Goal: Task Accomplishment & Management: Manage account settings

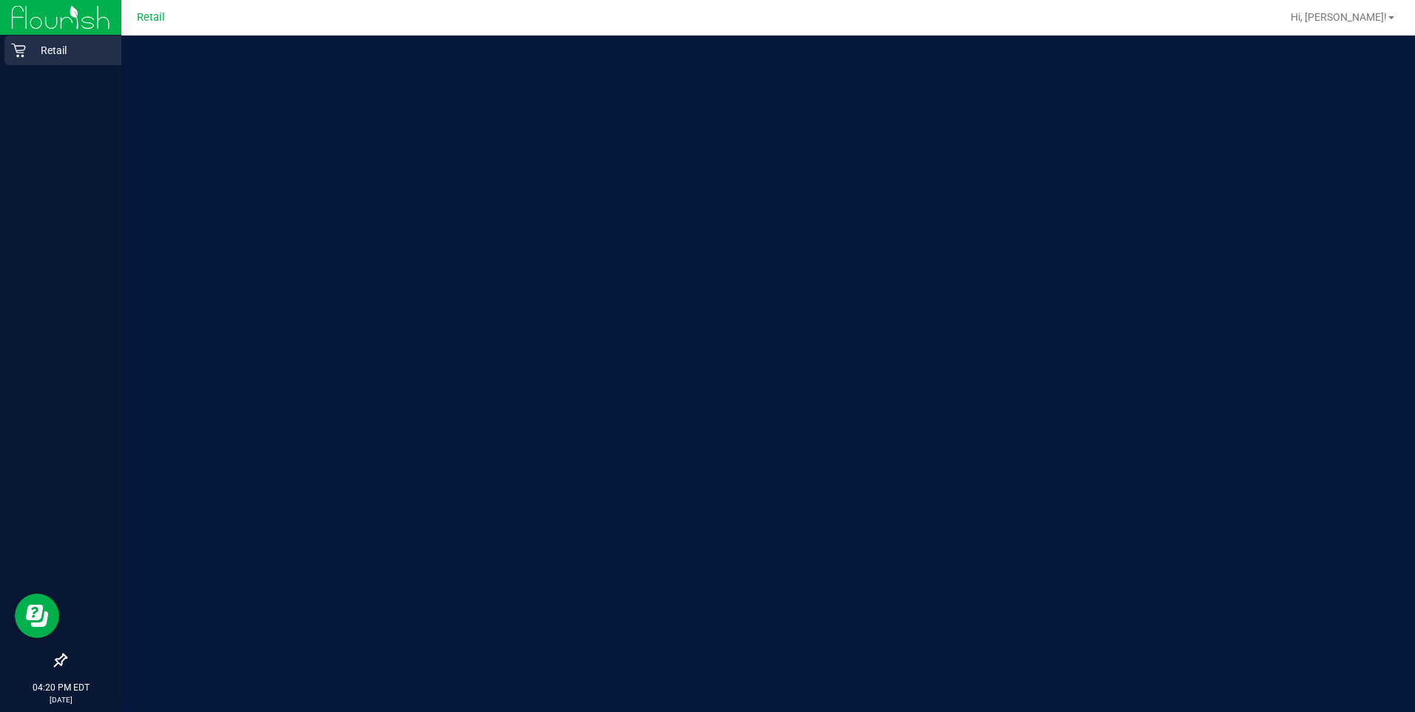
click at [24, 55] on icon at bounding box center [18, 50] width 15 height 15
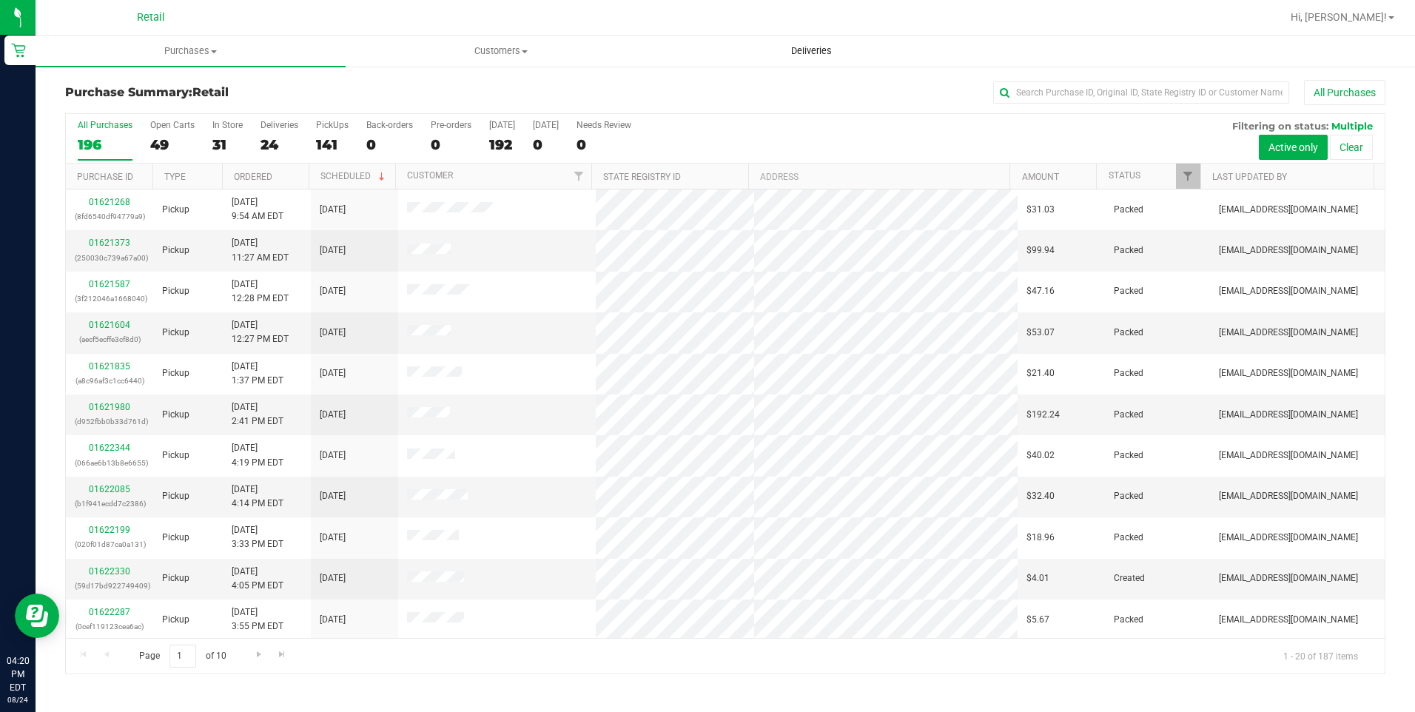
click at [833, 53] on span "Deliveries" at bounding box center [811, 50] width 81 height 13
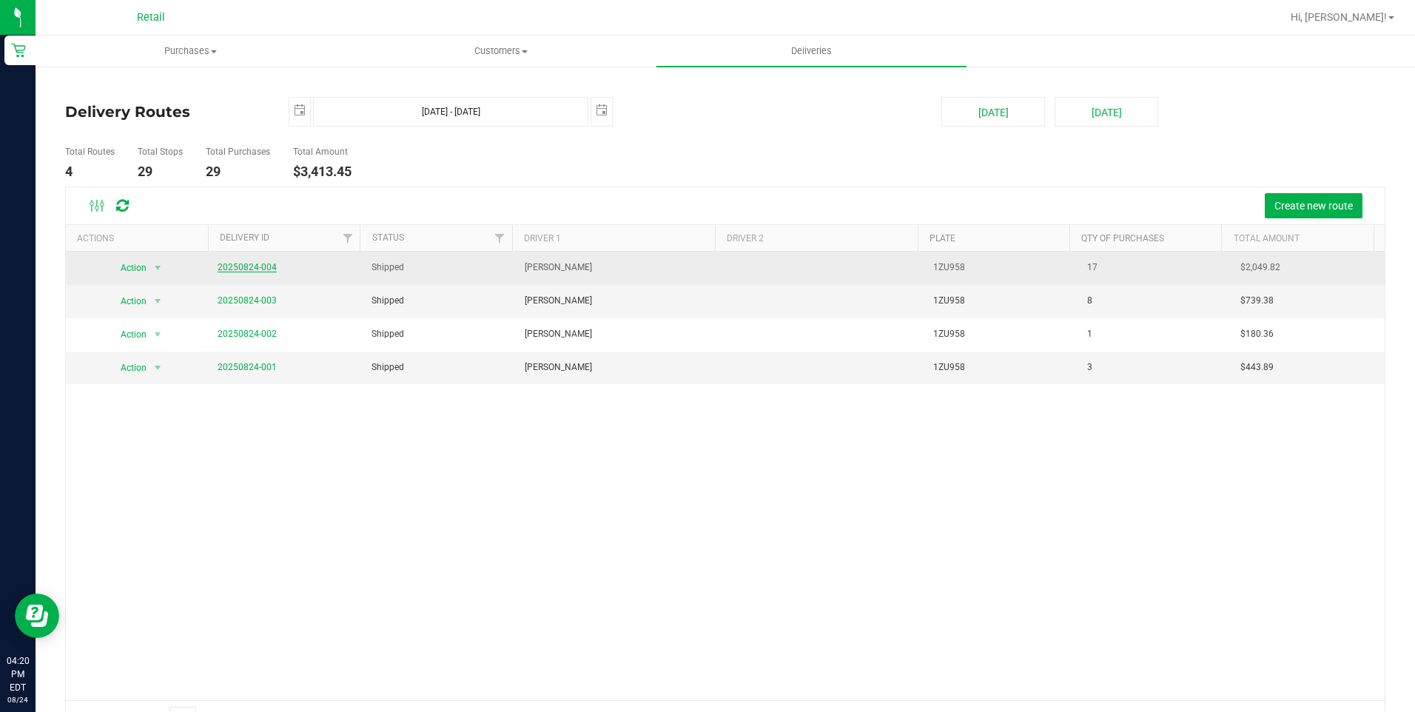
click at [250, 264] on link "20250824-004" at bounding box center [247, 267] width 59 height 10
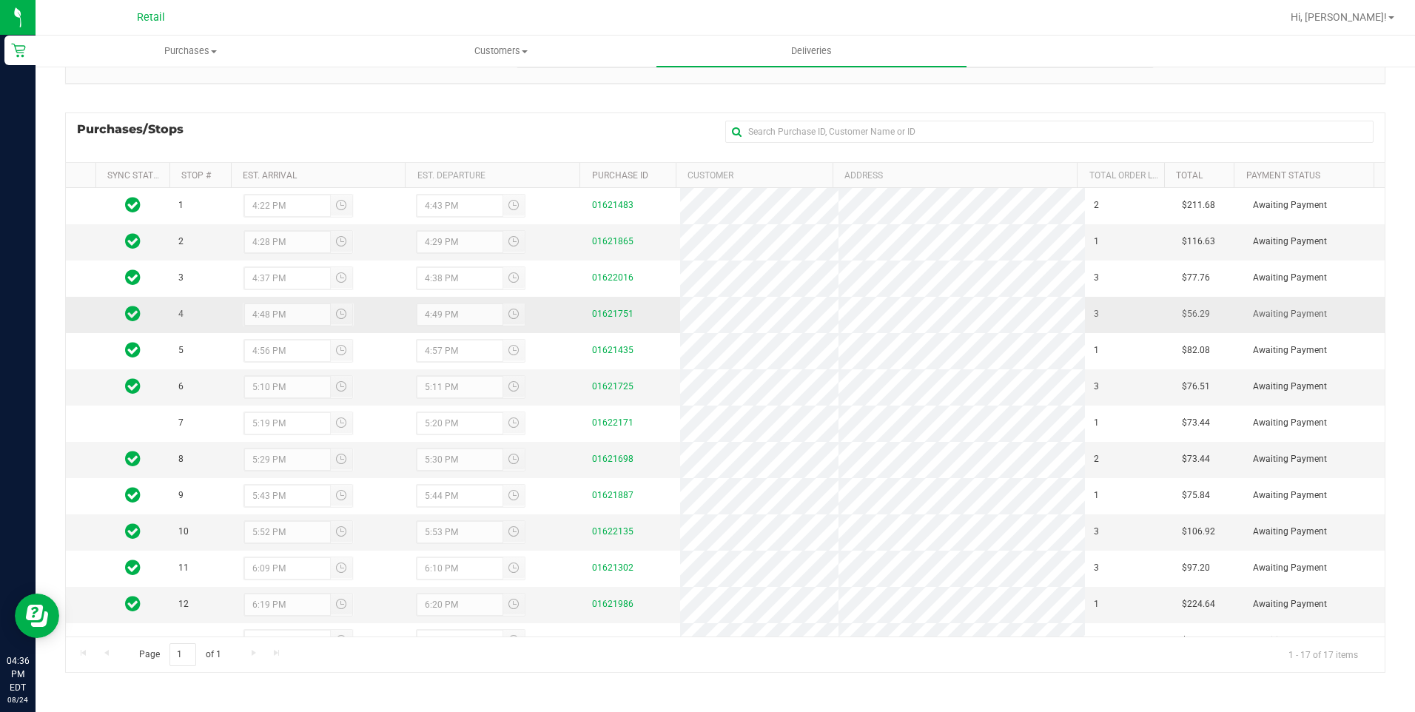
click at [626, 311] on div "01621751" at bounding box center [631, 314] width 79 height 14
click at [624, 311] on link "01621751" at bounding box center [612, 314] width 41 height 10
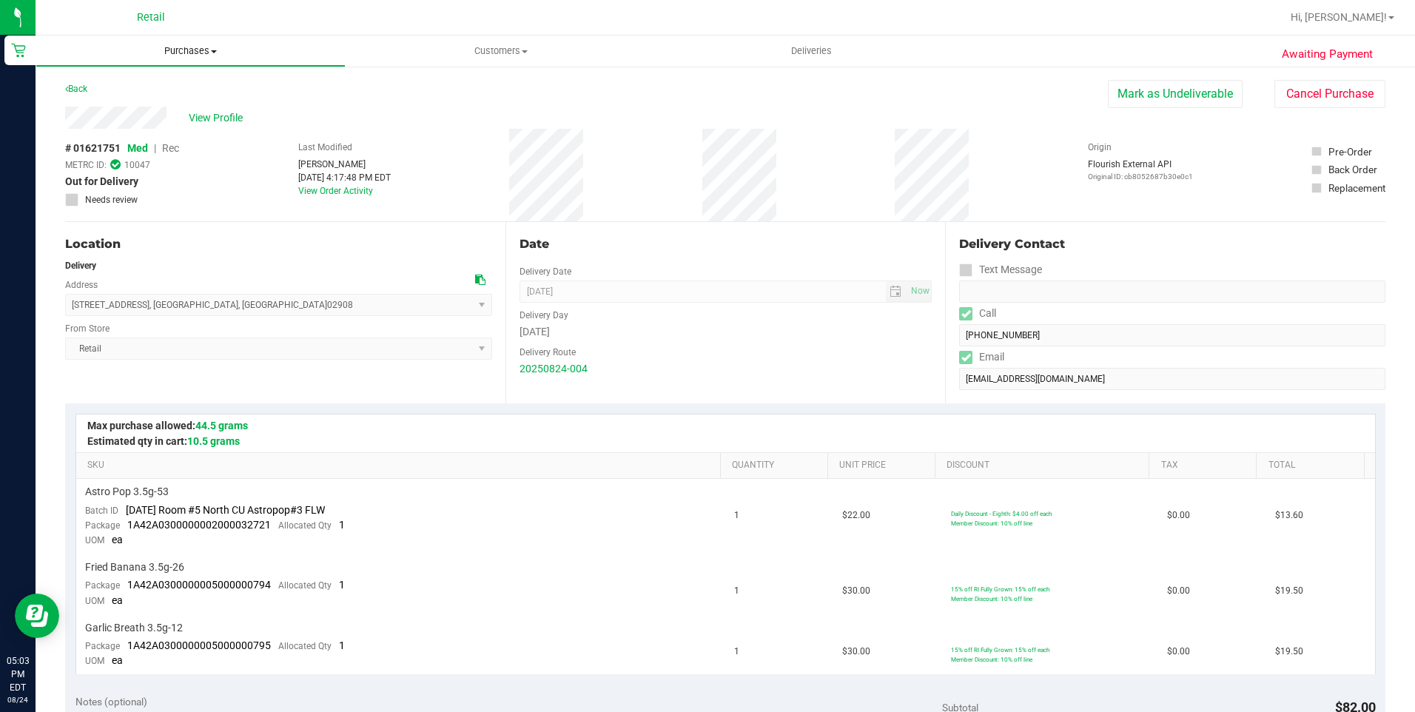
click at [215, 53] on span "Purchases" at bounding box center [190, 50] width 309 height 13
click at [97, 123] on span "All purchases" at bounding box center [88, 124] width 105 height 13
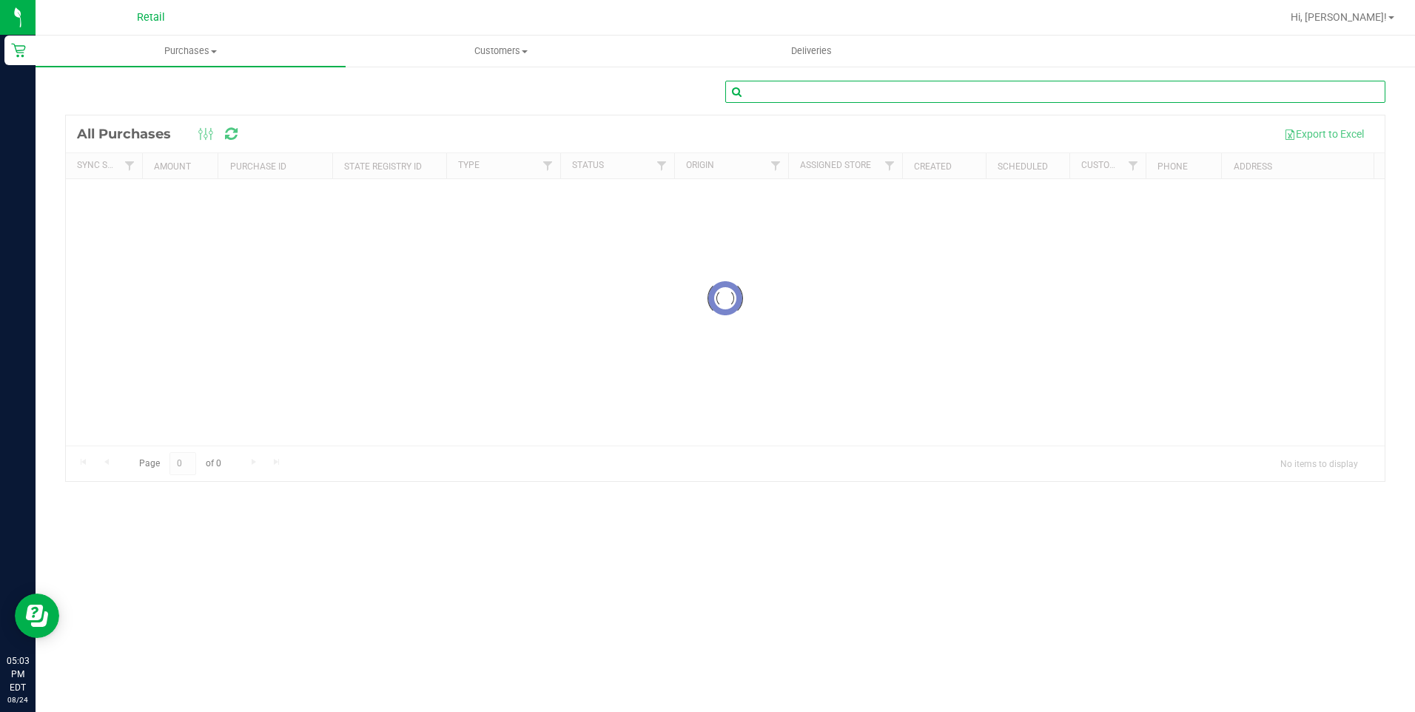
click at [805, 92] on input "text" at bounding box center [1056, 92] width 660 height 22
type input "Aimes Cerise"
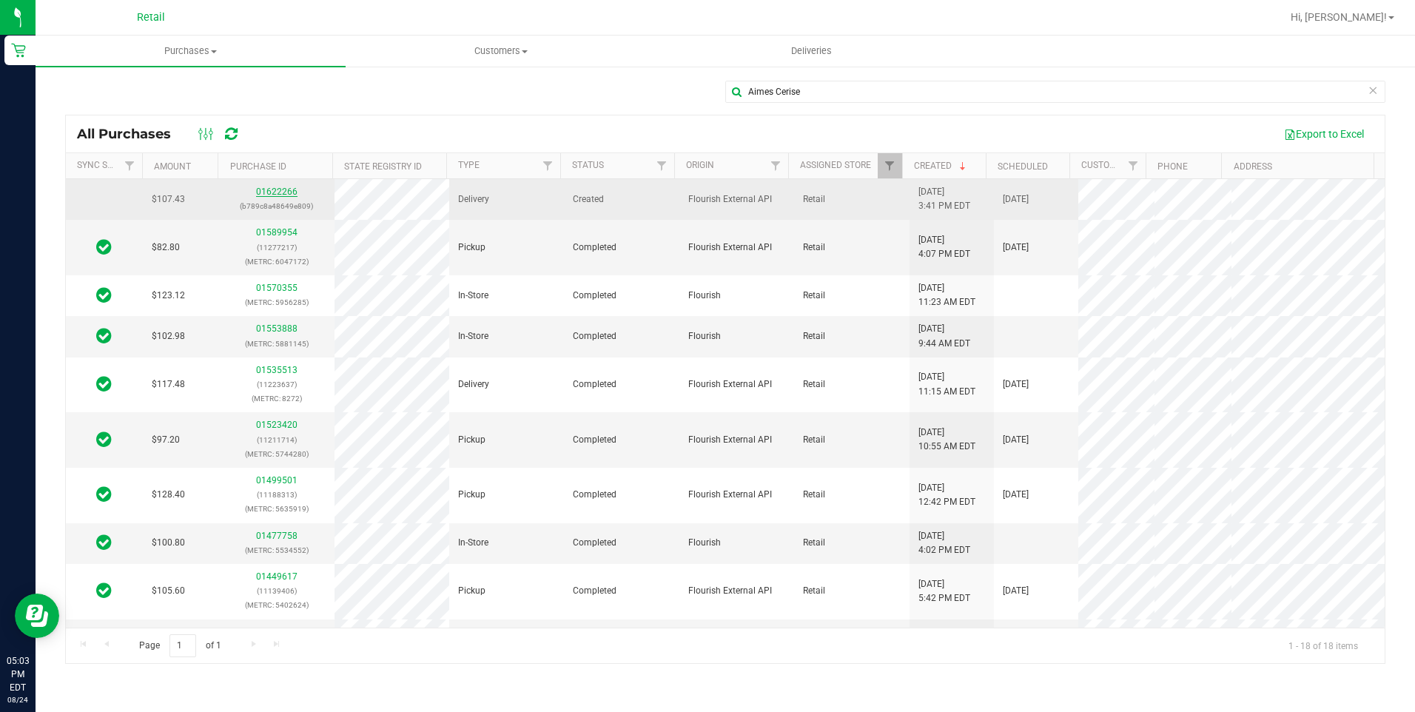
click at [278, 194] on link "01622266" at bounding box center [276, 192] width 41 height 10
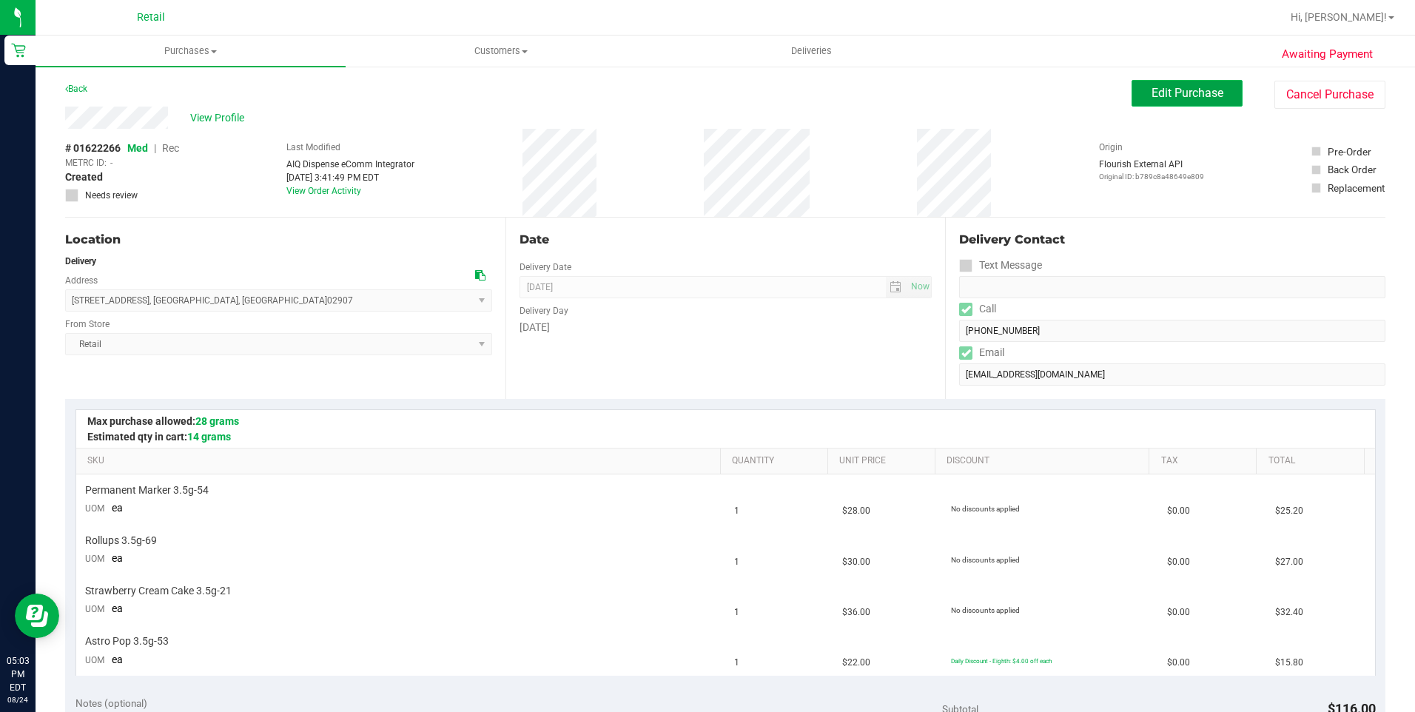
click at [1173, 96] on span "Edit Purchase" at bounding box center [1188, 93] width 72 height 14
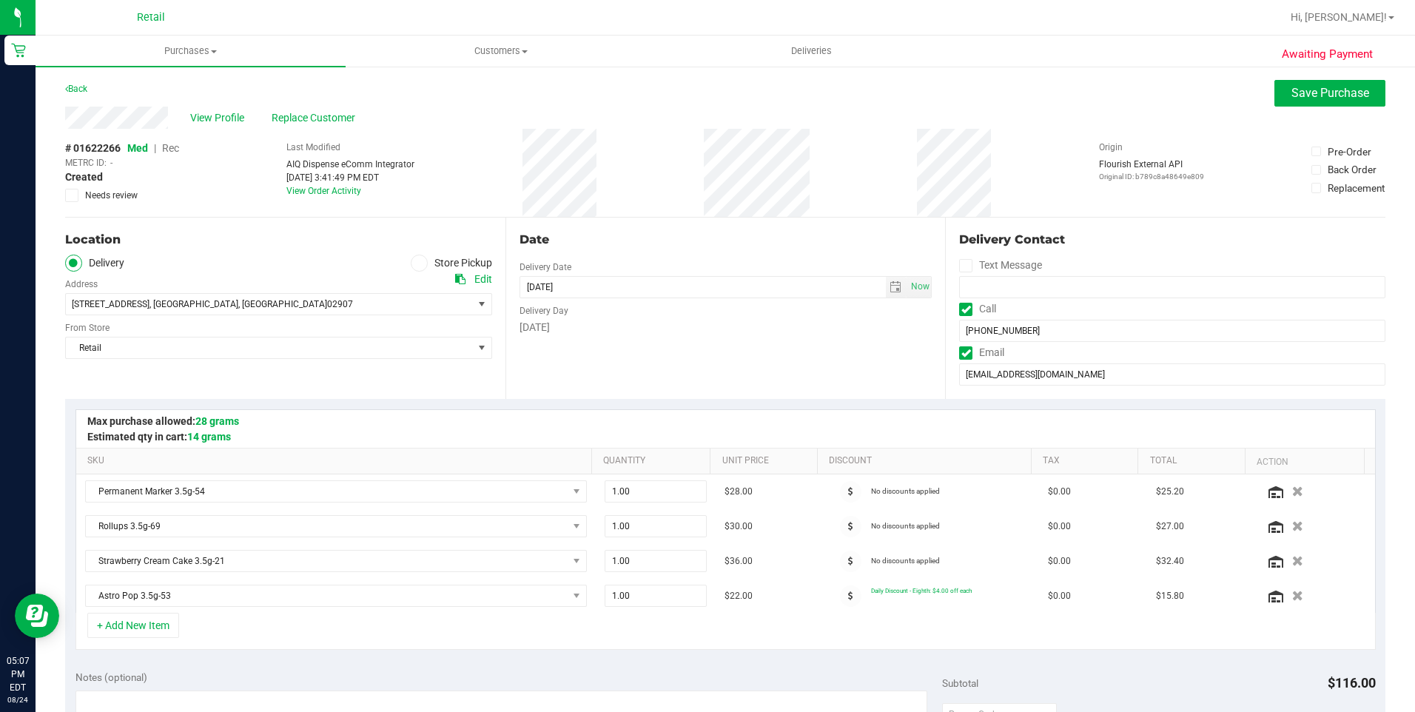
click at [171, 146] on span "Rec" at bounding box center [170, 148] width 17 height 12
click at [1336, 97] on span "Save Purchase" at bounding box center [1331, 93] width 78 height 14
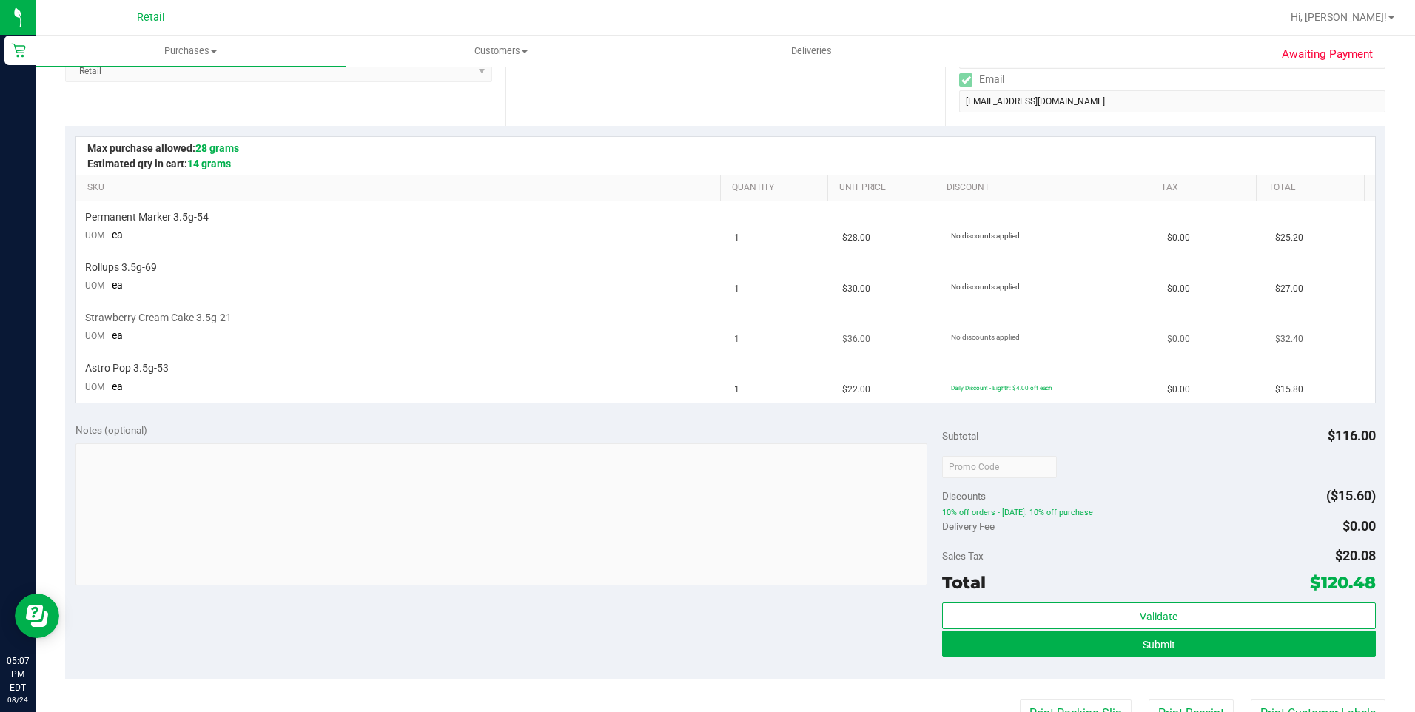
scroll to position [296, 0]
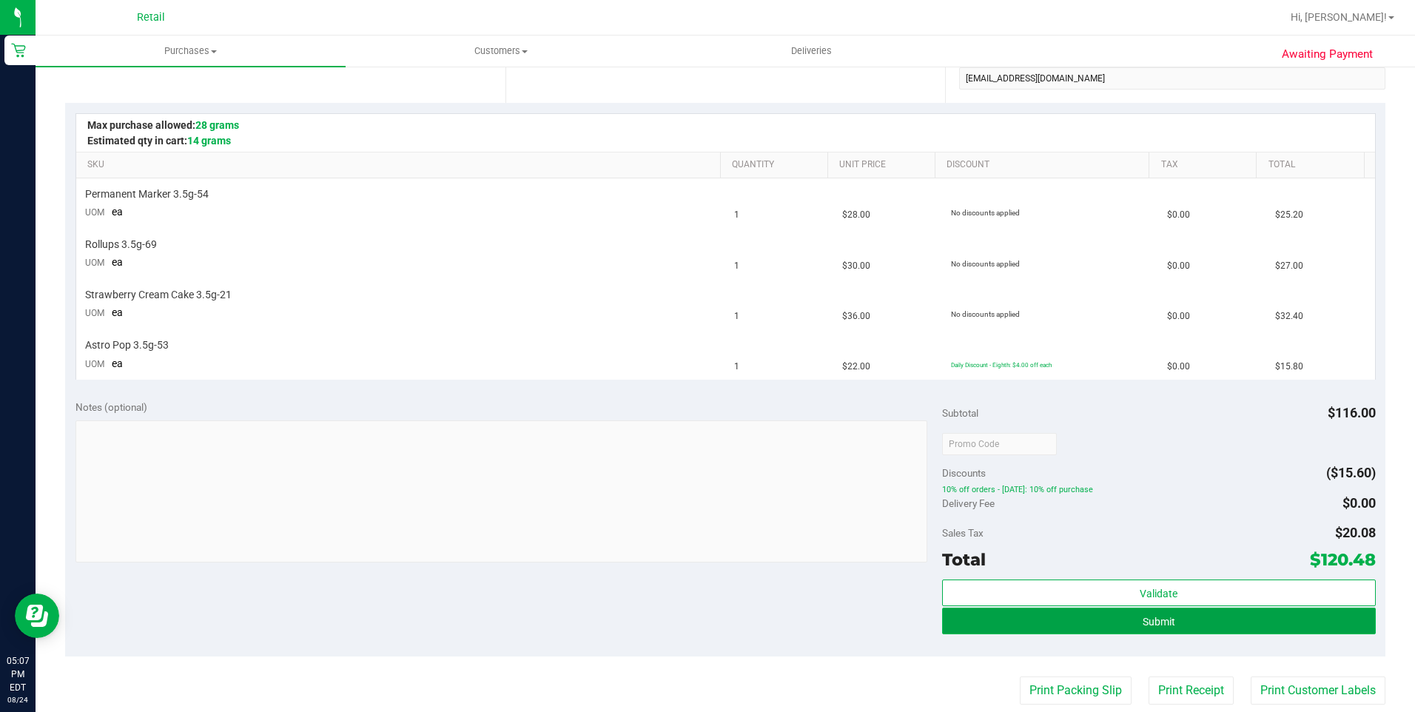
click at [1098, 620] on button "Submit" at bounding box center [1159, 621] width 434 height 27
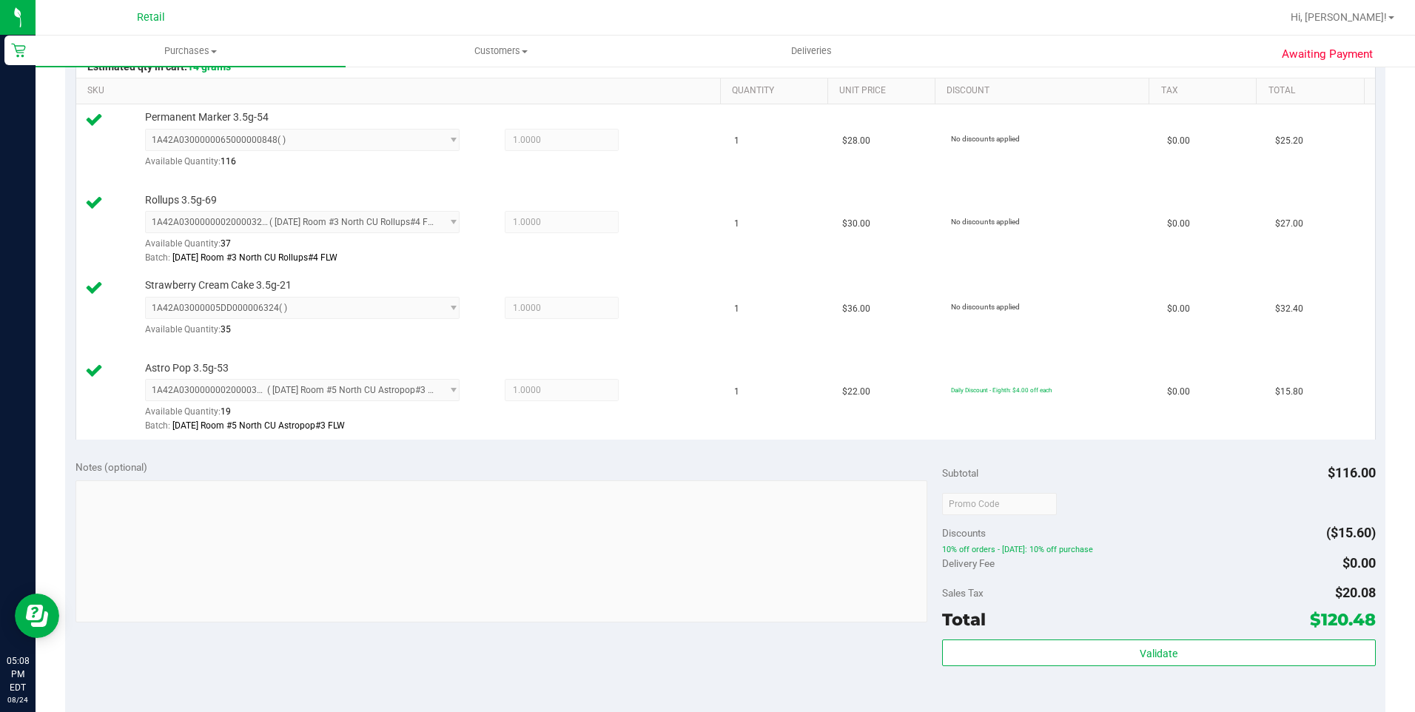
scroll to position [592, 0]
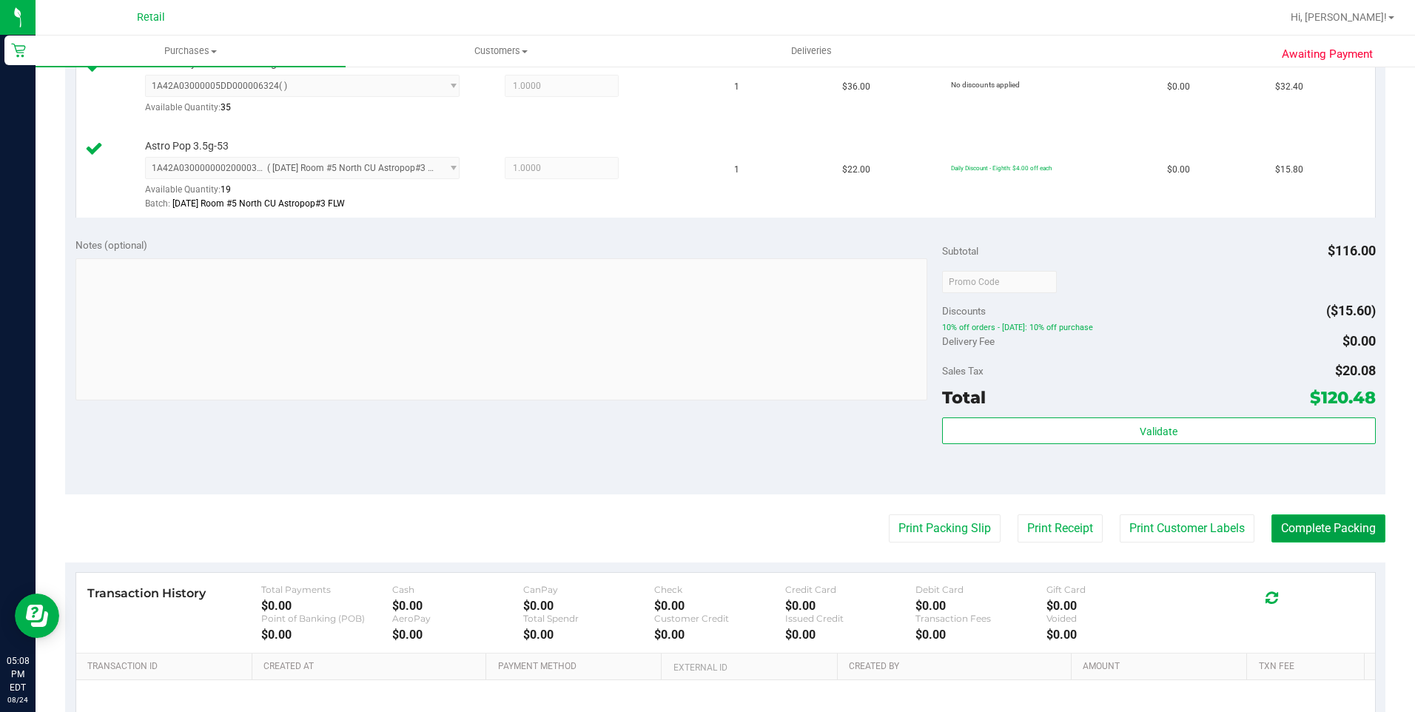
click at [1310, 537] on button "Complete Packing" at bounding box center [1329, 529] width 114 height 28
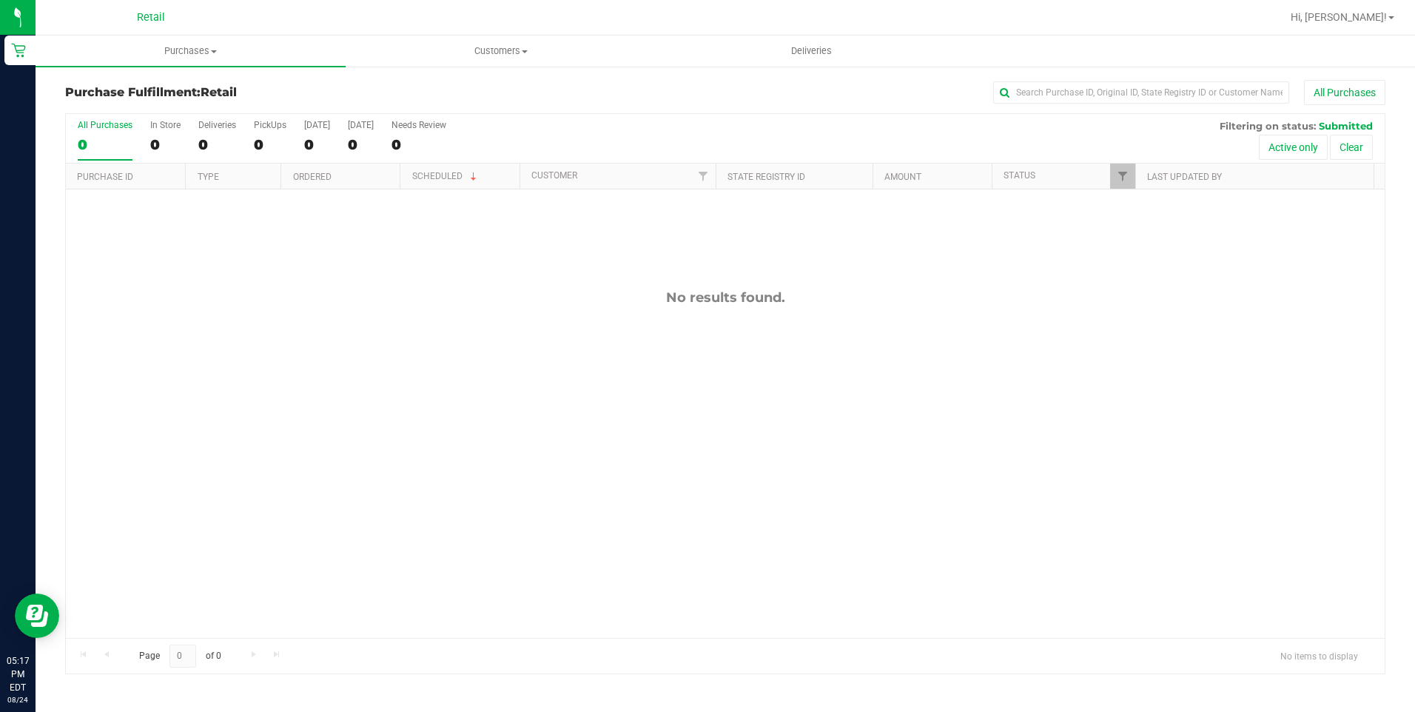
click at [511, 355] on div "No results found." at bounding box center [725, 464] width 1319 height 549
click at [198, 52] on span "Purchases" at bounding box center [191, 50] width 310 height 13
click at [121, 126] on span "All purchases" at bounding box center [88, 124] width 105 height 13
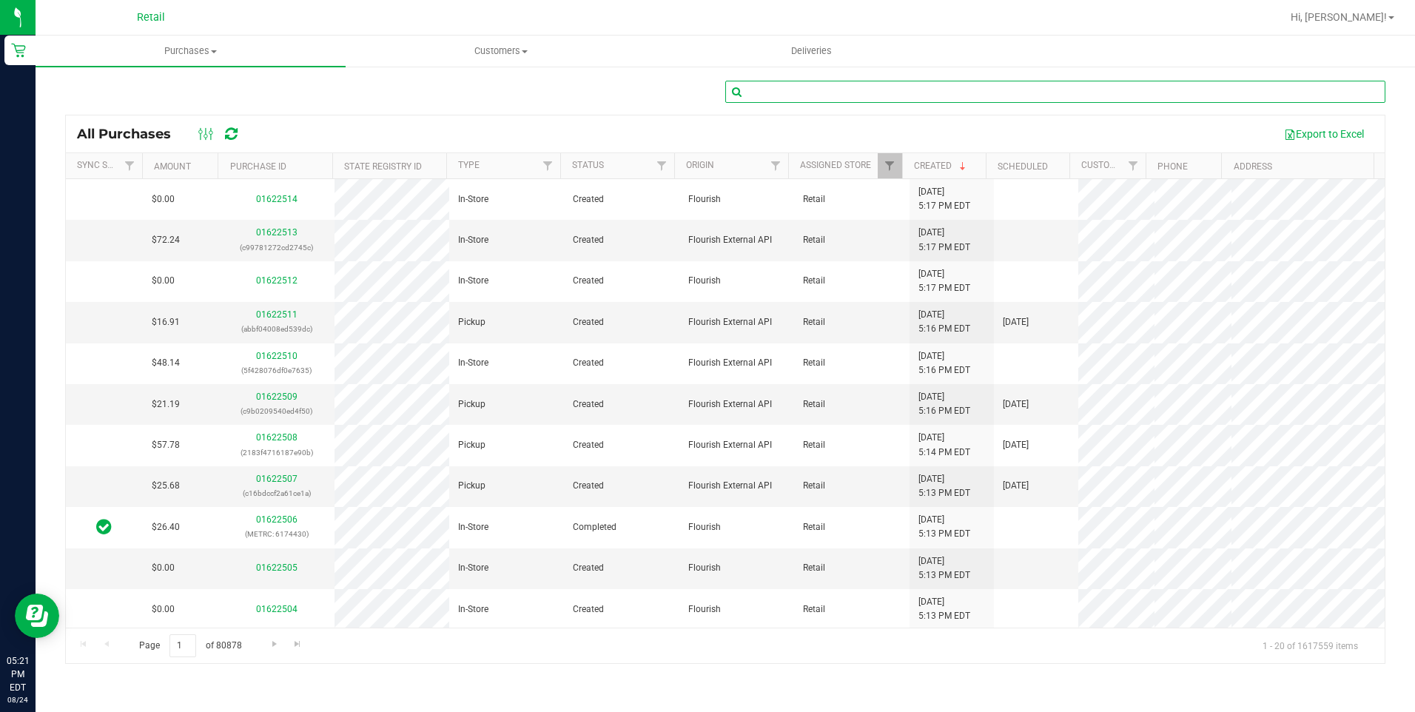
click at [826, 90] on input "text" at bounding box center [1056, 92] width 660 height 22
click at [520, 48] on span "Customers" at bounding box center [500, 50] width 309 height 13
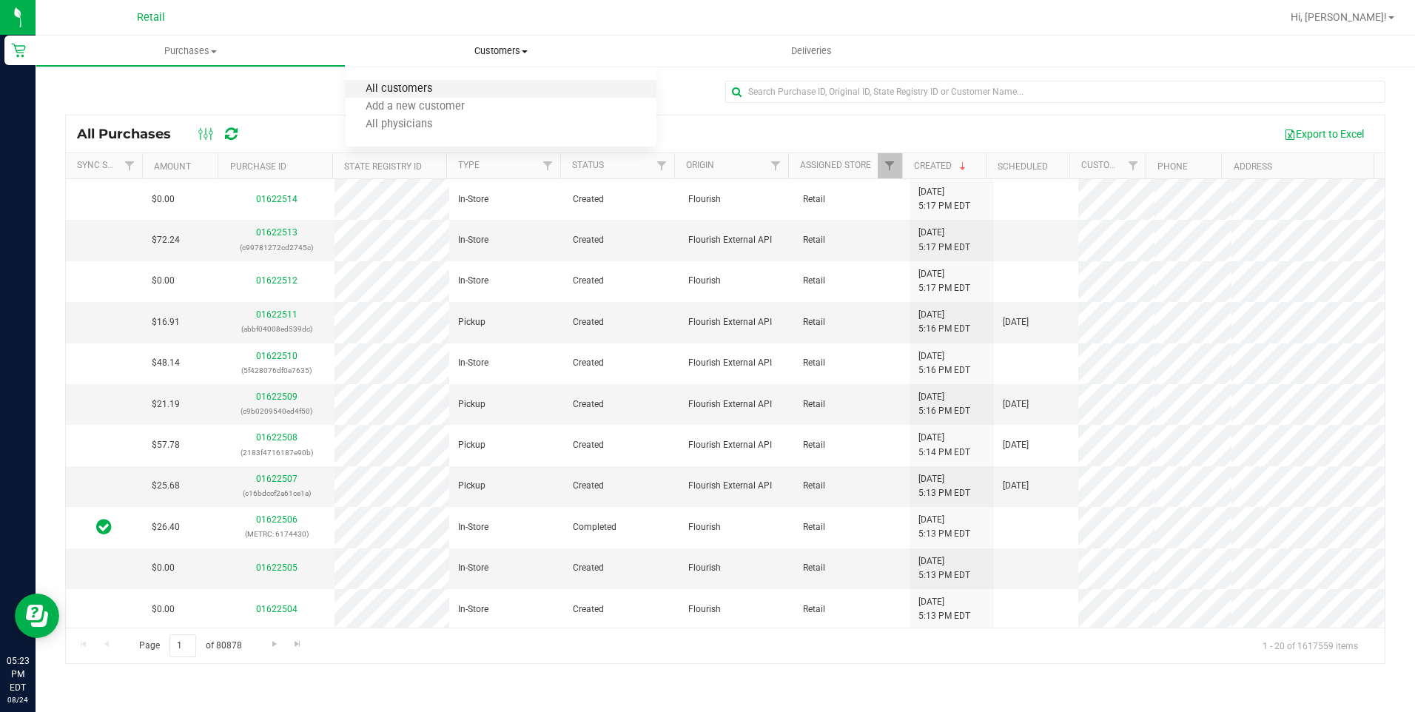
click at [424, 87] on span "All customers" at bounding box center [399, 89] width 107 height 13
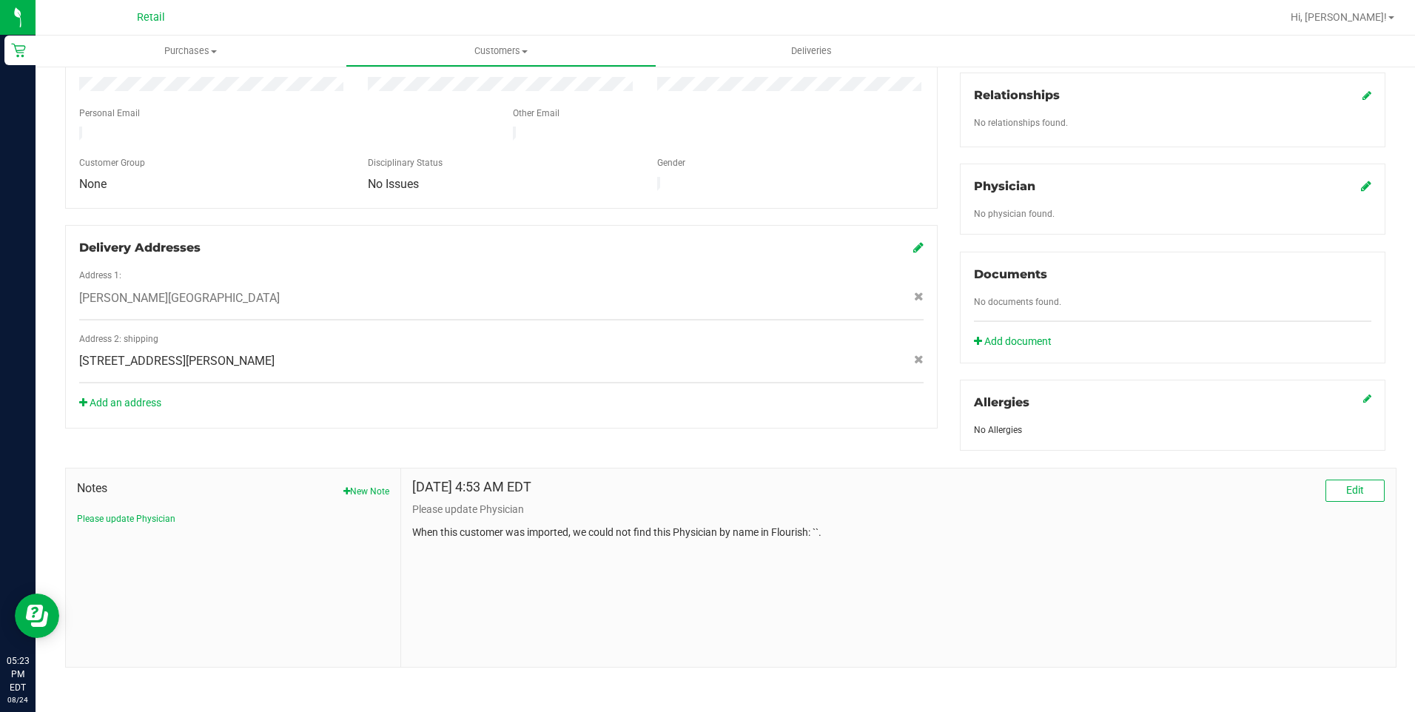
scroll to position [356, 0]
click at [361, 487] on button "New Note" at bounding box center [367, 489] width 46 height 13
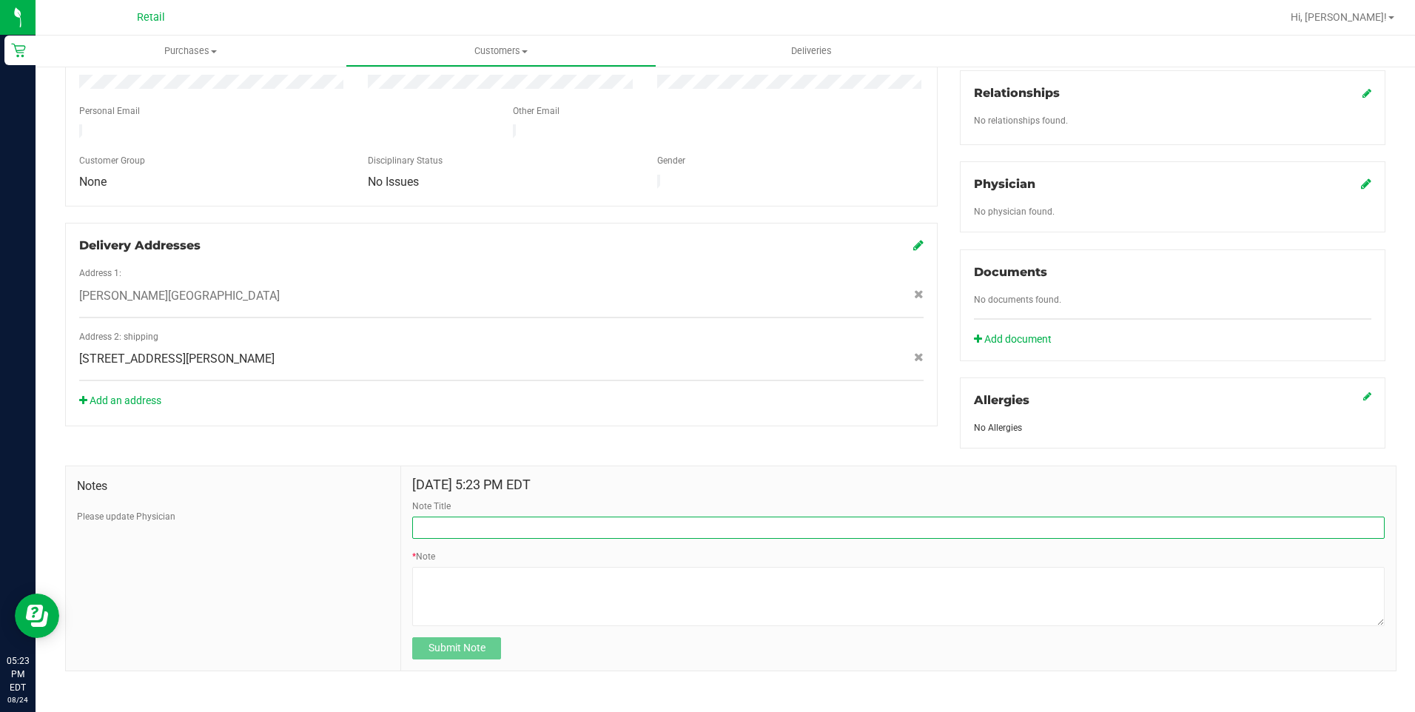
click at [527, 529] on input "Note Title" at bounding box center [898, 528] width 973 height 22
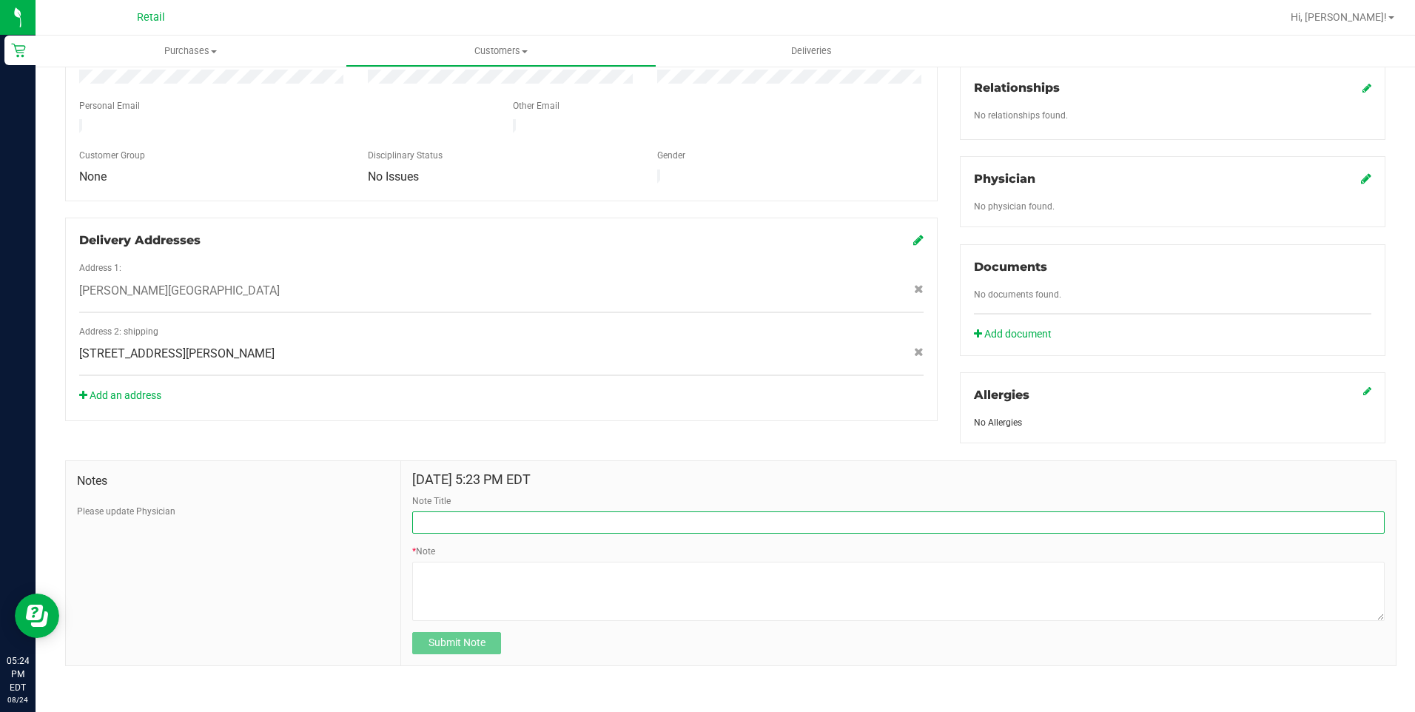
scroll to position [362, 0]
drag, startPoint x: 643, startPoint y: 515, endPoint x: 634, endPoint y: 515, distance: 8.1
click at [643, 515] on input "Note Title" at bounding box center [898, 522] width 973 height 22
type input "8/23/25 - 8/24/25 - Customer does not answer phone."
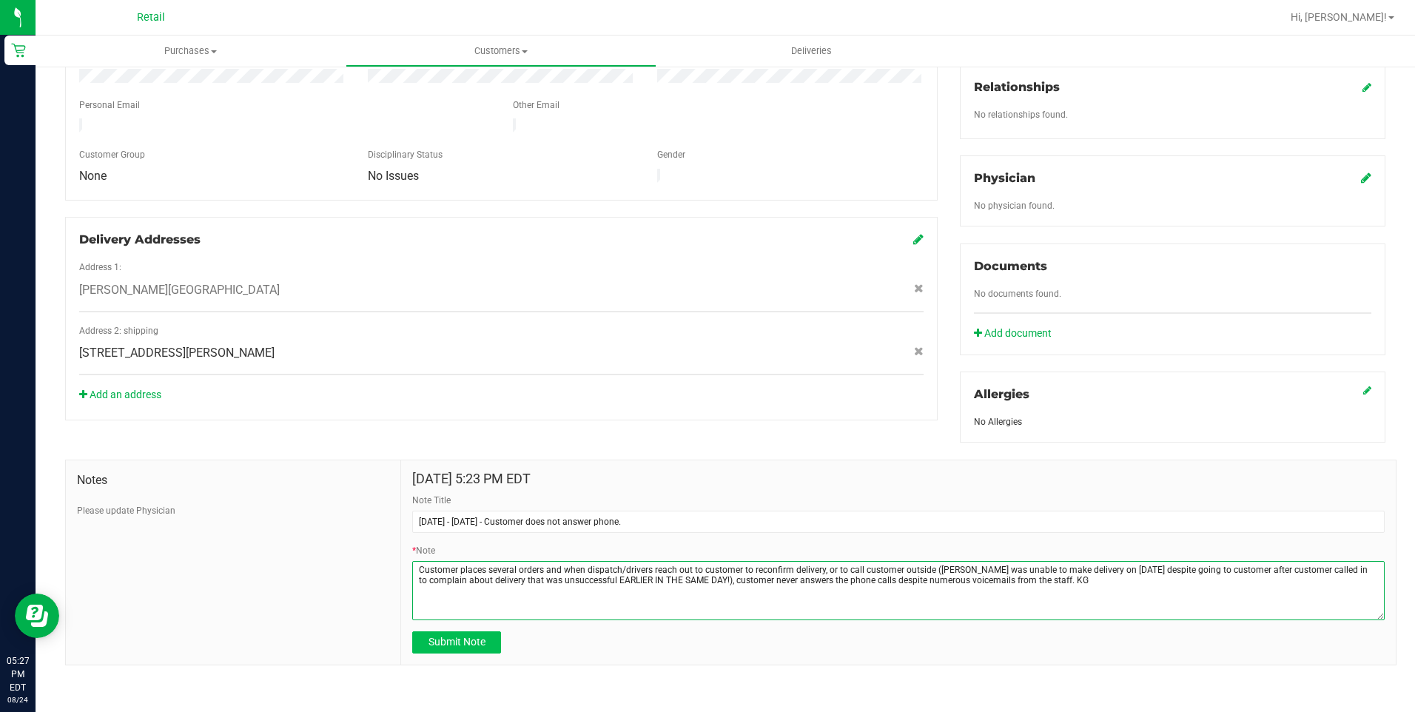
type textarea "Customer places several orders and when dispatch/drivers reach out to customer …"
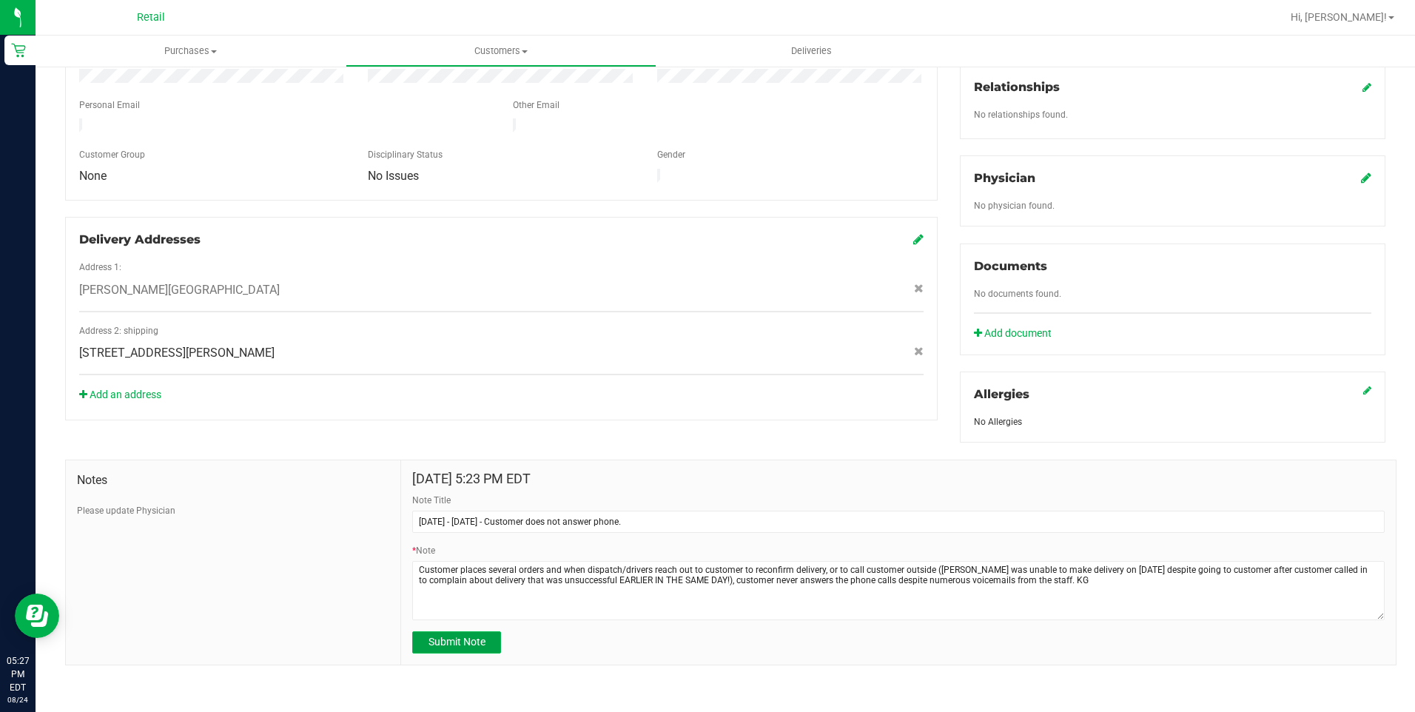
click at [465, 636] on span "Submit Note" at bounding box center [457, 642] width 57 height 12
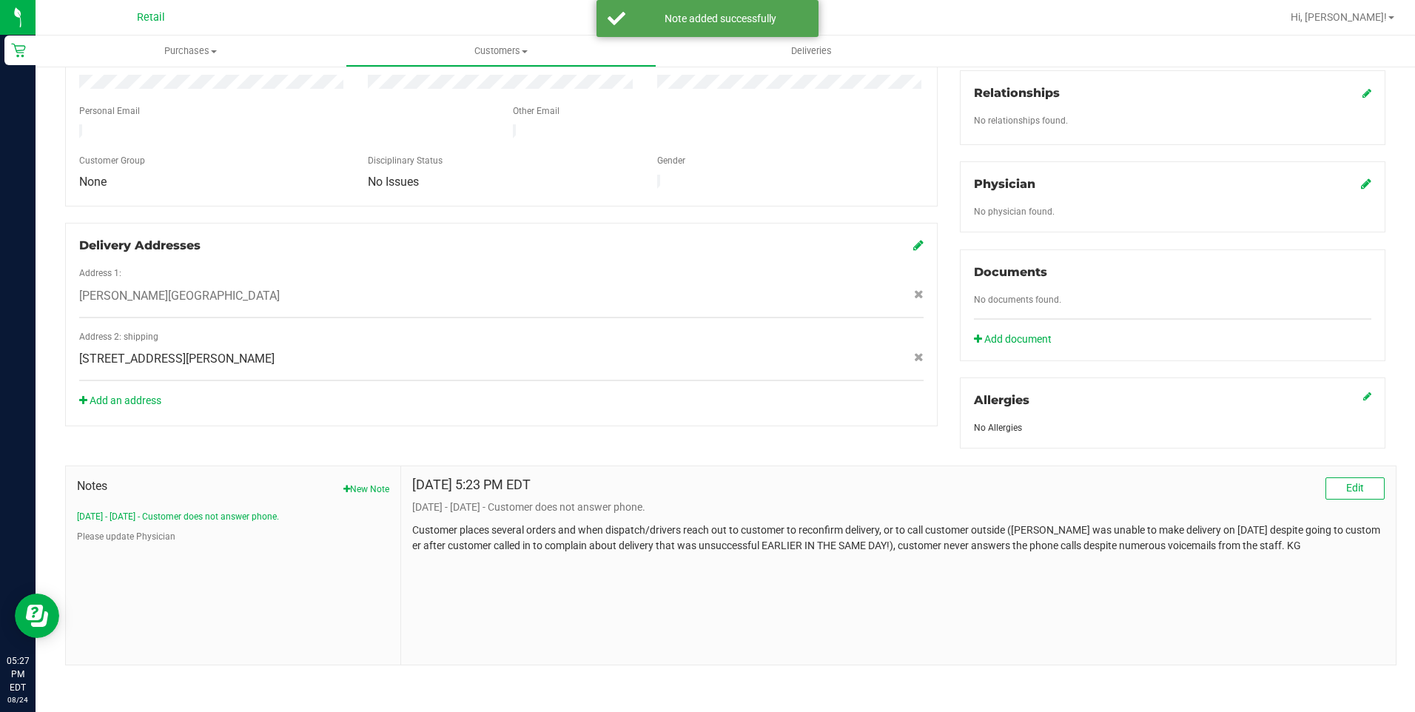
scroll to position [282, 0]
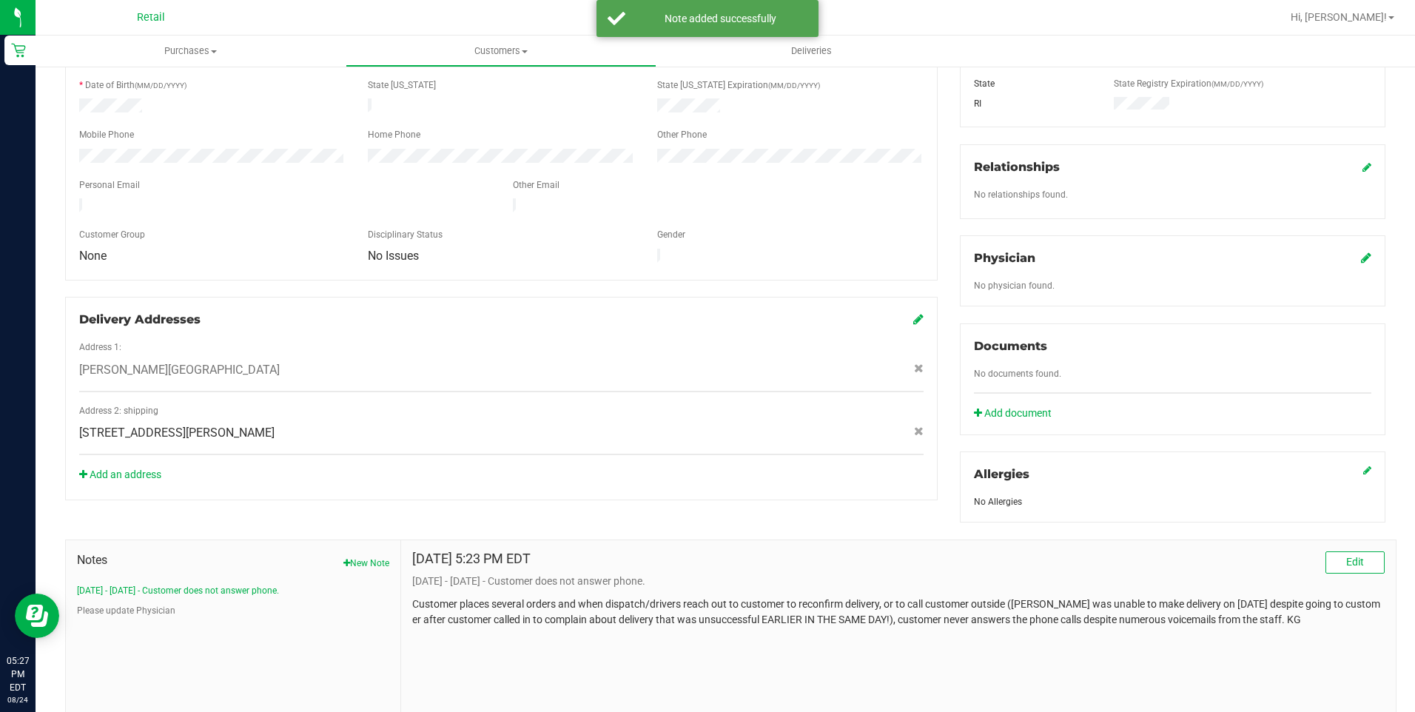
click at [625, 546] on div "Aug 24, 2025 5:23 PM EDT Edit 8/23/25 - 8/24/25 - Customer does not answer phon…" at bounding box center [898, 639] width 995 height 198
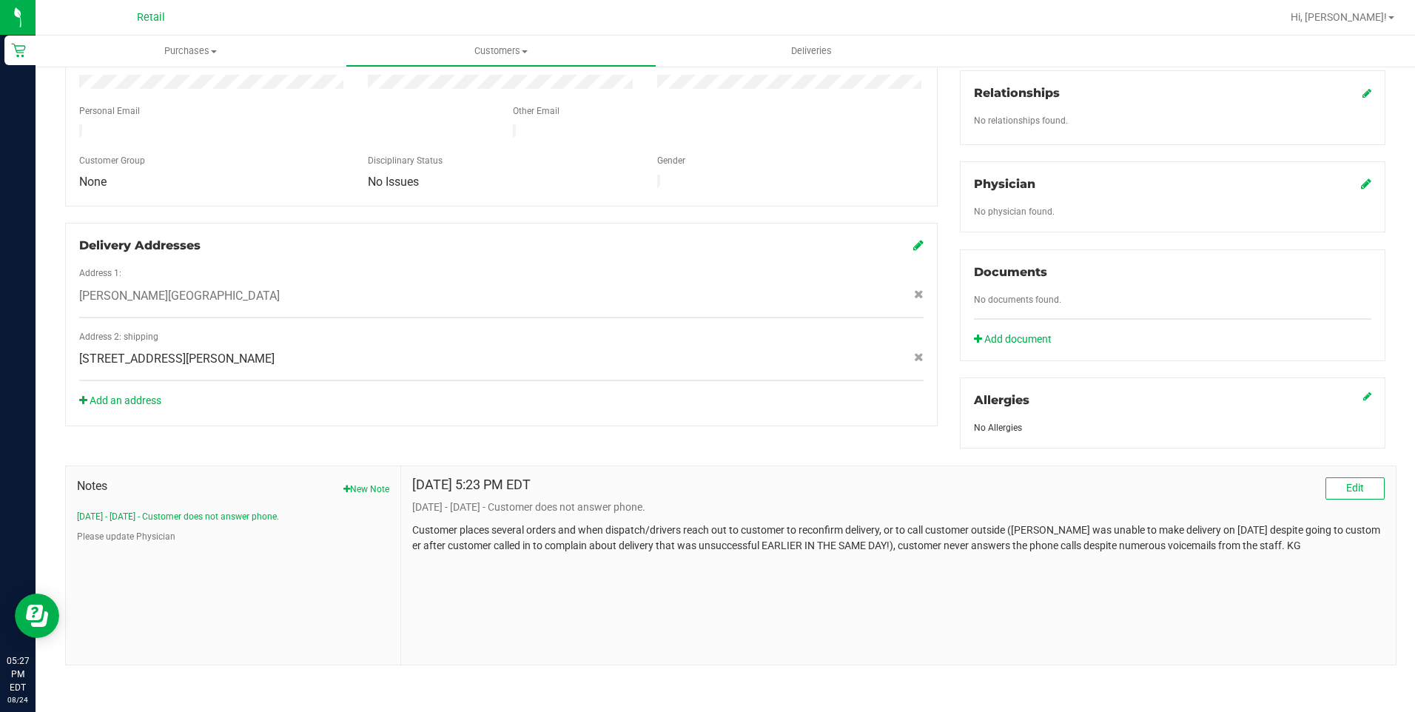
scroll to position [0, 0]
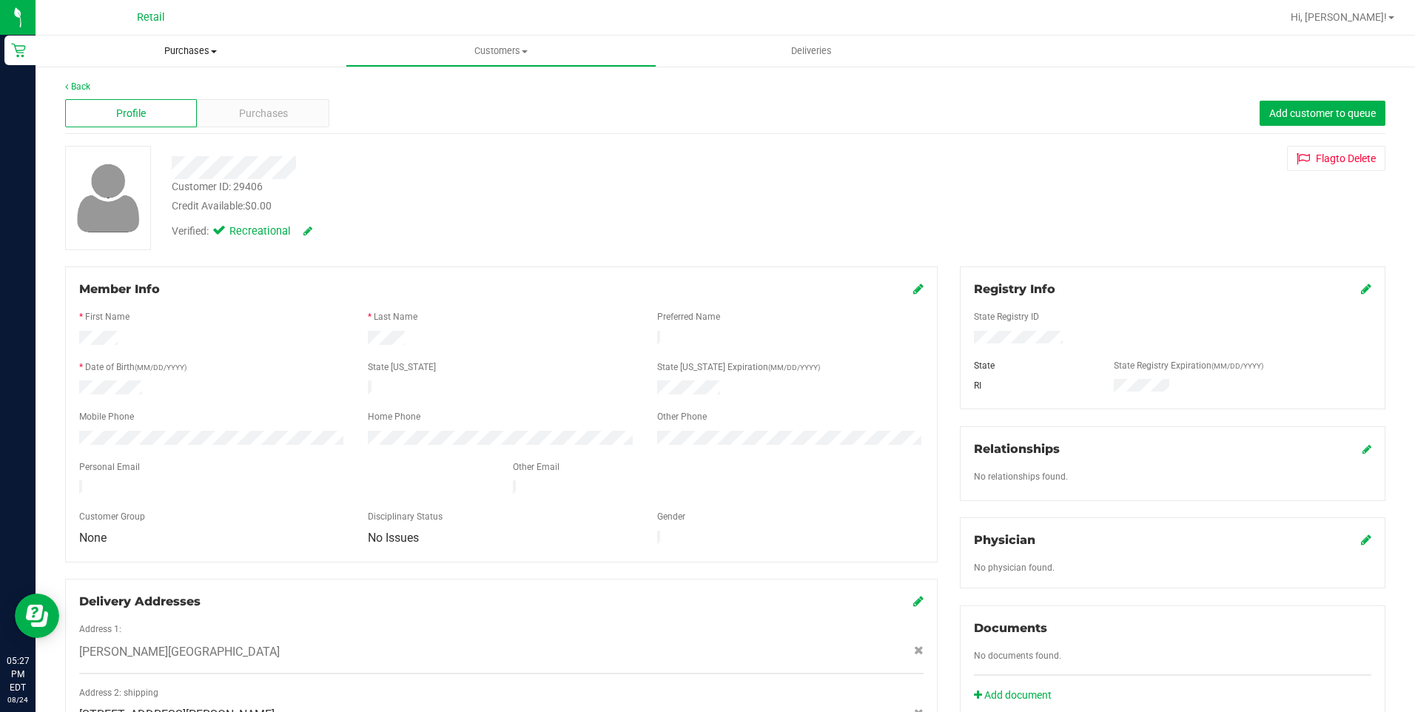
click at [201, 58] on uib-tab-heading "Purchases Summary of purchases Fulfillment All purchases" at bounding box center [191, 51] width 310 height 31
click at [113, 125] on span "All purchases" at bounding box center [88, 124] width 105 height 13
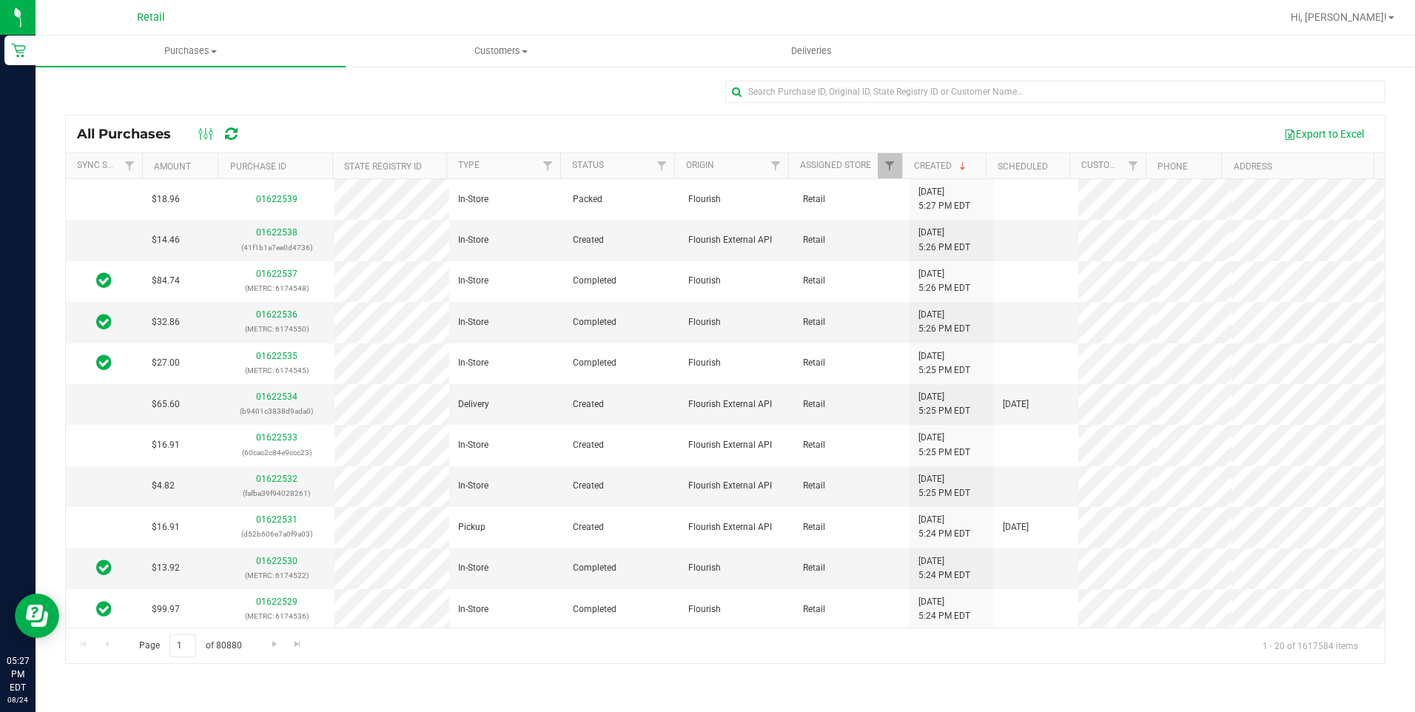
click at [662, 111] on div at bounding box center [725, 98] width 1321 height 34
click at [210, 64] on uib-tab-heading "Purchases Summary of purchases Fulfillment All purchases" at bounding box center [191, 51] width 310 height 31
click at [125, 85] on span "Summary of purchases" at bounding box center [112, 89] width 152 height 13
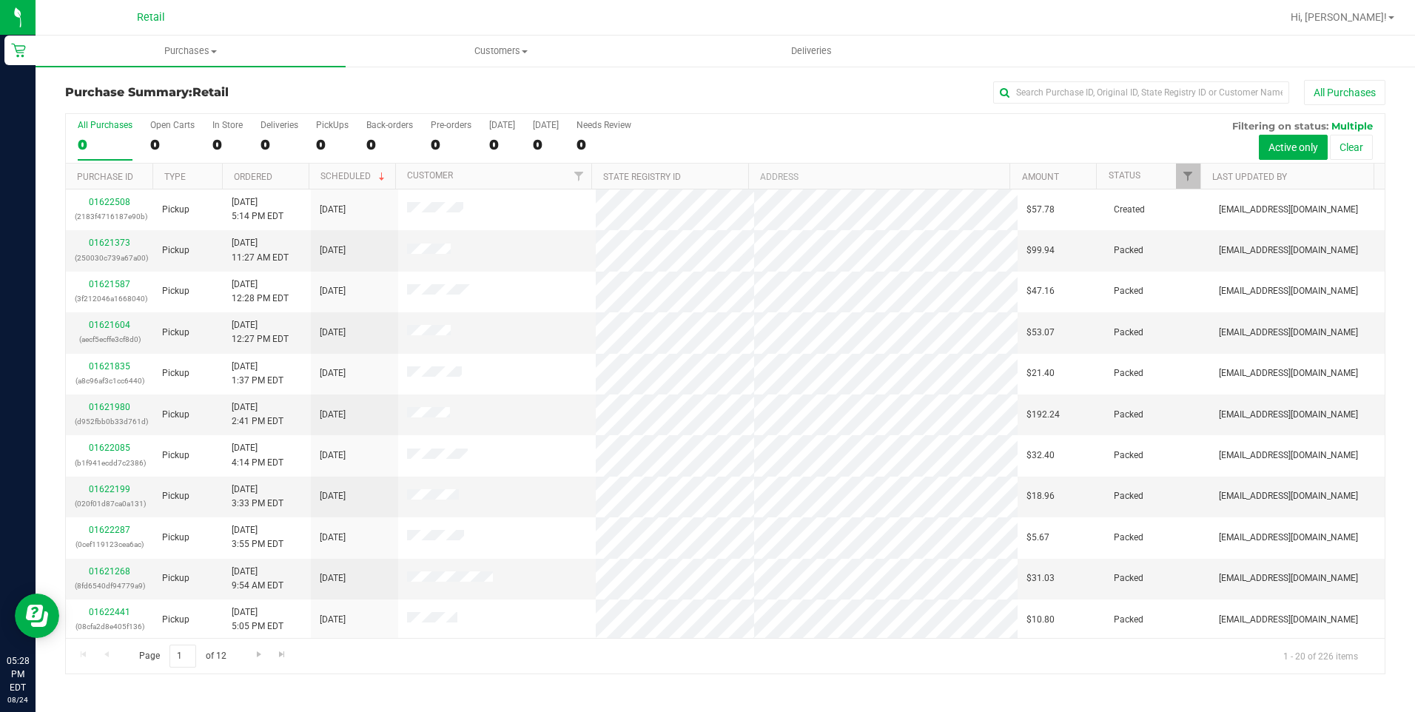
drag, startPoint x: 223, startPoint y: 33, endPoint x: 106, endPoint y: 133, distance: 153.4
click at [221, 36] on div "Retail Hi, Kevin! Purchases Summary of purchases Fulfillment All purchases Cust…" at bounding box center [726, 356] width 1380 height 712
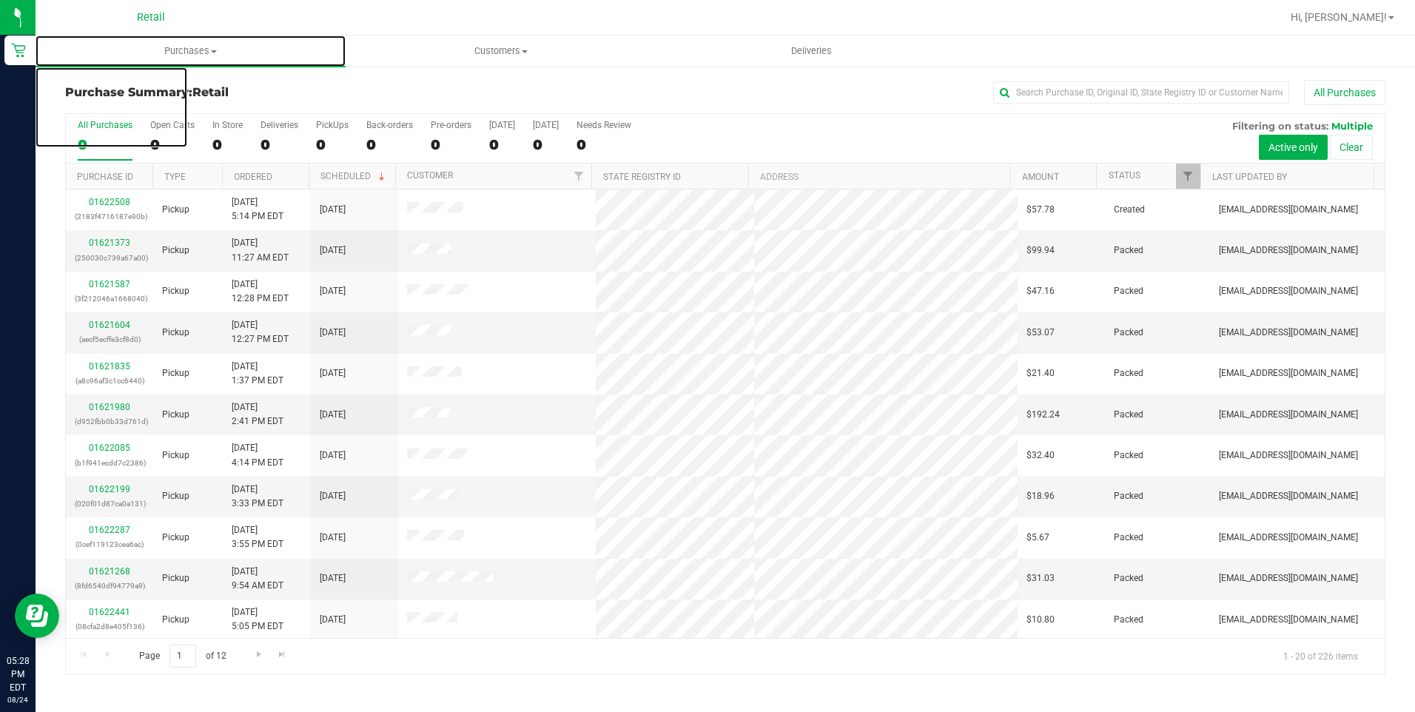
click at [204, 51] on span "Purchases" at bounding box center [191, 50] width 310 height 13
click at [115, 124] on span "All purchases" at bounding box center [88, 124] width 105 height 13
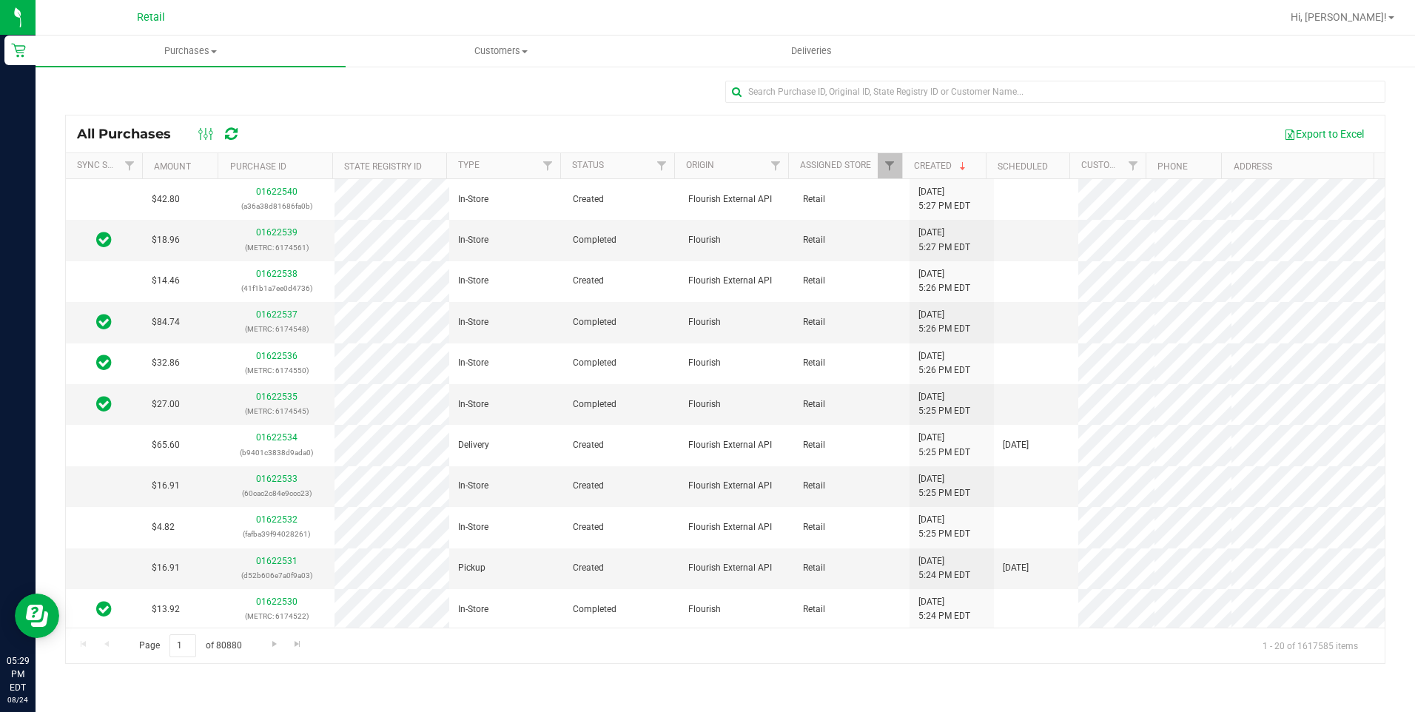
click at [454, 89] on div at bounding box center [725, 98] width 1321 height 34
click at [506, 56] on span "Customers" at bounding box center [500, 50] width 309 height 13
click at [414, 90] on span "All customers" at bounding box center [399, 89] width 107 height 13
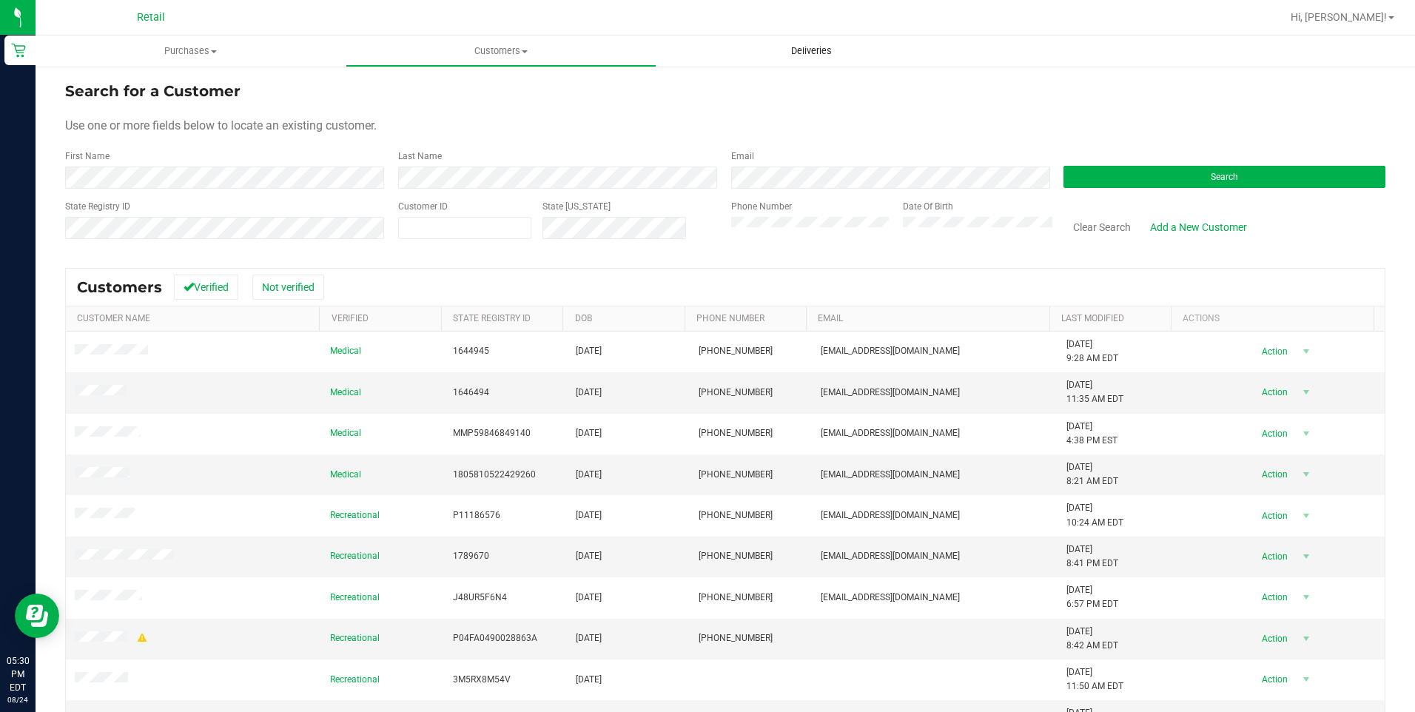
click at [817, 56] on span "Deliveries" at bounding box center [811, 50] width 81 height 13
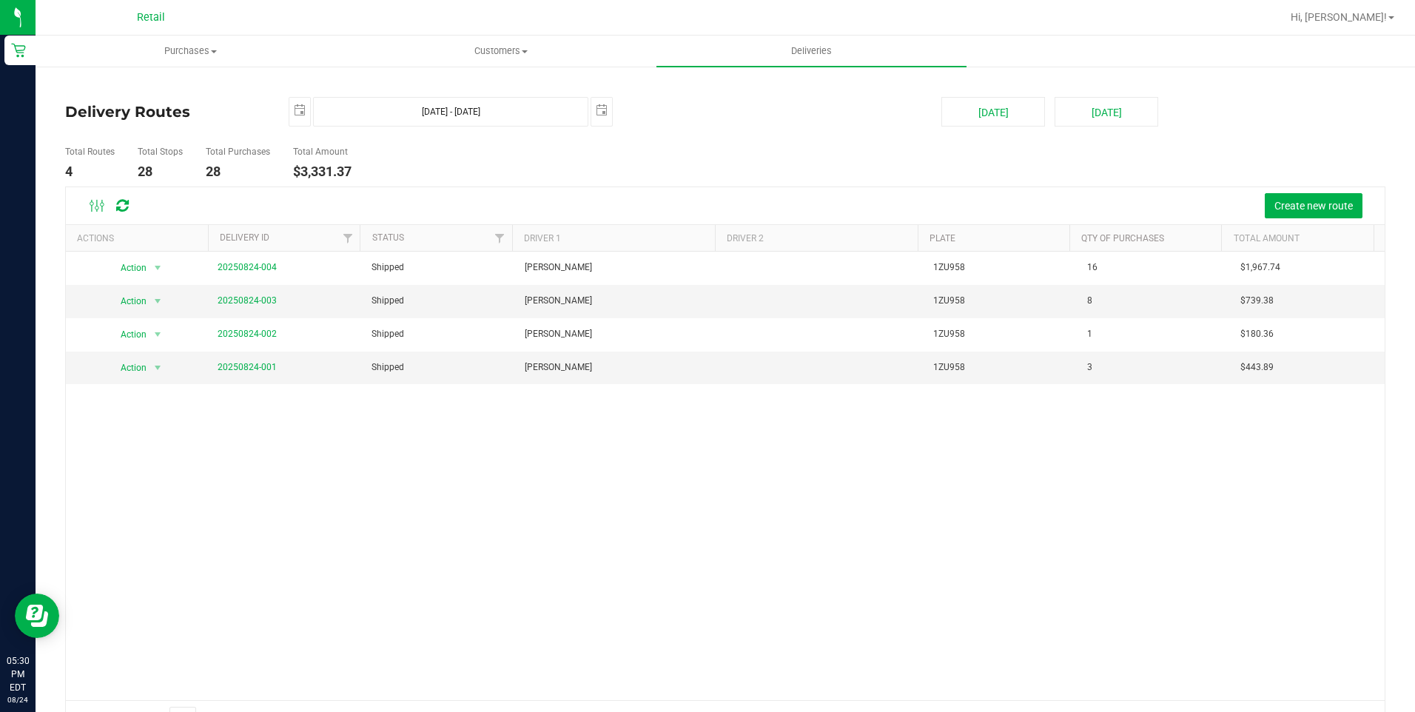
click at [728, 502] on div "Action Action View Delivery 20250824-004 Shipped Sergio Garcia 1ZU958 16 $1,967…" at bounding box center [725, 476] width 1319 height 449
click at [1185, 517] on div "Action Action View Delivery 20250824-004 Shipped Sergio Garcia 1ZU958 16 $1,967…" at bounding box center [725, 476] width 1319 height 449
click at [512, 58] on uib-tab-heading "Customers All customers Add a new customer All physicians" at bounding box center [500, 51] width 309 height 30
click at [389, 85] on span "All customers" at bounding box center [399, 89] width 107 height 13
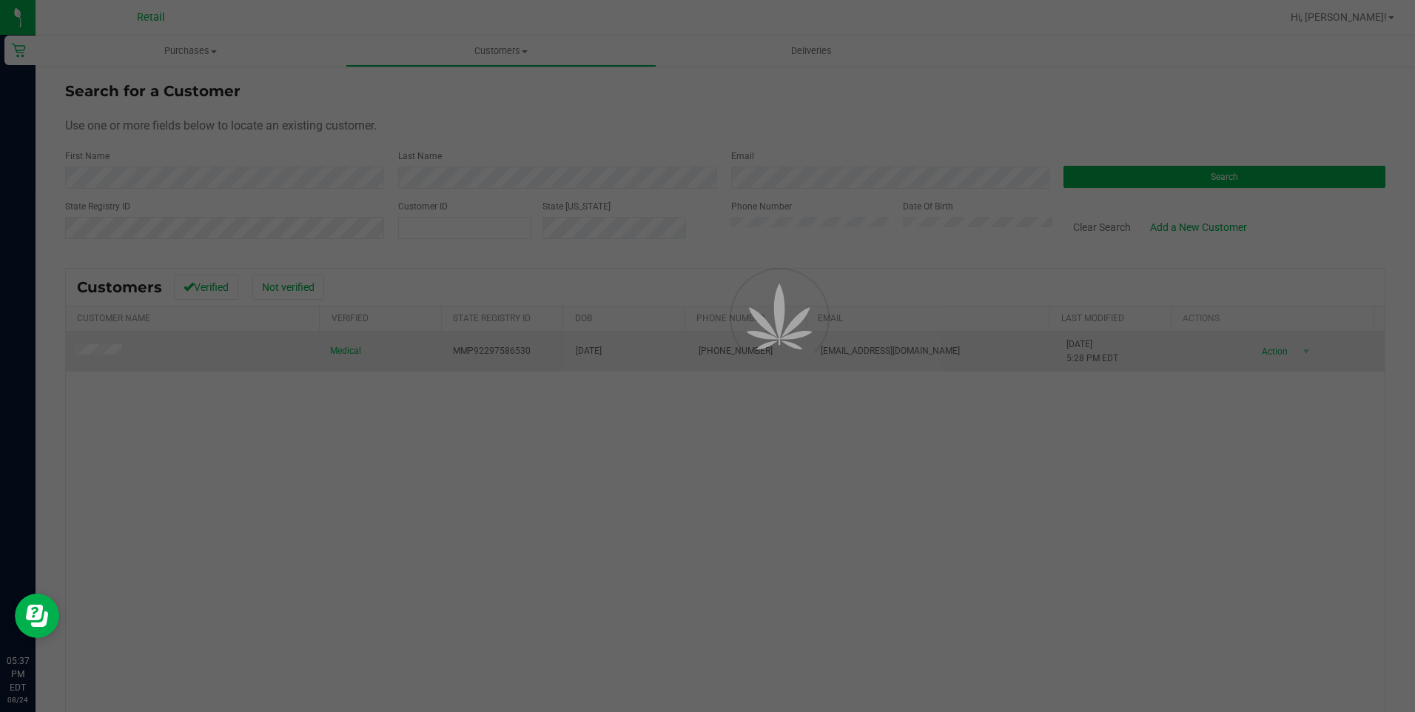
click at [95, 355] on div at bounding box center [707, 356] width 1415 height 712
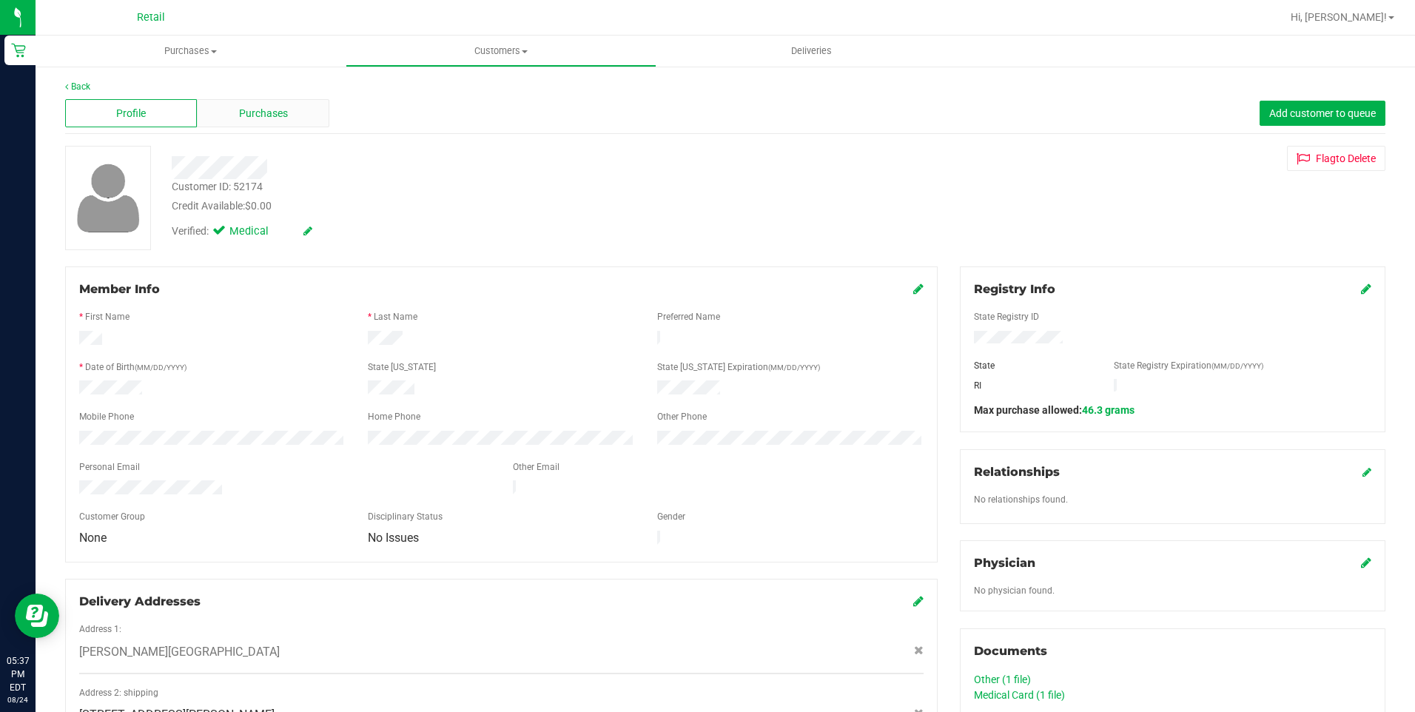
click at [255, 107] on span "Purchases" at bounding box center [263, 114] width 49 height 16
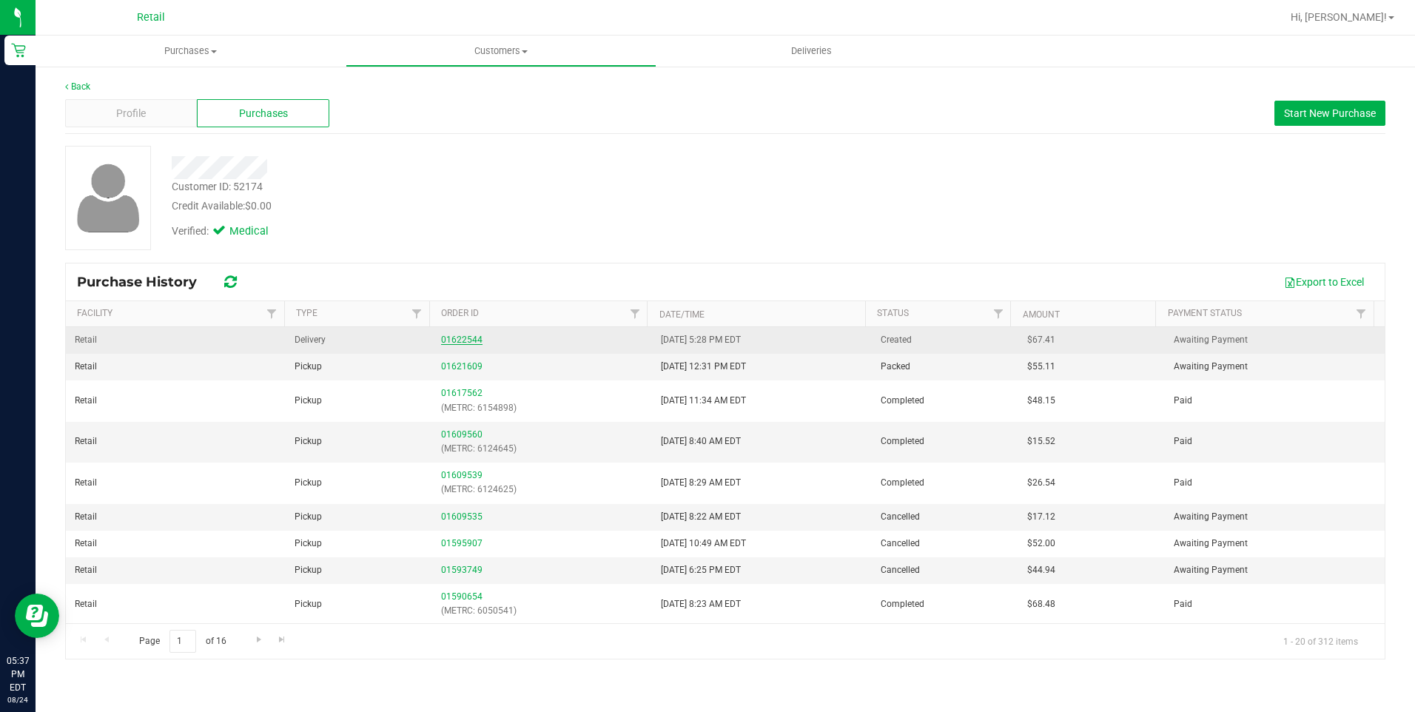
click at [462, 338] on link "01622544" at bounding box center [461, 340] width 41 height 10
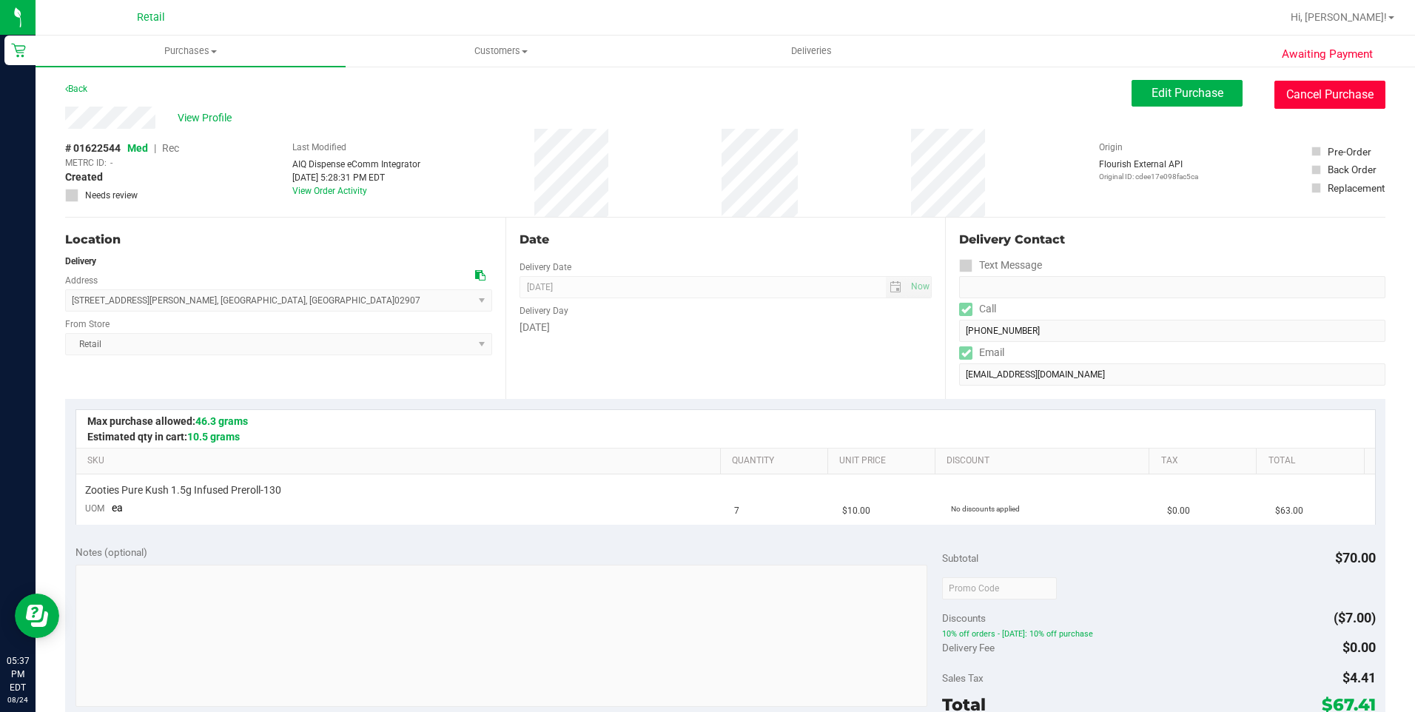
click at [1310, 95] on button "Cancel Purchase" at bounding box center [1330, 95] width 111 height 28
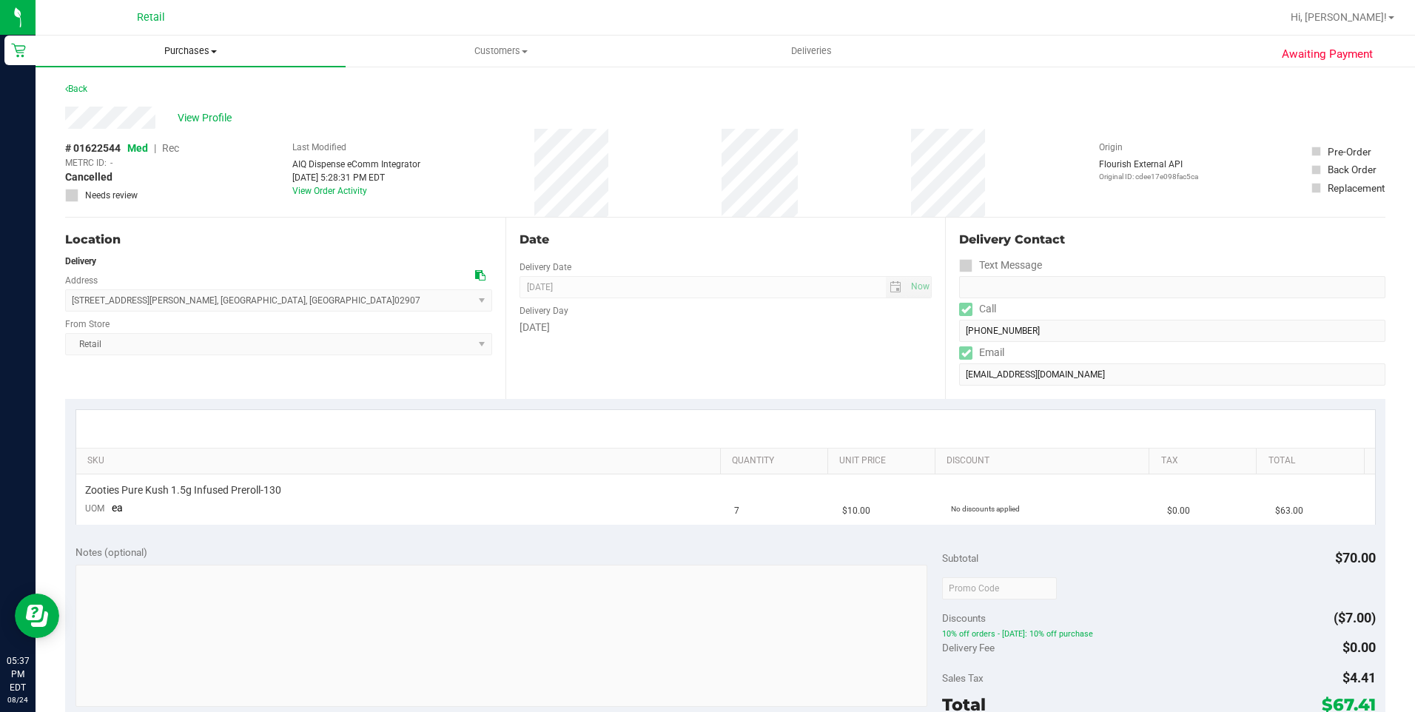
click at [200, 46] on span "Purchases" at bounding box center [191, 50] width 310 height 13
click at [124, 122] on span "All purchases" at bounding box center [88, 124] width 105 height 13
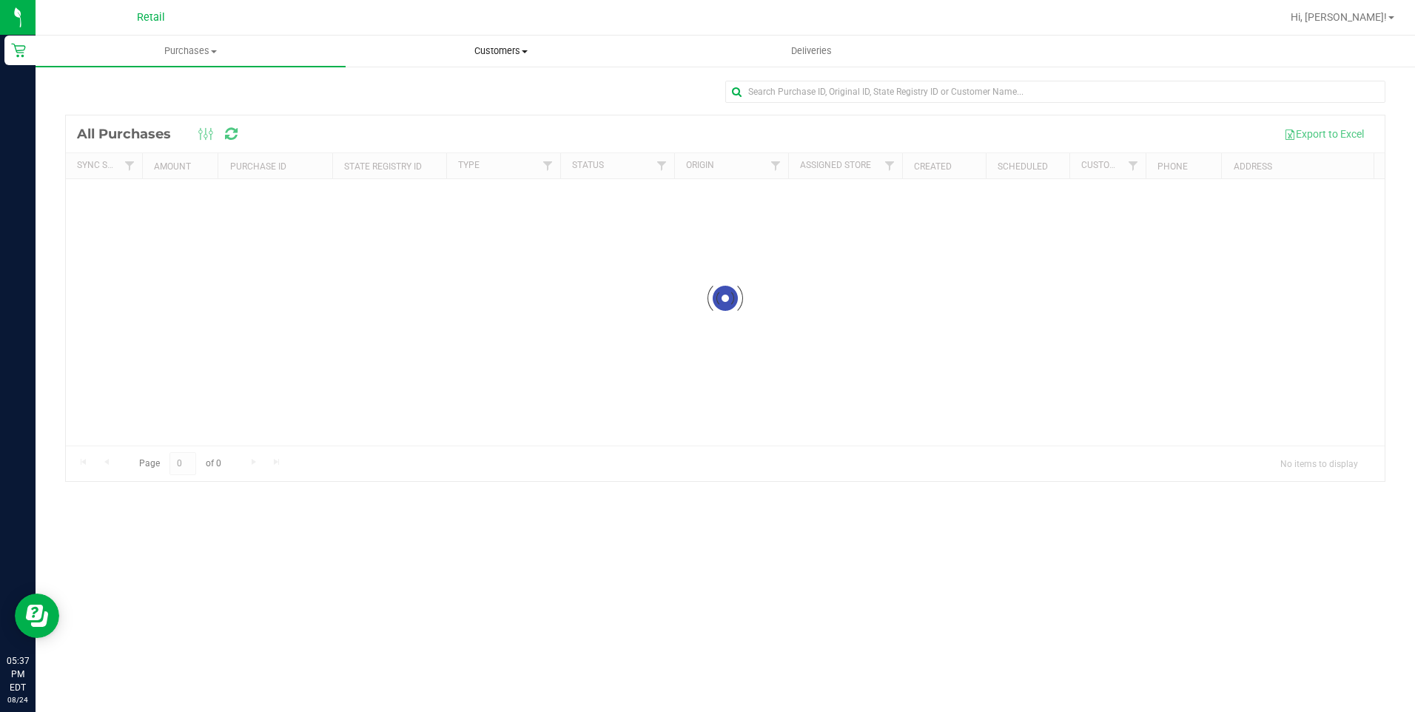
click at [511, 54] on span "Customers" at bounding box center [500, 50] width 309 height 13
click at [444, 87] on span "All customers" at bounding box center [399, 89] width 107 height 13
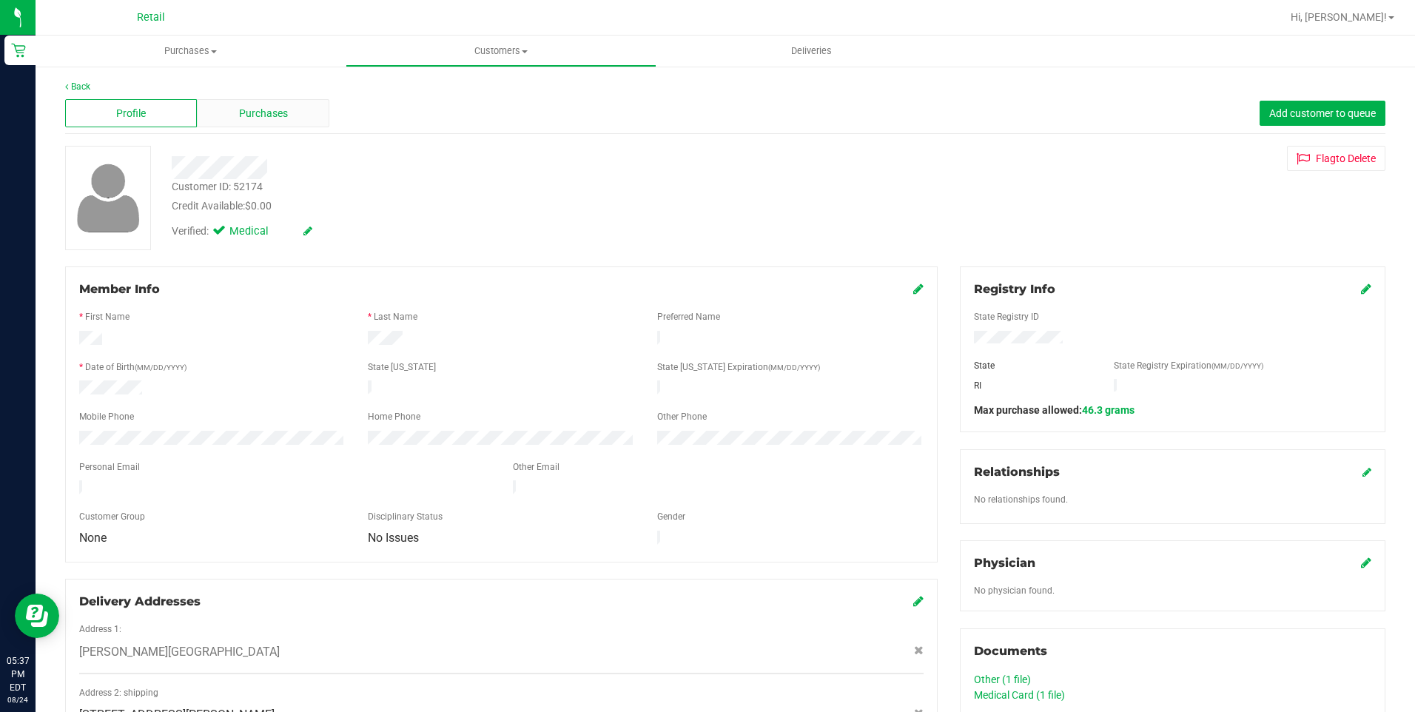
click at [239, 106] on span "Purchases" at bounding box center [263, 114] width 49 height 16
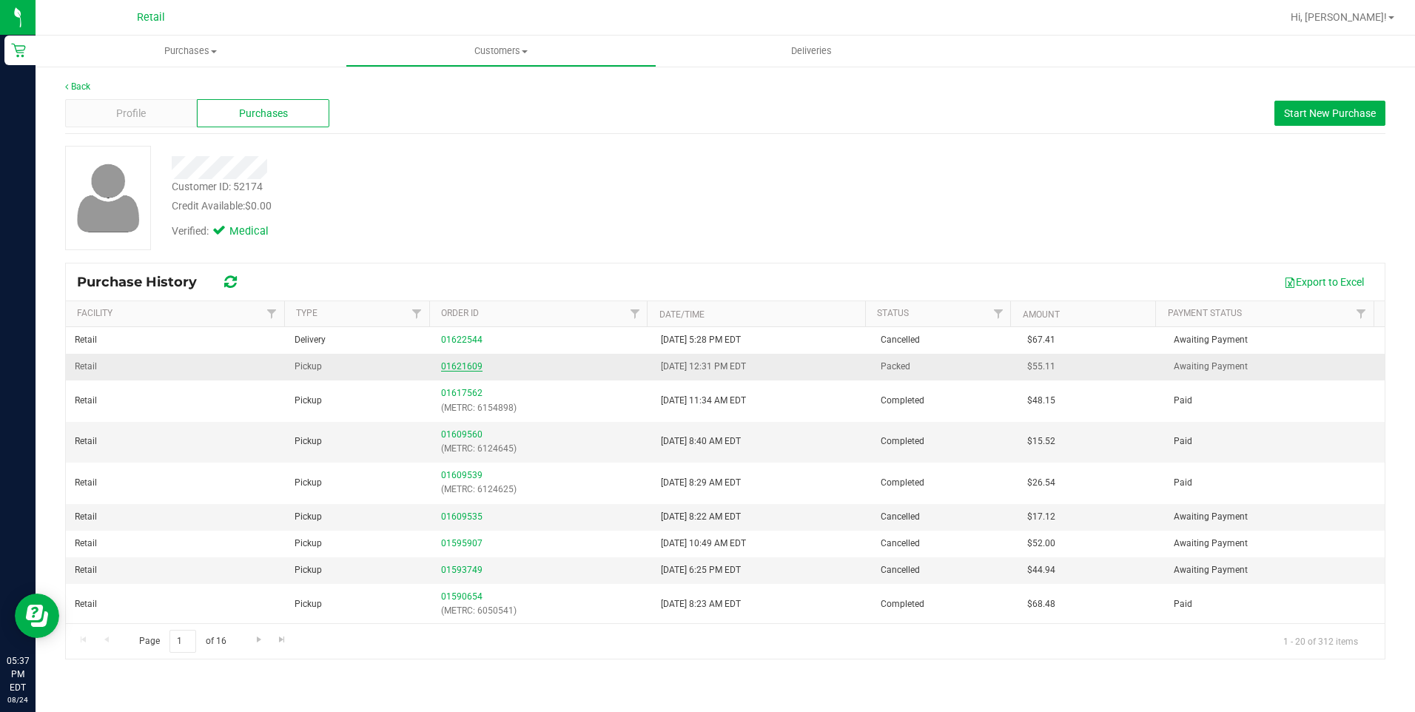
click at [466, 369] on link "01621609" at bounding box center [461, 366] width 41 height 10
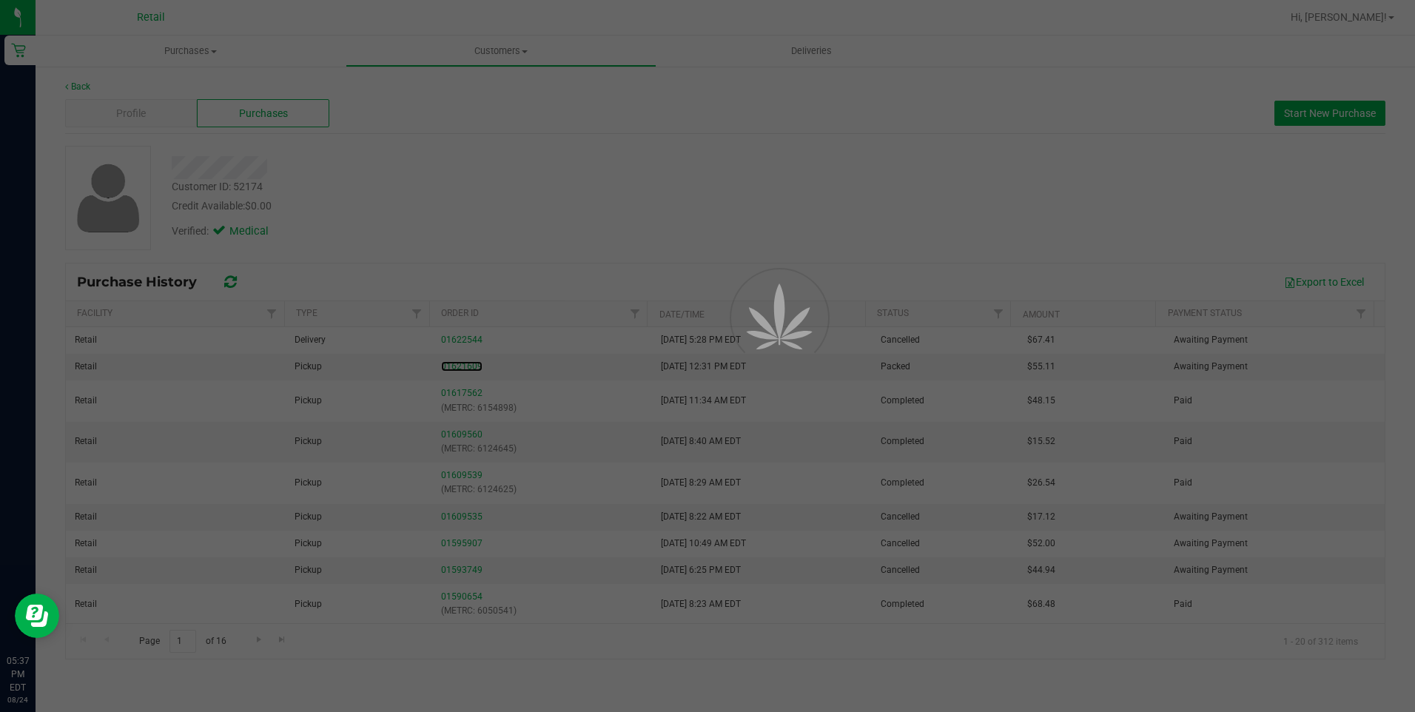
click at [469, 364] on div "Purchases Summary of purchases Fulfillment All purchases Customers All customer…" at bounding box center [726, 374] width 1380 height 677
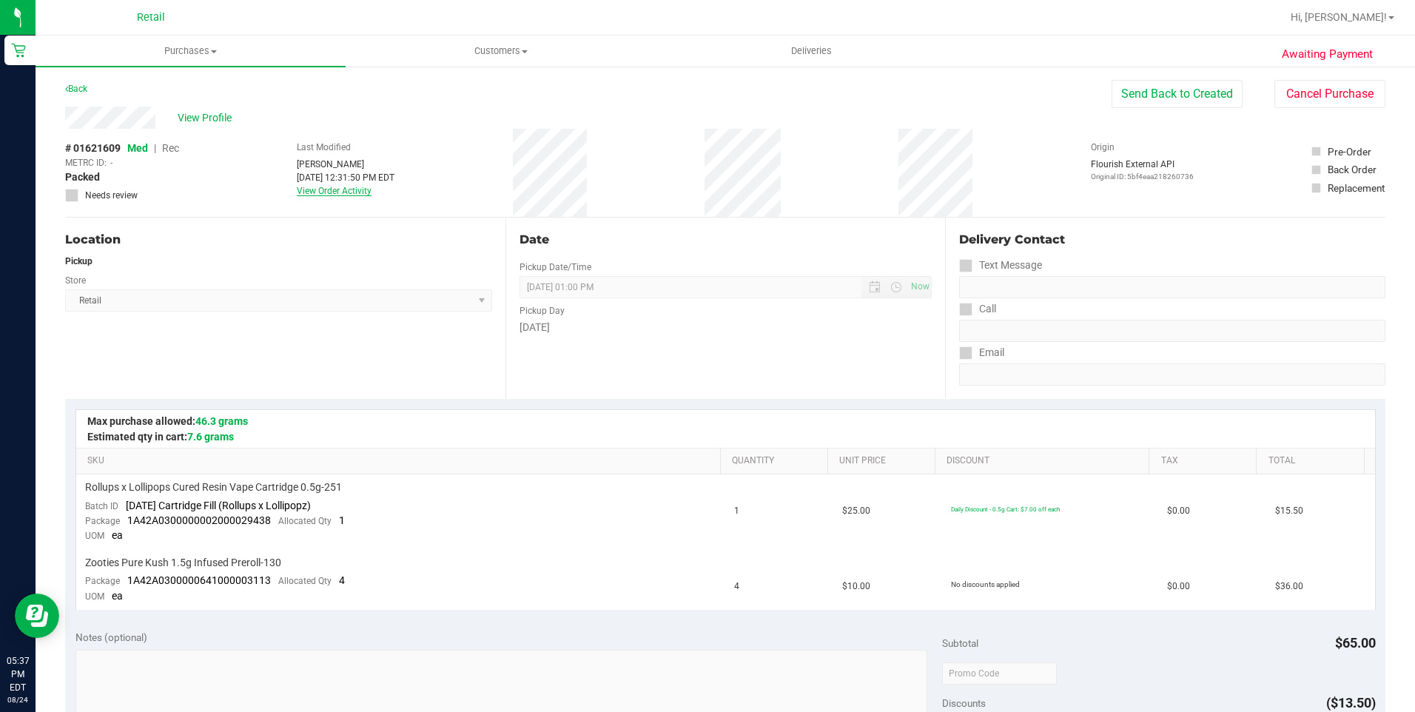
click at [325, 195] on link "View Order Activity" at bounding box center [334, 191] width 75 height 10
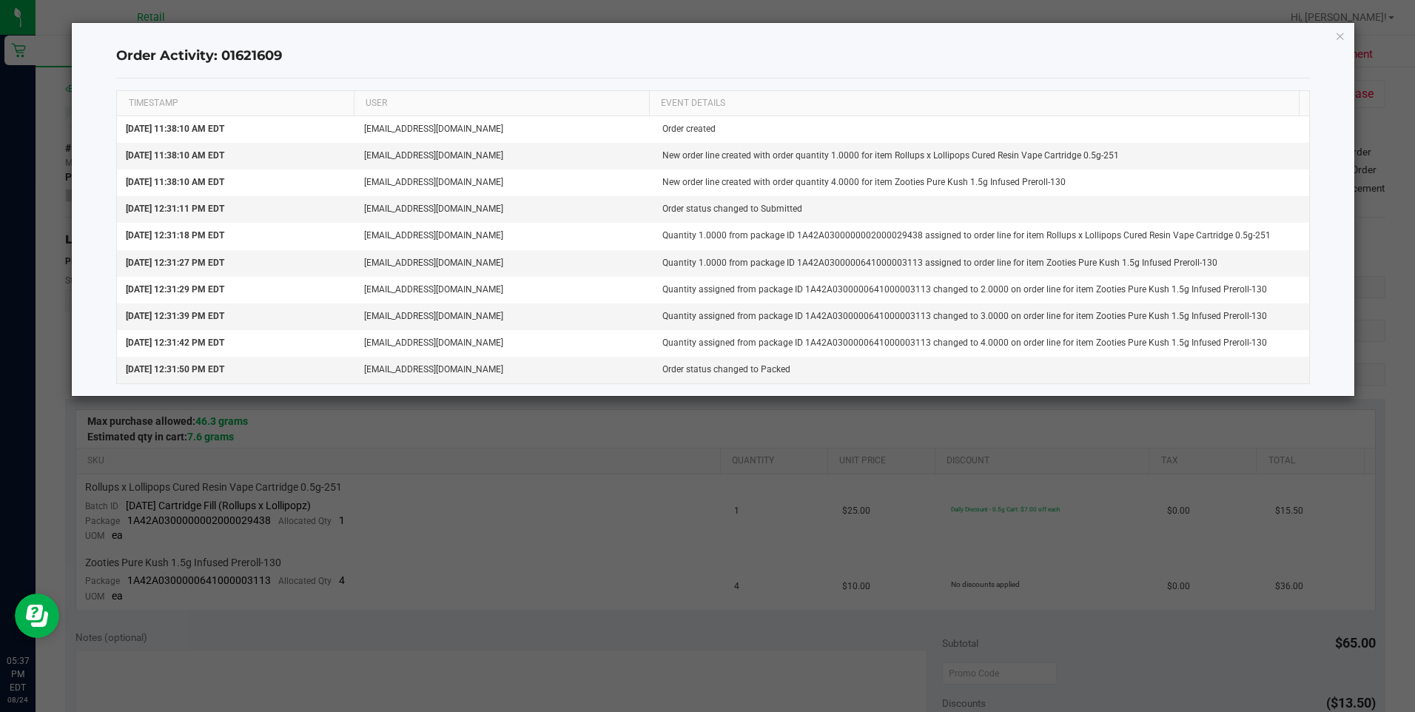
click at [851, 480] on ngb-modal-window "Order Activity: 01621609 TIMESTAMP USER EVENT DETAILS Aug 24, 2025 11:38:10 AM …" at bounding box center [713, 356] width 1427 height 712
click at [1342, 41] on icon "button" at bounding box center [1341, 36] width 10 height 18
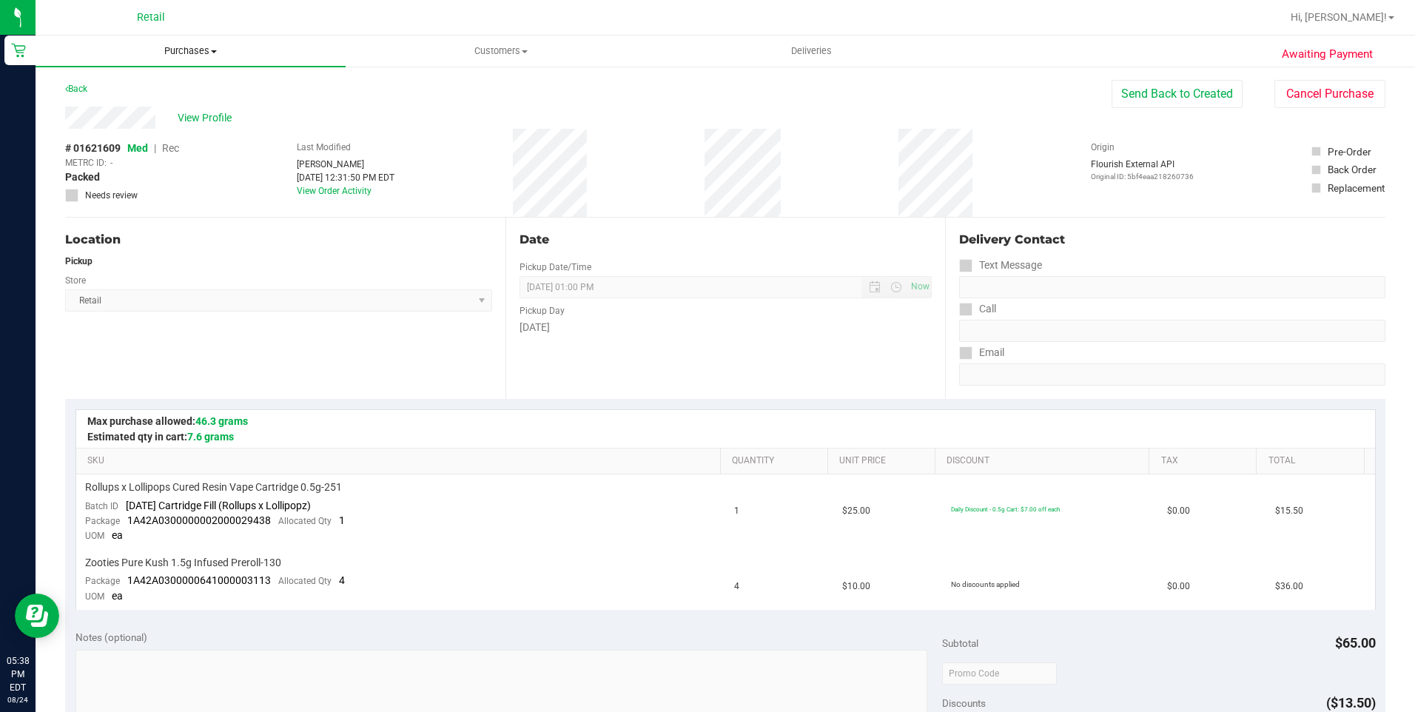
click at [203, 54] on span "Purchases" at bounding box center [191, 50] width 310 height 13
click at [120, 124] on span "All purchases" at bounding box center [88, 124] width 105 height 13
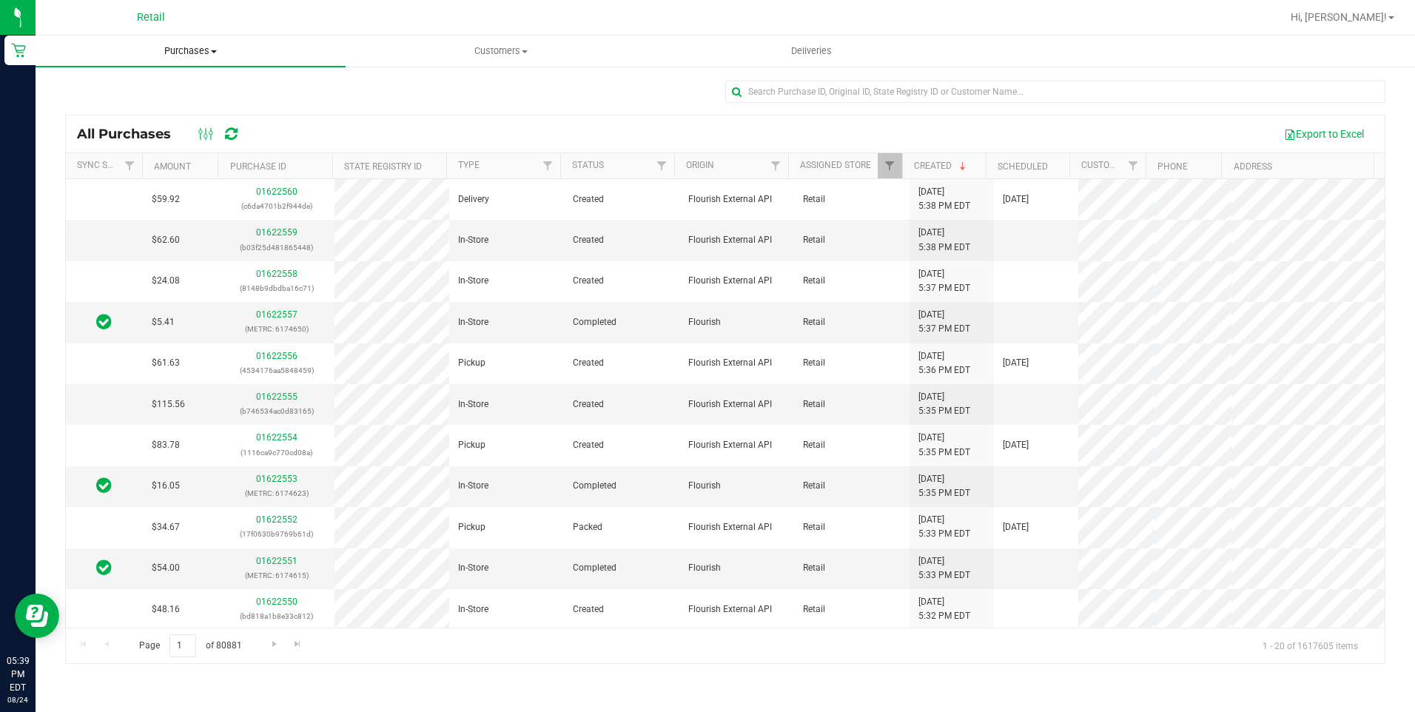
click at [201, 54] on span "Purchases" at bounding box center [191, 50] width 310 height 13
click at [98, 125] on span "All purchases" at bounding box center [88, 124] width 105 height 13
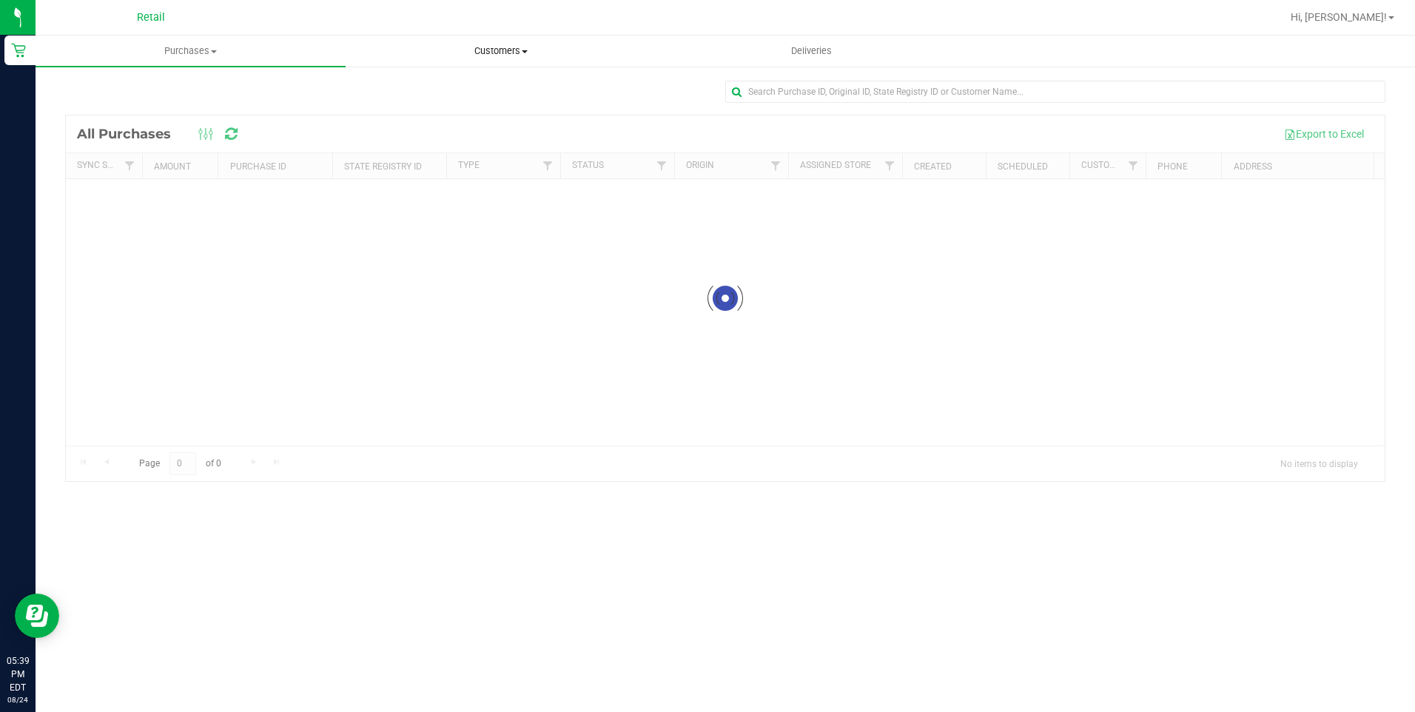
click at [495, 47] on span "Customers" at bounding box center [500, 50] width 309 height 13
click at [437, 90] on span "All customers" at bounding box center [399, 89] width 107 height 13
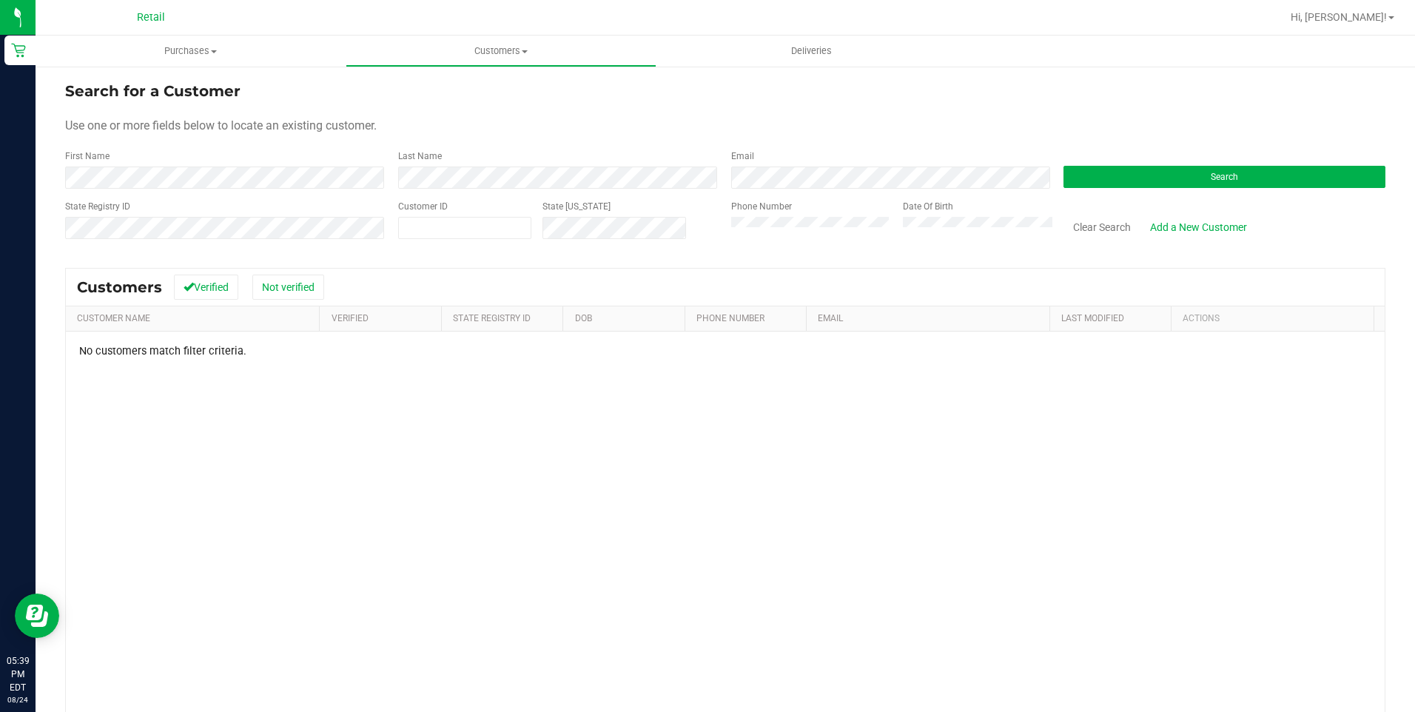
click at [683, 231] on div "State Registry ID Customer ID State ID Phone Number Date Of Birth Clear Search …" at bounding box center [725, 226] width 1321 height 53
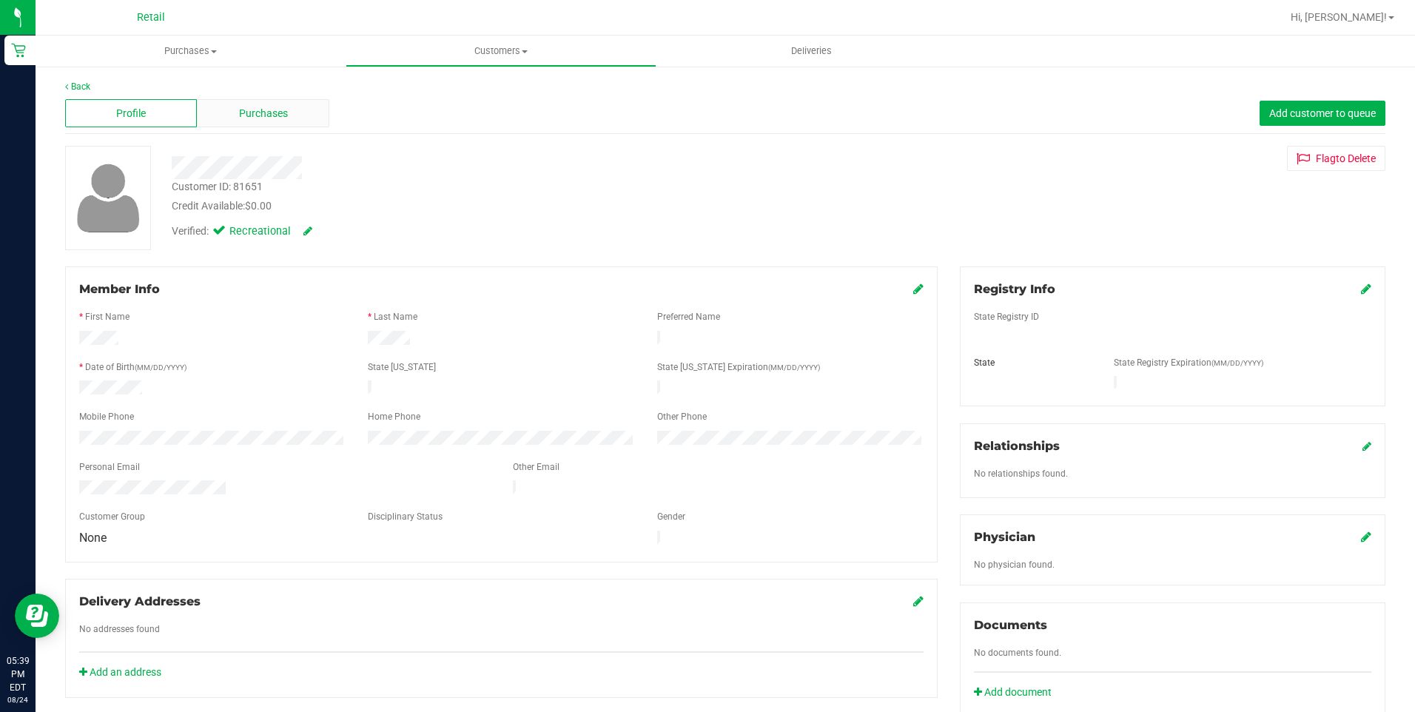
click at [269, 114] on span "Purchases" at bounding box center [263, 114] width 49 height 16
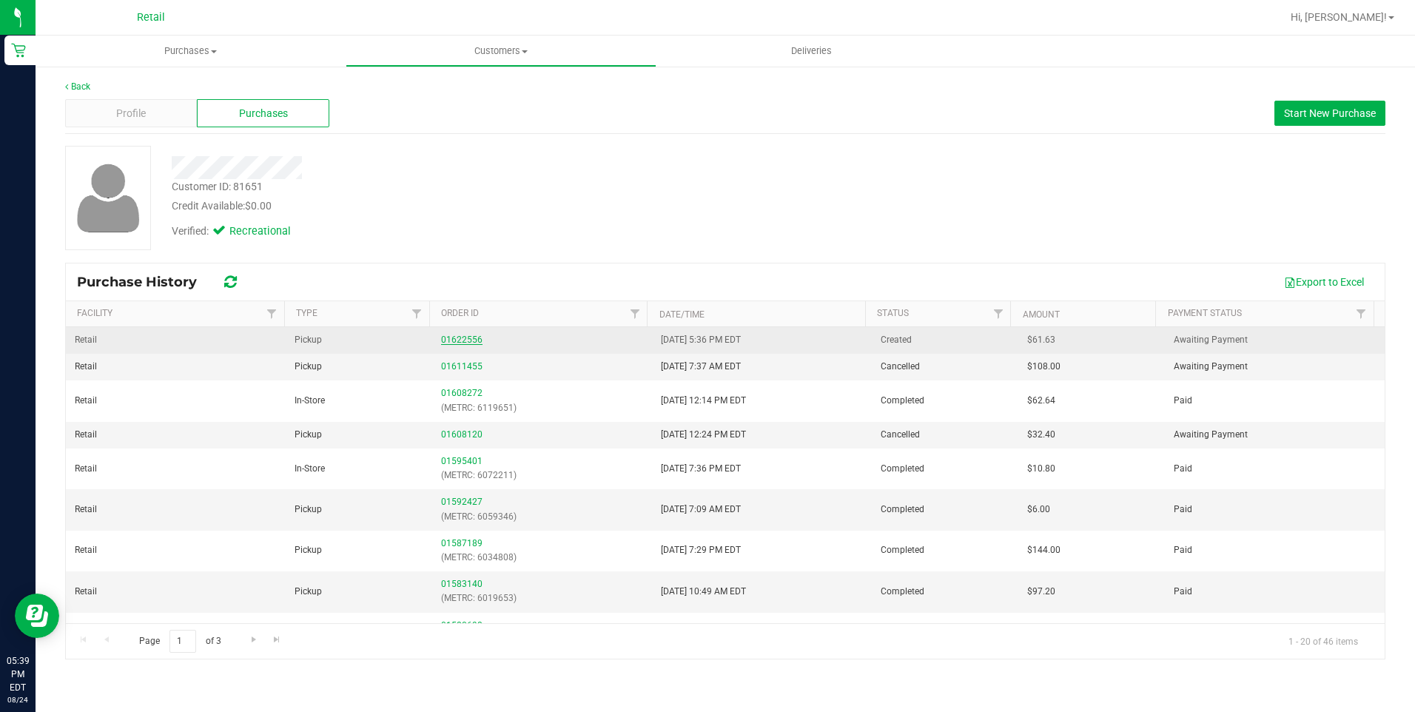
click at [466, 342] on link "01622556" at bounding box center [461, 340] width 41 height 10
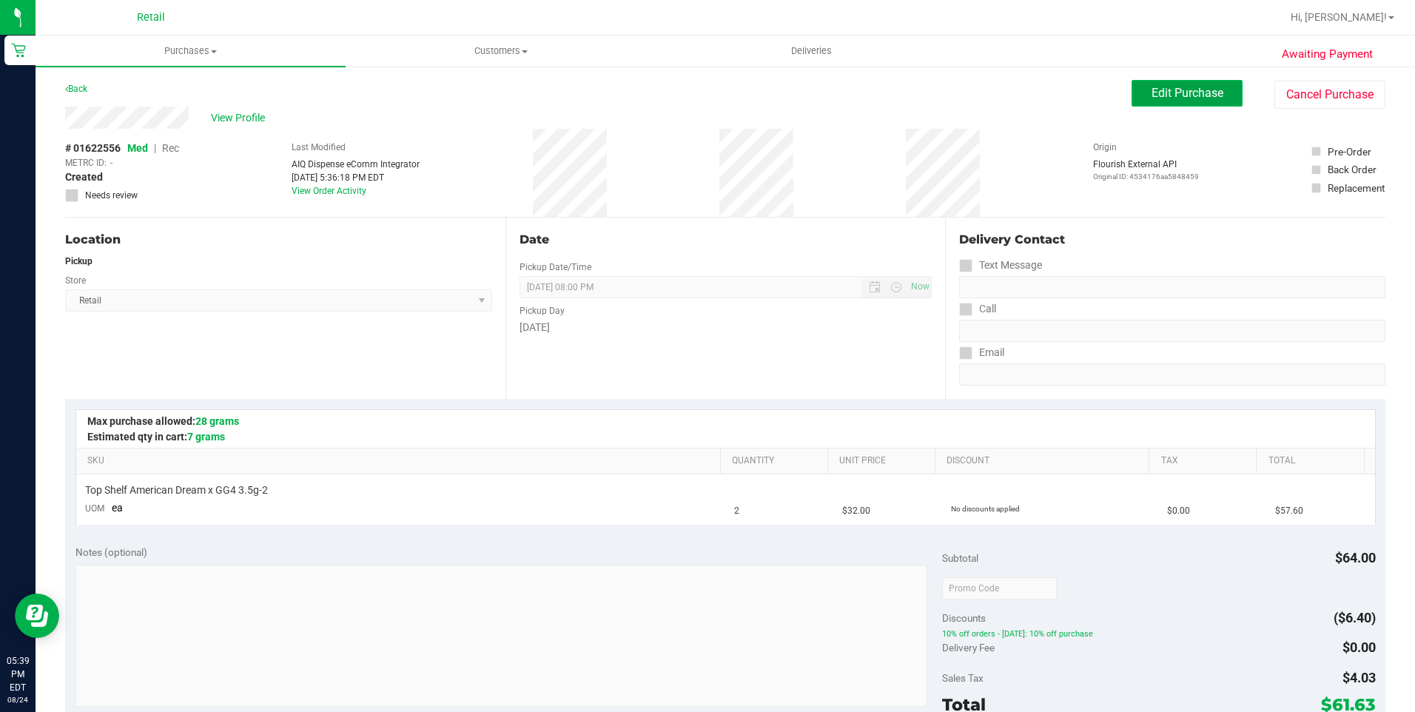
click at [1192, 89] on span "Edit Purchase" at bounding box center [1188, 93] width 72 height 14
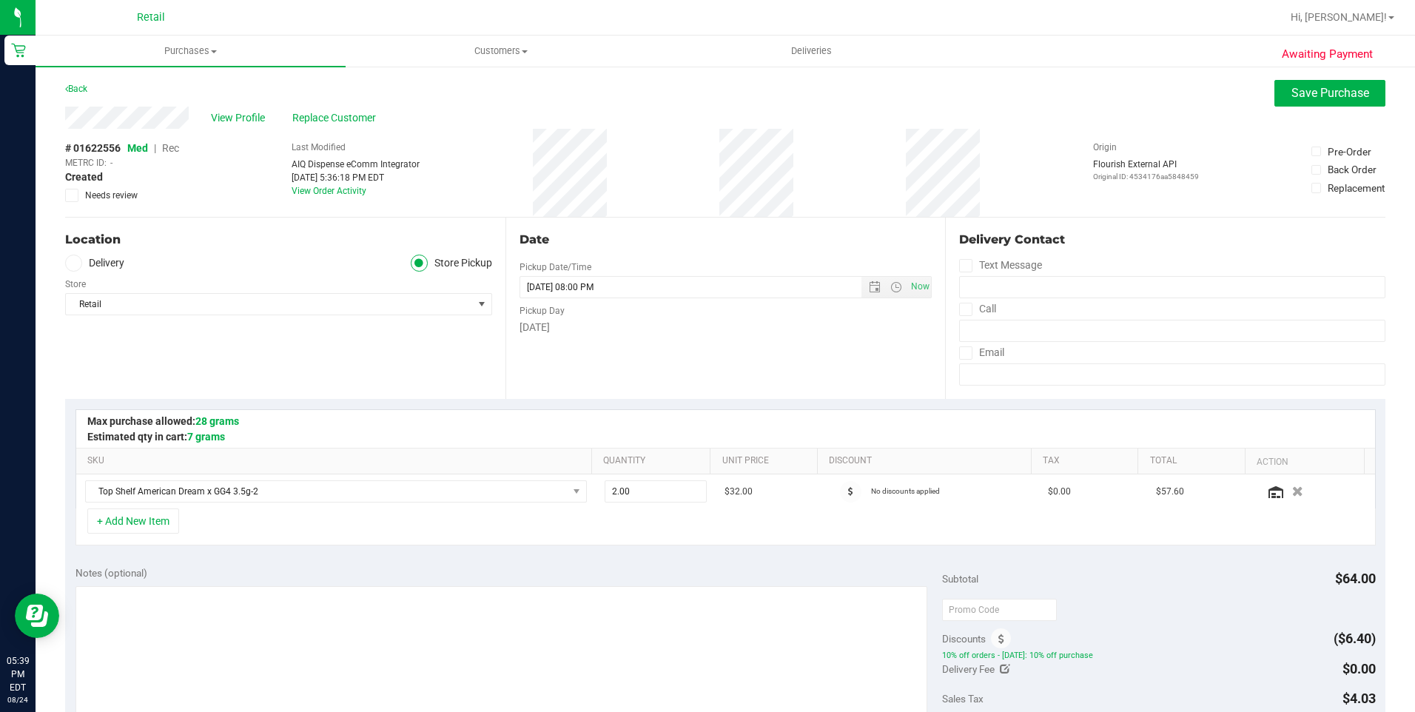
click at [167, 149] on span "Rec" at bounding box center [170, 148] width 17 height 12
click at [400, 111] on div "View Profile Replace Customer" at bounding box center [725, 118] width 1321 height 22
click at [1328, 93] on span "Save Purchase" at bounding box center [1331, 93] width 78 height 14
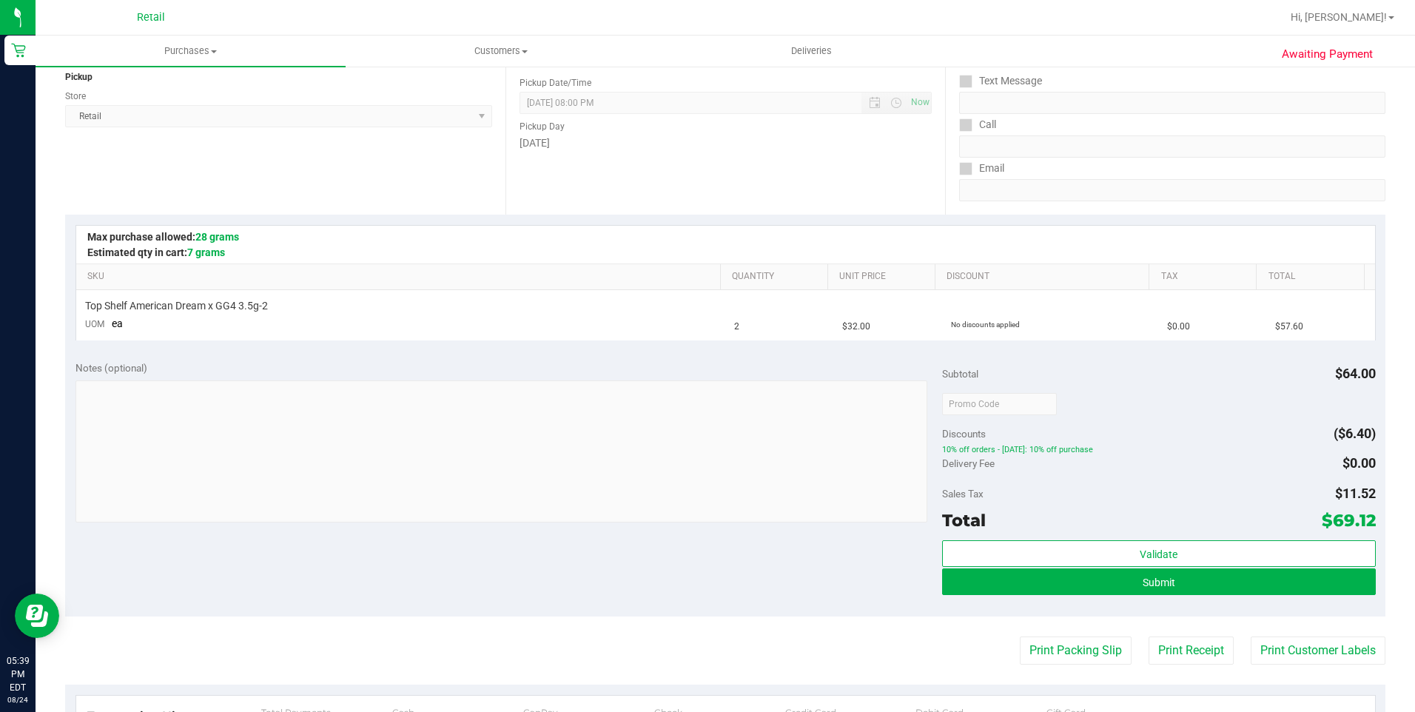
scroll to position [222, 0]
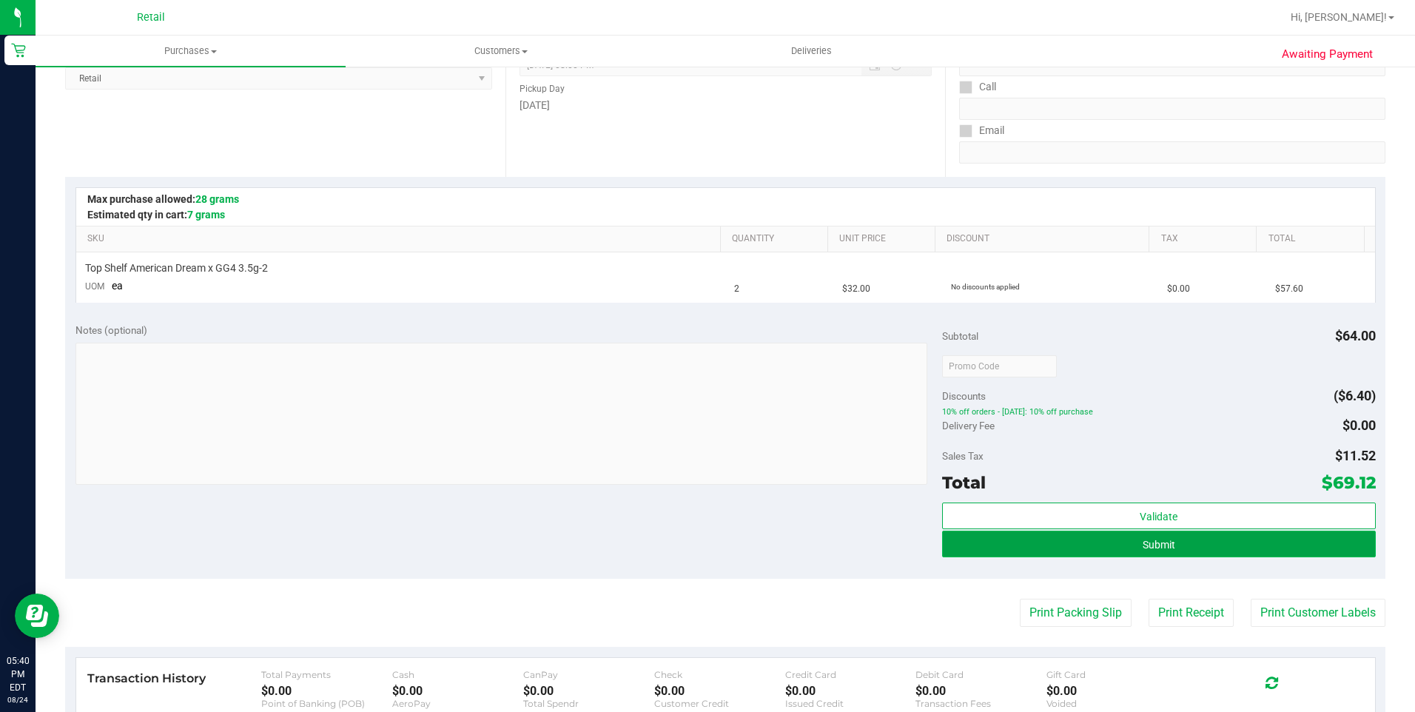
click at [997, 535] on button "Submit" at bounding box center [1159, 544] width 434 height 27
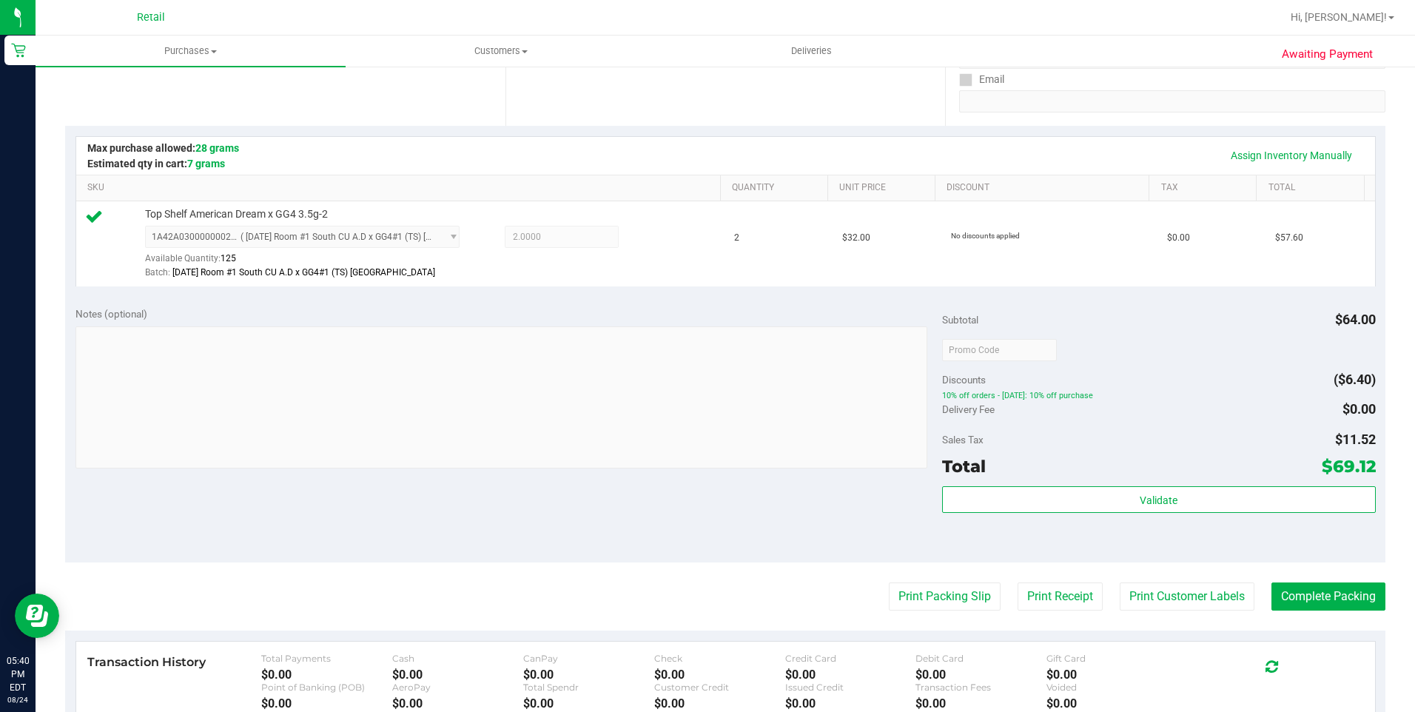
scroll to position [370, 0]
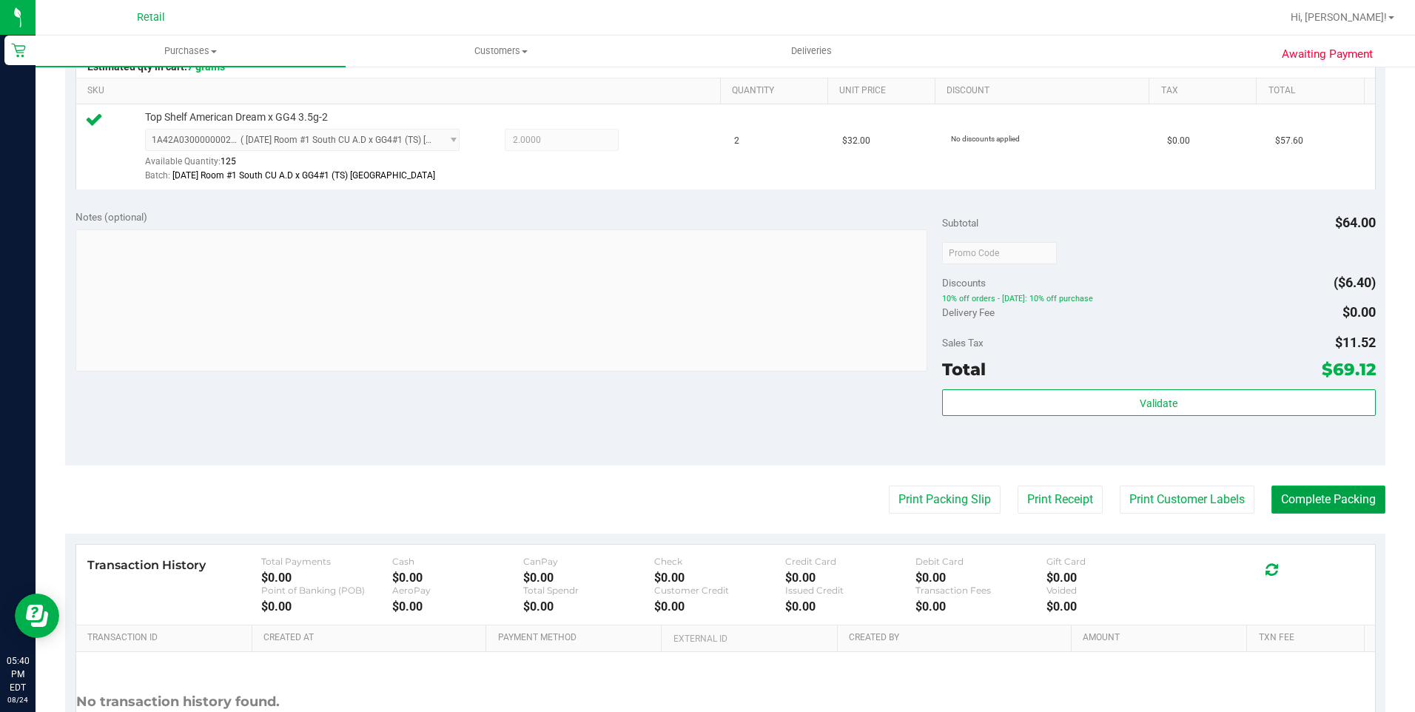
click at [1314, 511] on button "Complete Packing" at bounding box center [1329, 500] width 114 height 28
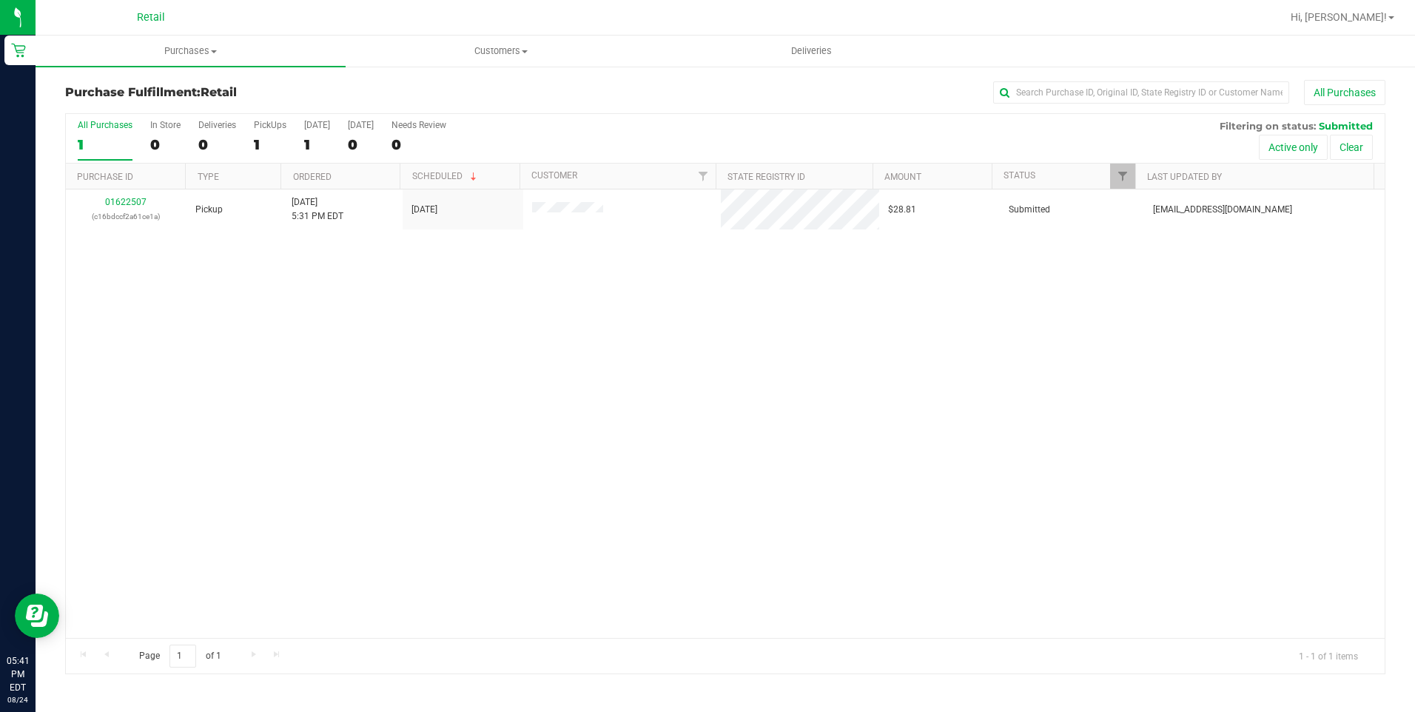
click at [512, 69] on div "Purchase Fulfillment: Retail All Purchases All Purchases 1 In Store 0 Deliverie…" at bounding box center [726, 377] width 1380 height 624
click at [512, 53] on span "Customers" at bounding box center [500, 50] width 309 height 13
click at [440, 85] on span "All customers" at bounding box center [399, 89] width 107 height 13
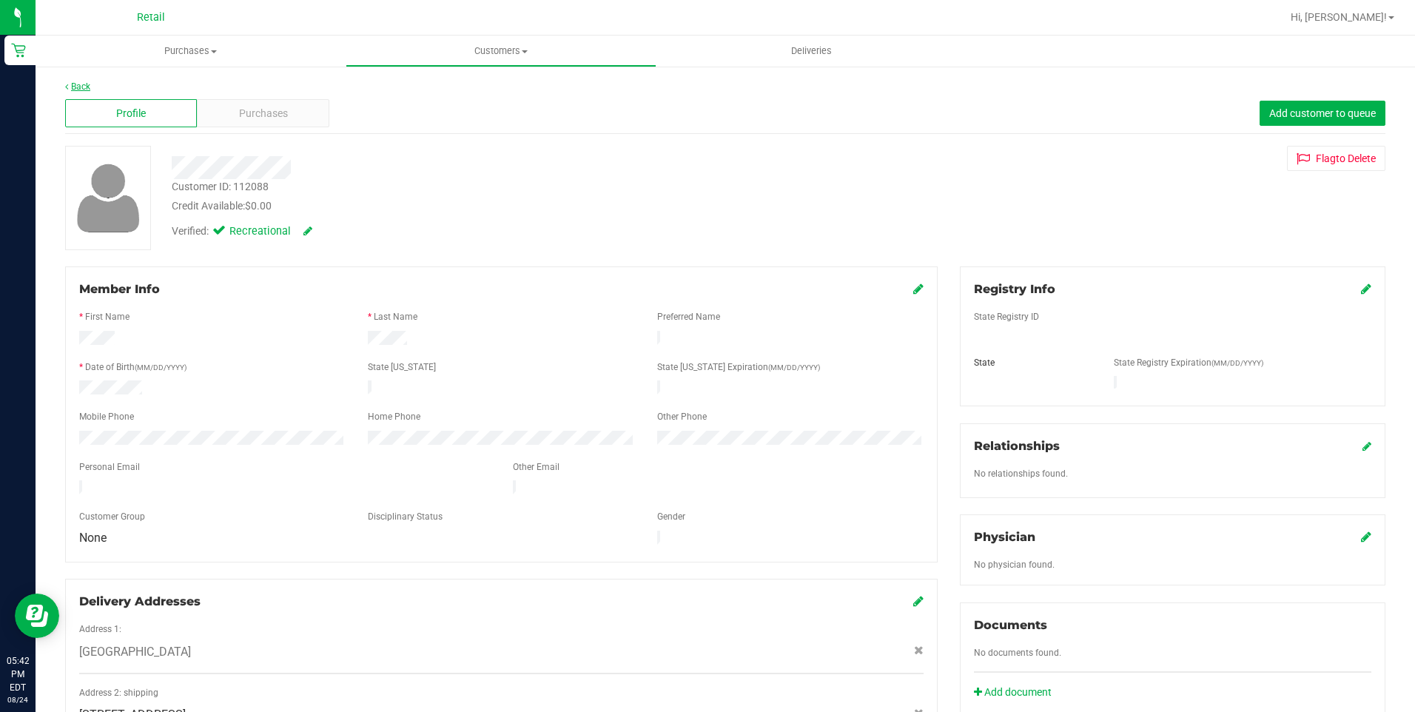
click at [81, 87] on link "Back" at bounding box center [77, 86] width 25 height 10
click at [266, 121] on div "Purchases" at bounding box center [263, 113] width 132 height 28
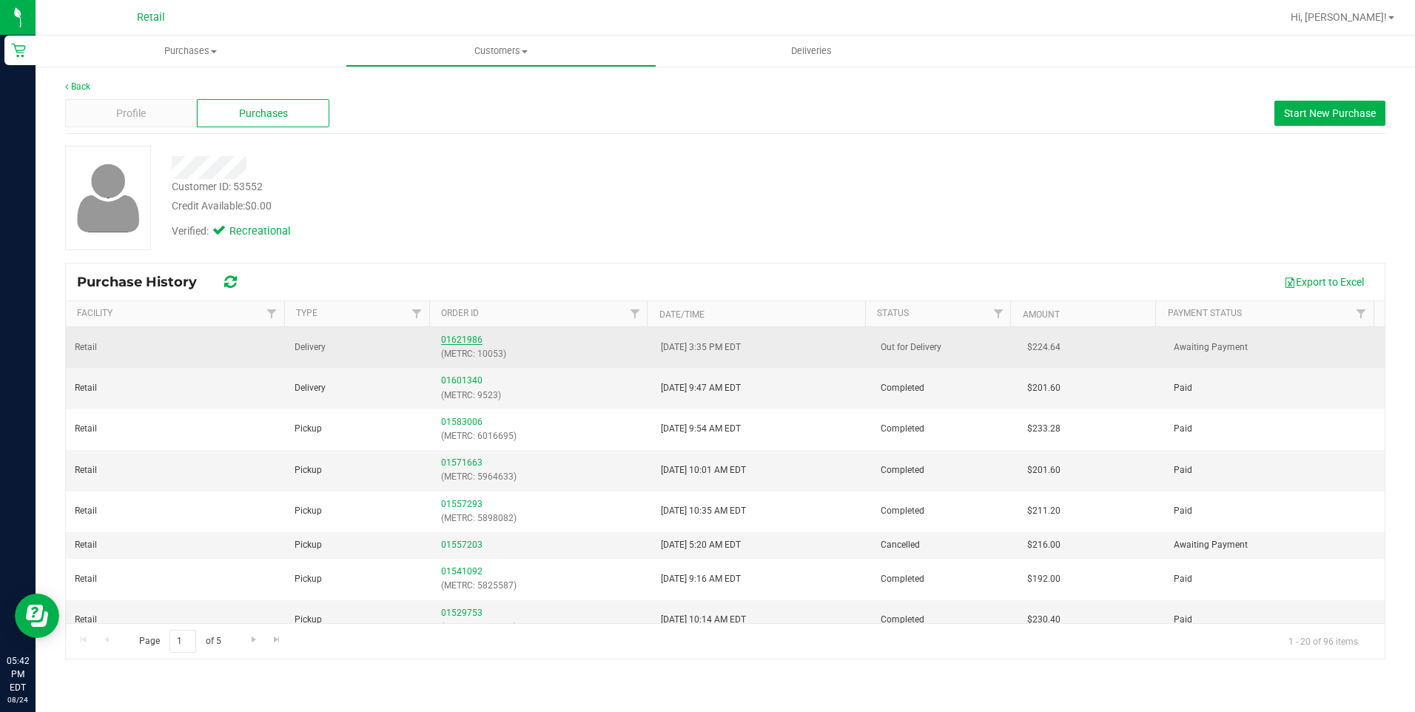
click at [458, 343] on link "01621986" at bounding box center [461, 340] width 41 height 10
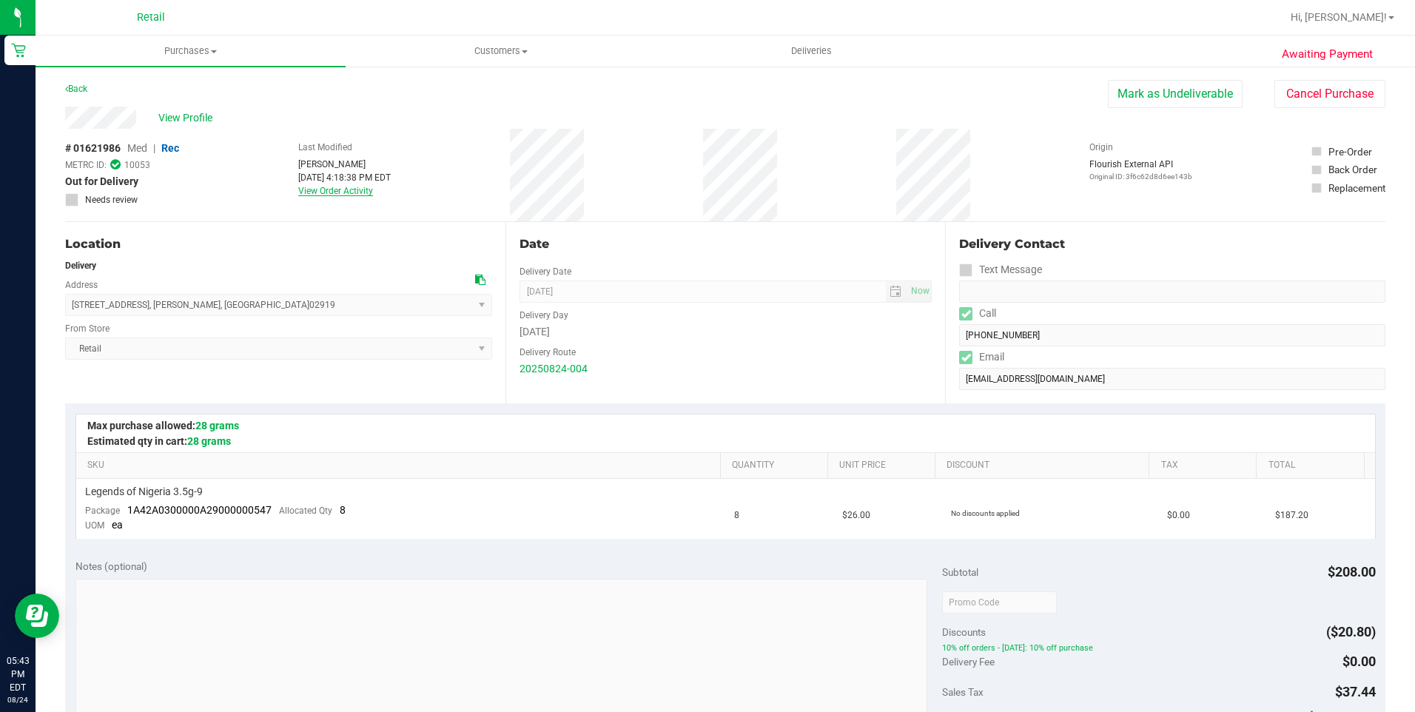
click at [349, 190] on link "View Order Activity" at bounding box center [335, 191] width 75 height 10
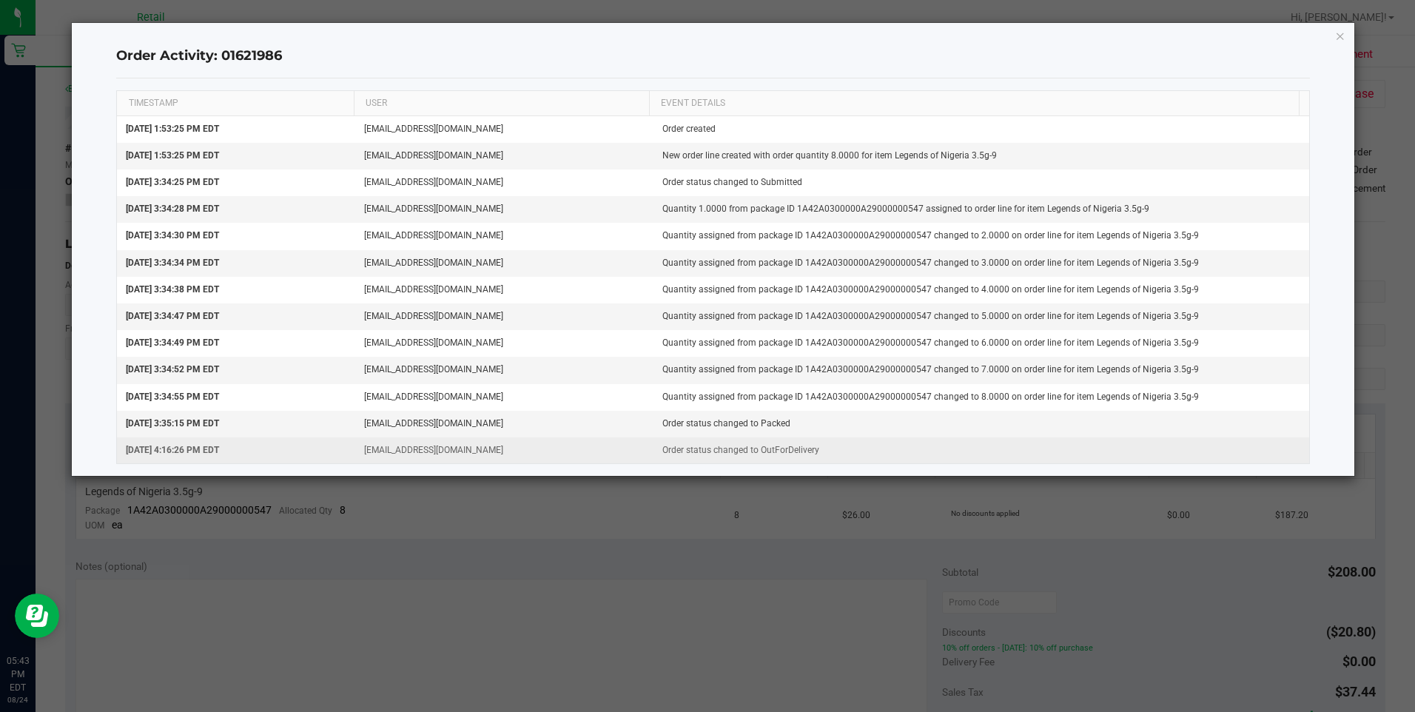
drag, startPoint x: 834, startPoint y: 454, endPoint x: 124, endPoint y: 454, distance: 710.0
click at [124, 454] on tr "Aug 24, 2025 4:16:26 PM EDT alopes4224@gmail.com Order status changed to OutFor…" at bounding box center [713, 451] width 1192 height 26
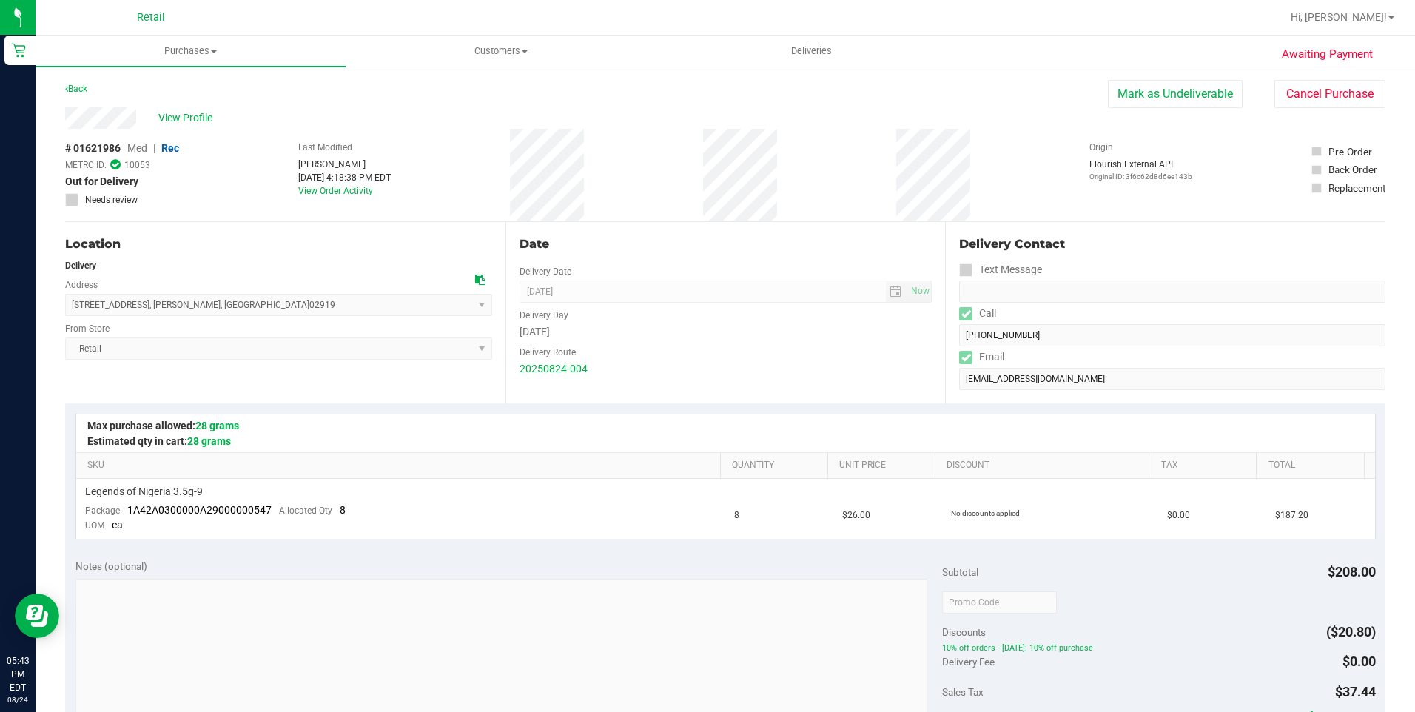
click at [811, 560] on div "Notes (optional)" at bounding box center [509, 566] width 867 height 15
click at [84, 90] on link "Back" at bounding box center [76, 89] width 22 height 10
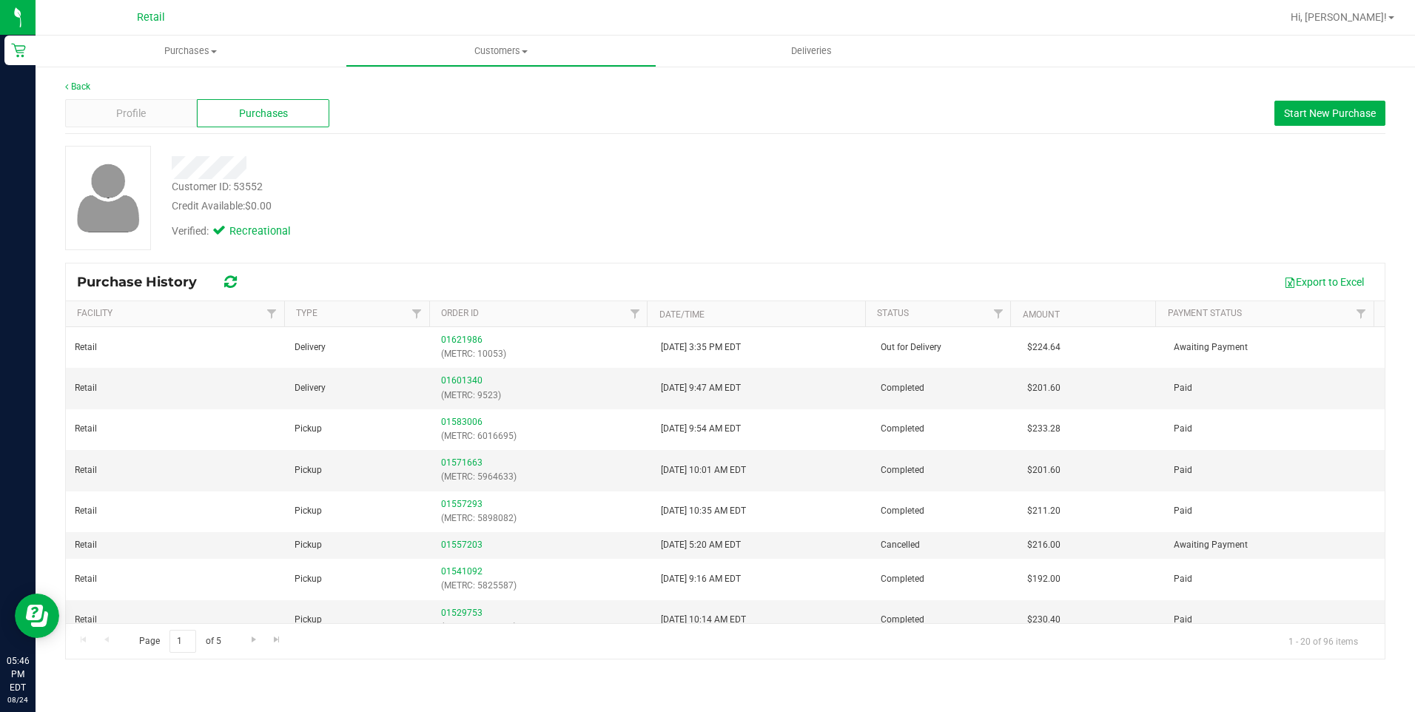
click at [788, 208] on div "Credit Available: $0.00" at bounding box center [496, 206] width 649 height 16
click at [177, 46] on span "Purchases" at bounding box center [191, 50] width 310 height 13
click at [110, 121] on span "All purchases" at bounding box center [88, 124] width 105 height 13
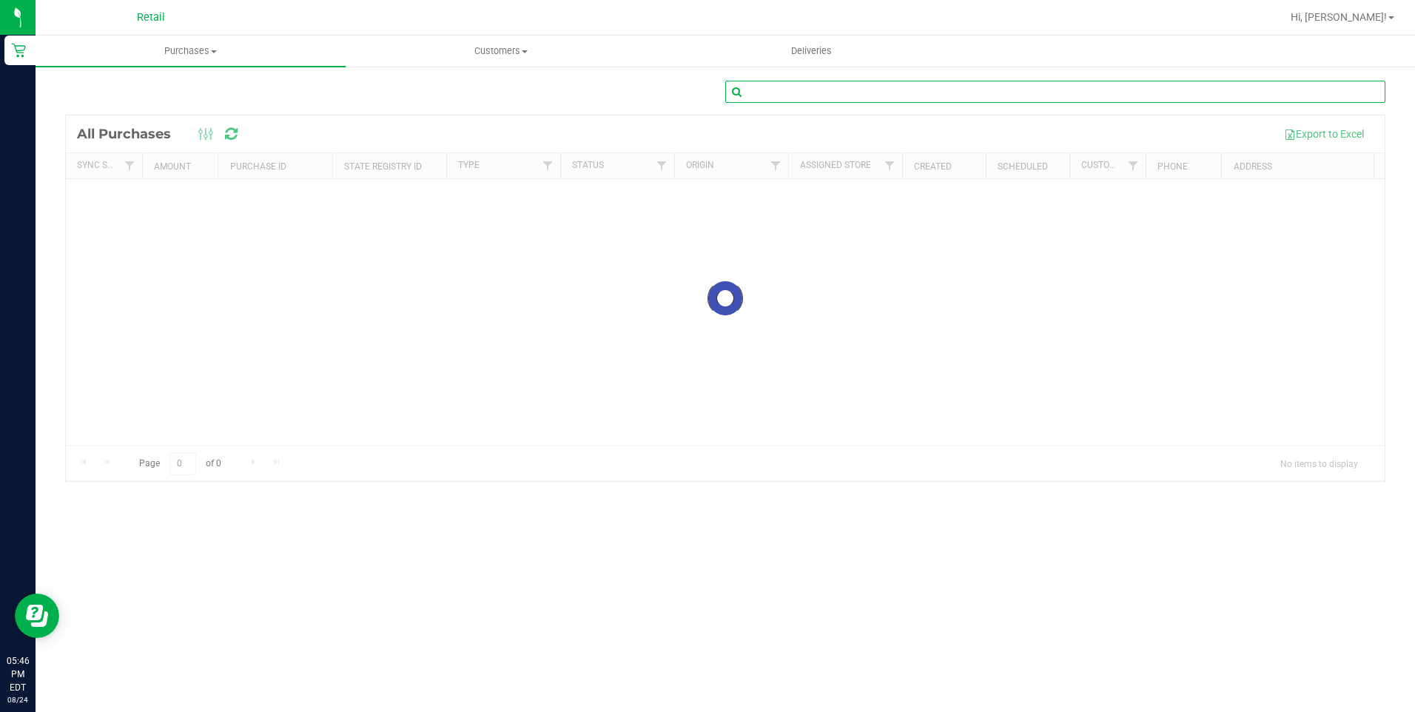
click at [845, 88] on input "text" at bounding box center [1056, 92] width 660 height 22
click at [842, 92] on input "text" at bounding box center [1056, 92] width 660 height 22
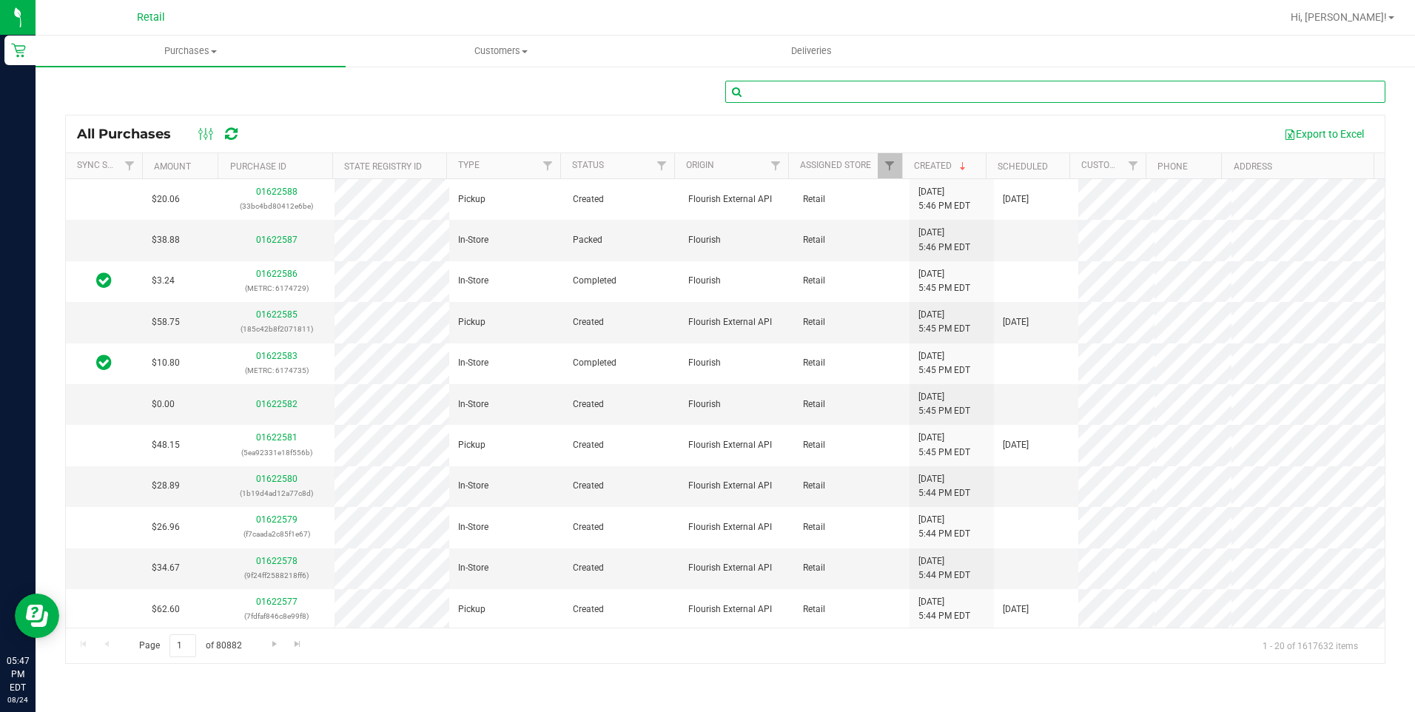
click at [791, 96] on input "text" at bounding box center [1056, 92] width 660 height 22
type input "4012262569"
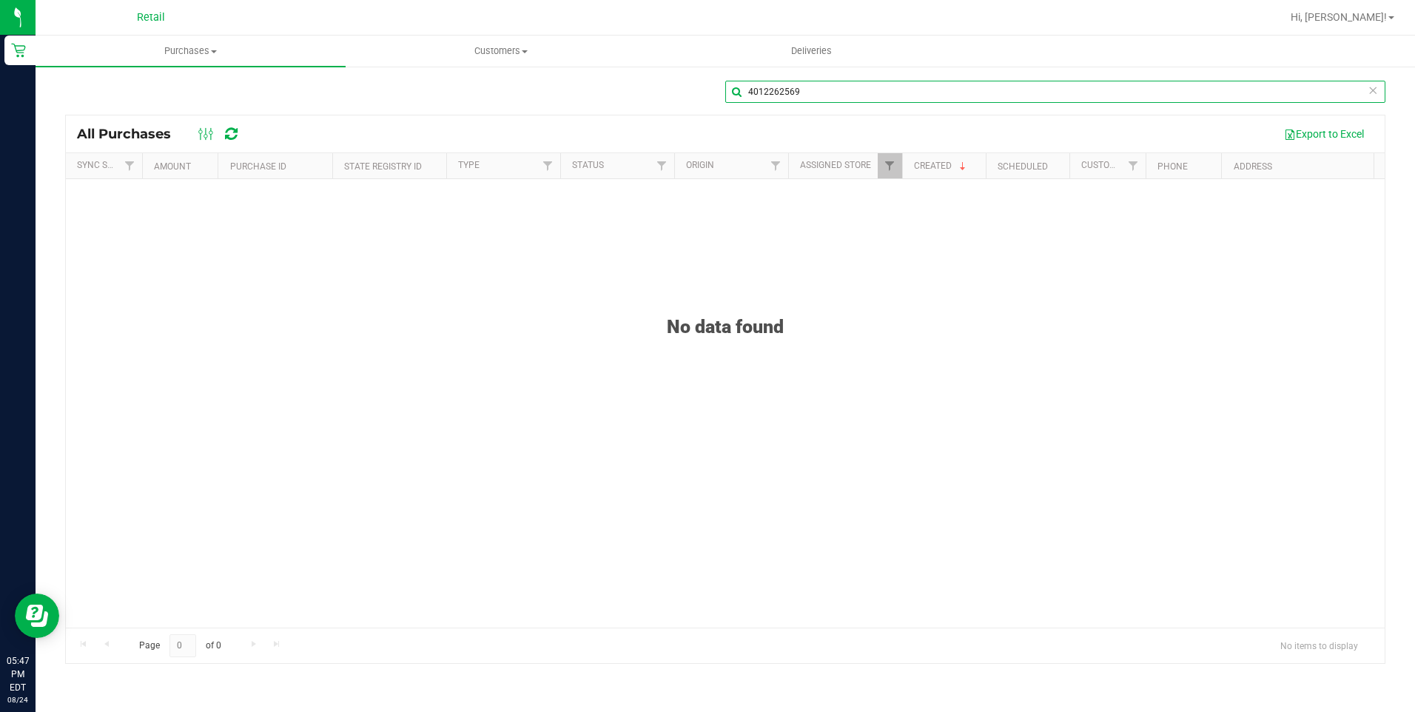
drag, startPoint x: 817, startPoint y: 90, endPoint x: 590, endPoint y: 93, distance: 226.5
click at [590, 93] on div "4012262569" at bounding box center [725, 98] width 1321 height 34
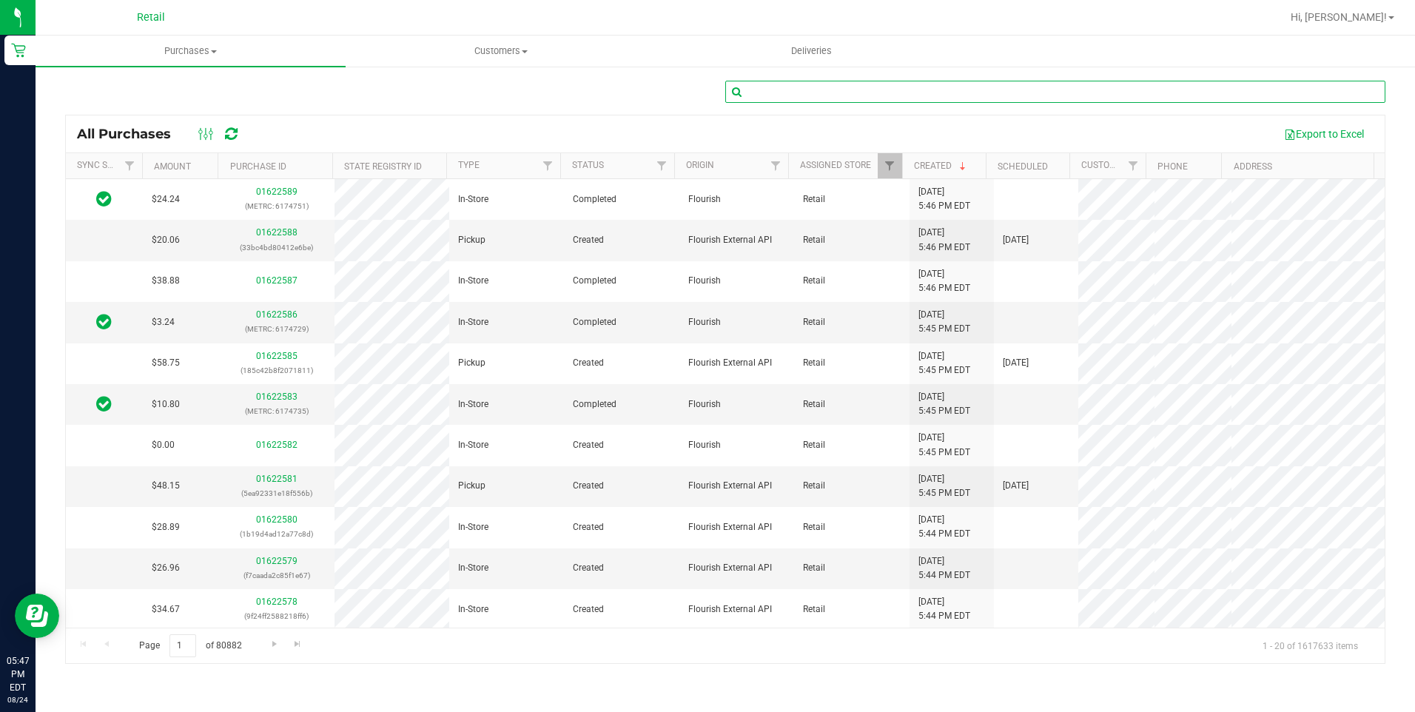
click at [783, 83] on input "text" at bounding box center [1056, 92] width 660 height 22
type input "Kevin Thomas"
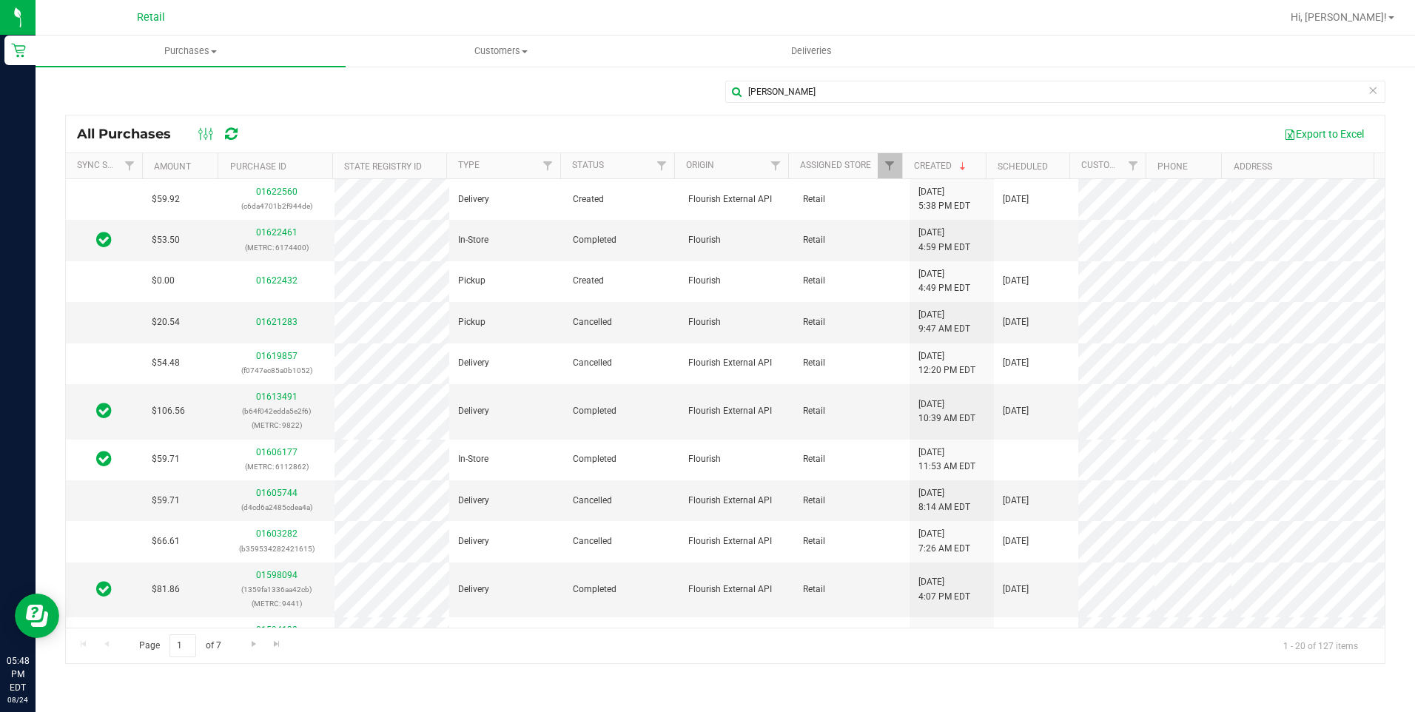
click at [417, 130] on div "Export to Excel" at bounding box center [814, 133] width 1120 height 25
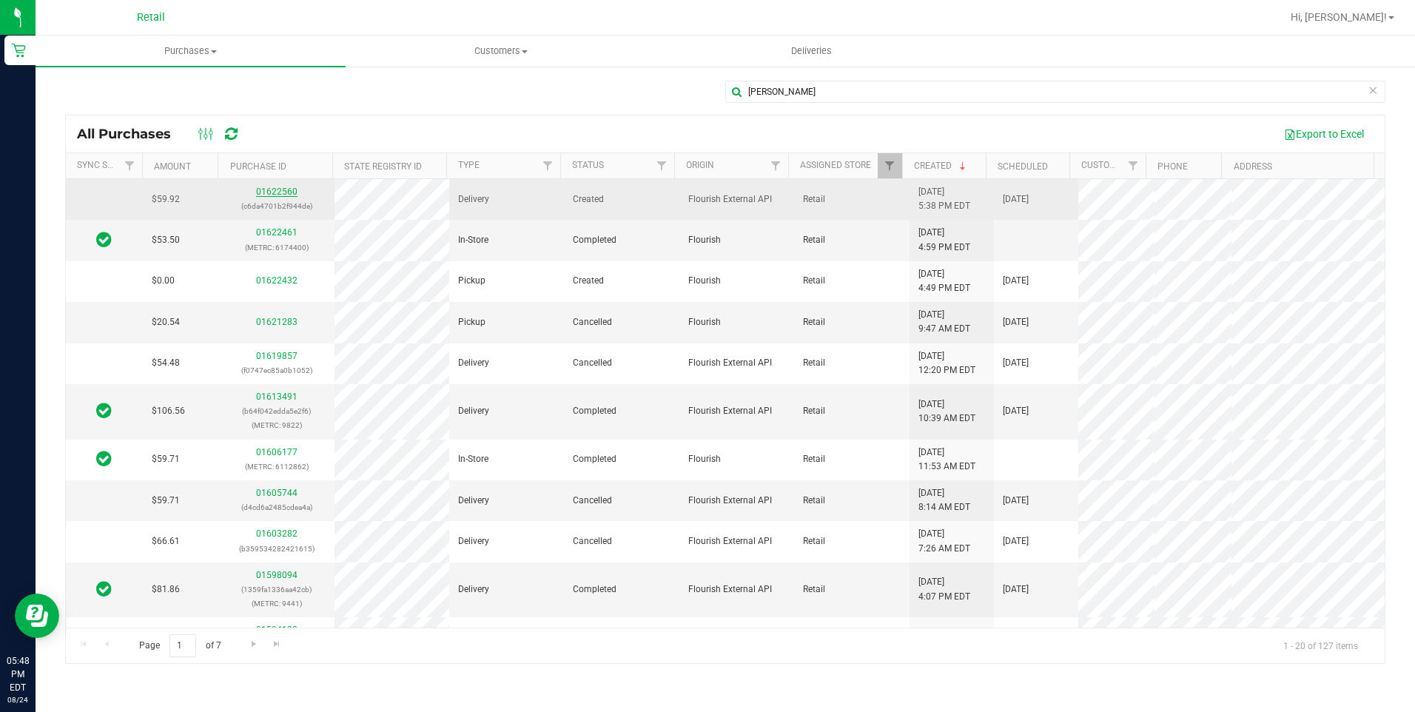
click at [286, 192] on link "01622560" at bounding box center [276, 192] width 41 height 10
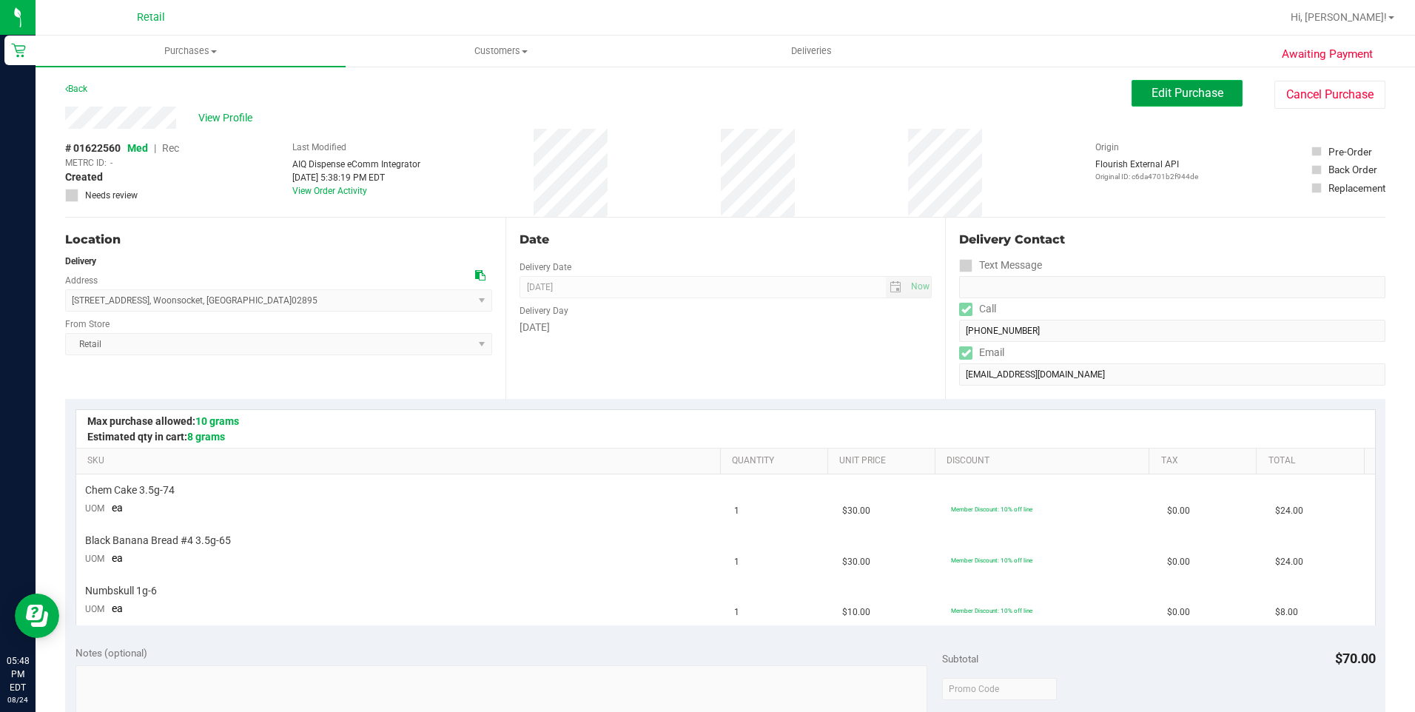
click at [1152, 87] on span "Edit Purchase" at bounding box center [1188, 93] width 72 height 14
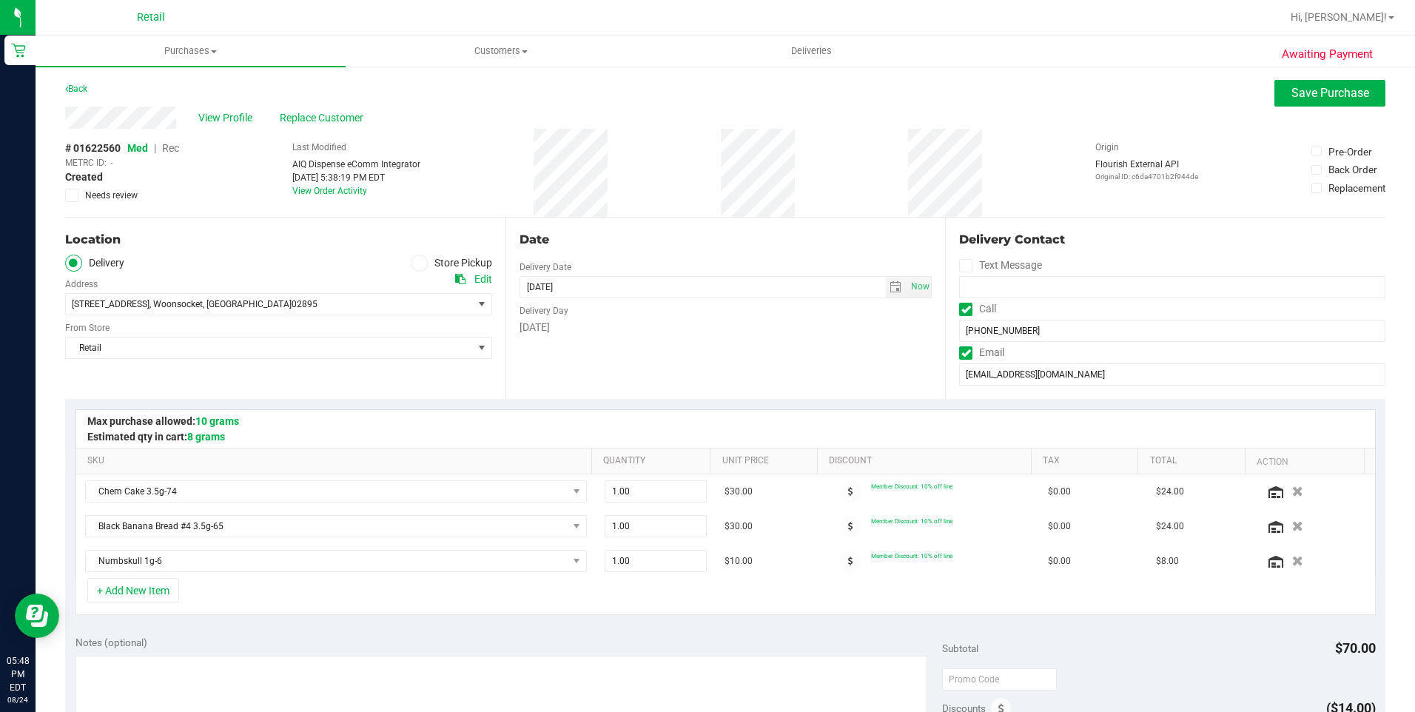
click at [165, 149] on span "Rec" at bounding box center [170, 148] width 17 height 12
click at [890, 207] on div "# 01622560 Med | Rec METRC ID: - Created Needs review Last Modified AIQ Dispens…" at bounding box center [725, 173] width 1321 height 88
click at [1336, 96] on span "Save Purchase" at bounding box center [1331, 93] width 78 height 14
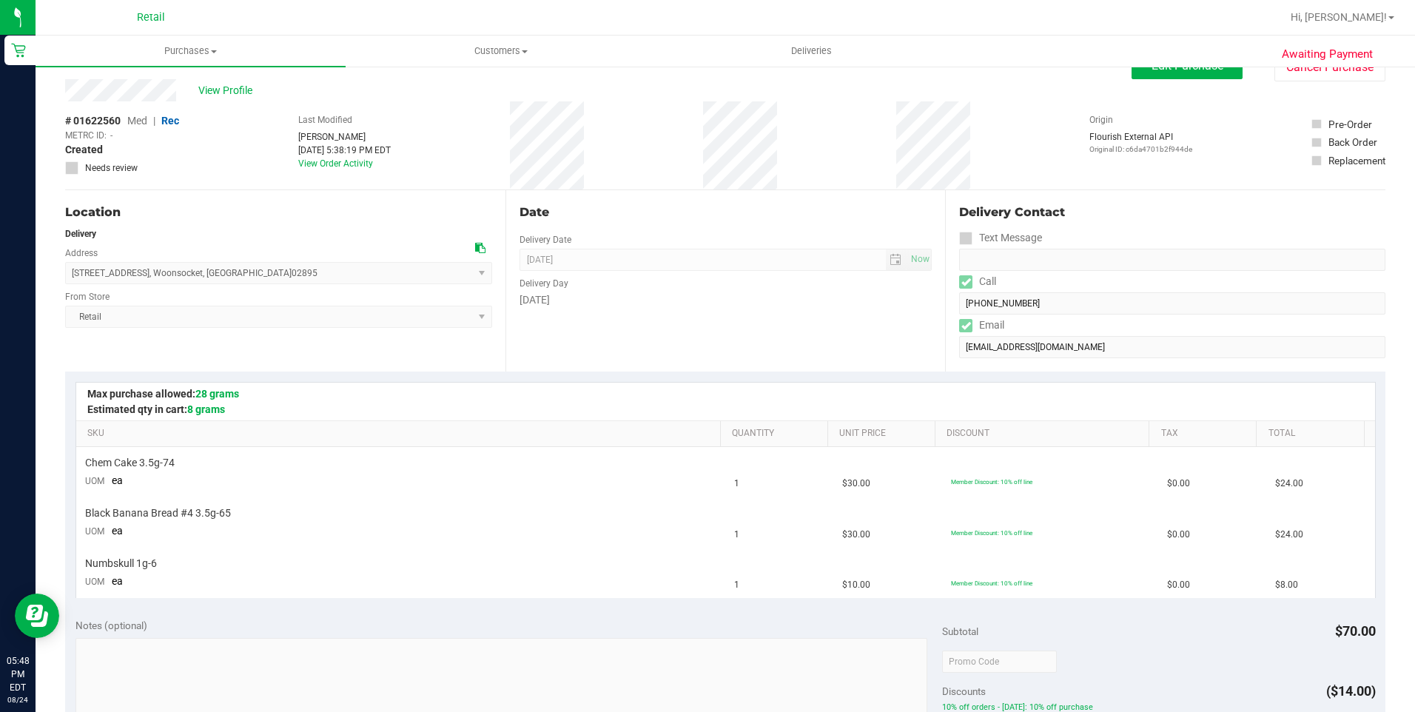
scroll to position [74, 0]
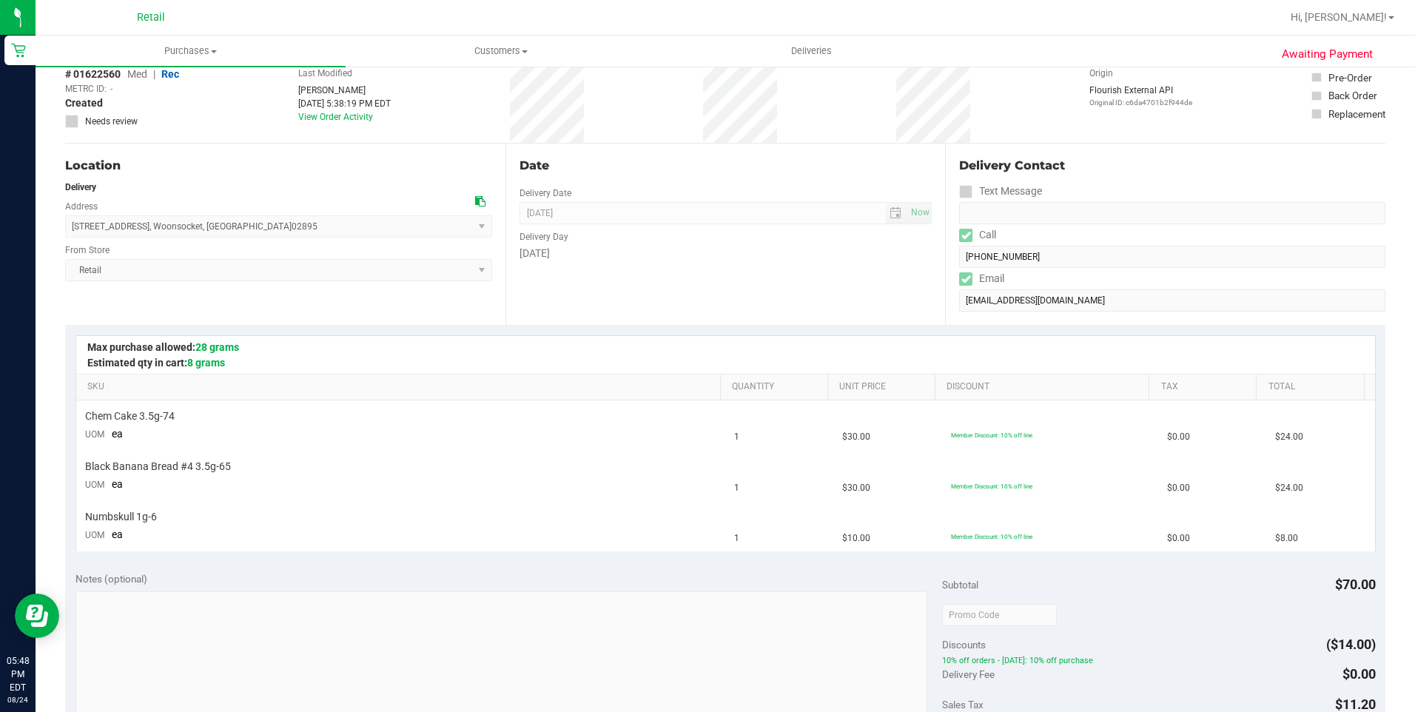
click at [736, 292] on div "Date Delivery Date 08/24/2025 Now 08/24/2025 08:00 AM Now Delivery Day Sunday" at bounding box center [726, 234] width 440 height 181
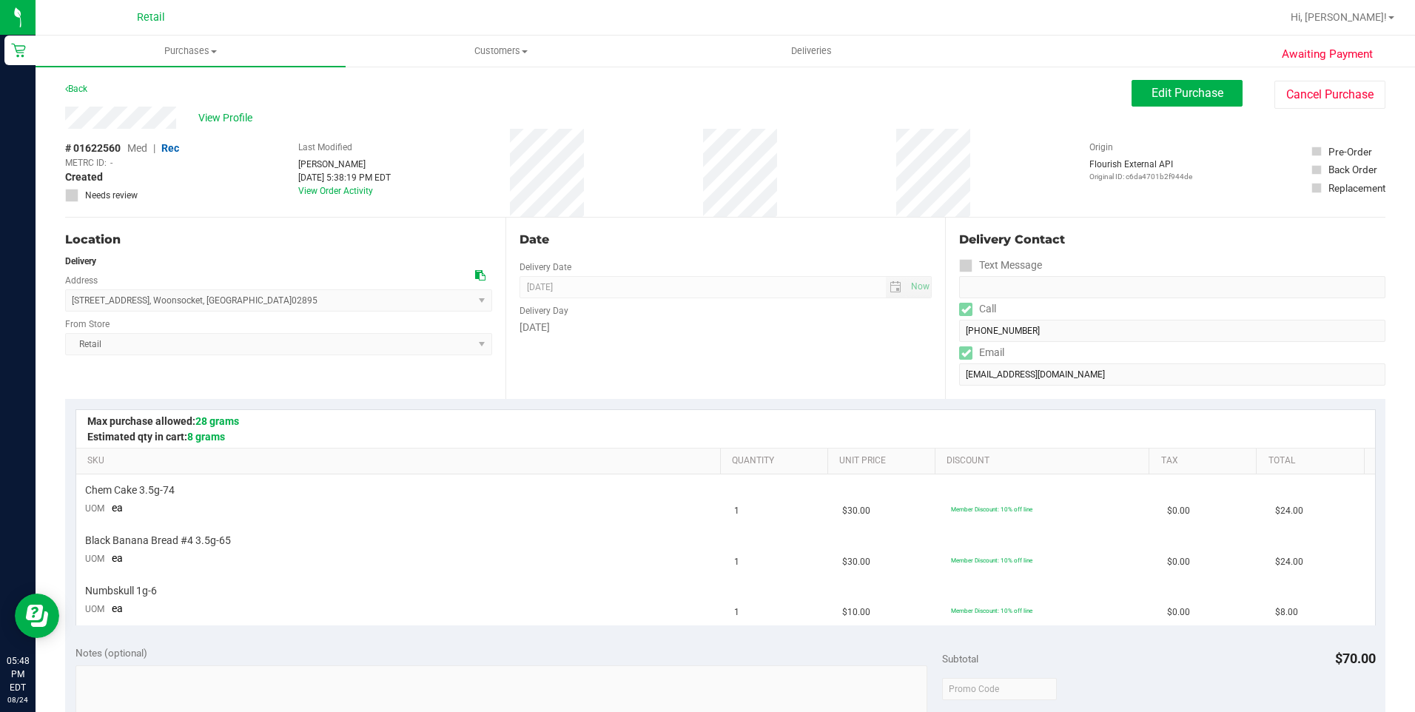
click at [751, 346] on div "Date Delivery Date 08/24/2025 Now 08/24/2025 08:00 AM Now Delivery Day Sunday" at bounding box center [726, 308] width 440 height 181
click at [748, 346] on div "Date Delivery Date 08/24/2025 Now 08/24/2025 08:00 AM Now Delivery Day Sunday" at bounding box center [726, 308] width 440 height 181
click at [752, 347] on div "Date Delivery Date 08/24/2025 Now 08/24/2025 08:00 AM Now Delivery Day Sunday" at bounding box center [726, 308] width 440 height 181
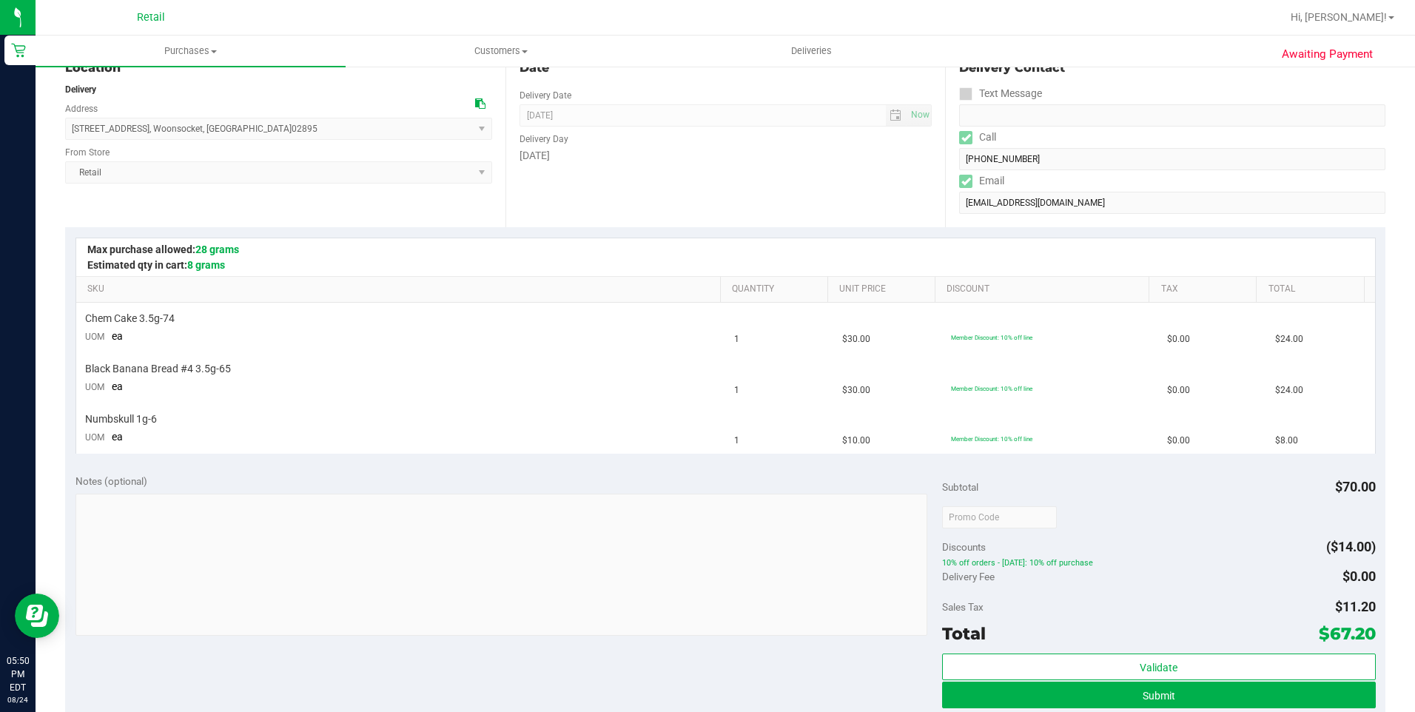
scroll to position [296, 0]
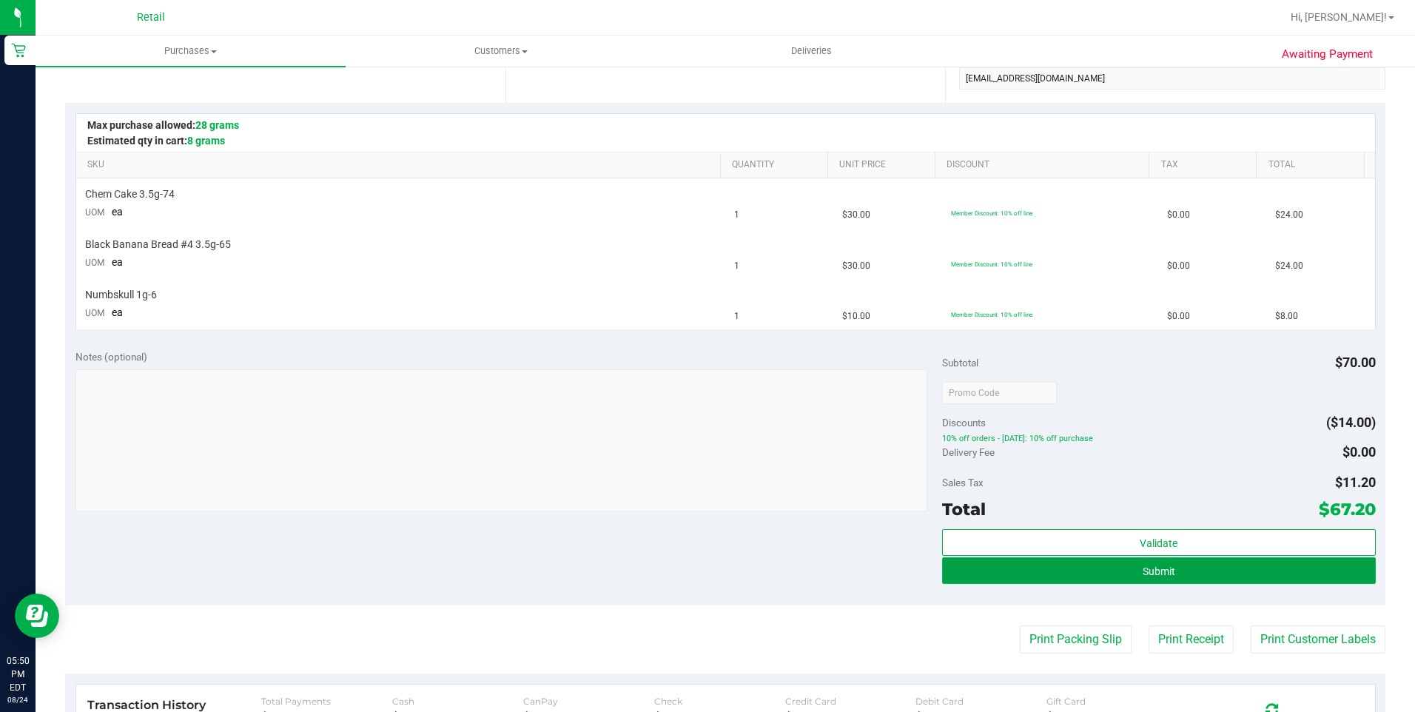
click at [1217, 569] on button "Submit" at bounding box center [1159, 570] width 434 height 27
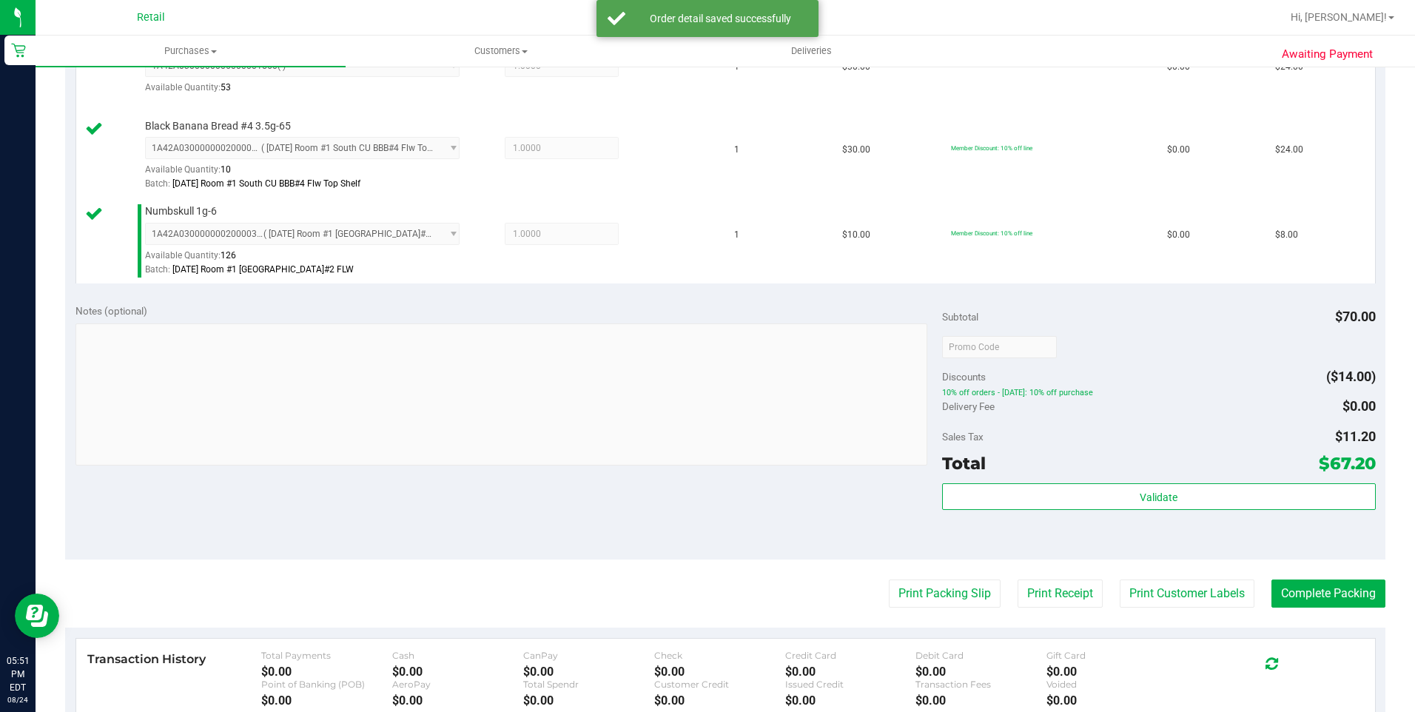
scroll to position [518, 0]
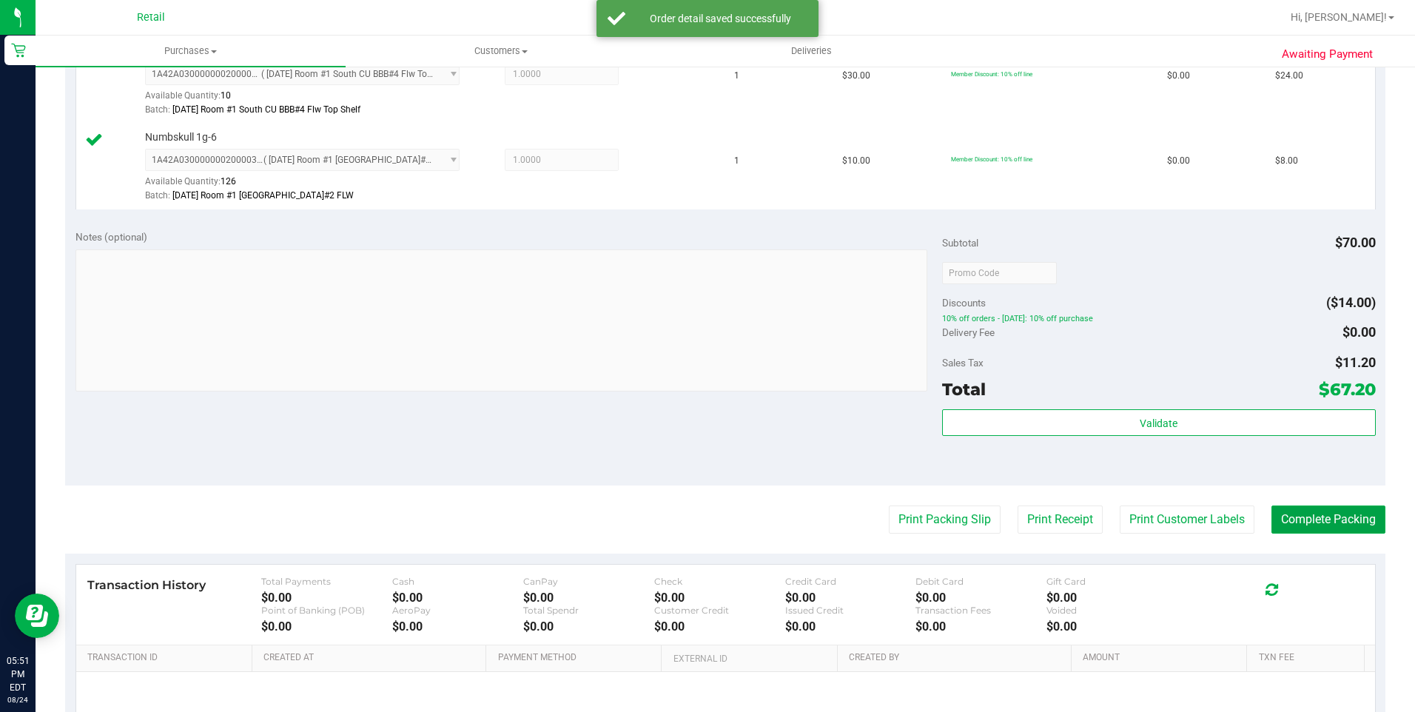
click at [1307, 515] on button "Complete Packing" at bounding box center [1329, 520] width 114 height 28
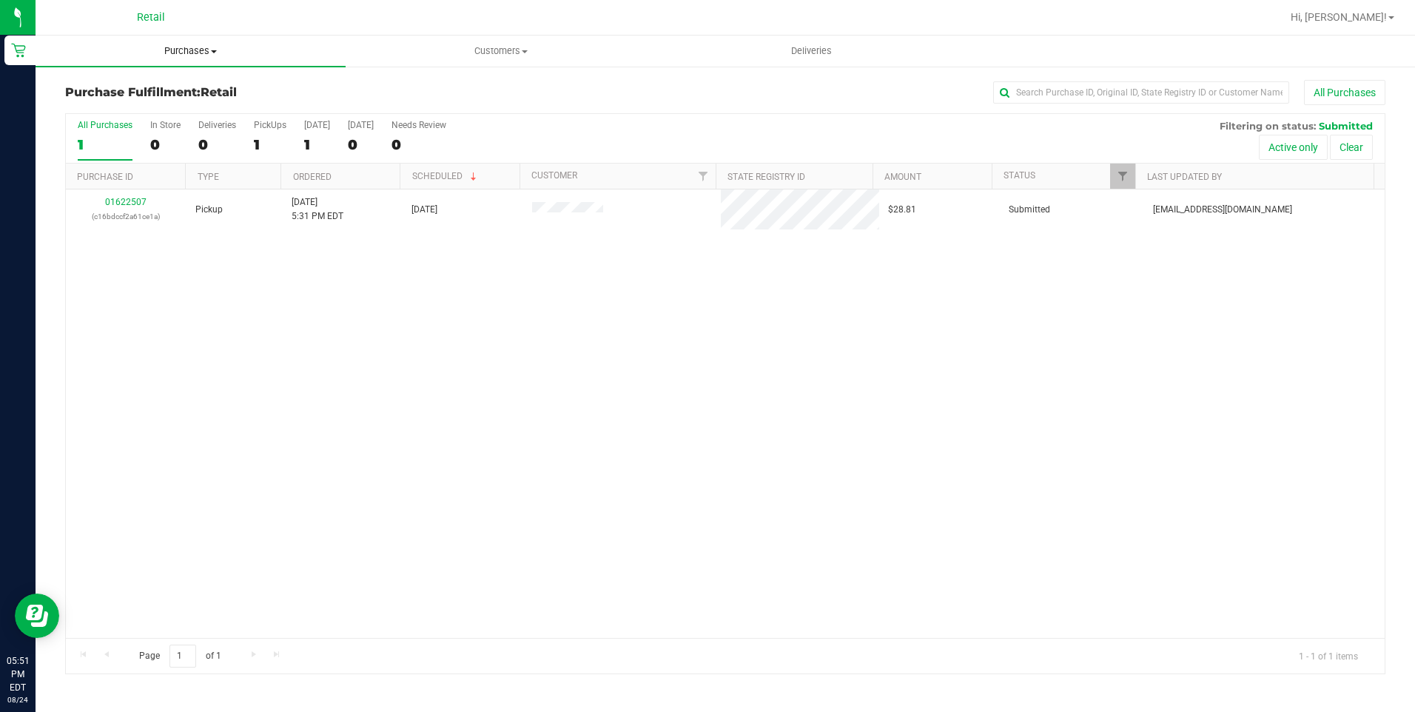
click at [207, 46] on span "Purchases" at bounding box center [191, 50] width 310 height 13
click at [124, 121] on span "All purchases" at bounding box center [88, 124] width 105 height 13
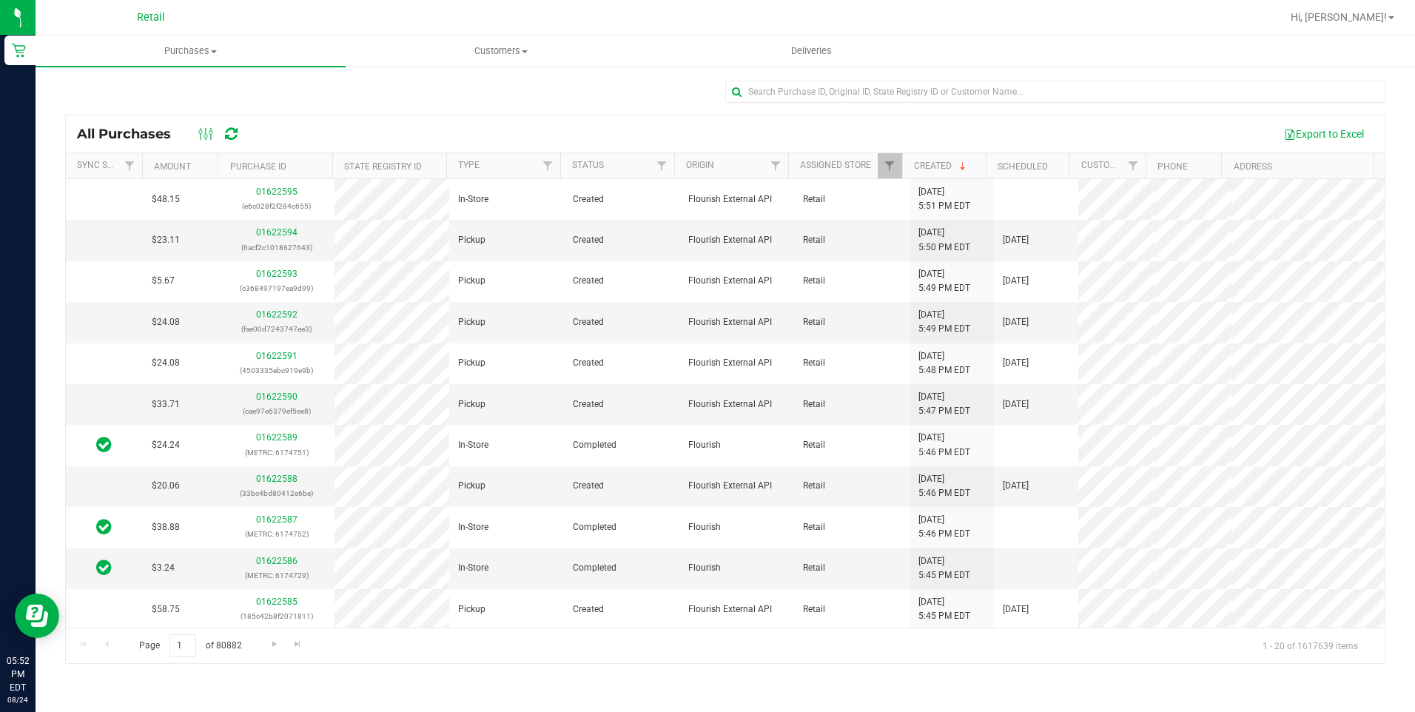
click at [1393, 380] on div "All Purchases Export to Excel Sync Status Amount Purchase ID State Registry ID …" at bounding box center [726, 372] width 1380 height 614
click at [825, 45] on span "Deliveries" at bounding box center [811, 50] width 81 height 13
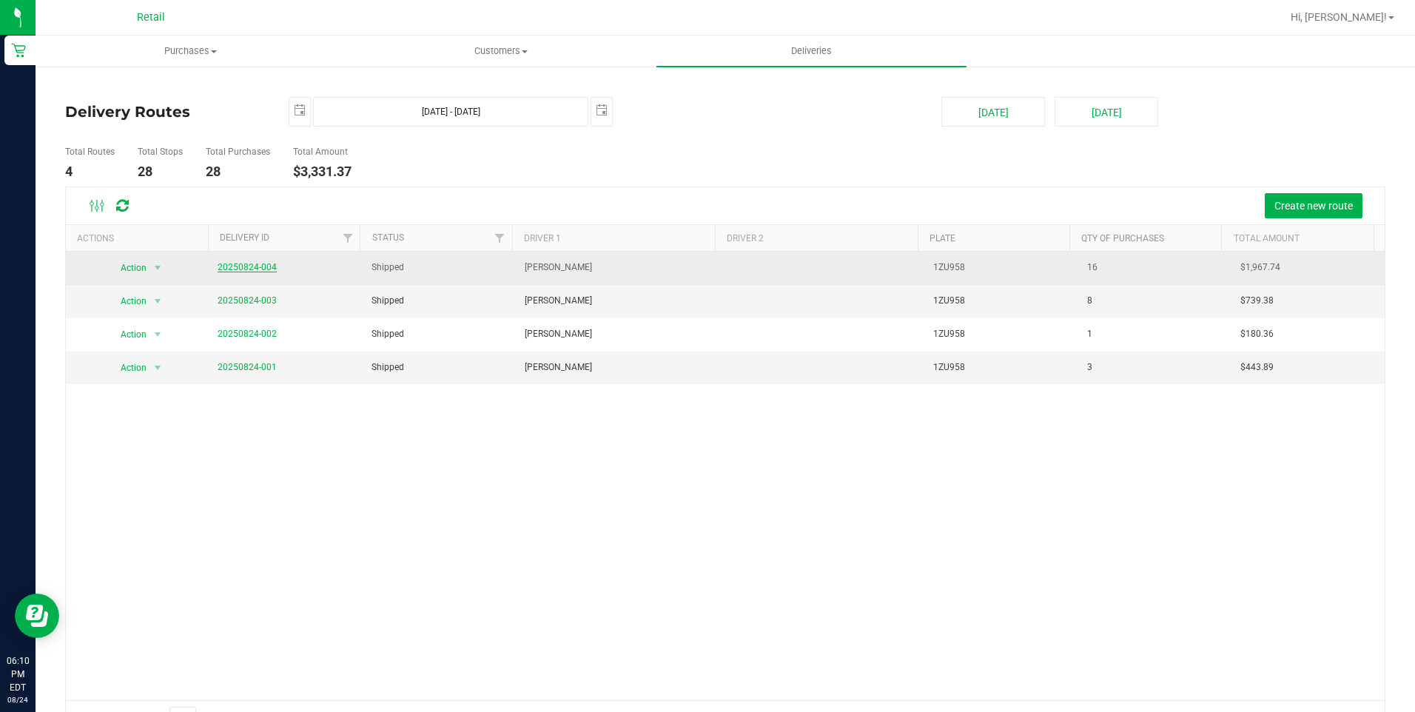
click at [248, 269] on link "20250824-004" at bounding box center [247, 267] width 59 height 10
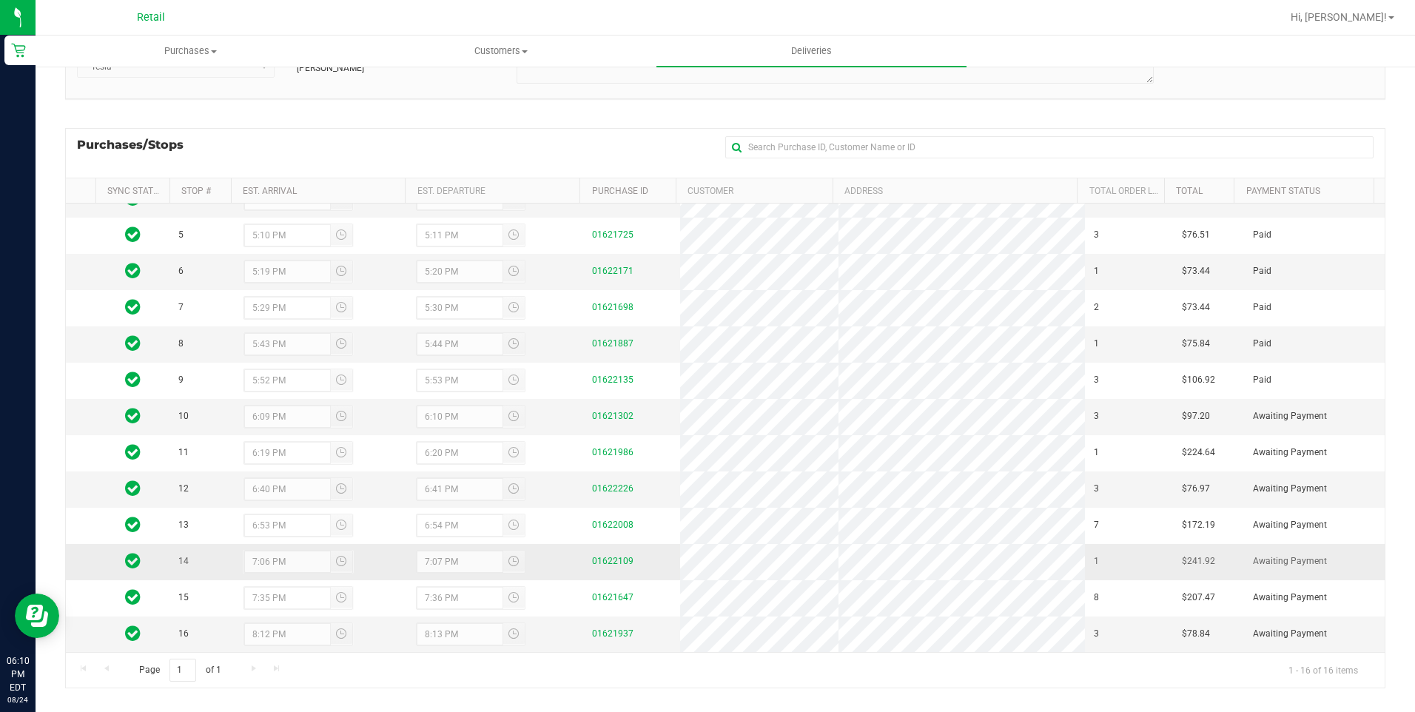
scroll to position [168, 0]
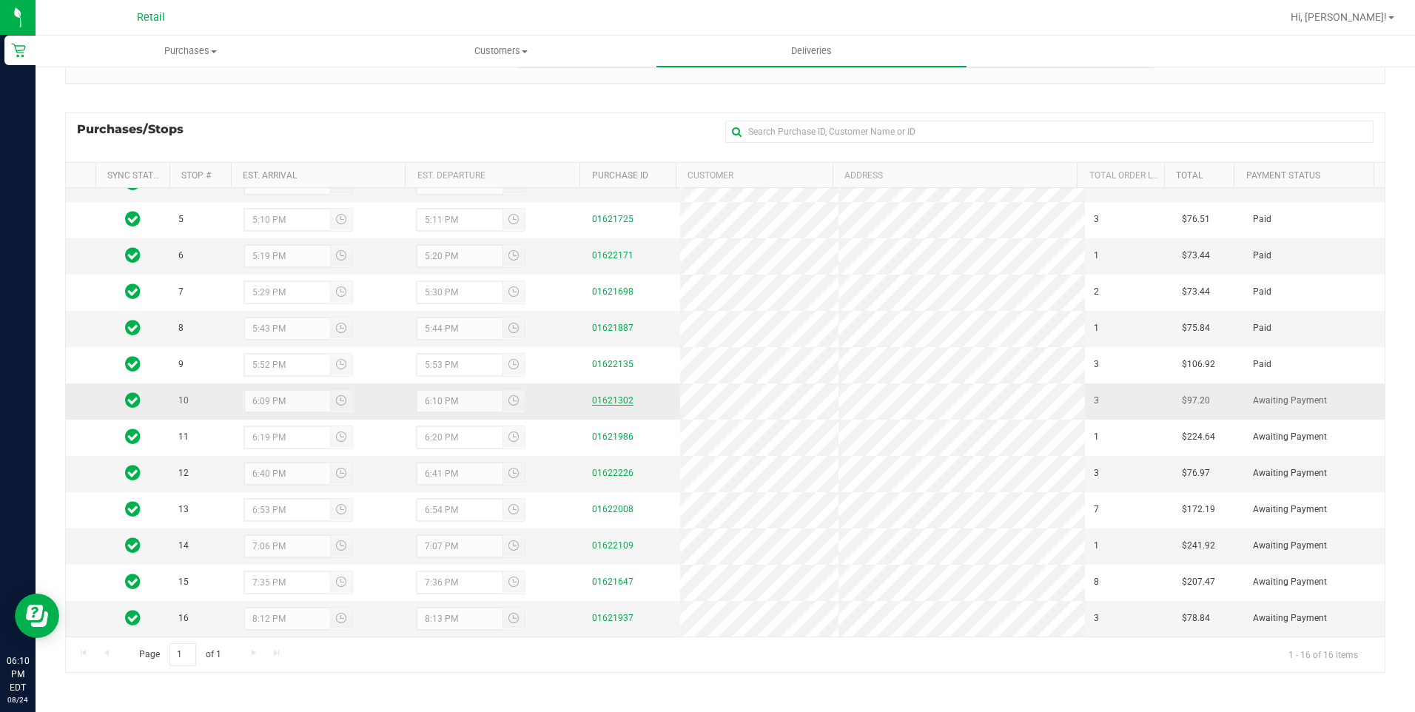
click at [601, 402] on link "01621302" at bounding box center [612, 400] width 41 height 10
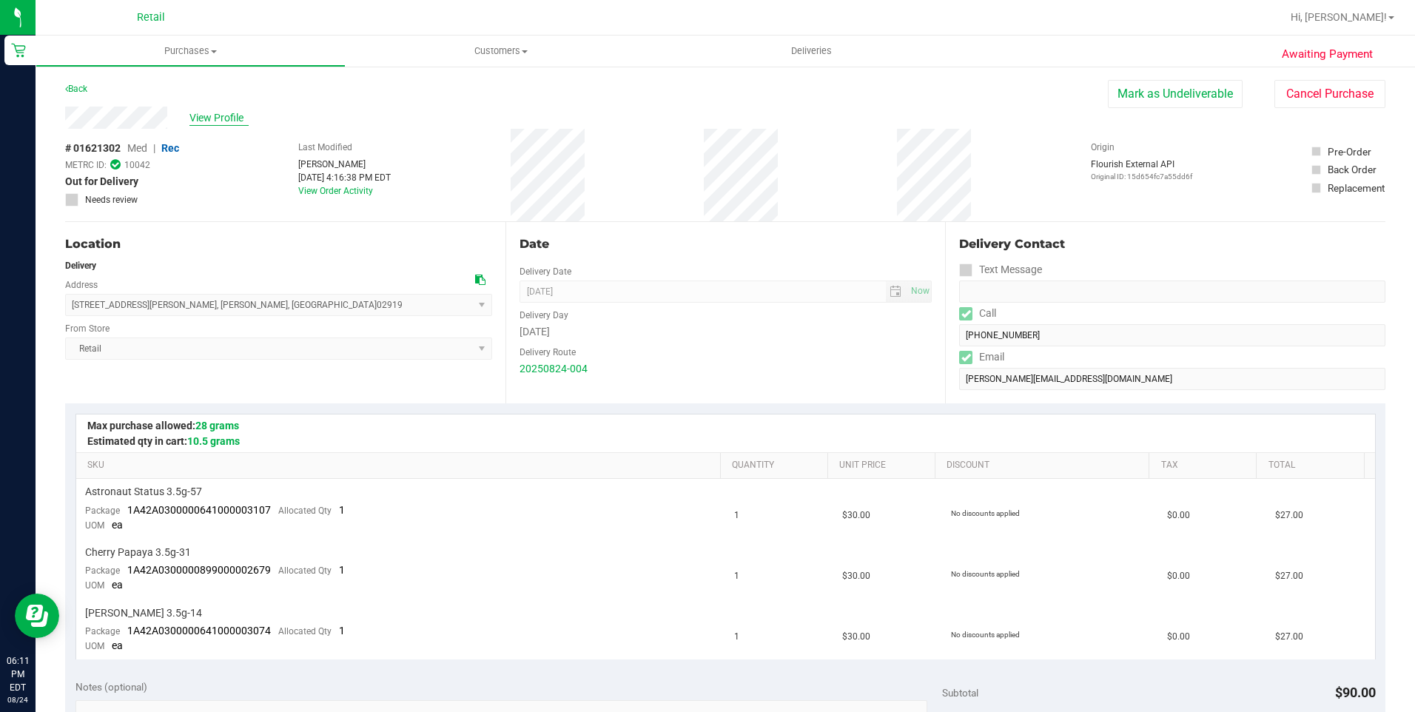
click at [219, 123] on span "View Profile" at bounding box center [219, 118] width 59 height 16
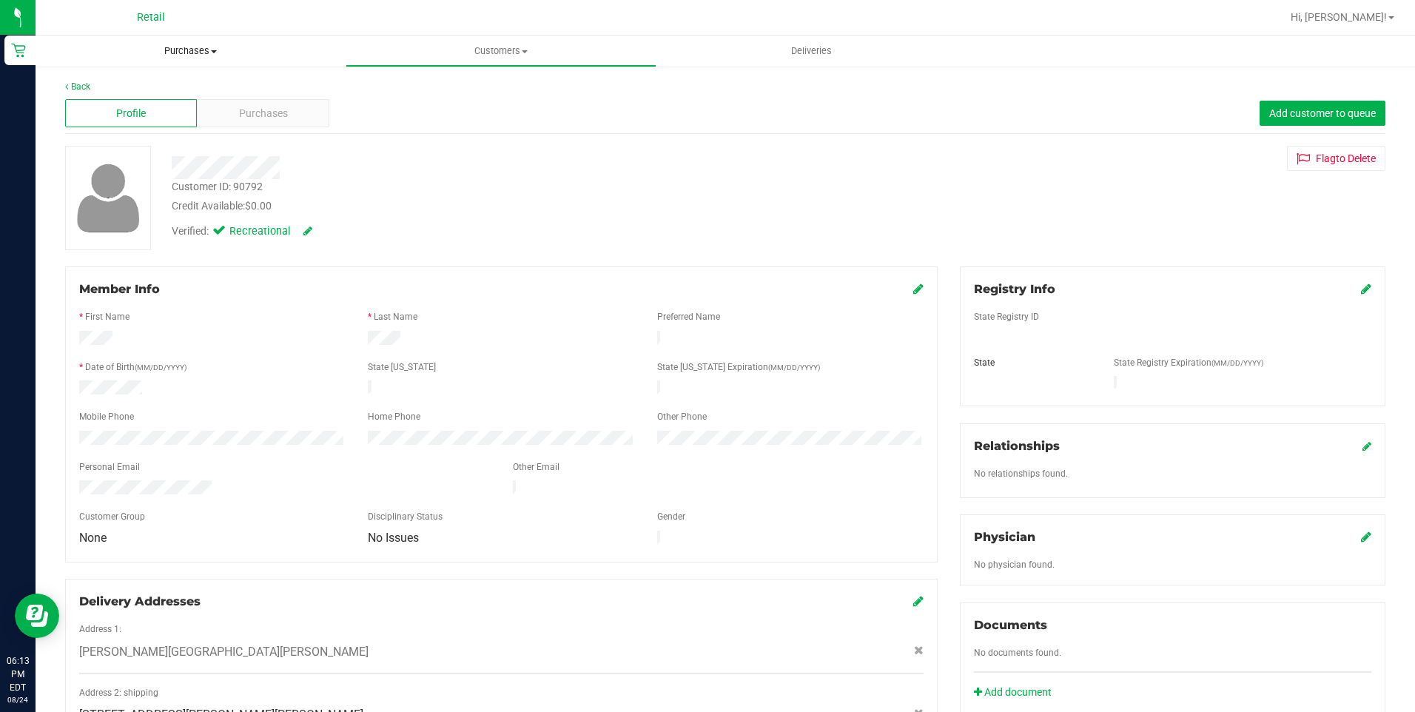
click at [193, 56] on span "Purchases" at bounding box center [190, 50] width 309 height 13
click at [98, 127] on span "All purchases" at bounding box center [88, 124] width 105 height 13
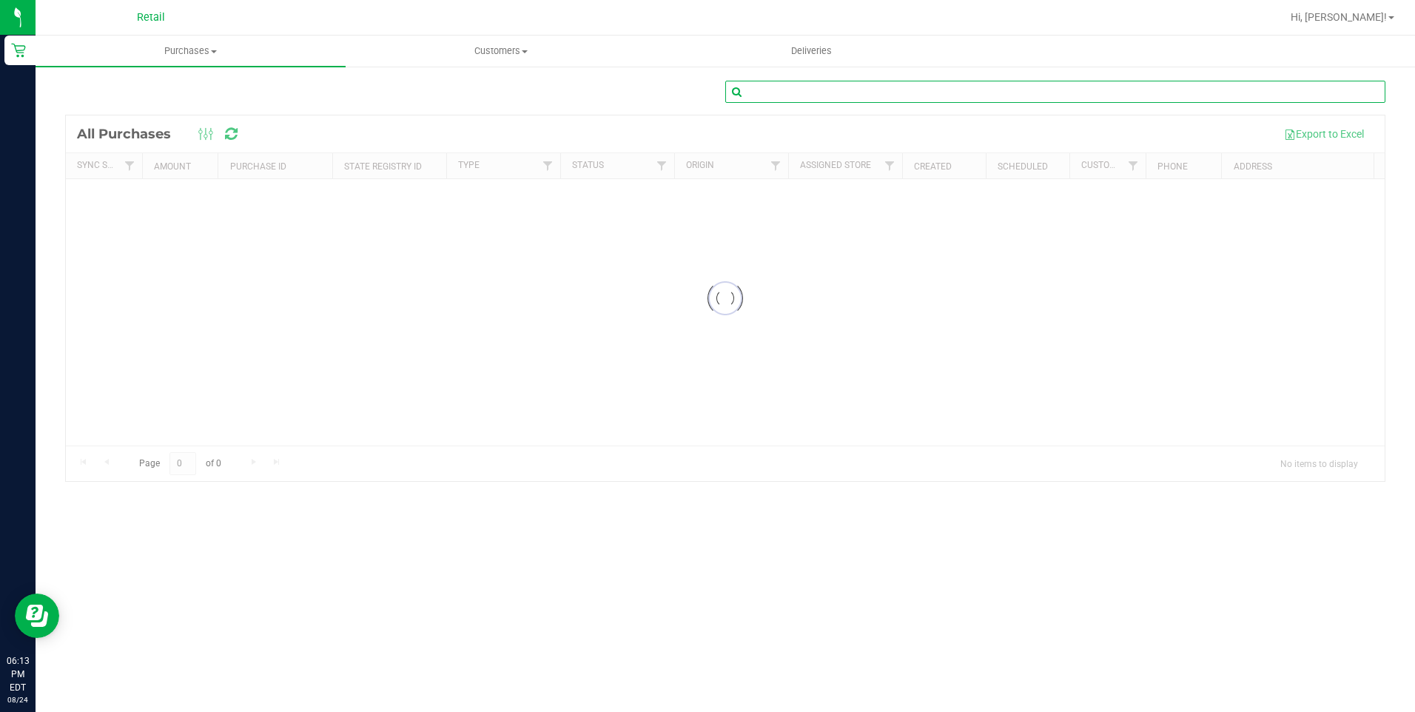
click at [848, 95] on input "text" at bounding box center [1056, 92] width 660 height 22
type input "Nick Nightingale"
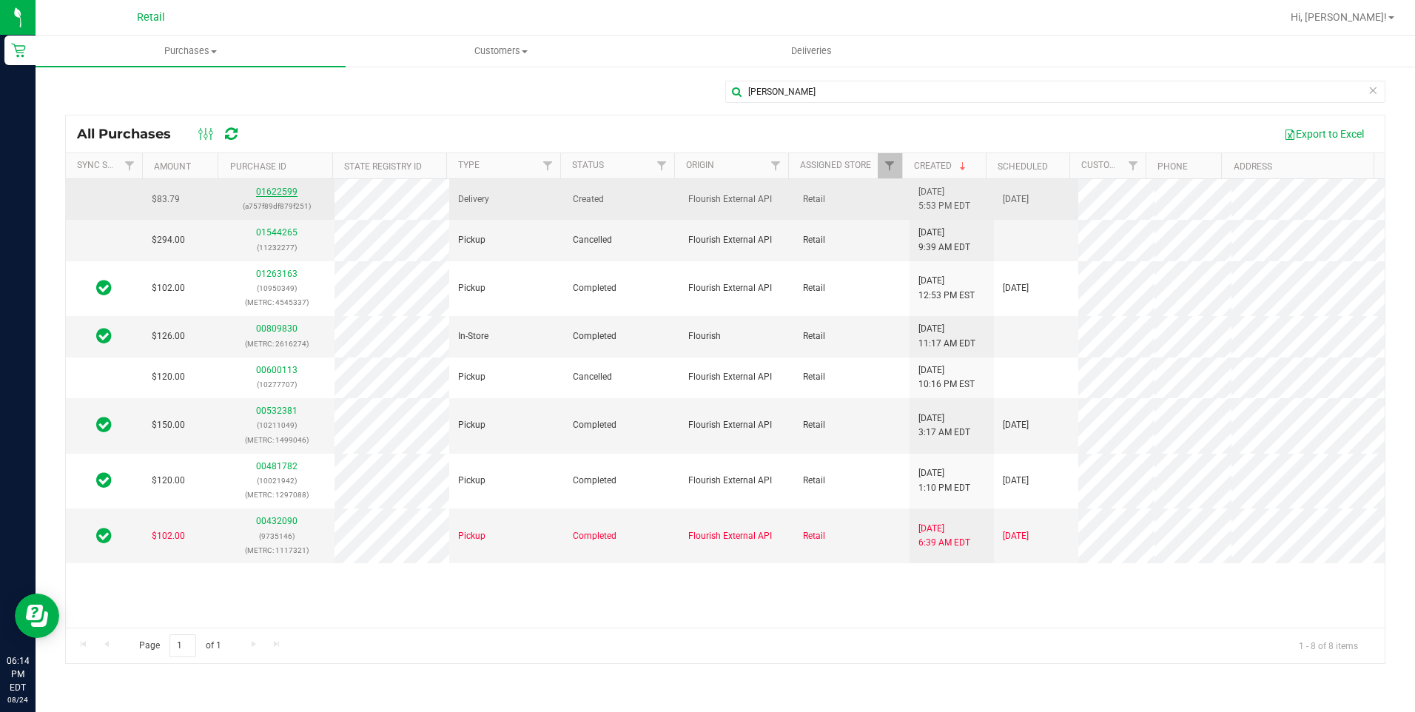
click at [284, 192] on link "01622599" at bounding box center [276, 192] width 41 height 10
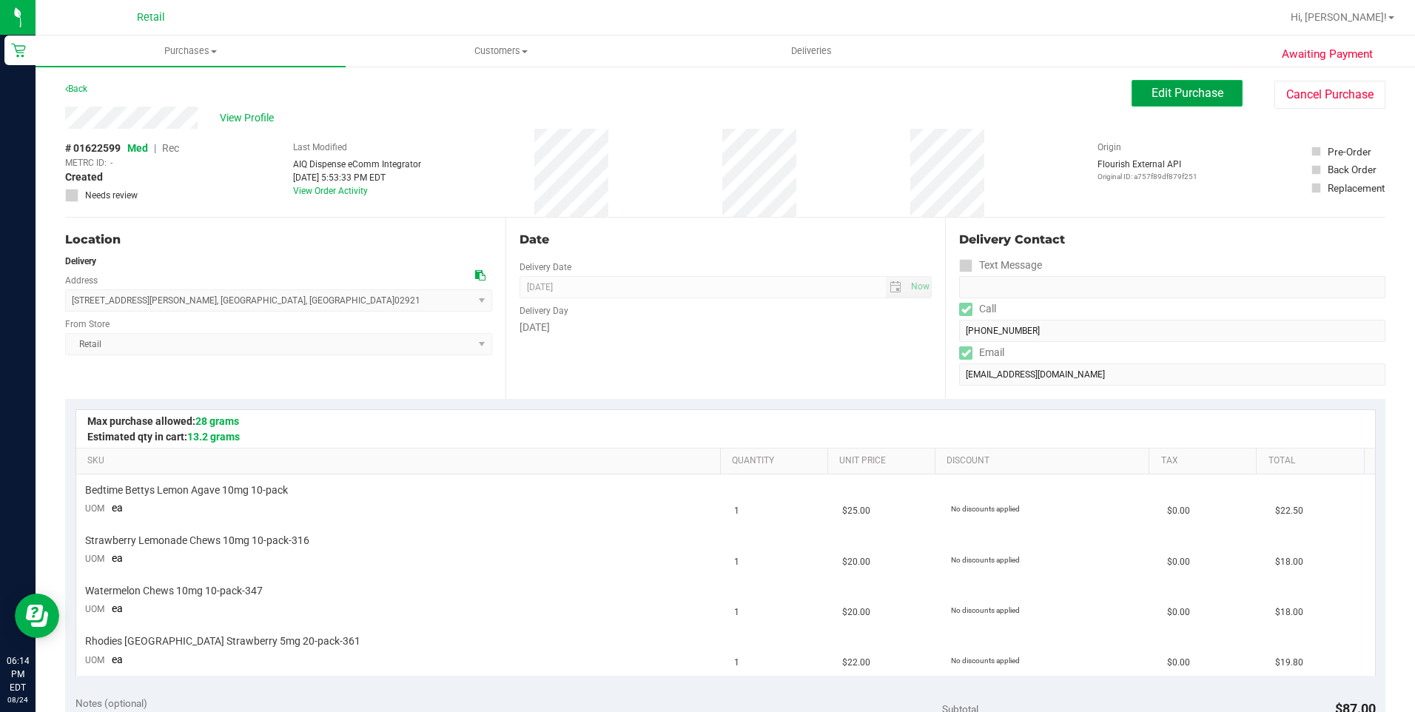
click at [1183, 97] on span "Edit Purchase" at bounding box center [1188, 93] width 72 height 14
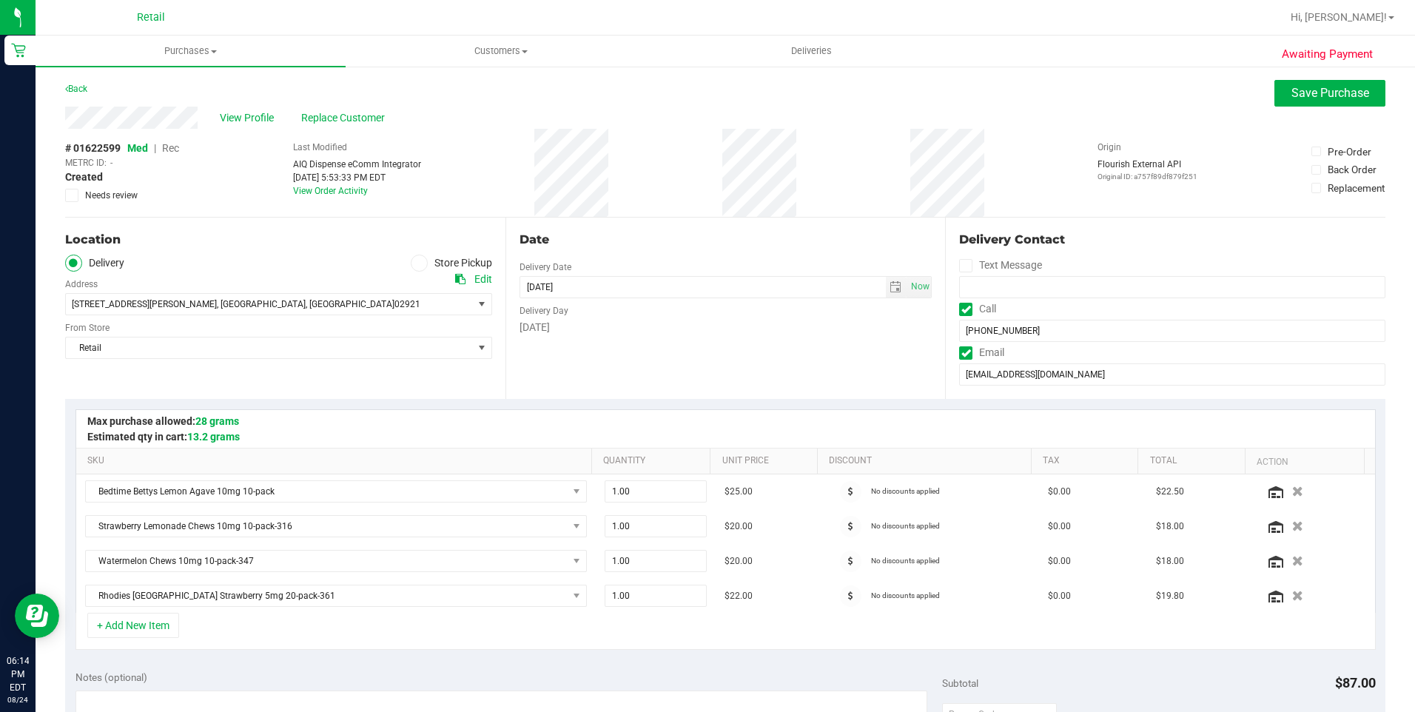
click at [172, 145] on span "Rec" at bounding box center [170, 148] width 17 height 12
click at [1335, 92] on span "Save Purchase" at bounding box center [1331, 93] width 78 height 14
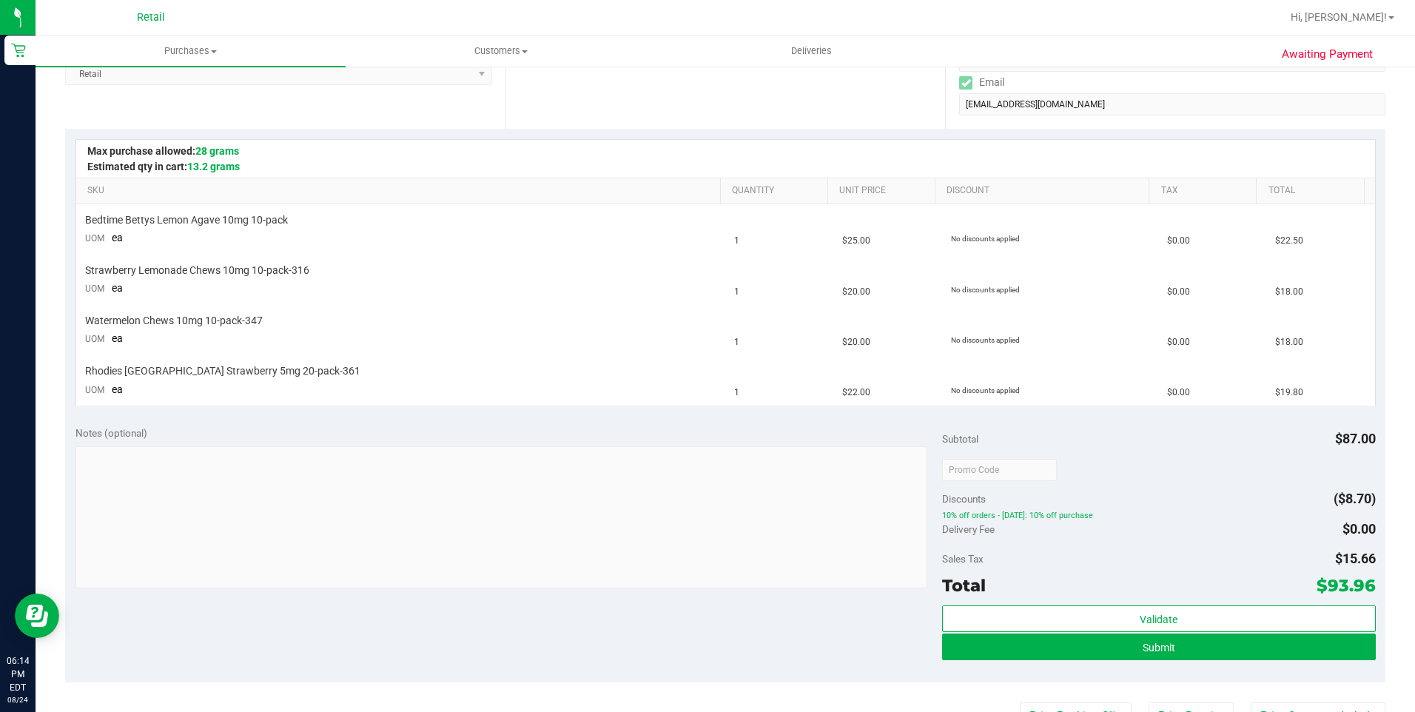
scroll to position [296, 0]
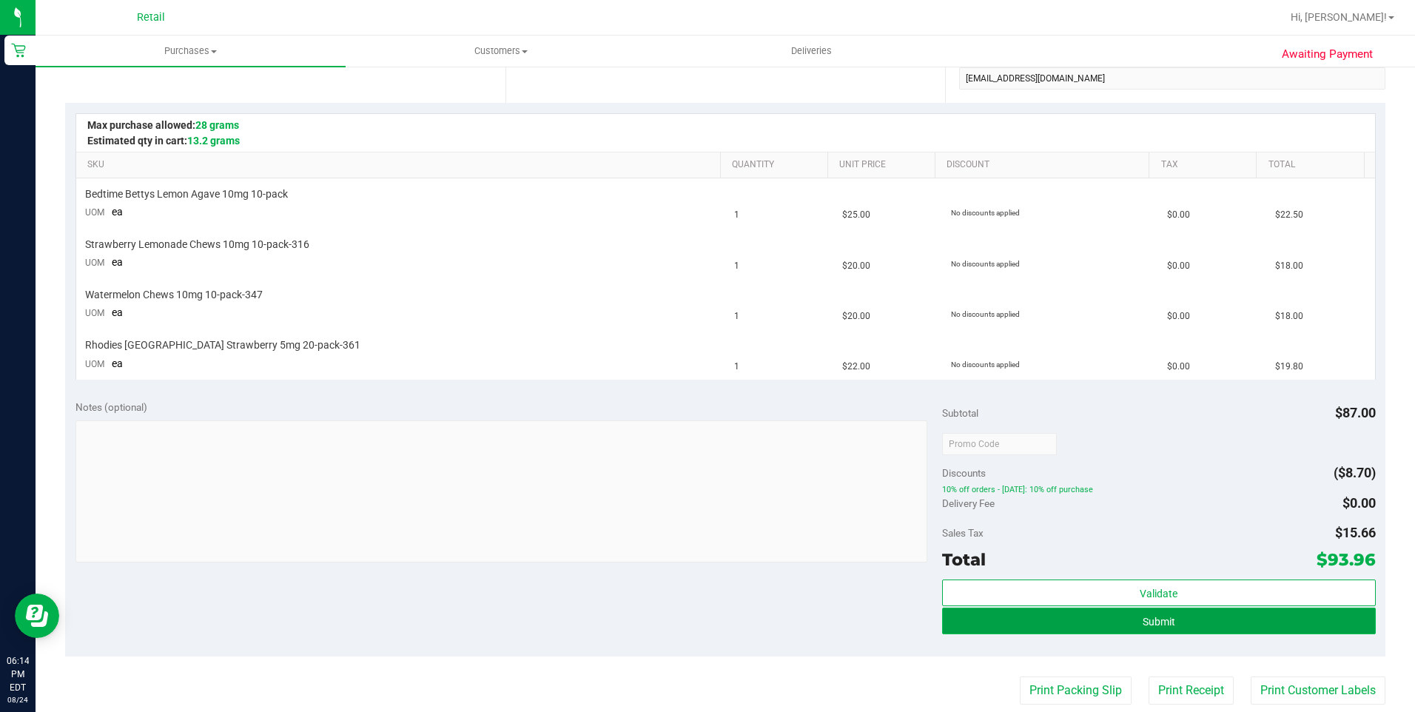
click at [1116, 626] on button "Submit" at bounding box center [1159, 621] width 434 height 27
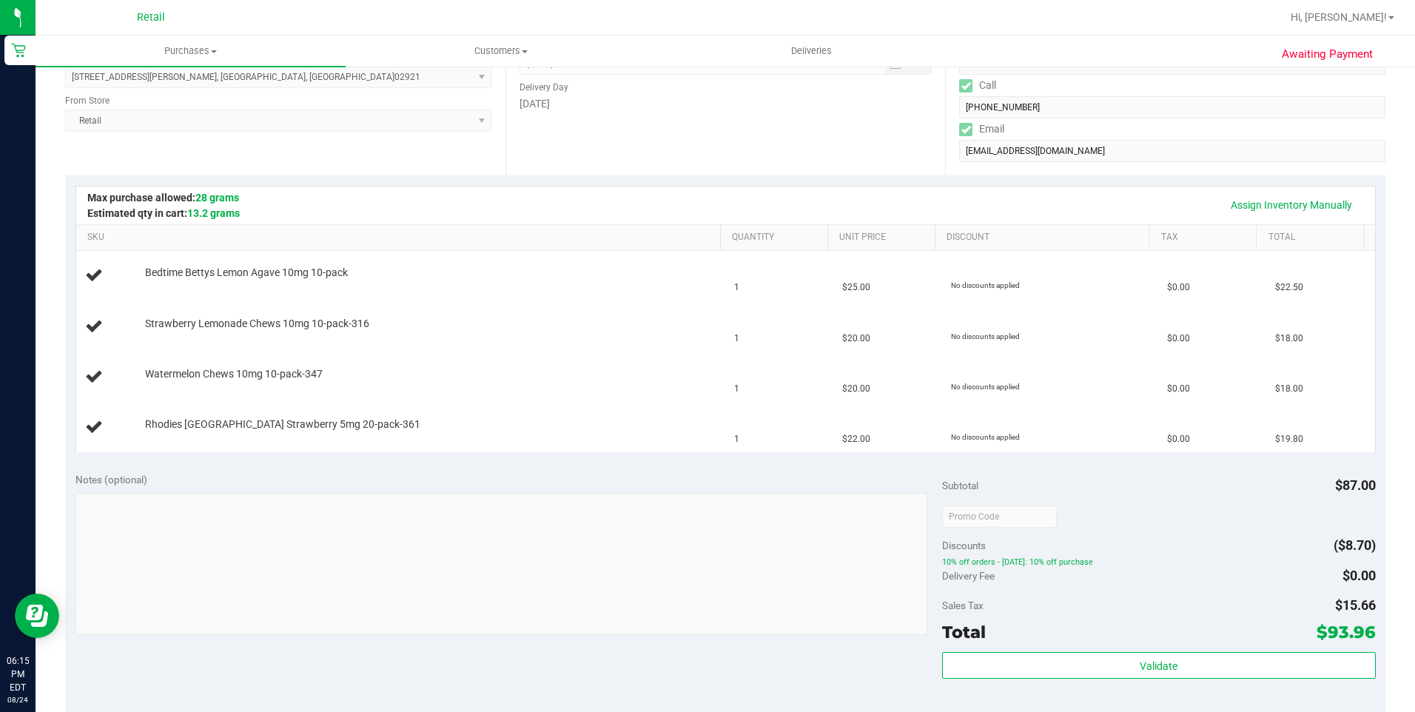
scroll to position [222, 0]
drag, startPoint x: 1120, startPoint y: 555, endPoint x: 974, endPoint y: 538, distance: 147.6
click at [1124, 554] on div "Discounts ($8.70)" at bounding box center [1159, 547] width 434 height 27
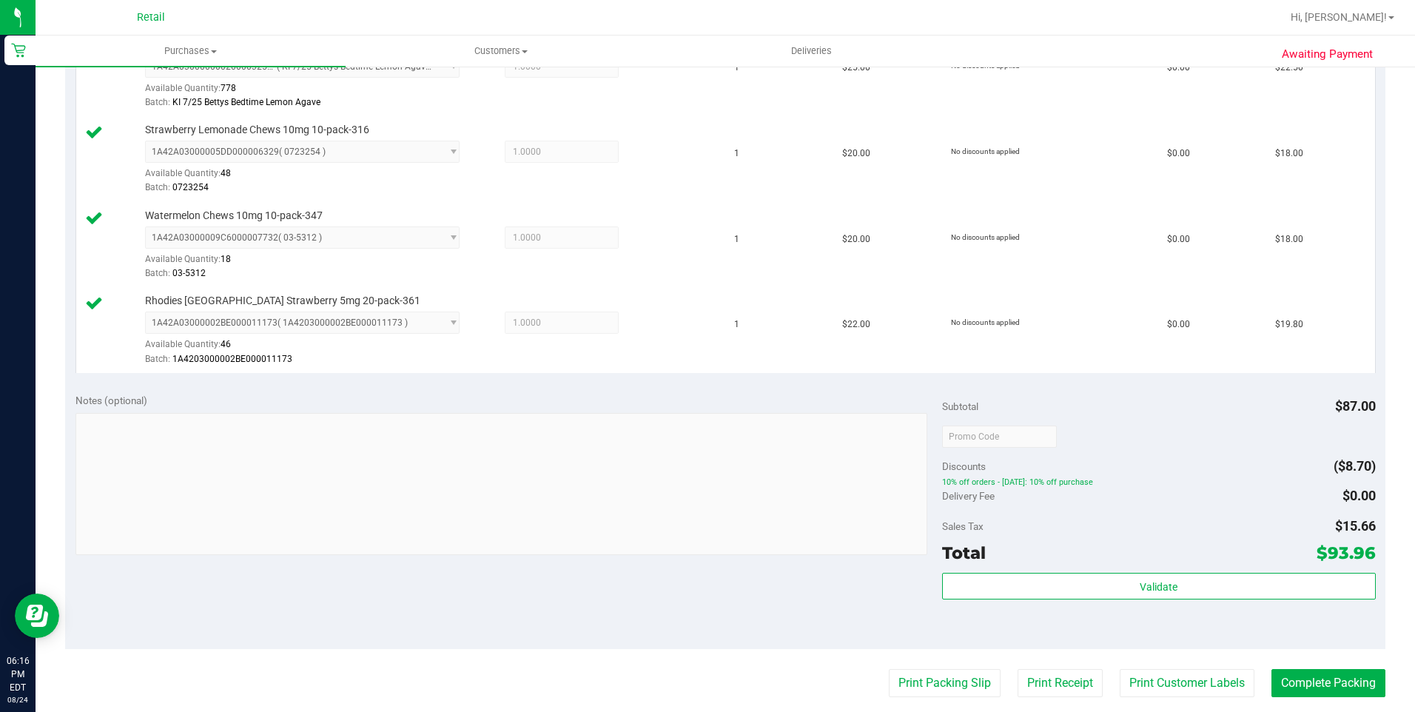
scroll to position [444, 0]
click at [1315, 677] on button "Complete Packing" at bounding box center [1329, 683] width 114 height 28
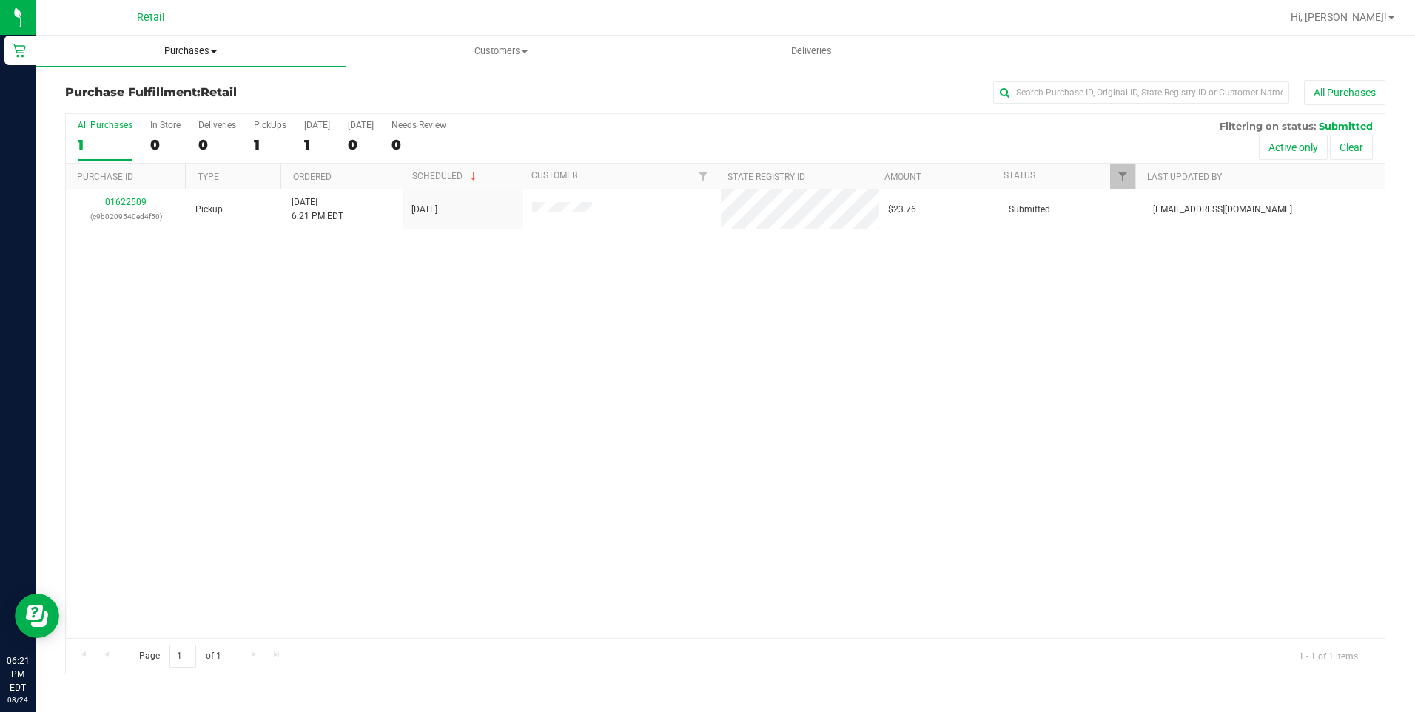
click at [167, 46] on span "Purchases" at bounding box center [191, 50] width 310 height 13
click at [110, 128] on span "All purchases" at bounding box center [88, 124] width 105 height 13
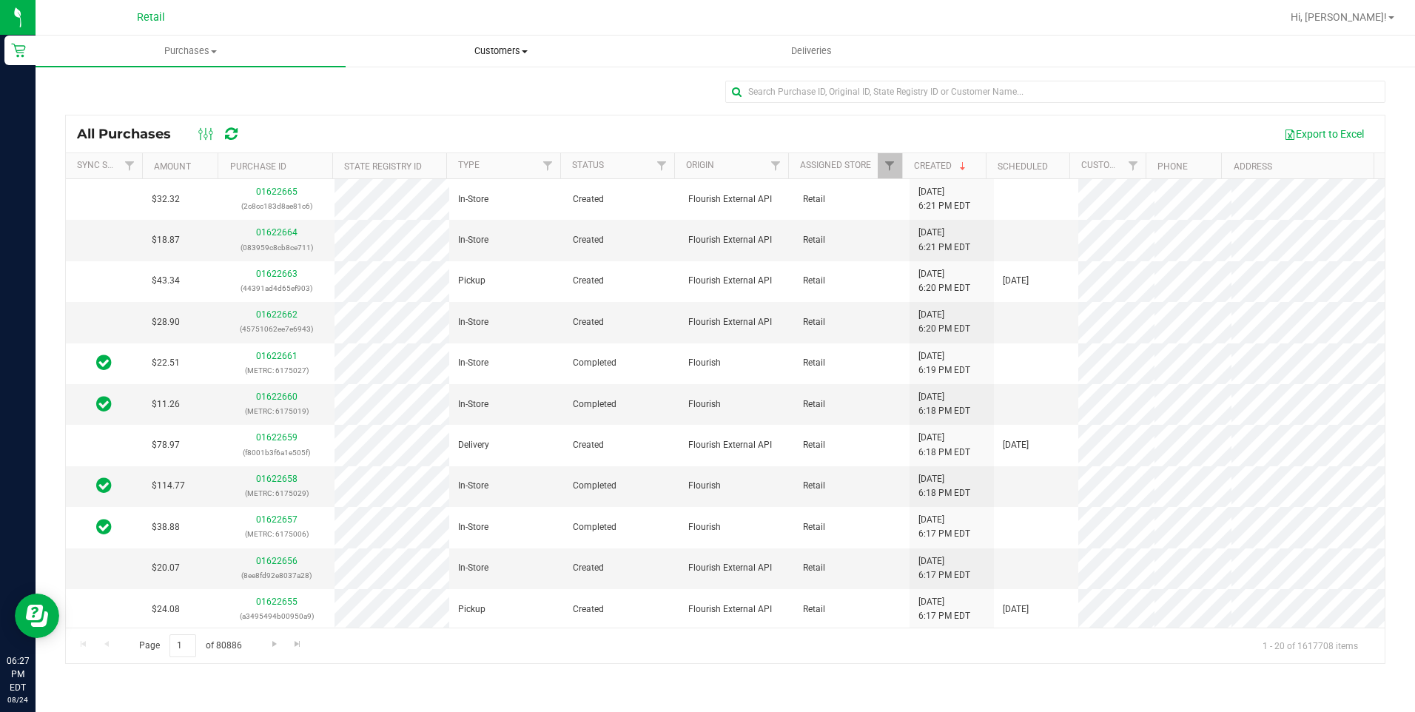
click at [500, 56] on span "Customers" at bounding box center [500, 50] width 309 height 13
click at [405, 85] on span "All customers" at bounding box center [399, 89] width 107 height 13
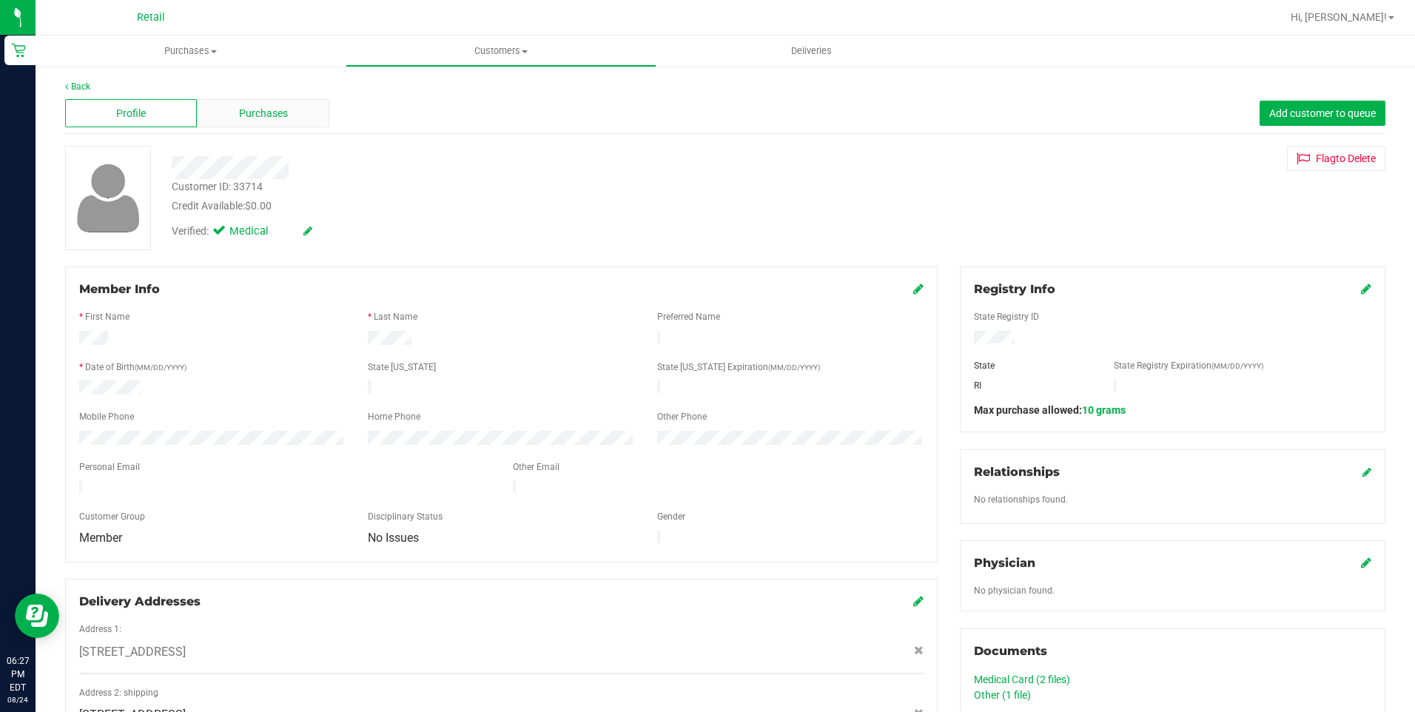
click at [252, 125] on div "Purchases" at bounding box center [263, 113] width 132 height 28
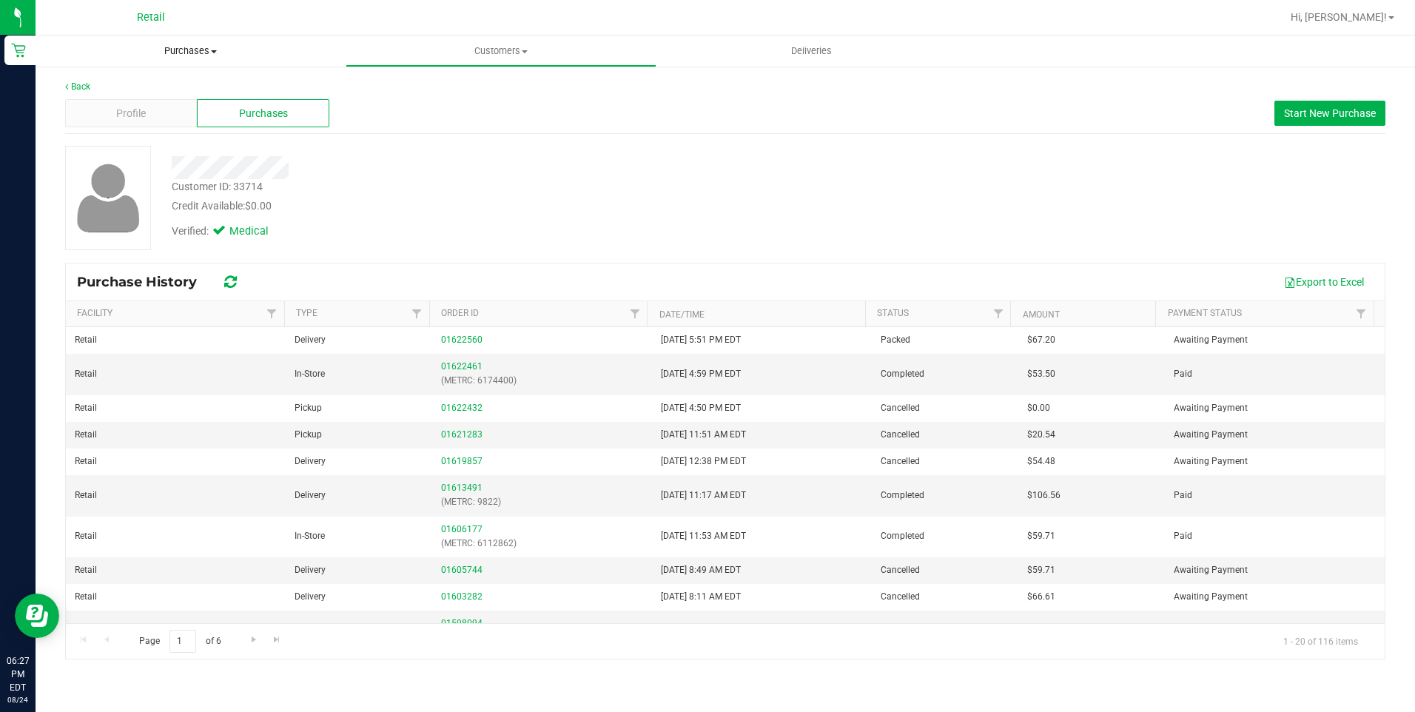
click at [201, 44] on span "Purchases" at bounding box center [191, 50] width 310 height 13
click at [121, 127] on span "All purchases" at bounding box center [88, 124] width 105 height 13
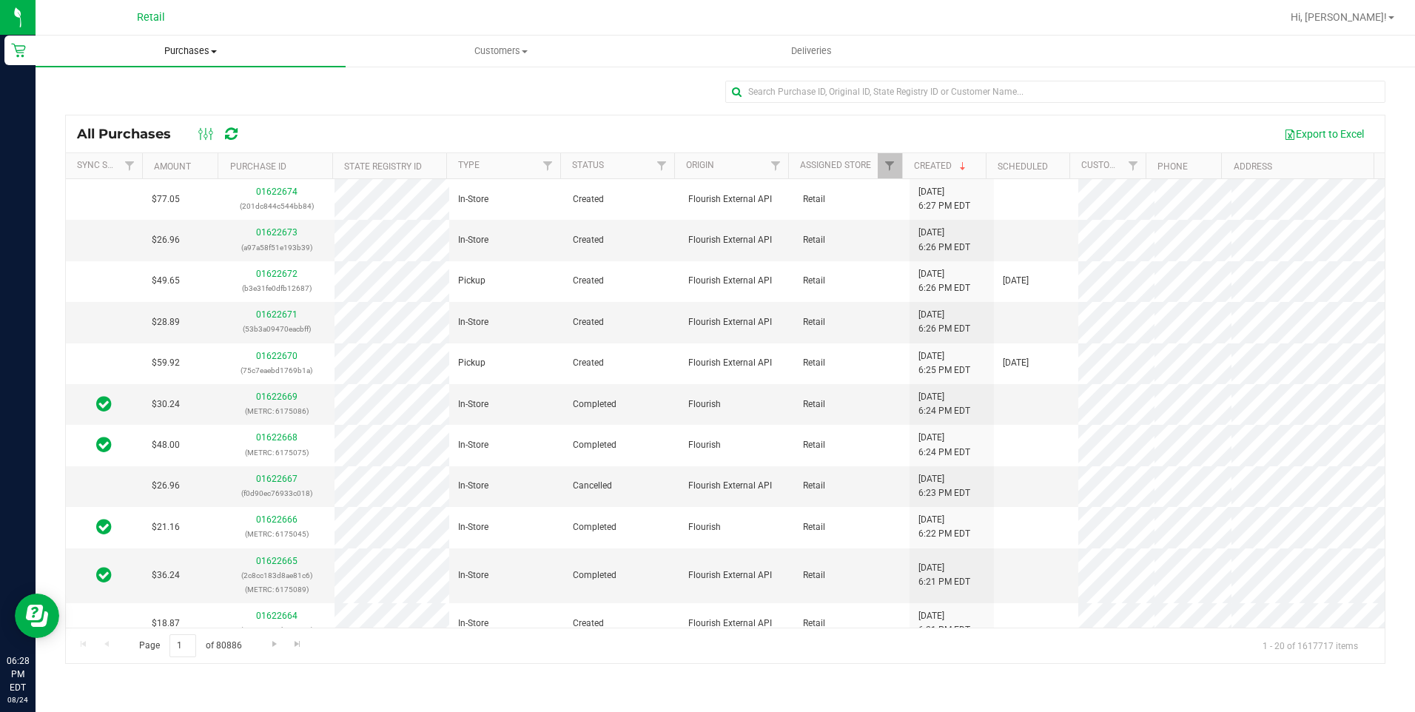
click at [191, 53] on span "Purchases" at bounding box center [191, 50] width 310 height 13
click at [110, 124] on span "All purchases" at bounding box center [88, 124] width 105 height 13
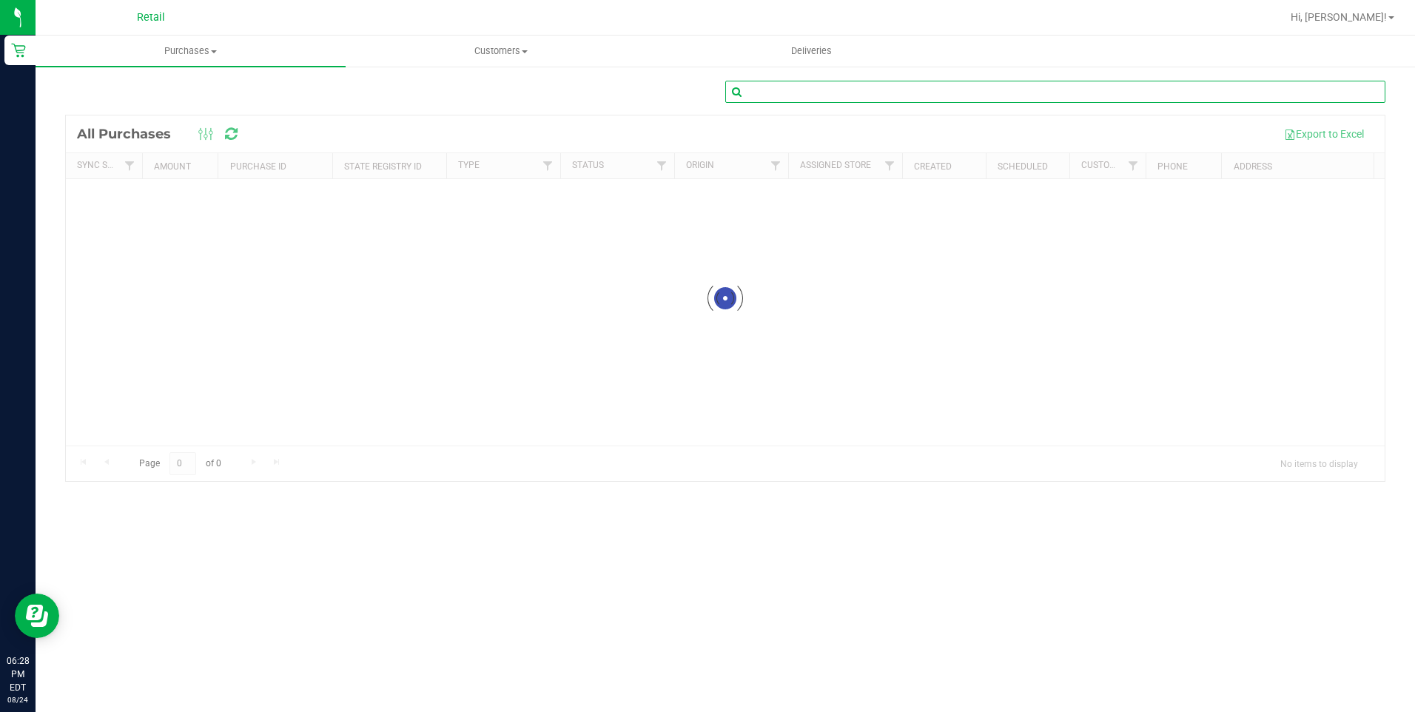
click at [763, 96] on input "text" at bounding box center [1056, 92] width 660 height 22
type input "khalai davids"
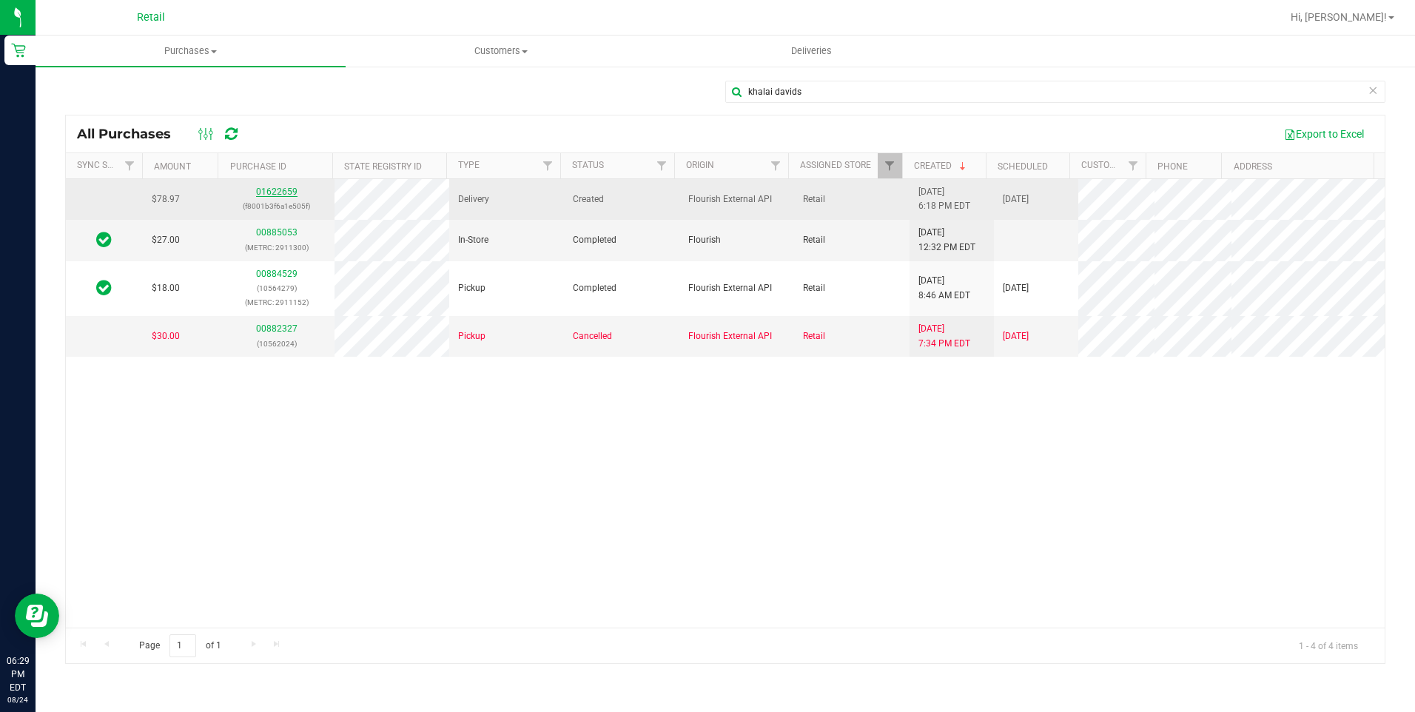
click at [275, 187] on link "01622659" at bounding box center [276, 192] width 41 height 10
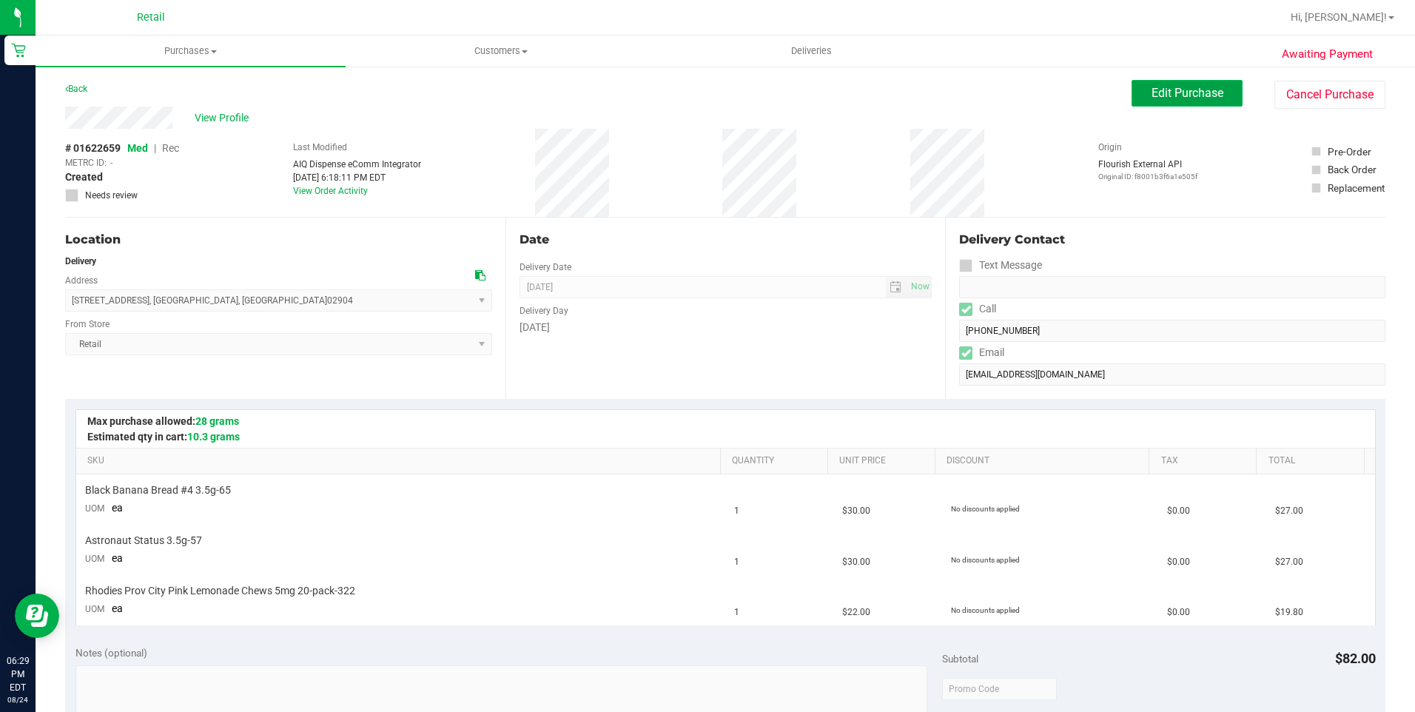
click at [1153, 90] on span "Edit Purchase" at bounding box center [1188, 93] width 72 height 14
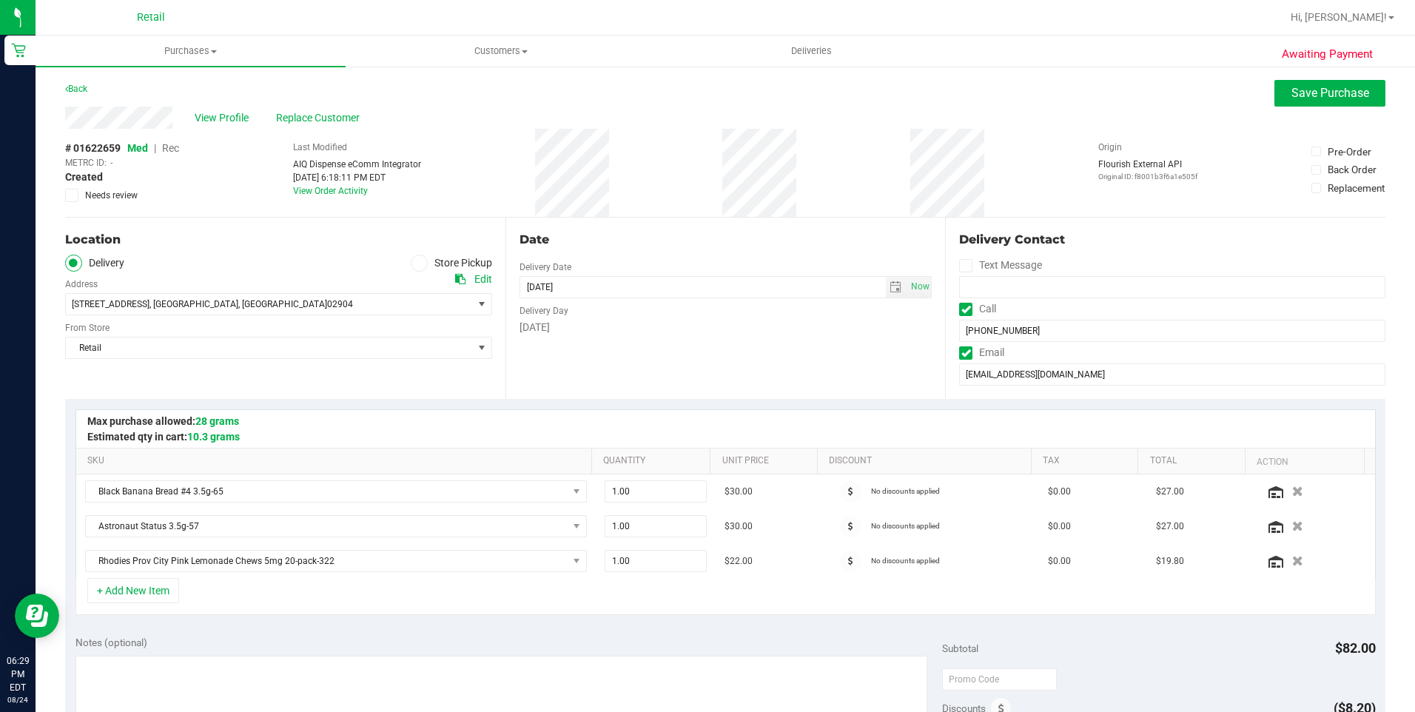
click at [171, 150] on span "Rec" at bounding box center [170, 148] width 17 height 12
click at [1326, 104] on button "Save Purchase" at bounding box center [1330, 93] width 111 height 27
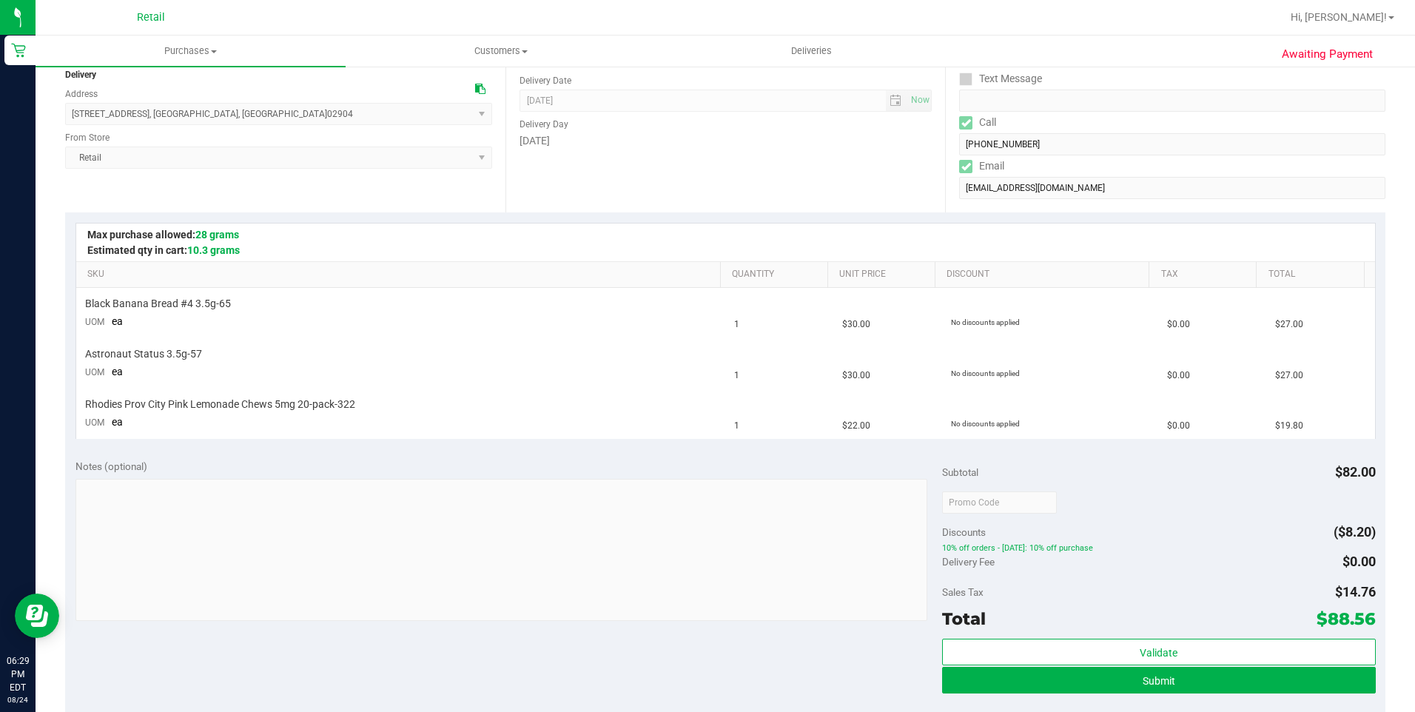
scroll to position [222, 0]
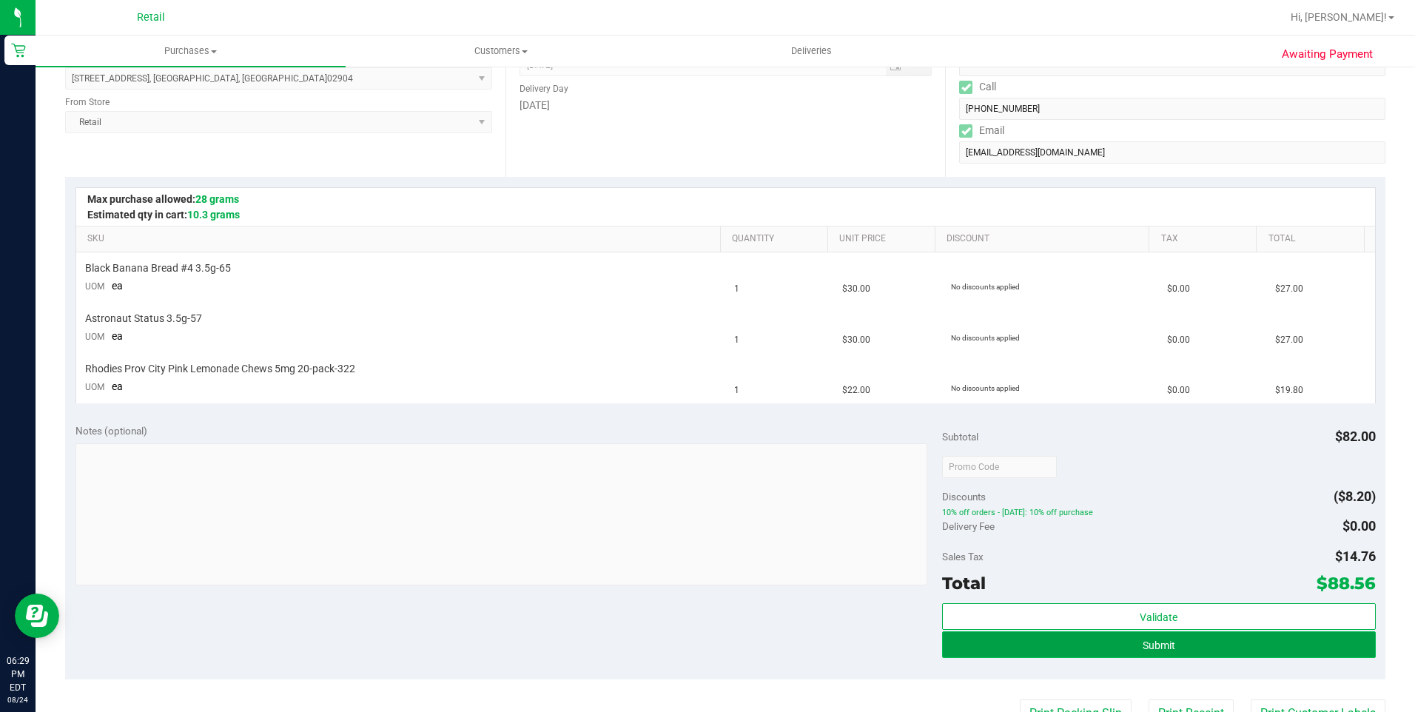
click at [1113, 653] on button "Submit" at bounding box center [1159, 644] width 434 height 27
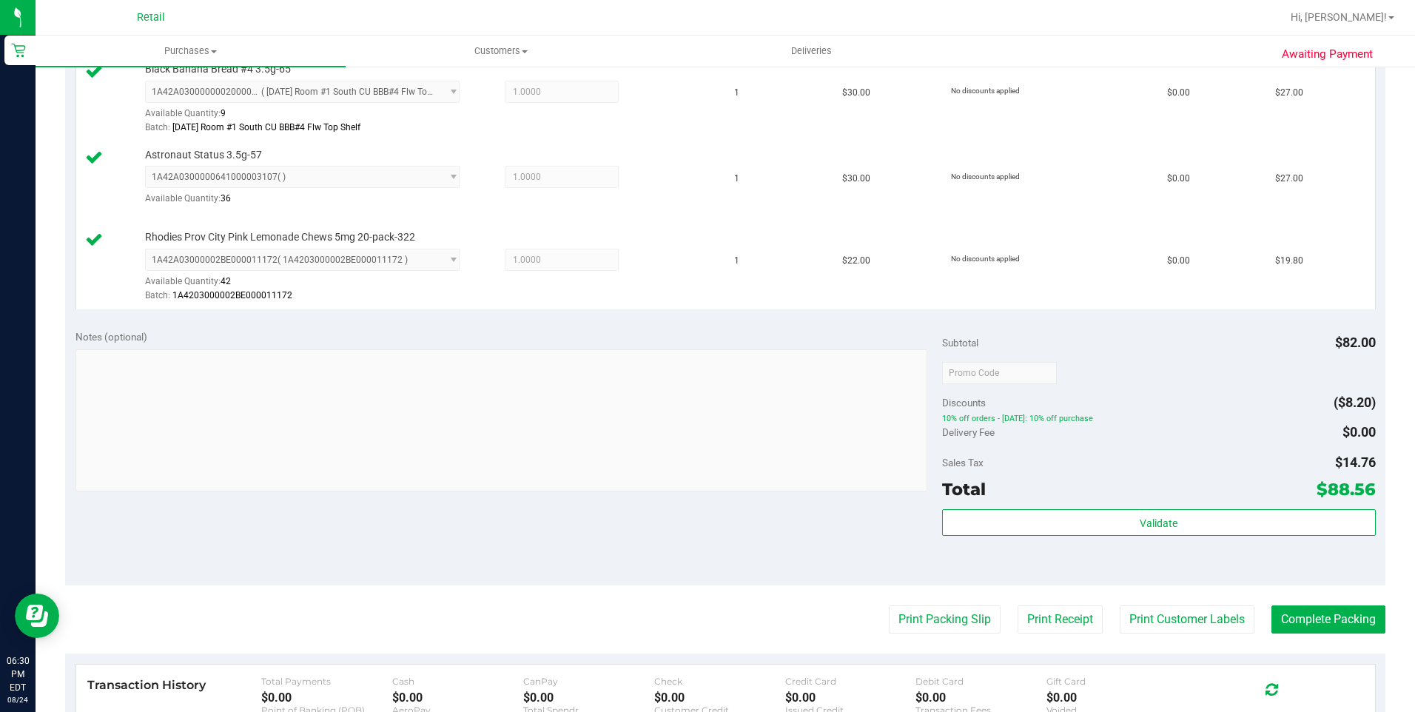
scroll to position [444, 0]
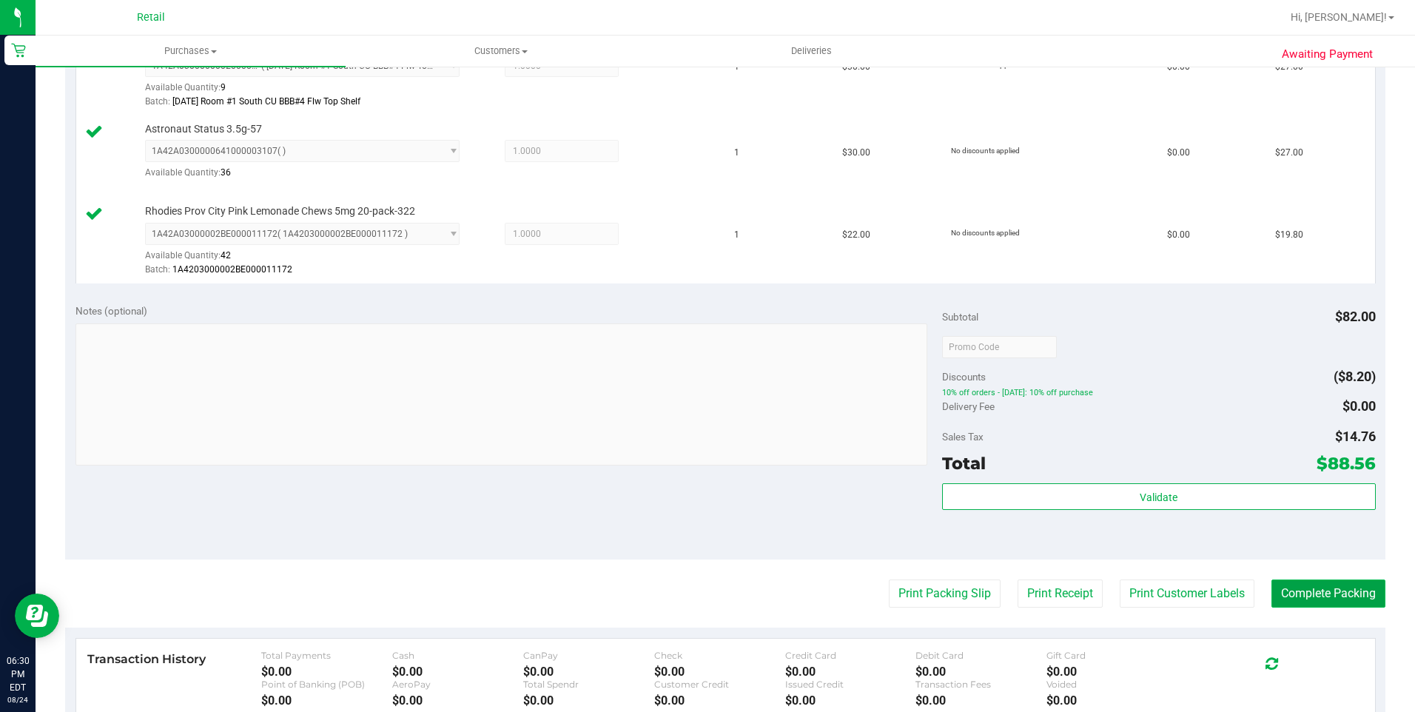
click at [1293, 594] on button "Complete Packing" at bounding box center [1329, 594] width 114 height 28
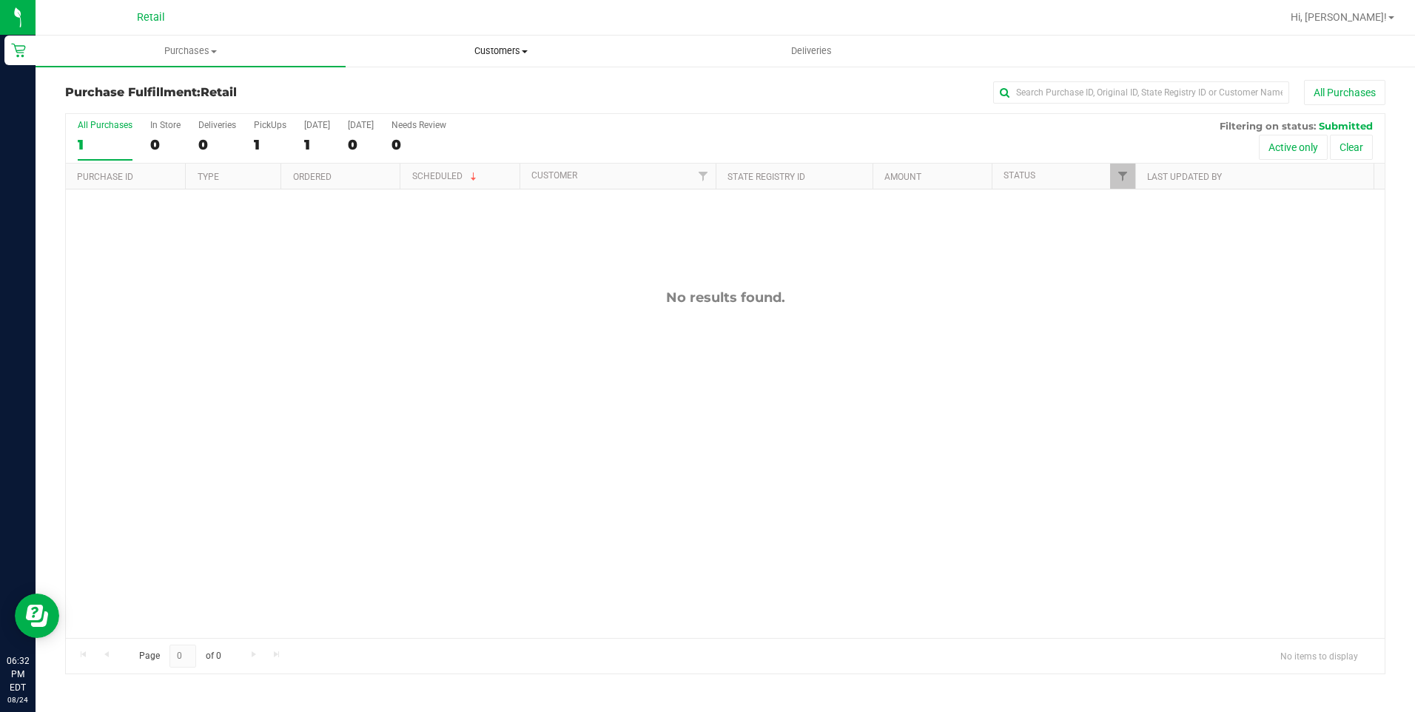
click at [500, 56] on span "Customers" at bounding box center [500, 50] width 309 height 13
click at [418, 88] on span "All customers" at bounding box center [399, 89] width 107 height 13
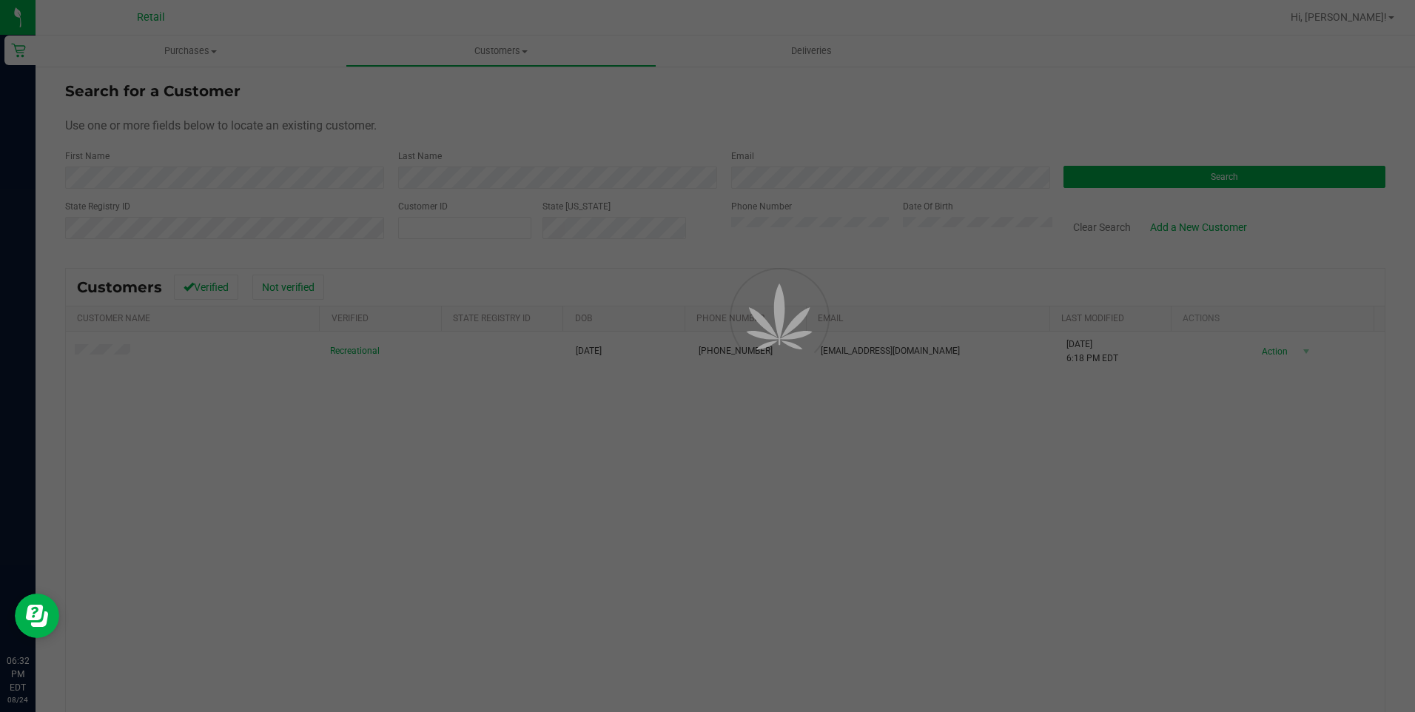
click at [91, 351] on div at bounding box center [707, 356] width 1415 height 712
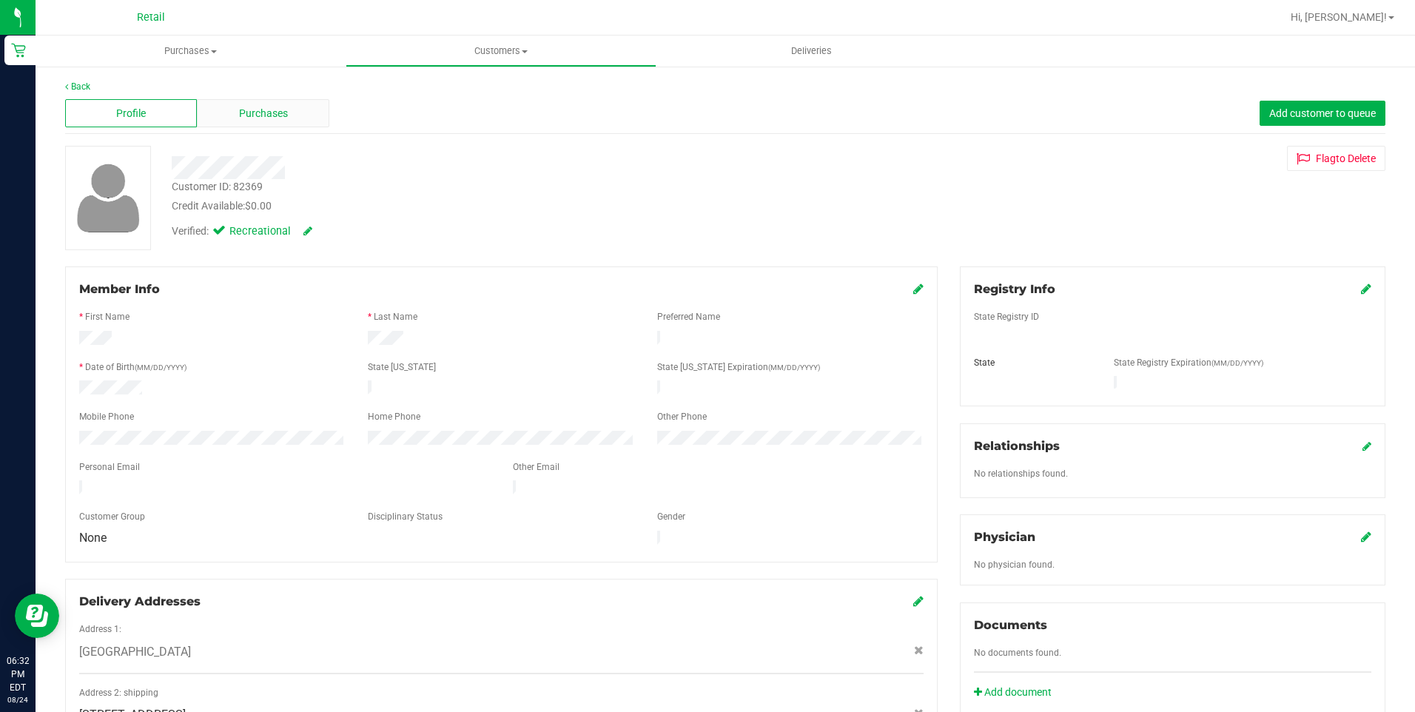
click at [292, 127] on div "Purchases" at bounding box center [263, 113] width 132 height 28
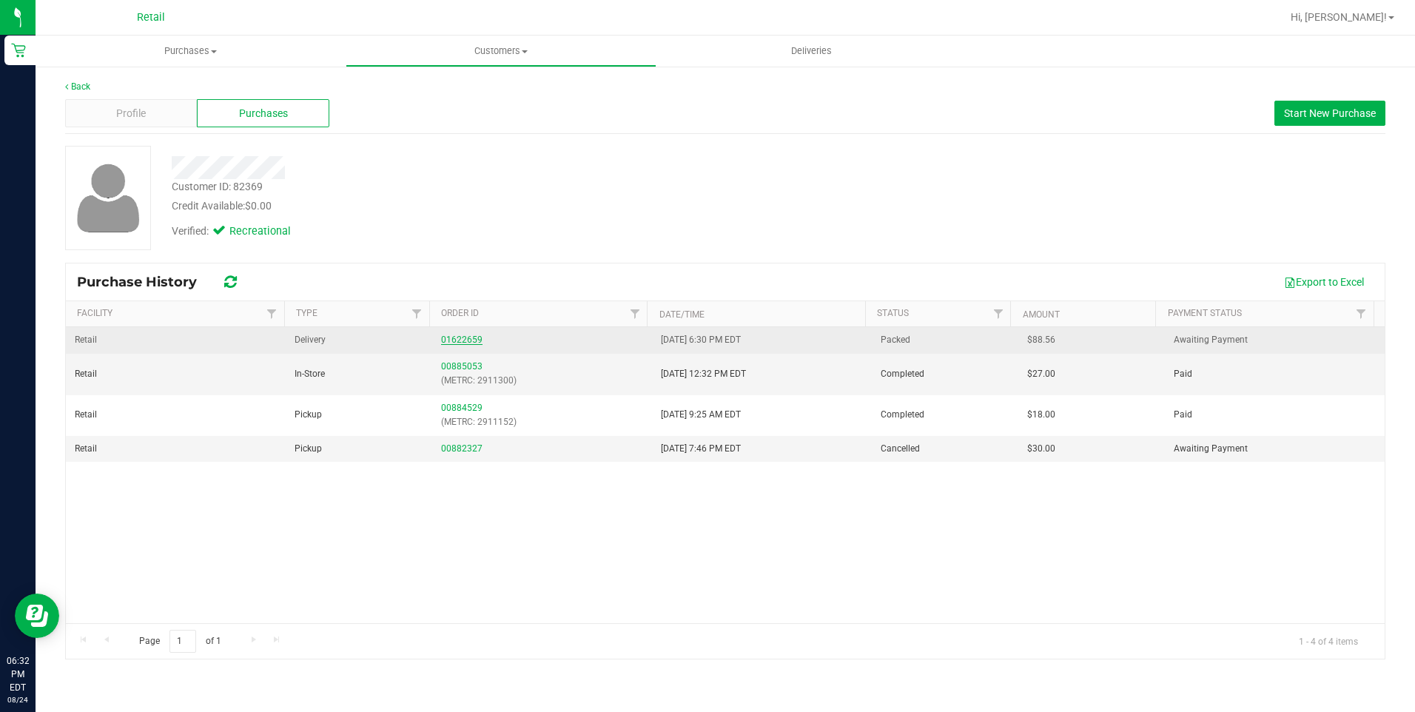
click at [455, 341] on link "01622659" at bounding box center [461, 340] width 41 height 10
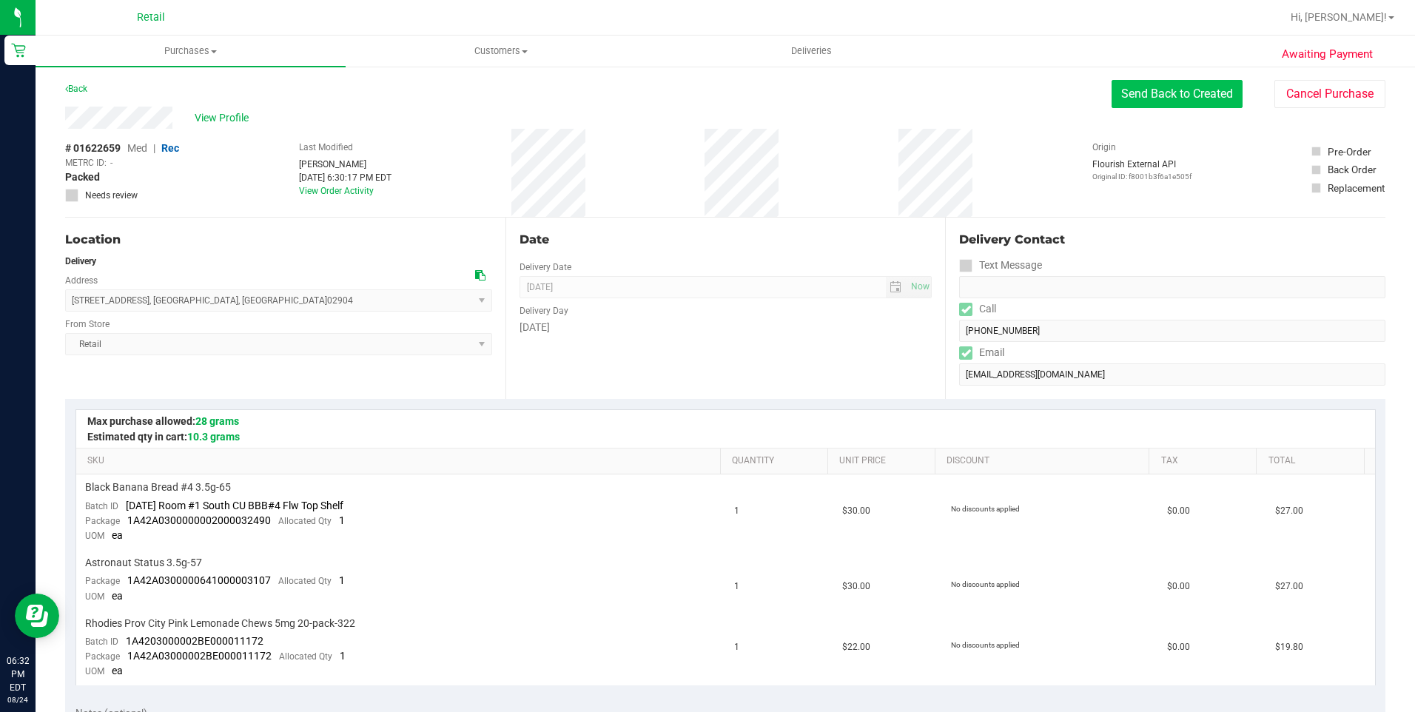
click at [1165, 96] on button "Send Back to Created" at bounding box center [1177, 94] width 131 height 28
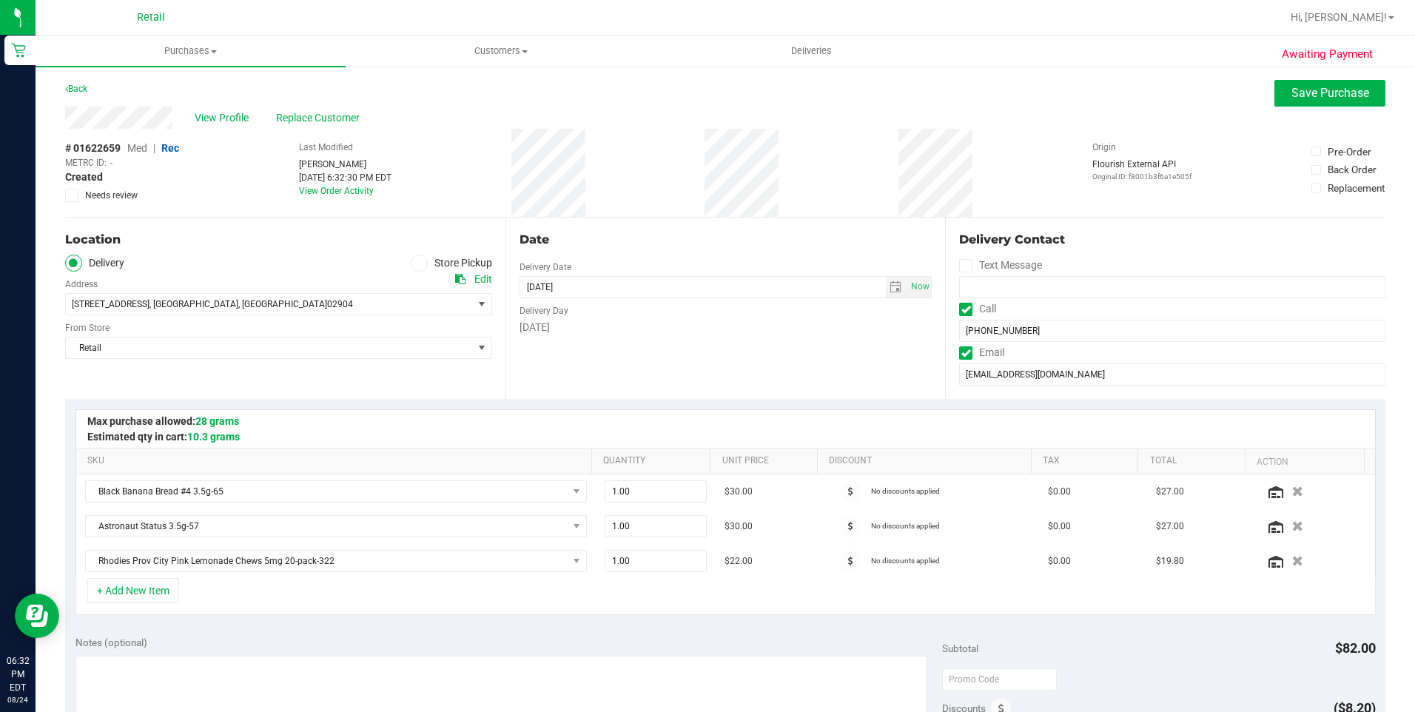
click at [418, 268] on span at bounding box center [419, 263] width 17 height 17
click at [0, 0] on input "Store Pickup" at bounding box center [0, 0] width 0 height 0
click at [1295, 90] on span "Save Purchase" at bounding box center [1331, 93] width 78 height 14
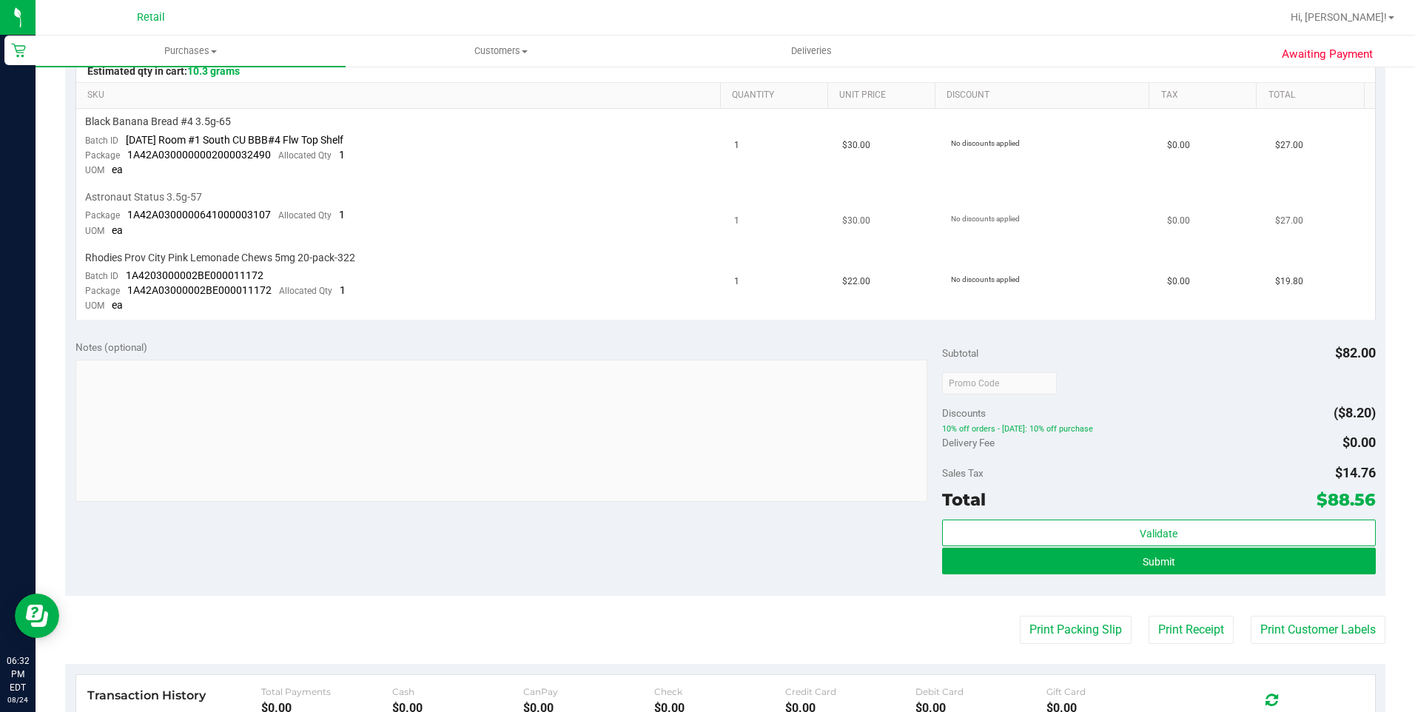
scroll to position [370, 0]
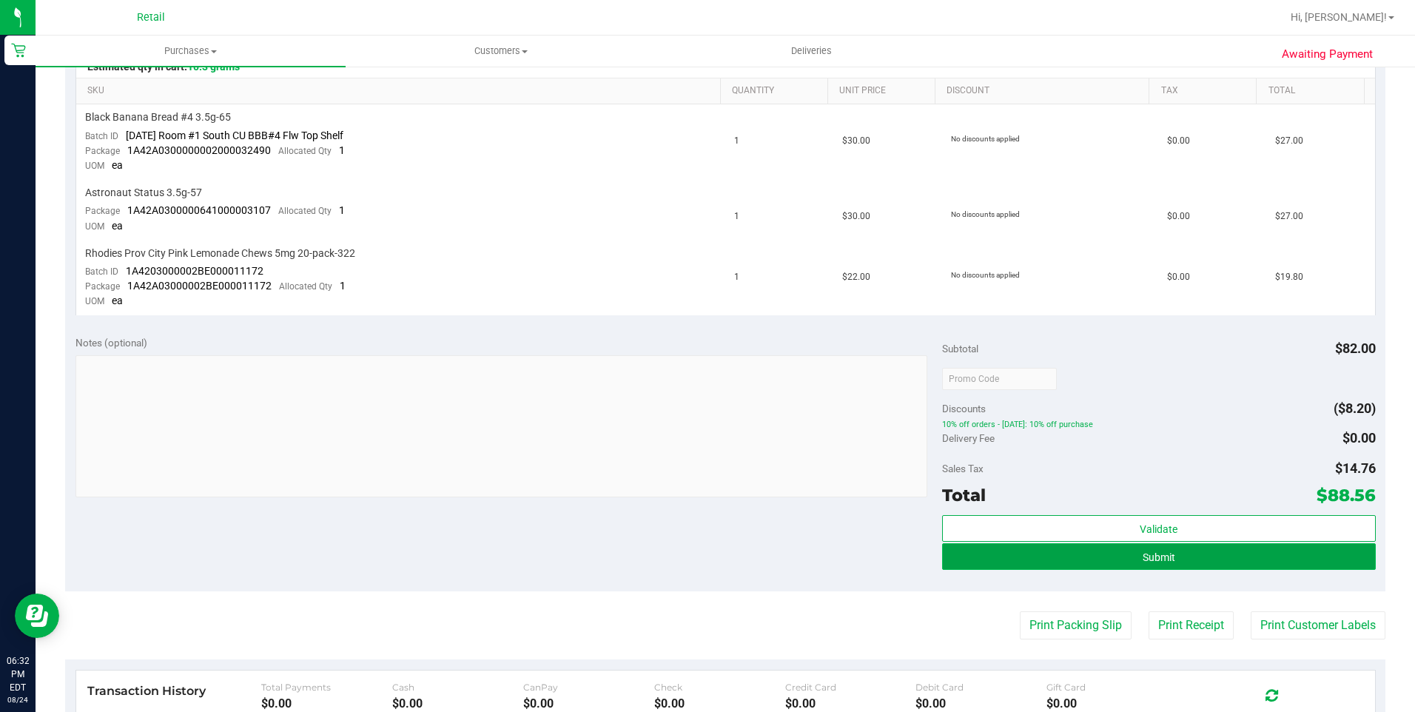
click at [1101, 561] on button "Submit" at bounding box center [1159, 556] width 434 height 27
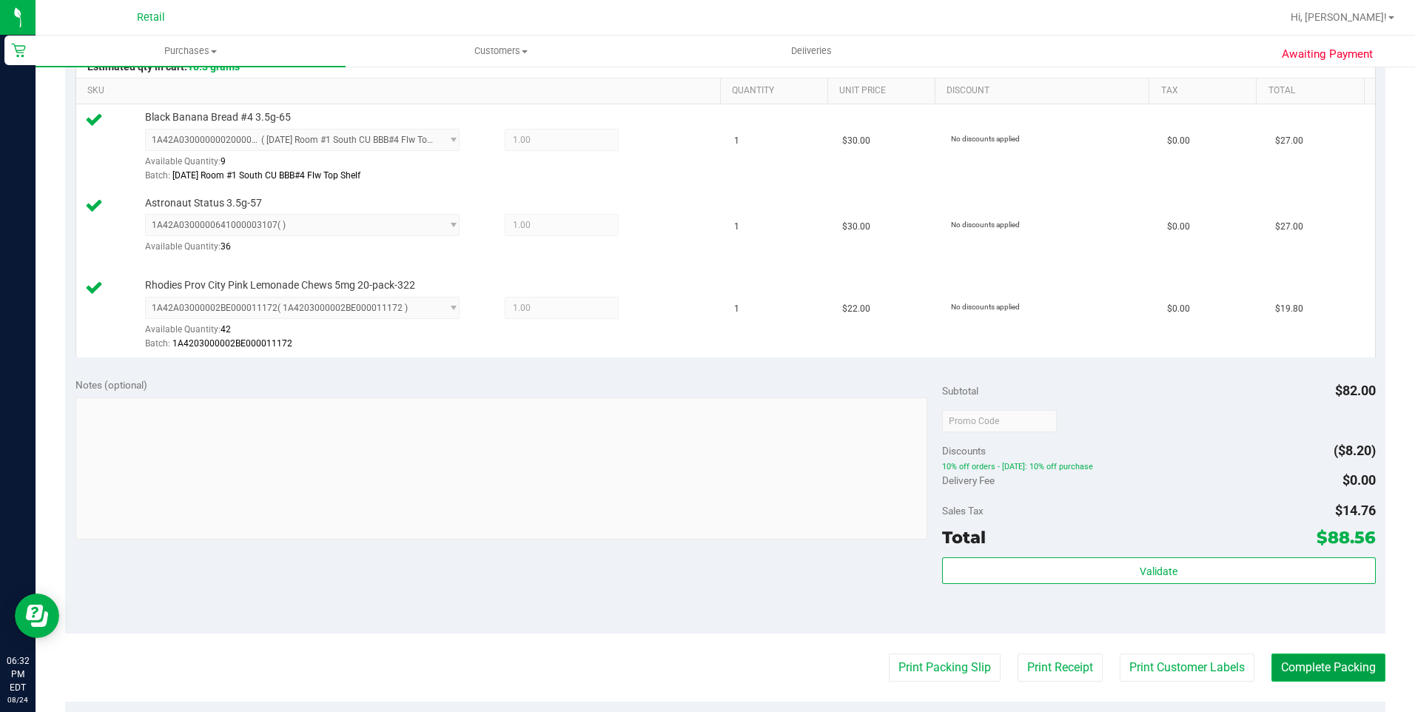
click at [1282, 671] on button "Complete Packing" at bounding box center [1329, 668] width 114 height 28
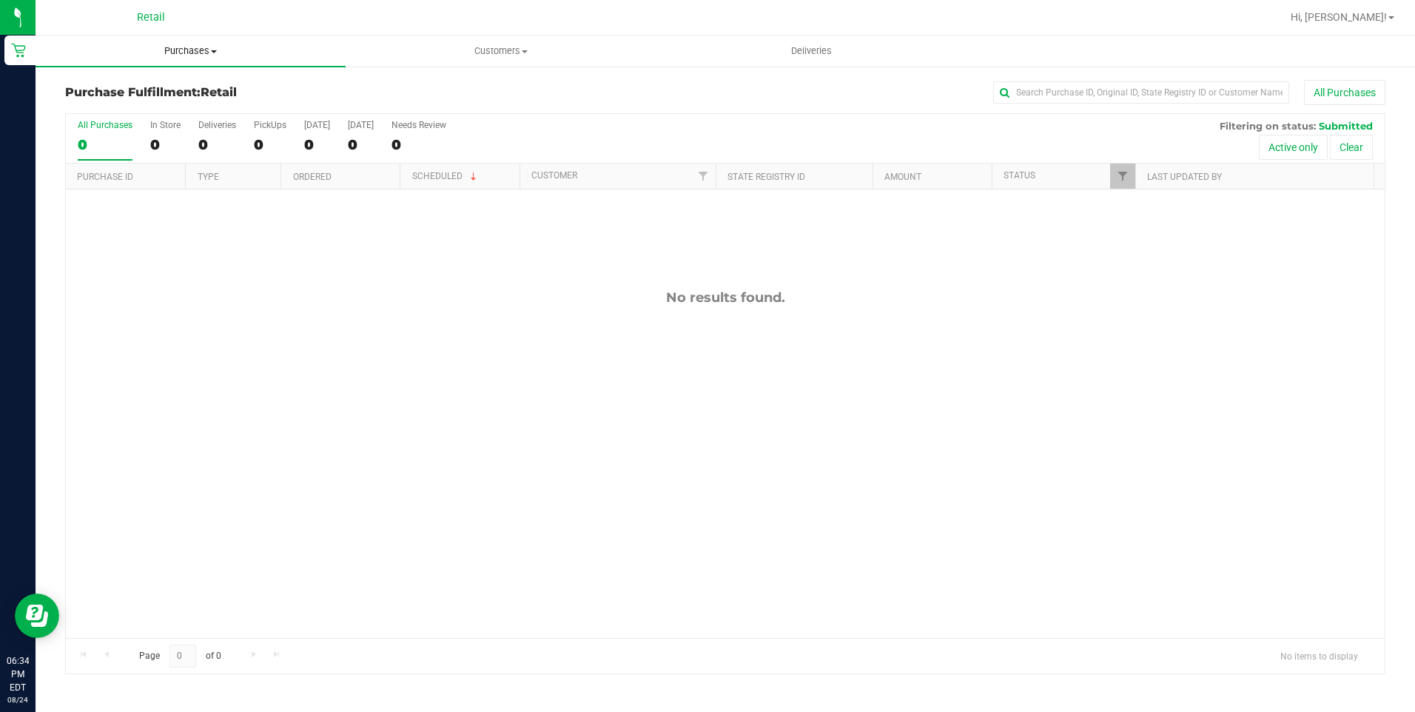
click at [202, 53] on span "Purchases" at bounding box center [191, 50] width 310 height 13
click at [125, 107] on li "Fulfillment" at bounding box center [191, 107] width 310 height 18
click at [202, 54] on span "Purchases" at bounding box center [191, 50] width 310 height 13
click at [207, 54] on span "Purchases" at bounding box center [191, 50] width 310 height 13
click at [187, 50] on span "Purchases" at bounding box center [191, 50] width 310 height 13
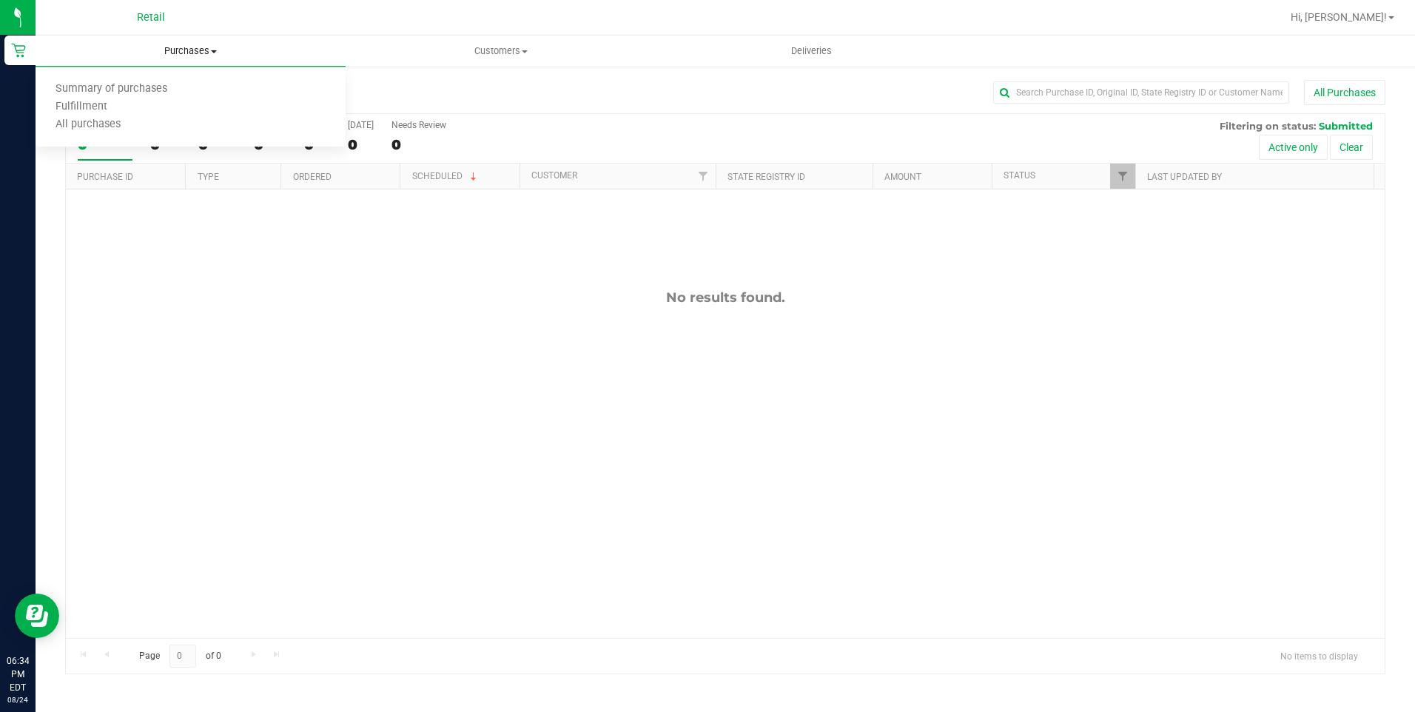
click at [208, 55] on span "Purchases" at bounding box center [191, 50] width 310 height 13
click at [212, 49] on span "Purchases" at bounding box center [191, 50] width 310 height 13
click at [102, 124] on span "All purchases" at bounding box center [88, 124] width 105 height 13
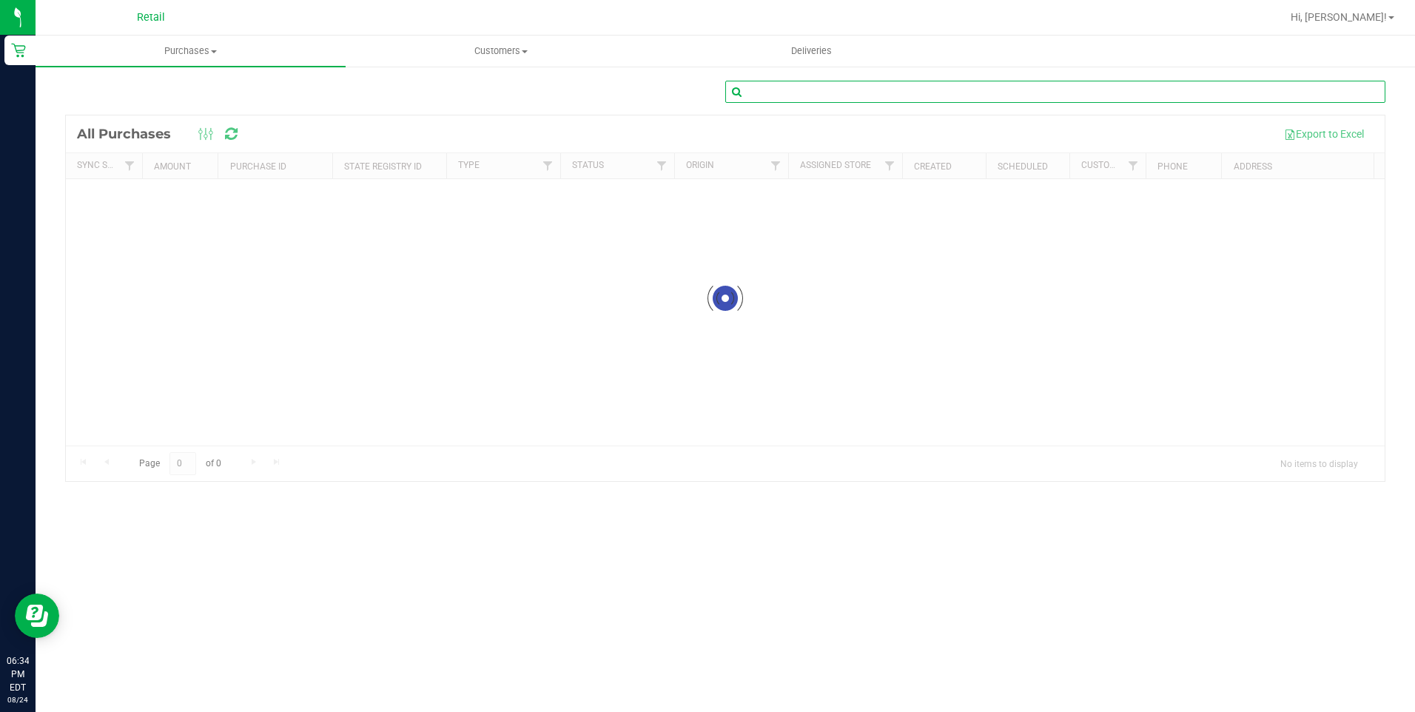
click at [891, 88] on input "text" at bounding box center [1056, 92] width 660 height 22
type input "Byron Romero"
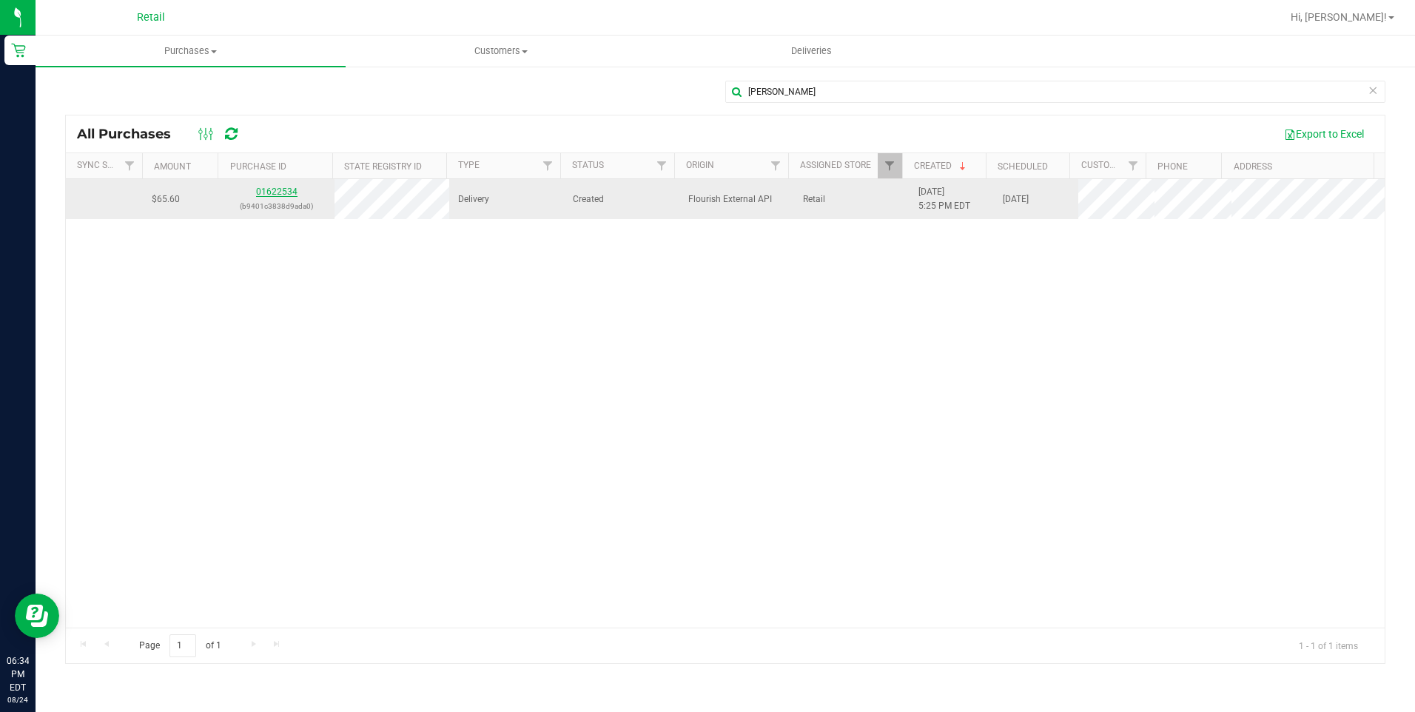
click at [278, 192] on link "01622534" at bounding box center [276, 192] width 41 height 10
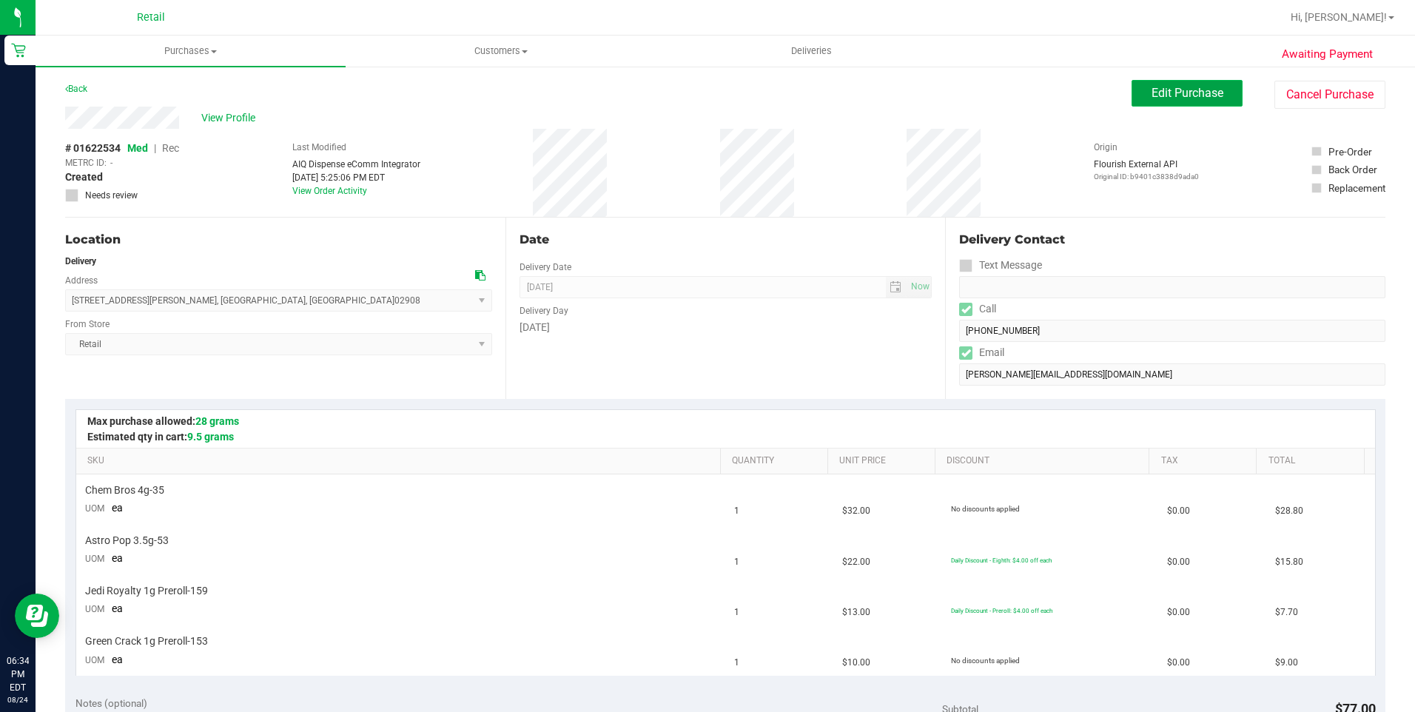
click at [1173, 98] on span "Edit Purchase" at bounding box center [1188, 93] width 72 height 14
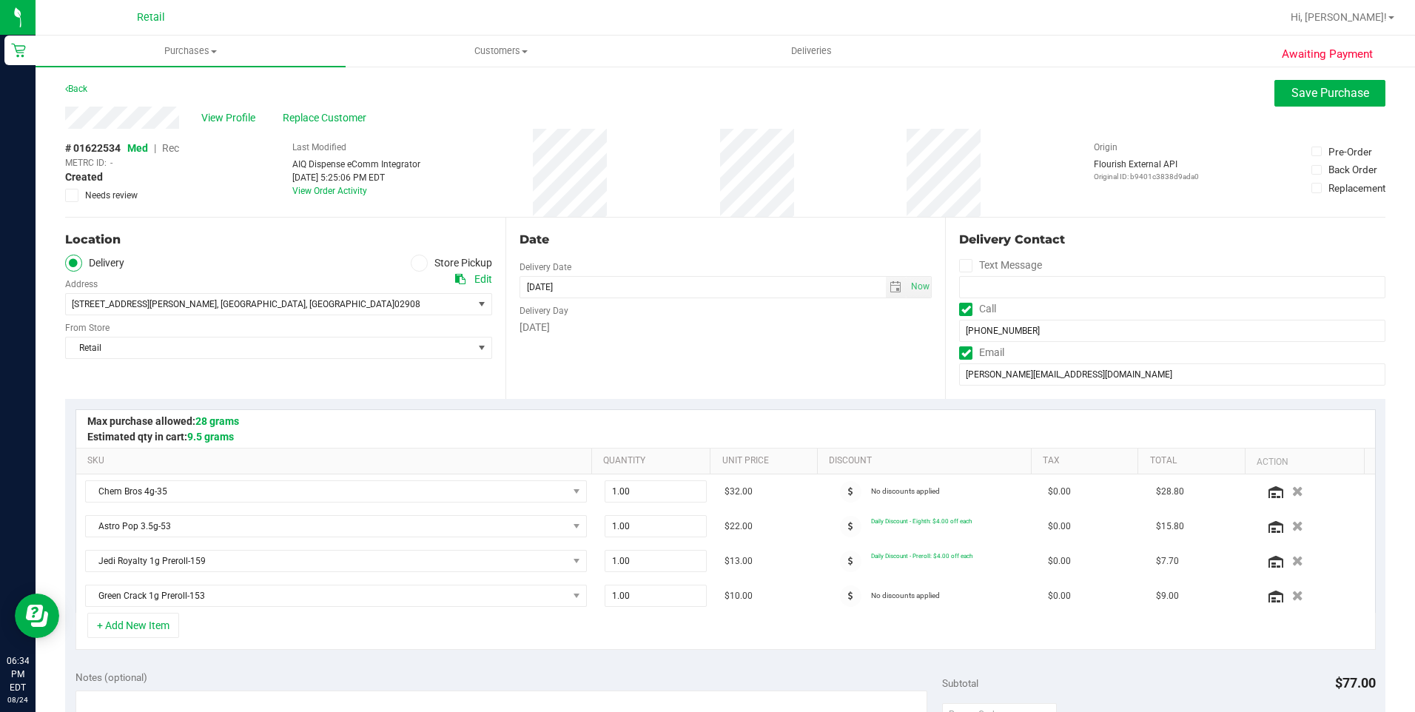
click at [169, 147] on span "Rec" at bounding box center [170, 148] width 17 height 12
click at [1301, 90] on span "Save Purchase" at bounding box center [1331, 93] width 78 height 14
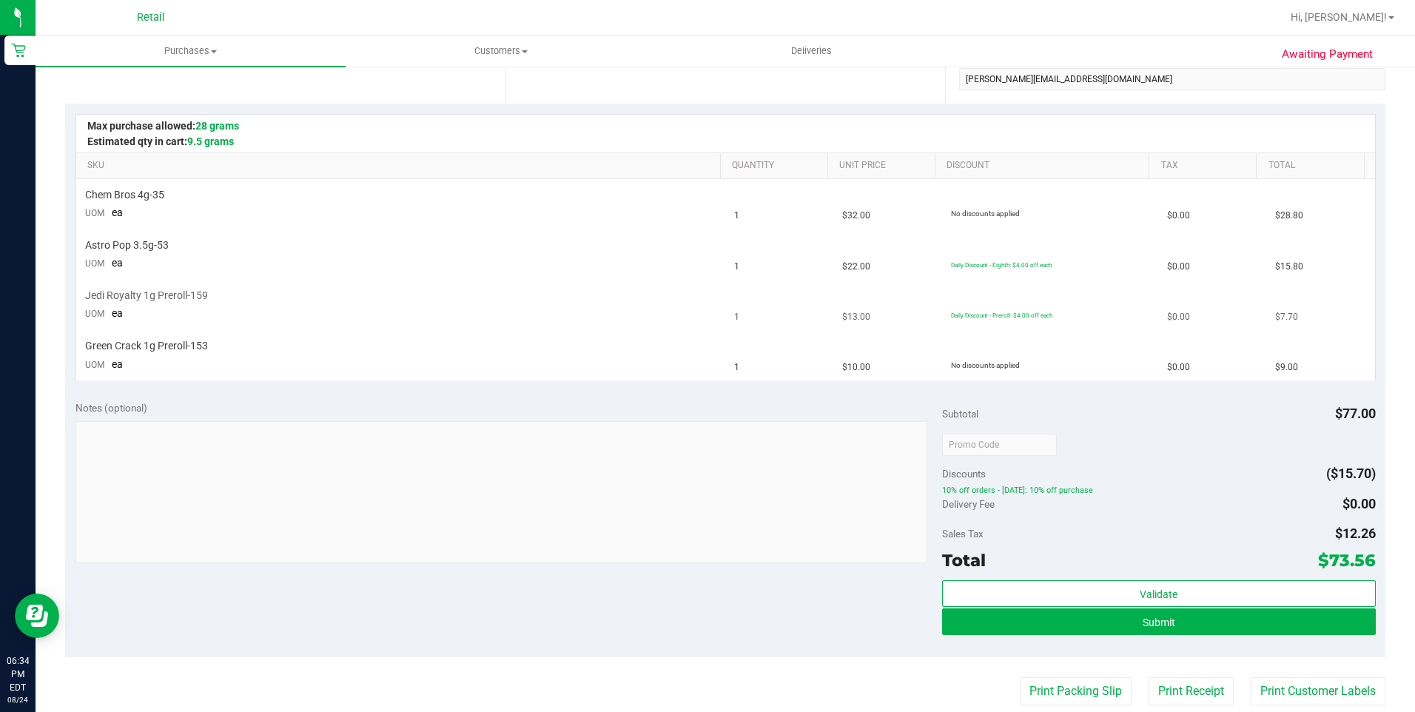
scroll to position [296, 0]
click at [1039, 626] on button "Submit" at bounding box center [1159, 621] width 434 height 27
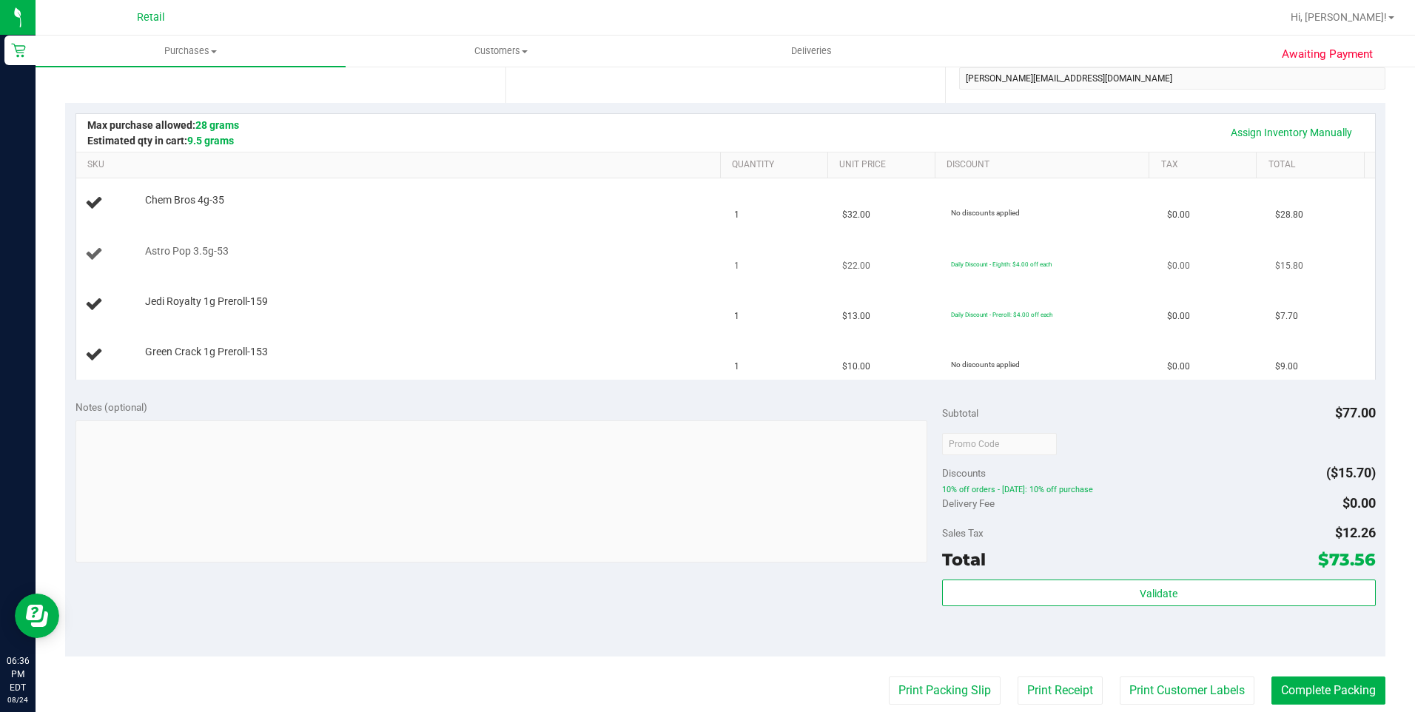
drag, startPoint x: 1284, startPoint y: 264, endPoint x: 1255, endPoint y: 264, distance: 28.9
click at [1267, 264] on td "$15.80" at bounding box center [1321, 254] width 108 height 50
drag, startPoint x: 1255, startPoint y: 264, endPoint x: 1330, endPoint y: 275, distance: 76.4
click at [1330, 275] on td "$15.80" at bounding box center [1321, 254] width 108 height 50
drag, startPoint x: 1299, startPoint y: 265, endPoint x: 1247, endPoint y: 261, distance: 52.0
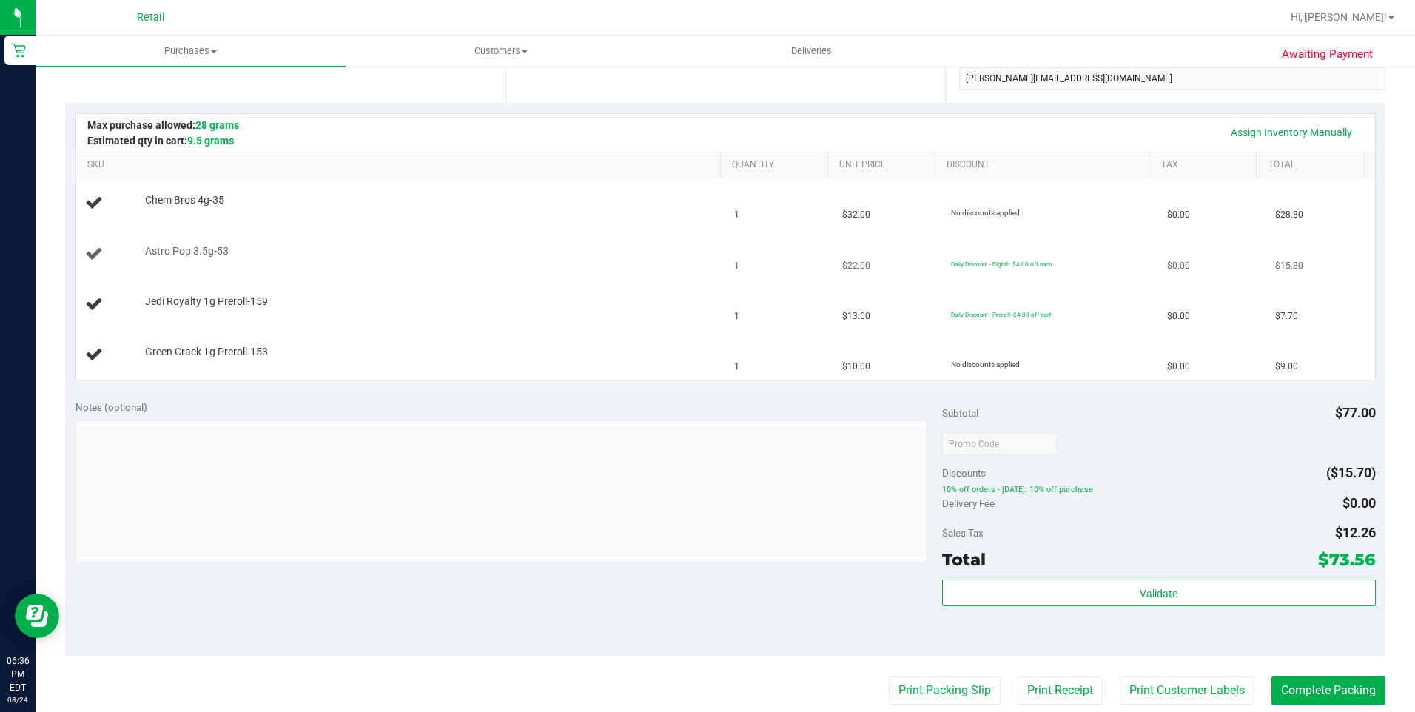
click at [1267, 261] on td "$15.80" at bounding box center [1321, 254] width 108 height 50
drag, startPoint x: 1247, startPoint y: 261, endPoint x: 1349, endPoint y: 282, distance: 103.5
click at [1349, 282] on td "$7.70" at bounding box center [1321, 305] width 108 height 50
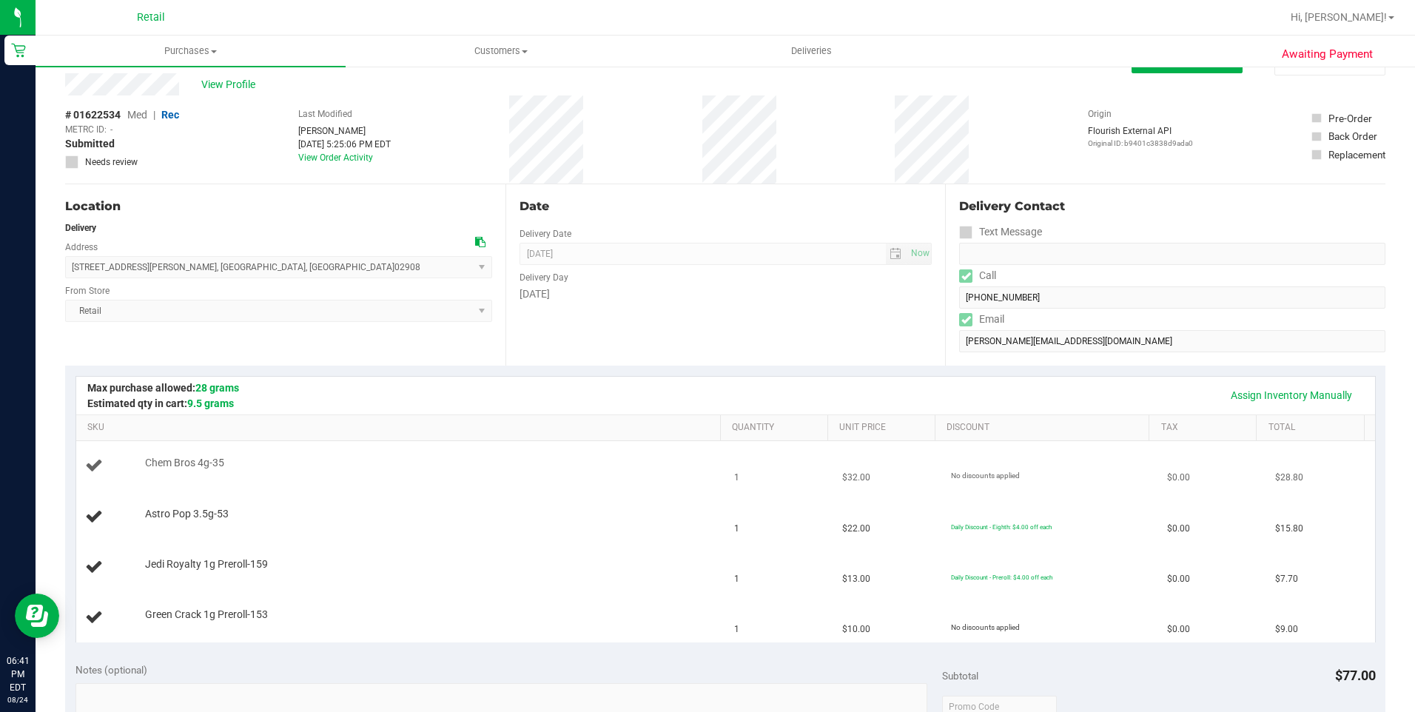
scroll to position [0, 0]
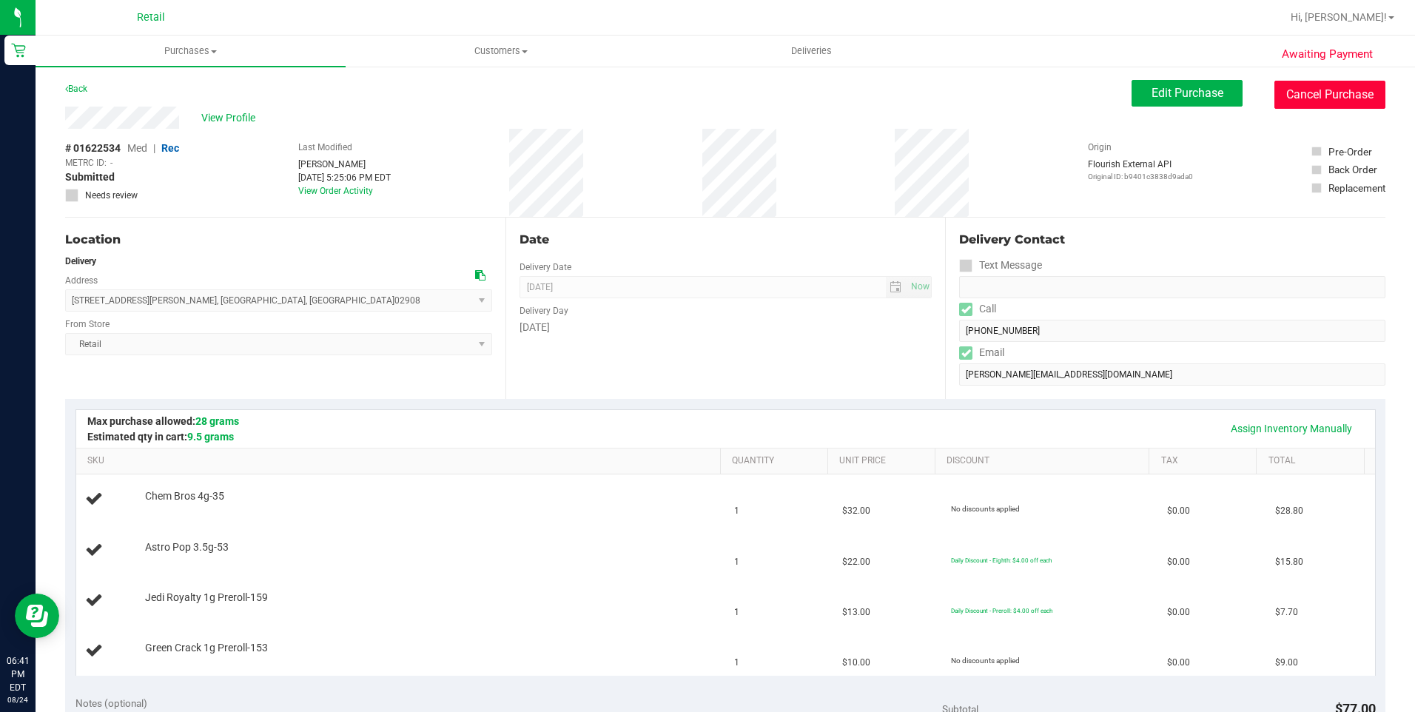
drag, startPoint x: 1279, startPoint y: 100, endPoint x: 772, endPoint y: 96, distance: 507.1
click at [1279, 100] on button "Cancel Purchase" at bounding box center [1330, 95] width 111 height 28
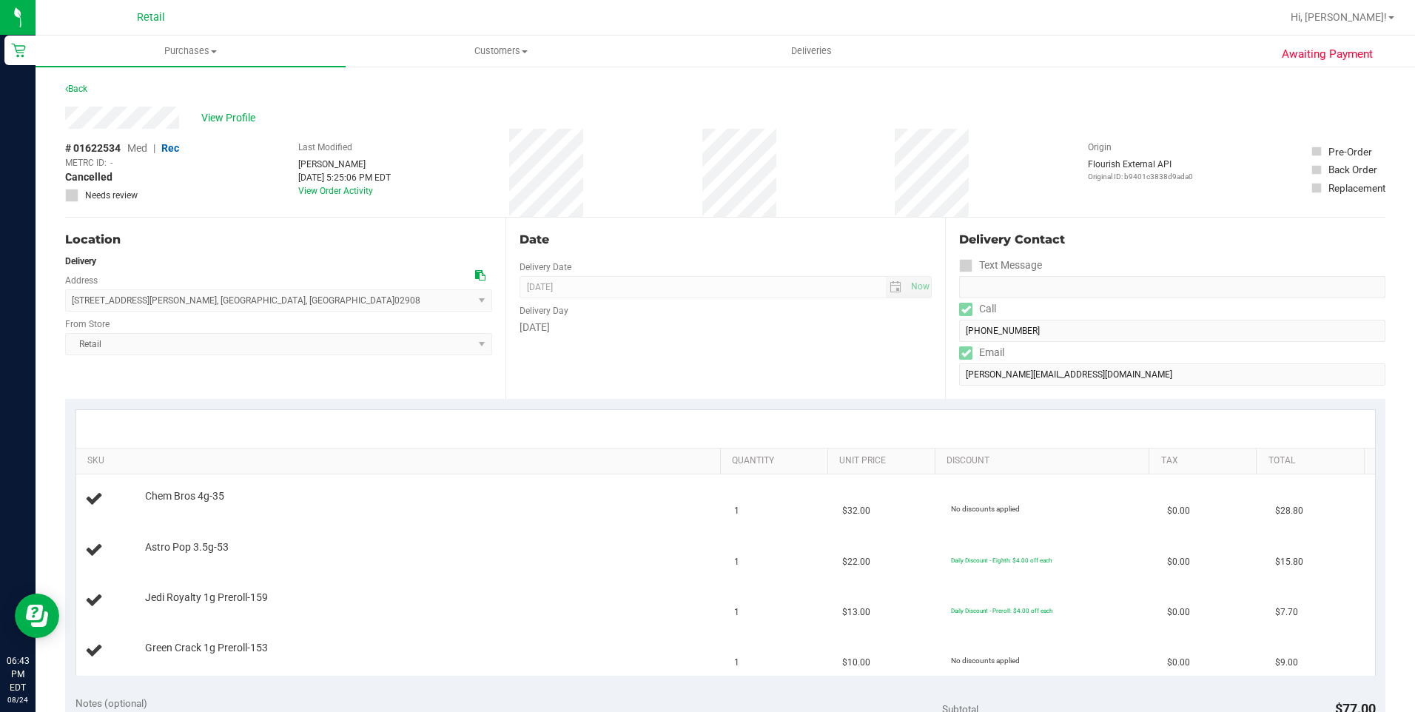
click at [515, 411] on div at bounding box center [725, 429] width 1299 height 38
click at [194, 56] on span "Purchases" at bounding box center [191, 50] width 310 height 13
click at [73, 124] on span "All purchases" at bounding box center [88, 124] width 105 height 13
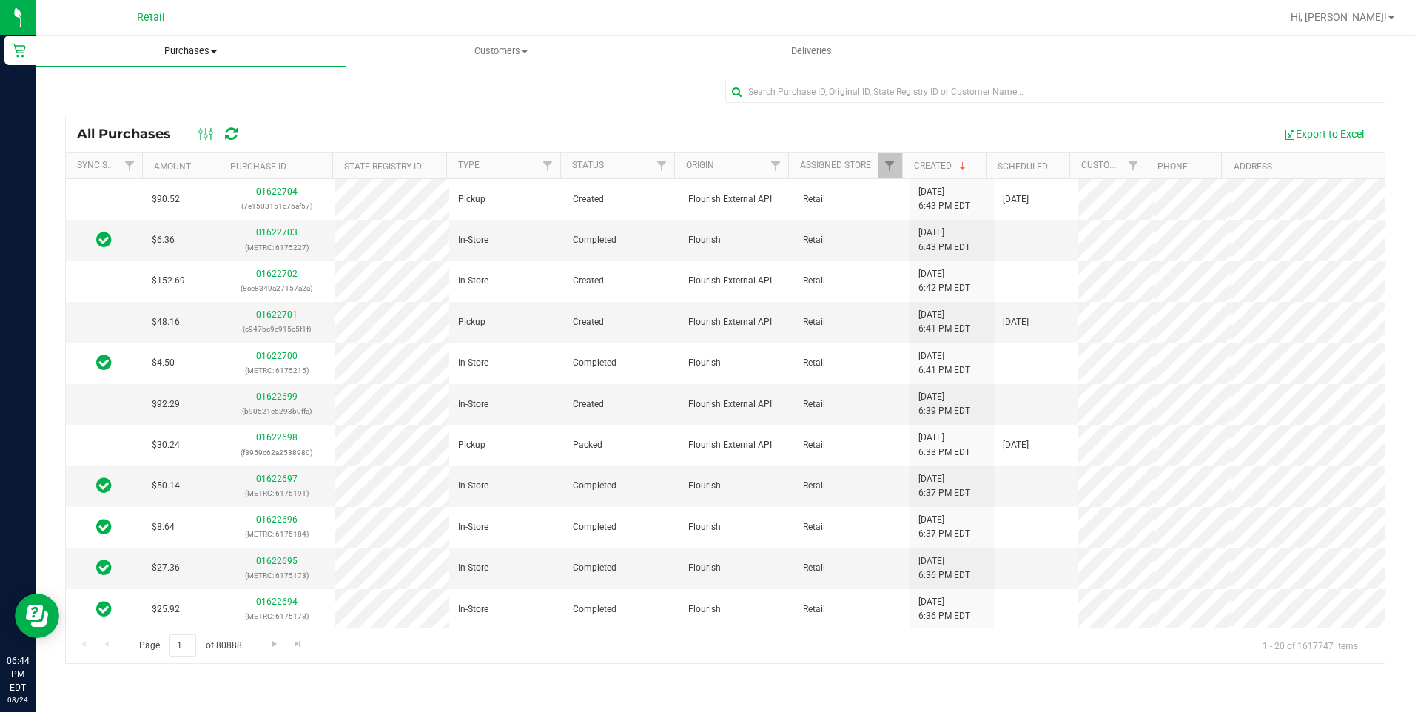
click at [202, 56] on span "Purchases" at bounding box center [191, 50] width 310 height 13
click at [110, 125] on span "All purchases" at bounding box center [88, 124] width 105 height 13
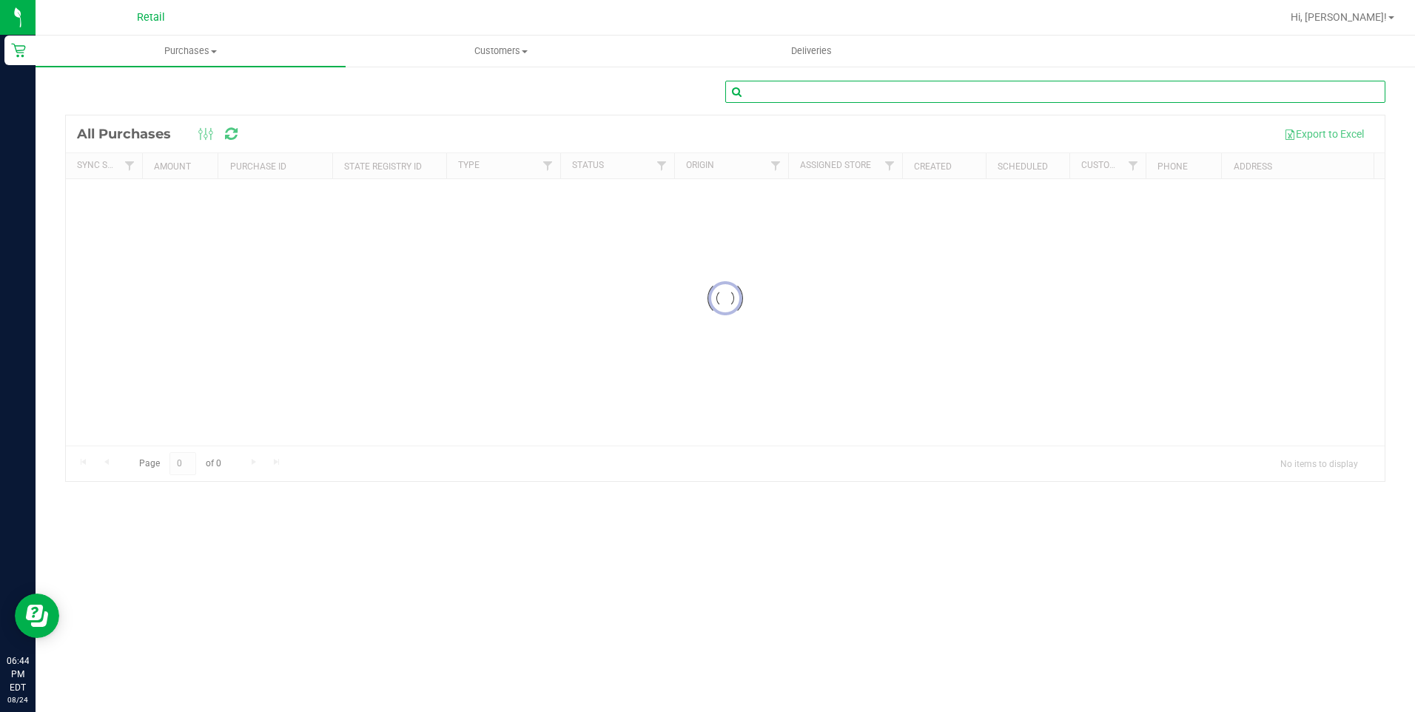
click at [936, 101] on input "text" at bounding box center [1056, 92] width 660 height 22
type input "Connor Fitzpatrick"
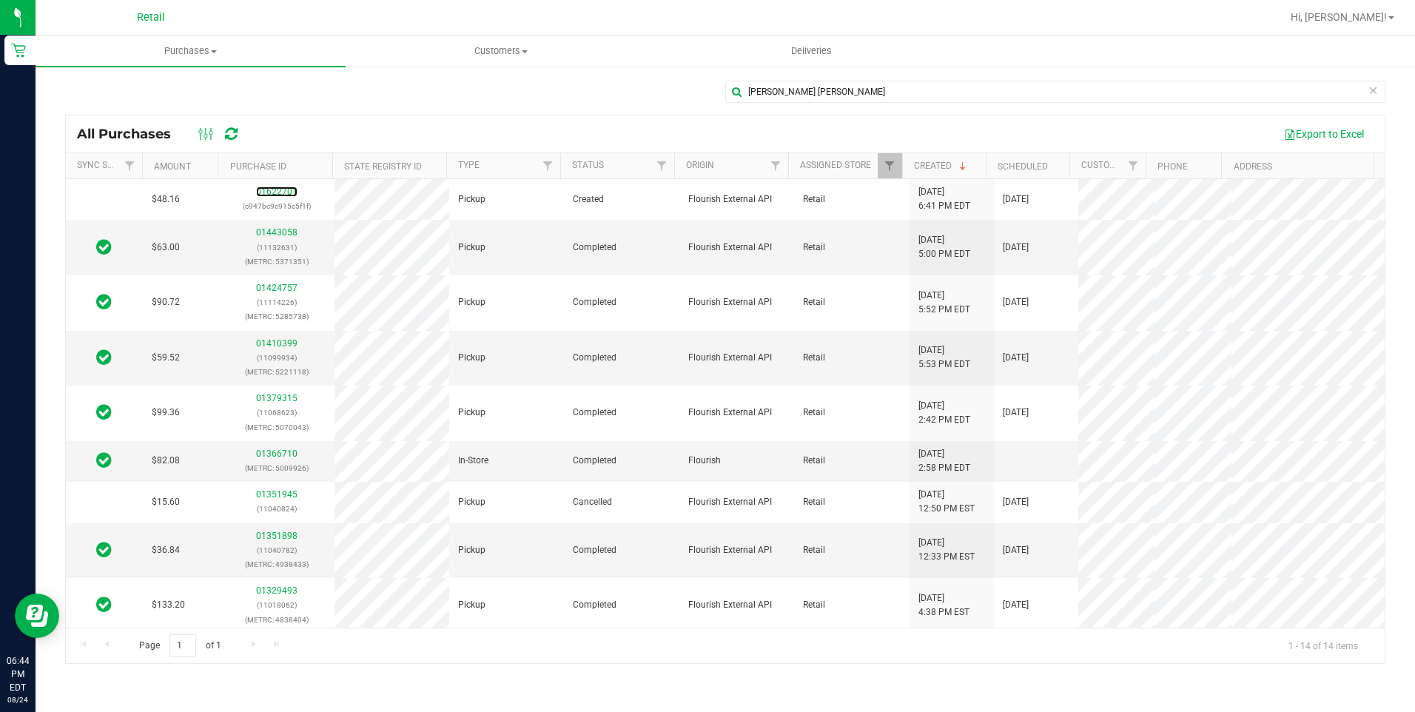
click at [278, 192] on link "01622701" at bounding box center [276, 192] width 41 height 10
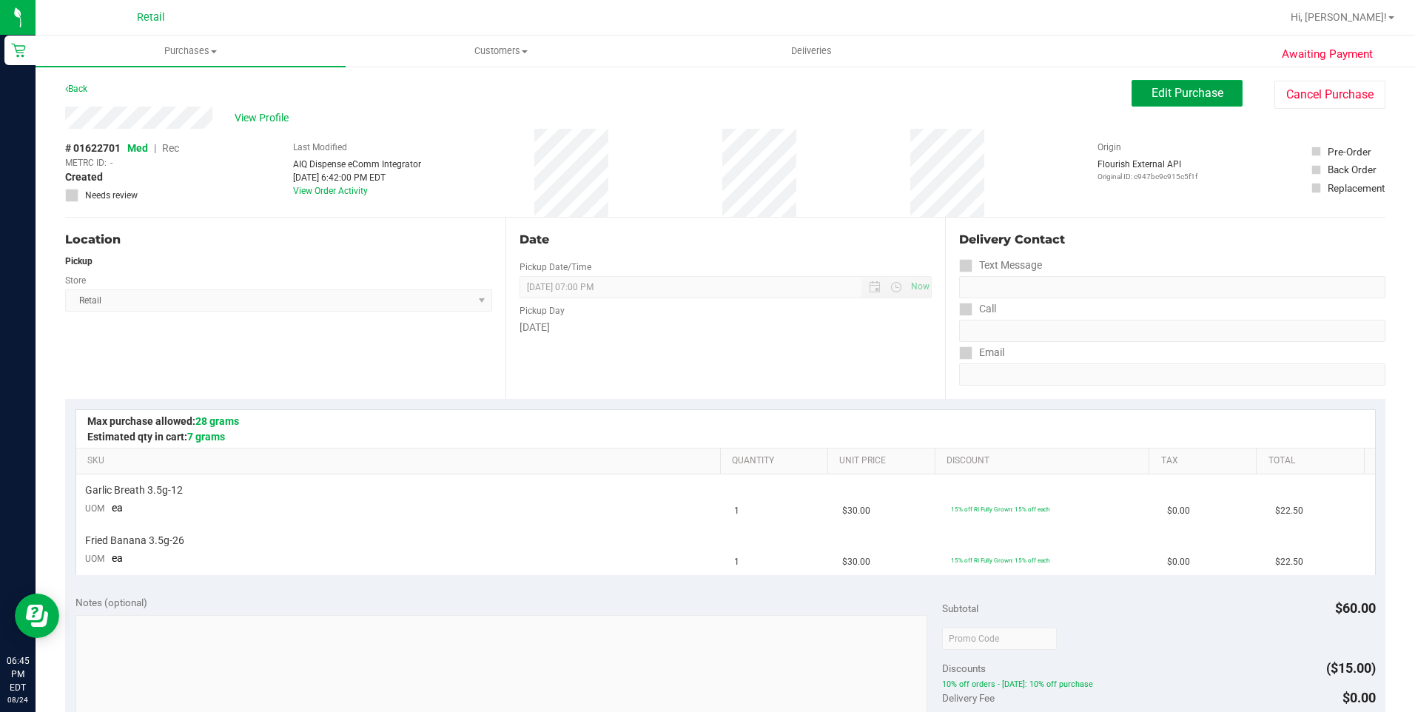
click at [1152, 94] on span "Edit Purchase" at bounding box center [1188, 93] width 72 height 14
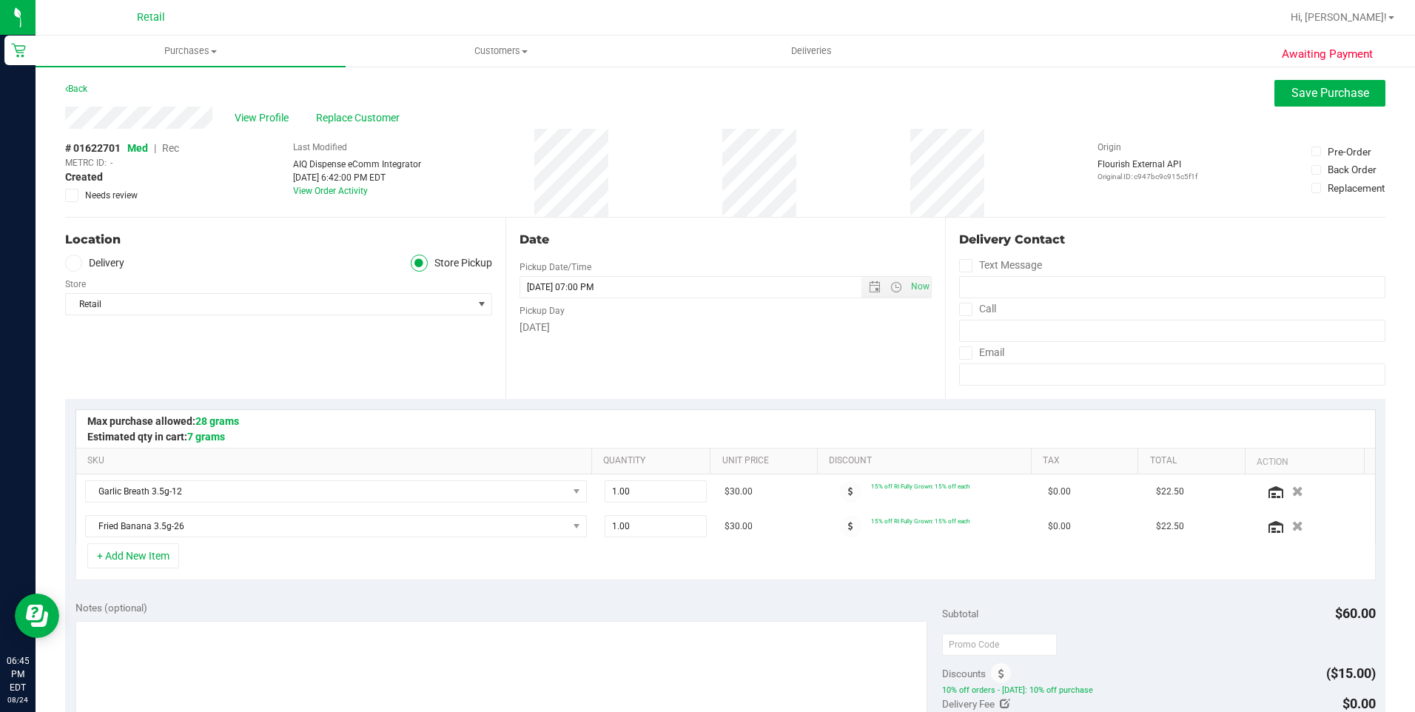
click at [170, 147] on span "Rec" at bounding box center [170, 148] width 17 height 12
click at [1310, 100] on button "Save Purchase" at bounding box center [1330, 93] width 111 height 27
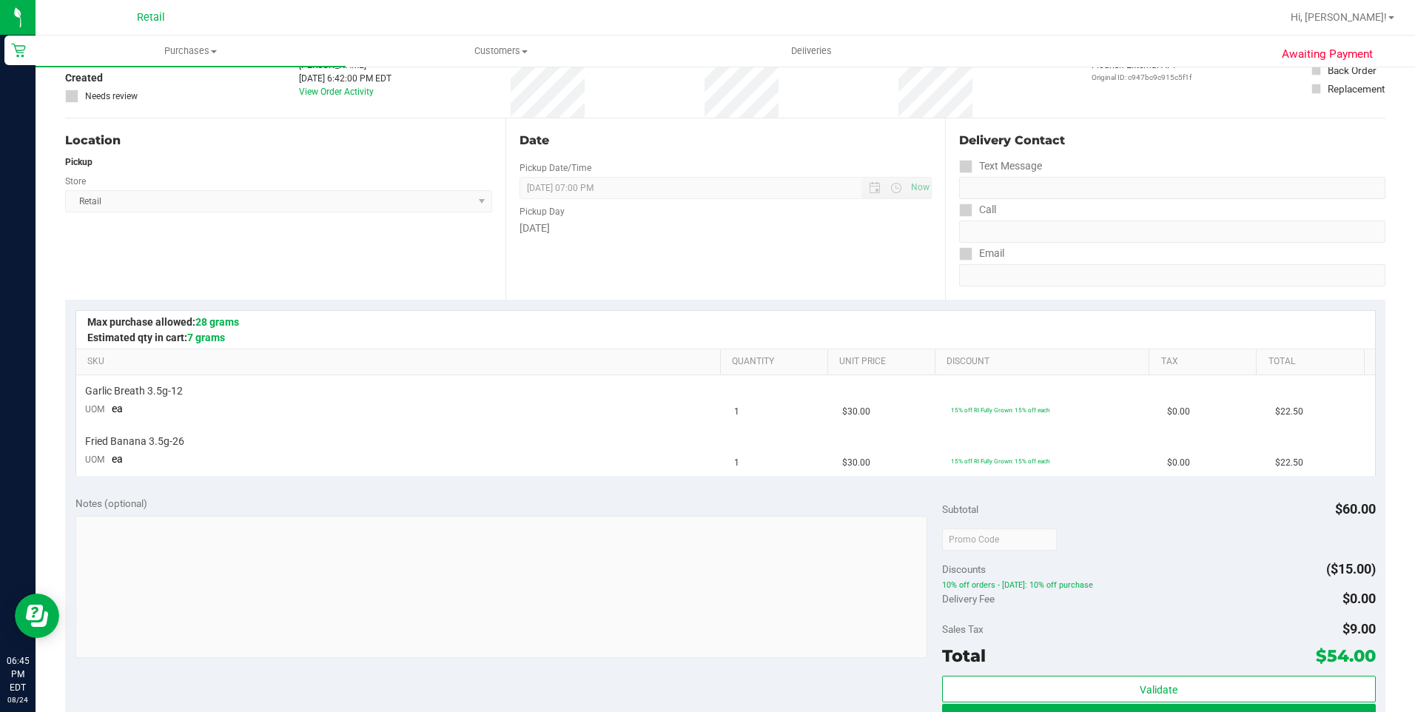
scroll to position [148, 0]
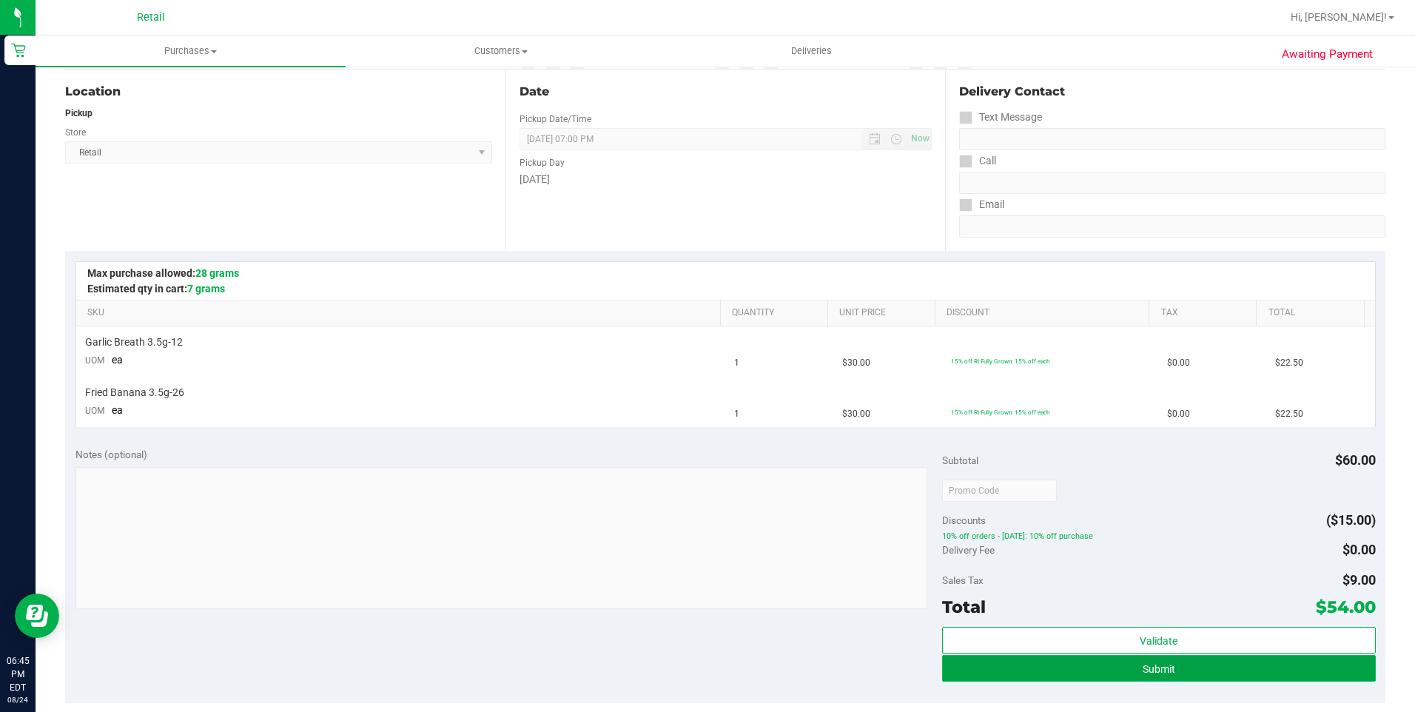
click at [1161, 669] on span "Submit" at bounding box center [1159, 669] width 33 height 12
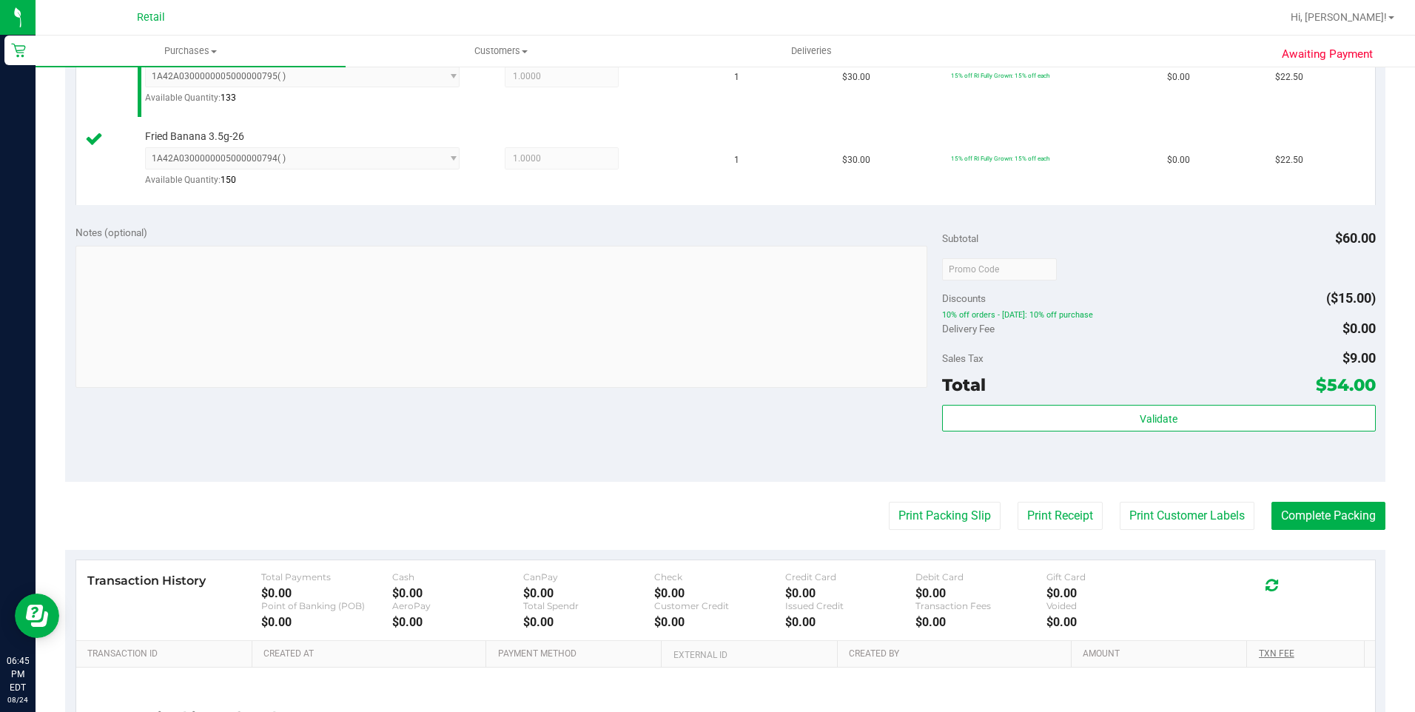
scroll to position [518, 0]
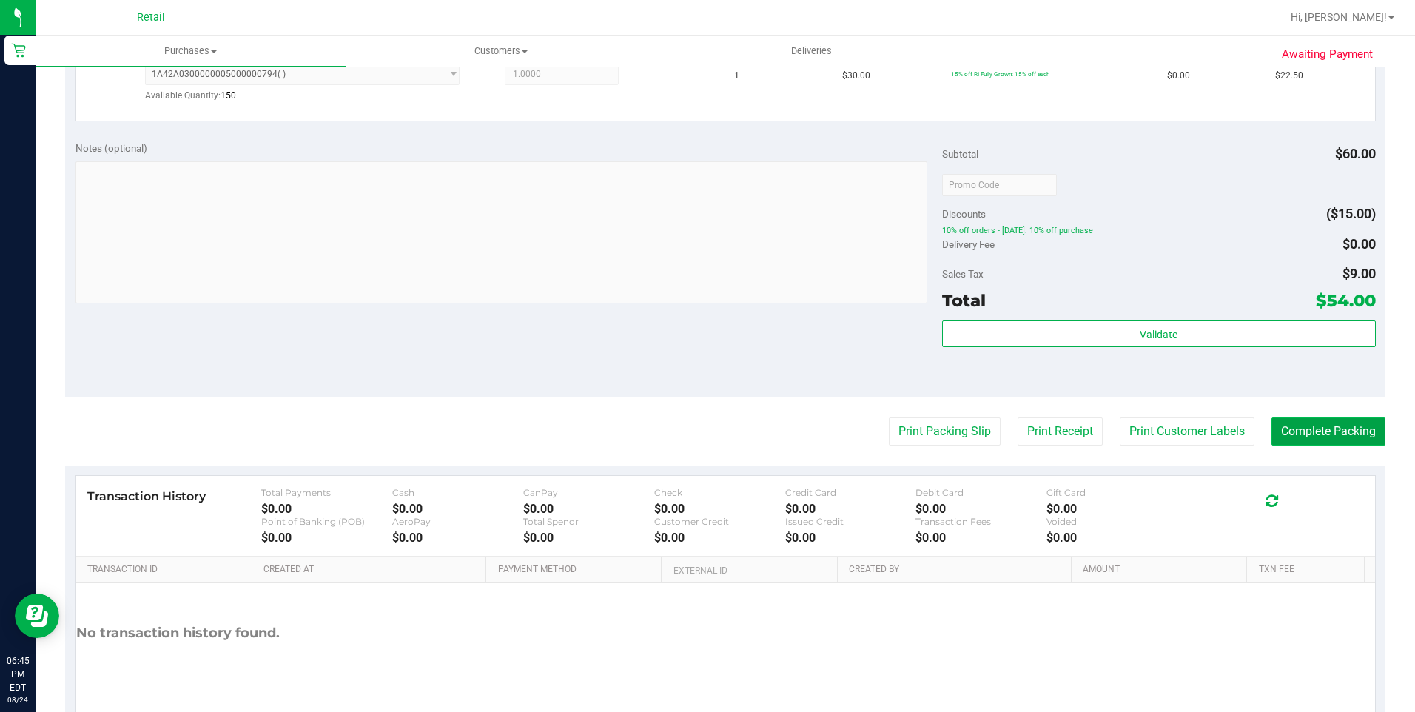
click at [1307, 429] on button "Complete Packing" at bounding box center [1329, 432] width 114 height 28
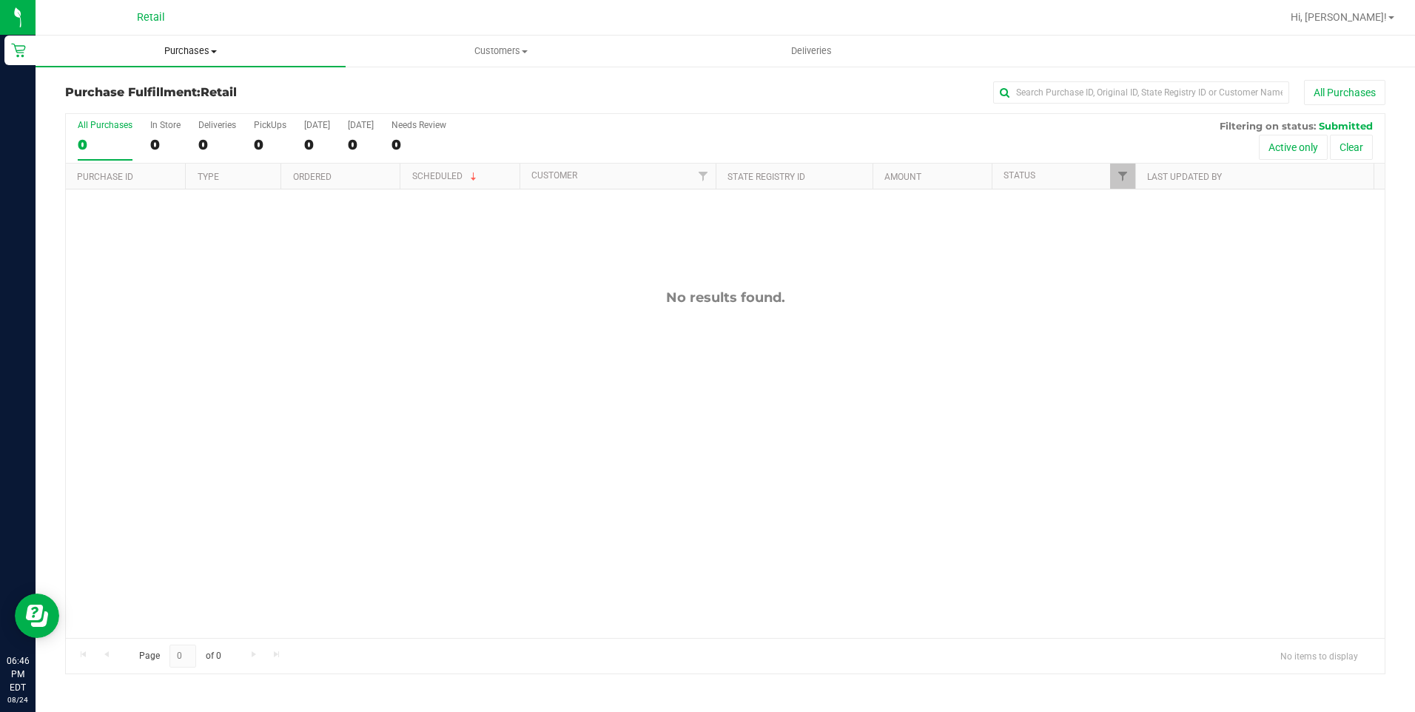
click at [193, 56] on span "Purchases" at bounding box center [191, 50] width 310 height 13
click at [119, 124] on span "All purchases" at bounding box center [88, 124] width 105 height 13
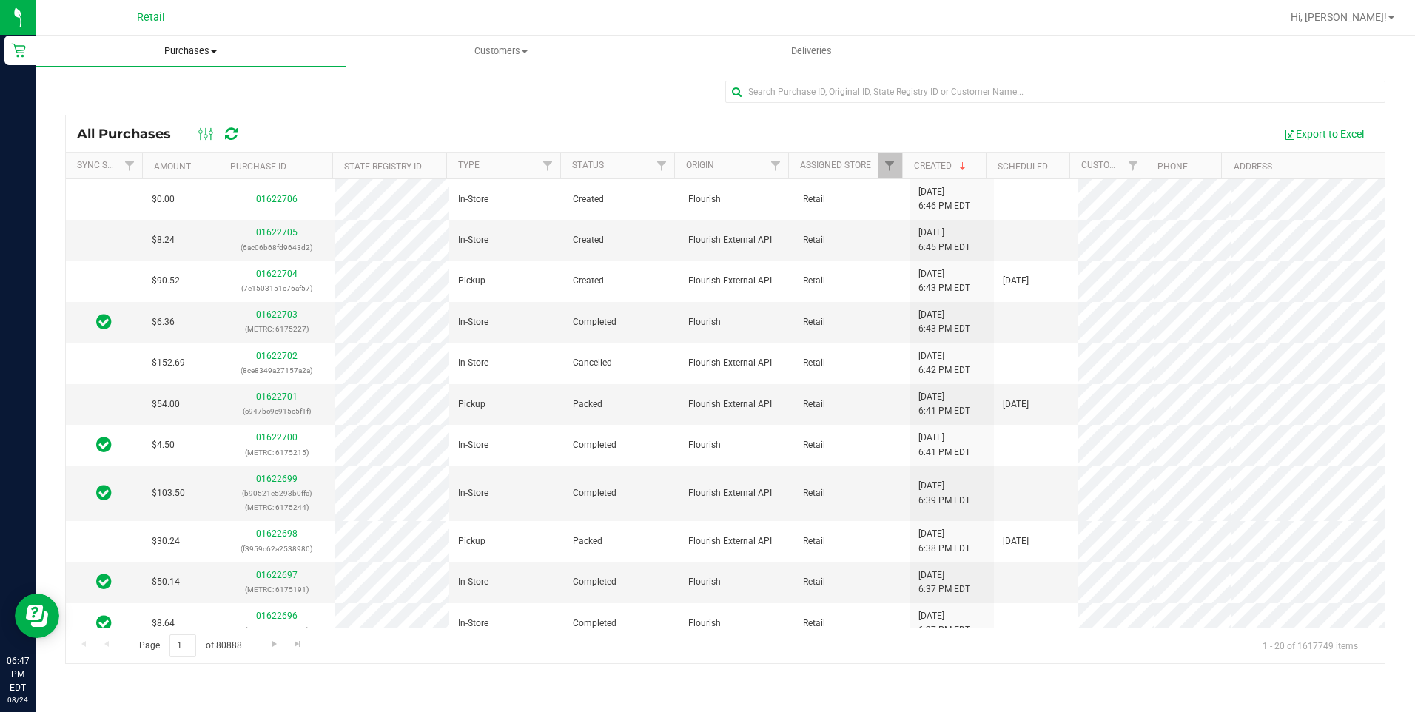
click at [172, 56] on span "Purchases" at bounding box center [191, 50] width 310 height 13
click at [125, 130] on span "All purchases" at bounding box center [88, 124] width 105 height 13
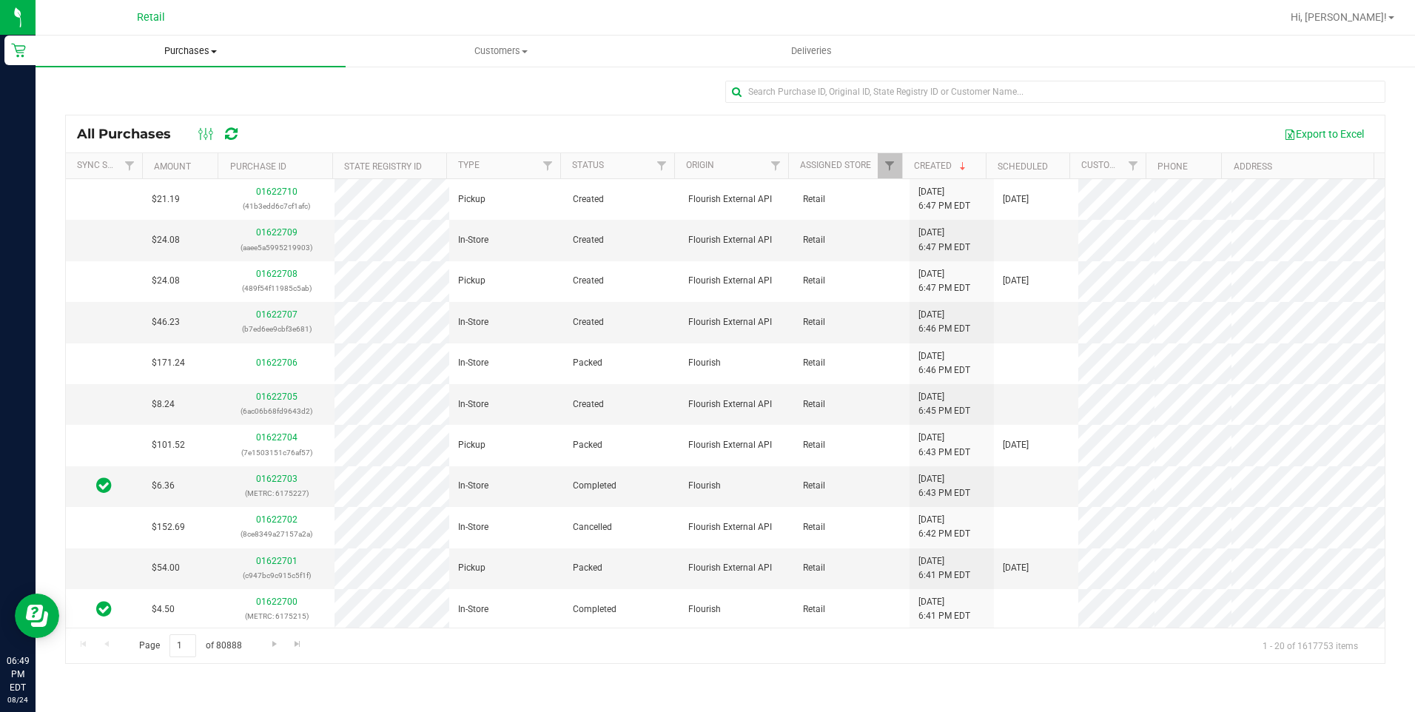
click at [203, 61] on uib-tab-heading "Purchases Summary of purchases Fulfillment All purchases" at bounding box center [191, 51] width 310 height 31
click at [130, 130] on span "All purchases" at bounding box center [88, 124] width 105 height 13
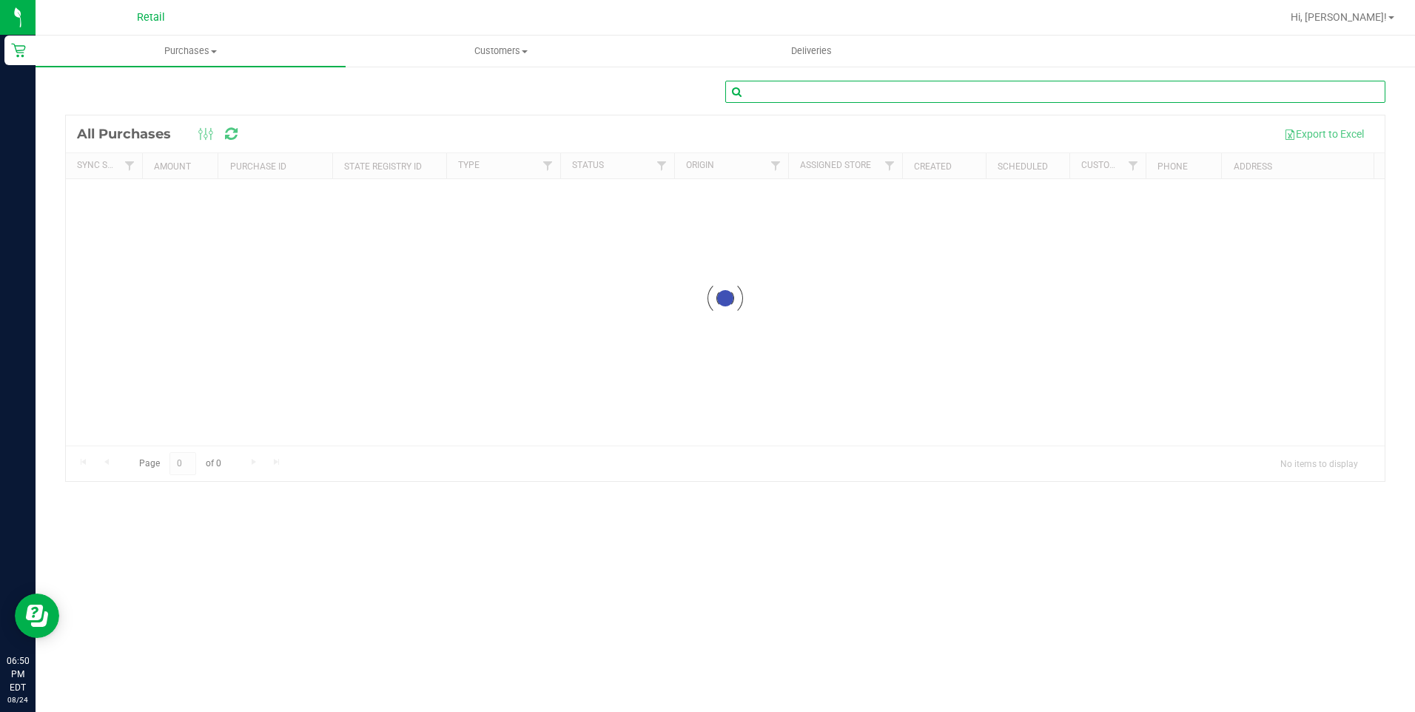
click at [795, 87] on input "text" at bounding box center [1056, 92] width 660 height 22
click at [800, 90] on input "text" at bounding box center [1056, 92] width 660 height 22
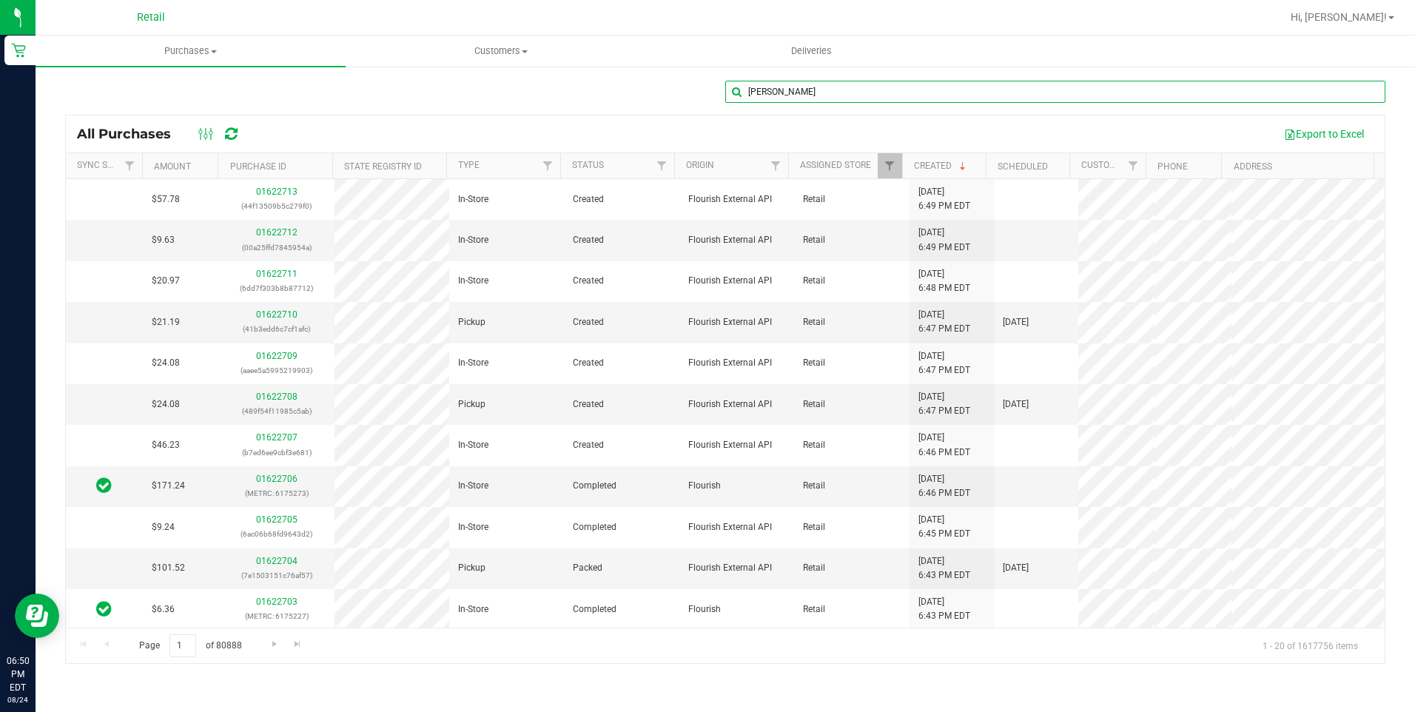
type input "anthony lopez"
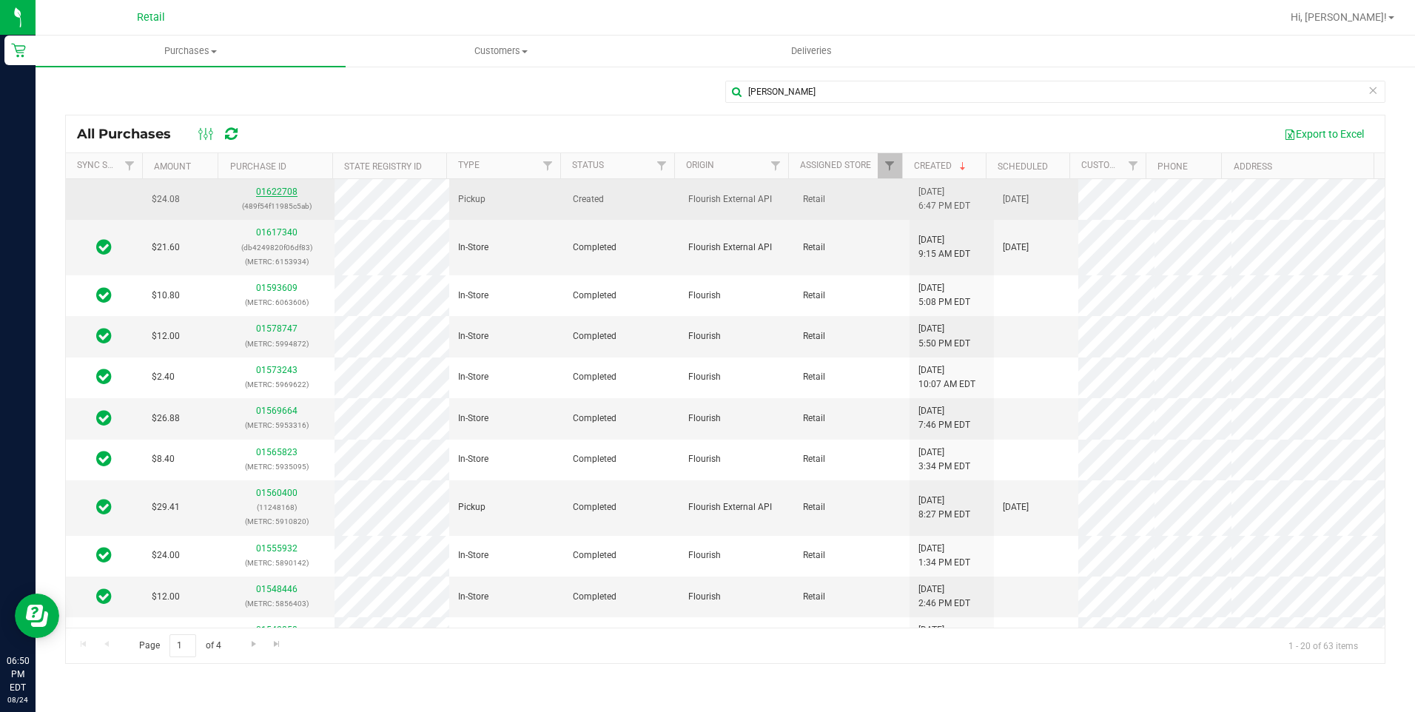
click at [269, 192] on link "01622708" at bounding box center [276, 192] width 41 height 10
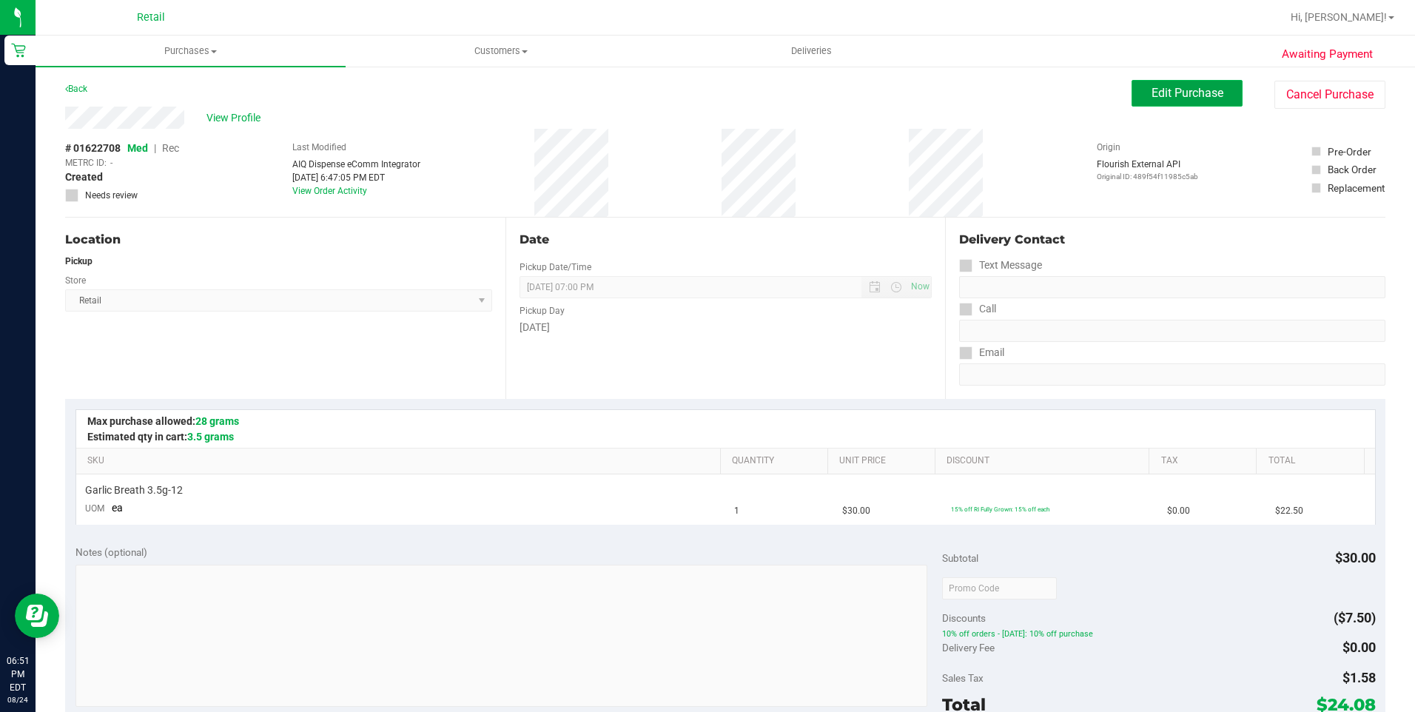
click at [1193, 93] on span "Edit Purchase" at bounding box center [1188, 93] width 72 height 14
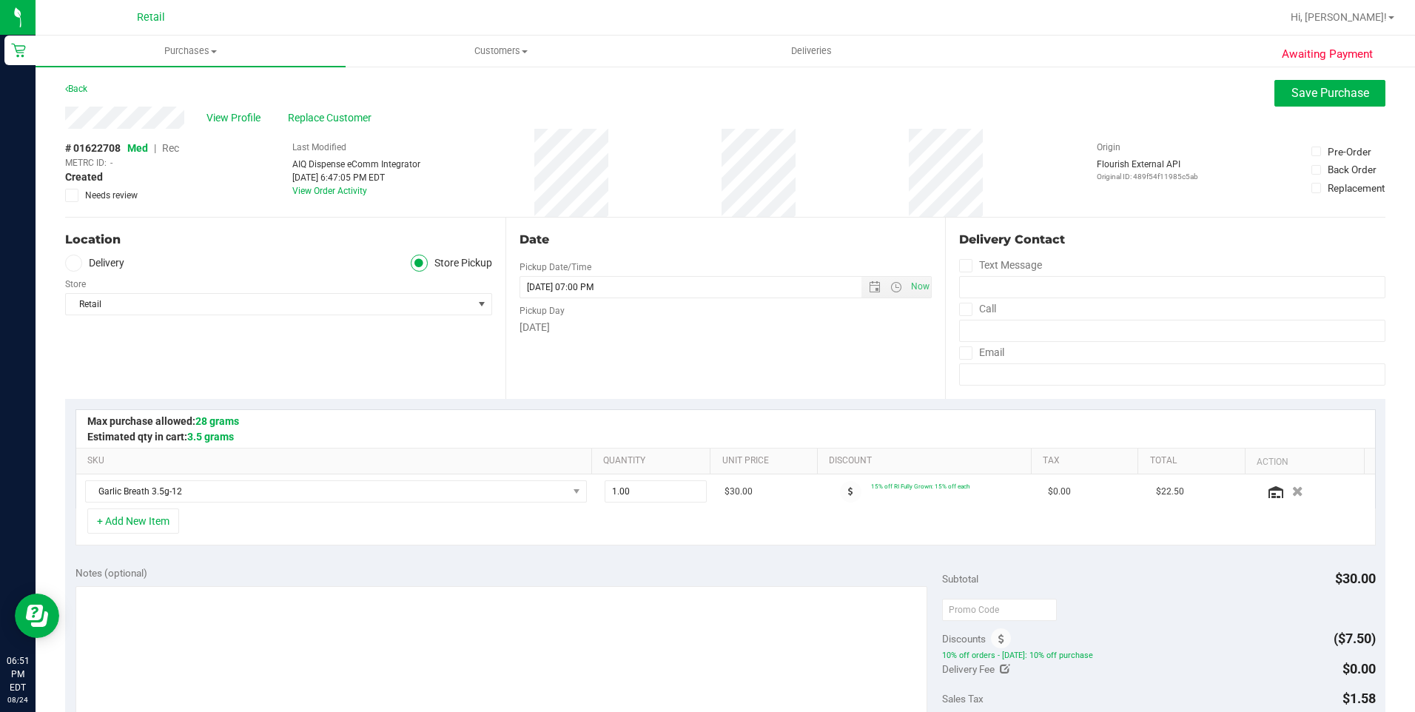
click at [170, 147] on span "Rec" at bounding box center [170, 148] width 17 height 12
click at [1279, 84] on button "Save Purchase" at bounding box center [1330, 93] width 111 height 27
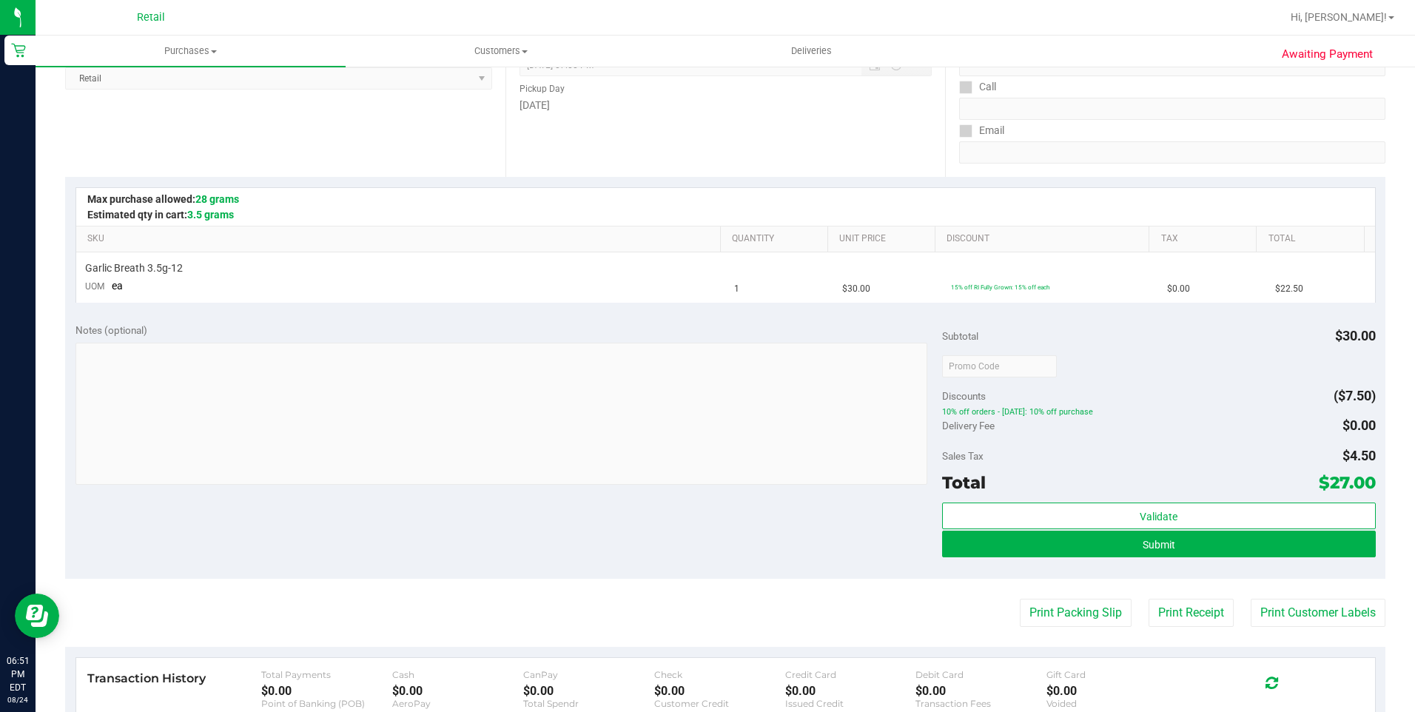
scroll to position [148, 0]
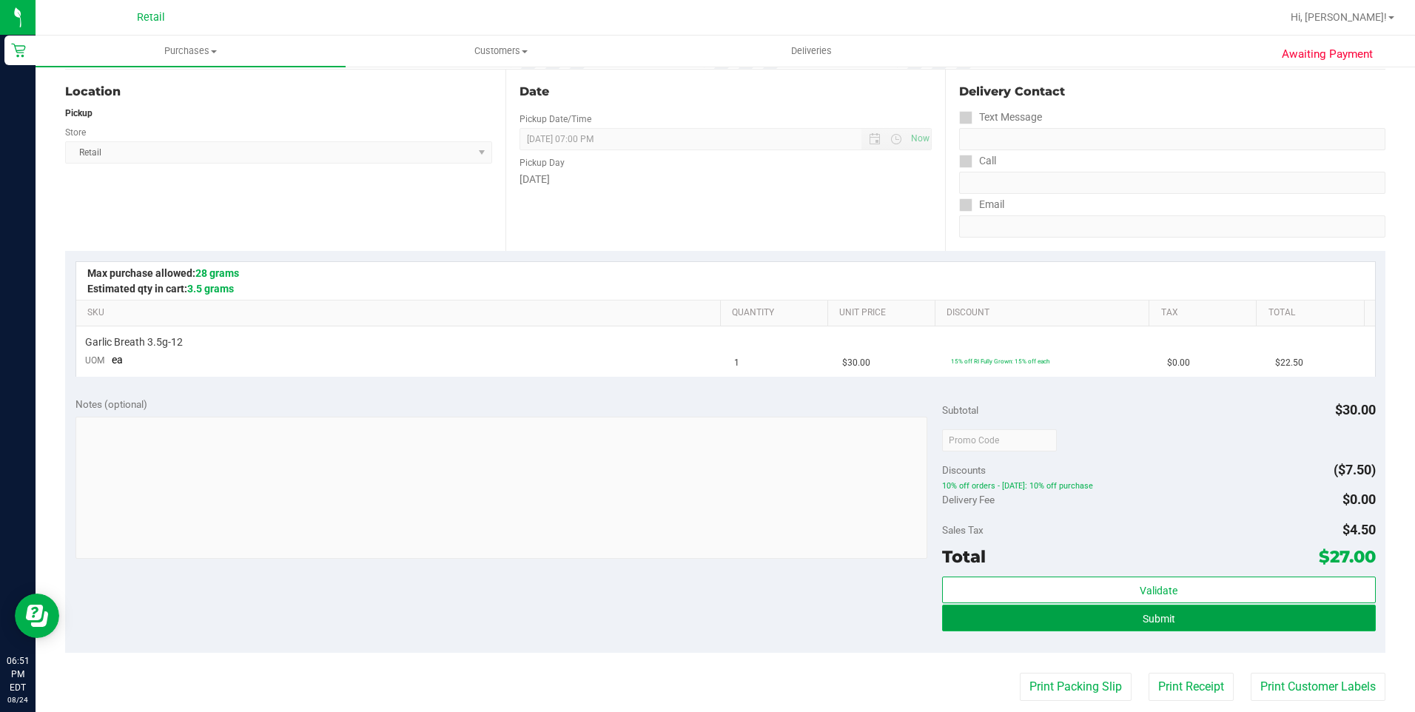
click at [1138, 626] on button "Submit" at bounding box center [1159, 618] width 434 height 27
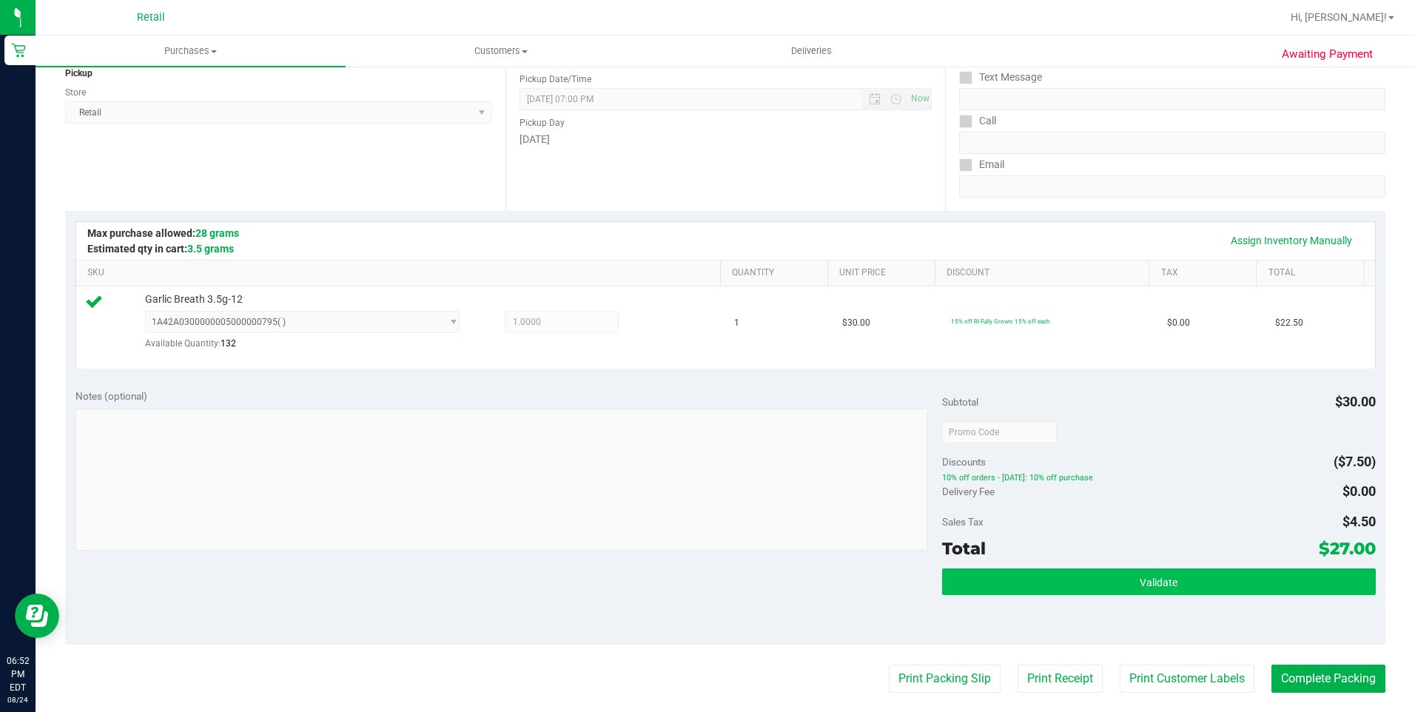
scroll to position [296, 0]
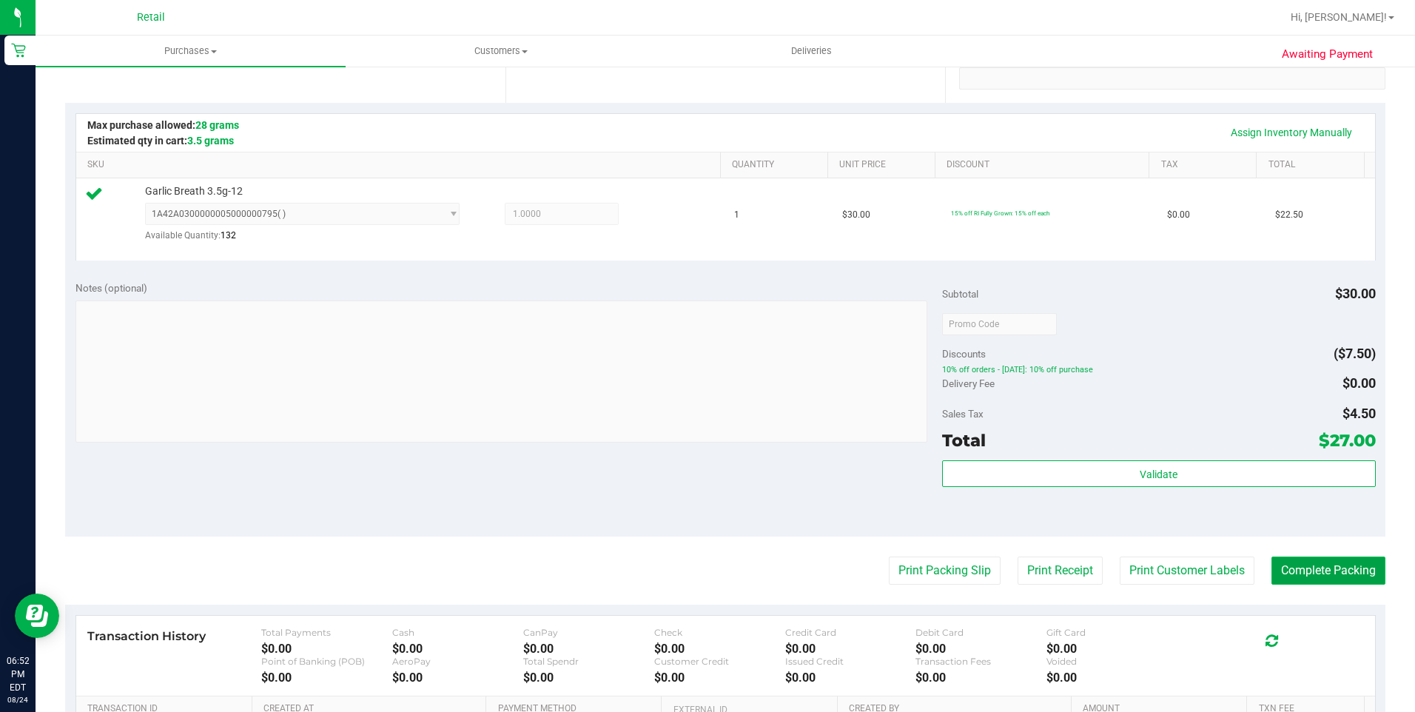
click at [1309, 571] on button "Complete Packing" at bounding box center [1329, 571] width 114 height 28
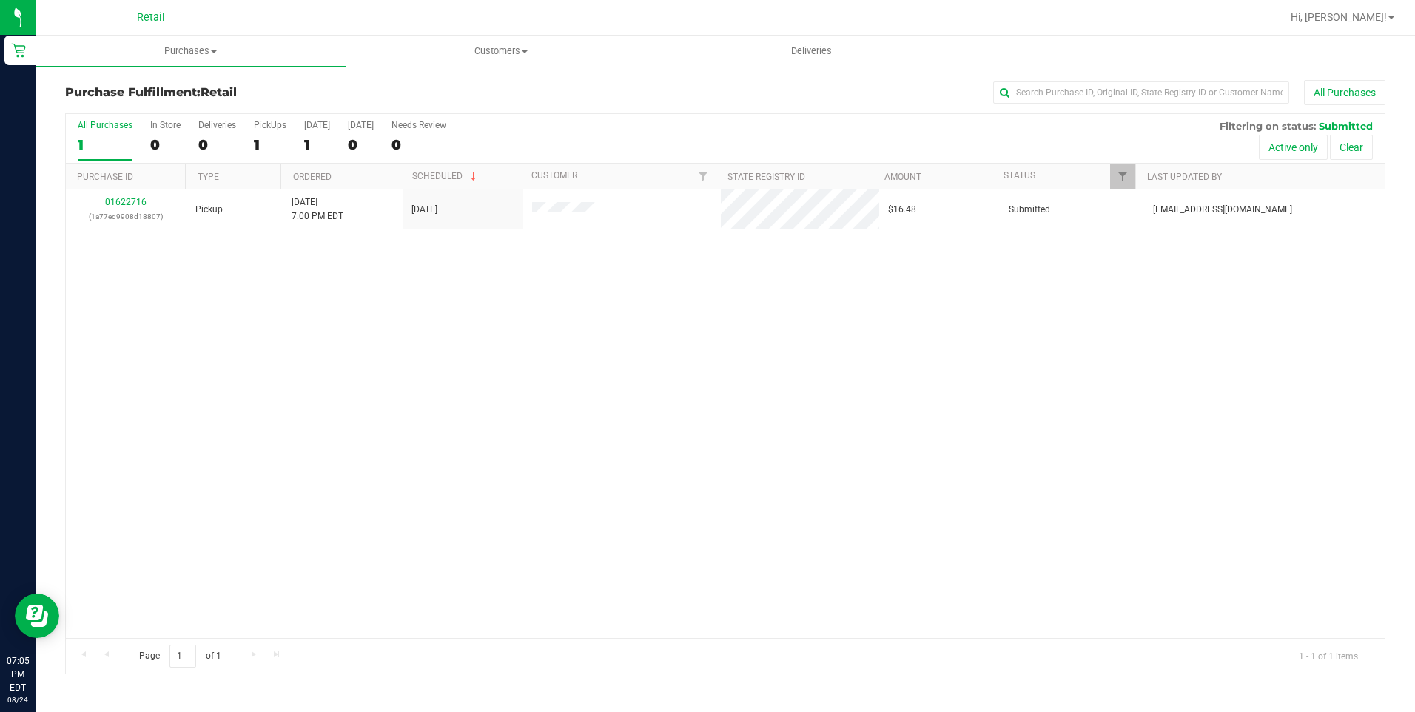
click at [853, 535] on div "01622716 (1a77ed9908d18807) Pickup 8/24/2025 7:00 PM EDT 8/24/2025 $16.48 Submi…" at bounding box center [725, 414] width 1319 height 449
click at [506, 40] on uib-tab-heading "Customers All customers Add a new customer All physicians" at bounding box center [500, 51] width 309 height 30
click at [475, 78] on ul "All customers Add a new customer All physicians" at bounding box center [501, 107] width 310 height 80
click at [466, 87] on li "All customers" at bounding box center [415, 90] width 139 height 18
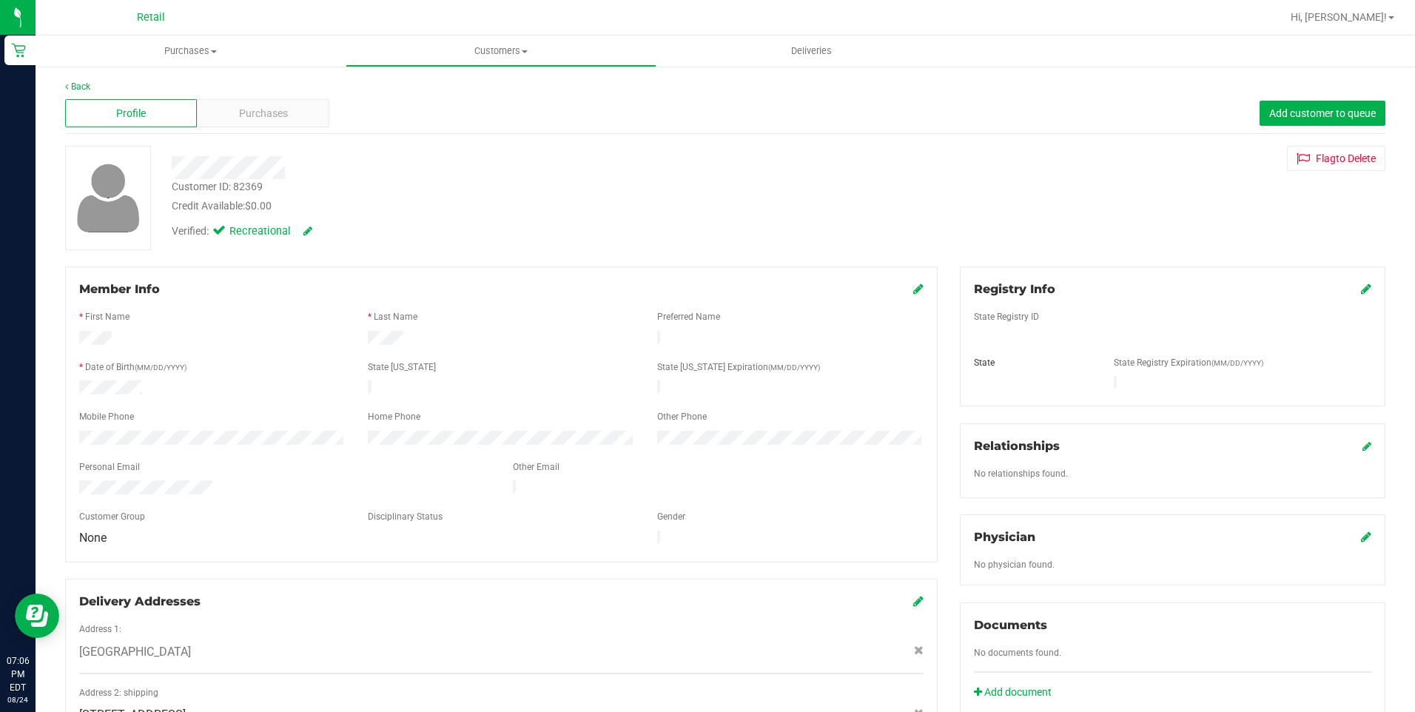
click at [118, 352] on div at bounding box center [501, 355] width 845 height 12
click at [267, 109] on span "Purchases" at bounding box center [263, 114] width 49 height 16
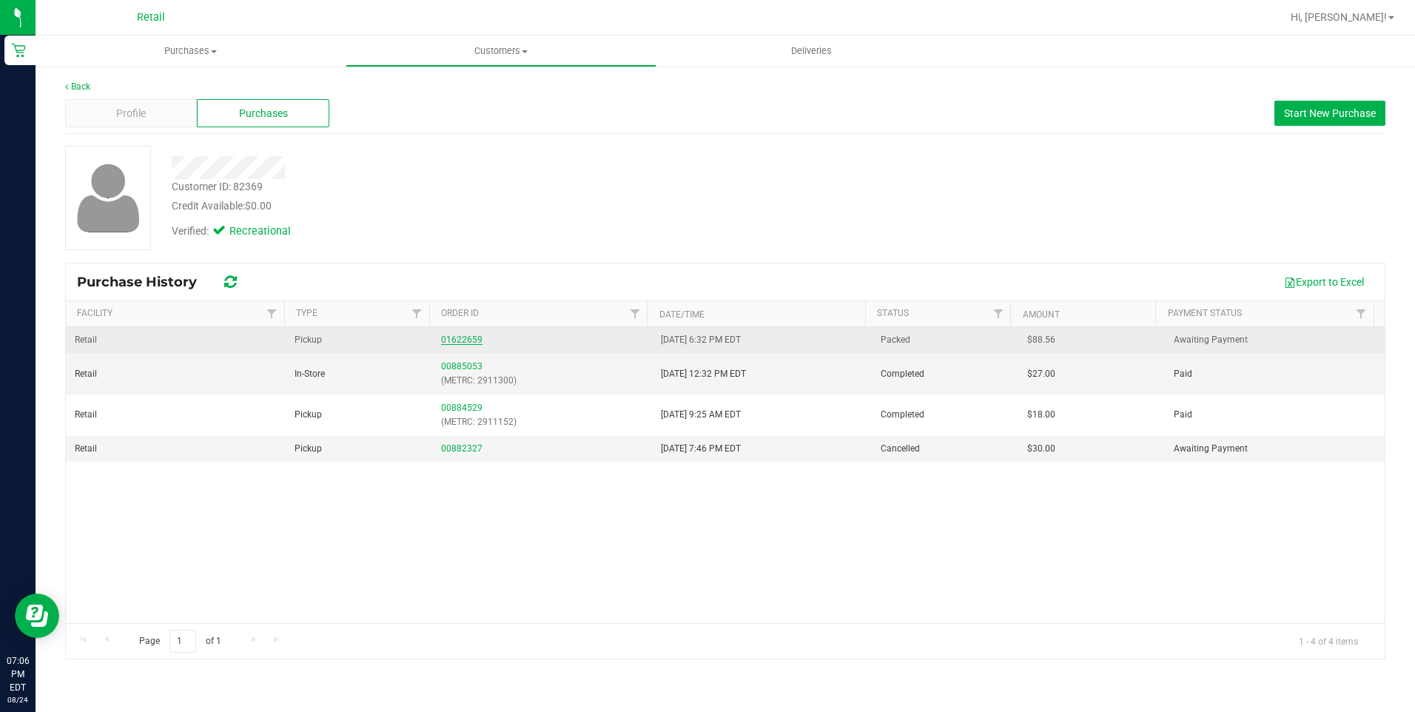
click at [463, 335] on link "01622659" at bounding box center [461, 340] width 41 height 10
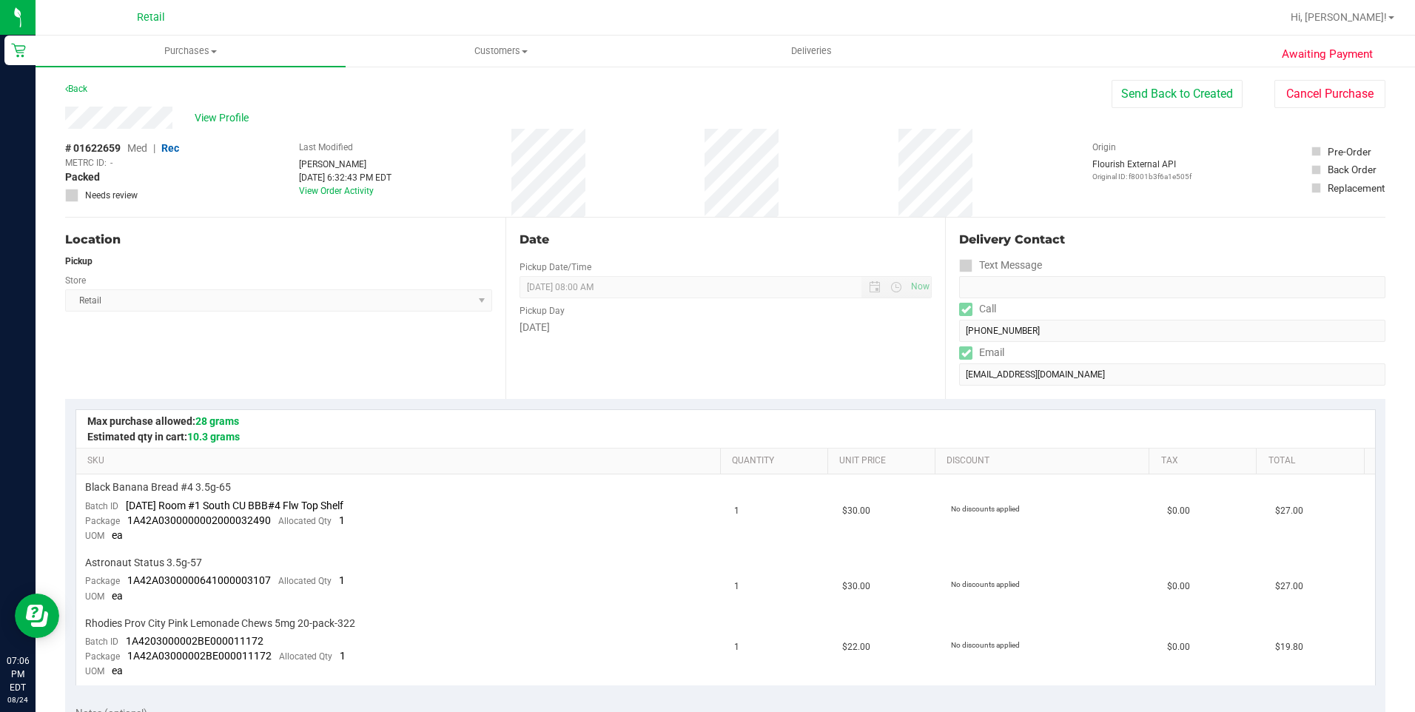
click at [462, 340] on div "Location Pickup Store Retail Select Store Retail" at bounding box center [285, 308] width 440 height 181
click at [196, 57] on span "Purchases" at bounding box center [191, 50] width 310 height 13
click at [88, 127] on span "All purchases" at bounding box center [88, 124] width 105 height 13
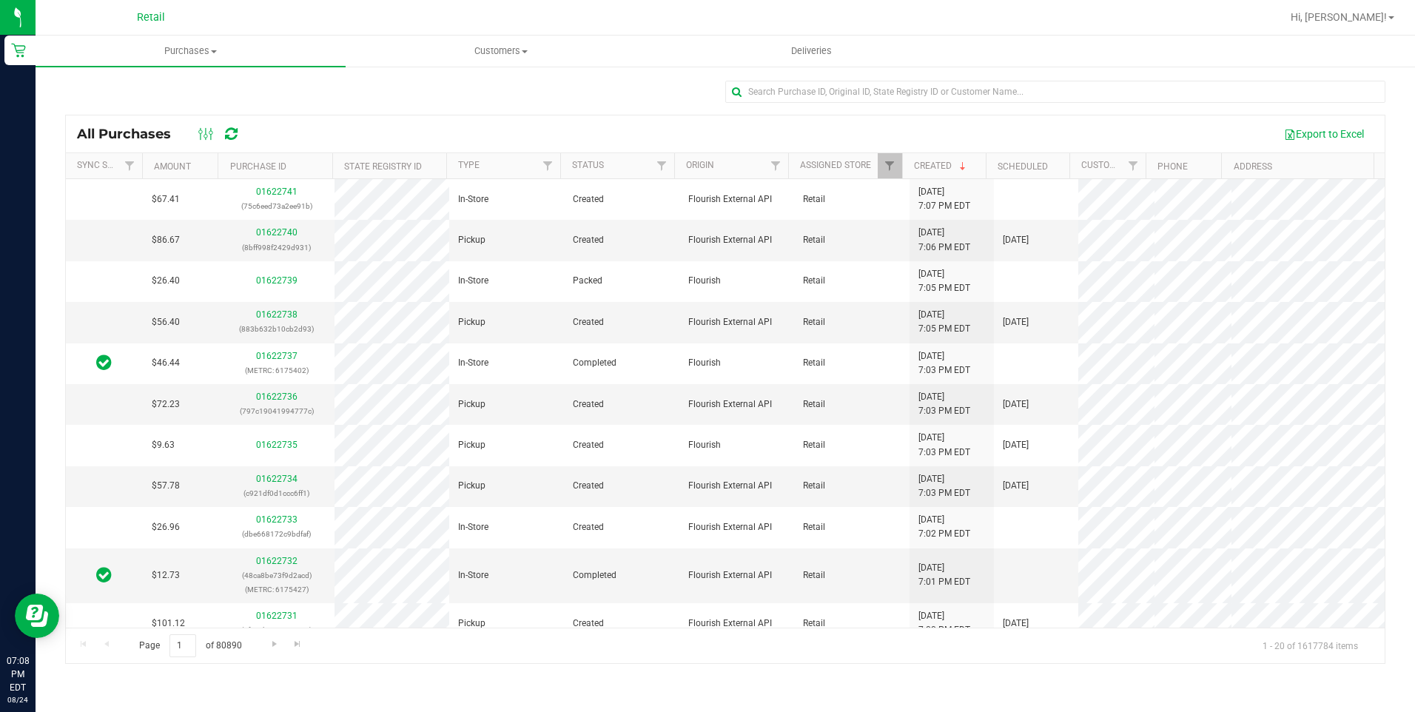
drag, startPoint x: 213, startPoint y: 54, endPoint x: 210, endPoint y: 66, distance: 12.4
click at [213, 54] on span "Purchases" at bounding box center [191, 50] width 310 height 13
click at [102, 124] on span "All purchases" at bounding box center [88, 124] width 105 height 13
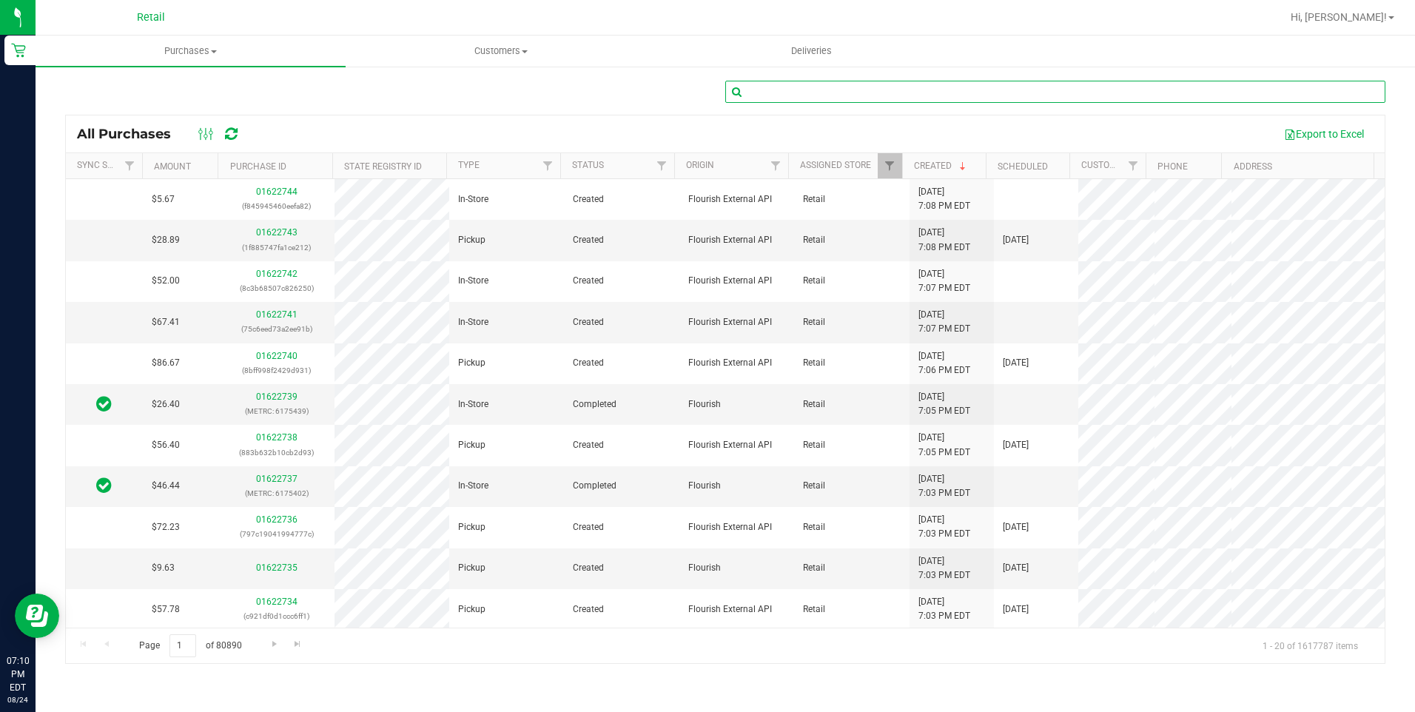
click at [784, 90] on input "text" at bounding box center [1056, 92] width 660 height 22
type input "rich puleo"
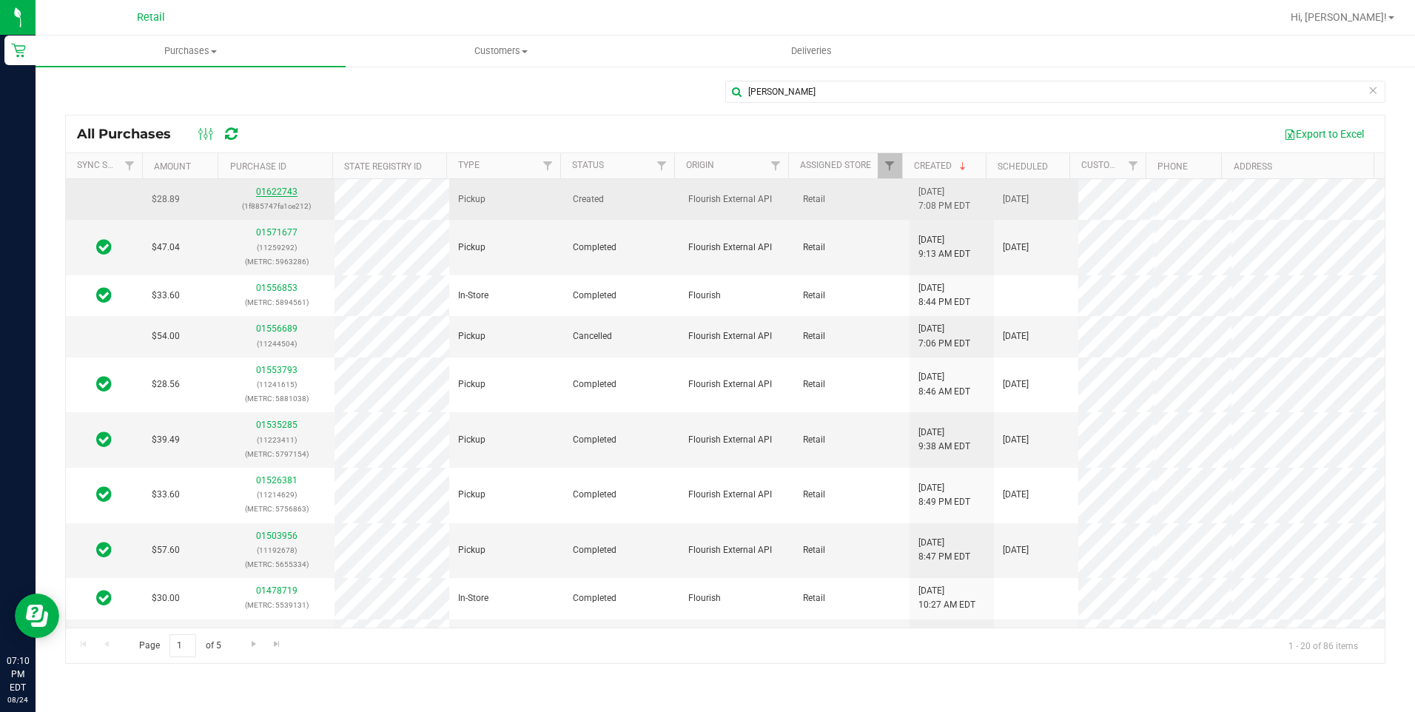
click at [279, 187] on link "01622743" at bounding box center [276, 192] width 41 height 10
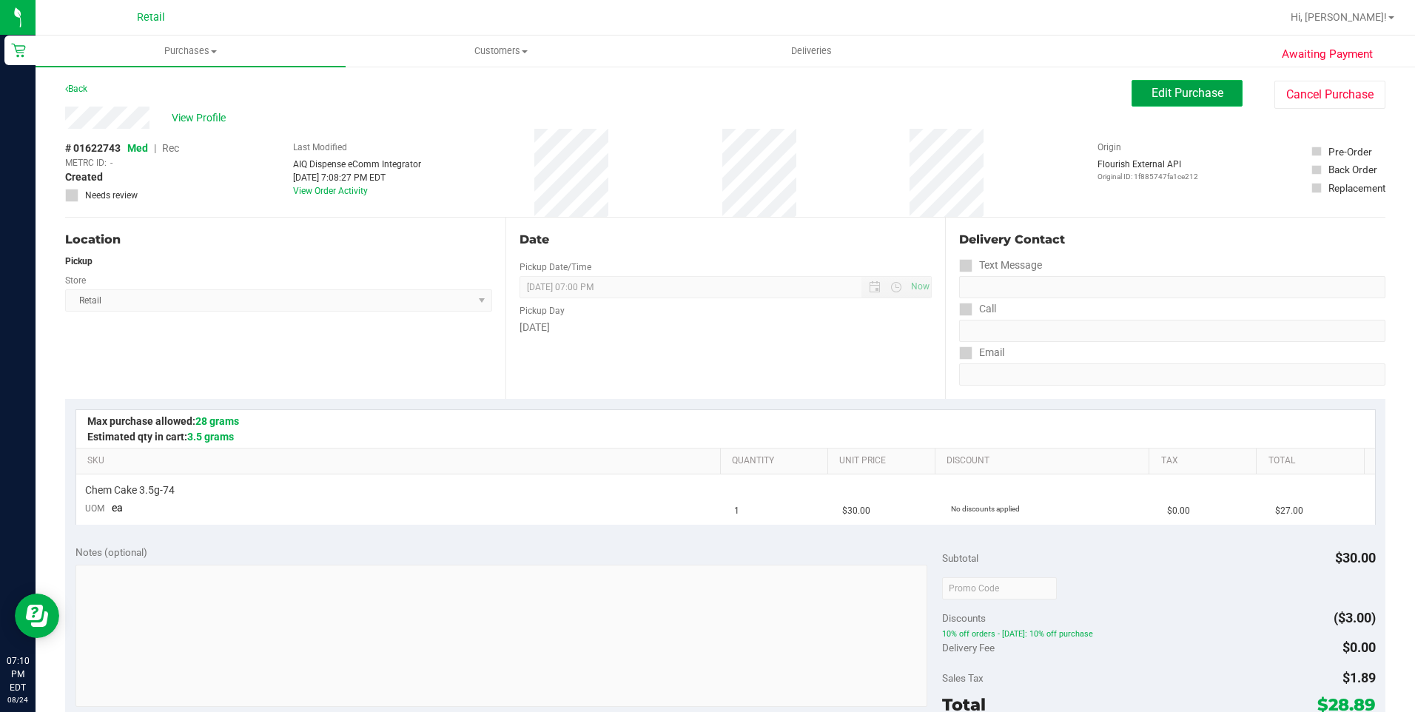
click at [1178, 103] on button "Edit Purchase" at bounding box center [1187, 93] width 111 height 27
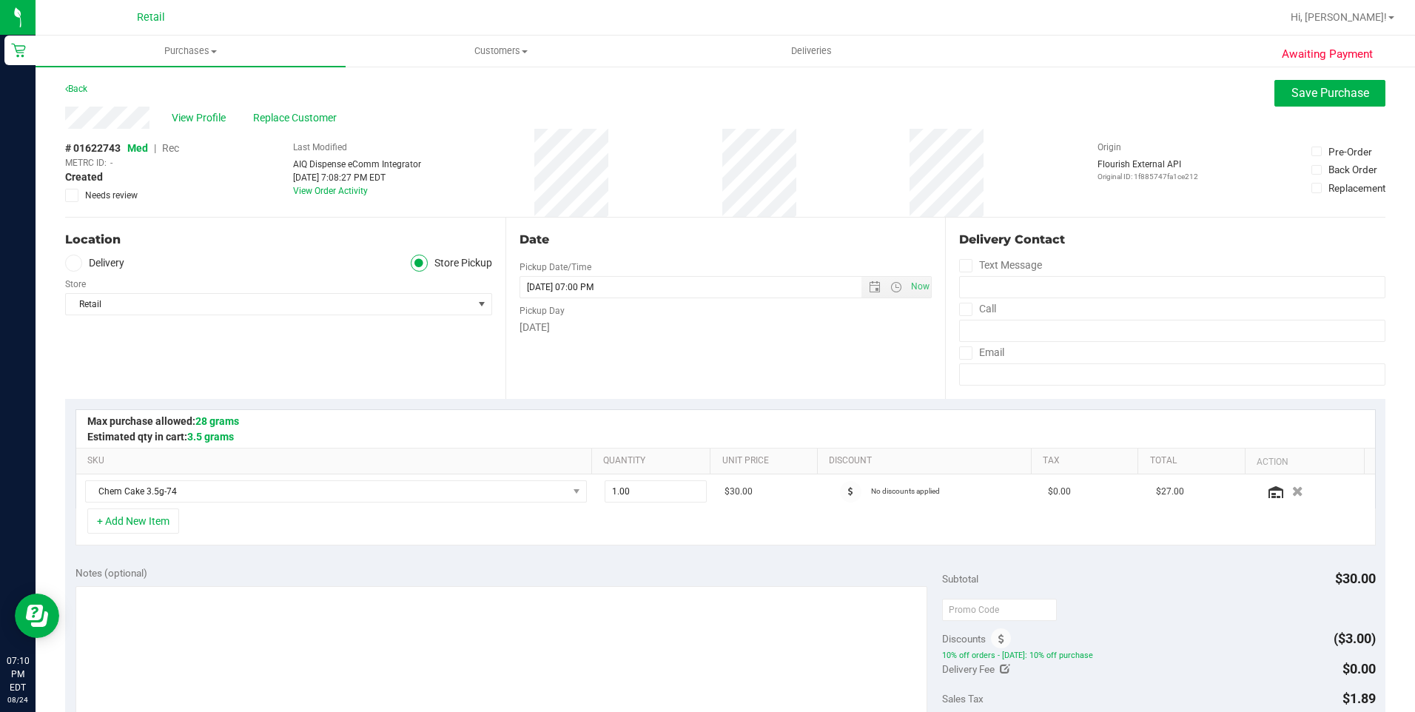
click at [171, 149] on span "Rec" at bounding box center [170, 148] width 17 height 12
click at [1306, 108] on div "View Profile Replace Customer" at bounding box center [725, 118] width 1321 height 22
click at [1307, 101] on button "Save Purchase" at bounding box center [1330, 93] width 111 height 27
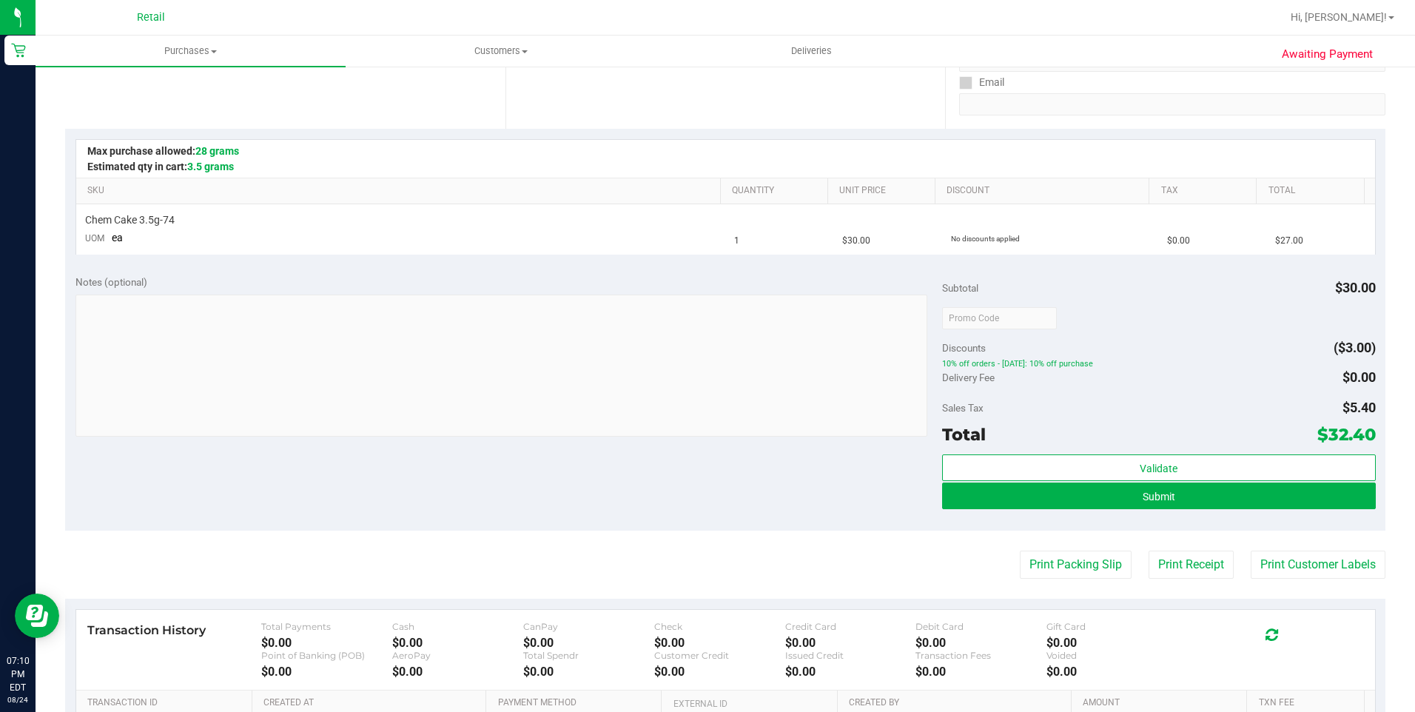
scroll to position [296, 0]
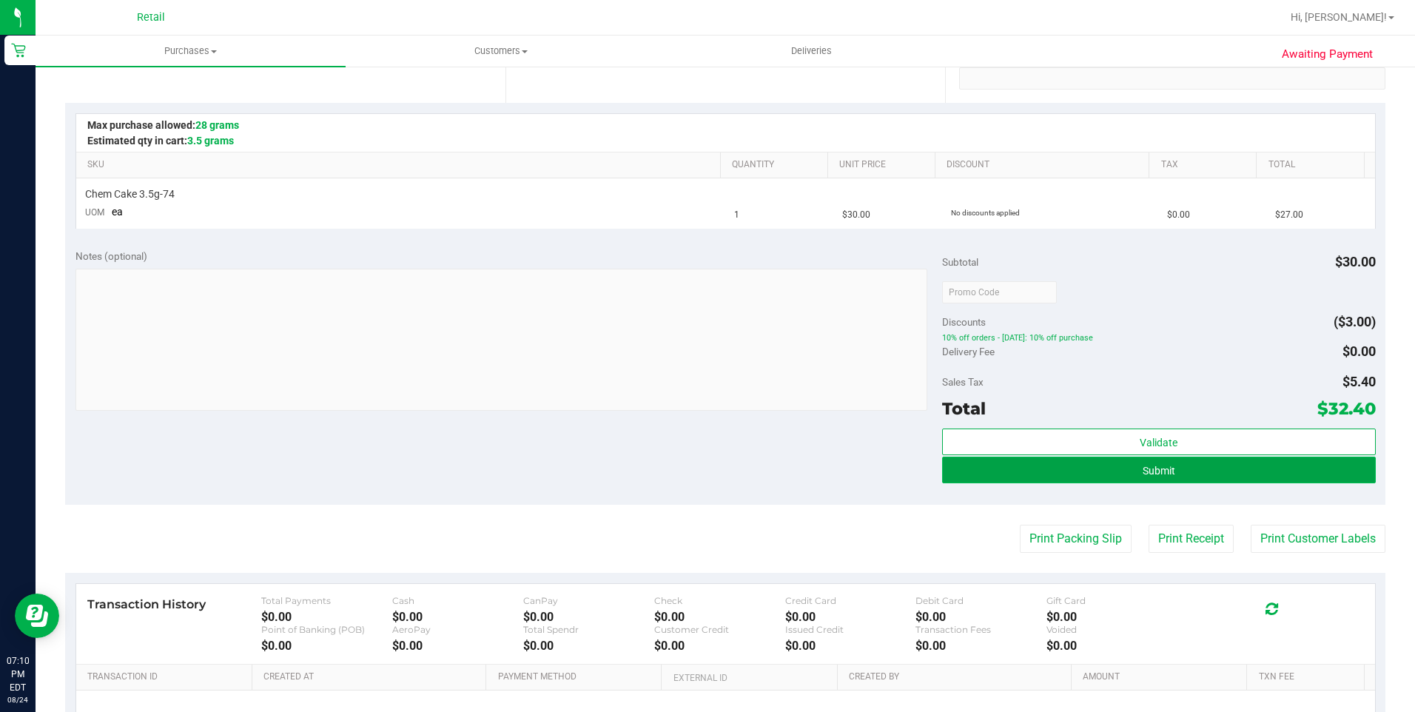
click at [1176, 472] on button "Submit" at bounding box center [1159, 470] width 434 height 27
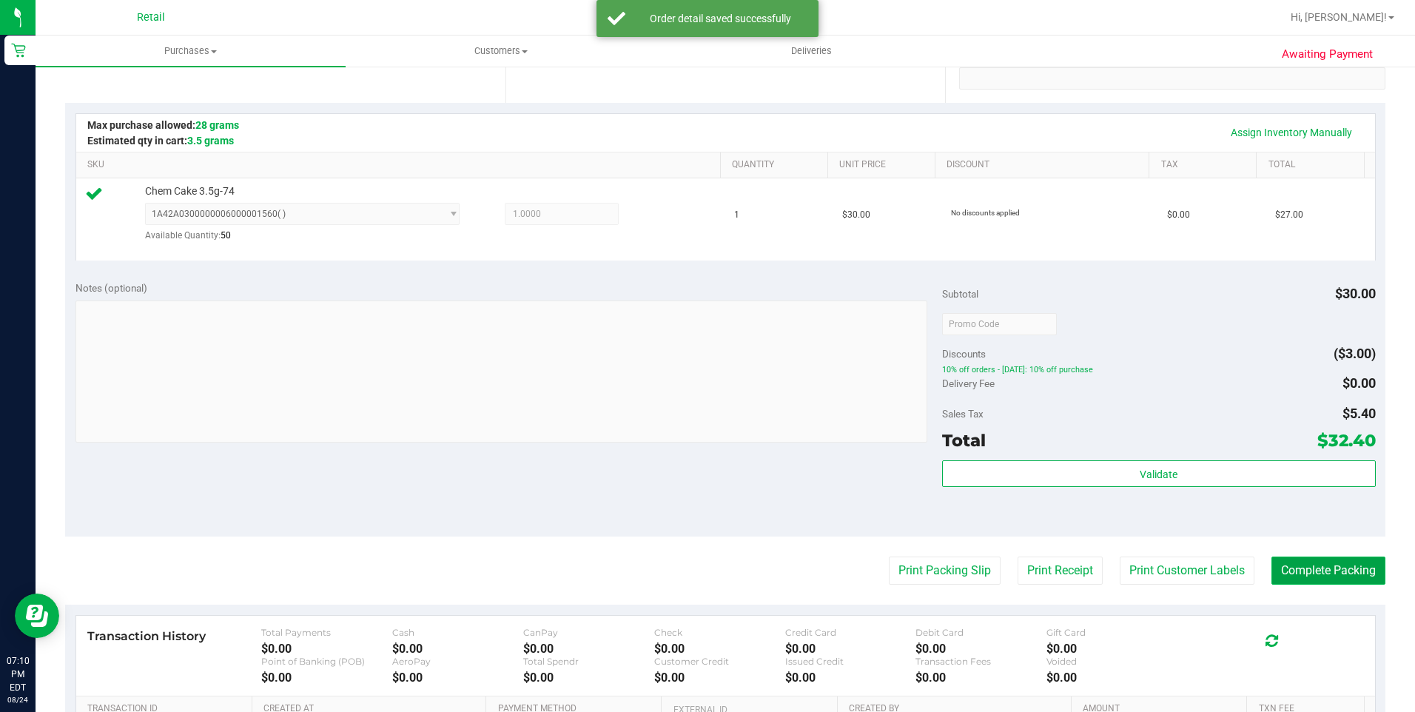
click at [1330, 575] on button "Complete Packing" at bounding box center [1329, 571] width 114 height 28
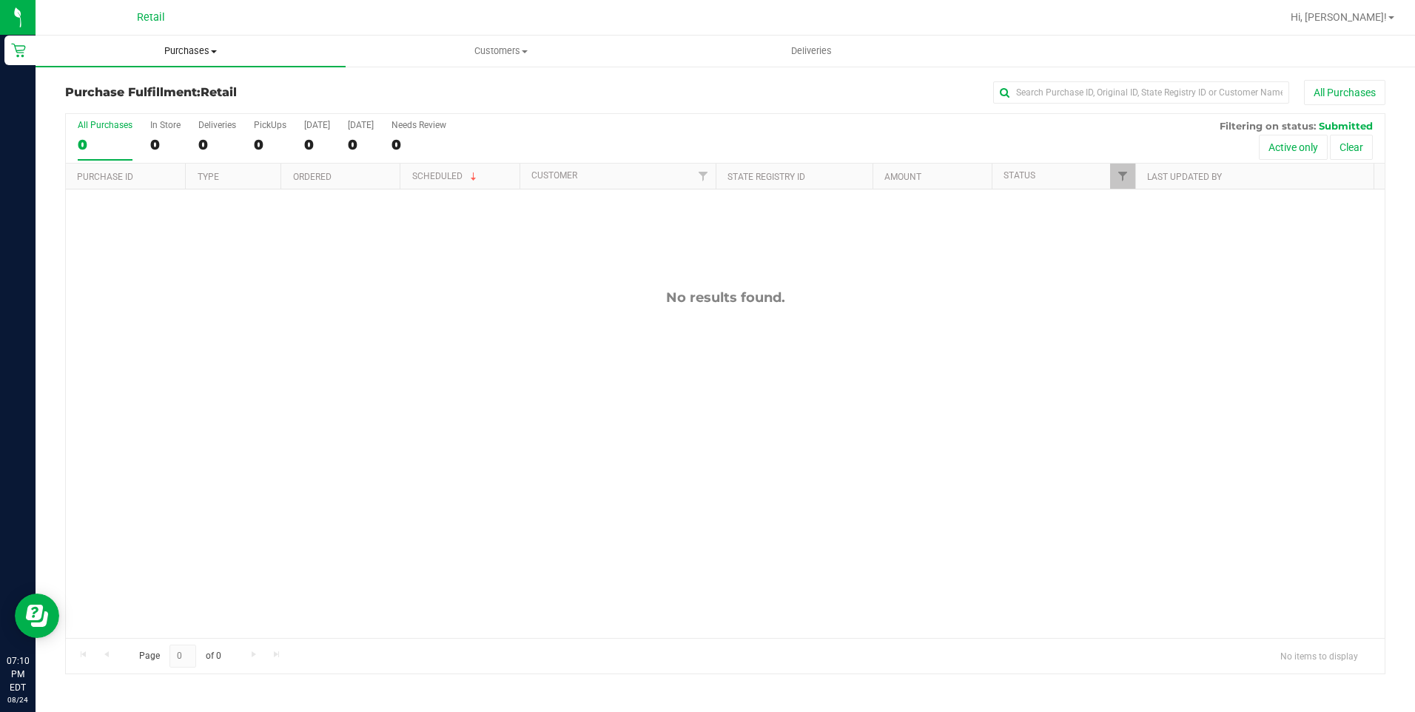
click at [186, 62] on uib-tab-heading "Purchases Summary of purchases Fulfillment All purchases" at bounding box center [191, 51] width 310 height 31
click at [113, 130] on span "All purchases" at bounding box center [88, 124] width 105 height 13
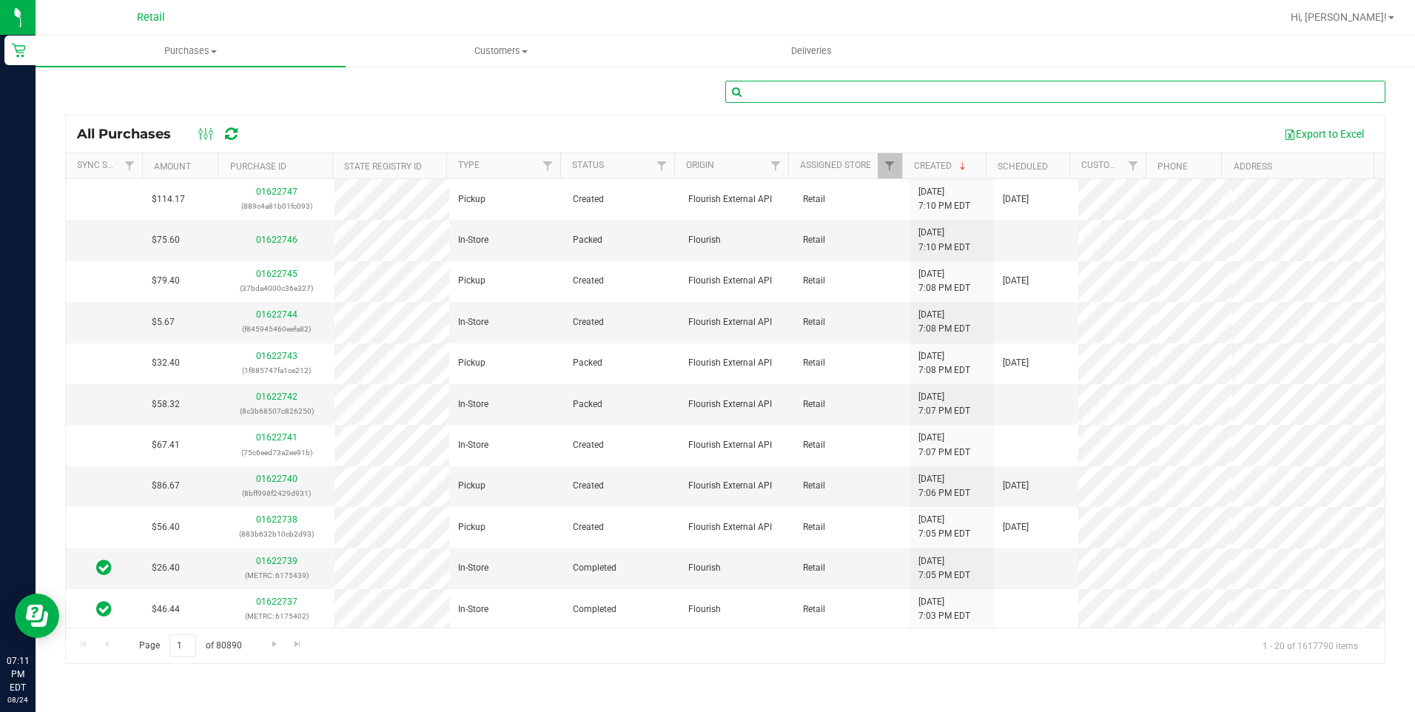
click at [774, 92] on input "text" at bounding box center [1056, 92] width 660 height 22
type input "Jervonne Williams"
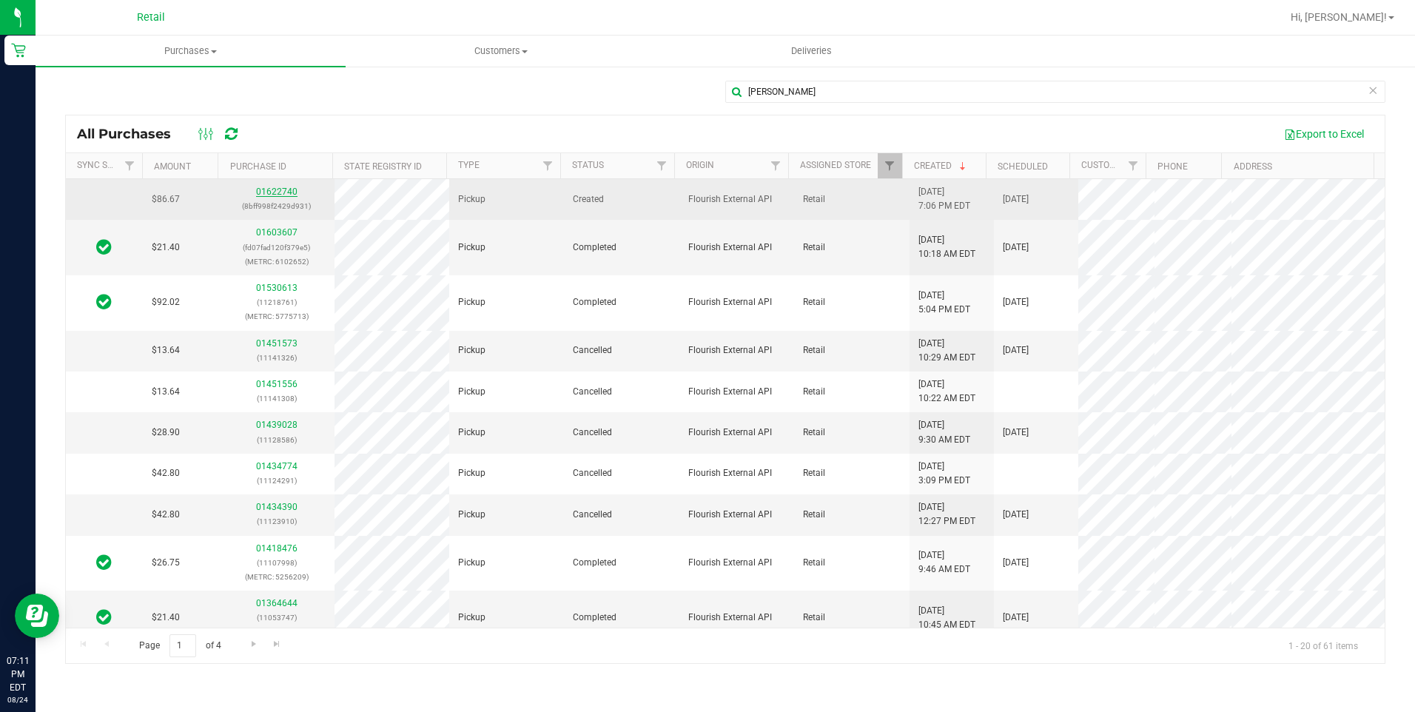
click at [275, 191] on link "01622740" at bounding box center [276, 192] width 41 height 10
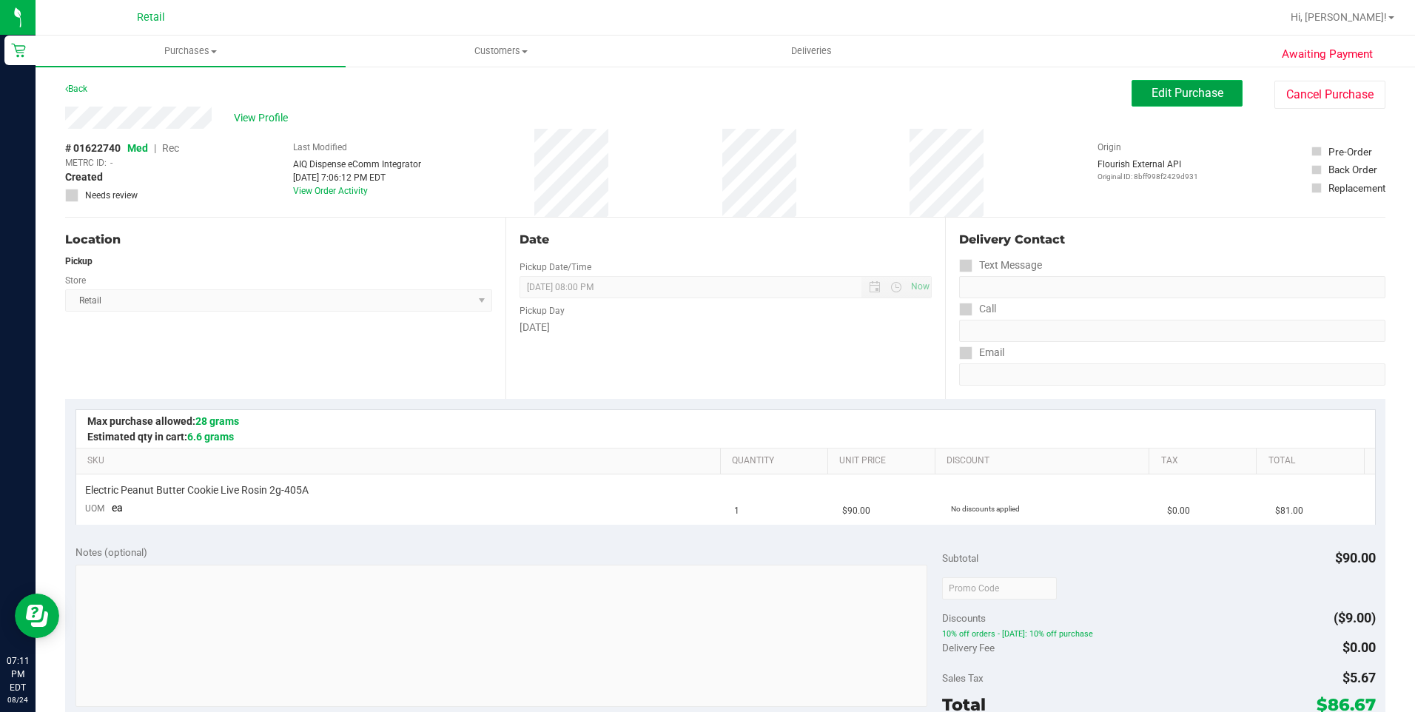
click at [1158, 93] on span "Edit Purchase" at bounding box center [1188, 93] width 72 height 14
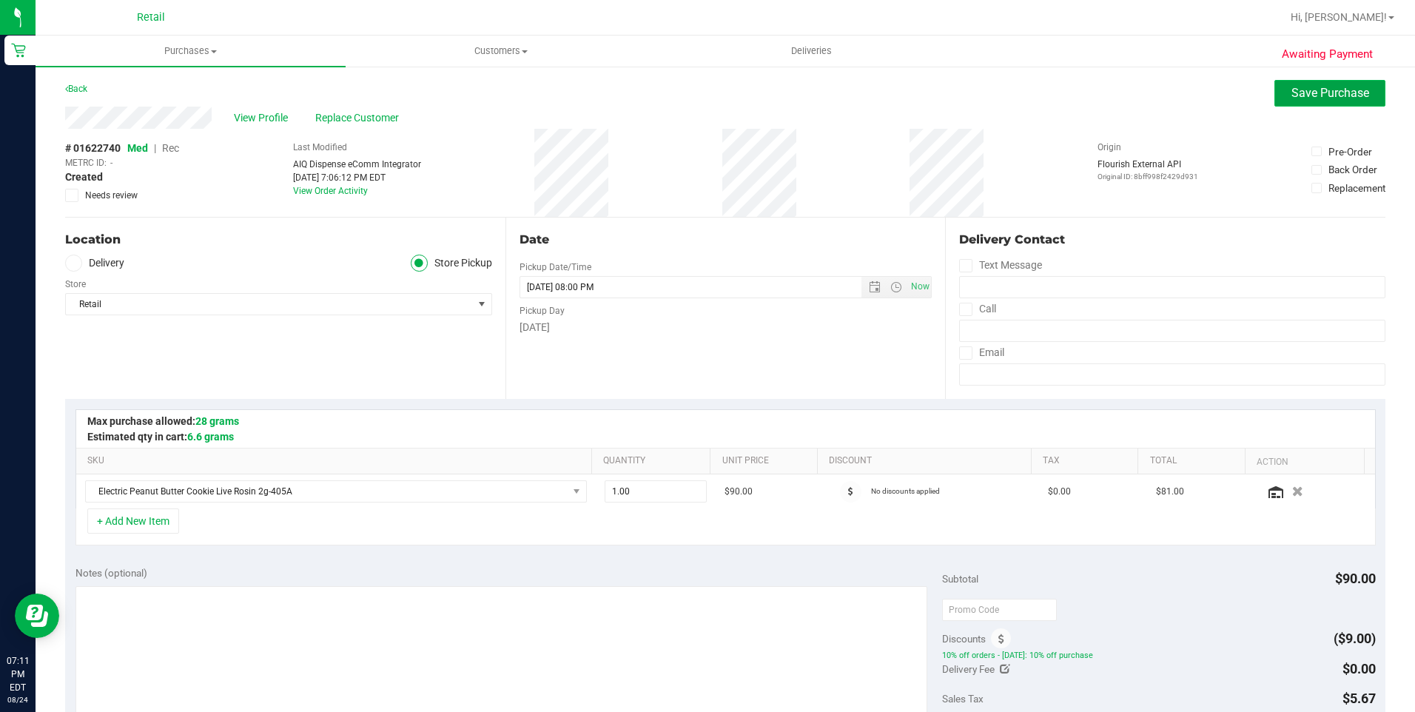
click at [1292, 94] on span "Save Purchase" at bounding box center [1331, 93] width 78 height 14
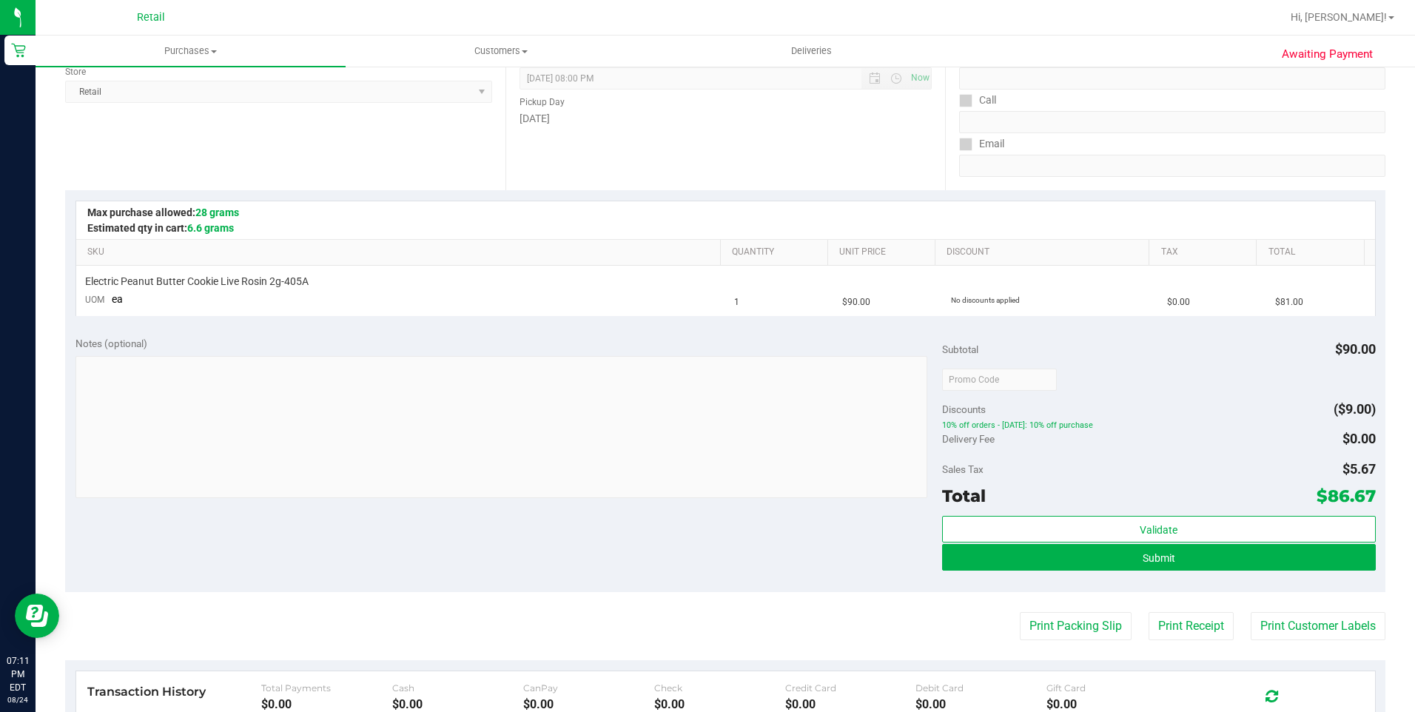
scroll to position [296, 0]
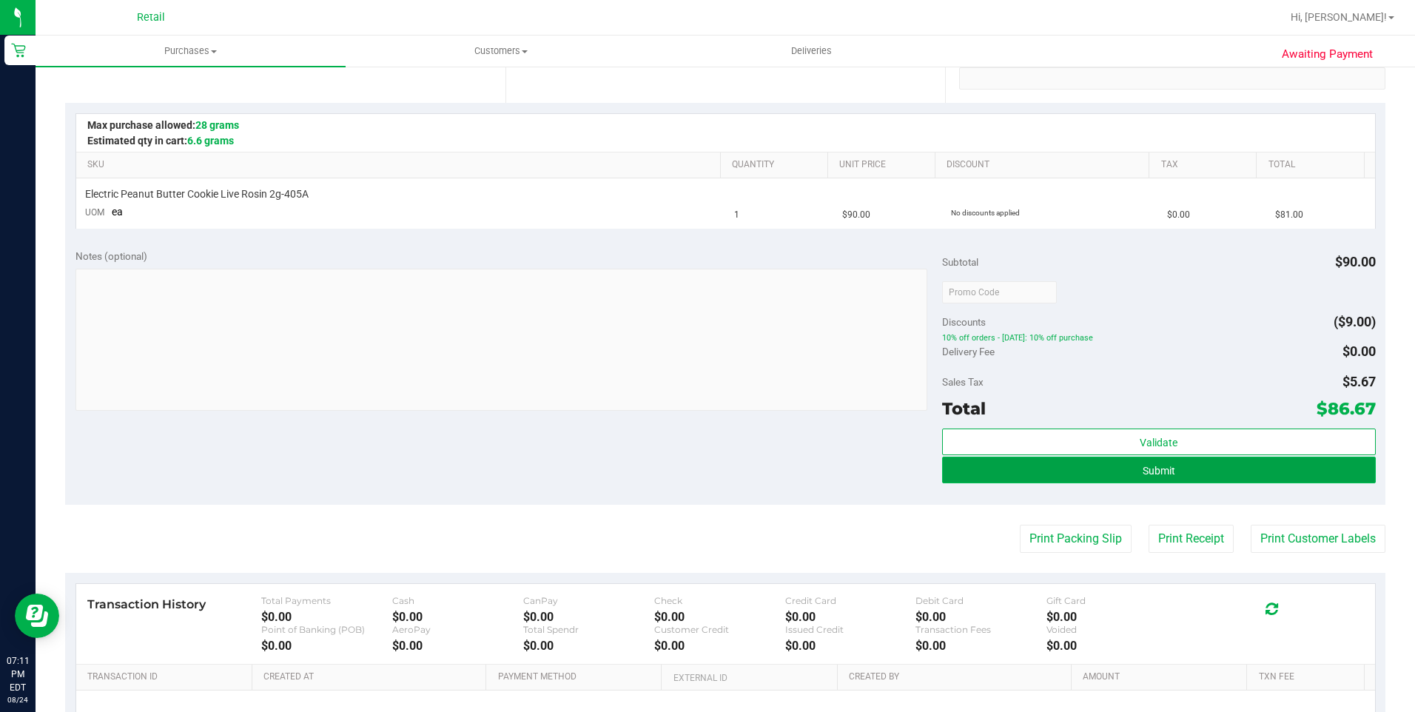
click at [1126, 472] on button "Submit" at bounding box center [1159, 470] width 434 height 27
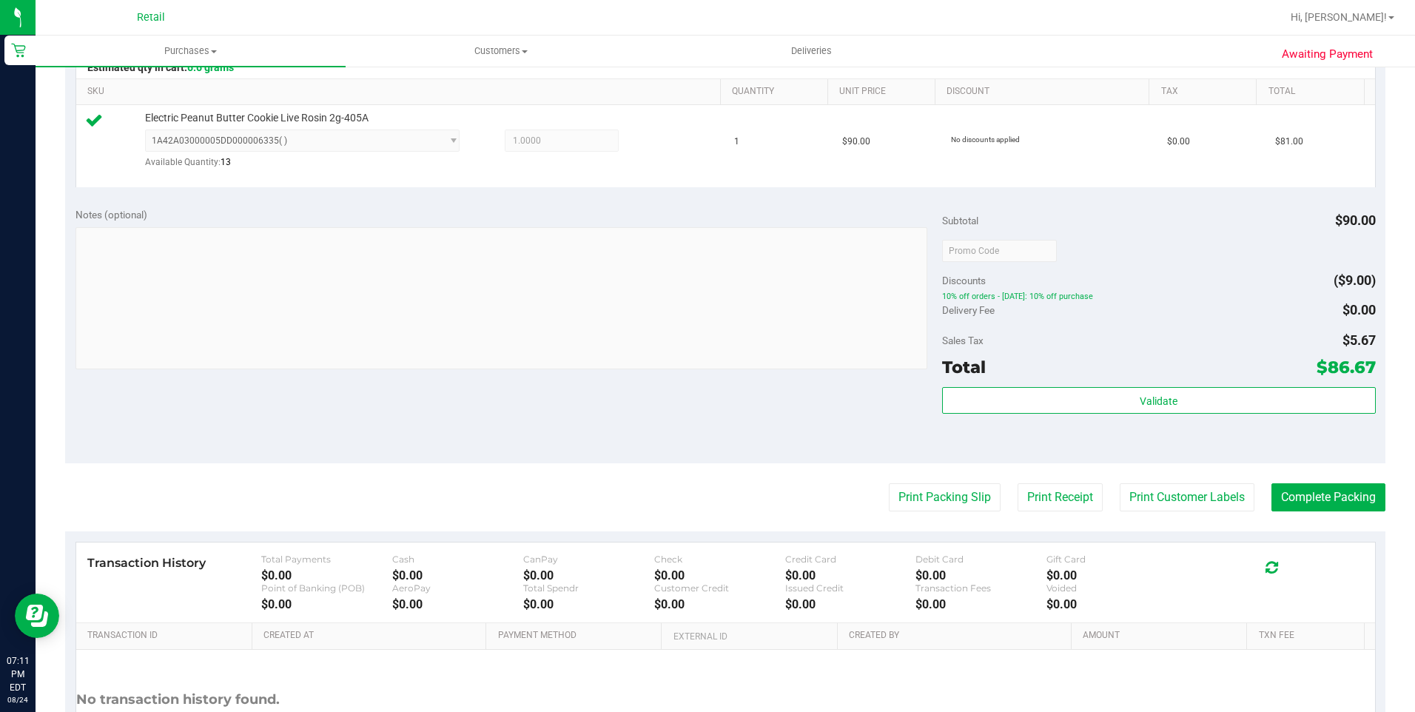
scroll to position [370, 0]
click at [1284, 495] on button "Complete Packing" at bounding box center [1329, 497] width 114 height 28
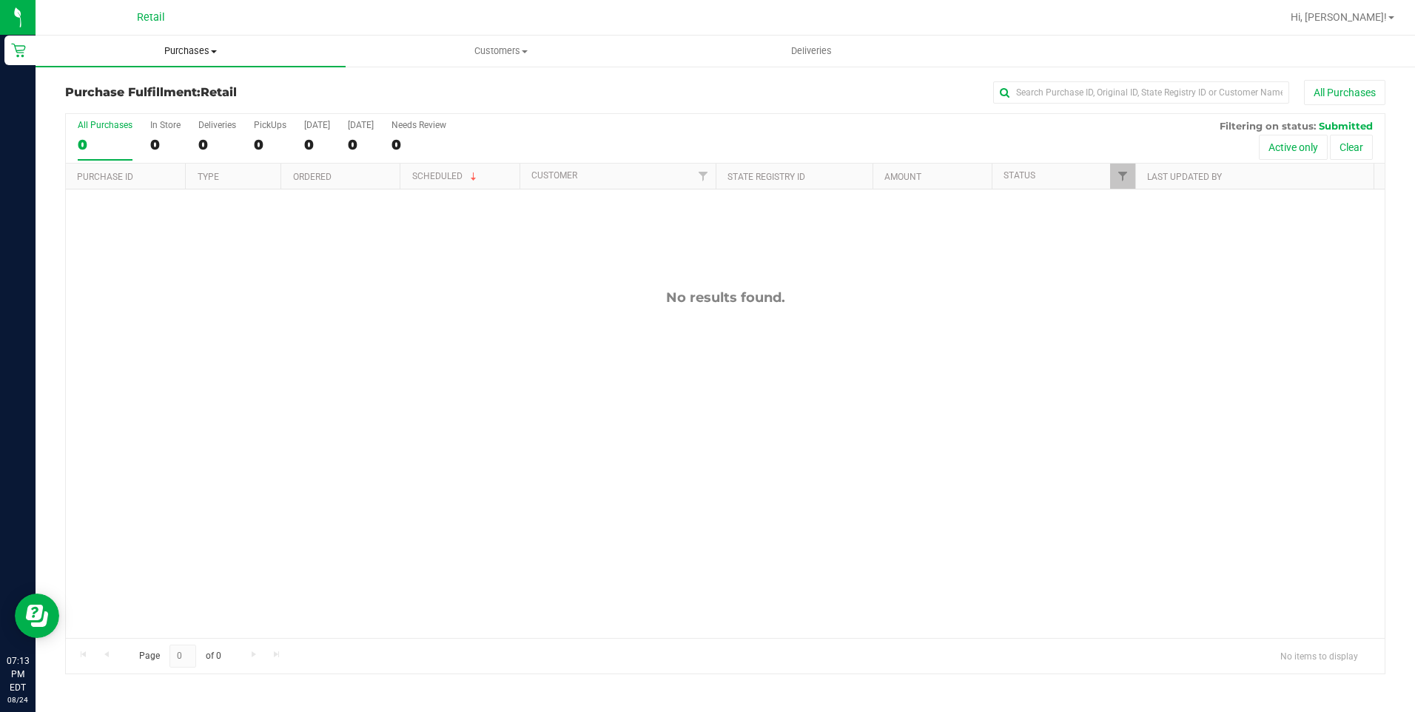
click at [185, 50] on span "Purchases" at bounding box center [191, 50] width 310 height 13
click at [120, 120] on span "All purchases" at bounding box center [88, 124] width 105 height 13
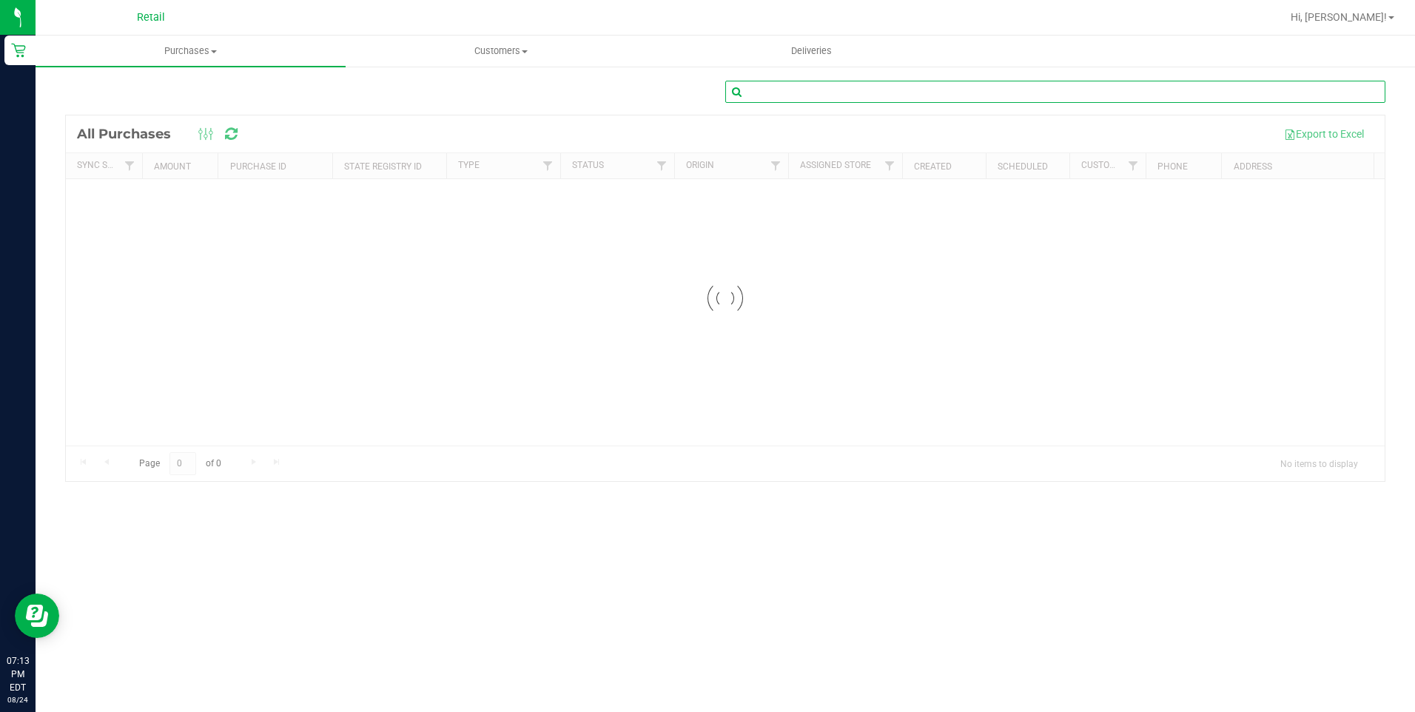
drag, startPoint x: 864, startPoint y: 93, endPoint x: 851, endPoint y: 91, distance: 13.4
click at [862, 91] on input "text" at bounding box center [1056, 92] width 660 height 22
type input "Kayla Silva"
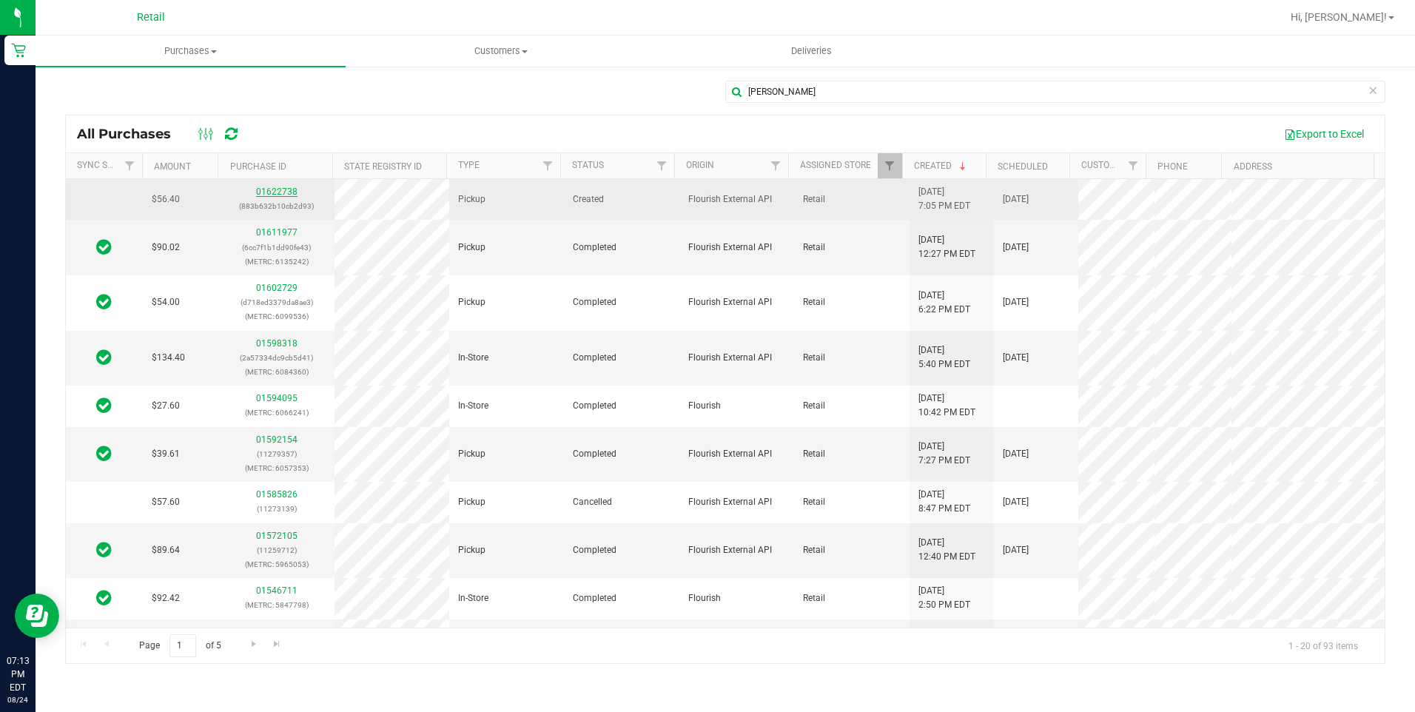
click at [284, 192] on link "01622738" at bounding box center [276, 192] width 41 height 10
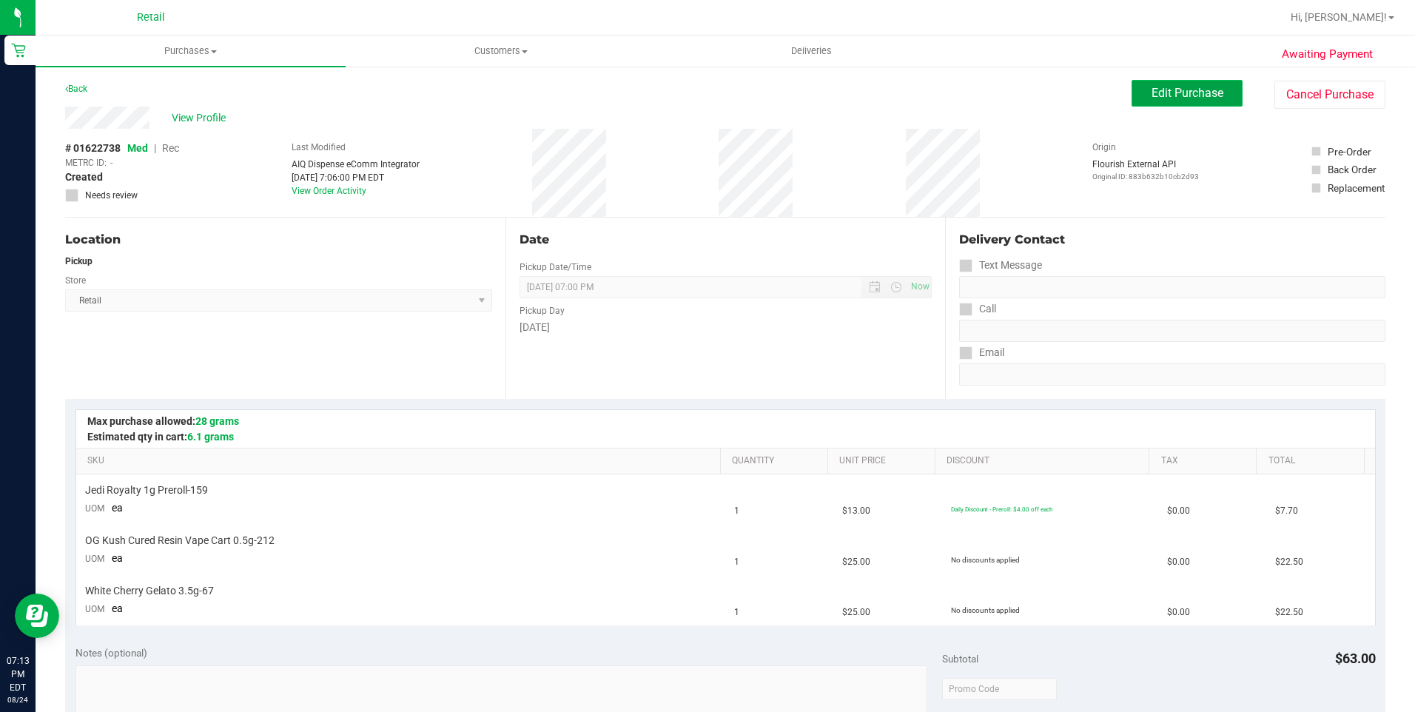
click at [1166, 101] on button "Edit Purchase" at bounding box center [1187, 93] width 111 height 27
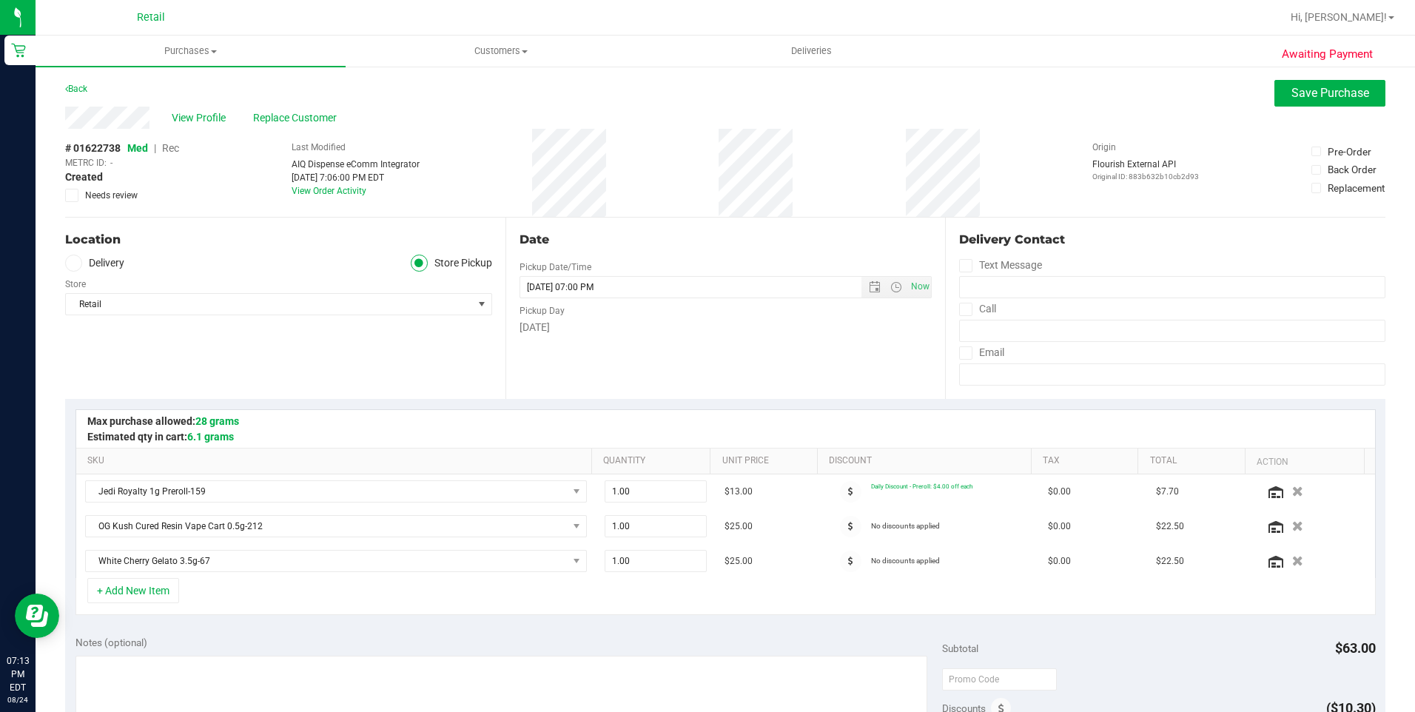
click at [167, 149] on span "Rec" at bounding box center [170, 148] width 17 height 12
click at [1310, 92] on span "Save Purchase" at bounding box center [1331, 93] width 78 height 14
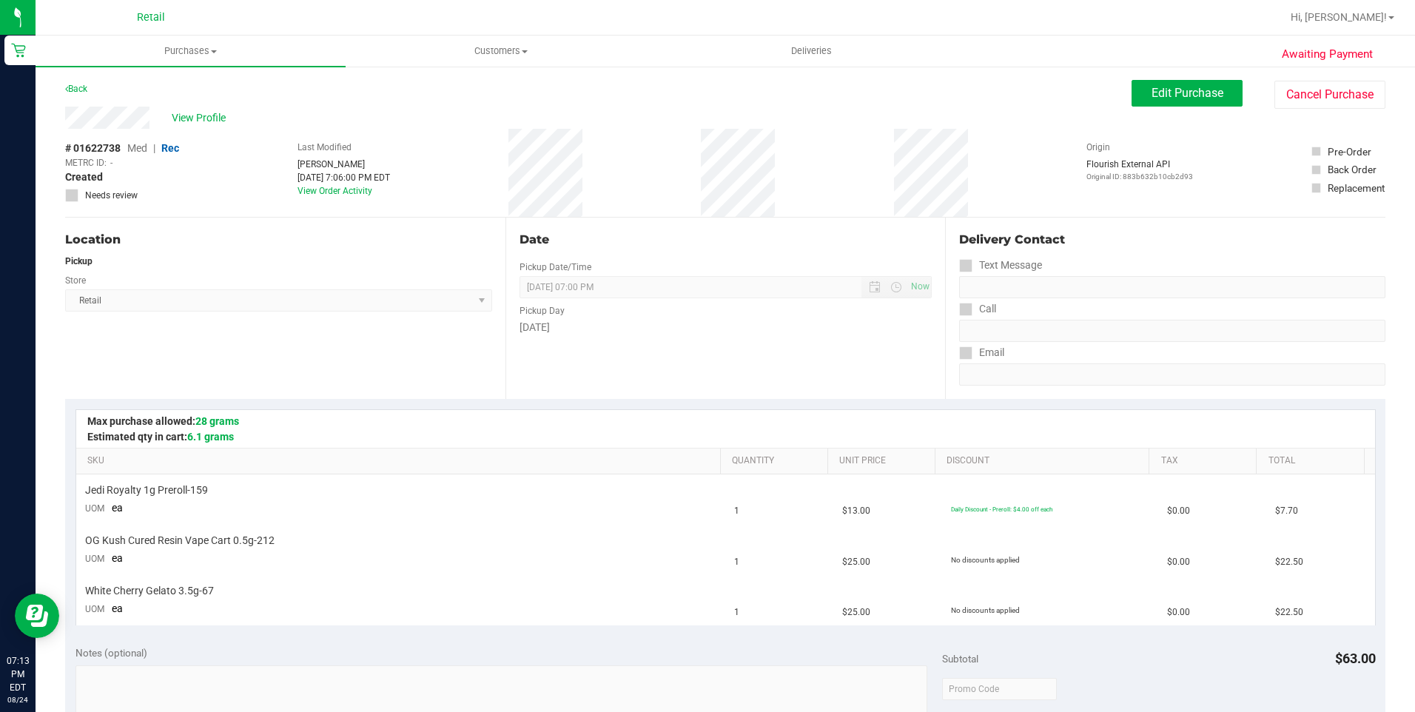
scroll to position [222, 0]
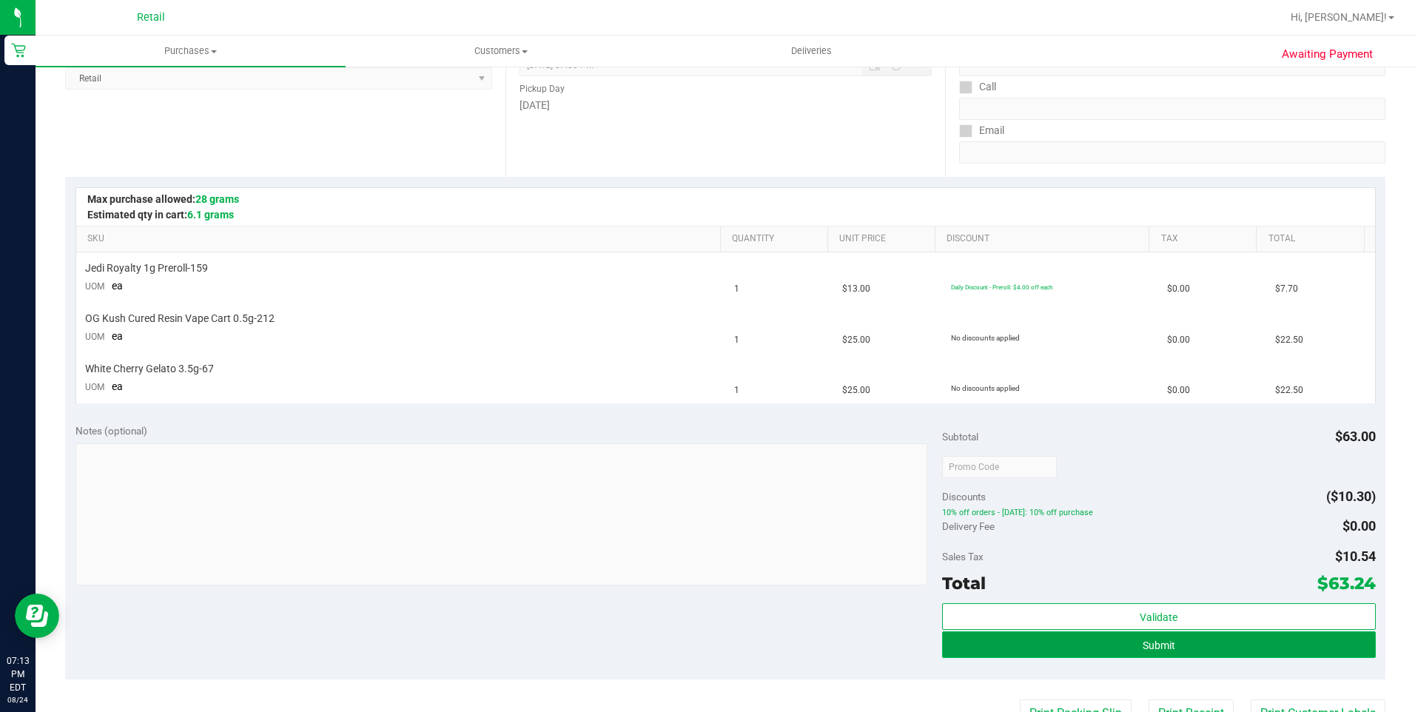
click at [1080, 655] on button "Submit" at bounding box center [1159, 644] width 434 height 27
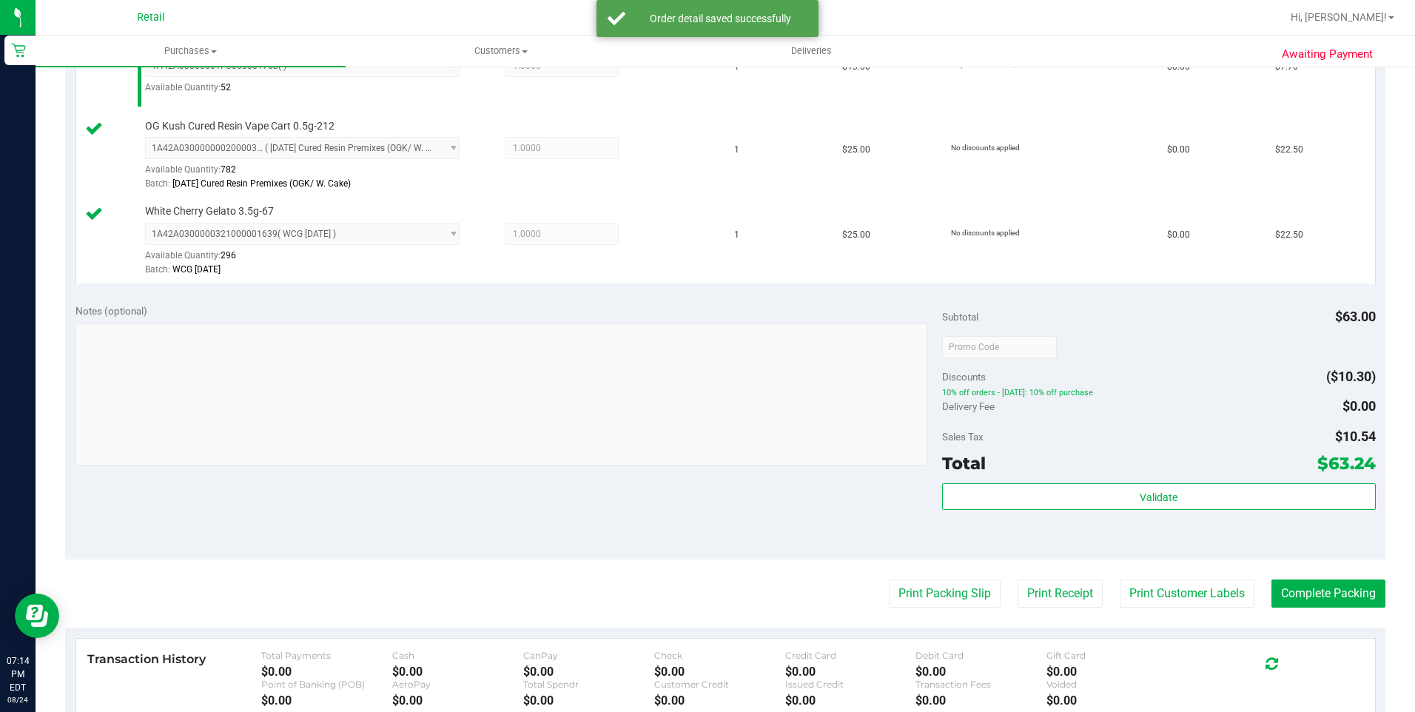
scroll to position [666, 0]
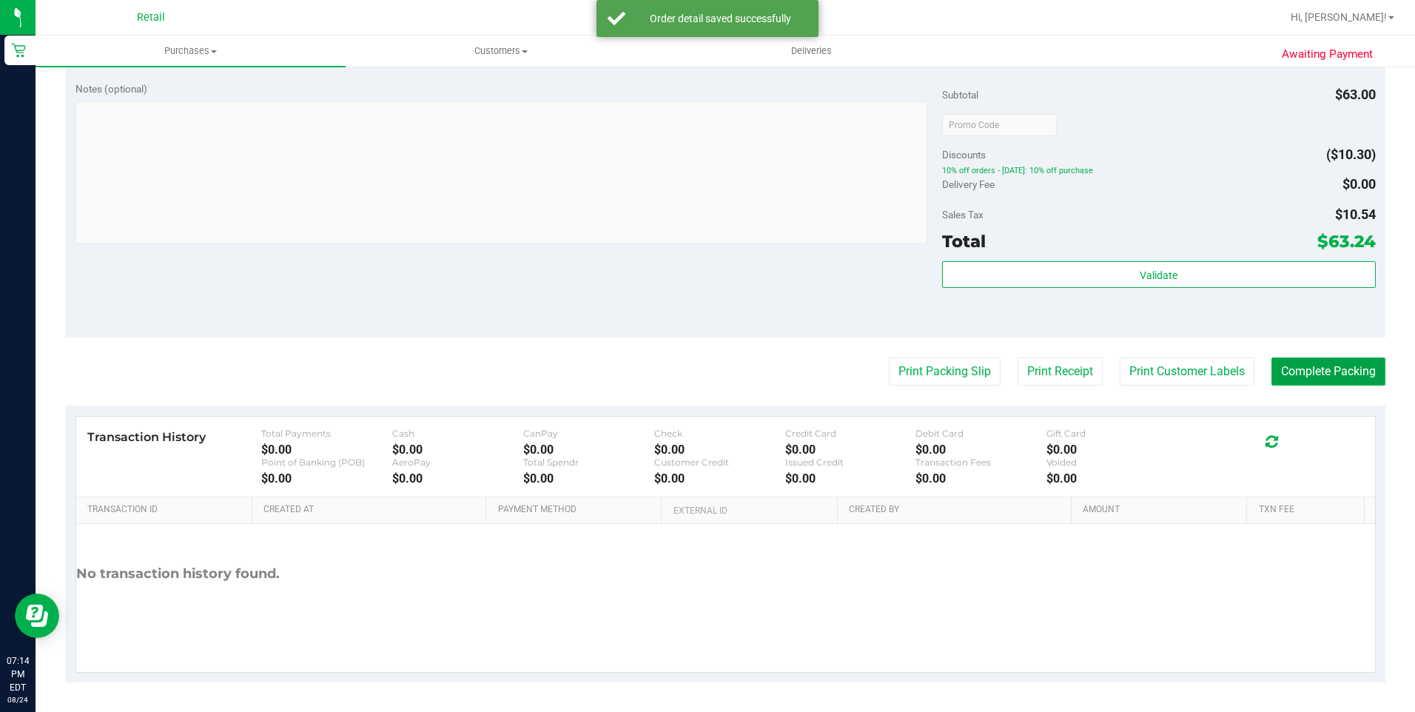
click at [1323, 381] on button "Complete Packing" at bounding box center [1329, 372] width 114 height 28
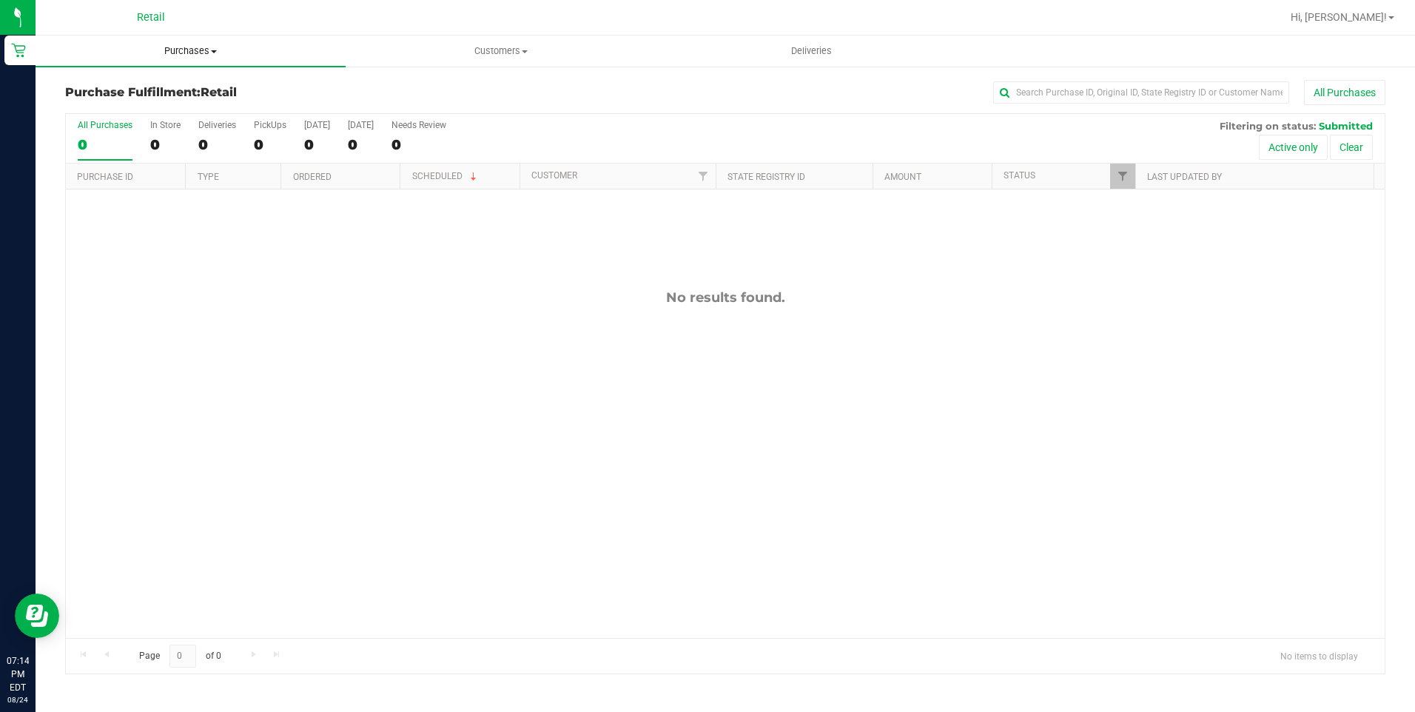
click at [171, 51] on span "Purchases" at bounding box center [191, 50] width 310 height 13
click at [93, 124] on span "All purchases" at bounding box center [88, 124] width 105 height 13
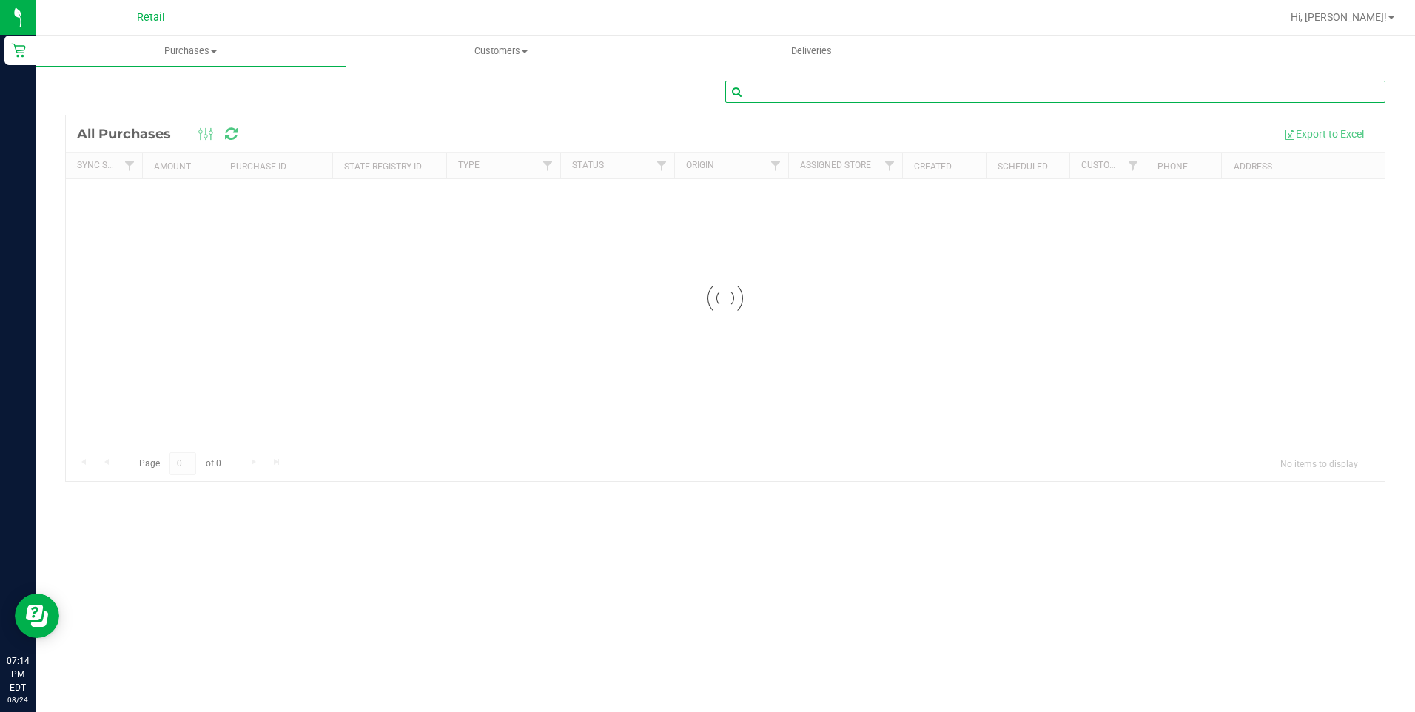
click at [877, 98] on input "text" at bounding box center [1056, 92] width 660 height 22
type input "Kenneth Kilgore"
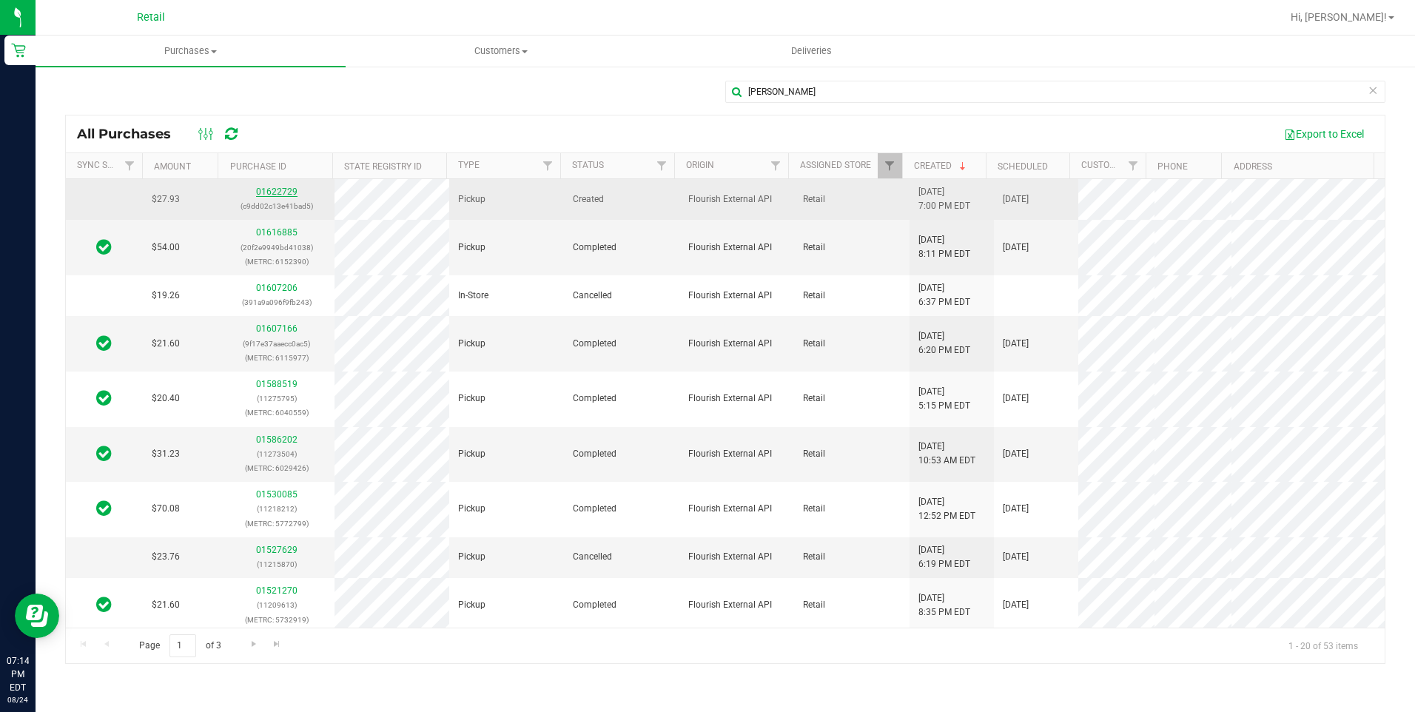
click at [279, 191] on link "01622729" at bounding box center [276, 192] width 41 height 10
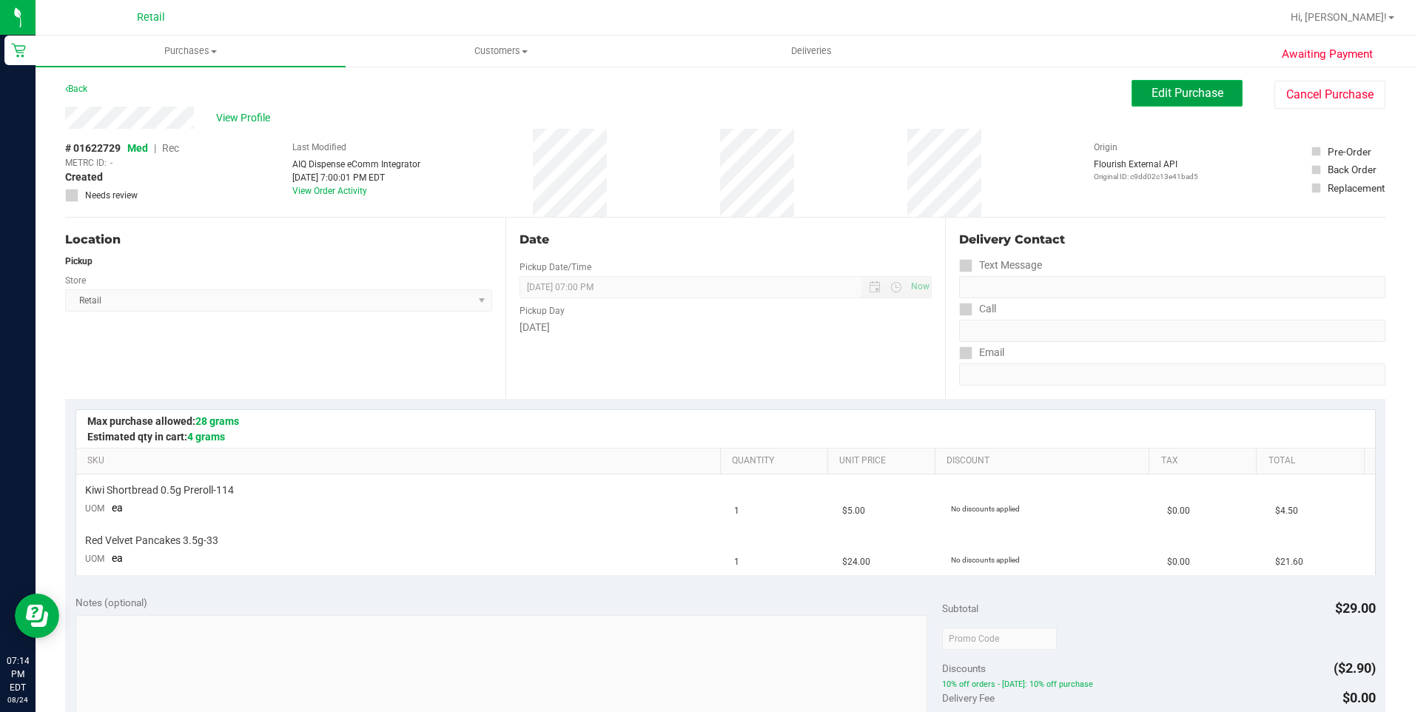
click at [1157, 101] on button "Edit Purchase" at bounding box center [1187, 93] width 111 height 27
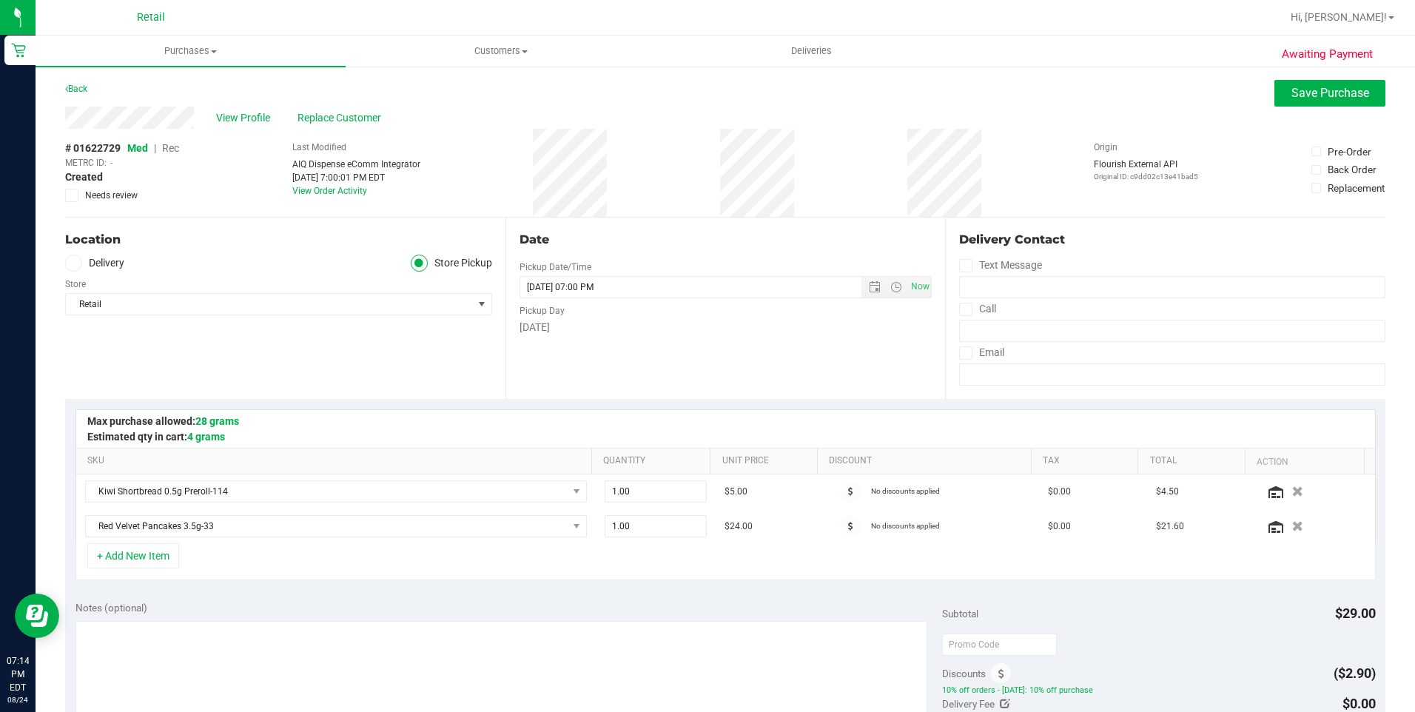
click at [166, 148] on span "Rec" at bounding box center [170, 148] width 17 height 12
click at [1318, 87] on span "Save Purchase" at bounding box center [1331, 93] width 78 height 14
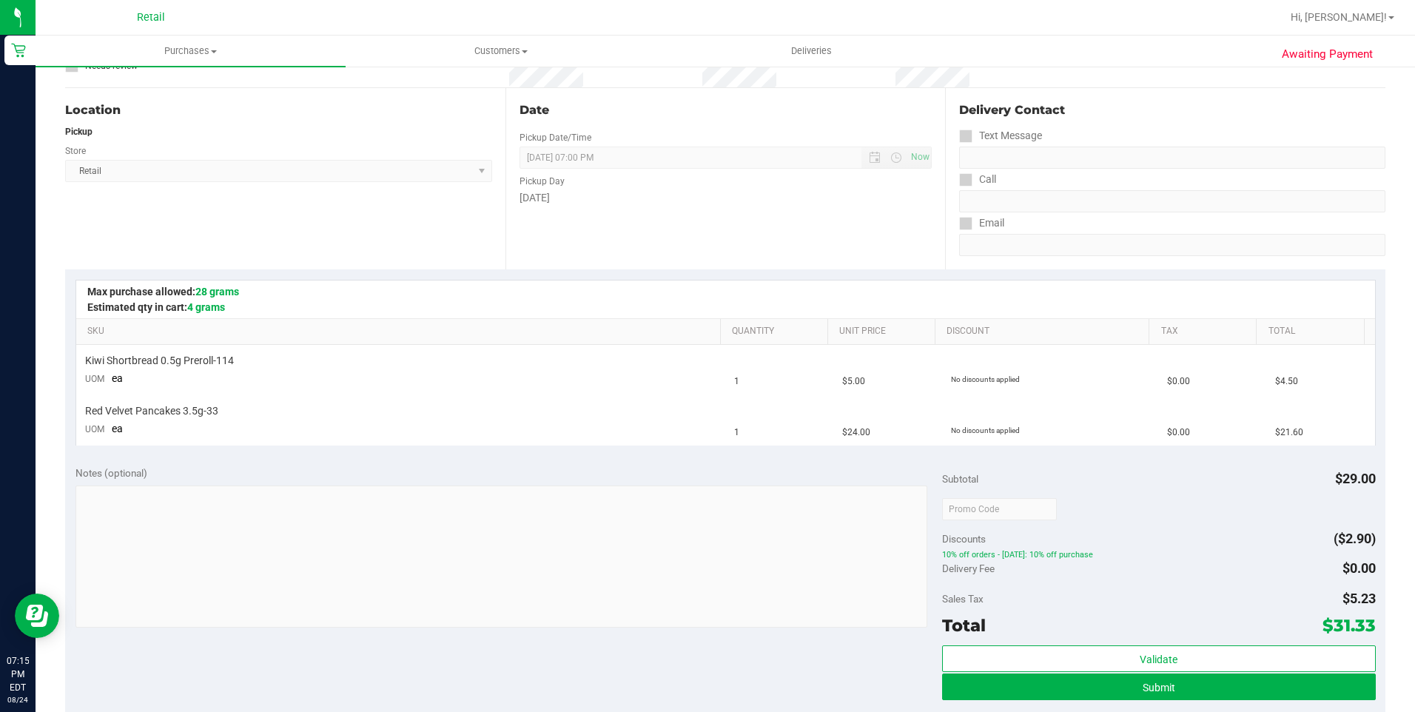
scroll to position [148, 0]
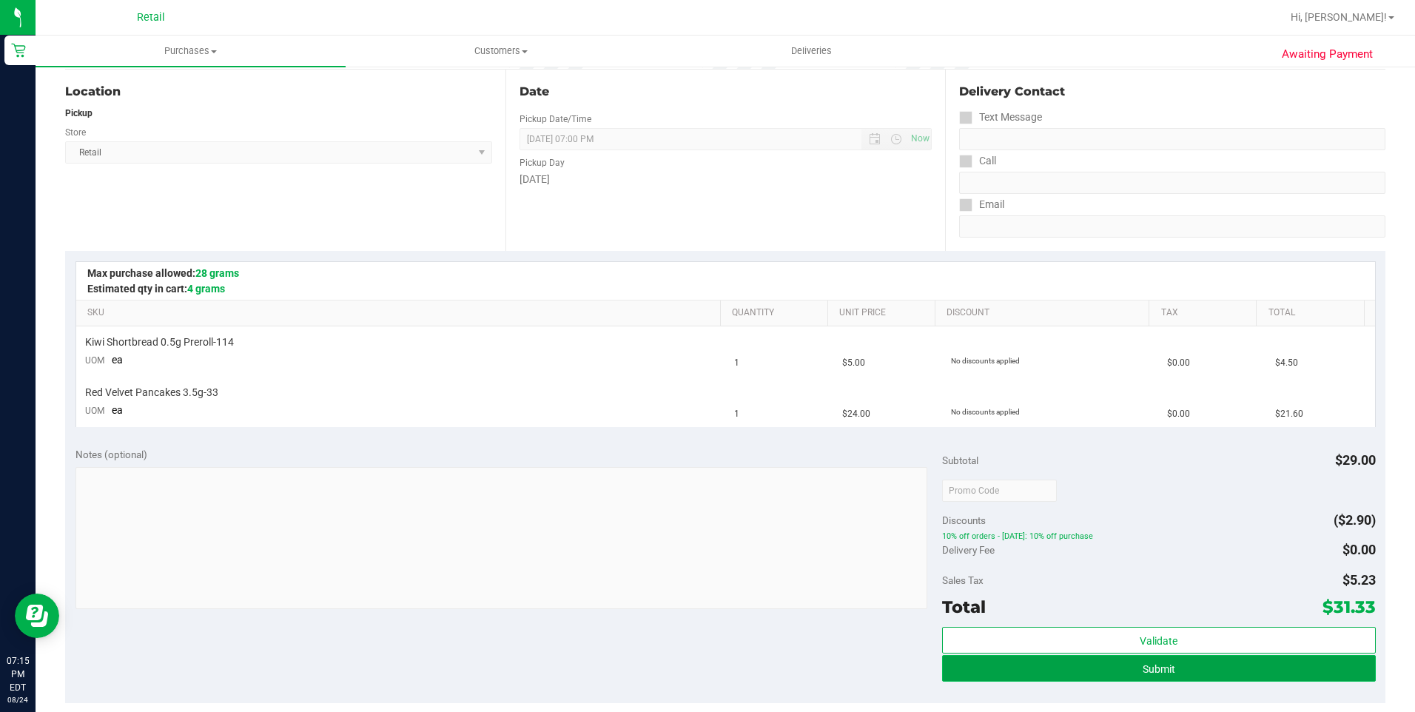
click at [1105, 666] on button "Submit" at bounding box center [1159, 668] width 434 height 27
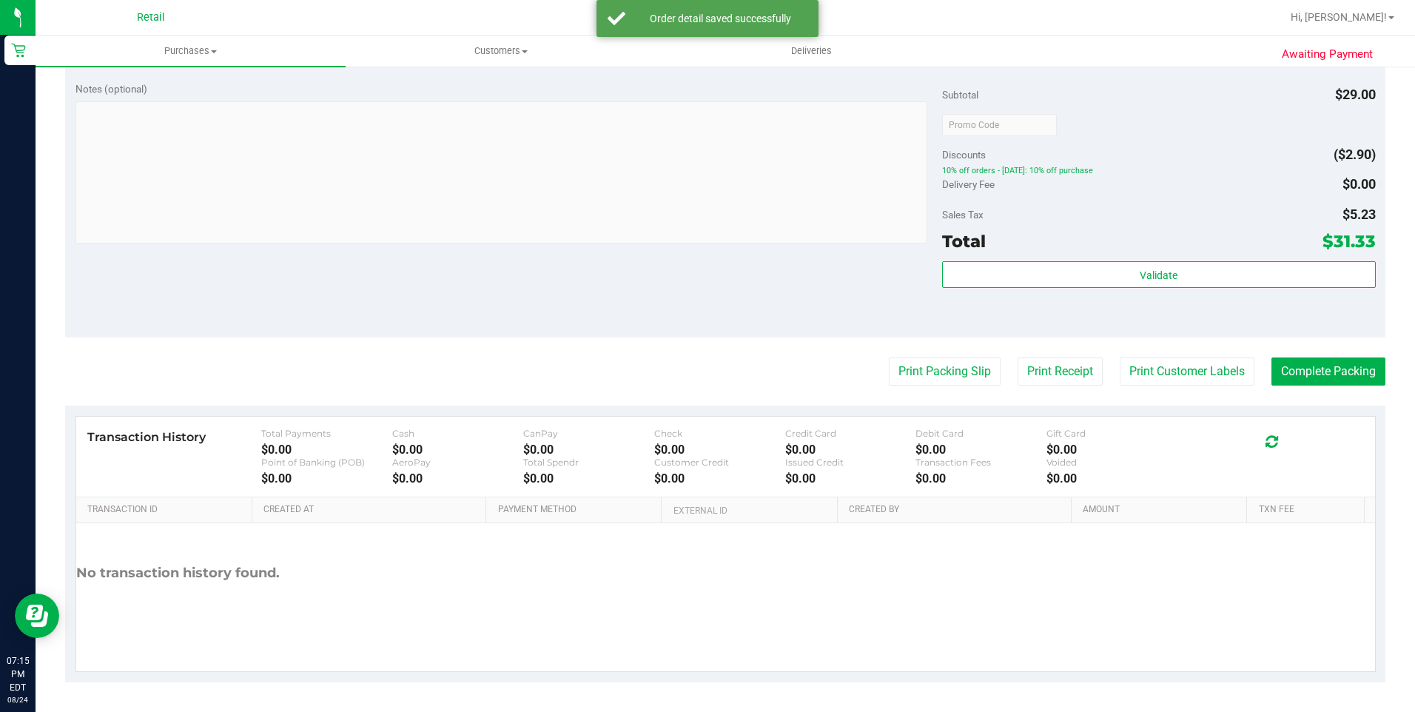
scroll to position [436, 0]
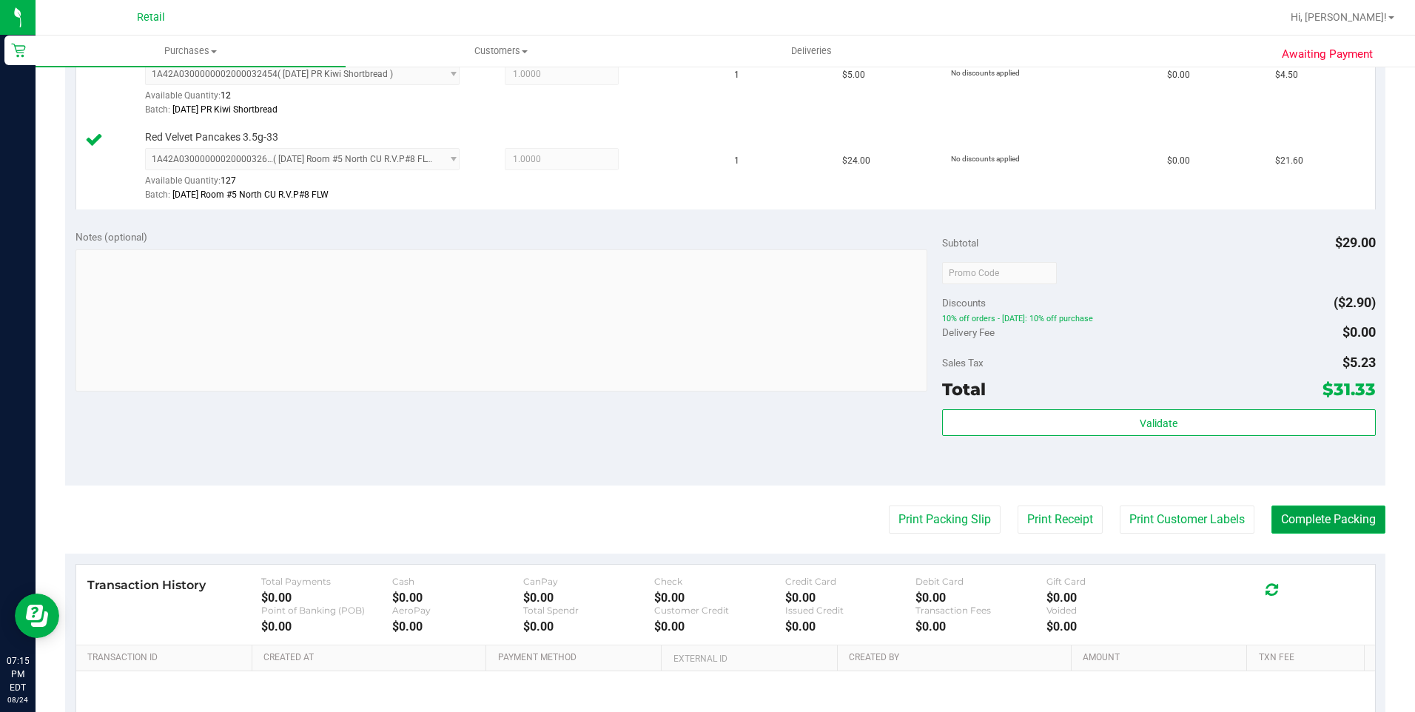
click at [1299, 531] on button "Complete Packing" at bounding box center [1329, 520] width 114 height 28
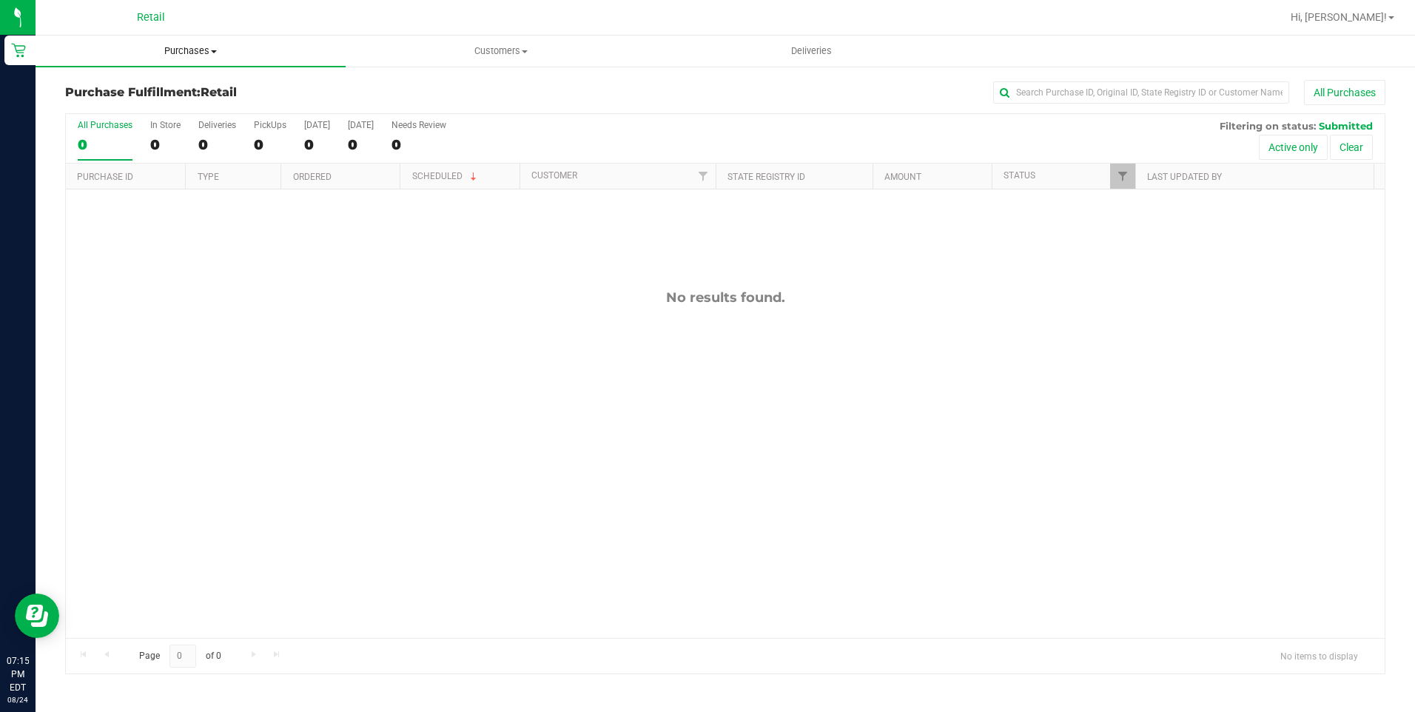
click at [196, 54] on span "Purchases" at bounding box center [191, 50] width 310 height 13
click at [92, 131] on span "All purchases" at bounding box center [88, 124] width 105 height 13
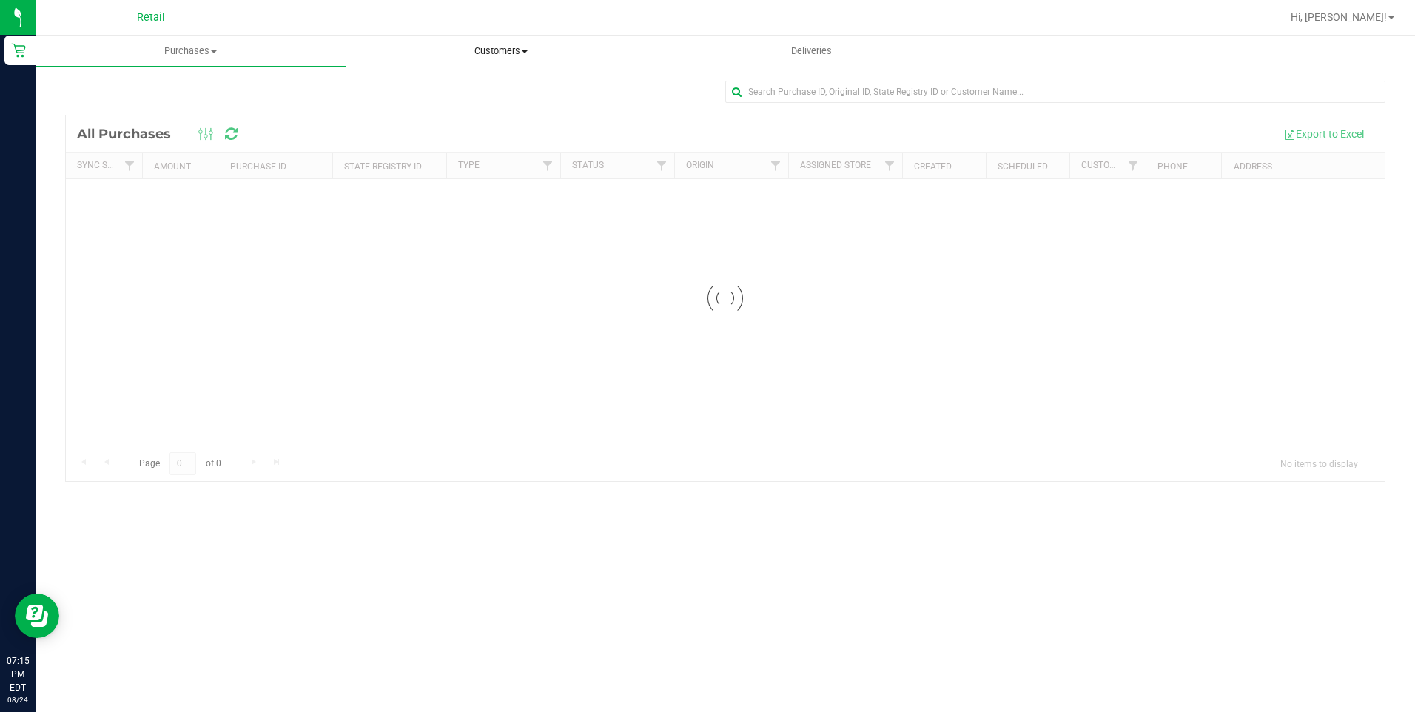
click at [509, 54] on span "Customers" at bounding box center [500, 50] width 309 height 13
click at [422, 88] on span "All customers" at bounding box center [399, 89] width 107 height 13
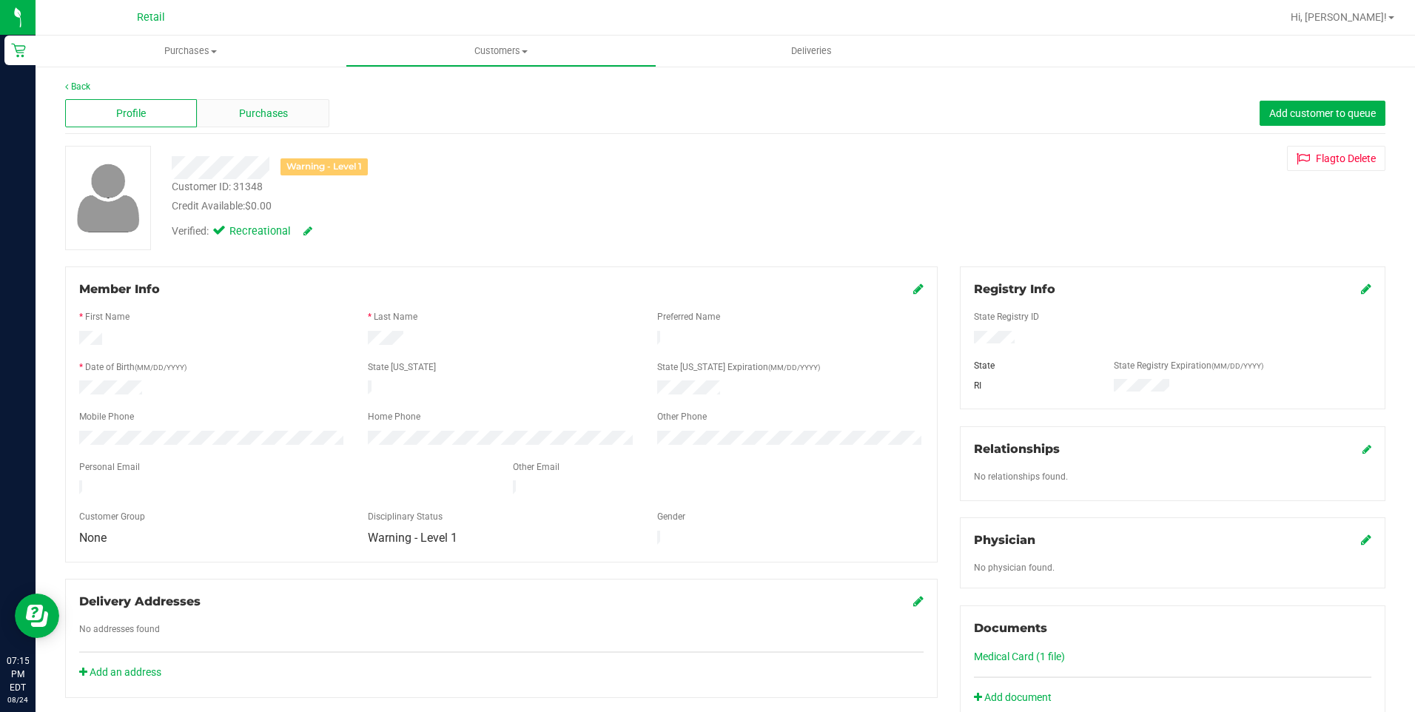
click at [265, 115] on span "Purchases" at bounding box center [263, 114] width 49 height 16
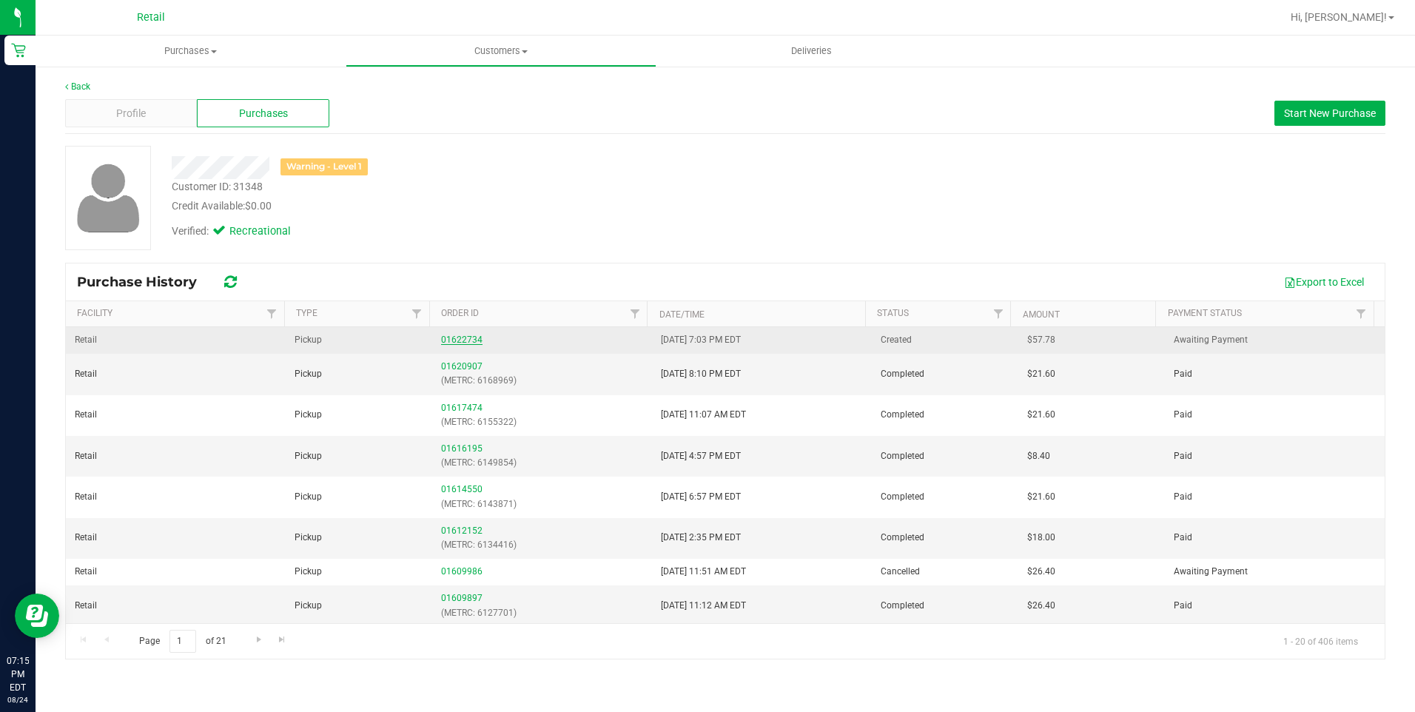
click at [454, 335] on link "01622734" at bounding box center [461, 340] width 41 height 10
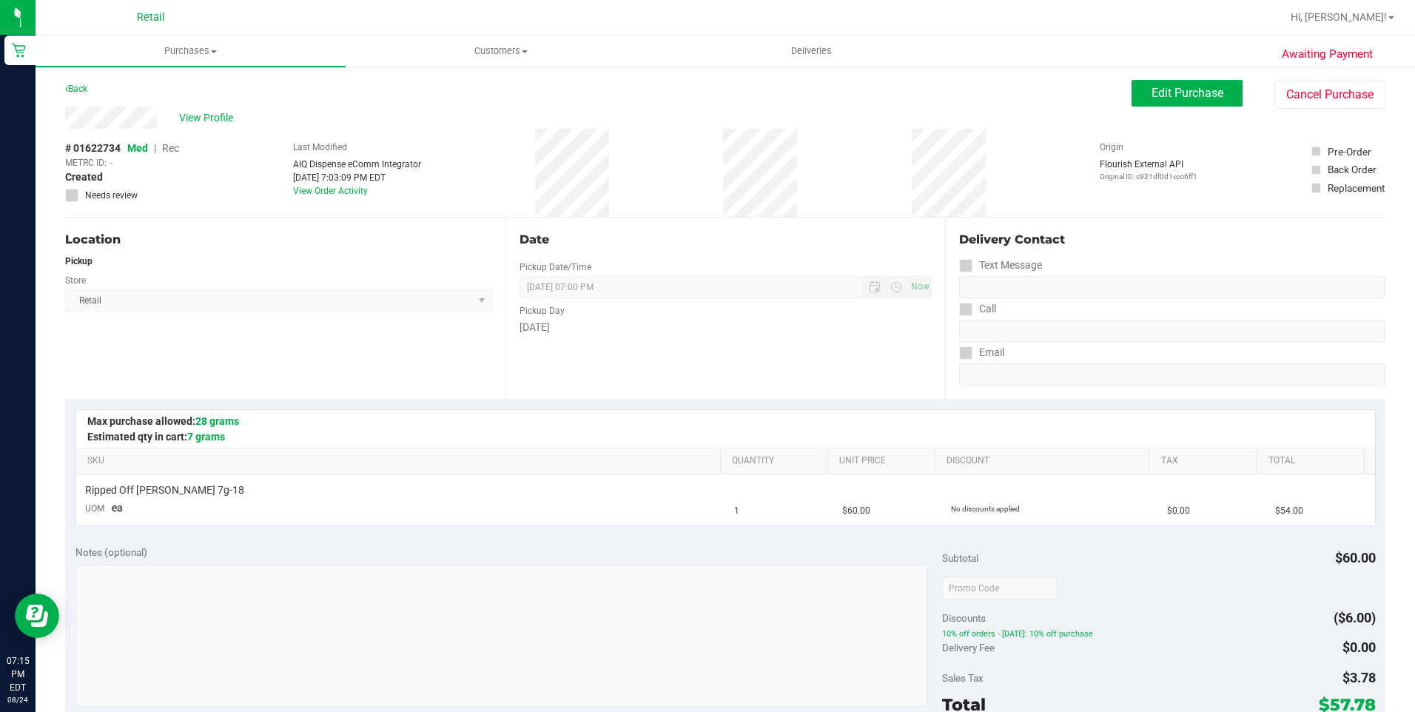
click at [1166, 73] on div "Awaiting Payment Back Edit Purchase Cancel Purchase View Profile # 01622734 Med…" at bounding box center [726, 620] width 1380 height 1110
click at [1162, 90] on span "Edit Purchase" at bounding box center [1188, 93] width 72 height 14
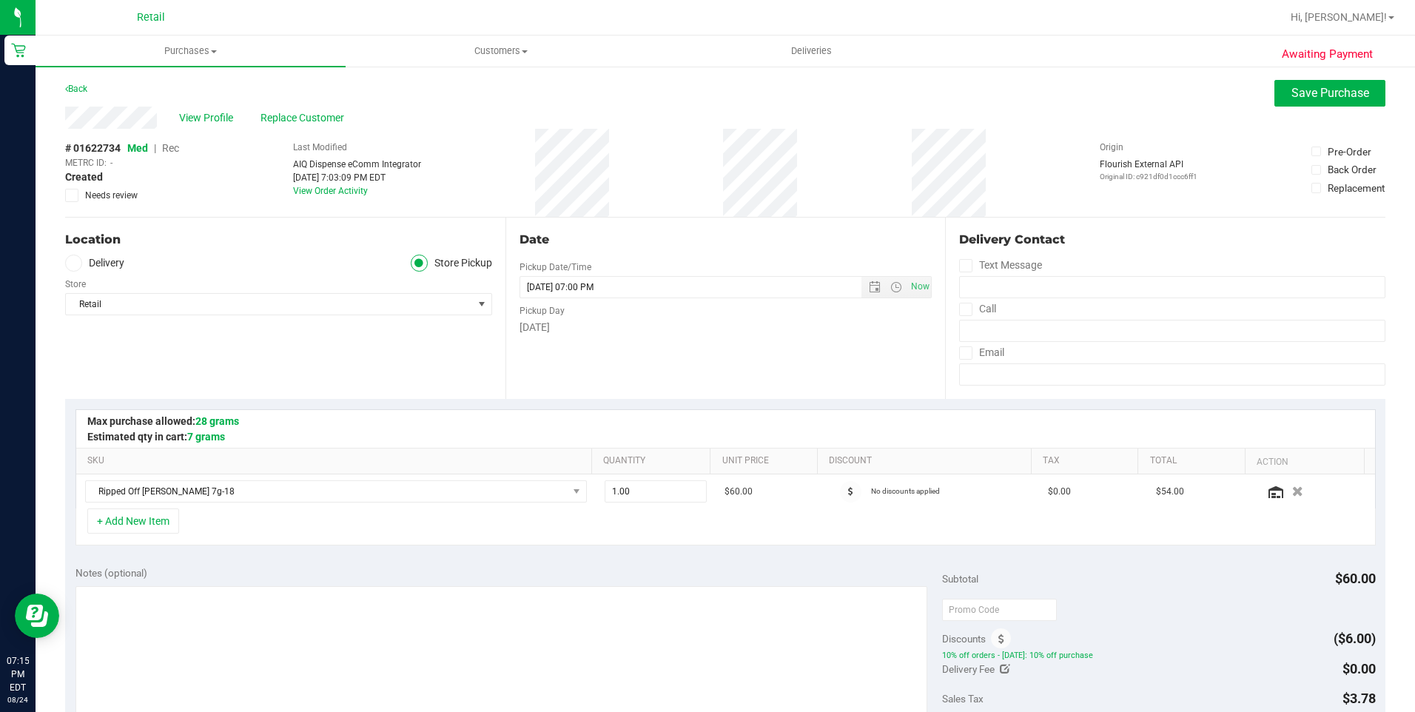
click at [167, 149] on span "Rec" at bounding box center [170, 148] width 17 height 12
click at [1336, 105] on button "Save Purchase" at bounding box center [1330, 93] width 111 height 27
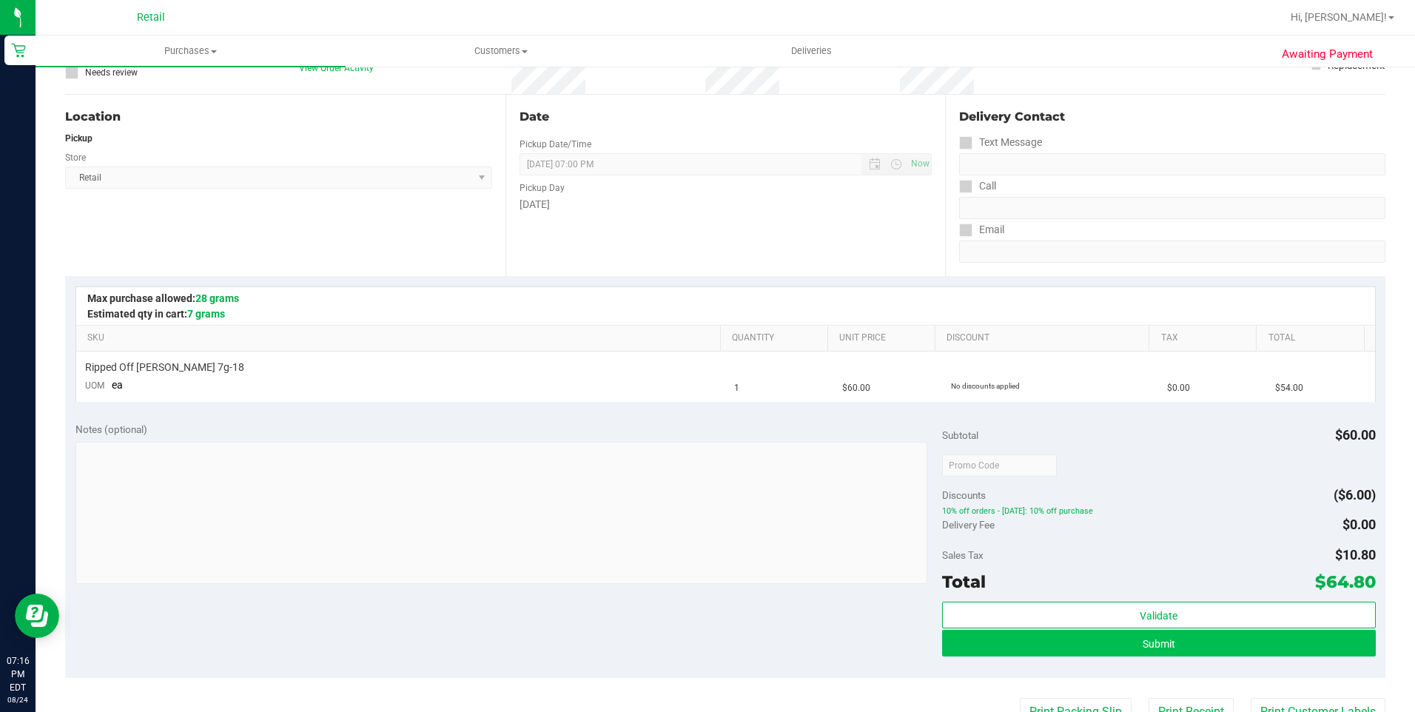
scroll to position [148, 0]
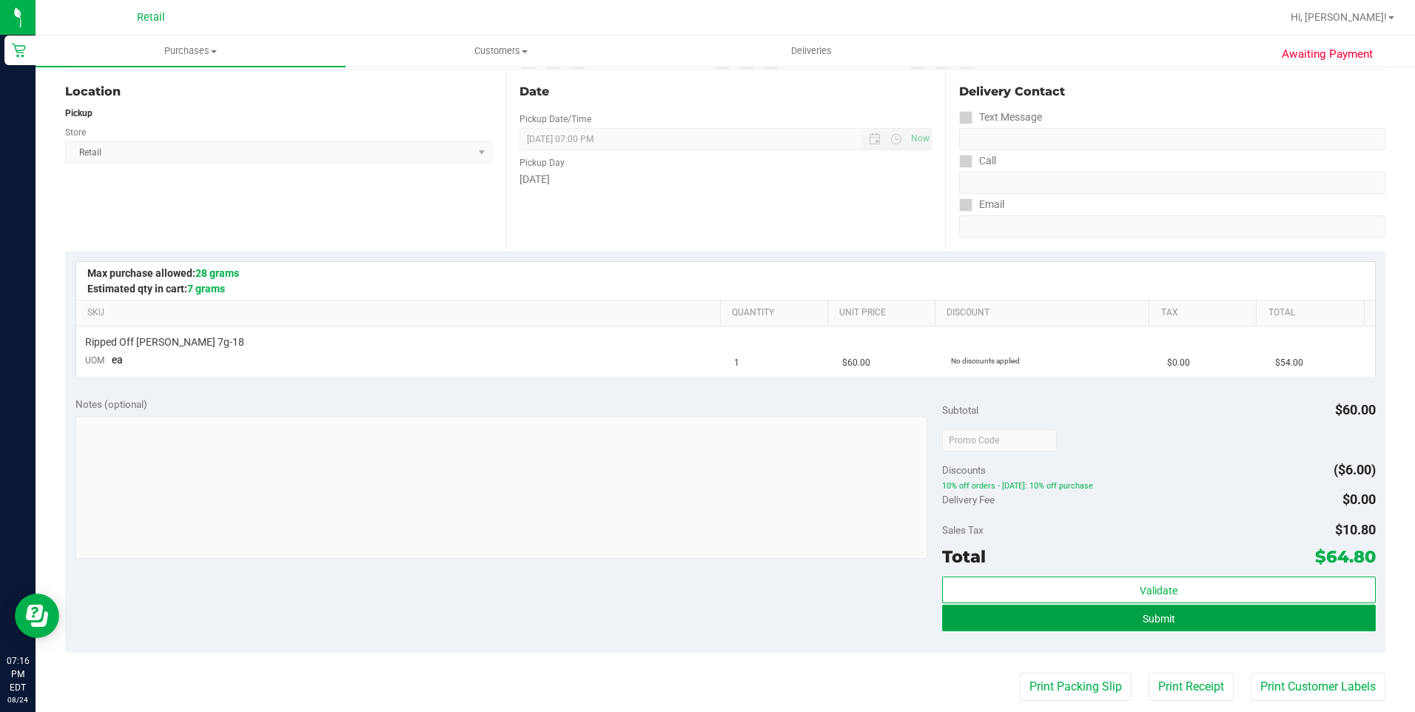
click at [1154, 616] on span "Submit" at bounding box center [1159, 619] width 33 height 12
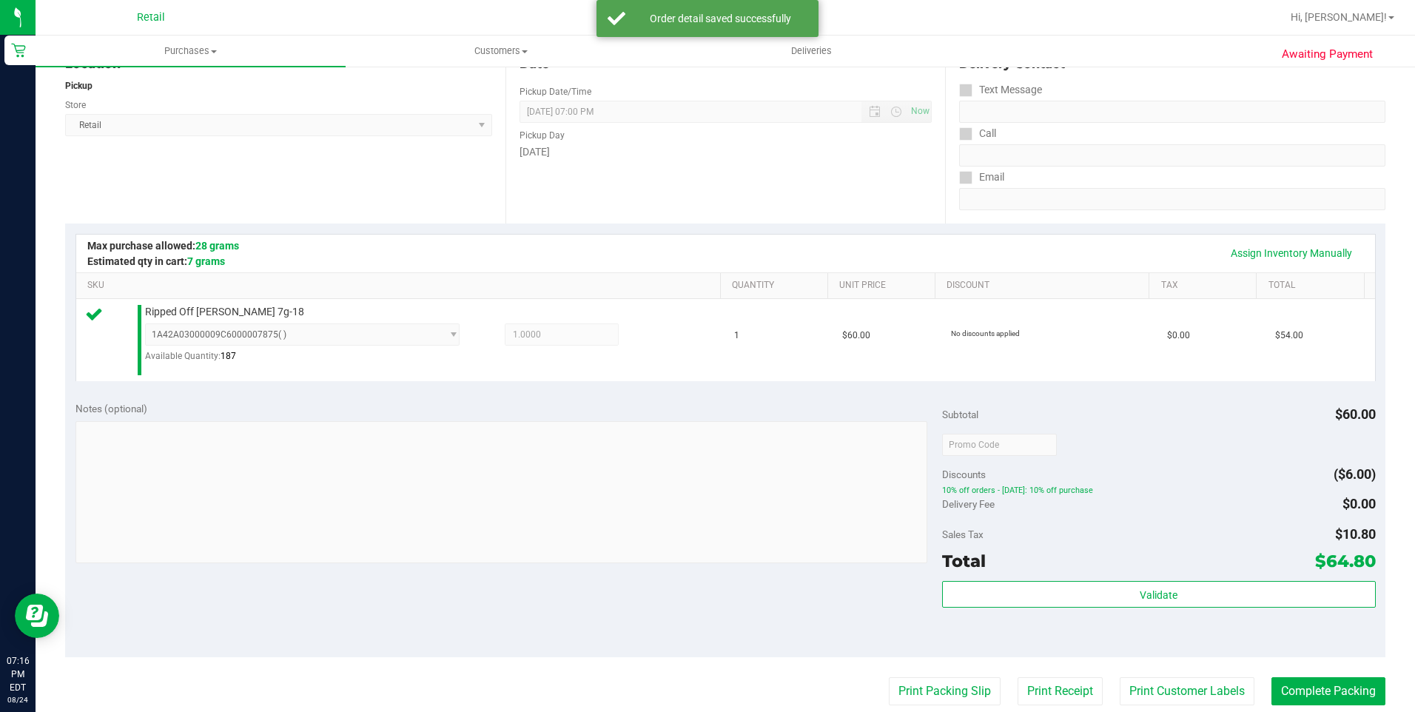
scroll to position [370, 0]
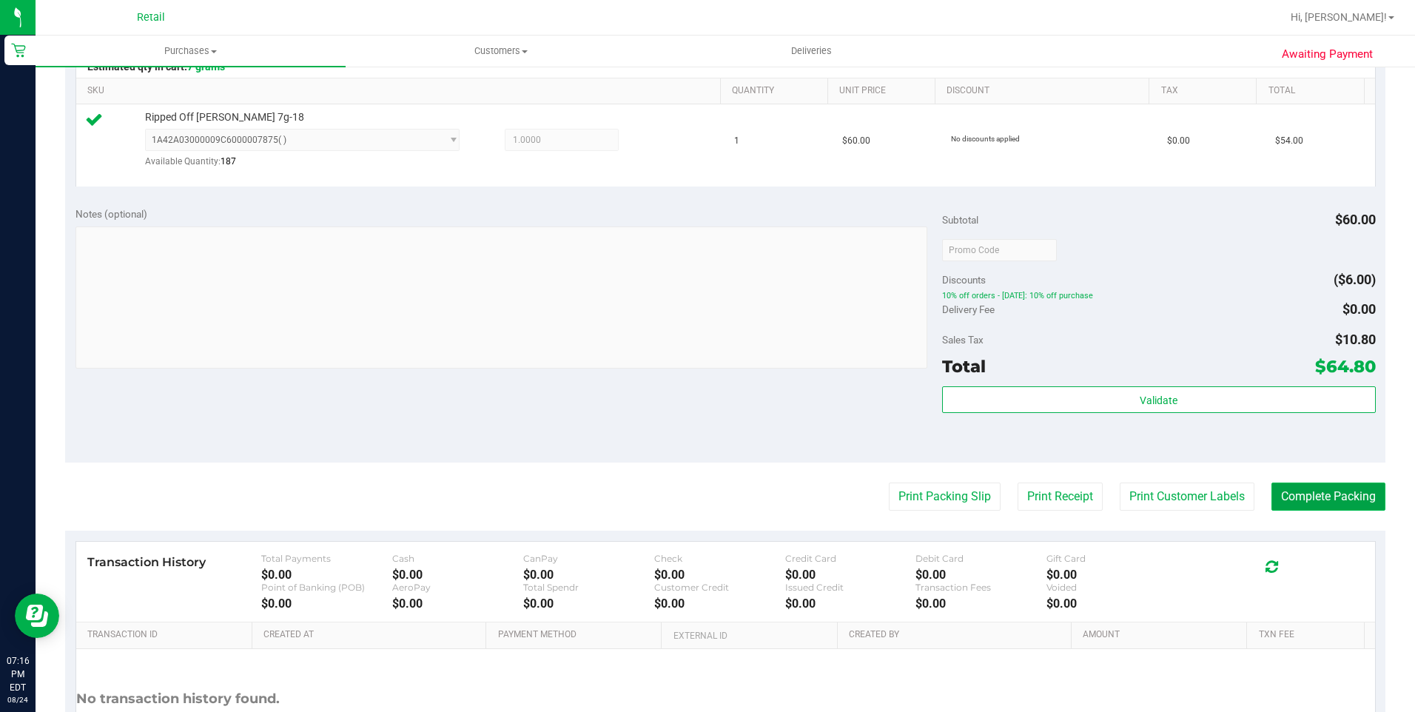
click at [1319, 503] on button "Complete Packing" at bounding box center [1329, 497] width 114 height 28
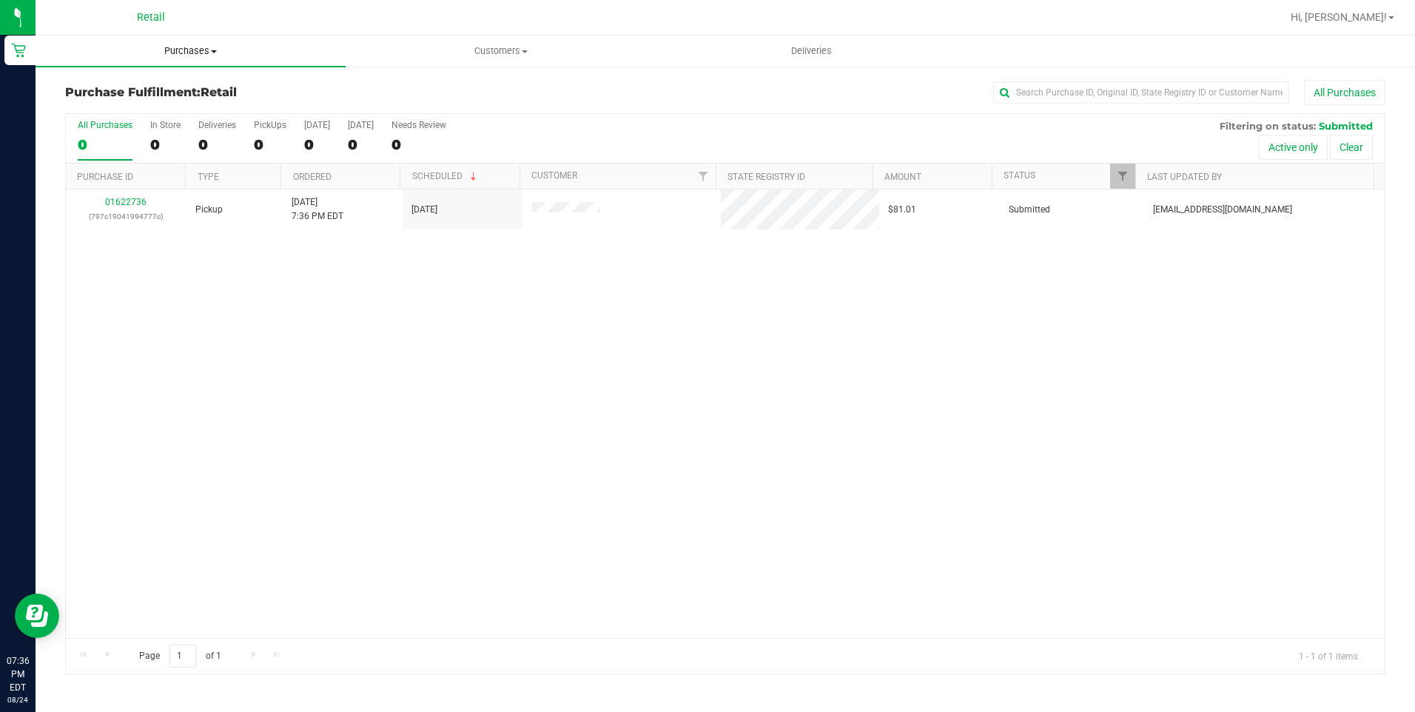
click at [187, 54] on span "Purchases" at bounding box center [191, 50] width 310 height 13
click at [127, 130] on span "All purchases" at bounding box center [88, 124] width 105 height 13
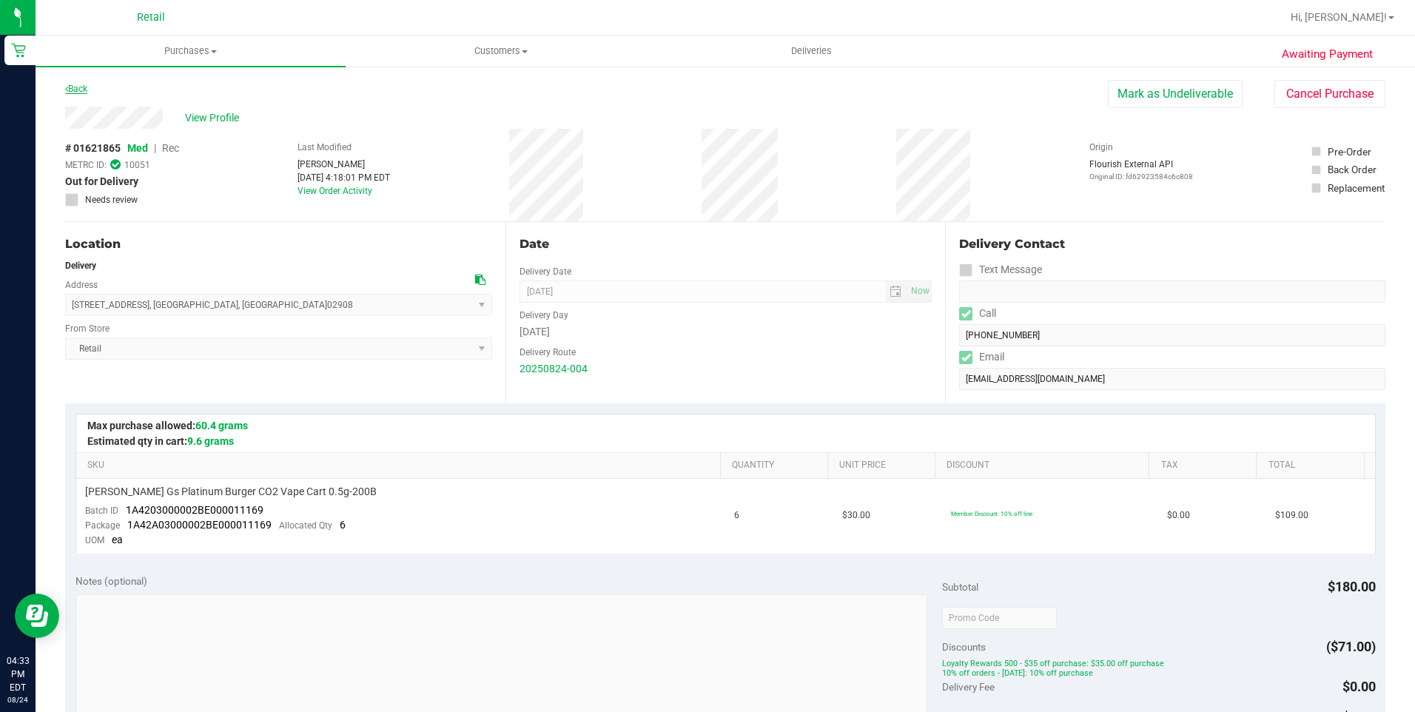
click at [87, 87] on link "Back" at bounding box center [76, 89] width 22 height 10
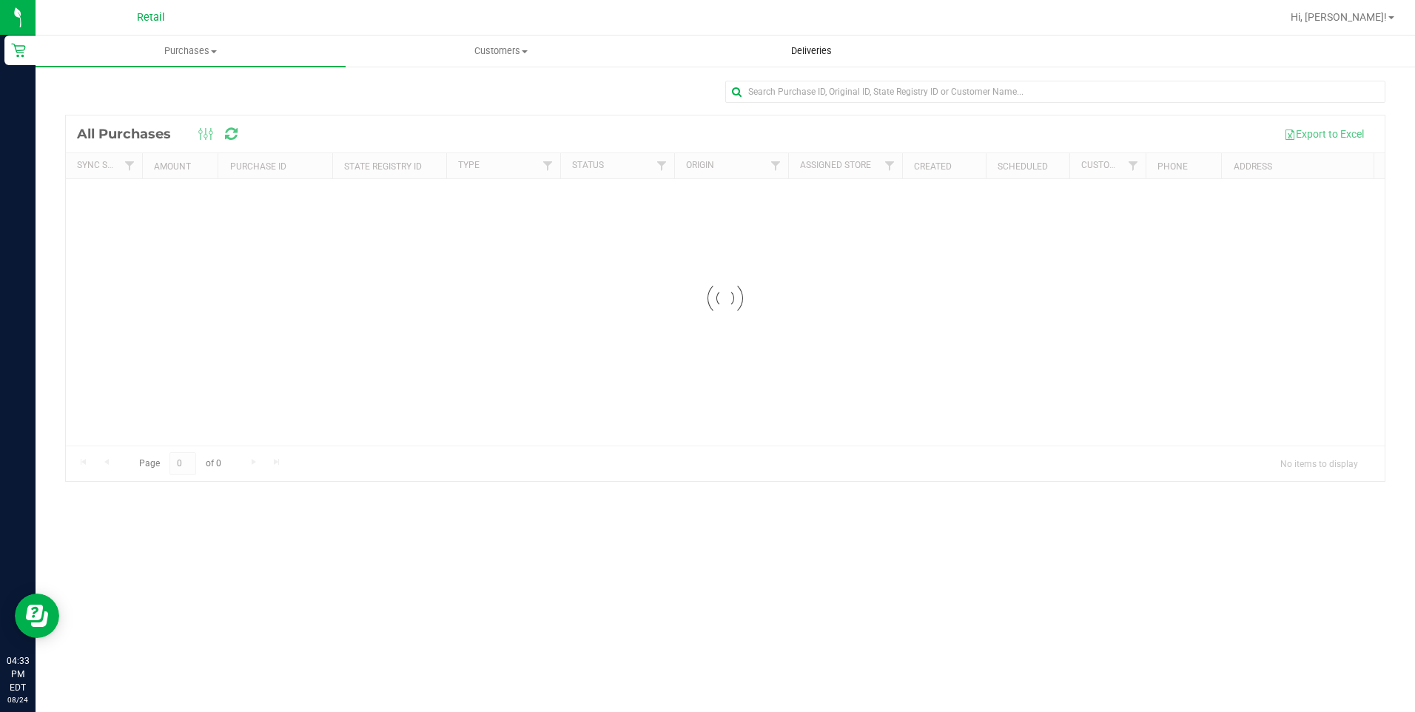
click at [800, 47] on span "Deliveries" at bounding box center [811, 50] width 81 height 13
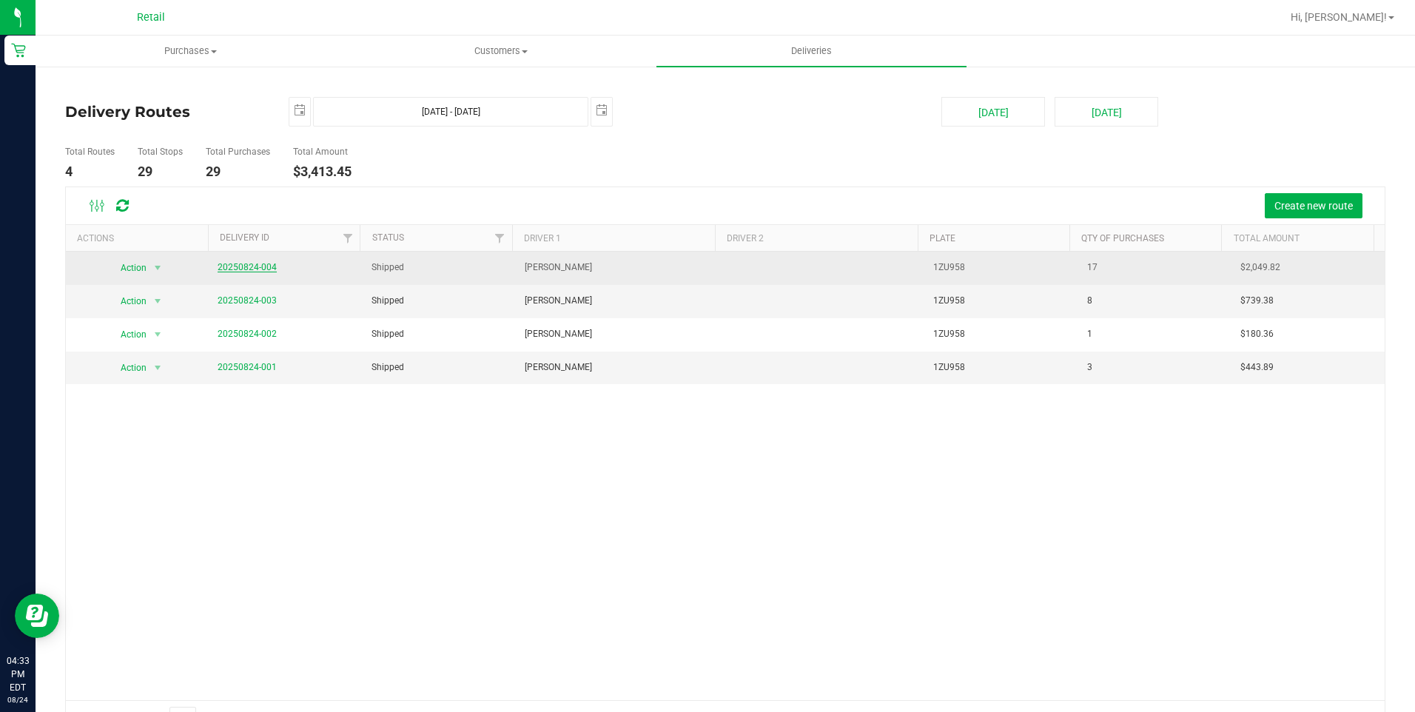
click at [263, 264] on link "20250824-004" at bounding box center [247, 267] width 59 height 10
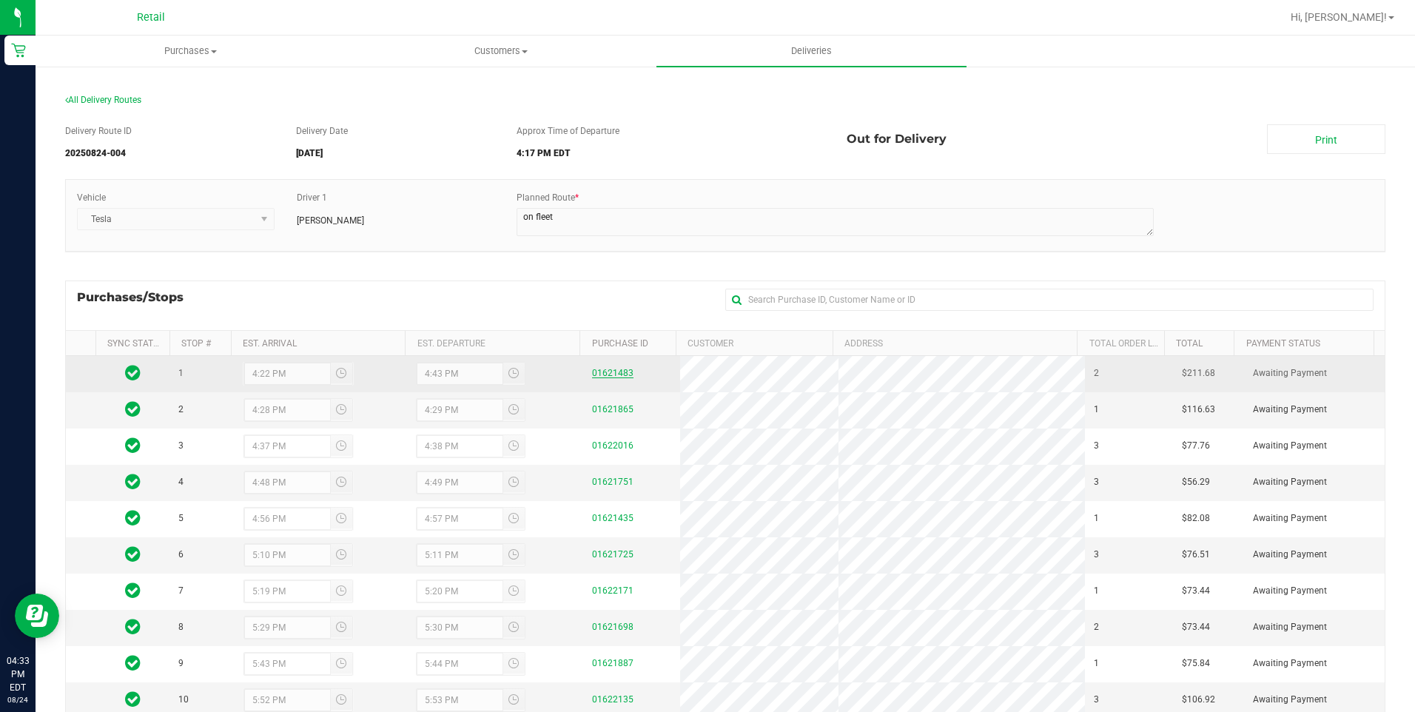
click at [606, 375] on link "01621483" at bounding box center [612, 373] width 41 height 10
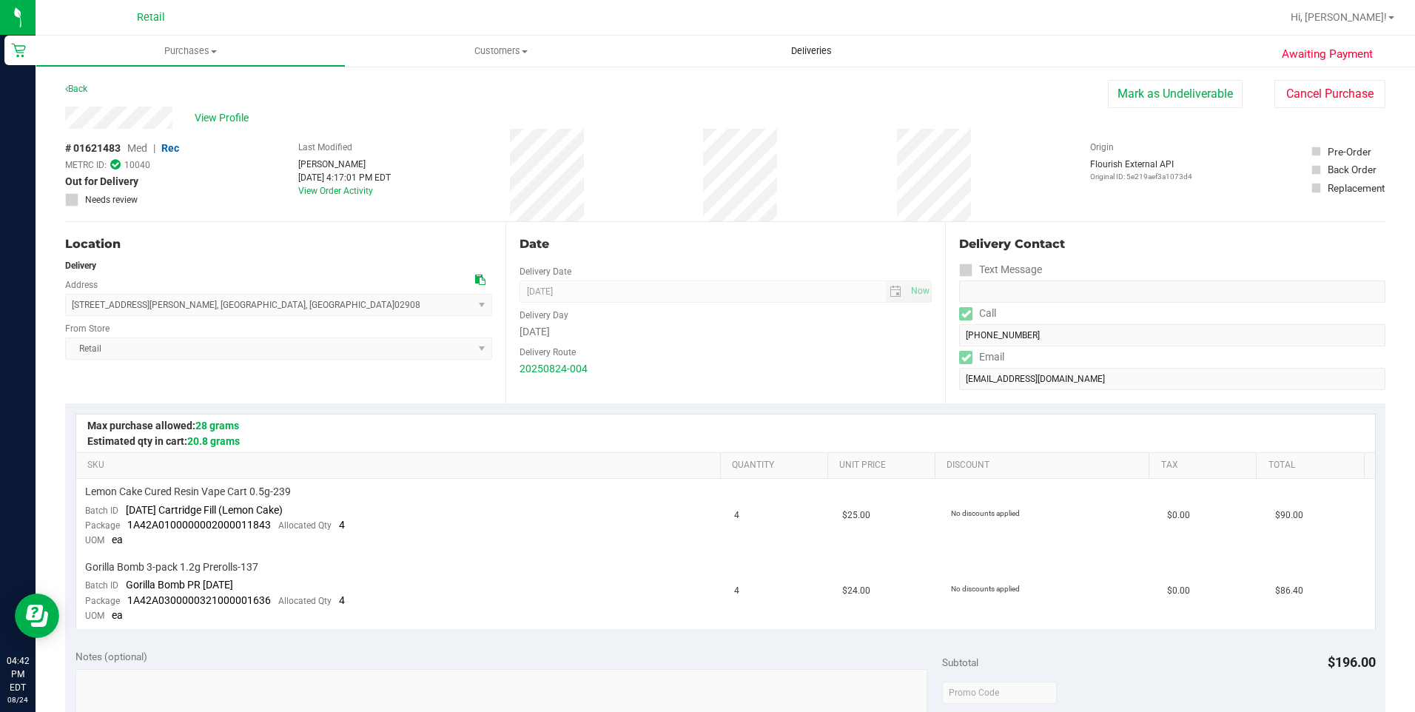
click at [815, 58] on uib-tab-heading "Deliveries" at bounding box center [812, 51] width 310 height 31
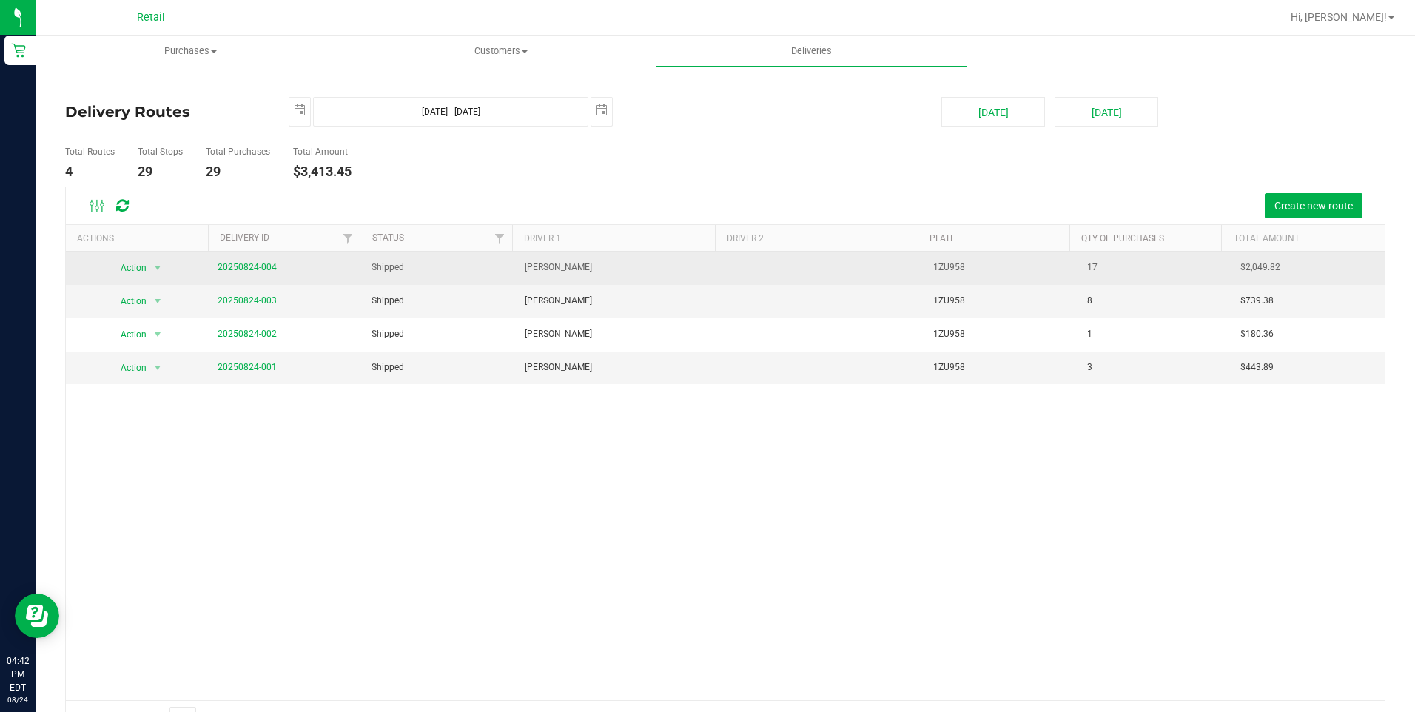
click at [260, 263] on link "20250824-004" at bounding box center [247, 267] width 59 height 10
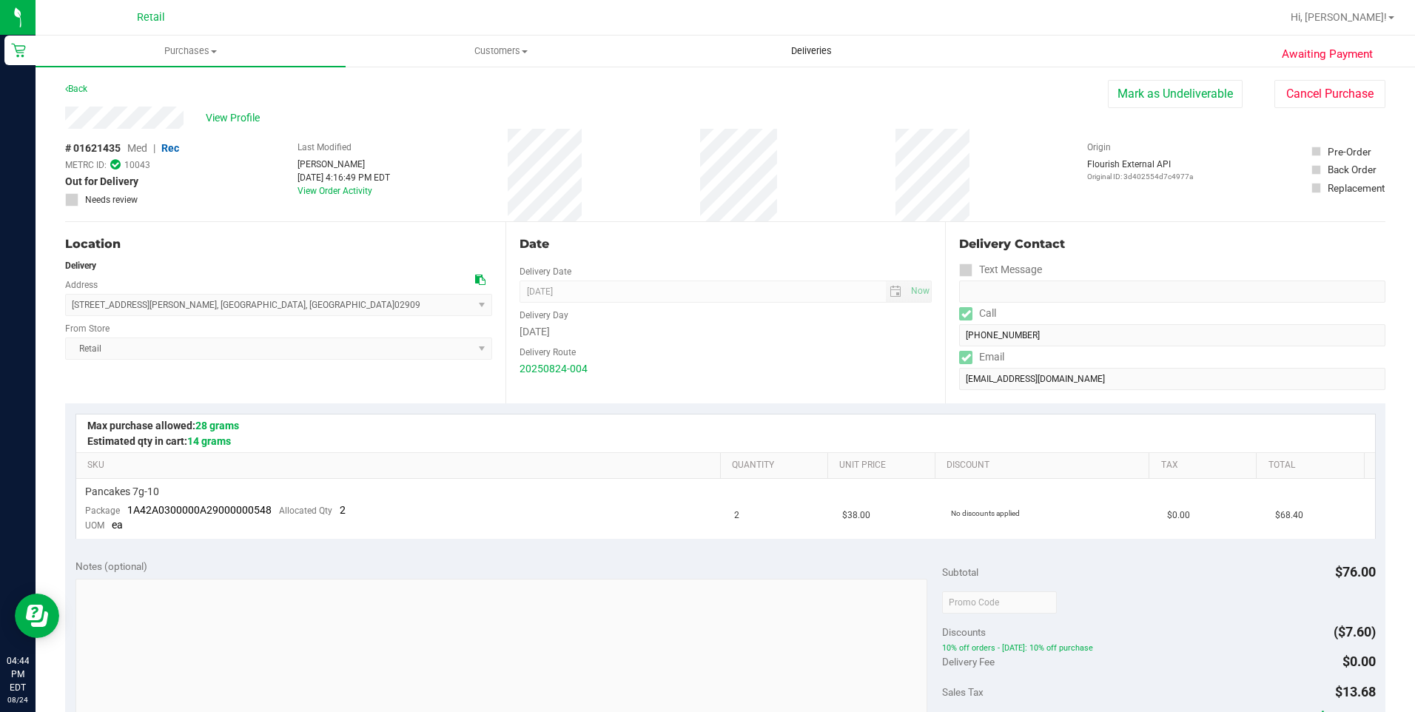
click at [822, 50] on span "Deliveries" at bounding box center [811, 50] width 81 height 13
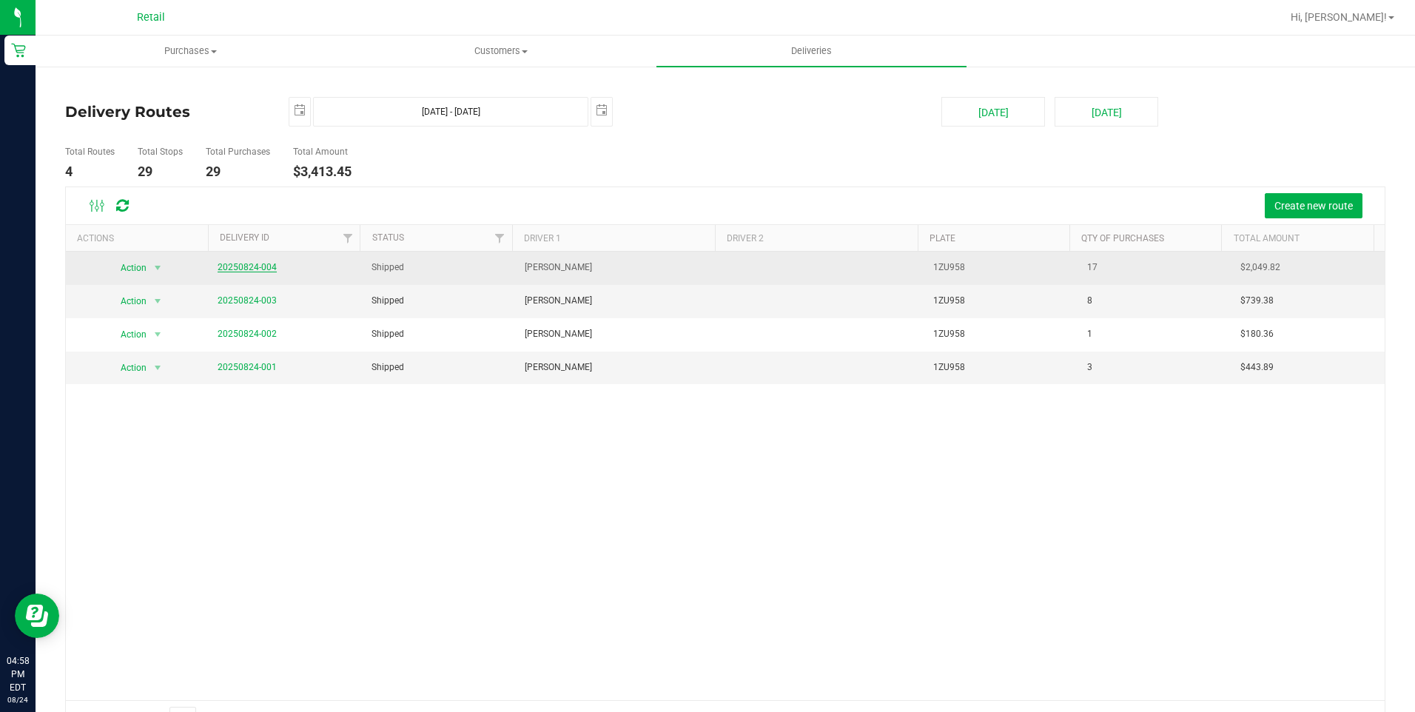
click at [253, 267] on link "20250824-004" at bounding box center [247, 267] width 59 height 10
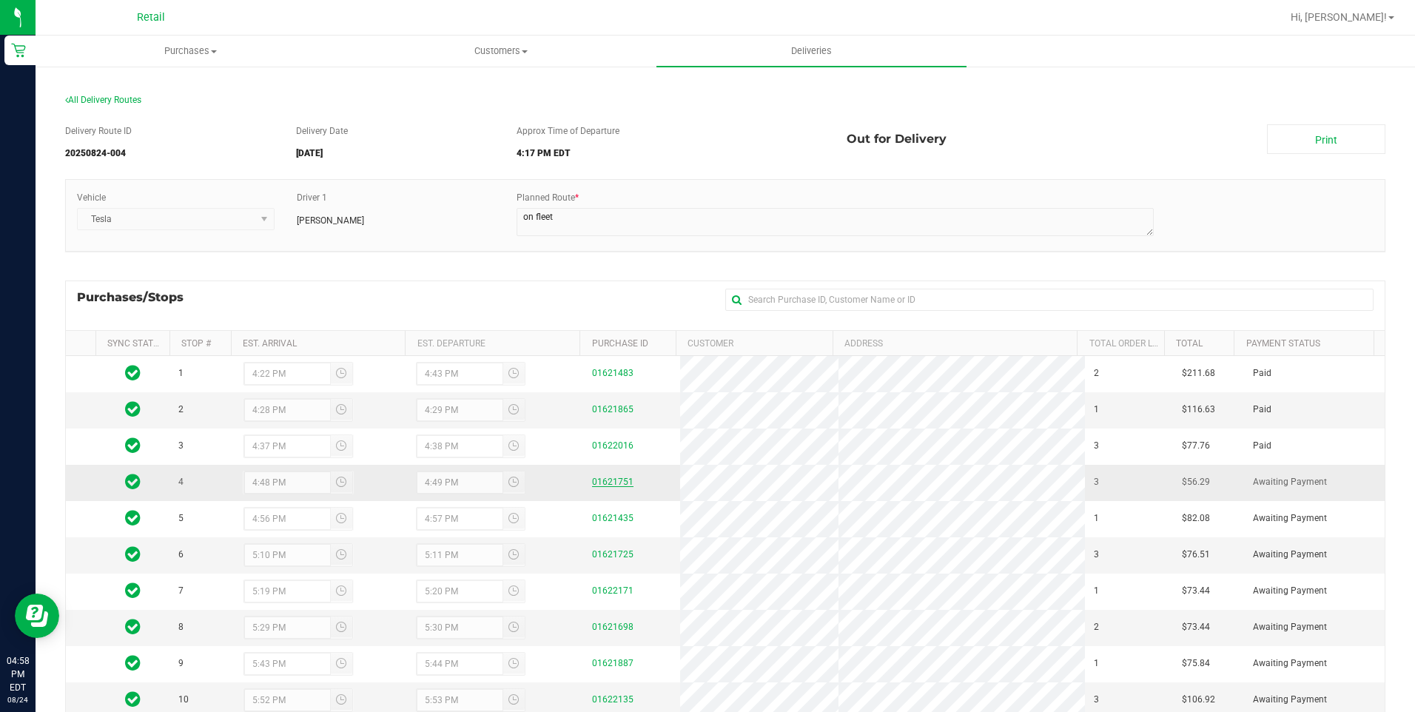
click at [609, 478] on link "01621751" at bounding box center [612, 482] width 41 height 10
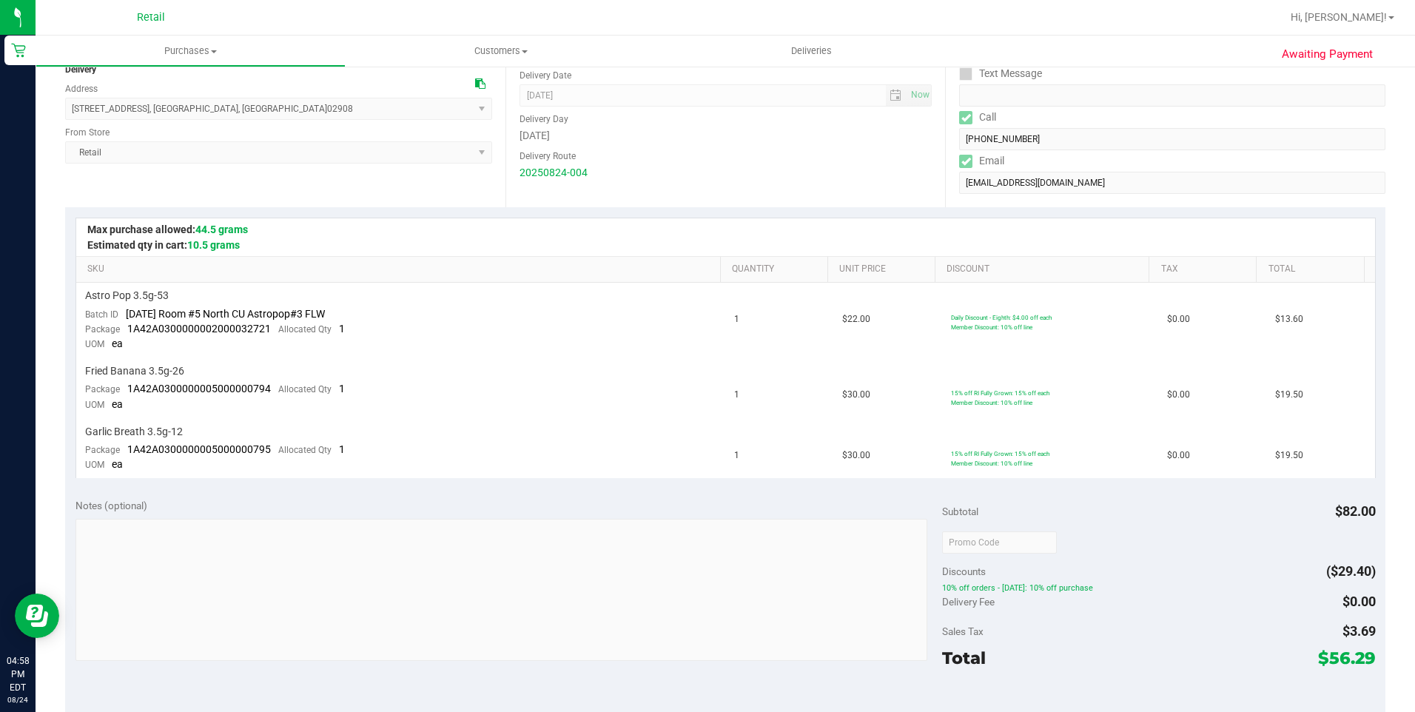
scroll to position [222, 0]
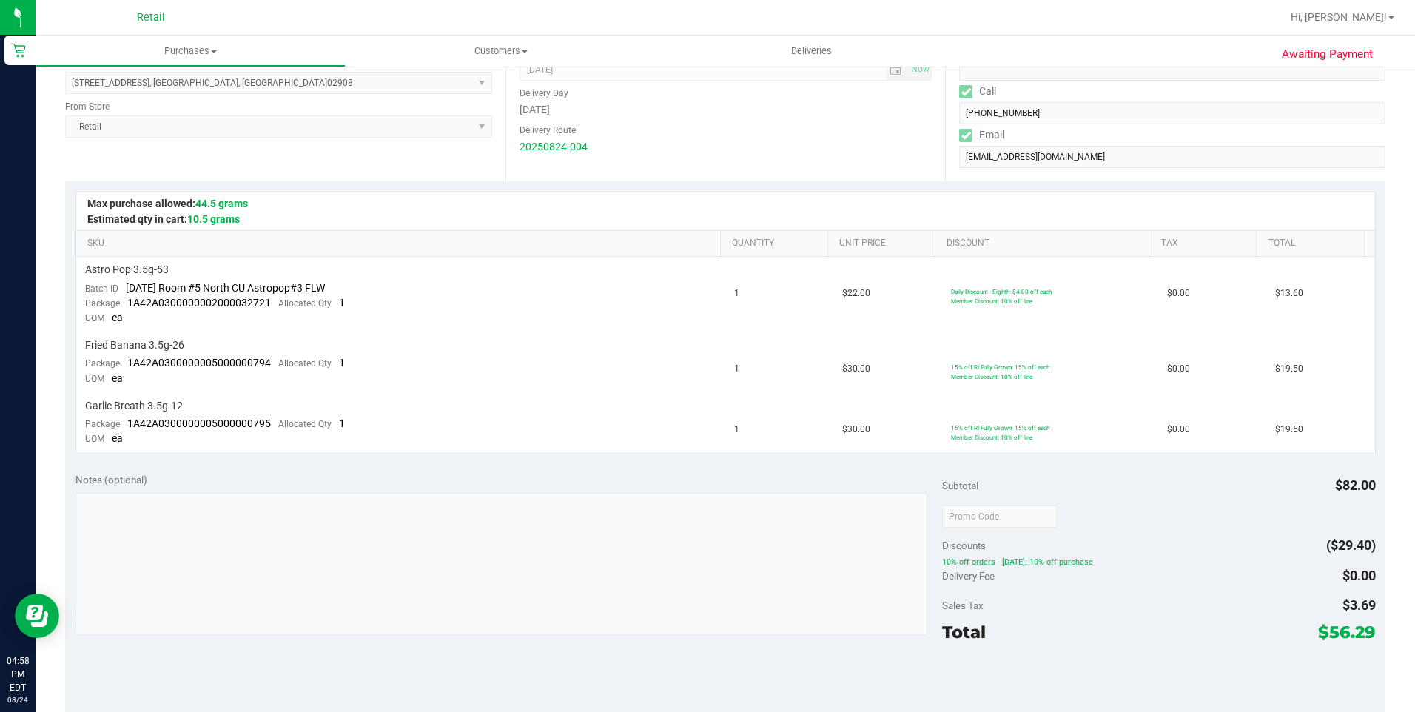
drag, startPoint x: 1367, startPoint y: 487, endPoint x: 1318, endPoint y: 478, distance: 50.4
click at [1318, 478] on div "Notes (optional) Subtotal $82.00 Discounts ($29.40) 10% off orders - Sunday: 10…" at bounding box center [725, 596] width 1321 height 267
click at [1356, 490] on span "$82.00" at bounding box center [1356, 486] width 41 height 16
click at [1366, 488] on div "Notes (optional) Subtotal $82.00 Discounts ($29.40) 10% off orders - Sunday: 10…" at bounding box center [725, 596] width 1321 height 267
drag, startPoint x: 1366, startPoint y: 488, endPoint x: 1350, endPoint y: 487, distance: 15.6
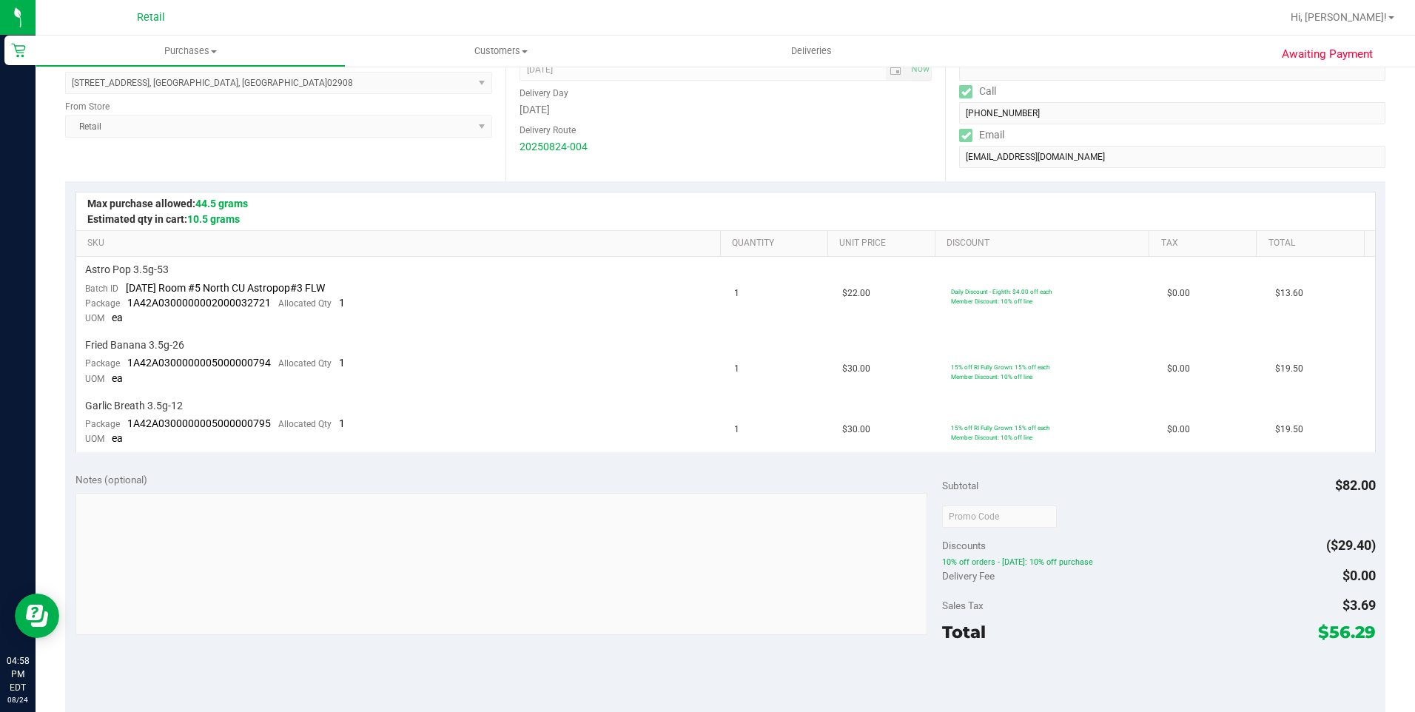
click at [1350, 487] on div "Notes (optional) Subtotal $82.00 Discounts ($29.40) 10% off orders - Sunday: 10…" at bounding box center [725, 596] width 1321 height 267
drag, startPoint x: 1350, startPoint y: 487, endPoint x: 1365, endPoint y: 549, distance: 63.2
click at [1365, 549] on div "Notes (optional) Subtotal $82.00 Discounts ($29.40) 10% off orders - Sunday: 10…" at bounding box center [725, 596] width 1321 height 267
drag, startPoint x: 1372, startPoint y: 632, endPoint x: 1310, endPoint y: 627, distance: 62.4
click at [1310, 627] on div "Notes (optional) Subtotal $82.00 Discounts ($29.40) 10% off orders - Sunday: 10…" at bounding box center [725, 596] width 1321 height 267
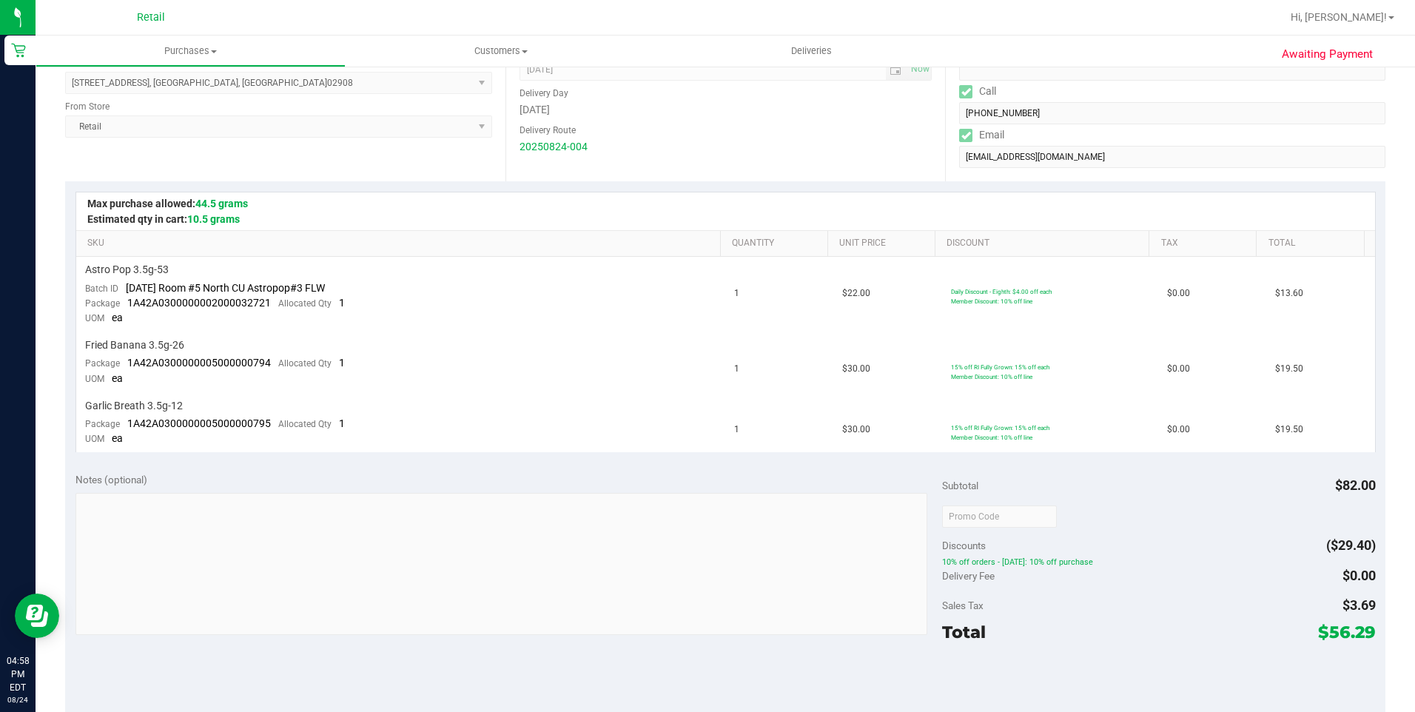
click at [1351, 663] on div at bounding box center [1159, 685] width 434 height 67
drag, startPoint x: 1372, startPoint y: 639, endPoint x: 1339, endPoint y: 629, distance: 34.7
click at [1339, 629] on div "Notes (optional) Subtotal $82.00 Discounts ($29.40) 10% off orders - Sunday: 10…" at bounding box center [725, 596] width 1321 height 267
drag, startPoint x: 1339, startPoint y: 629, endPoint x: 1358, endPoint y: 641, distance: 22.6
click at [1358, 641] on span "$56.29" at bounding box center [1348, 632] width 58 height 21
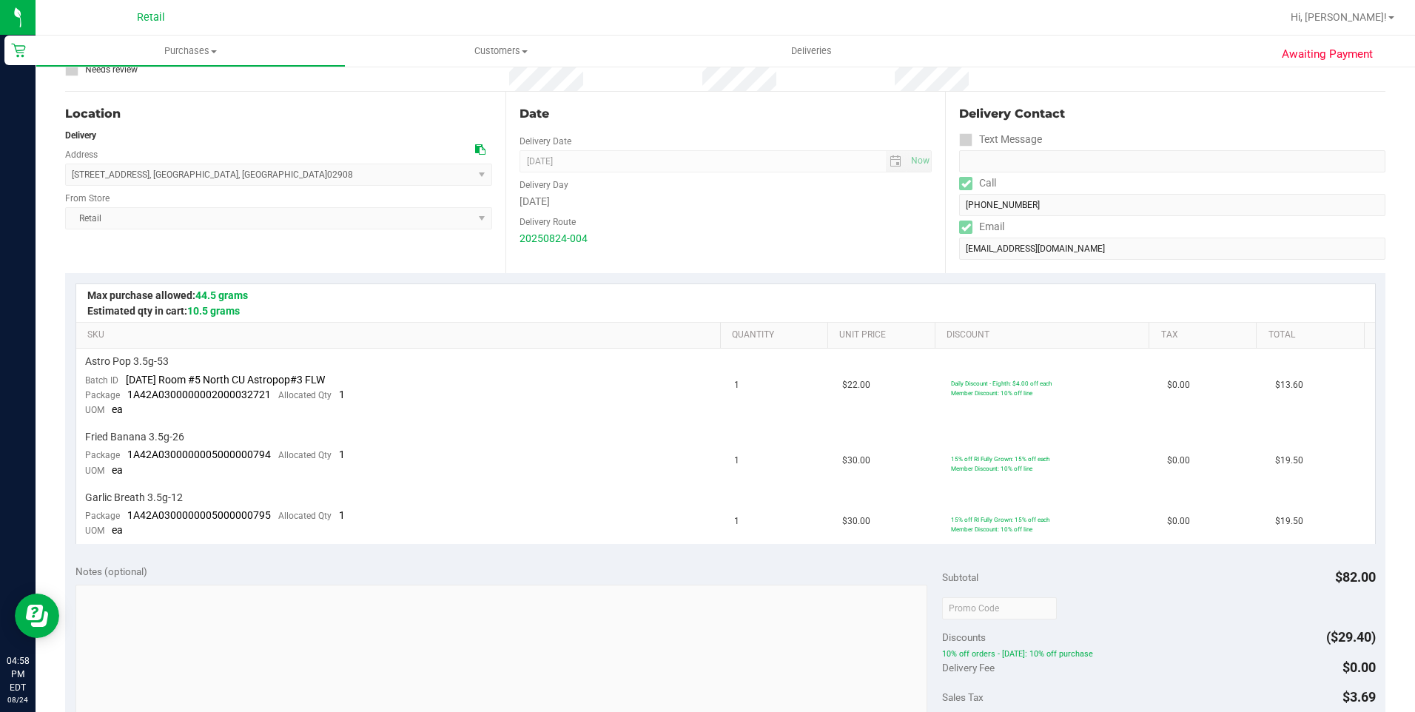
scroll to position [0, 0]
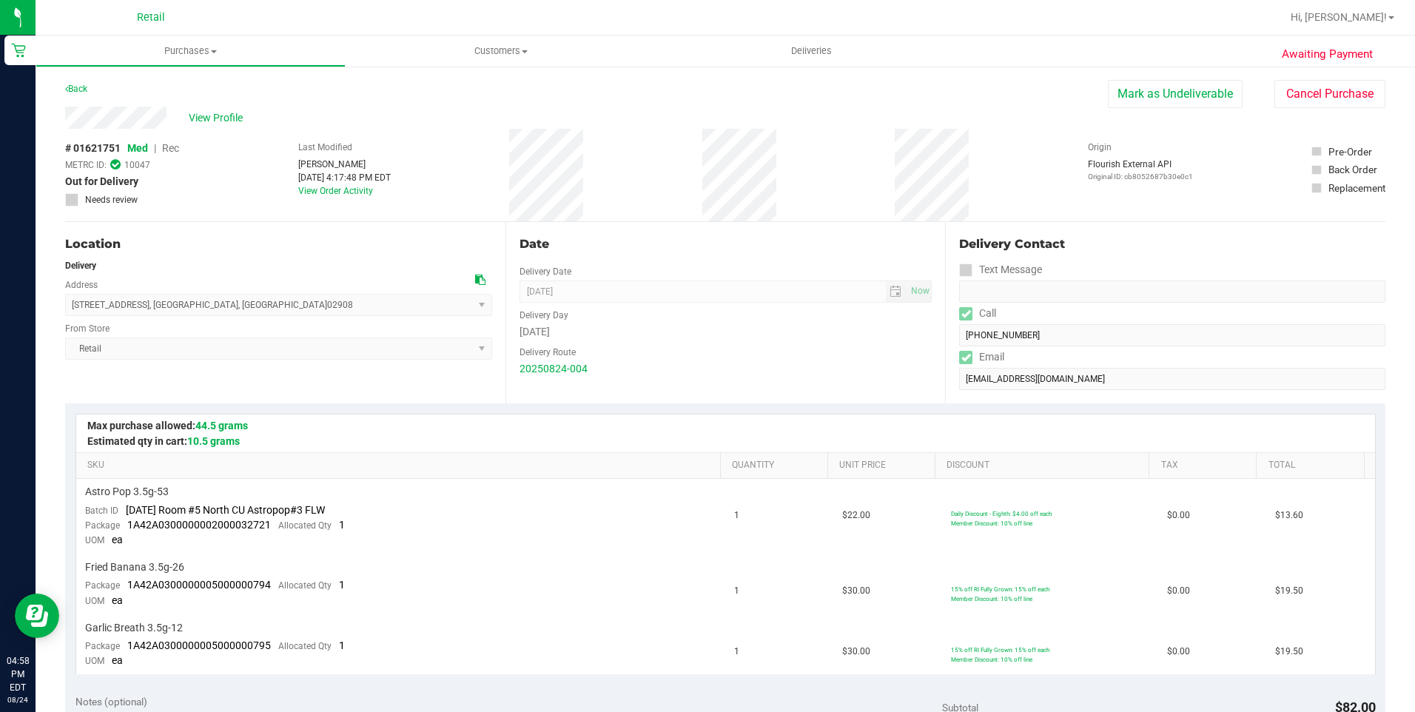
drag, startPoint x: 395, startPoint y: 200, endPoint x: 297, endPoint y: 164, distance: 104.9
click at [298, 164] on div "Last Modified Alexander Lopes Aug 24, 2025 4:17:48 PM EDT View Order Activity" at bounding box center [344, 175] width 93 height 93
drag, startPoint x: 1301, startPoint y: 221, endPoint x: 1156, endPoint y: 181, distance: 150.5
click at [1300, 221] on div "View Profile # 01621751 Med | Rec METRC ID: 10047 Out for Delivery Needs review…" at bounding box center [725, 164] width 1321 height 115
click at [516, 46] on span "Customers" at bounding box center [500, 50] width 309 height 13
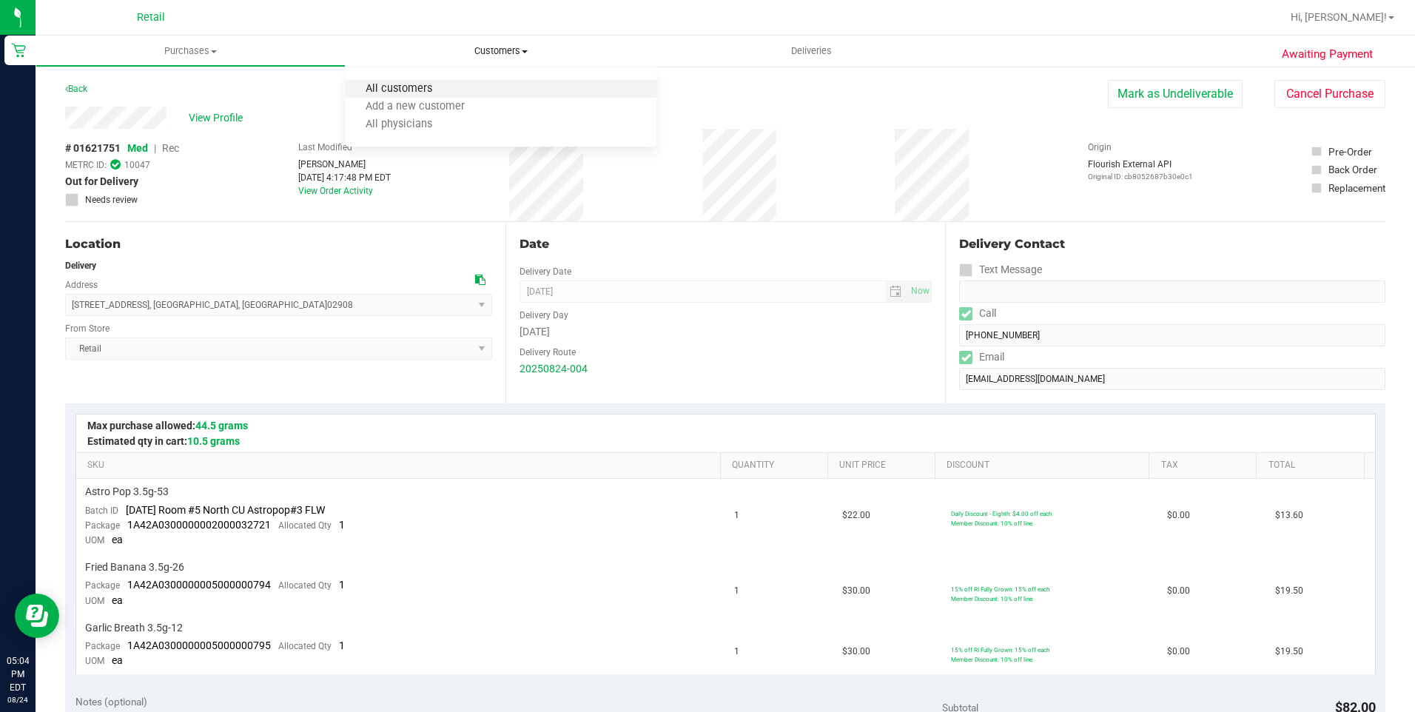
click at [432, 88] on span "All customers" at bounding box center [399, 89] width 107 height 13
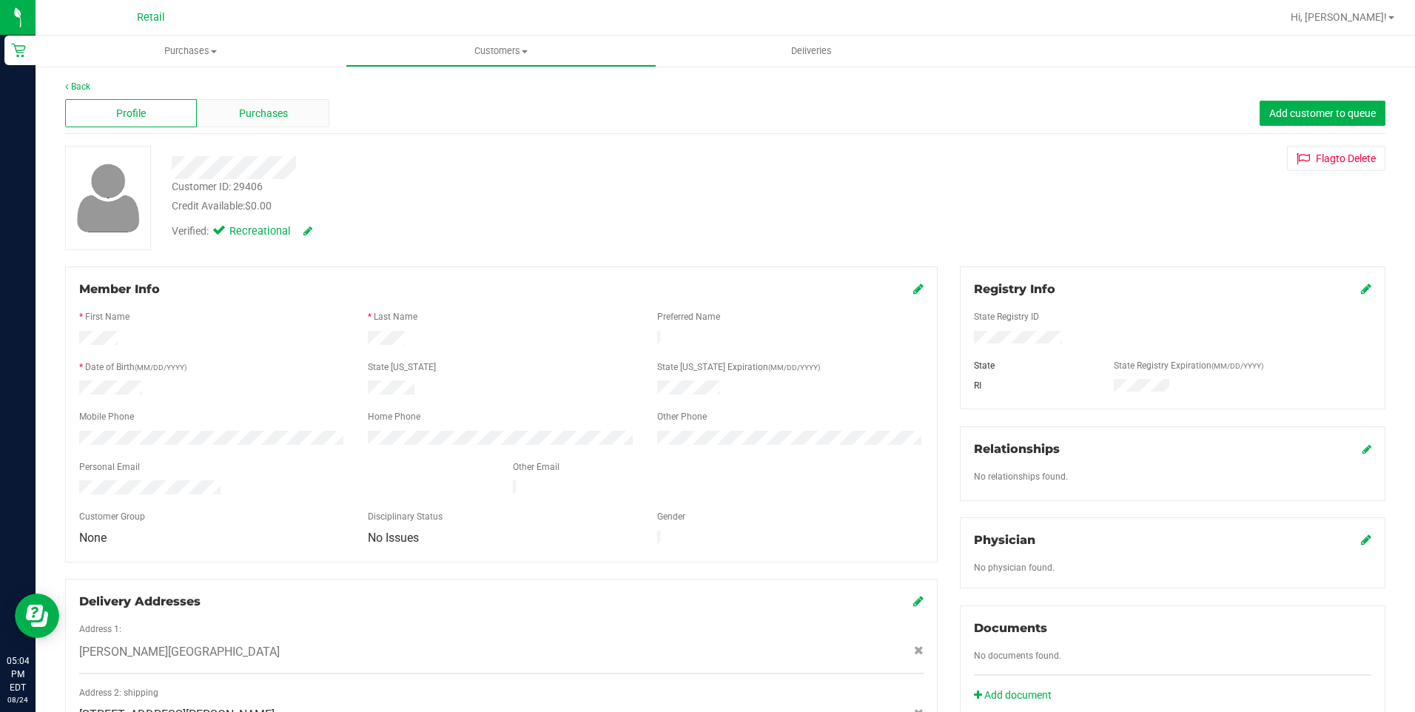
click at [247, 113] on span "Purchases" at bounding box center [263, 114] width 49 height 16
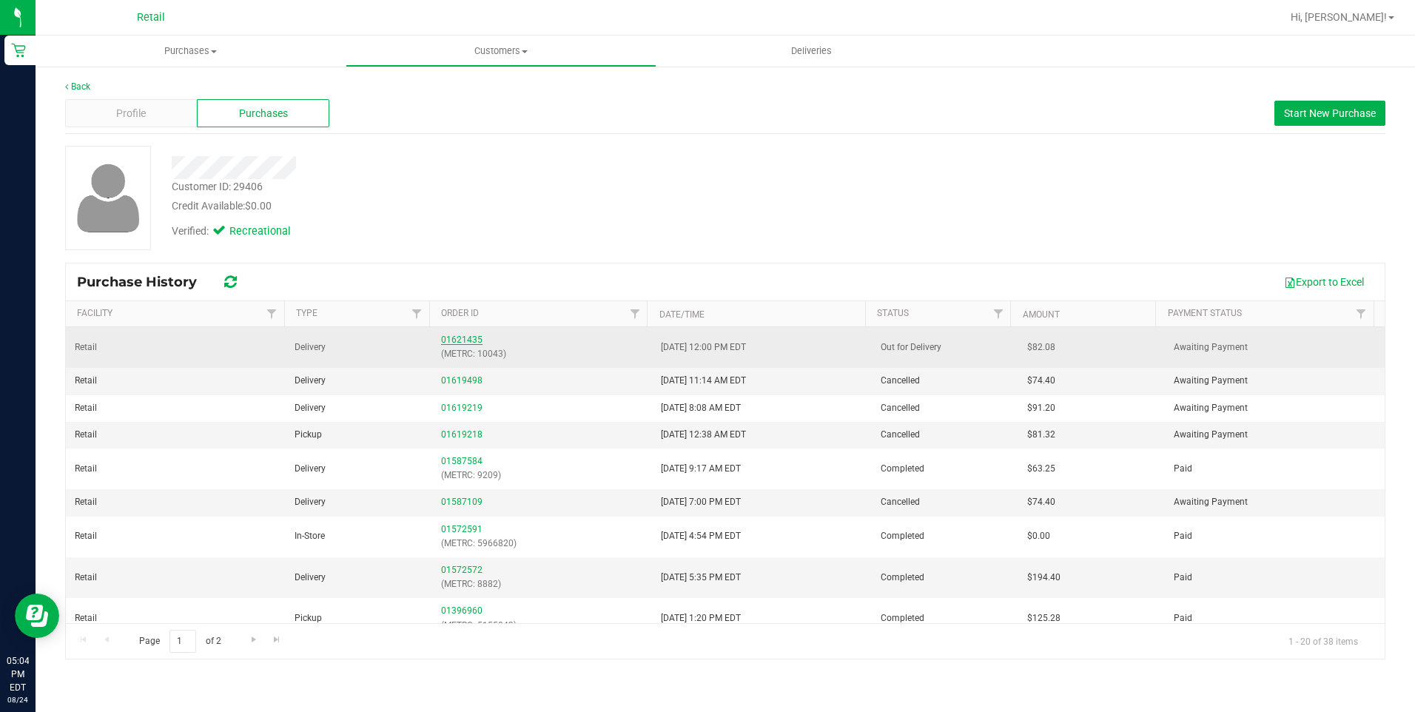
click at [463, 338] on link "01621435" at bounding box center [461, 340] width 41 height 10
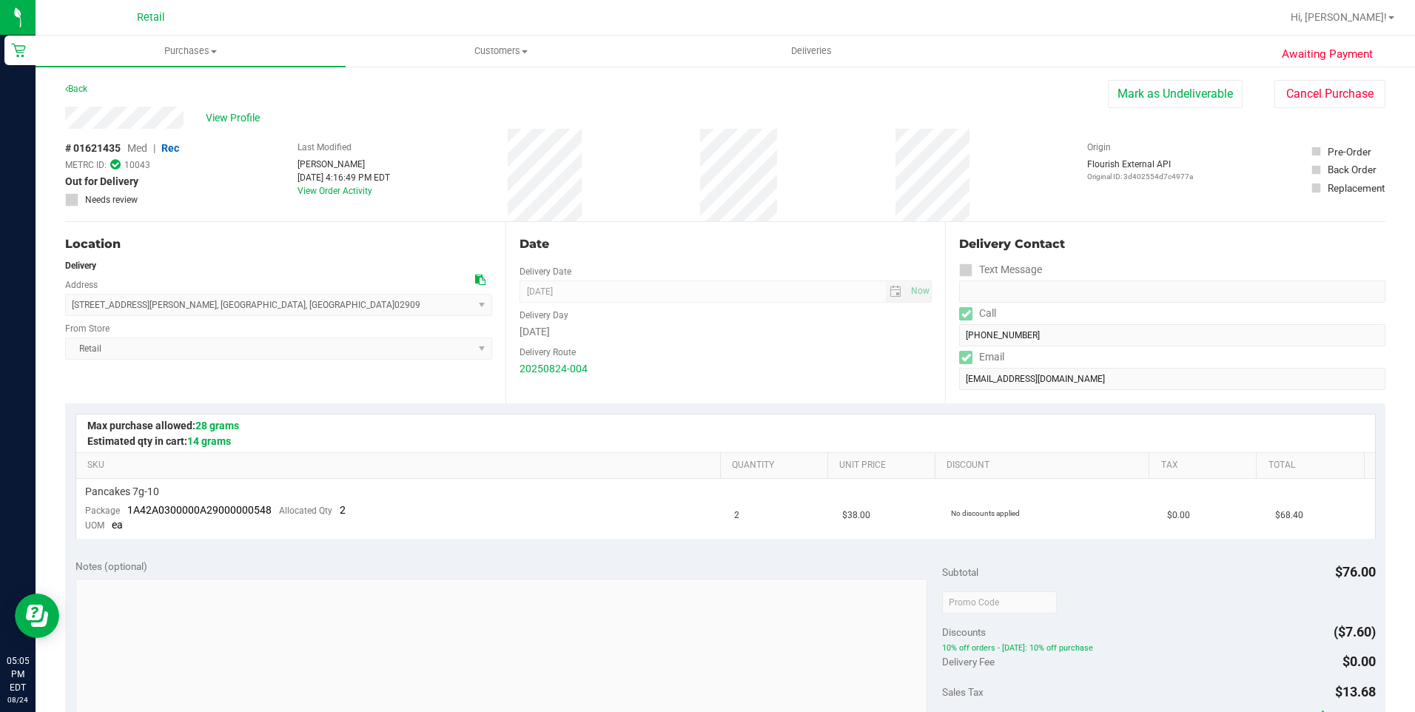
click at [1179, 90] on button "Mark as Undeliverable" at bounding box center [1175, 94] width 135 height 28
click at [1281, 123] on div "View Profile # 01621435 Med | Rec METRC ID: 10043 Undeliverable Needs review La…" at bounding box center [725, 164] width 1321 height 115
click at [815, 423] on div at bounding box center [725, 434] width 1299 height 38
click at [211, 44] on span "Purchases" at bounding box center [191, 50] width 310 height 13
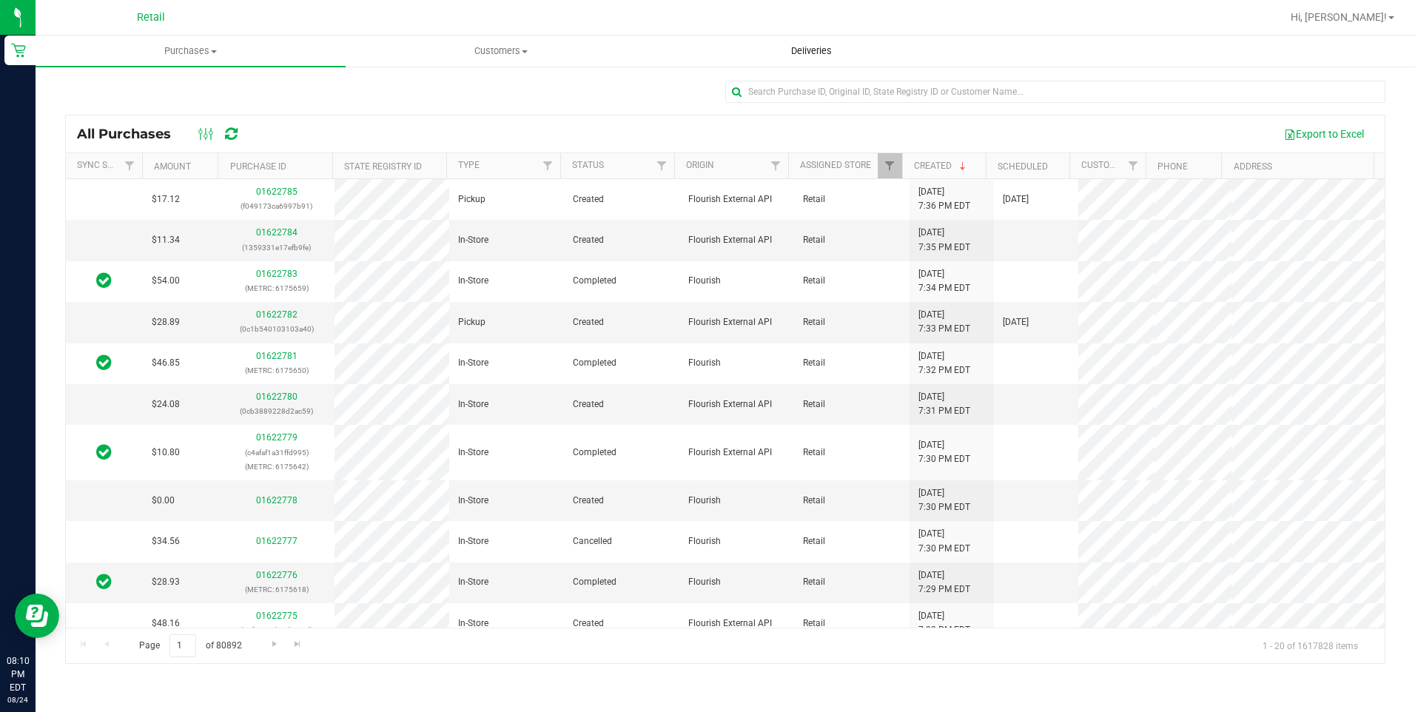
click at [791, 58] on uib-tab-heading "Deliveries" at bounding box center [811, 51] width 309 height 30
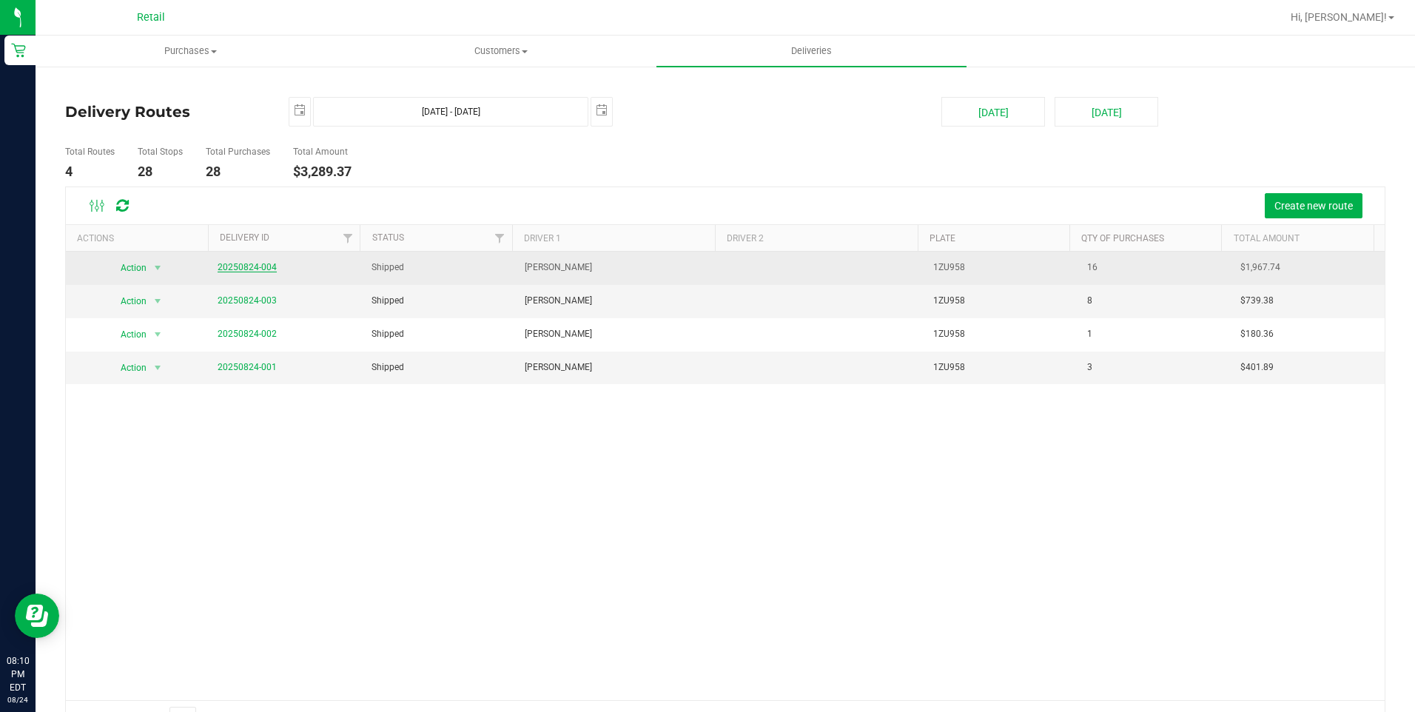
click at [238, 267] on link "20250824-004" at bounding box center [247, 267] width 59 height 10
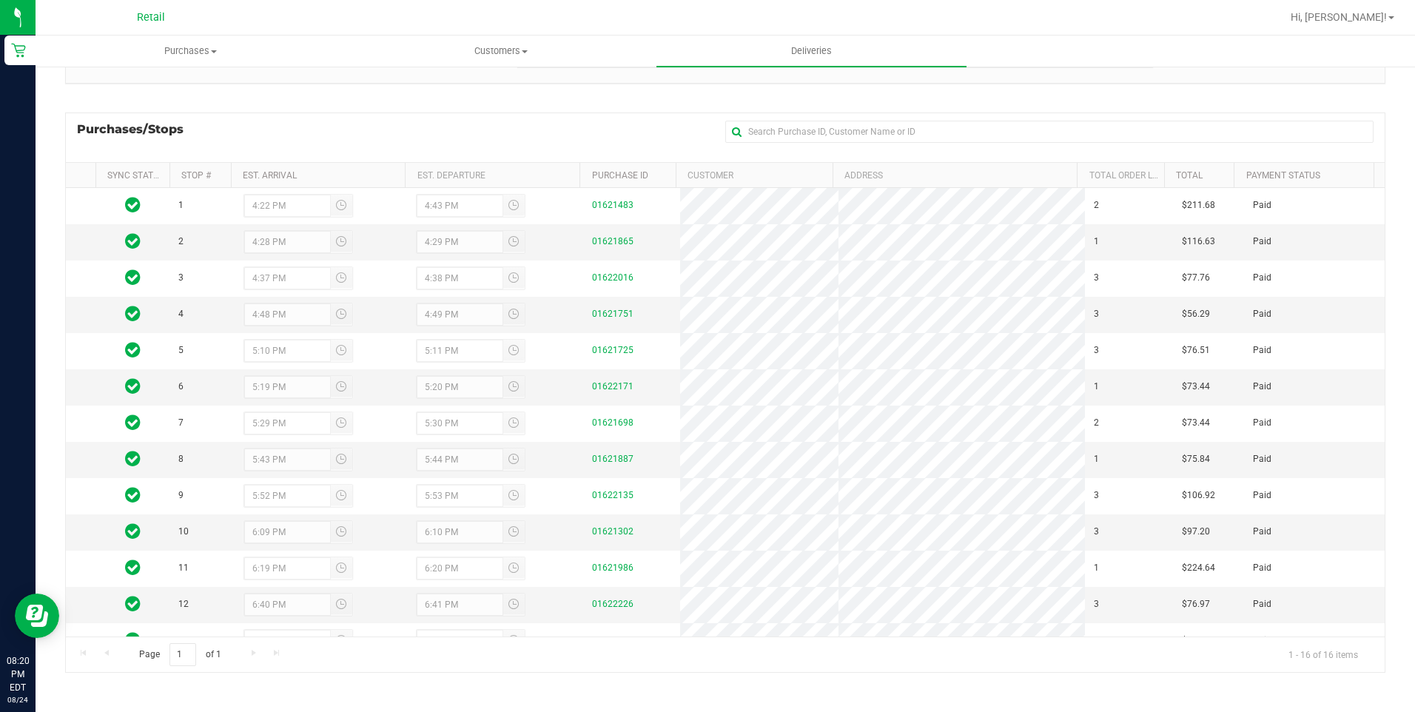
click at [809, 651] on div "Page 1 of 1 1 - 16 of 16 items" at bounding box center [725, 655] width 1319 height 36
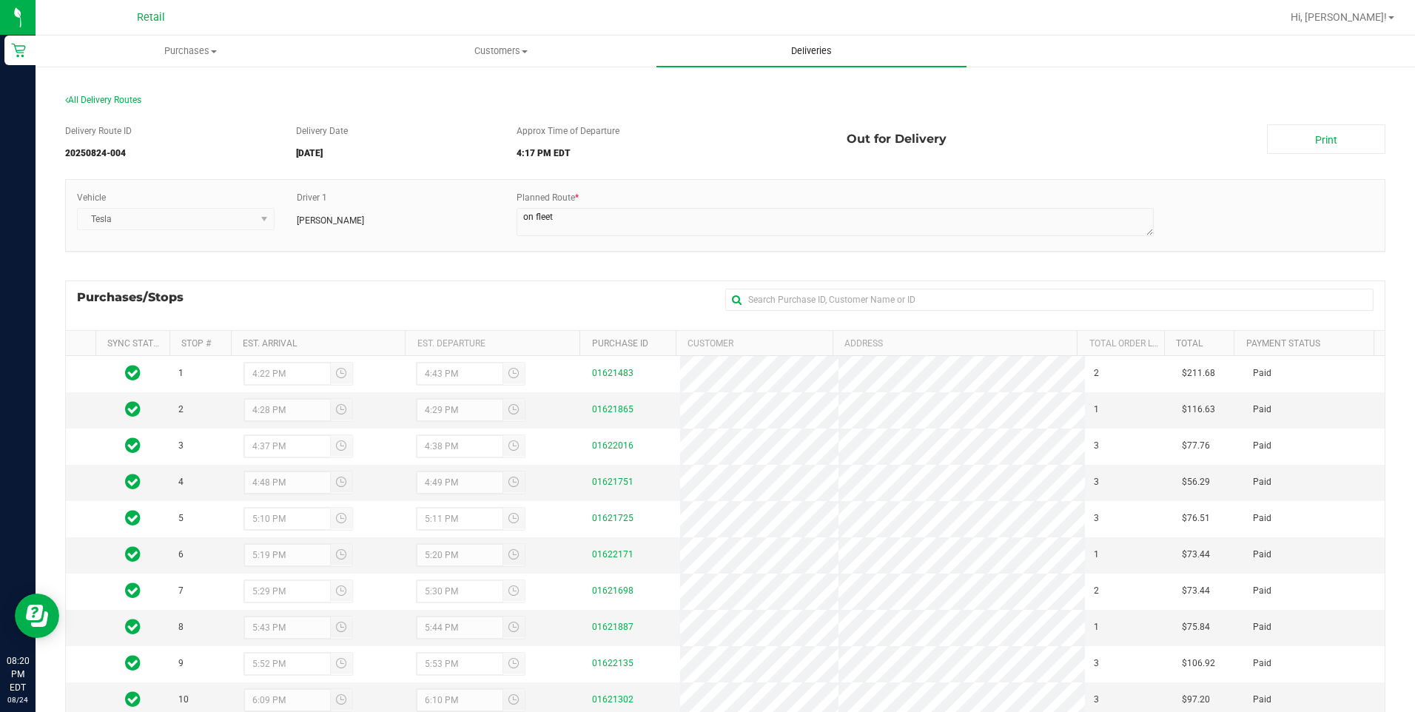
click at [815, 36] on uib-tab-heading "Deliveries" at bounding box center [812, 51] width 310 height 31
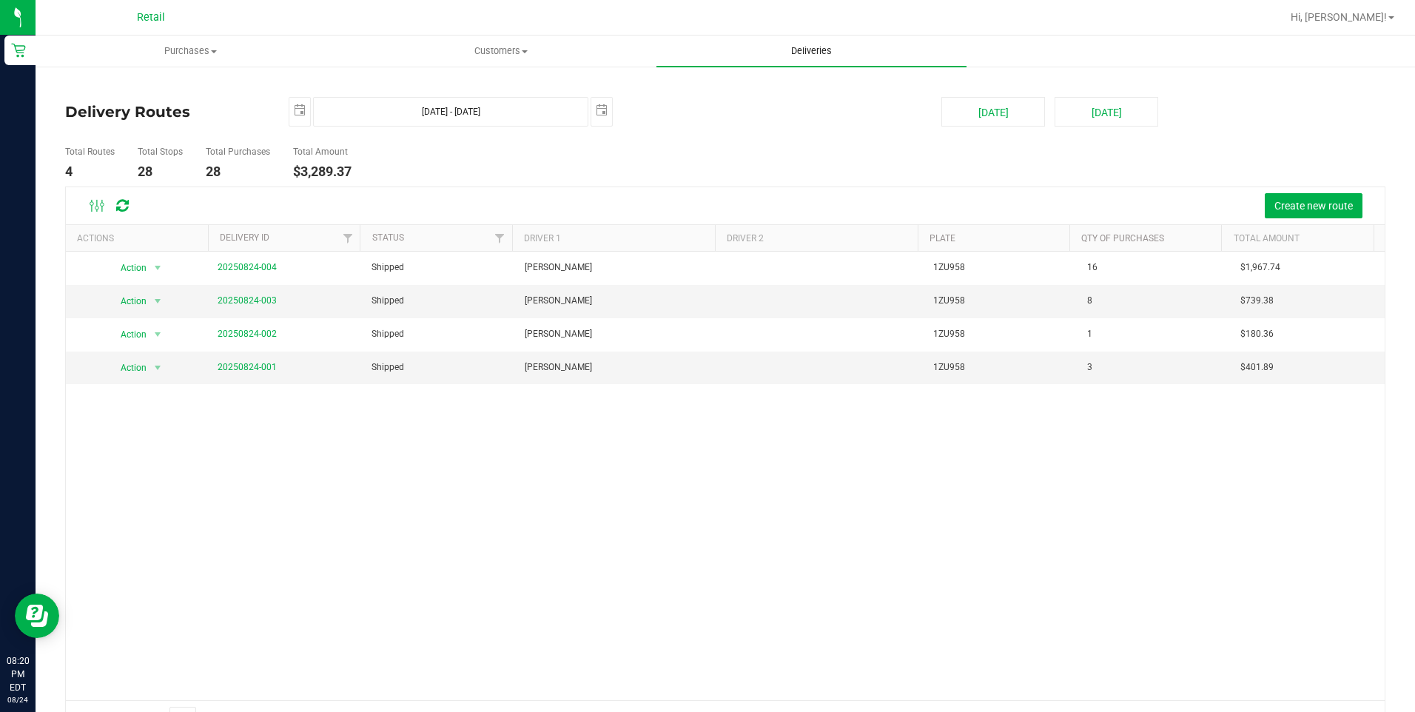
click at [815, 58] on uib-tab-heading "Deliveries" at bounding box center [812, 51] width 310 height 31
click at [1309, 208] on span "Create new route" at bounding box center [1314, 206] width 78 height 12
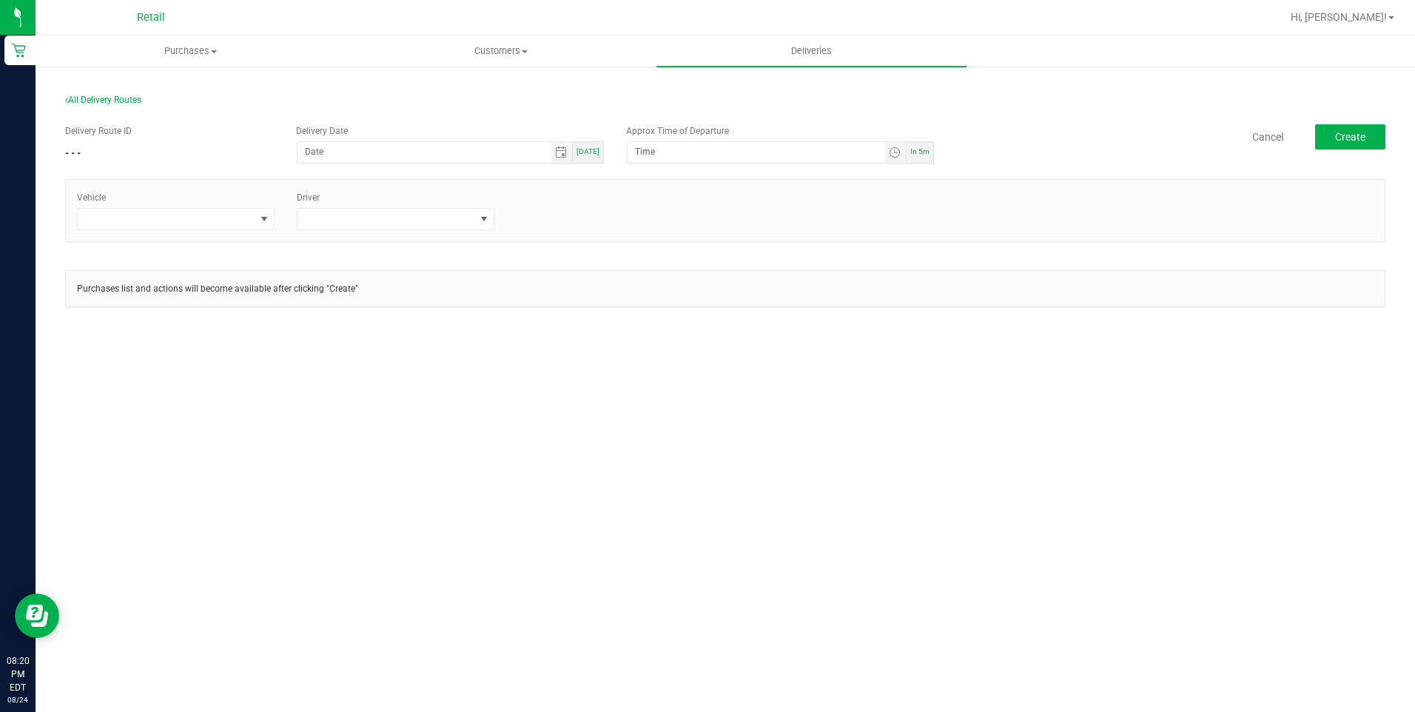
click at [589, 153] on span "[DATE]" at bounding box center [588, 151] width 23 height 8
type input "[DATE]"
type input "8:25 PM"
click at [811, 58] on uib-tab-heading "Deliveries" at bounding box center [812, 51] width 310 height 31
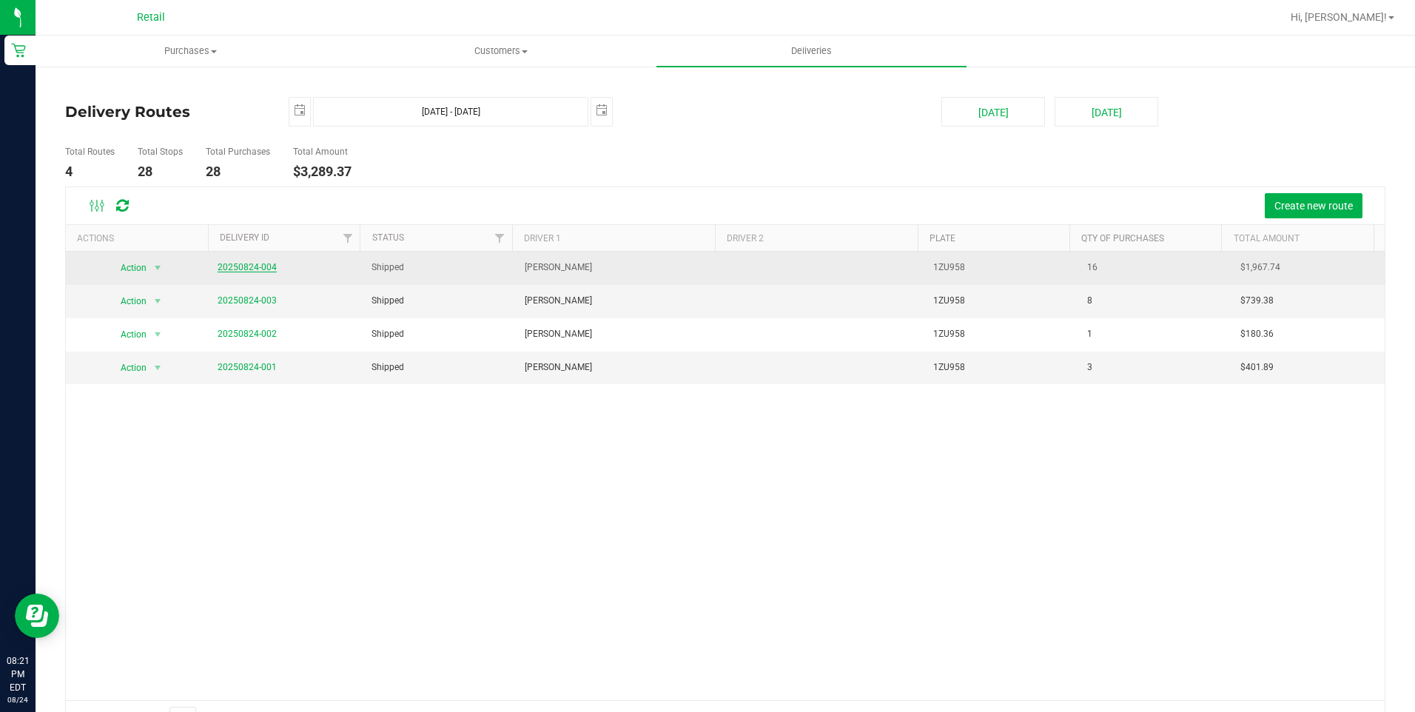
click at [261, 271] on link "20250824-004" at bounding box center [247, 267] width 59 height 10
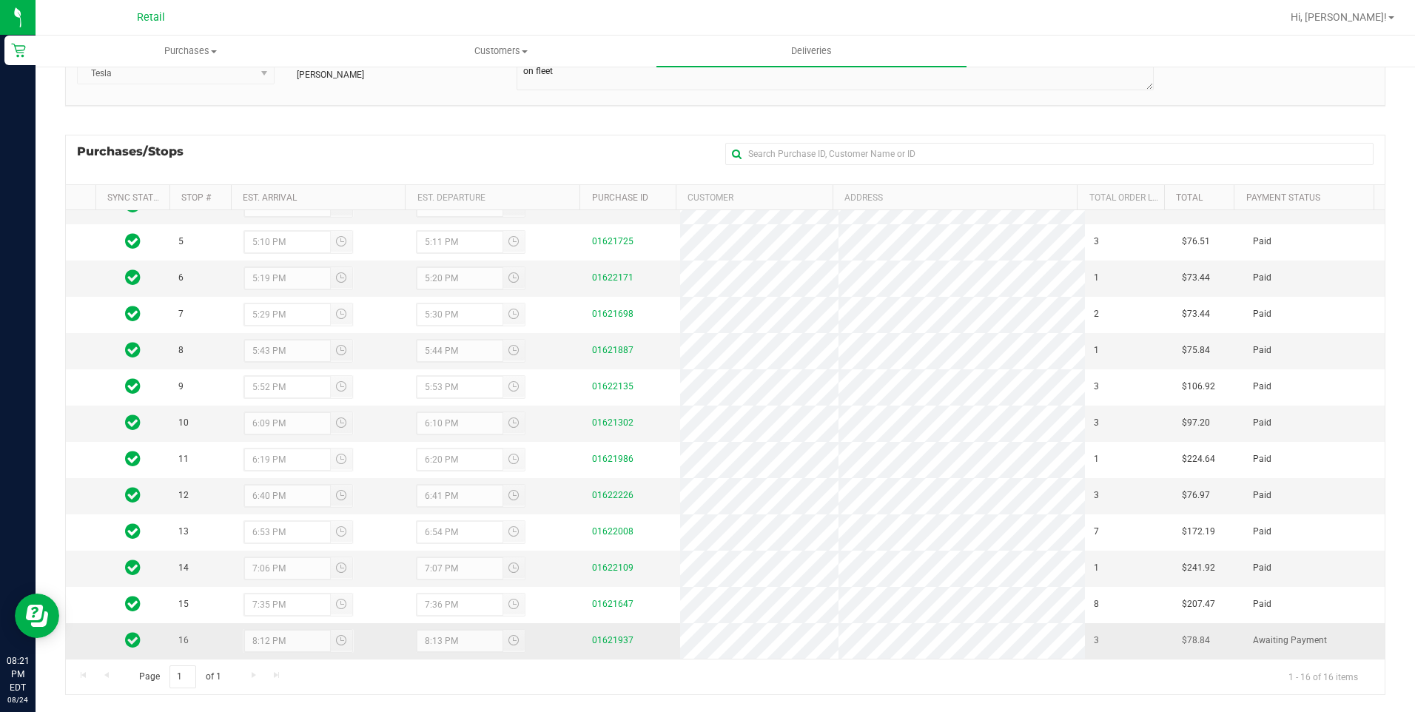
scroll to position [168, 0]
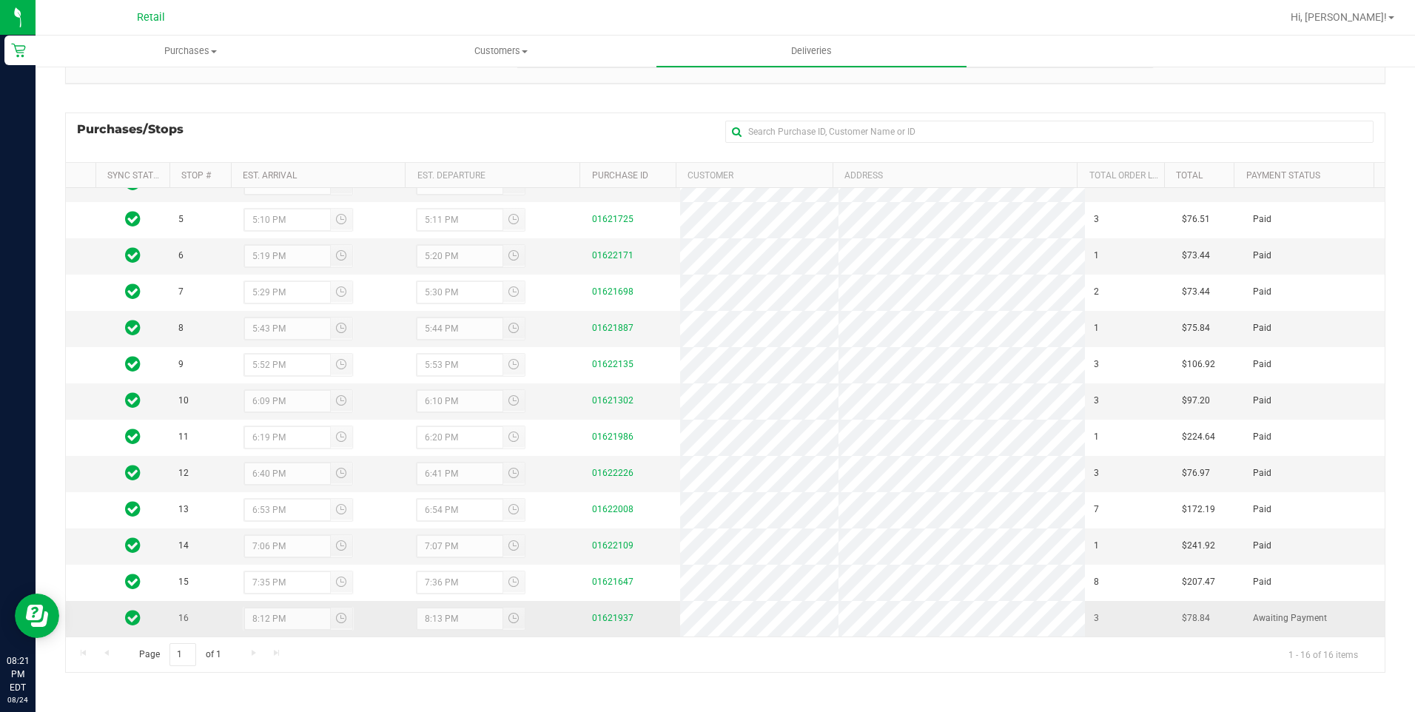
click at [606, 612] on div "01621937" at bounding box center [631, 619] width 79 height 14
click at [609, 617] on link "01621937" at bounding box center [612, 618] width 41 height 10
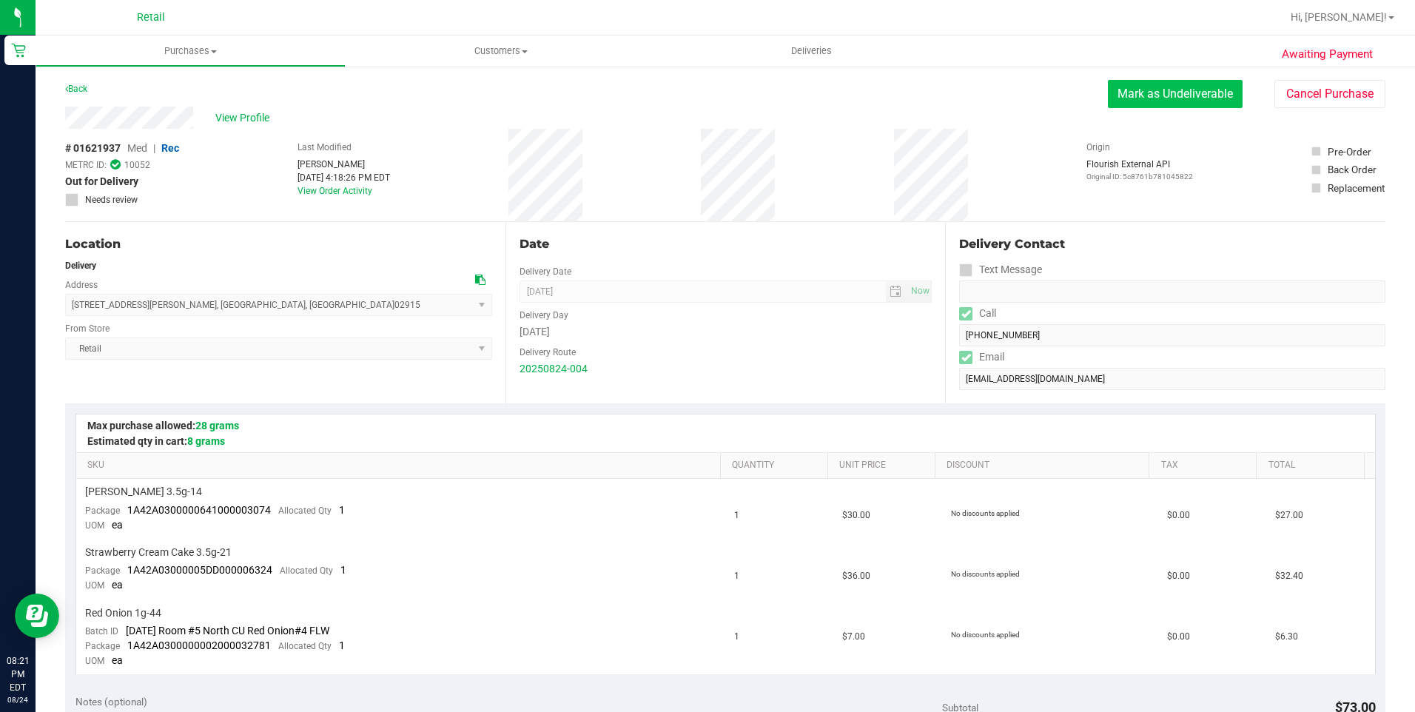
click at [1180, 96] on button "Mark as Undeliverable" at bounding box center [1175, 94] width 135 height 28
click at [1200, 97] on button "Mark as Packed" at bounding box center [1187, 94] width 111 height 28
click at [820, 59] on uib-tab-heading "Deliveries" at bounding box center [812, 51] width 310 height 31
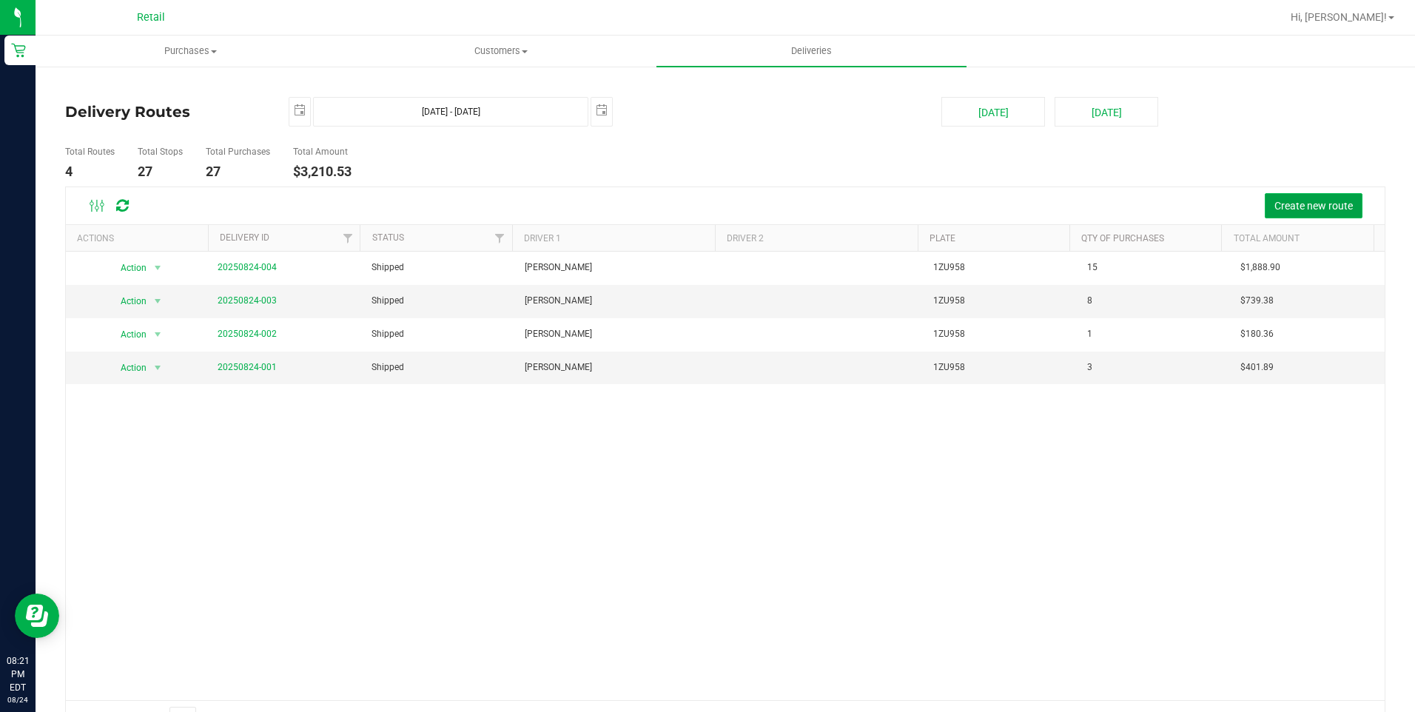
click at [1327, 200] on span "Create new route" at bounding box center [1314, 206] width 78 height 12
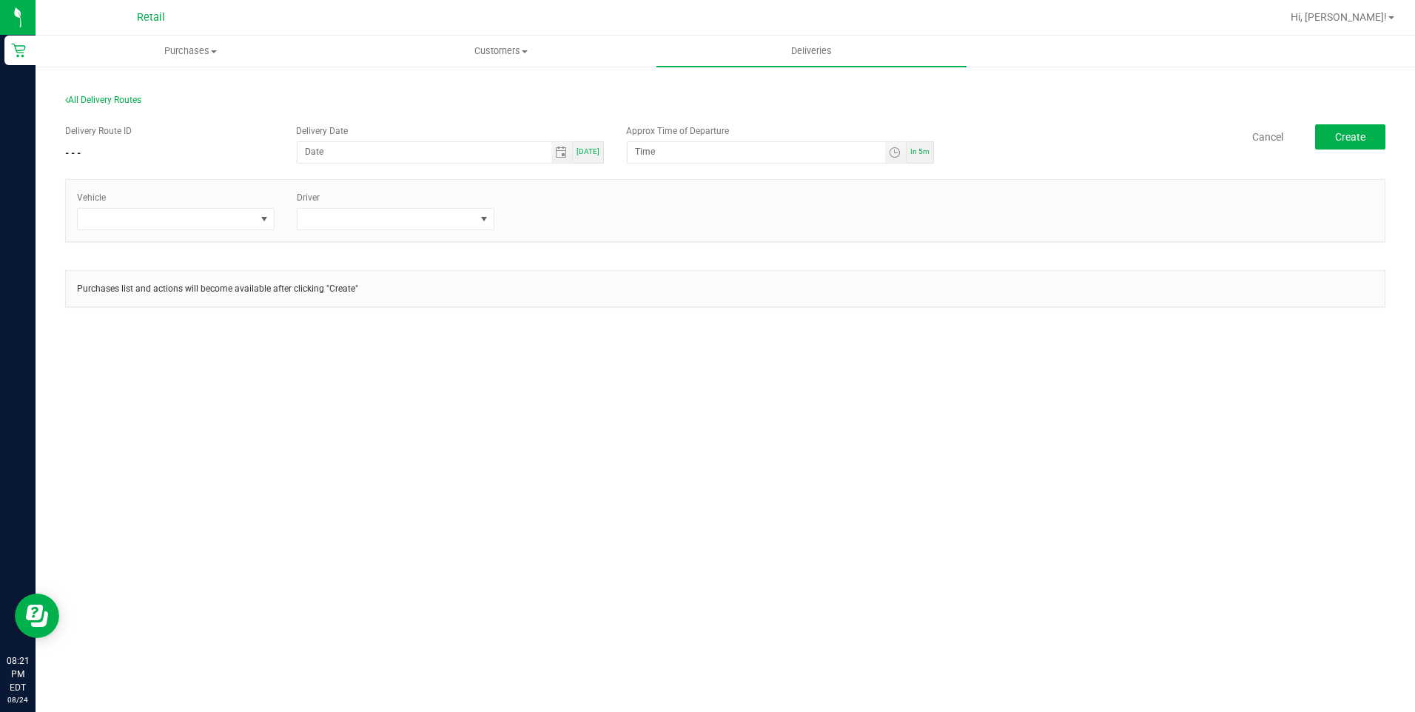
click at [589, 150] on span "[DATE]" at bounding box center [588, 151] width 23 height 8
type input "[DATE]"
type input "8:26 PM"
click at [217, 225] on span at bounding box center [167, 219] width 178 height 21
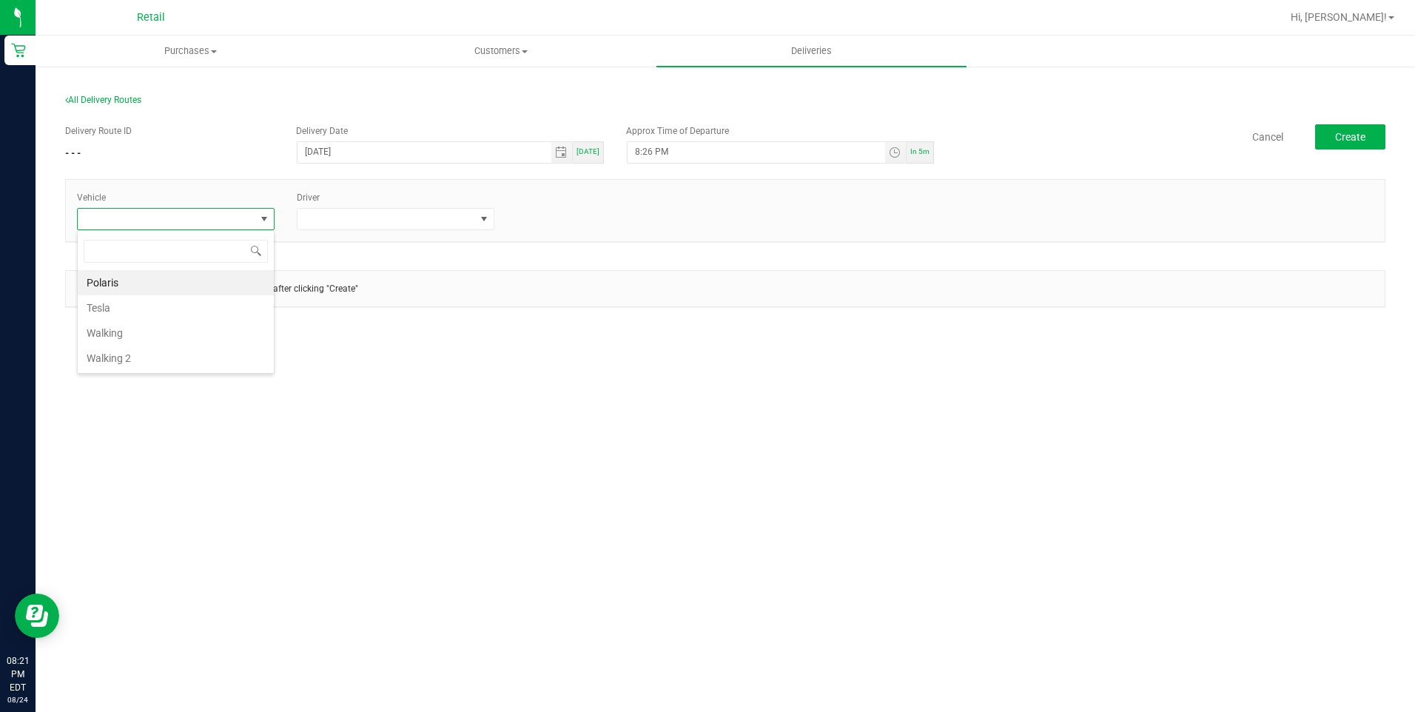
click at [119, 306] on li "Tesla" at bounding box center [176, 307] width 196 height 25
click at [437, 220] on span at bounding box center [387, 219] width 178 height 21
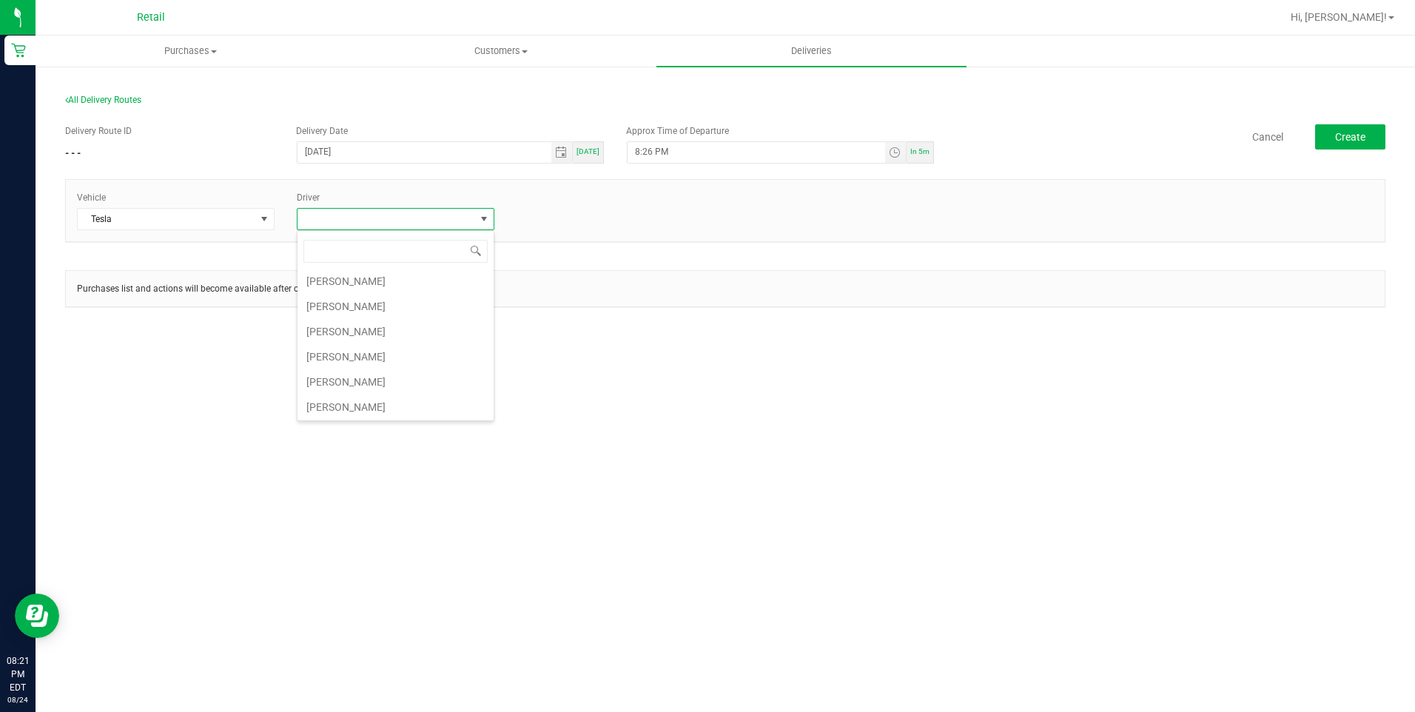
scroll to position [129, 0]
click at [355, 350] on li "[PERSON_NAME]" at bounding box center [396, 355] width 196 height 25
click at [1342, 131] on span "Create" at bounding box center [1351, 137] width 30 height 12
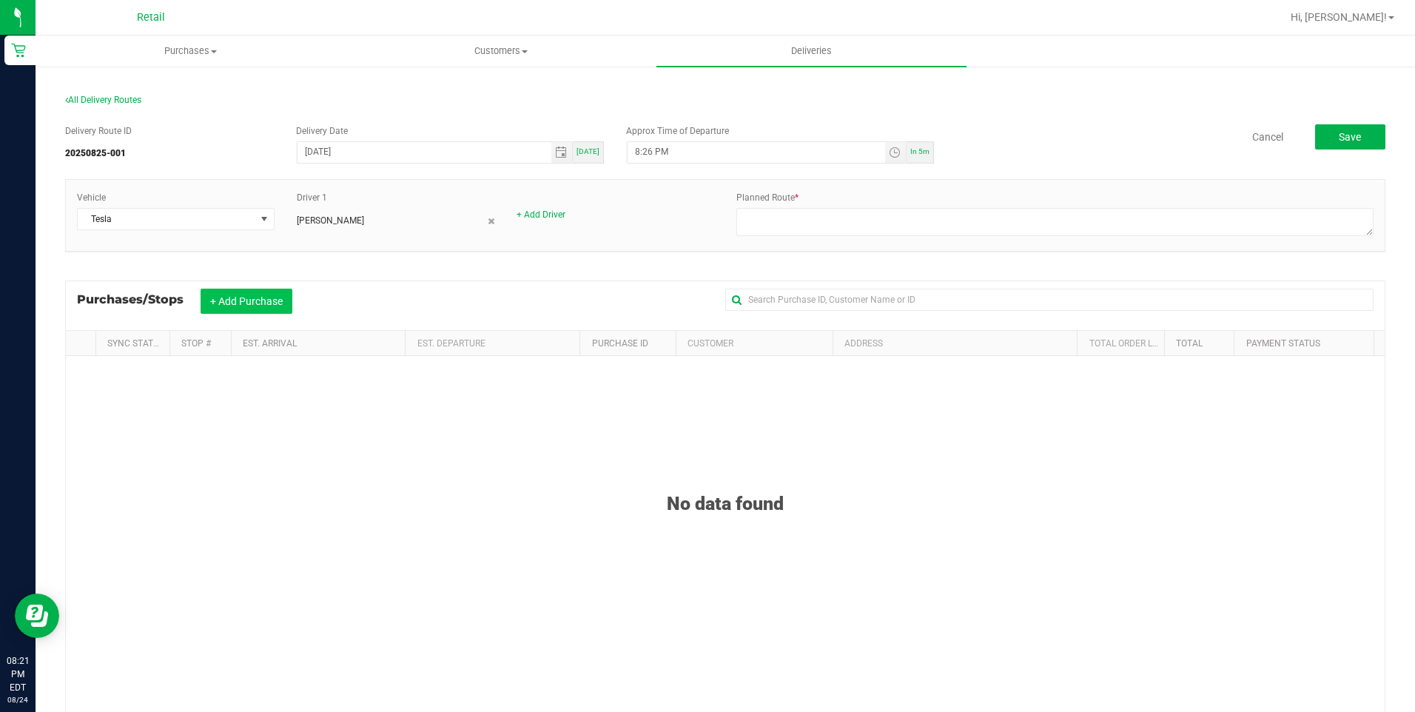
click at [241, 310] on button "+ Add Purchase" at bounding box center [247, 301] width 92 height 25
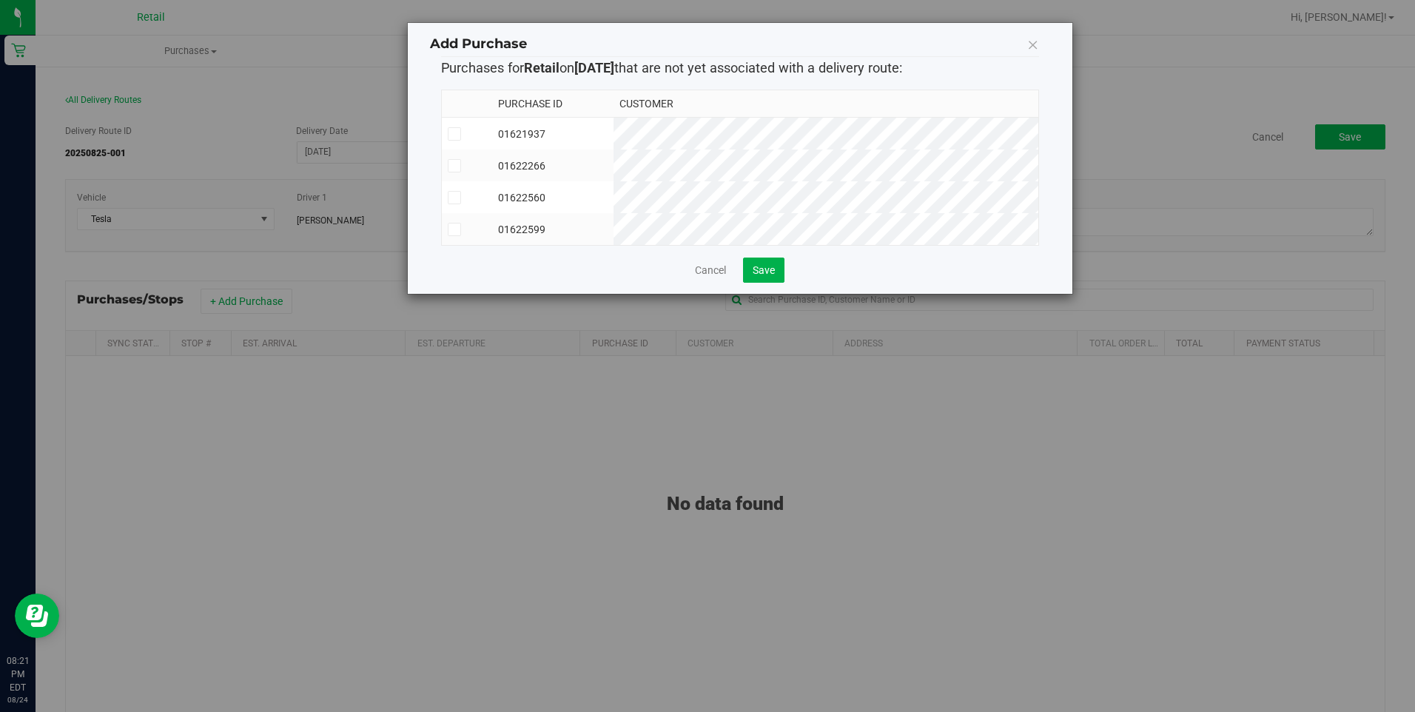
click at [592, 135] on td "01621937" at bounding box center [552, 134] width 121 height 33
click at [586, 158] on td "01622266" at bounding box center [552, 166] width 121 height 32
drag, startPoint x: 551, startPoint y: 216, endPoint x: 562, endPoint y: 227, distance: 15.2
click at [552, 217] on td "01622599" at bounding box center [552, 229] width 121 height 32
click at [772, 276] on span "Save" at bounding box center [764, 270] width 22 height 12
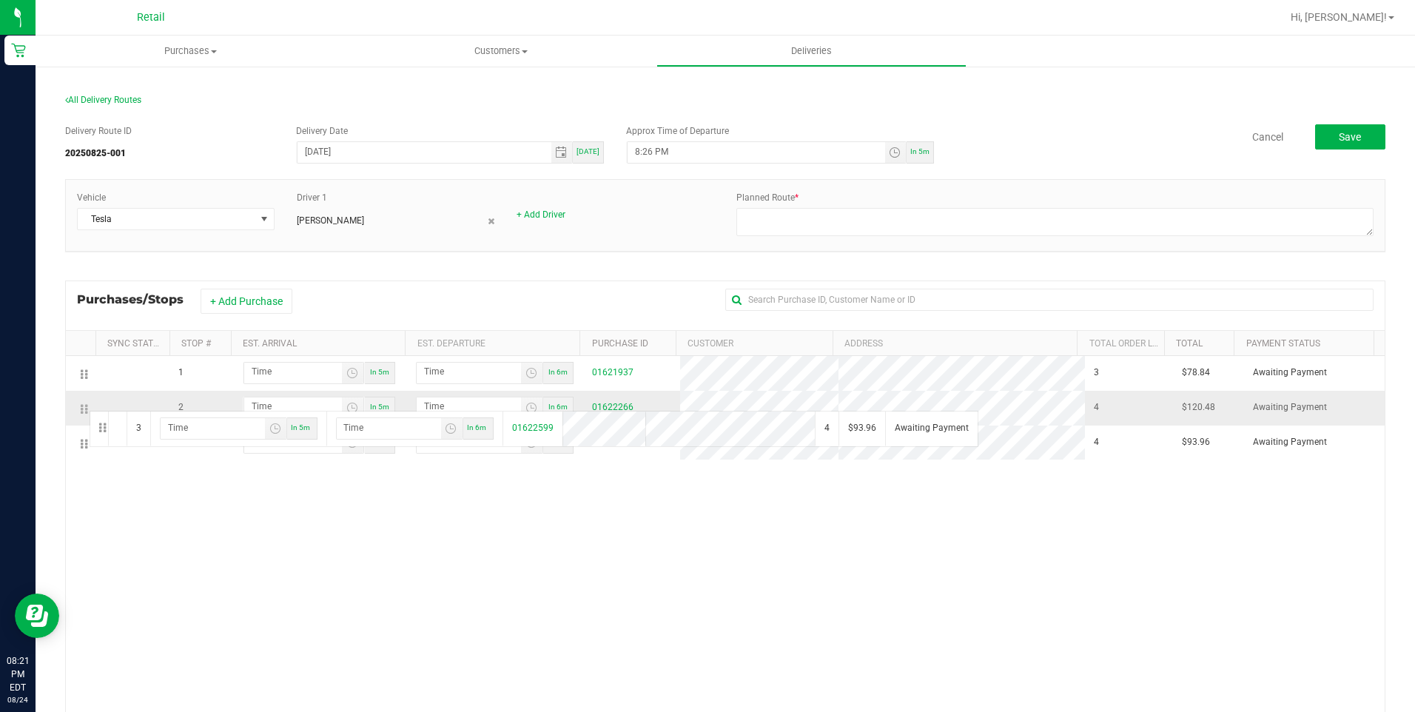
drag, startPoint x: 87, startPoint y: 446, endPoint x: 87, endPoint y: 409, distance: 36.3
click at [980, 558] on div "1 In 5m In 6m 01621937 3 $78.84 Awaiting Payment 2 In 5m In 6m 01622599 4 $93.9…" at bounding box center [725, 580] width 1319 height 449
click at [889, 154] on span "Toggle time list" at bounding box center [895, 153] width 12 height 12
click at [699, 318] on span "30" at bounding box center [700, 317] width 10 height 10
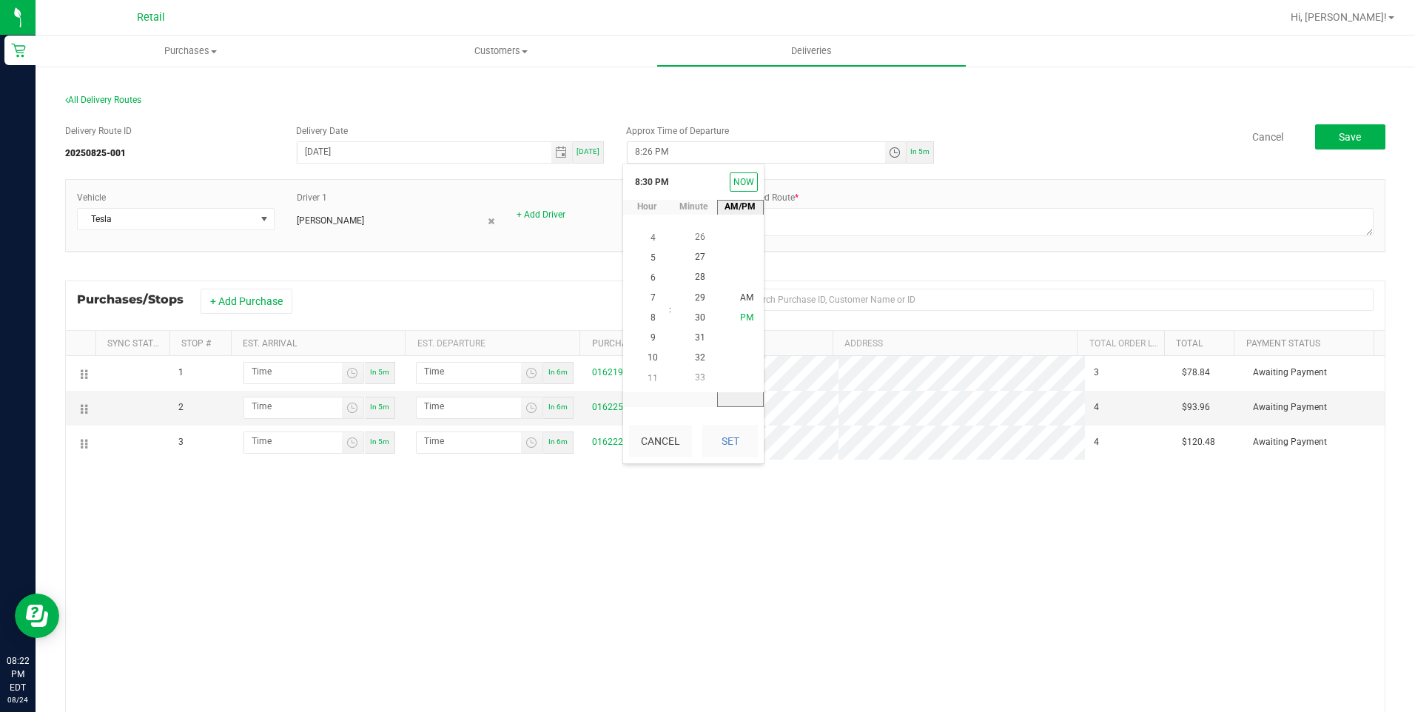
click at [750, 316] on li "PM" at bounding box center [747, 319] width 36 height 20
click at [746, 432] on button "Set" at bounding box center [731, 441] width 56 height 33
type input "8:30 PM"
click at [794, 555] on div "1 In 5m In 6m 01621937 3 $78.84 Awaiting Payment 2 In 5m In 6m 01622599 4 $93.9…" at bounding box center [725, 580] width 1319 height 449
click at [699, 542] on div "1 In 5m In 6m 01621937 3 $78.84 Awaiting Payment 2 In 5m In 6m 01622599 4 $93.9…" at bounding box center [725, 580] width 1319 height 449
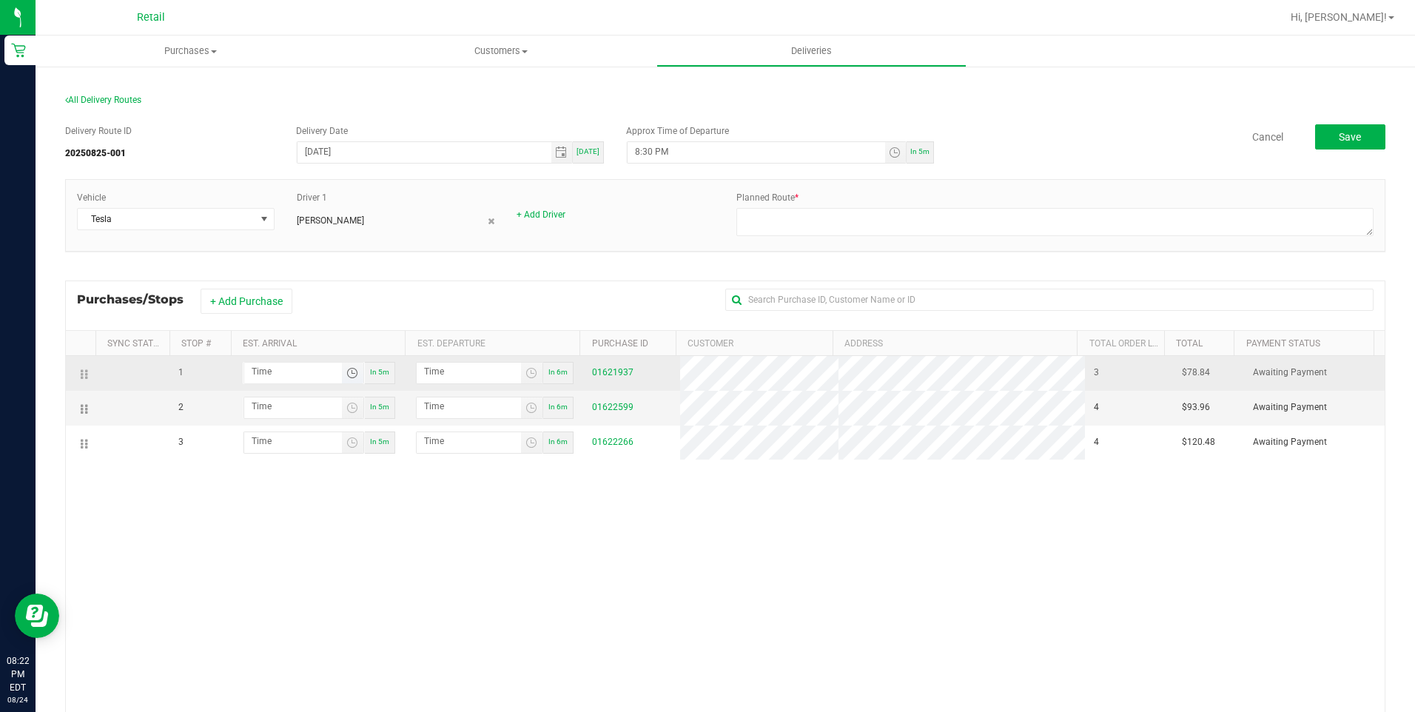
click at [346, 373] on span "Toggle time list" at bounding box center [352, 373] width 12 height 12
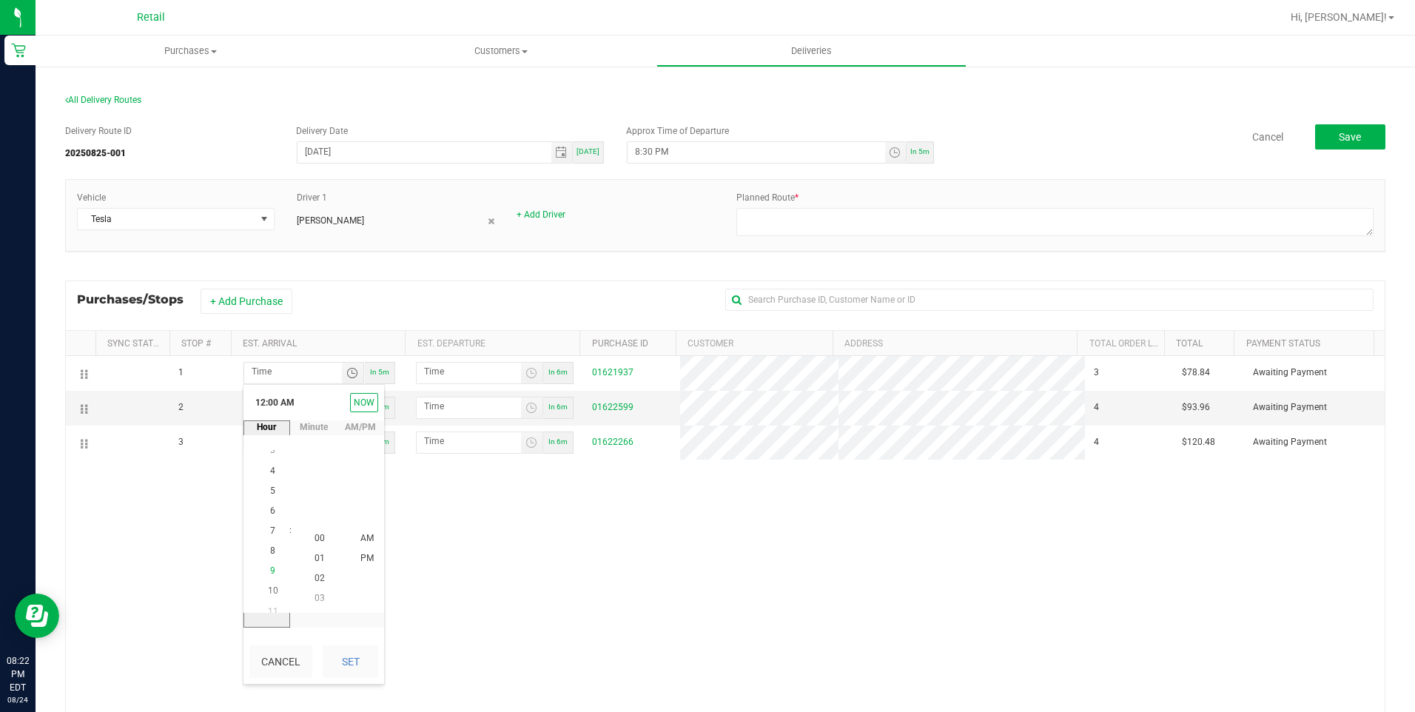
scroll to position [161, 0]
click at [270, 543] on li "8" at bounding box center [273, 539] width 36 height 20
click at [324, 560] on li "50" at bounding box center [320, 559] width 36 height 20
click at [361, 558] on span "PM" at bounding box center [367, 559] width 13 height 10
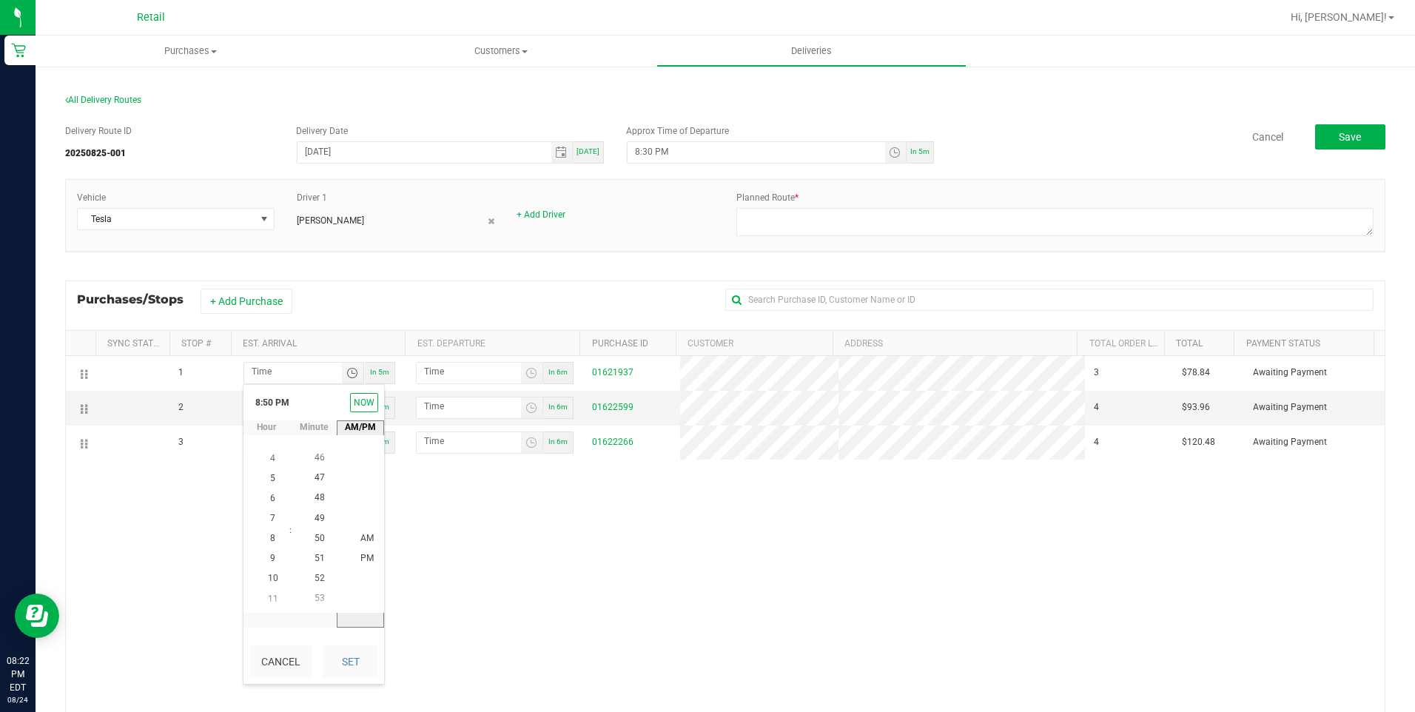
scroll to position [20, 0]
click at [352, 663] on button "Set" at bounding box center [351, 662] width 56 height 33
type input "8:50 PM"
click at [540, 571] on div "1 8:50 PM In 5m 8:51 PM In 6m 01621937 3 $78.84 Awaiting Payment 2 In 5m In 6m …" at bounding box center [725, 580] width 1319 height 449
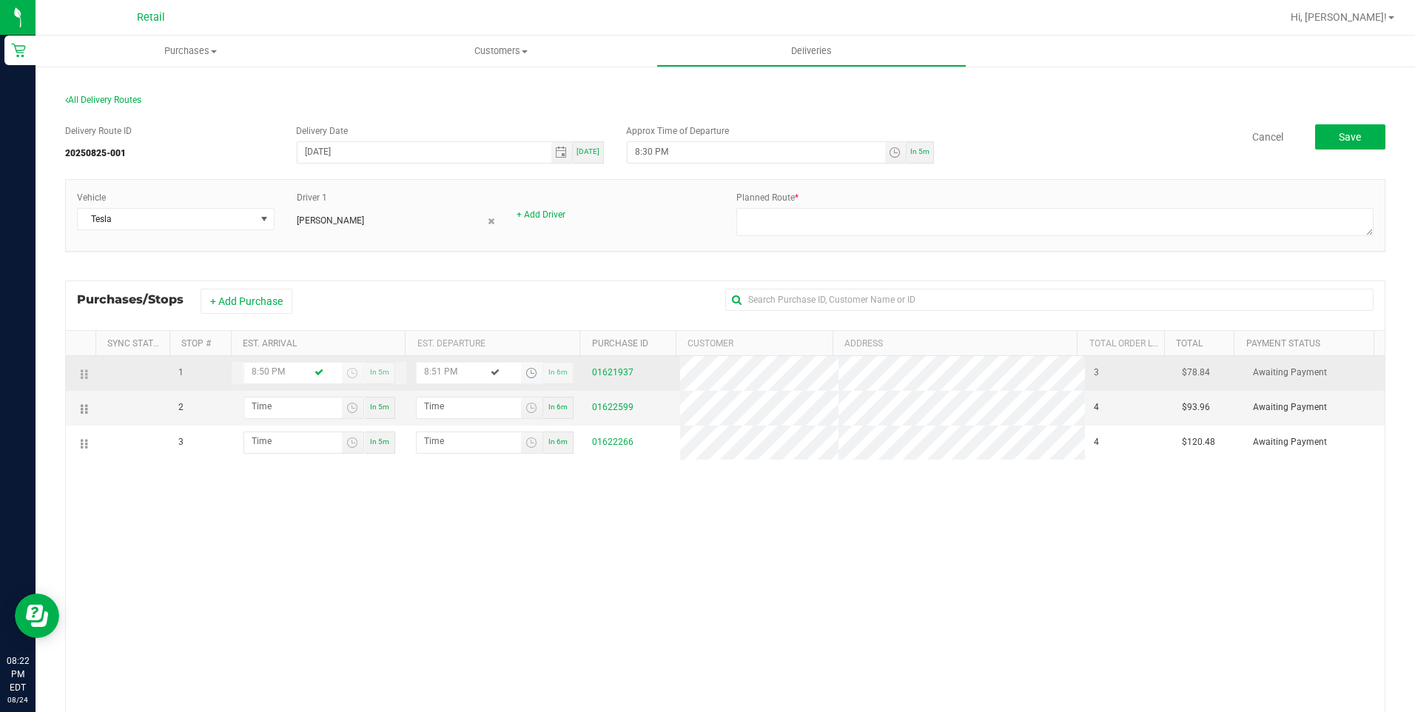
click at [526, 368] on span "Toggle time list" at bounding box center [532, 373] width 12 height 12
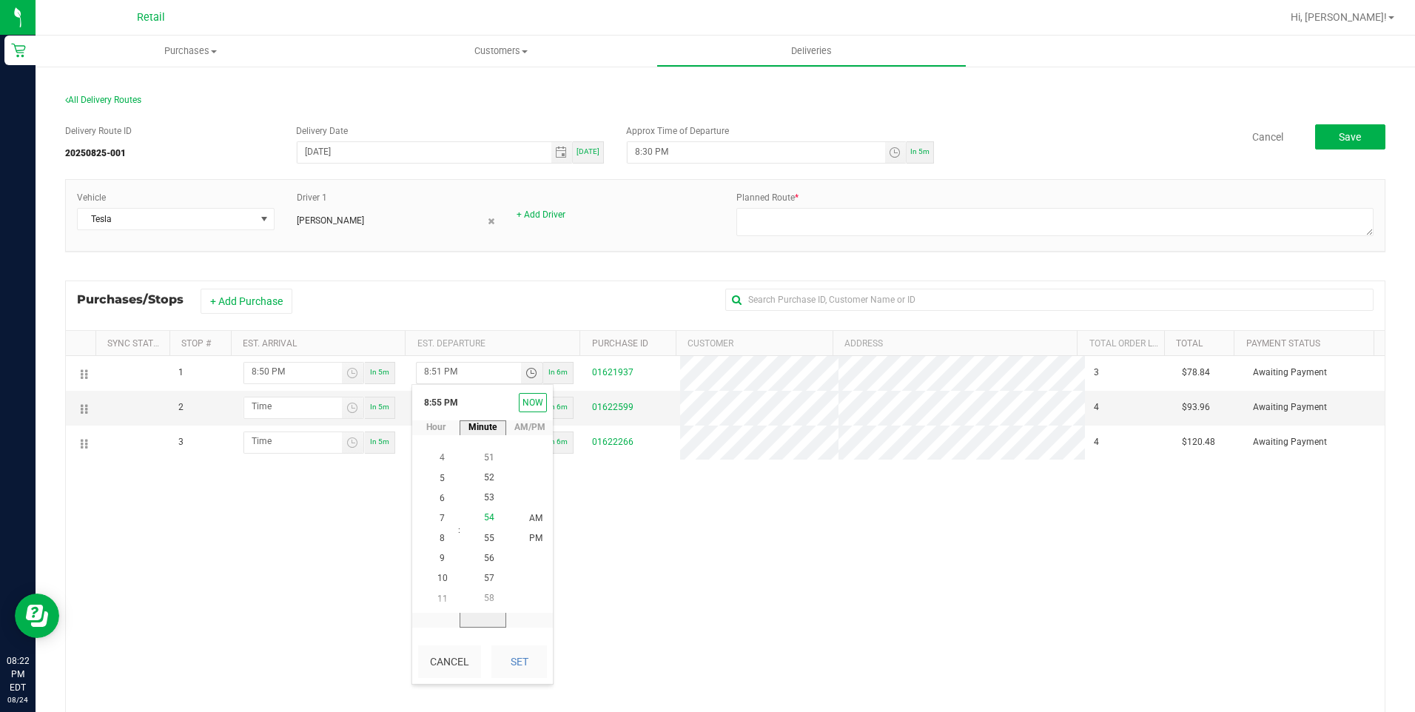
click at [486, 514] on span "54" at bounding box center [489, 518] width 10 height 10
click at [484, 532] on li "54" at bounding box center [490, 539] width 36 height 20
click at [529, 543] on span "PM" at bounding box center [535, 539] width 13 height 10
click at [520, 663] on button "Set" at bounding box center [520, 662] width 56 height 33
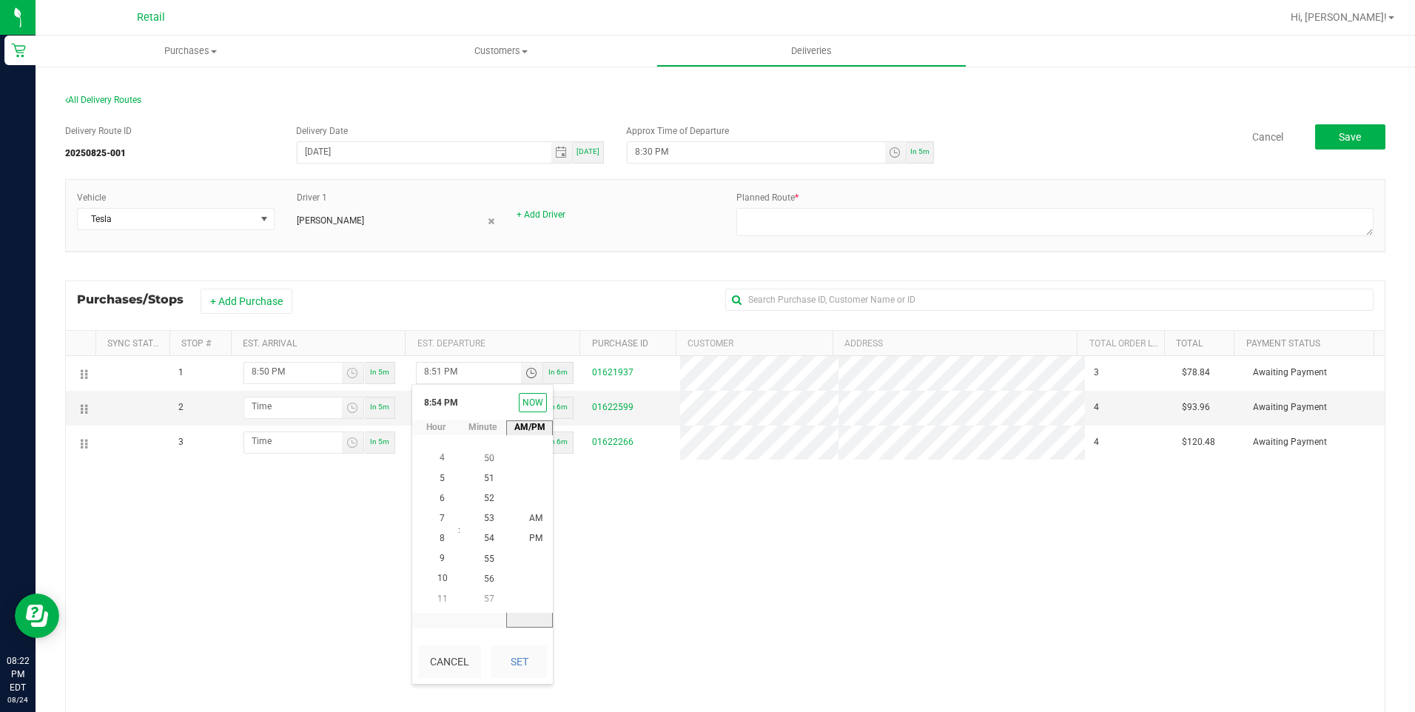
type input "8:54 PM"
click at [738, 626] on div "1 8:50 PM In 5m 8:54 PM In 6m 01621937 3 $78.84 Awaiting Payment 2 In 5m In 6m …" at bounding box center [725, 580] width 1319 height 449
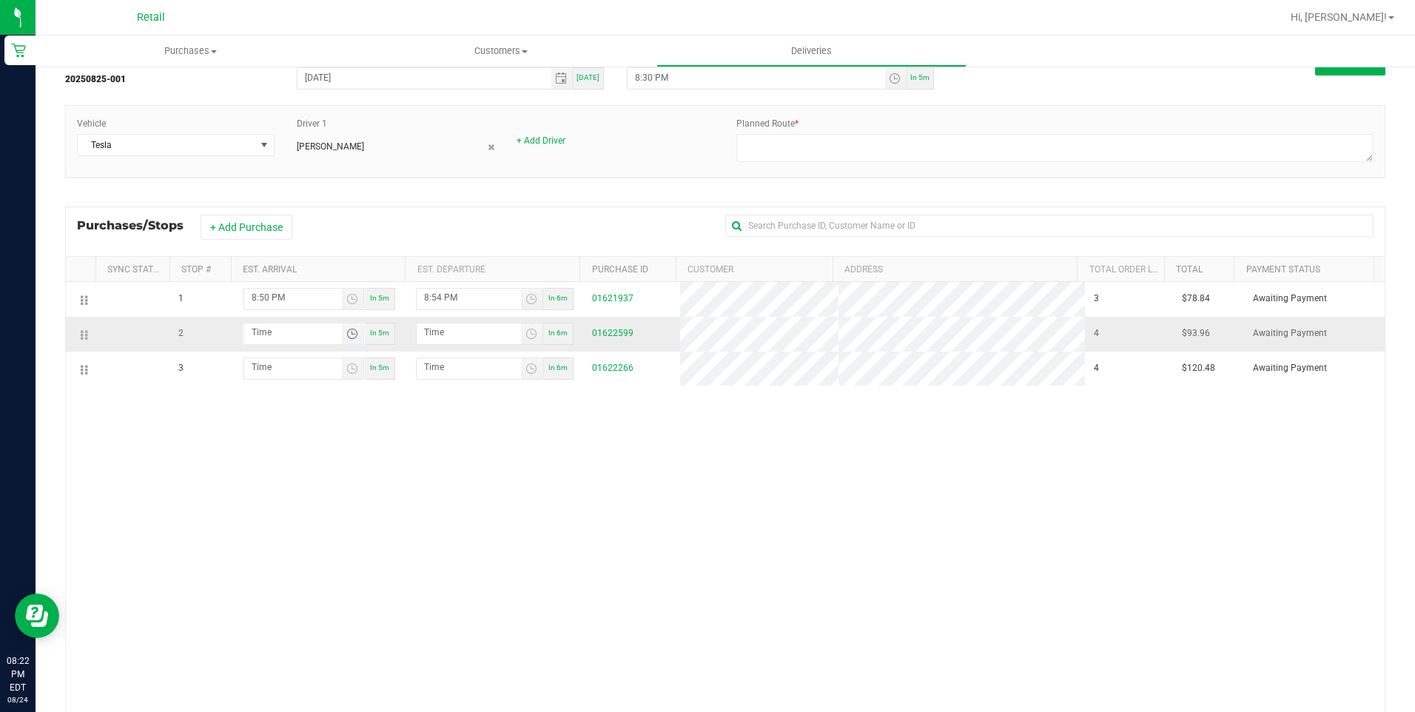
click at [346, 332] on span "Toggle time list" at bounding box center [352, 334] width 12 height 12
click at [266, 465] on li "9" at bounding box center [273, 459] width 36 height 20
click at [317, 483] on span "15" at bounding box center [320, 479] width 10 height 10
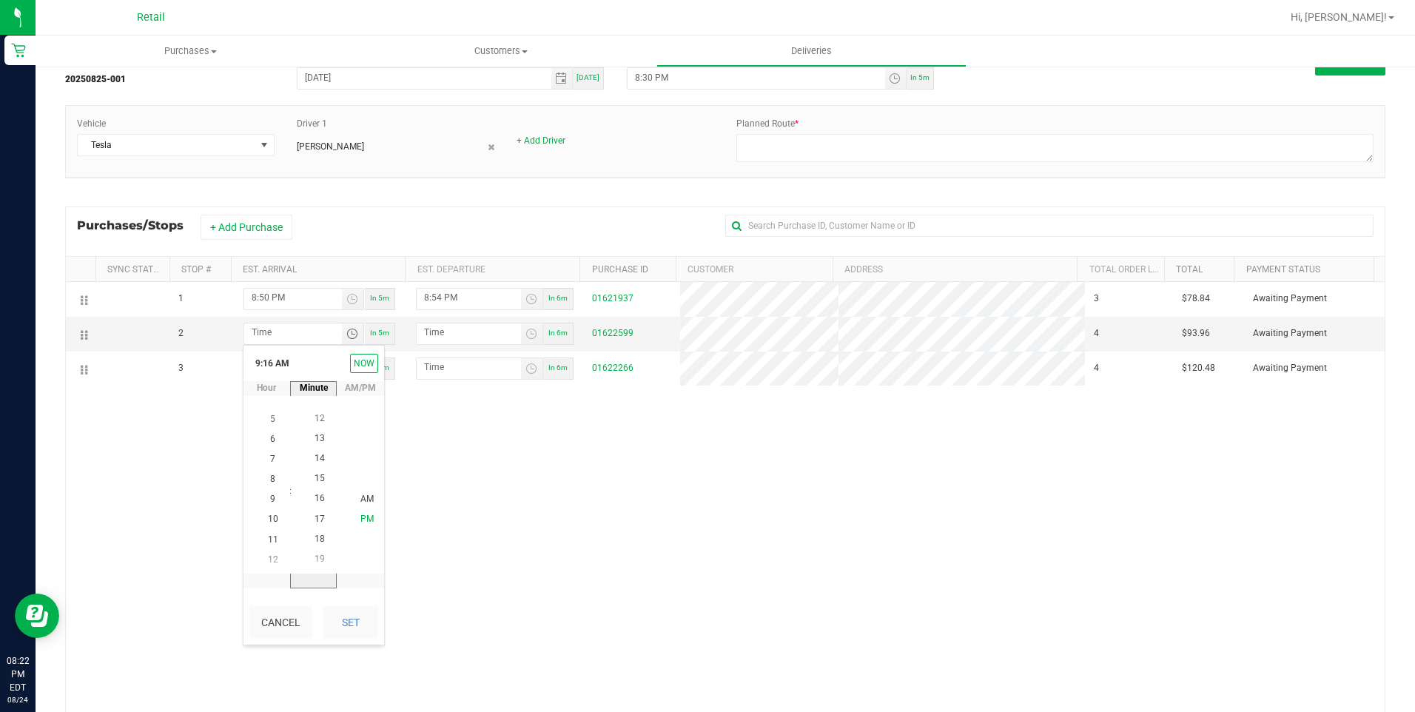
scroll to position [301, 0]
click at [366, 515] on span "PM" at bounding box center [367, 520] width 13 height 10
click at [351, 623] on button "Set" at bounding box center [351, 622] width 56 height 33
type input "9:15 PM"
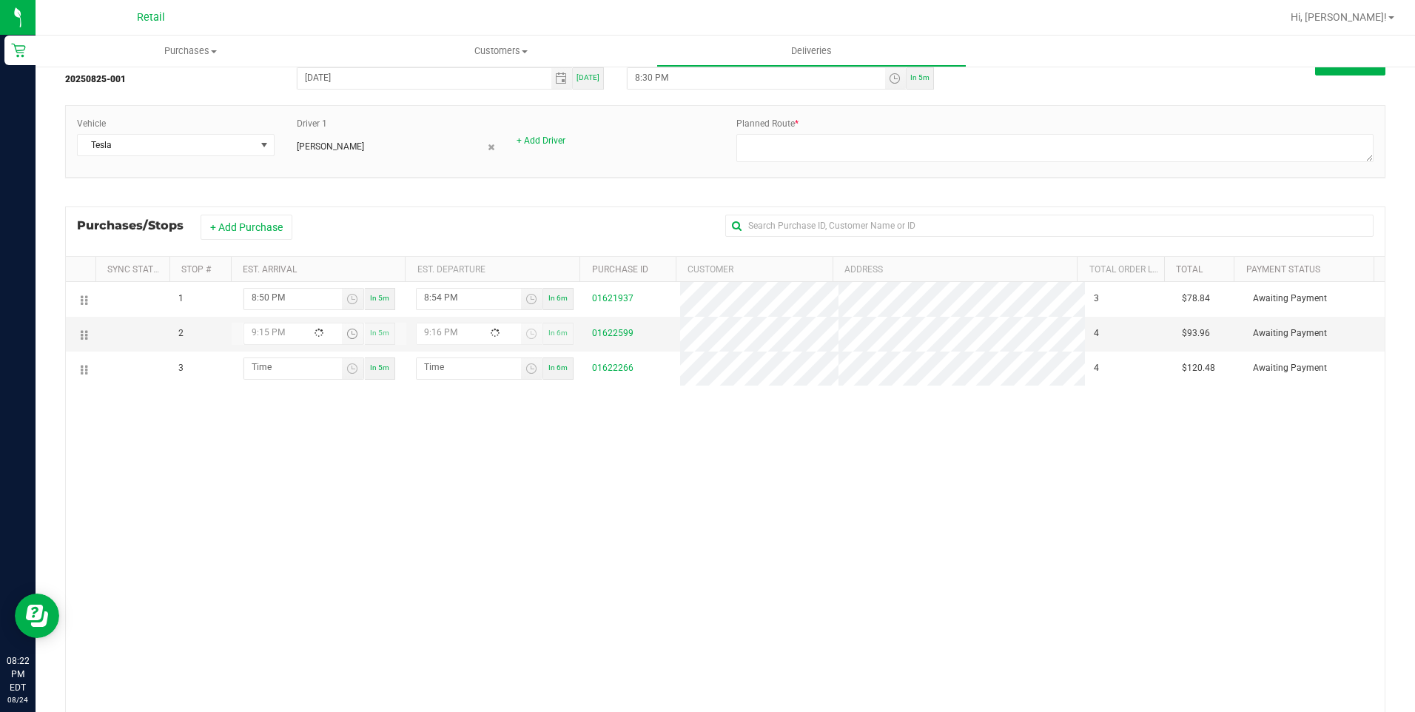
click at [602, 530] on div "1 8:50 PM In 5m 8:54 PM In 6m 01621937 3 $78.84 Awaiting Payment 2 9:15 PM In 5…" at bounding box center [725, 506] width 1319 height 449
click at [527, 336] on span "Toggle time list" at bounding box center [532, 334] width 12 height 12
click at [484, 550] on li "19" at bounding box center [490, 559] width 36 height 20
click at [529, 499] on span "PM" at bounding box center [535, 500] width 13 height 10
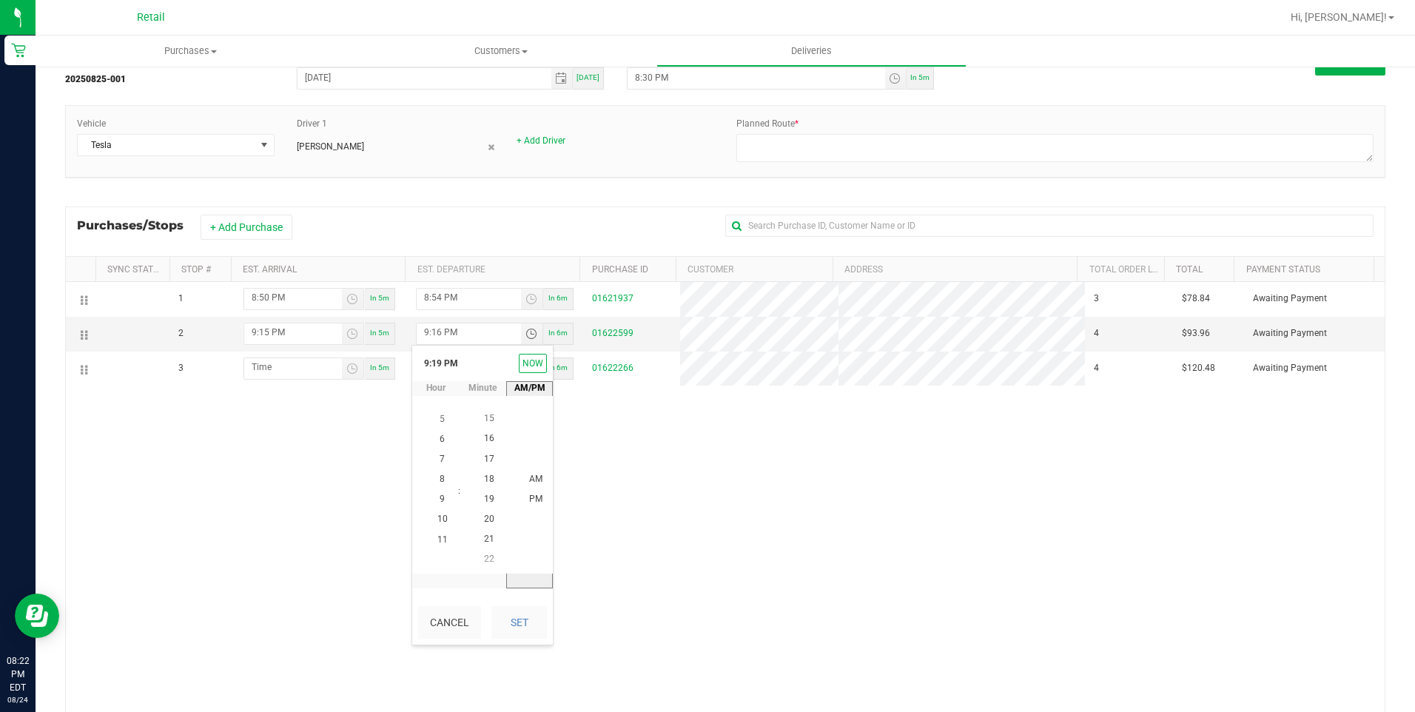
drag, startPoint x: 517, startPoint y: 637, endPoint x: 606, endPoint y: 596, distance: 97.4
click at [519, 634] on button "Set" at bounding box center [520, 622] width 56 height 33
type input "9:19 PM"
click at [606, 596] on div "1 8:50 PM In 5m 8:54 PM In 6m 01621937 3 $78.84 Awaiting Payment 2 9:15 PM In 5…" at bounding box center [725, 506] width 1319 height 449
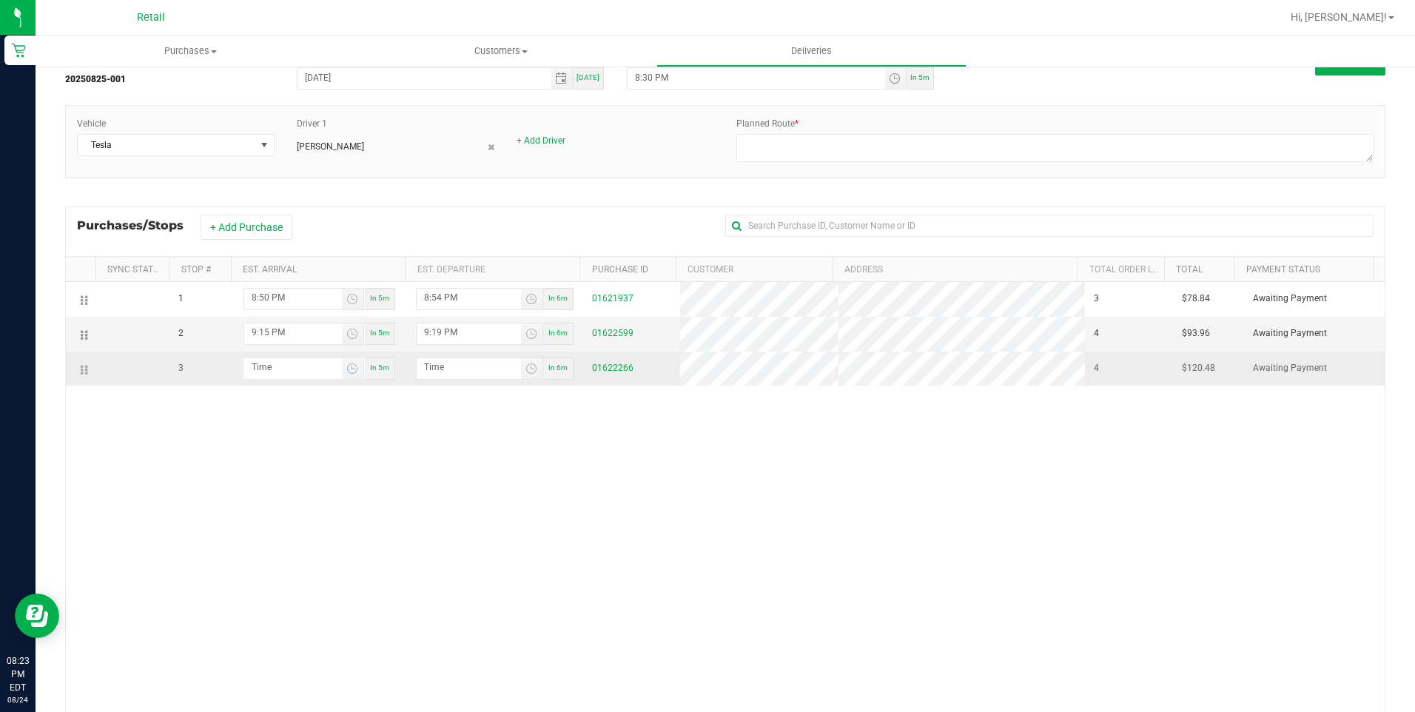
click at [346, 375] on span "Toggle time list" at bounding box center [352, 368] width 21 height 21
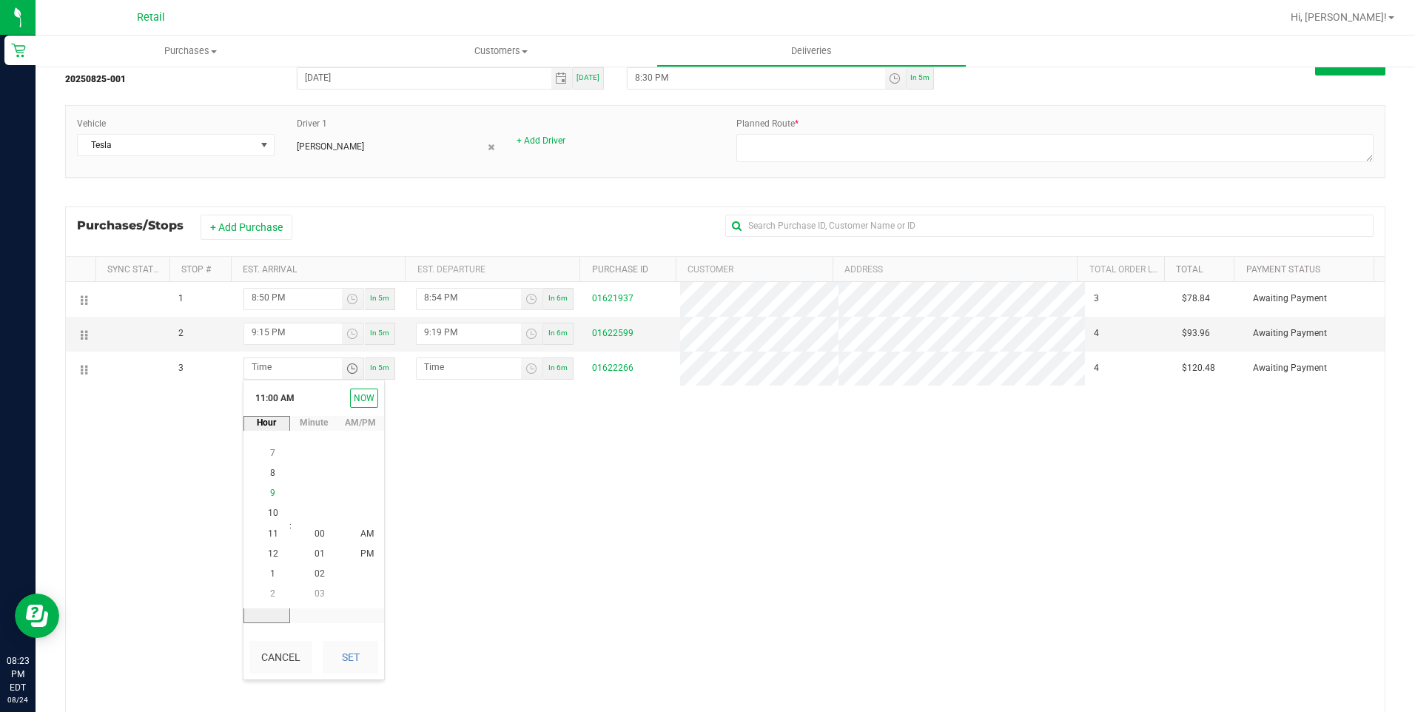
click at [270, 494] on span "9" at bounding box center [272, 494] width 5 height 10
click at [321, 554] on li "39" at bounding box center [320, 554] width 36 height 20
click at [365, 549] on span "PM" at bounding box center [367, 554] width 13 height 10
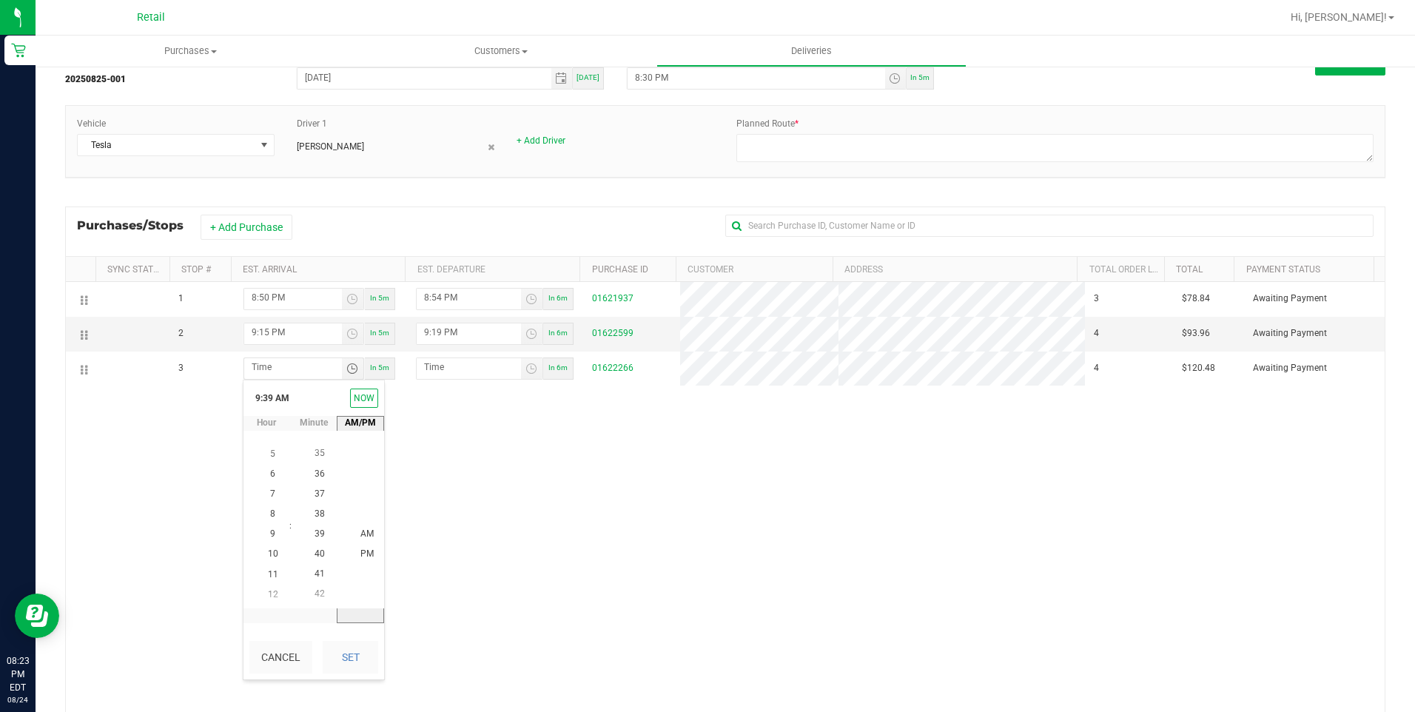
scroll to position [20, 0]
click at [361, 649] on button "Set" at bounding box center [351, 657] width 56 height 33
type input "9:39 PM"
click at [503, 577] on div "1 8:50 PM In 5m 8:54 PM In 6m 01621937 3 $78.84 Awaiting Payment 2 9:15 PM In 5…" at bounding box center [725, 506] width 1319 height 449
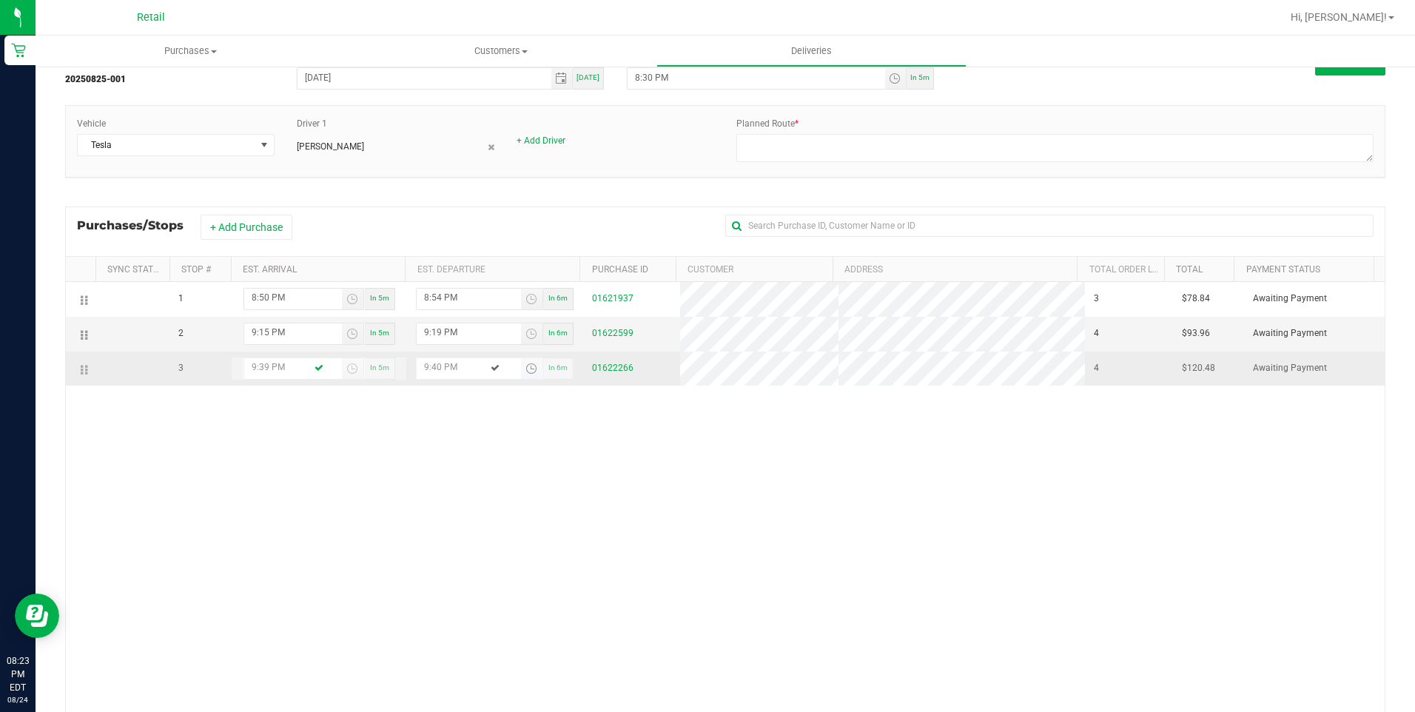
click at [526, 372] on span "Toggle time list" at bounding box center [532, 369] width 12 height 12
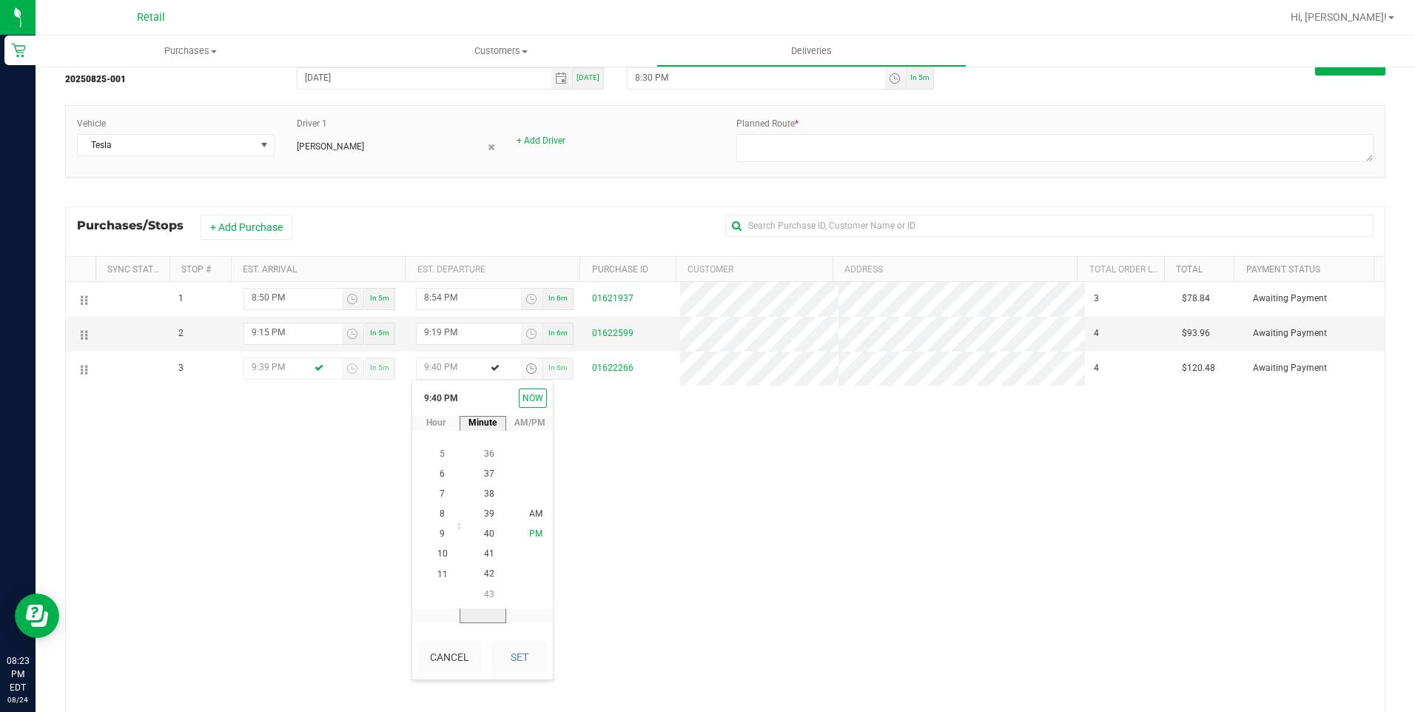
drag, startPoint x: 483, startPoint y: 580, endPoint x: 520, endPoint y: 541, distance: 53.9
click at [484, 580] on span "42" at bounding box center [489, 574] width 10 height 10
click at [529, 535] on span "PM" at bounding box center [535, 534] width 13 height 10
click at [522, 635] on div "Cancel Set" at bounding box center [482, 657] width 141 height 44
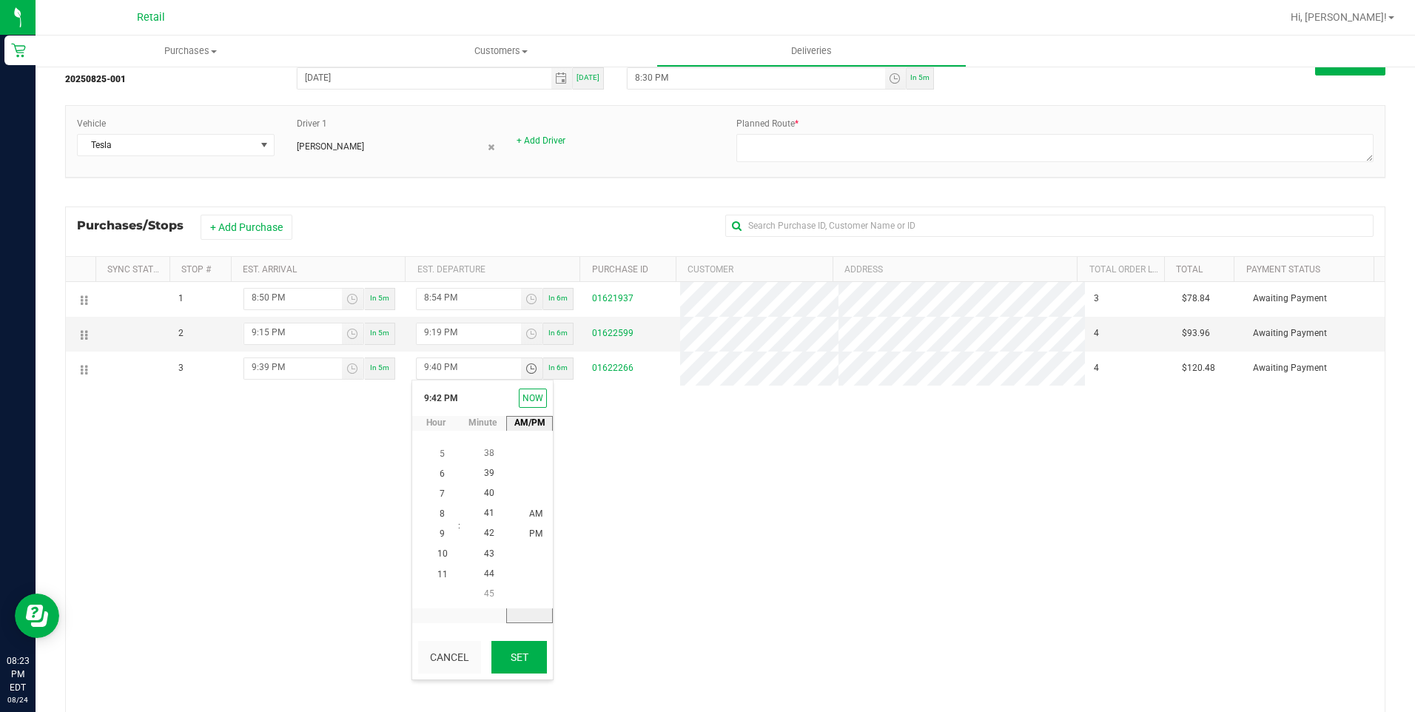
click at [526, 649] on button "Set" at bounding box center [520, 657] width 56 height 33
type input "9:42 PM"
drag, startPoint x: 843, startPoint y: 559, endPoint x: 857, endPoint y: 556, distance: 14.4
click at [844, 559] on div "1 8:50 PM In 5m 8:54 PM In 6m 01621937 3 $78.84 Awaiting Payment 2 9:15 PM In 5…" at bounding box center [725, 506] width 1319 height 449
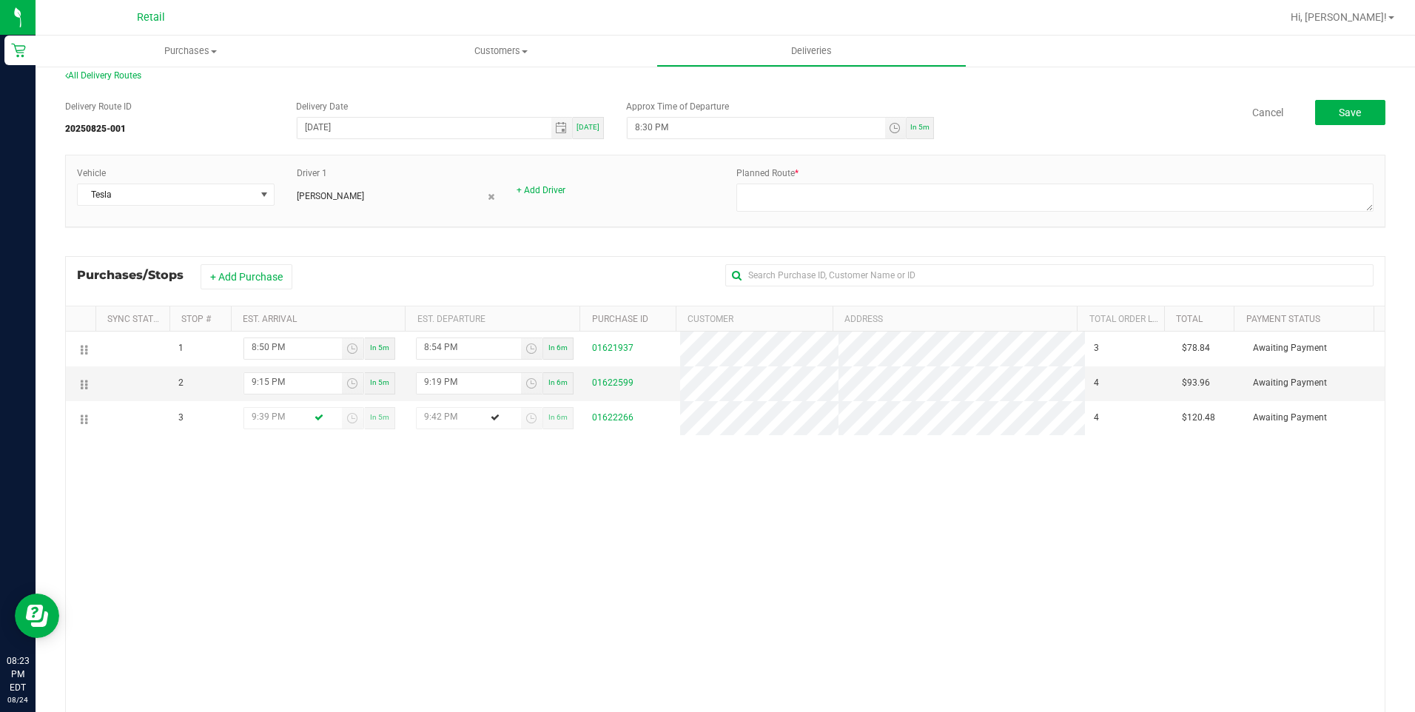
scroll to position [0, 0]
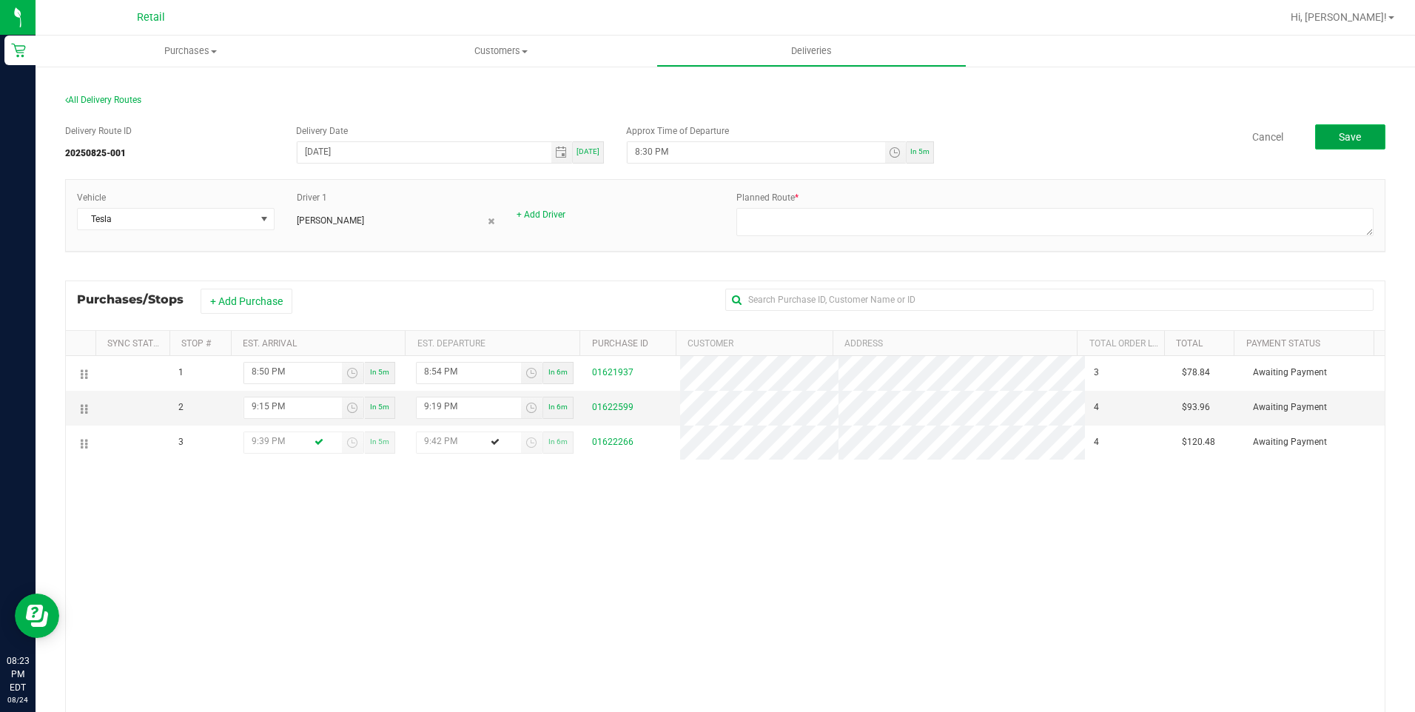
click at [1351, 141] on button "Save" at bounding box center [1351, 136] width 70 height 25
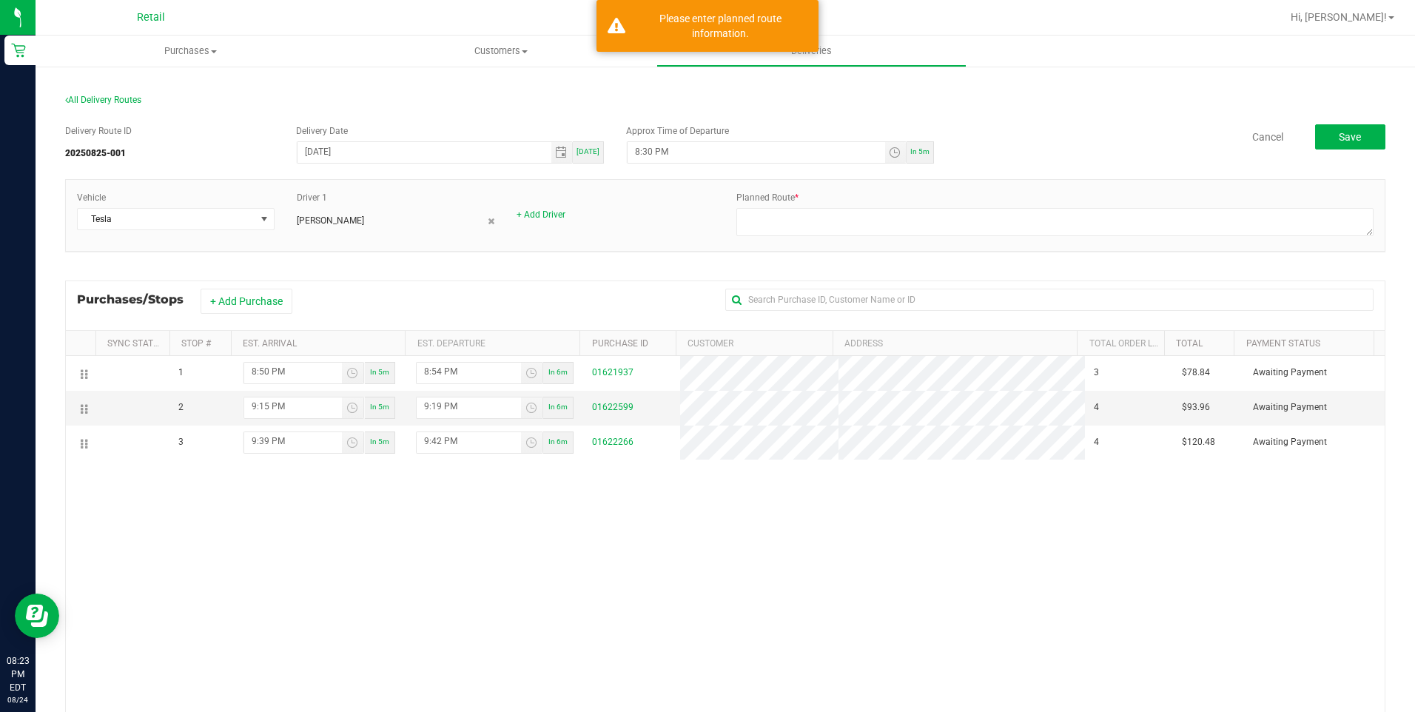
click at [868, 207] on div "Planned Route *" at bounding box center [1056, 215] width 660 height 49
click at [855, 215] on textarea at bounding box center [1055, 222] width 637 height 28
click at [859, 224] on textarea at bounding box center [1055, 222] width 637 height 28
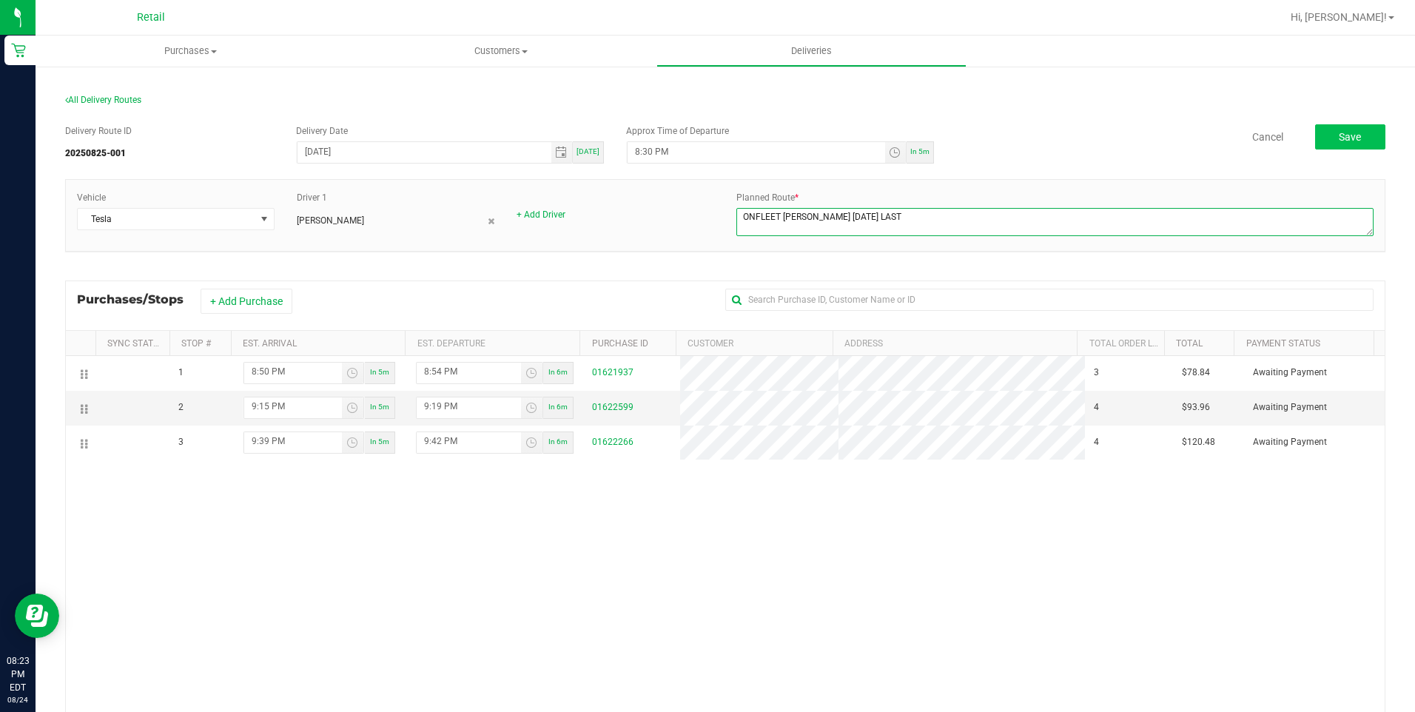
type textarea "ONFLEET [PERSON_NAME] [DATE] LAST"
click at [1324, 144] on button "Save" at bounding box center [1351, 136] width 70 height 25
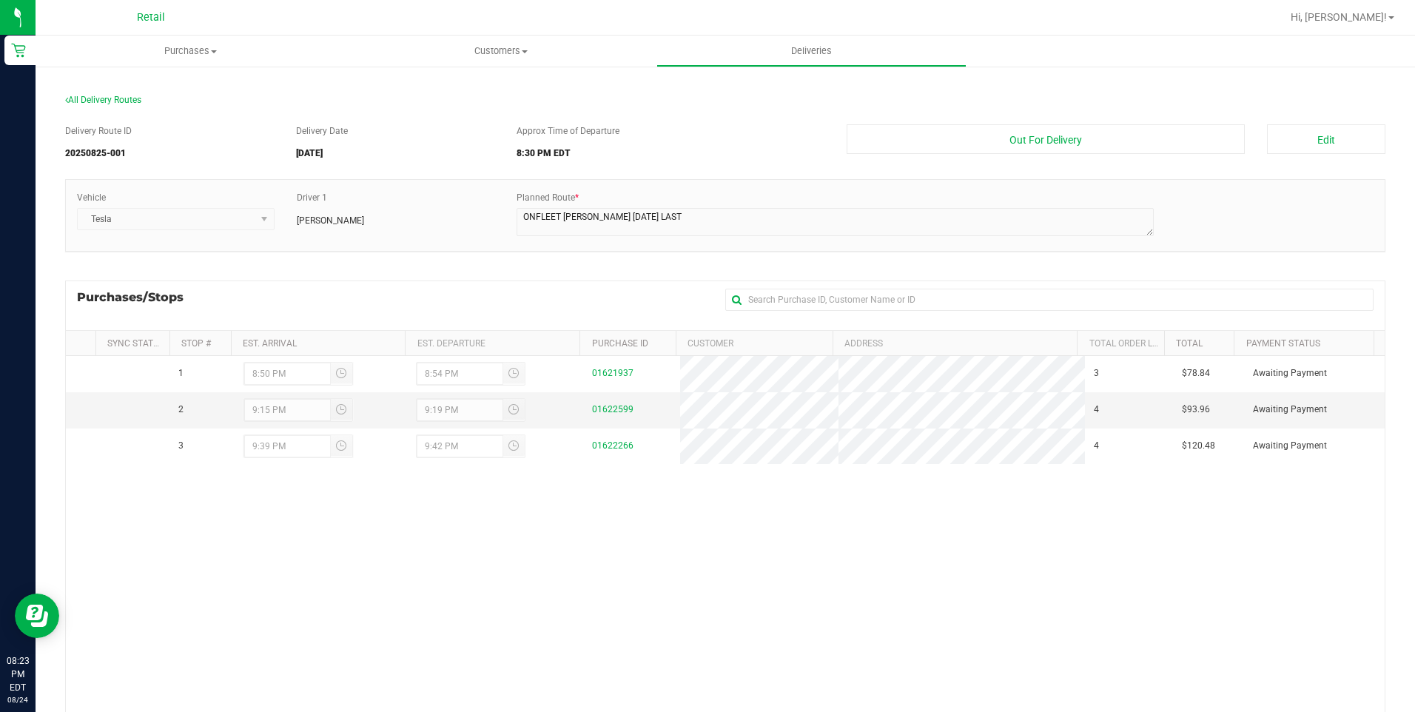
click at [585, 292] on div "Purchases/Stops + Add Purchase" at bounding box center [725, 306] width 1321 height 50
click at [1080, 145] on button "Out For Delivery" at bounding box center [1046, 139] width 399 height 30
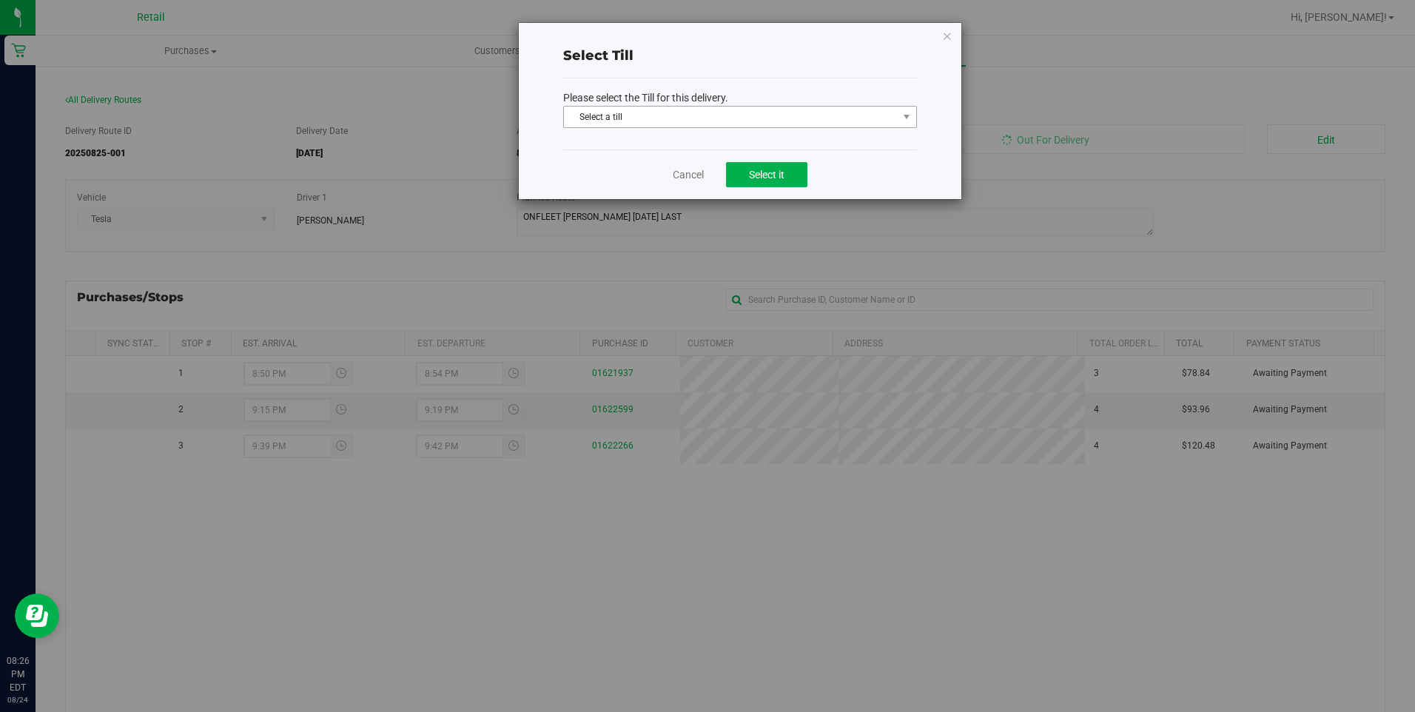
click at [722, 121] on span "Select a till" at bounding box center [731, 117] width 334 height 21
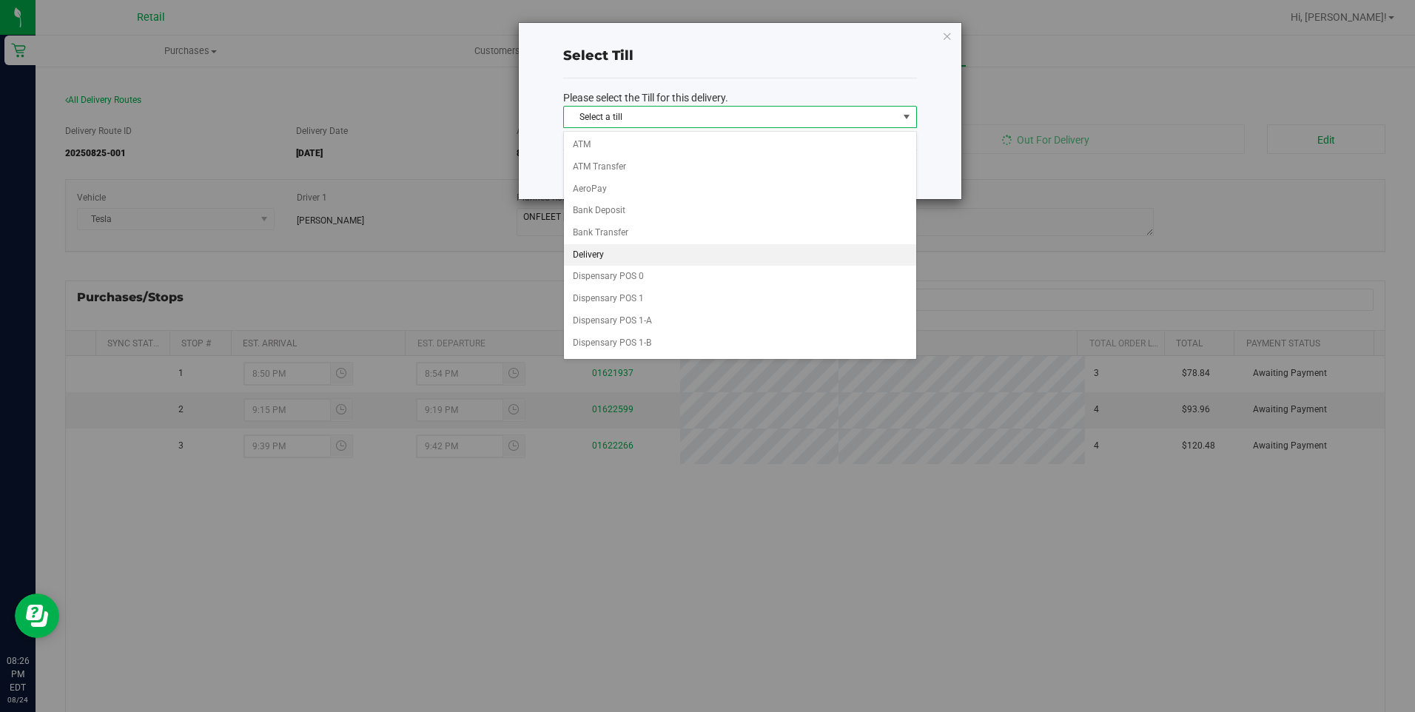
click at [624, 258] on li "Delivery" at bounding box center [740, 255] width 352 height 22
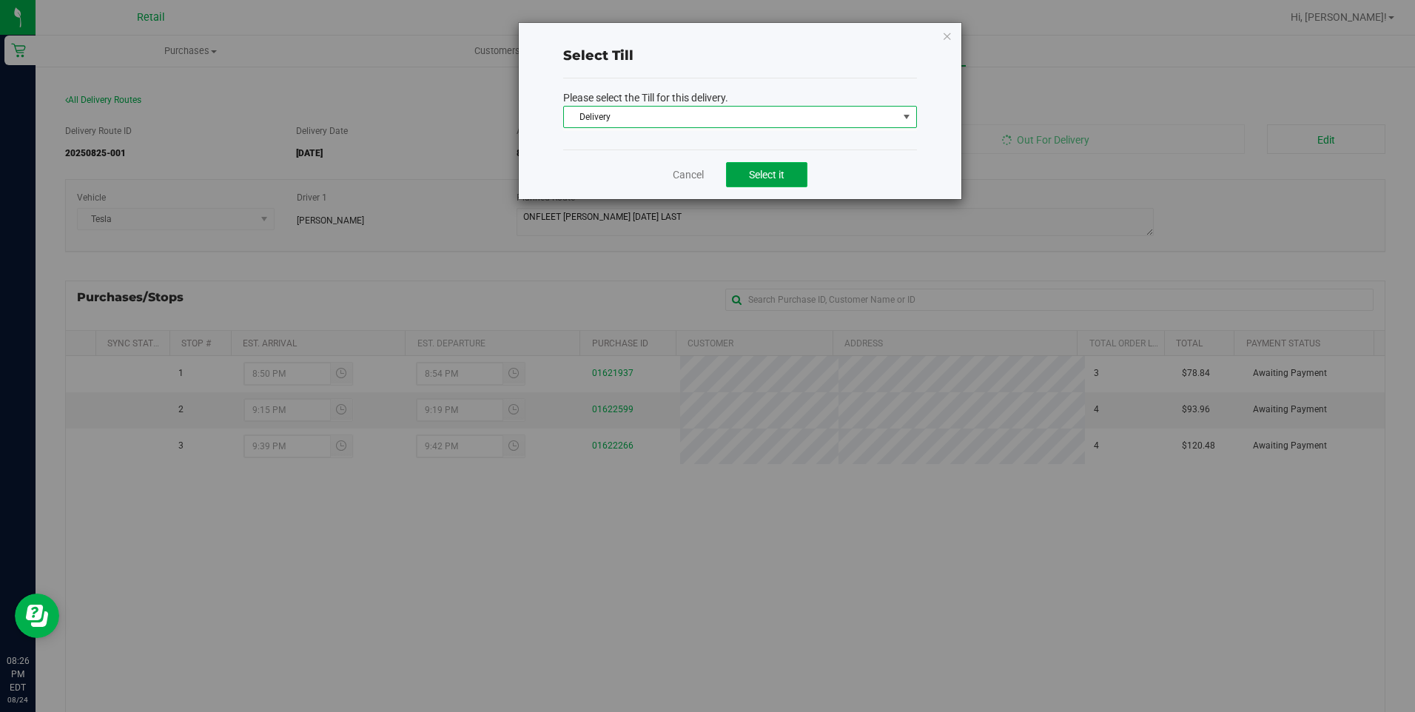
click at [795, 164] on button "Select it" at bounding box center [766, 174] width 81 height 25
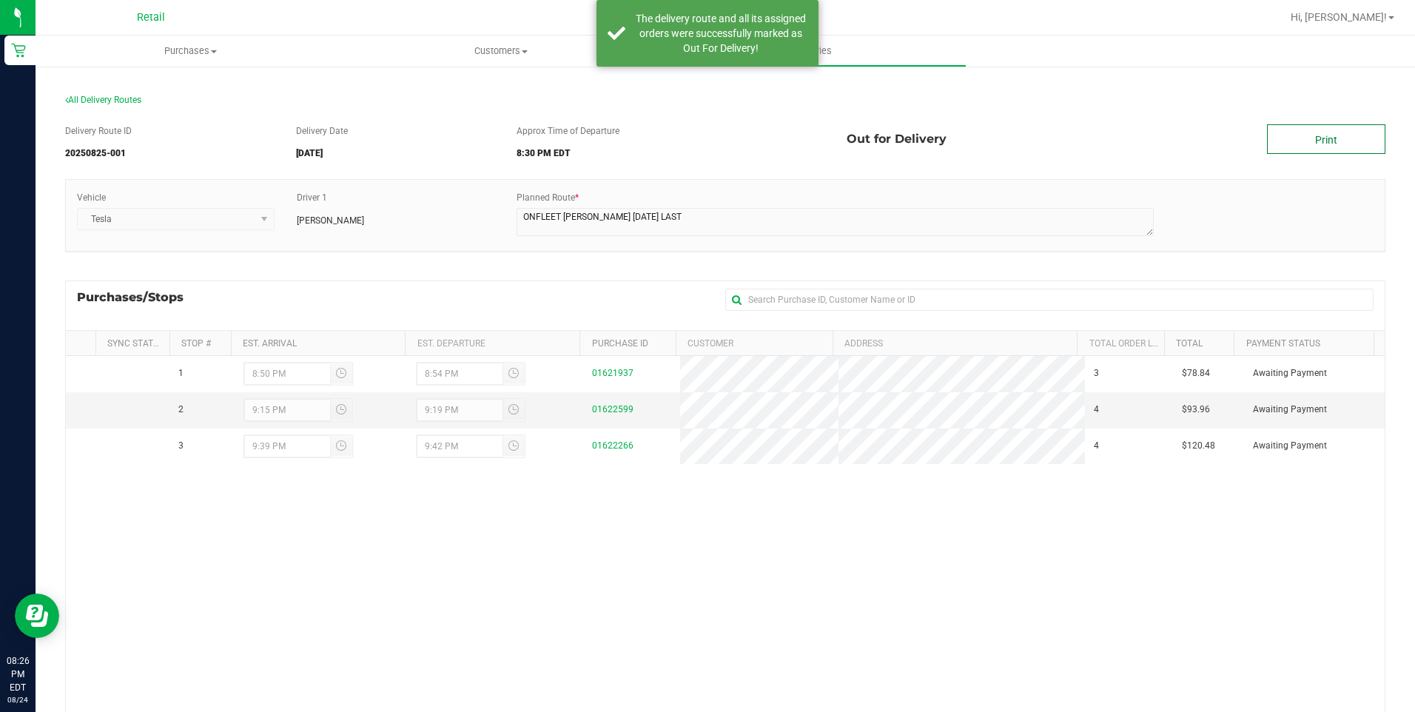
click at [1328, 149] on link "Print" at bounding box center [1326, 139] width 118 height 30
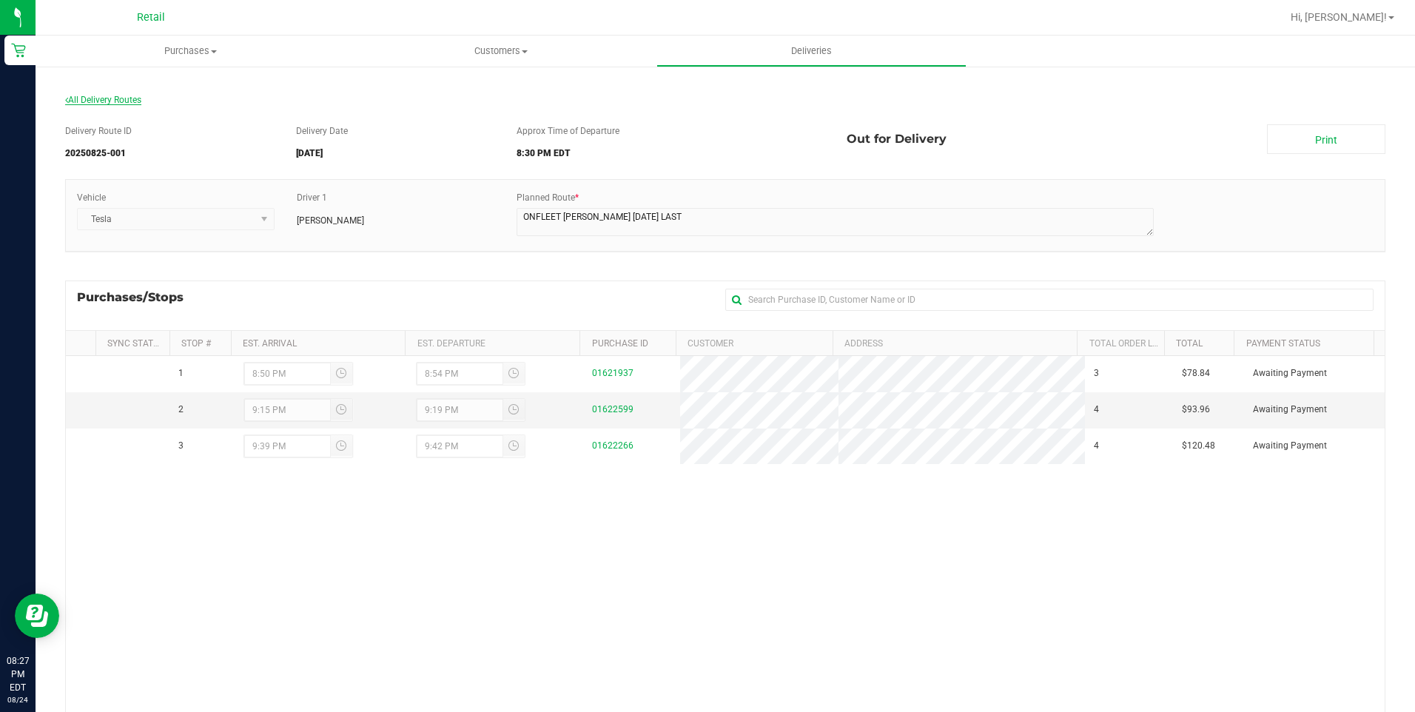
click at [115, 98] on span "All Delivery Routes" at bounding box center [103, 100] width 76 height 10
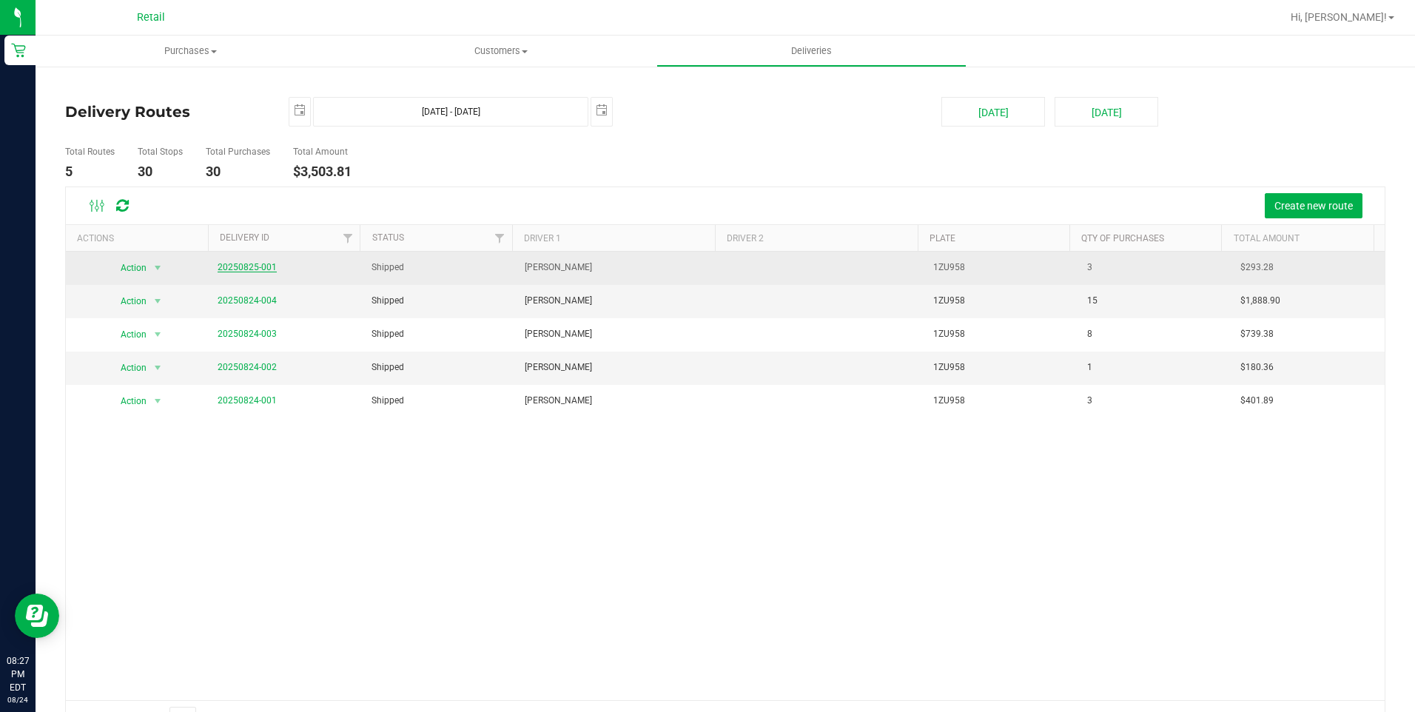
click at [266, 267] on link "20250825-001" at bounding box center [247, 267] width 59 height 10
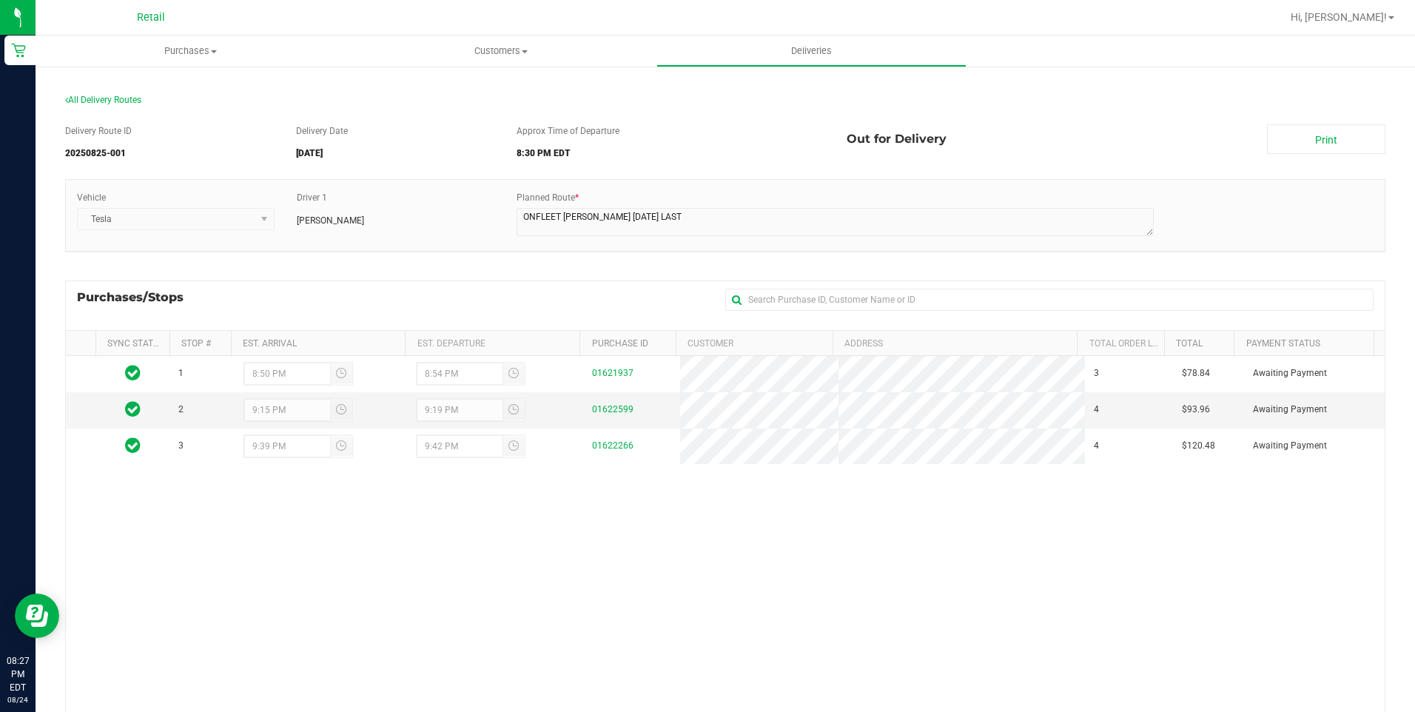
drag, startPoint x: 1273, startPoint y: 138, endPoint x: 833, endPoint y: 153, distance: 440.7
click at [1275, 138] on link "Print" at bounding box center [1326, 139] width 118 height 30
click at [443, 213] on div "[PERSON_NAME]" at bounding box center [396, 217] width 198 height 19
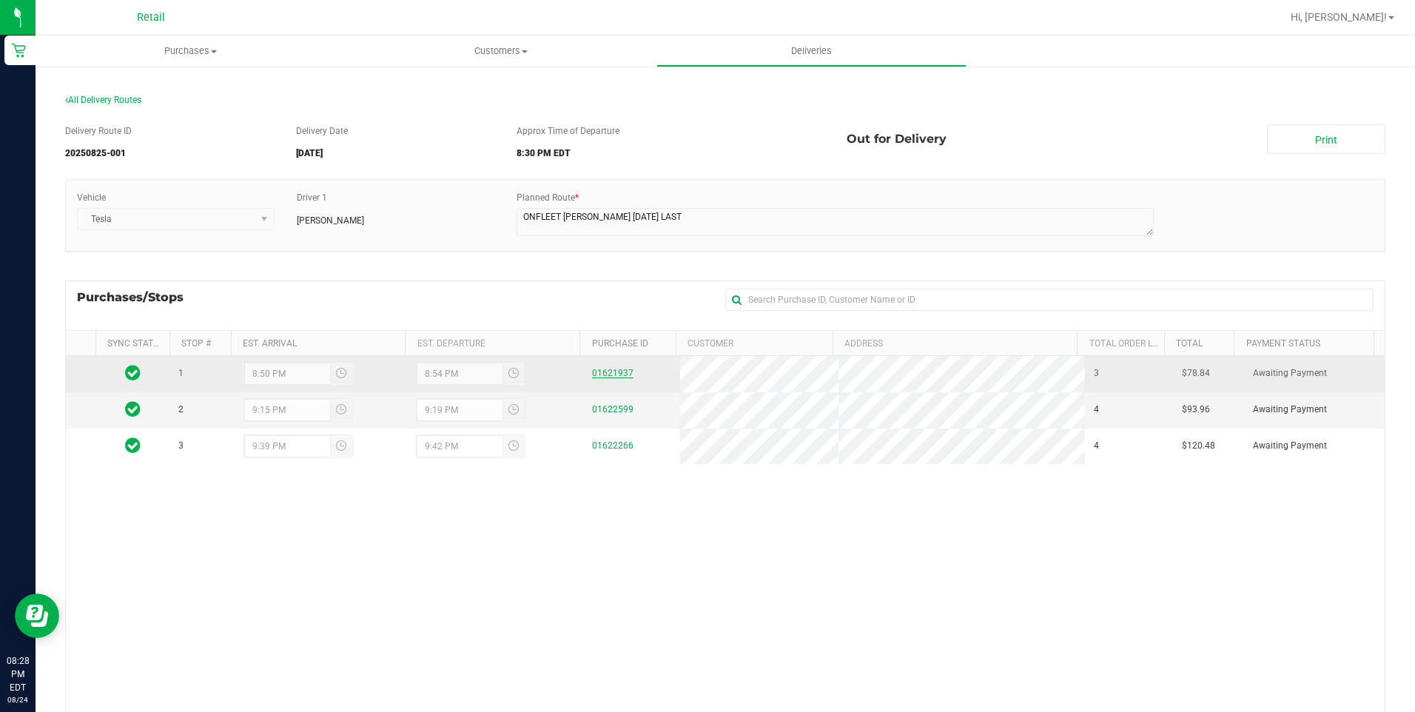
click at [623, 372] on link "01621937" at bounding box center [612, 373] width 41 height 10
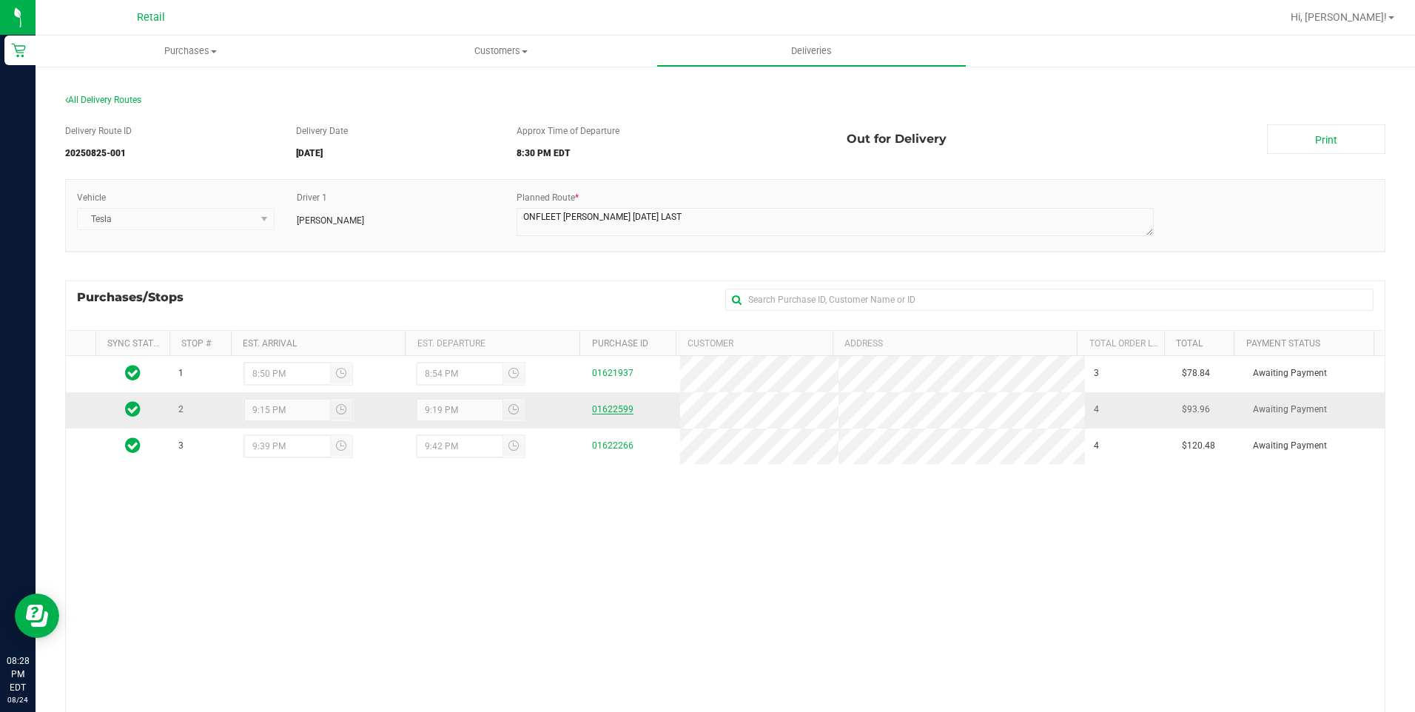
click at [609, 409] on link "01622599" at bounding box center [612, 409] width 41 height 10
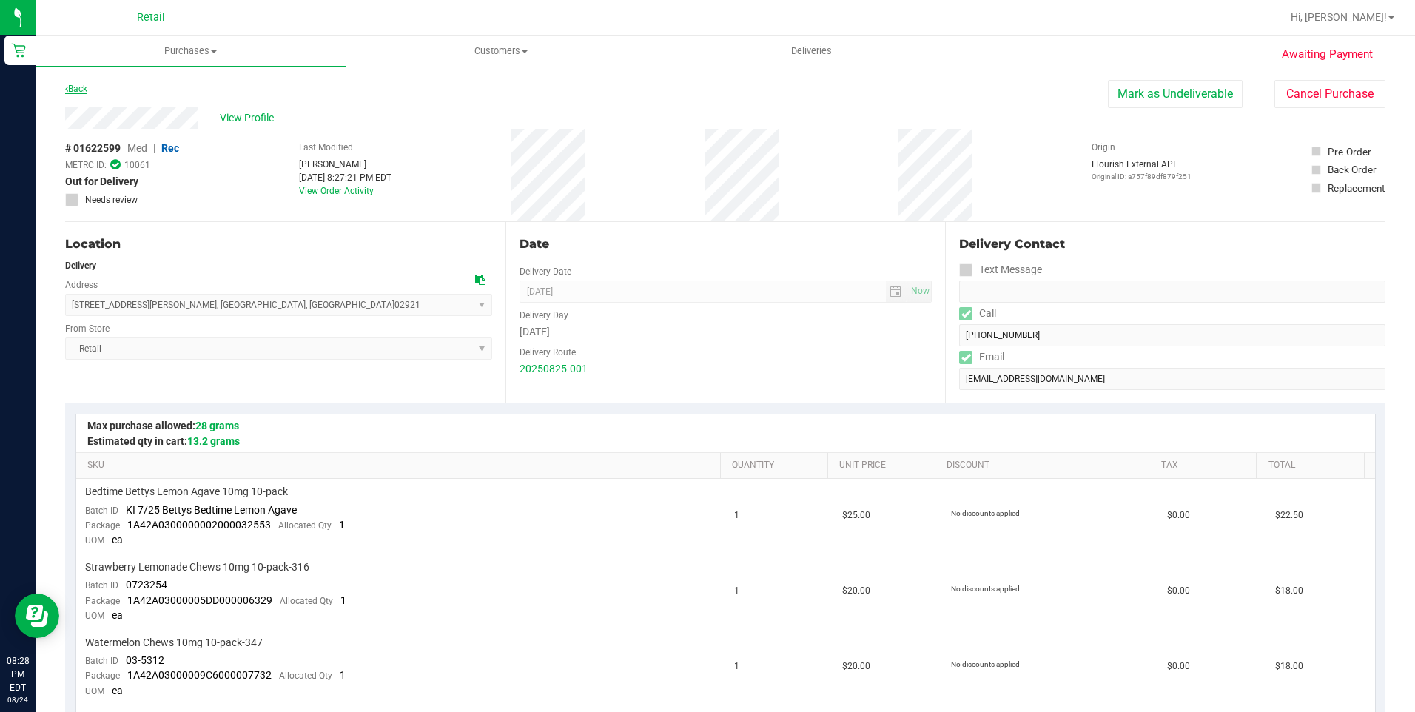
click at [84, 90] on link "Back" at bounding box center [76, 89] width 22 height 10
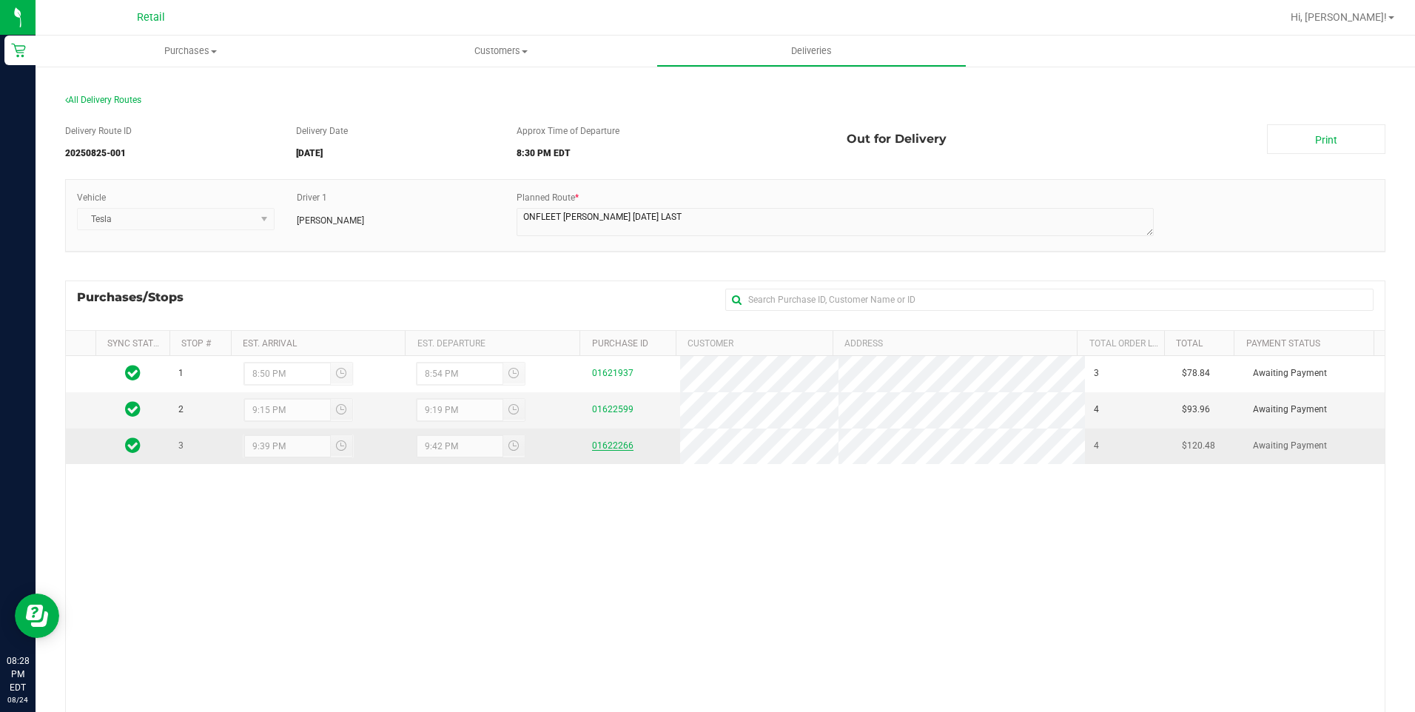
click at [606, 444] on link "01622266" at bounding box center [612, 445] width 41 height 10
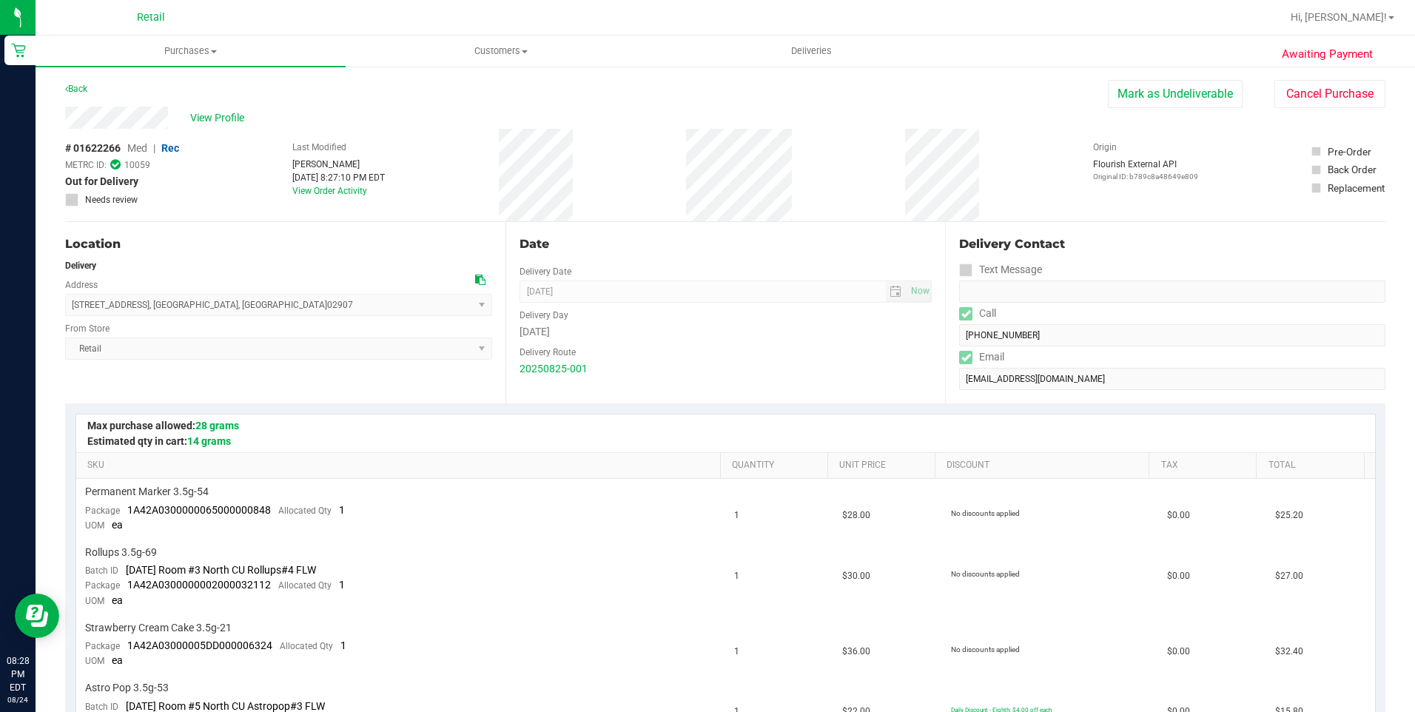
drag, startPoint x: 589, startPoint y: 352, endPoint x: 979, endPoint y: 394, distance: 391.7
click at [984, 392] on div "Delivery Contact Text Message Call [PHONE_NUMBER] Email [EMAIL_ADDRESS][DOMAIN_…" at bounding box center [1165, 312] width 440 height 181
click at [82, 90] on link "Back" at bounding box center [76, 89] width 22 height 10
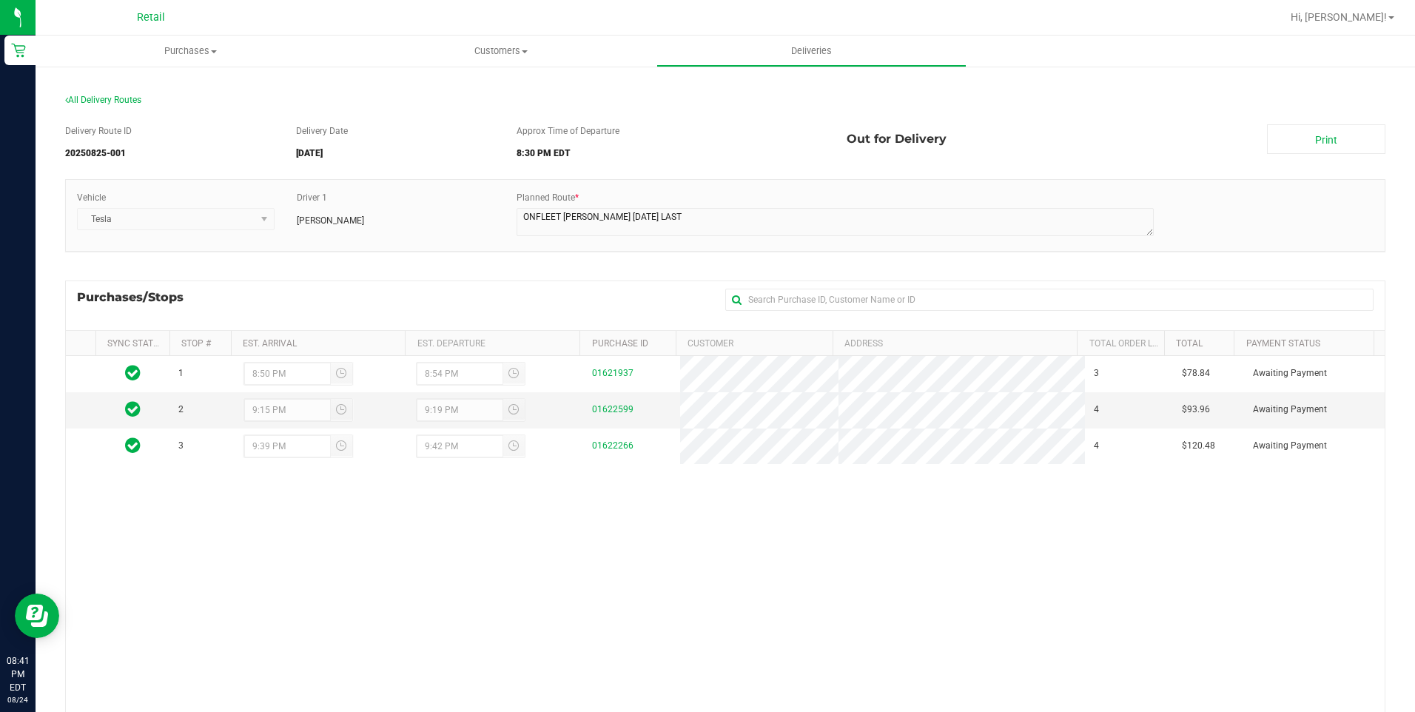
click at [646, 569] on div "1 8:50 PM 8:54 PM 01621937 3 $78.84 Awaiting Payment 2 9:15 PM 9:19 PM 01622599…" at bounding box center [725, 580] width 1319 height 449
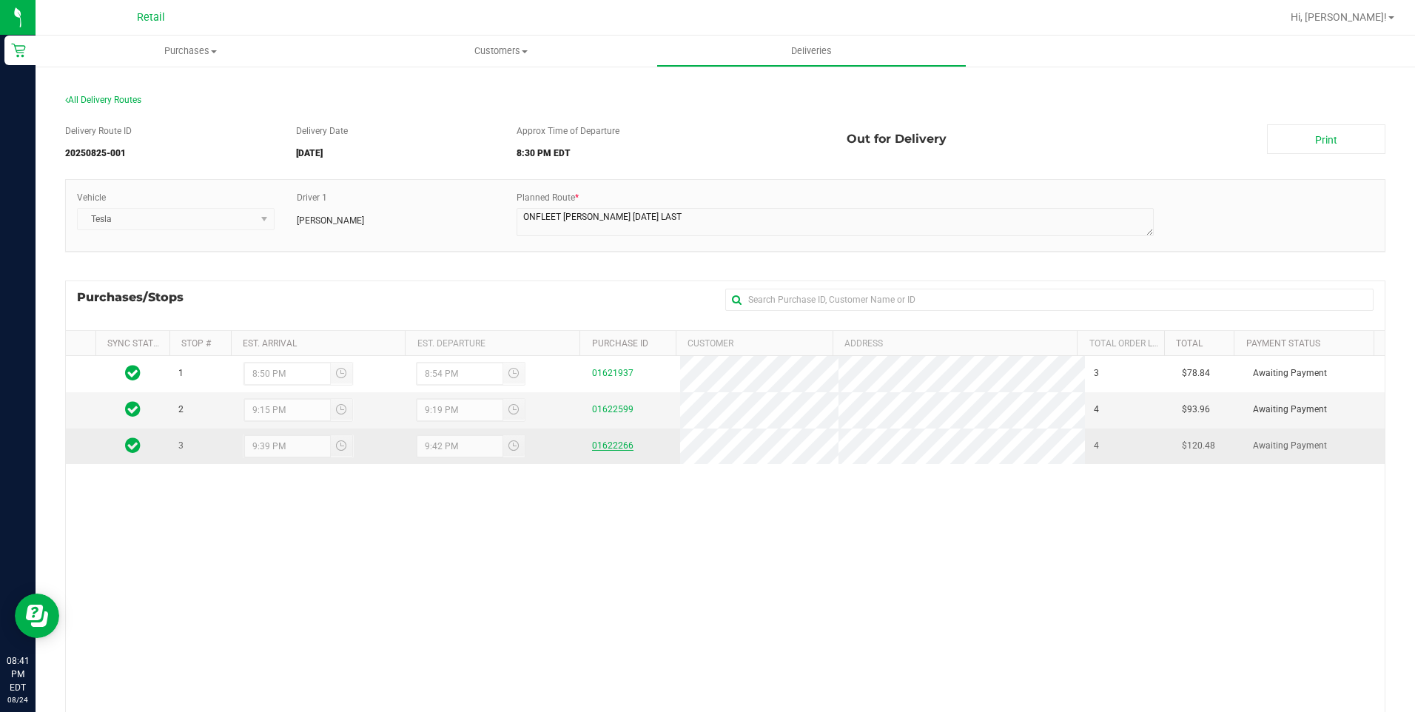
click at [597, 444] on link "01622266" at bounding box center [612, 445] width 41 height 10
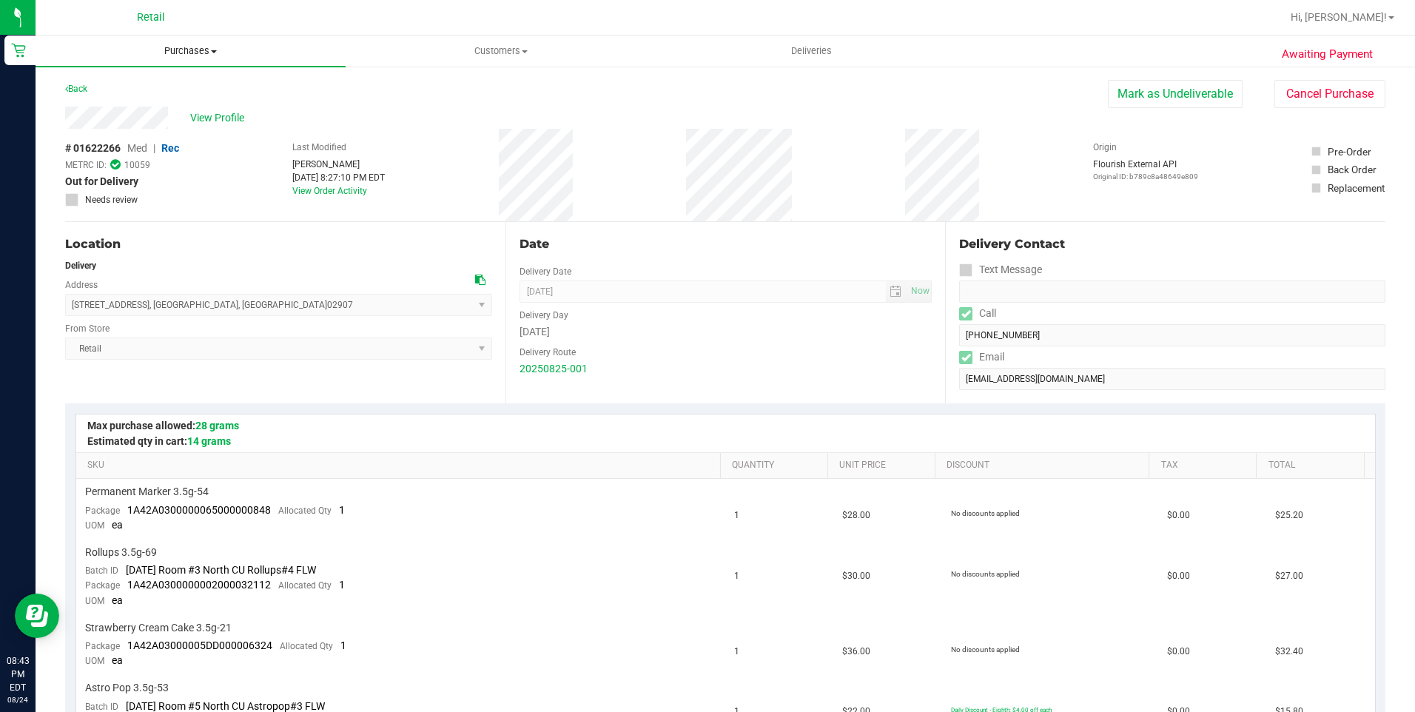
click at [178, 47] on span "Purchases" at bounding box center [191, 50] width 310 height 13
click at [136, 130] on span "All purchases" at bounding box center [88, 124] width 105 height 13
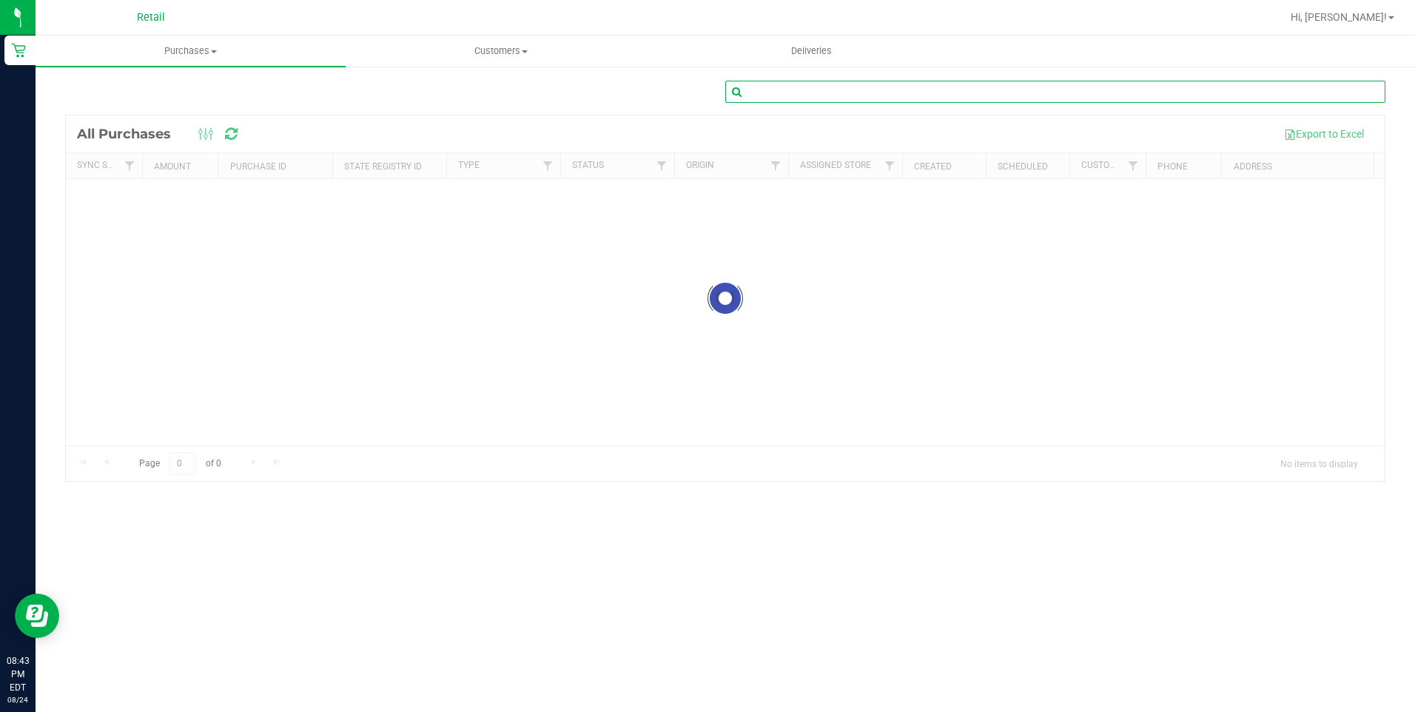
click at [785, 96] on input "text" at bounding box center [1056, 92] width 660 height 22
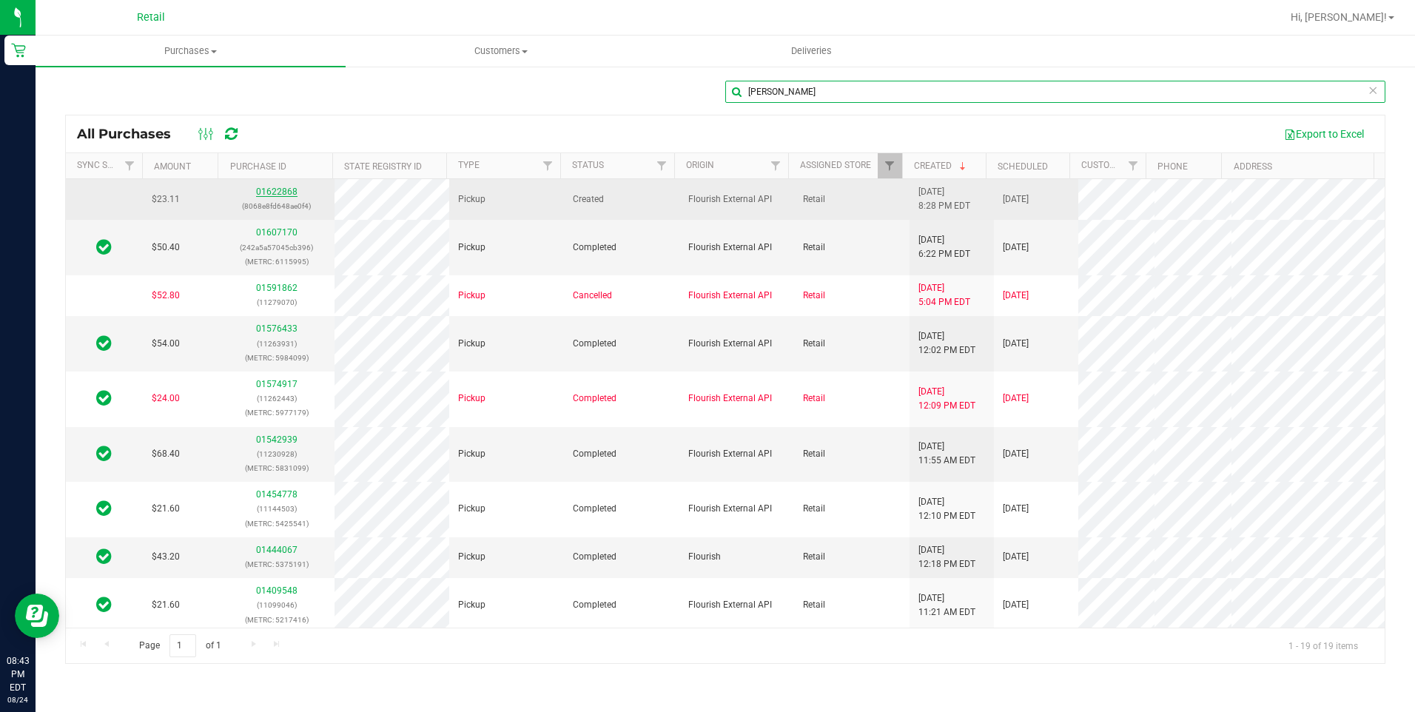
type input "[PERSON_NAME]"
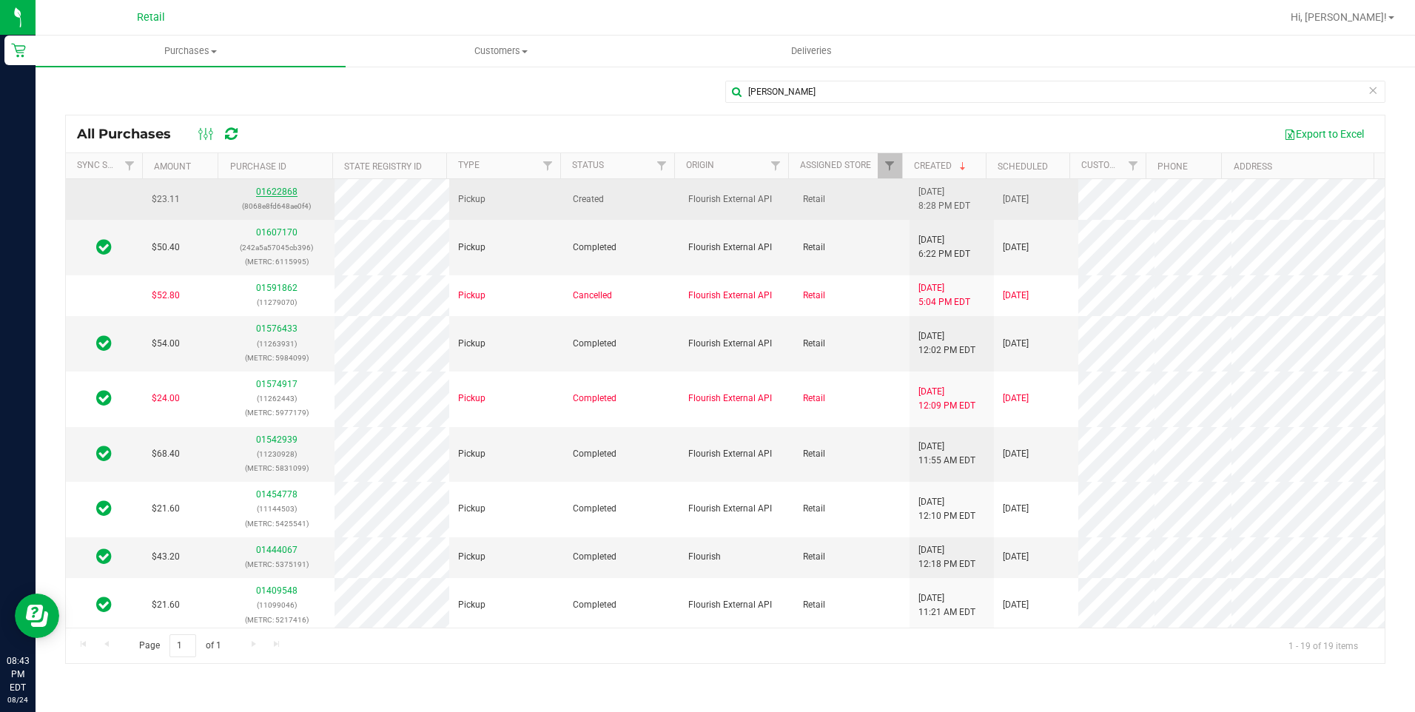
click at [278, 195] on link "01622868" at bounding box center [276, 192] width 41 height 10
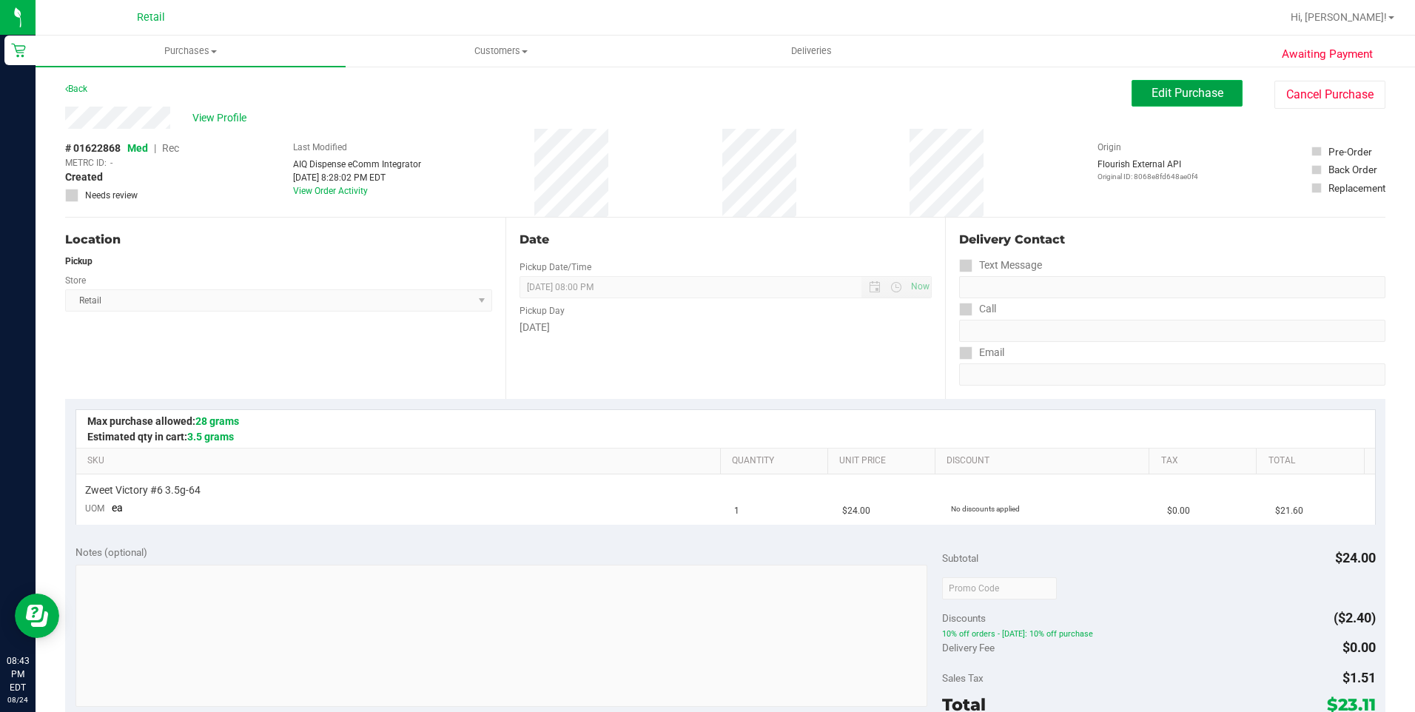
click at [1210, 96] on span "Edit Purchase" at bounding box center [1188, 93] width 72 height 14
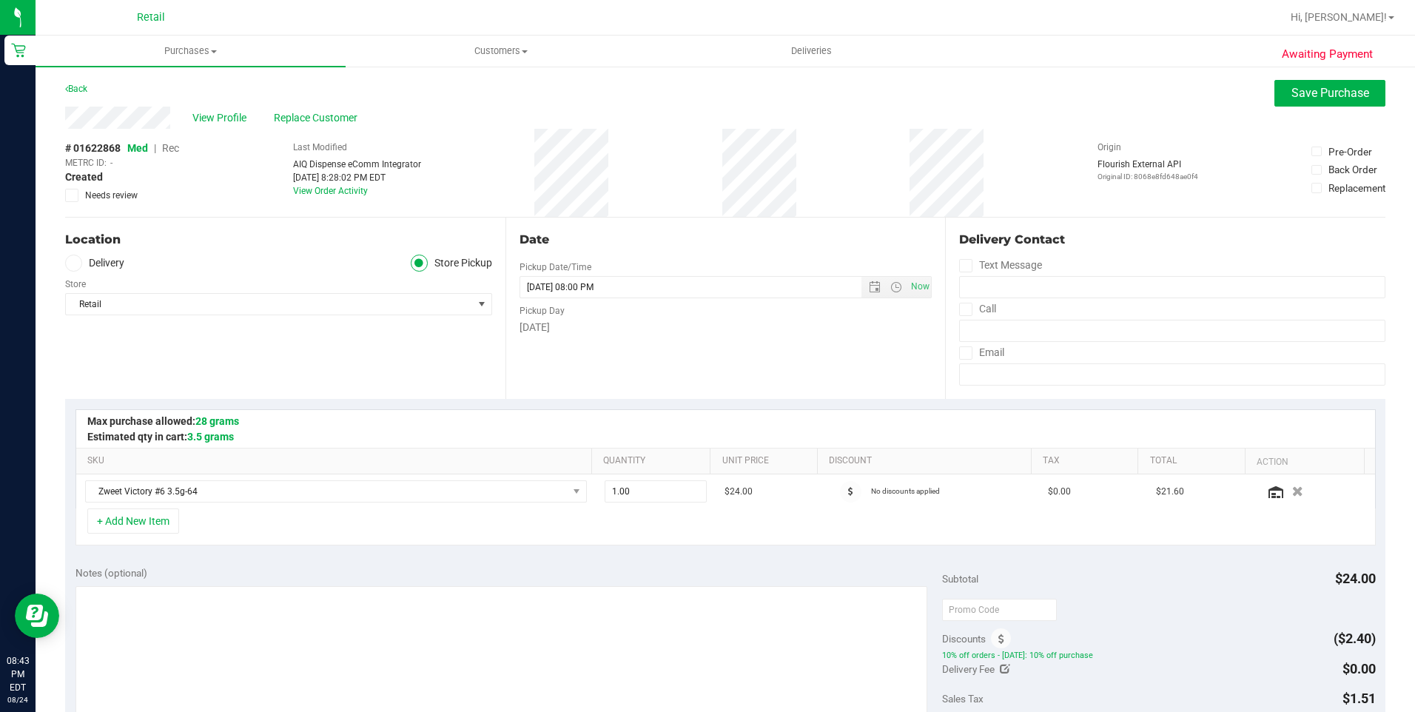
click at [167, 149] on span "Rec" at bounding box center [170, 148] width 17 height 12
click at [1316, 93] on span "Save Purchase" at bounding box center [1331, 93] width 78 height 14
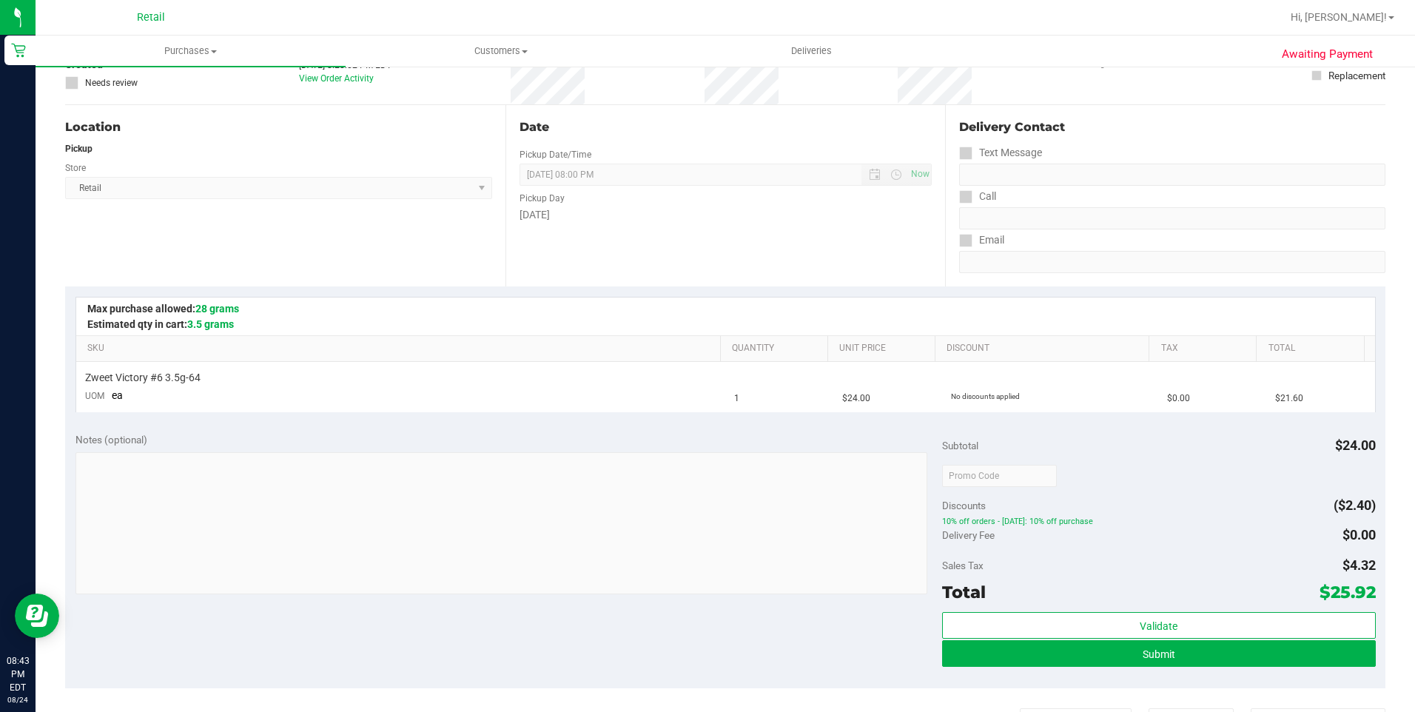
scroll to position [148, 0]
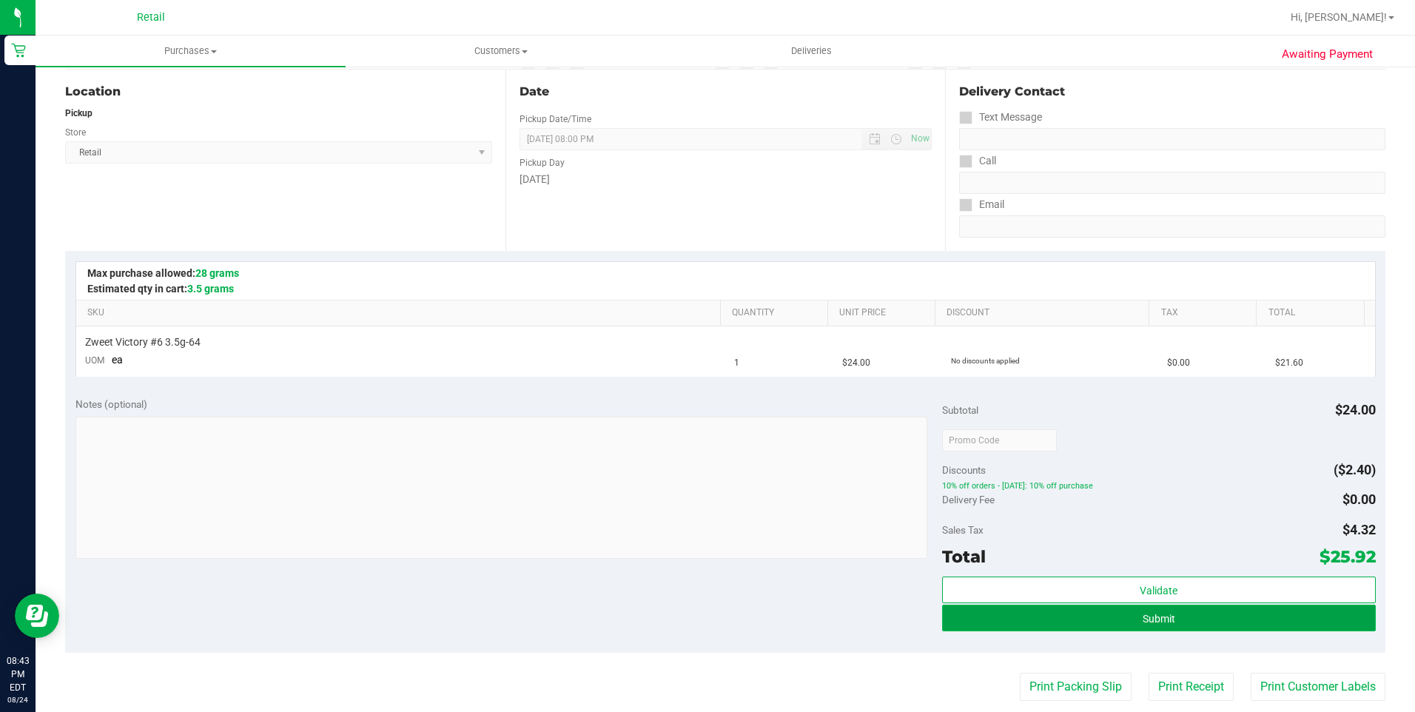
click at [1151, 623] on span "Submit" at bounding box center [1159, 619] width 33 height 12
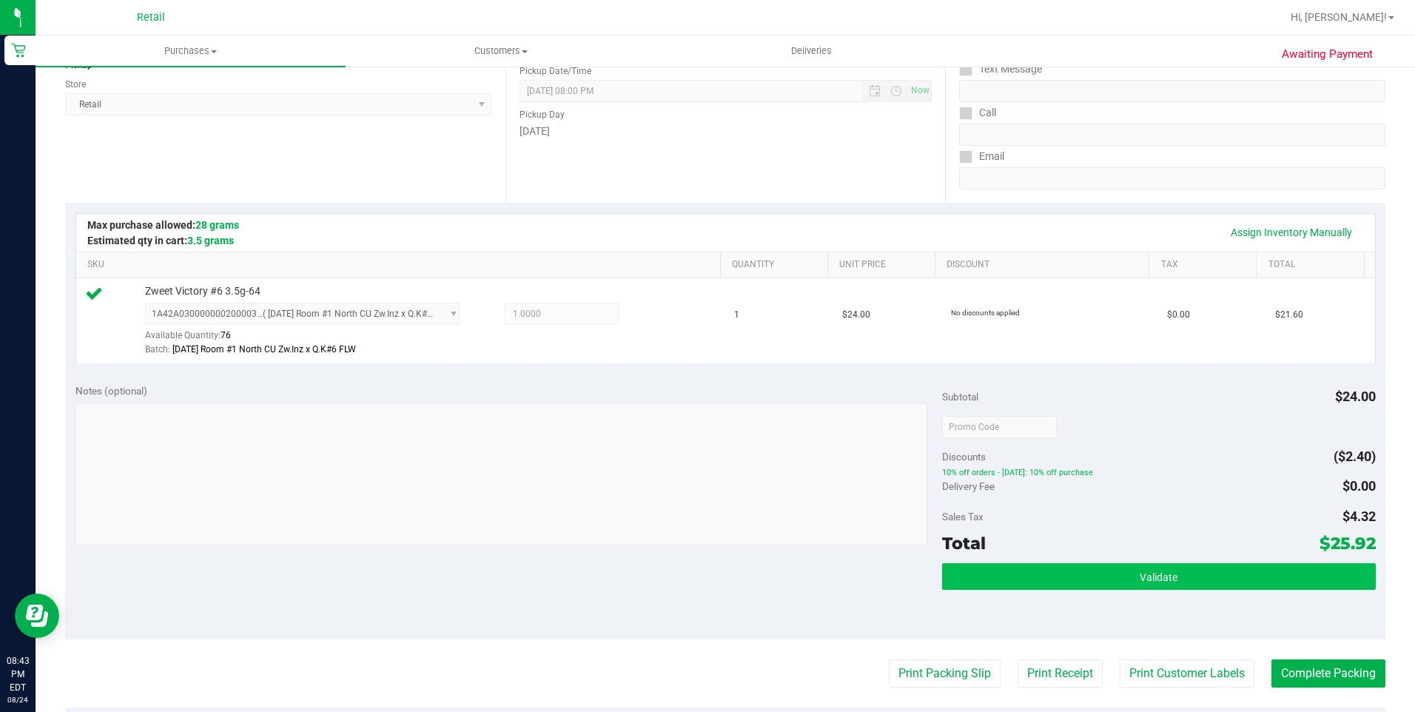
scroll to position [222, 0]
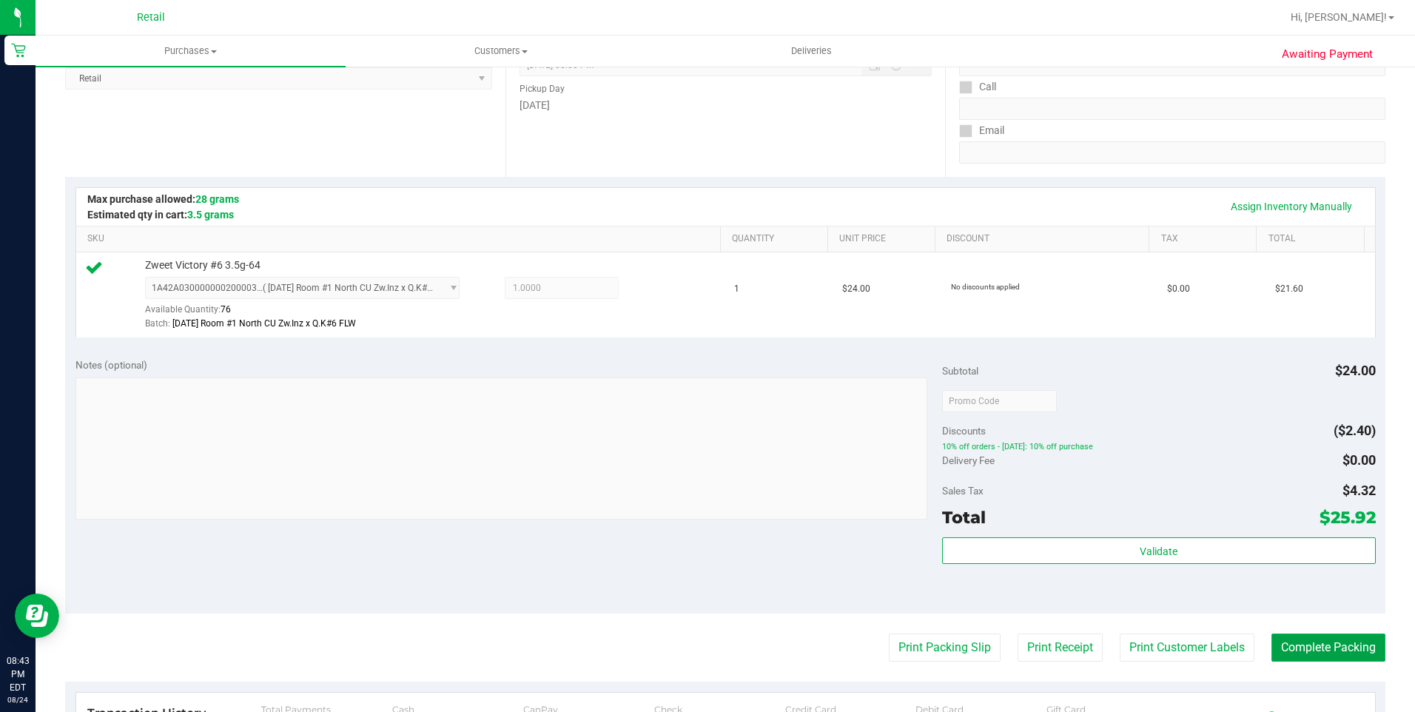
click at [1308, 647] on button "Complete Packing" at bounding box center [1329, 648] width 114 height 28
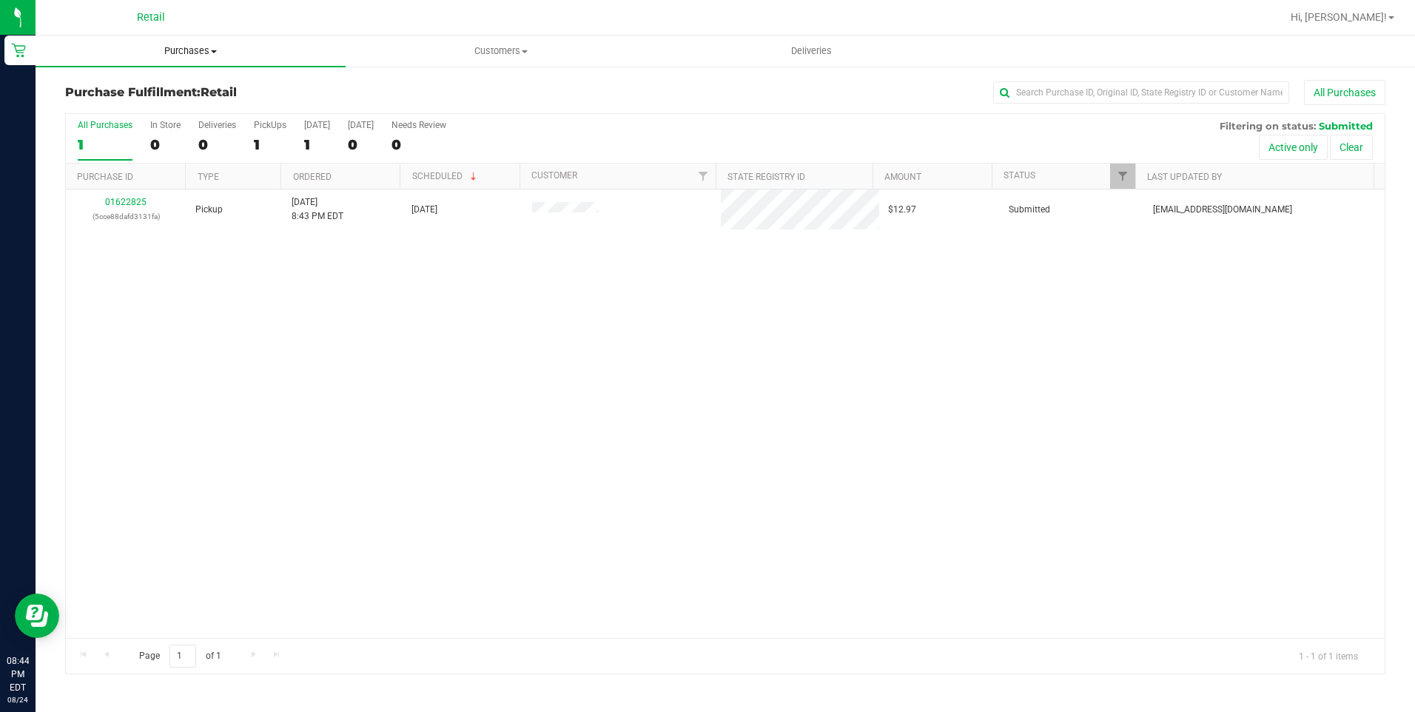
click at [177, 44] on span "Purchases" at bounding box center [191, 50] width 310 height 13
click at [107, 129] on span "All purchases" at bounding box center [88, 124] width 105 height 13
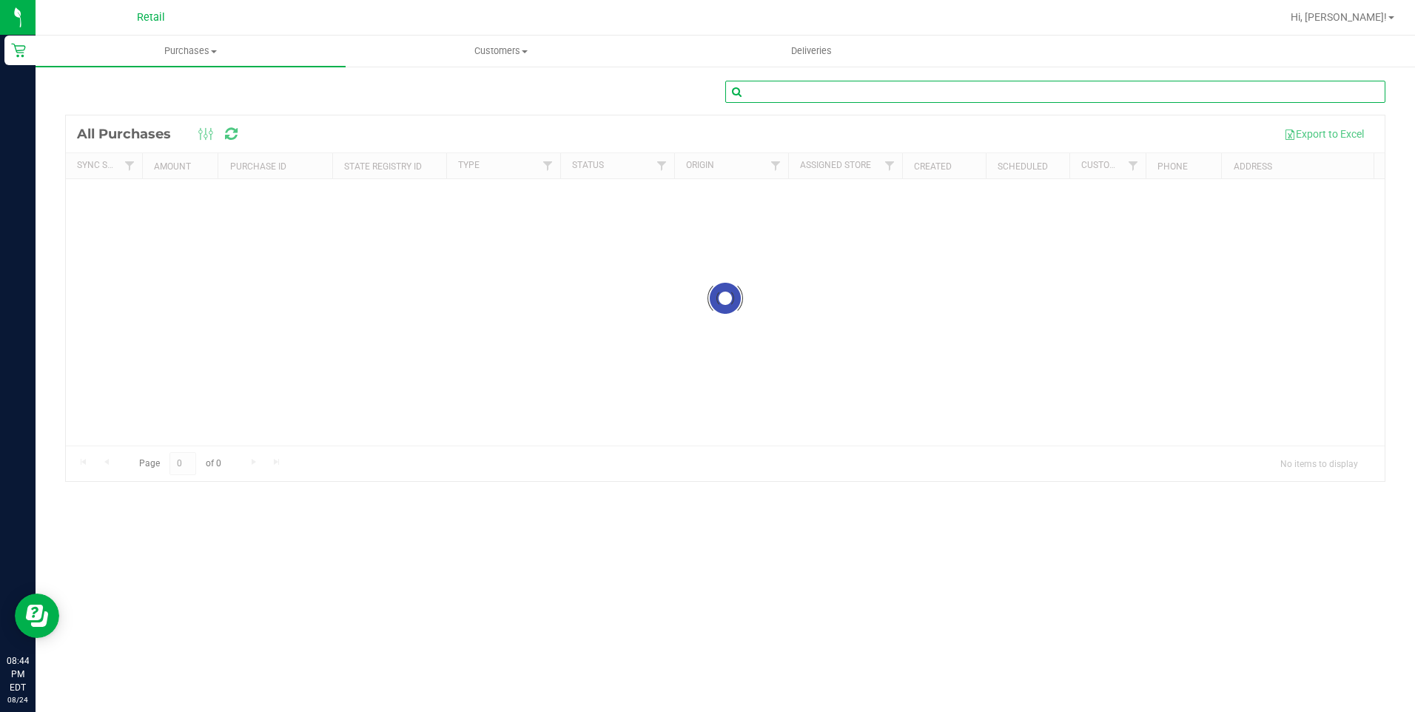
click at [808, 95] on input "text" at bounding box center [1056, 92] width 660 height 22
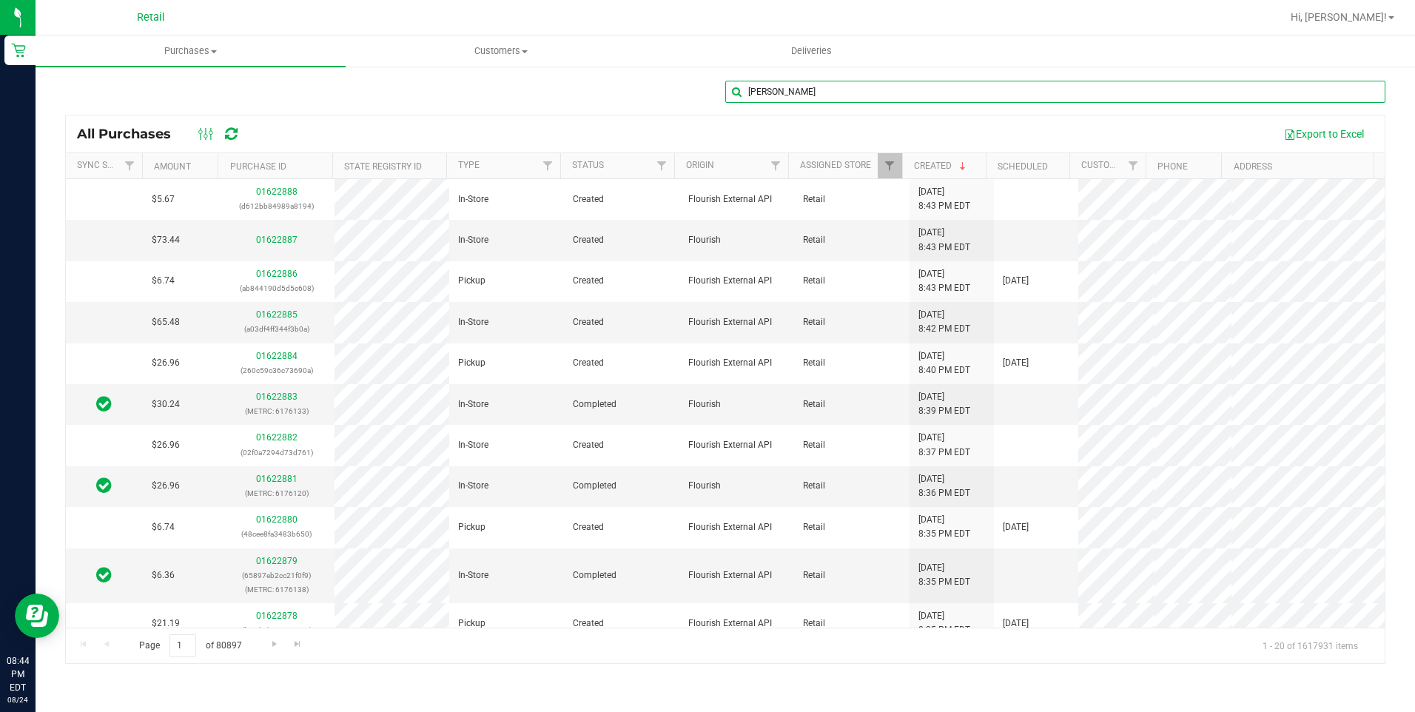
type input "[PERSON_NAME]"
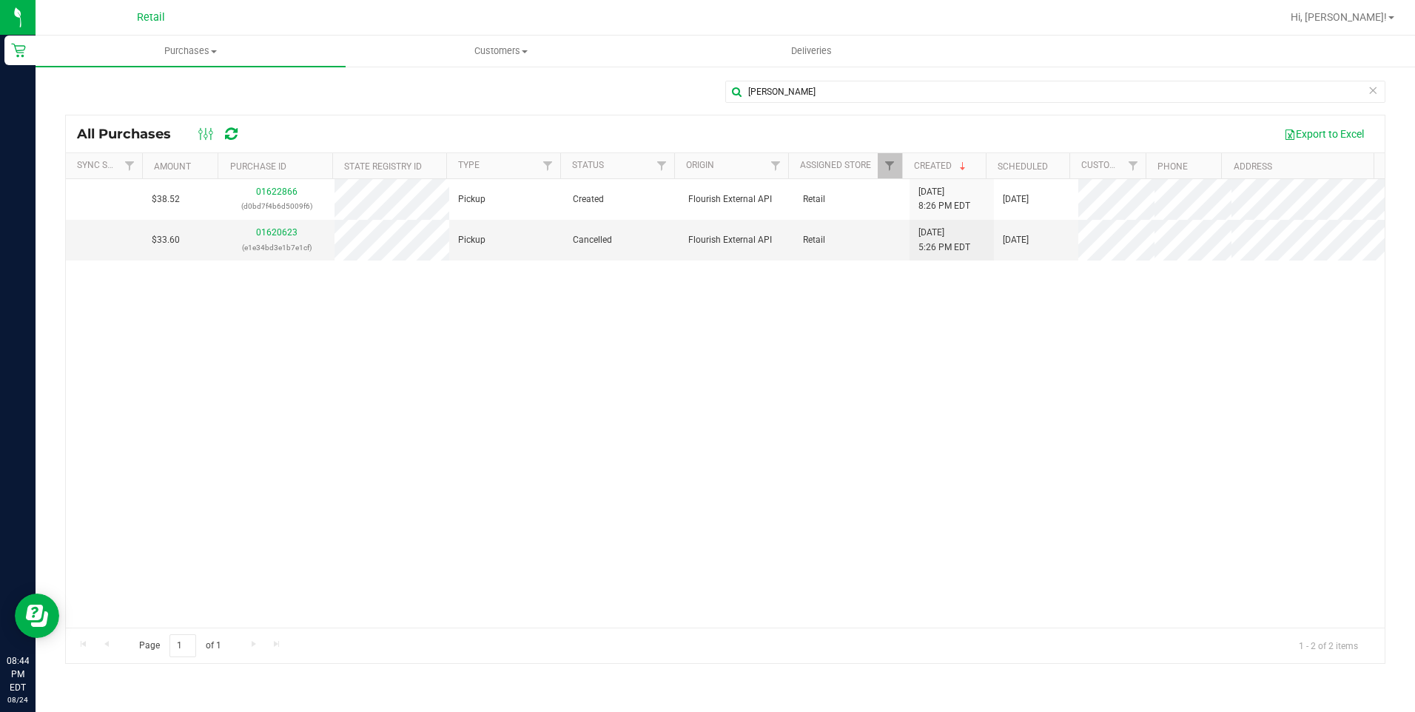
drag, startPoint x: 502, startPoint y: 407, endPoint x: 457, endPoint y: 344, distance: 77.5
click at [500, 407] on div "$38.52 01622866 (d0bd7f4b6d5009f6) Pickup Created Flourish External API Retail …" at bounding box center [725, 403] width 1319 height 449
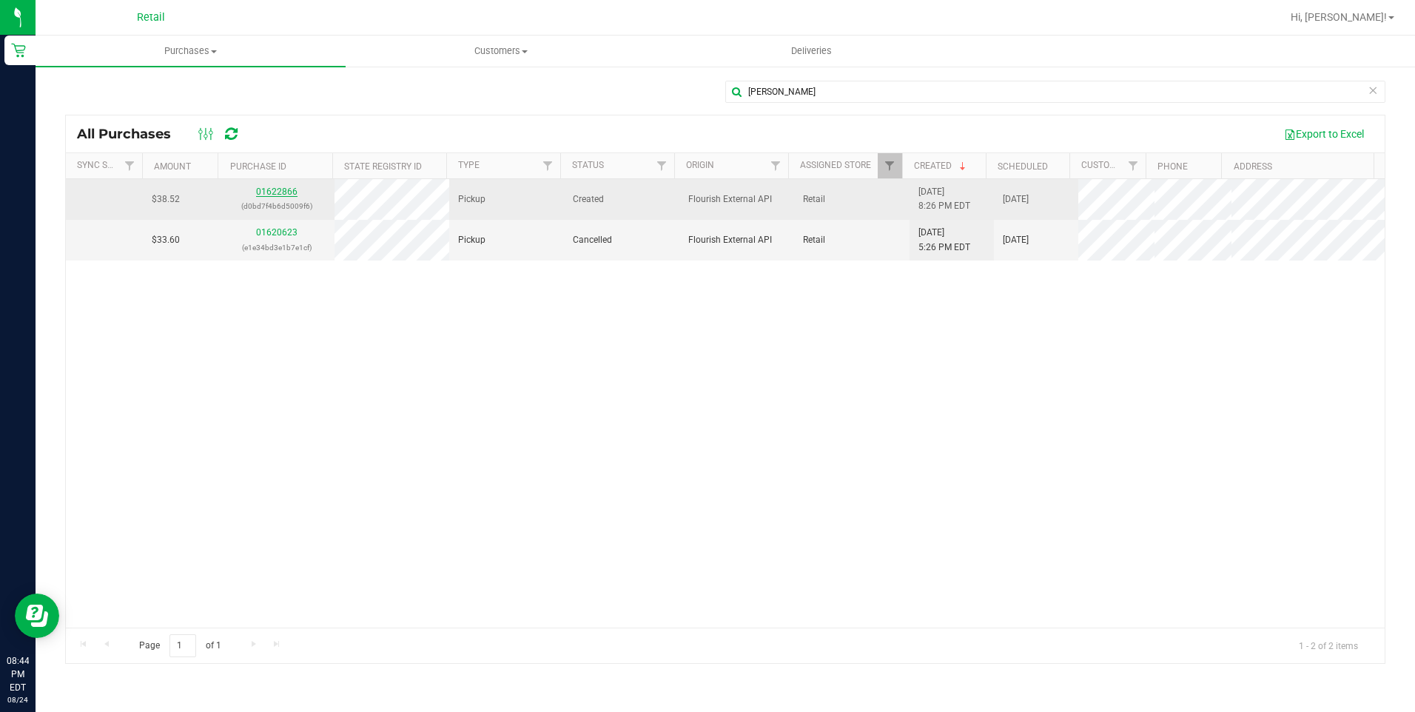
click at [281, 193] on link "01622866" at bounding box center [276, 192] width 41 height 10
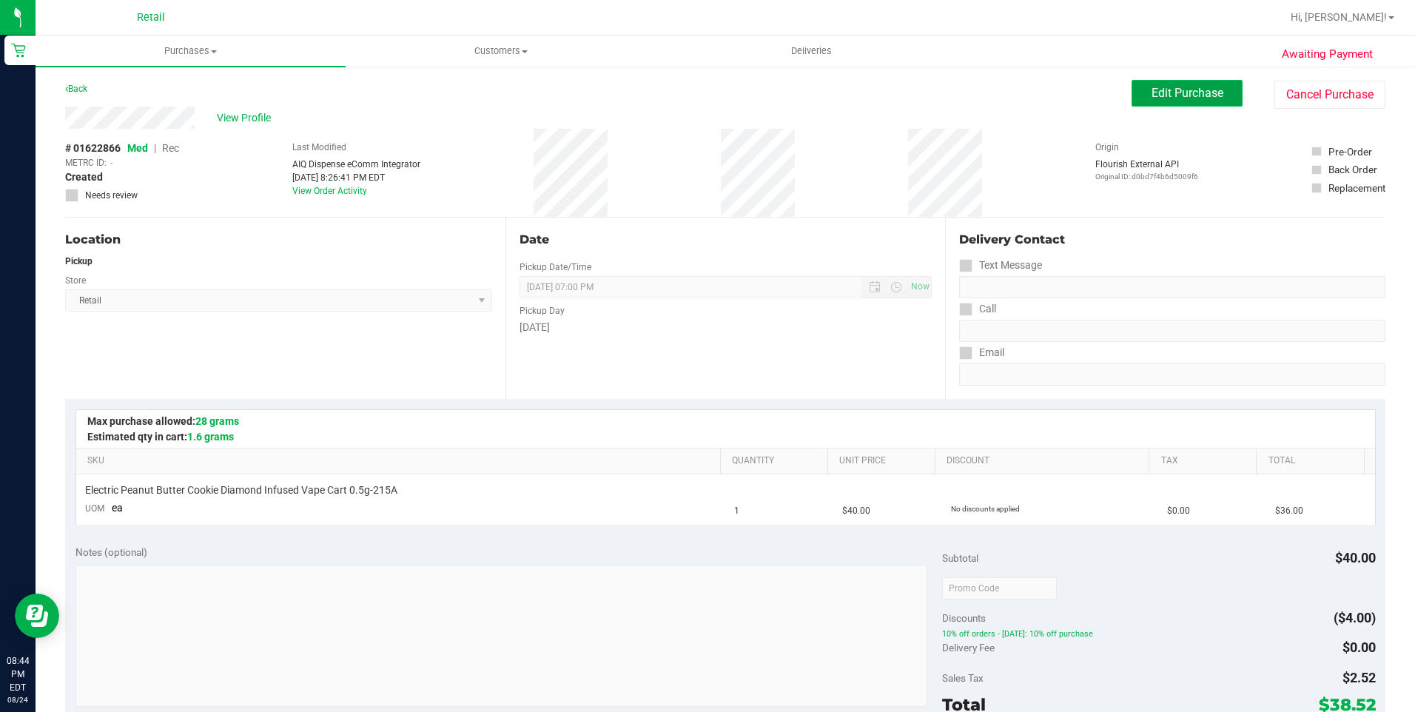
click at [1156, 97] on span "Edit Purchase" at bounding box center [1188, 93] width 72 height 14
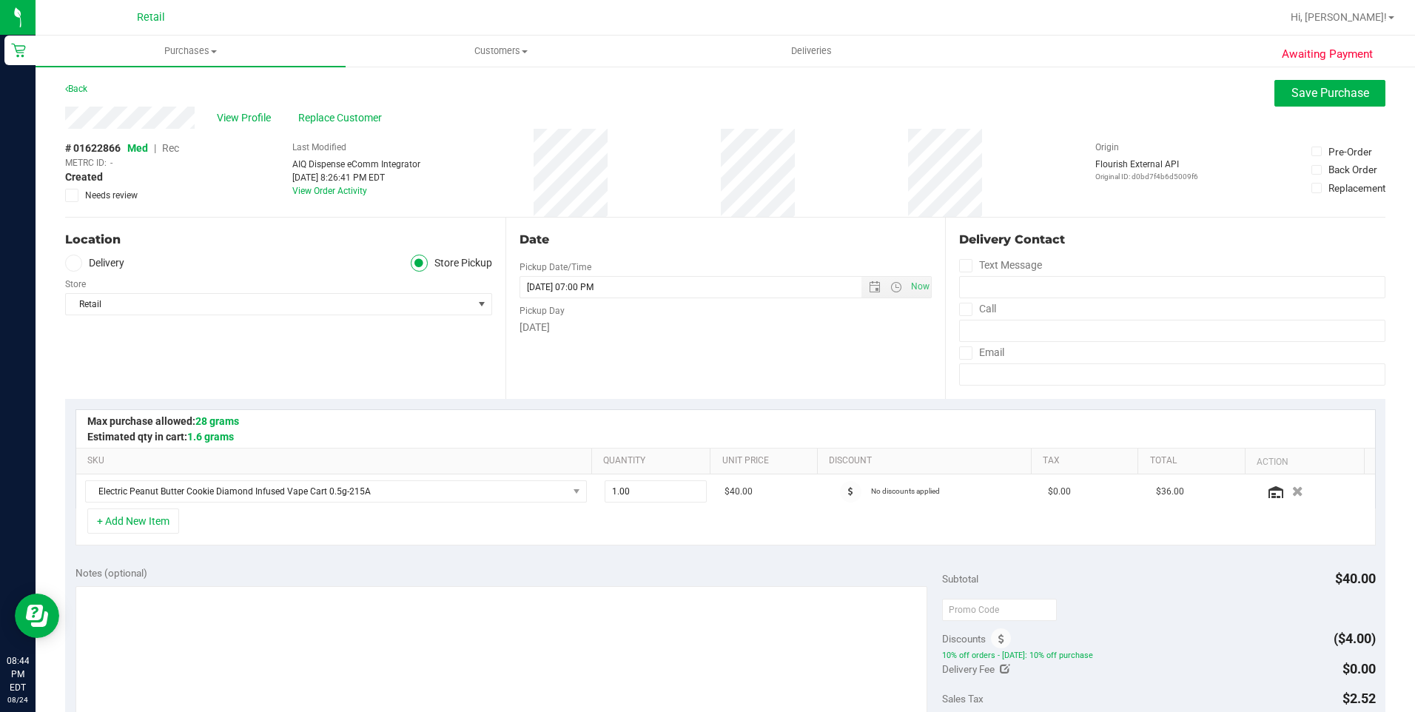
click at [179, 146] on span "Rec" at bounding box center [170, 148] width 17 height 12
click at [1275, 99] on button "Save Purchase" at bounding box center [1330, 93] width 111 height 27
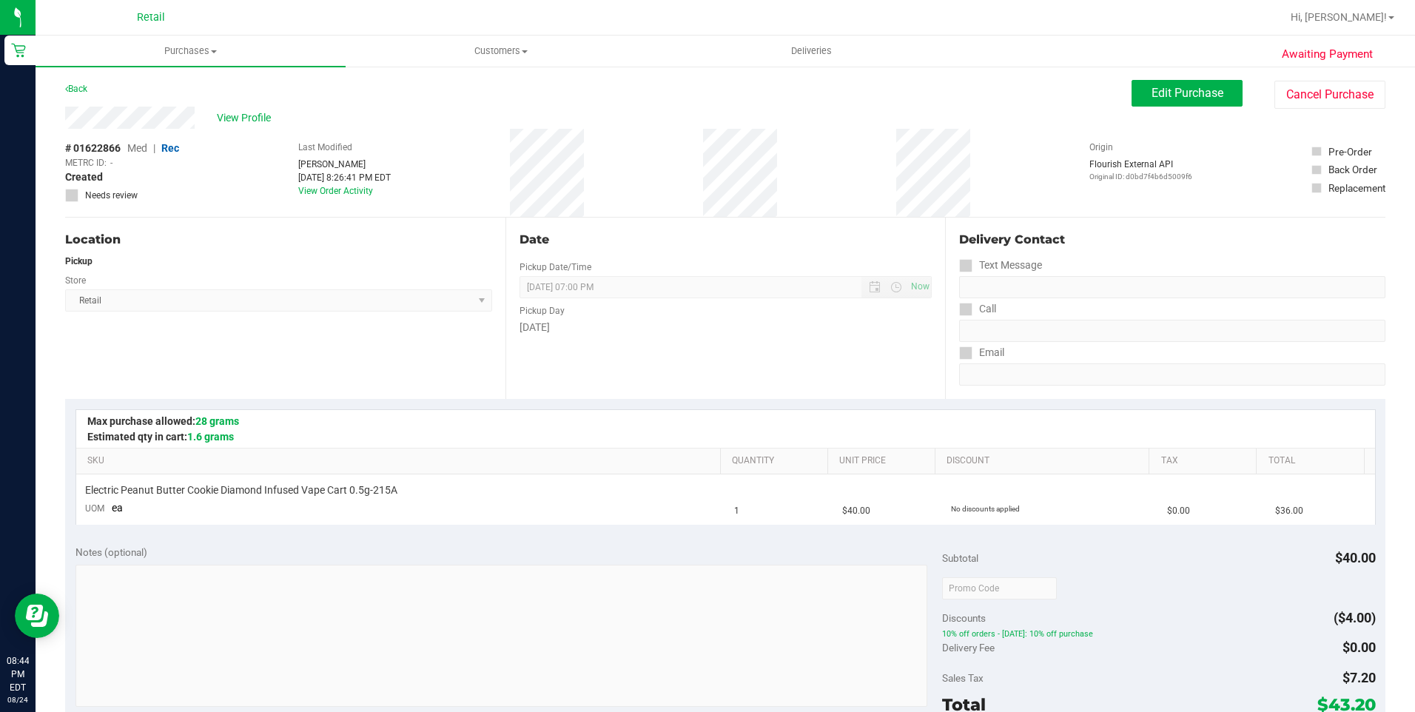
scroll to position [222, 0]
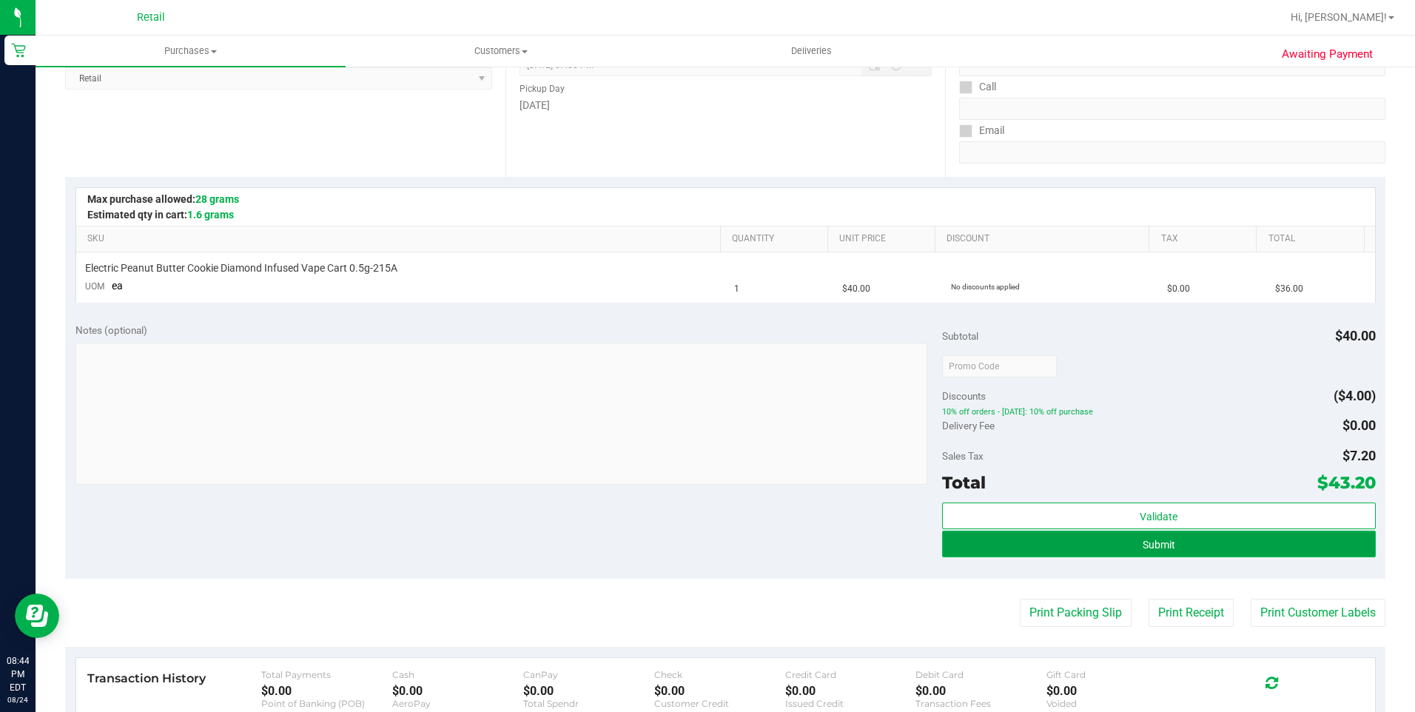
click at [1126, 549] on button "Submit" at bounding box center [1159, 544] width 434 height 27
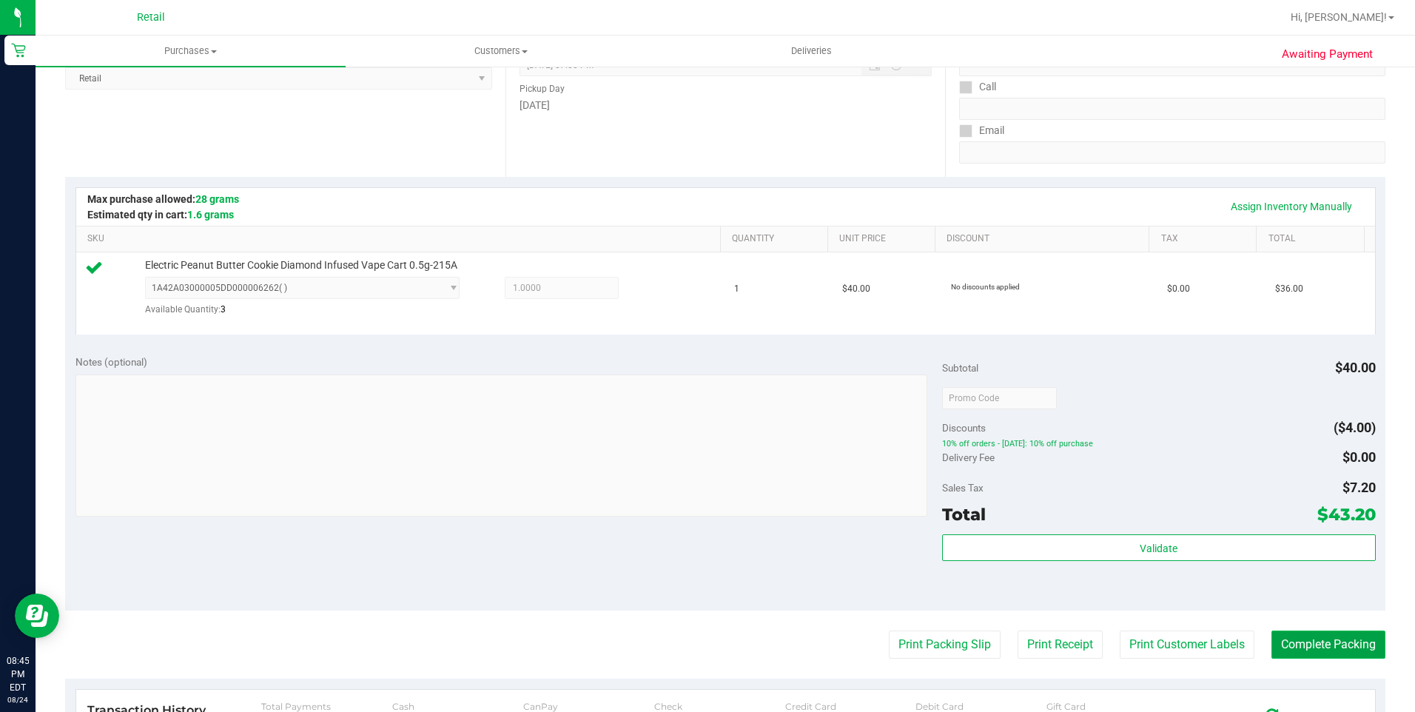
click at [1290, 637] on button "Complete Packing" at bounding box center [1329, 645] width 114 height 28
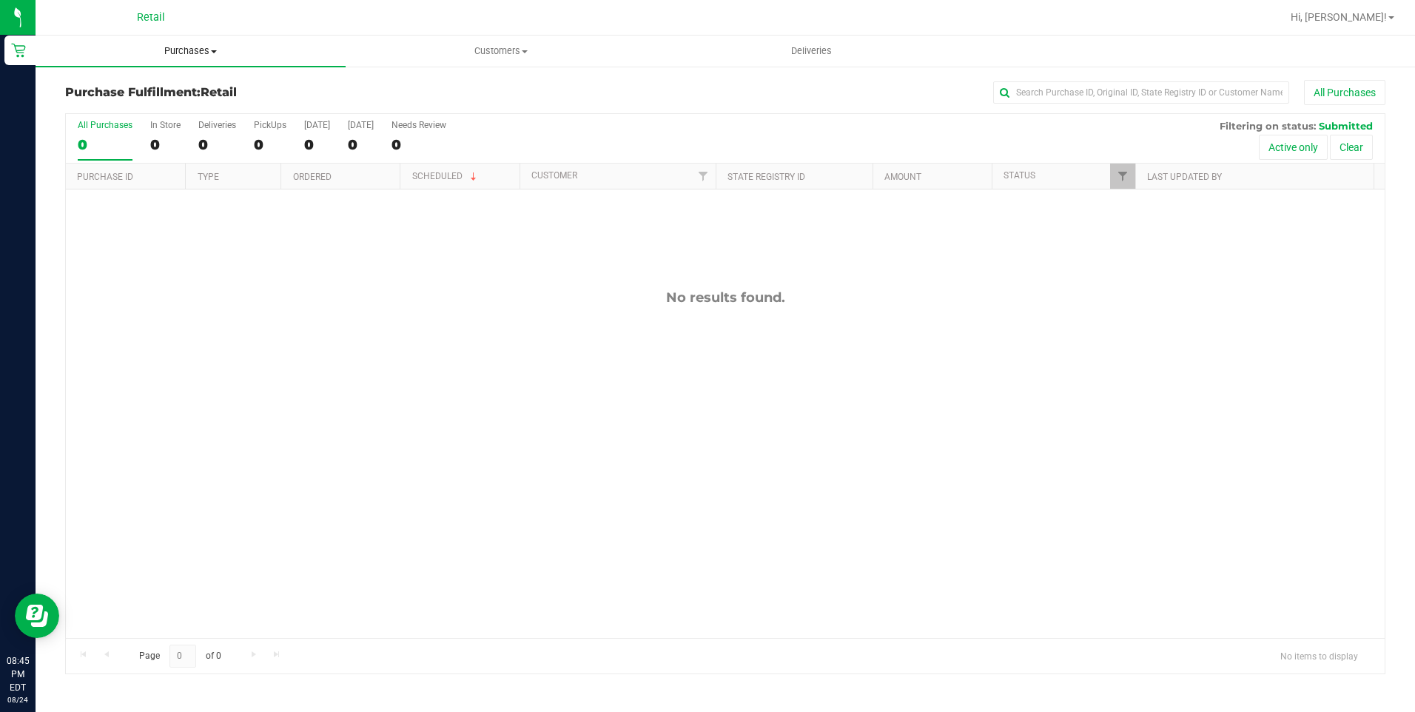
click at [203, 55] on span "Purchases" at bounding box center [191, 50] width 310 height 13
click at [92, 121] on span "All purchases" at bounding box center [88, 124] width 105 height 13
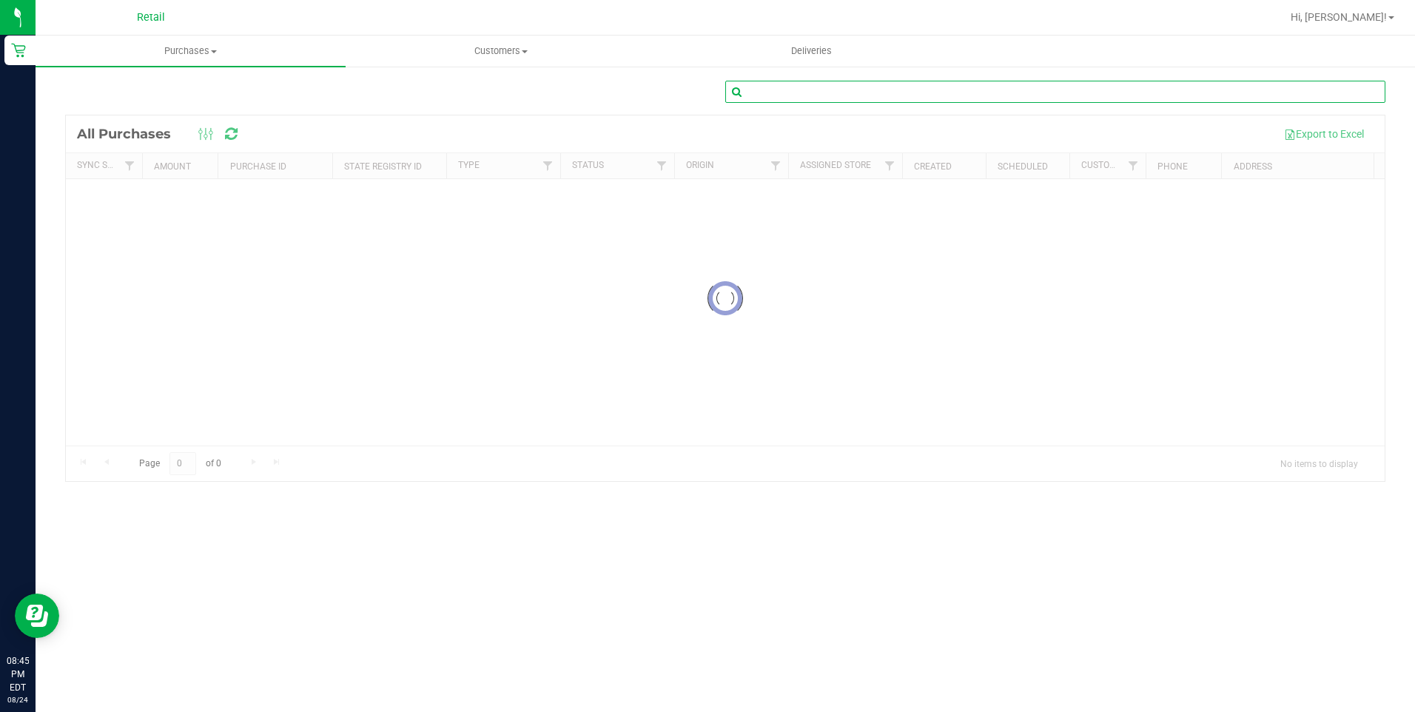
click at [802, 101] on input "text" at bounding box center [1056, 92] width 660 height 22
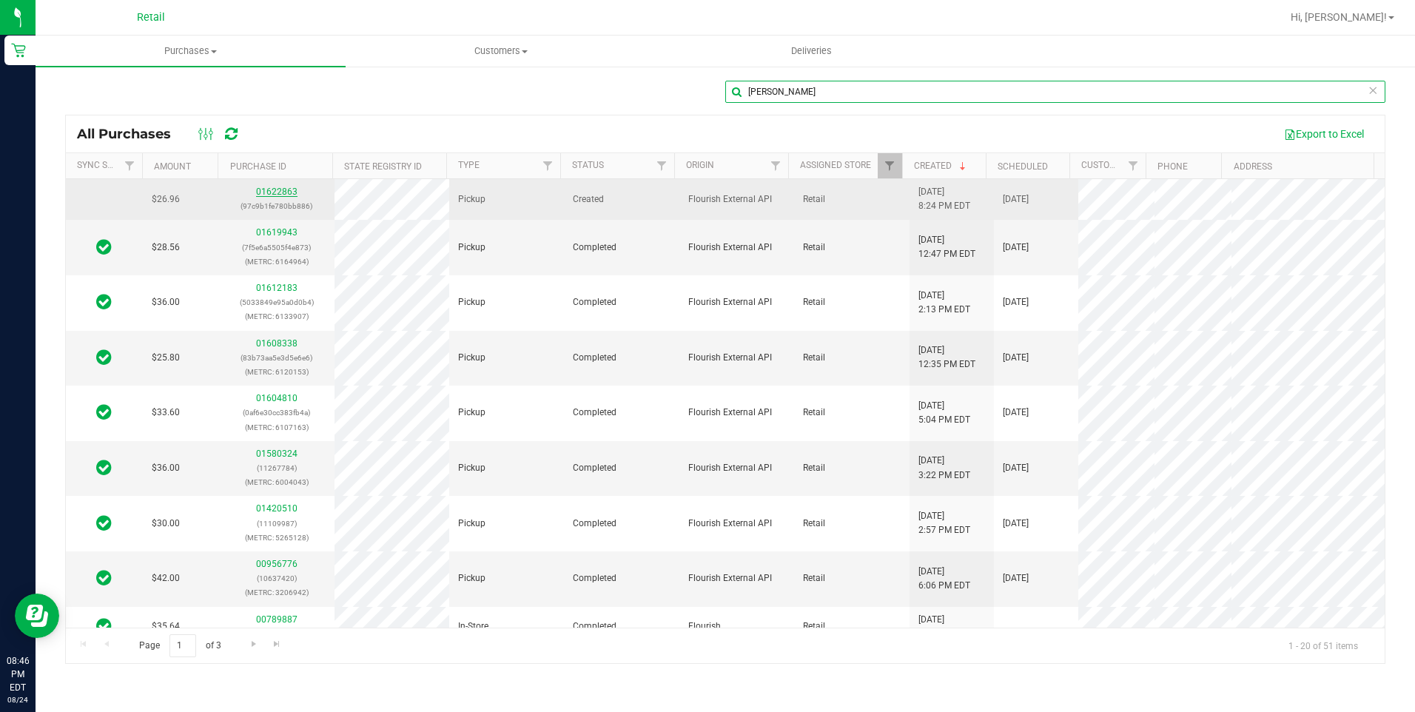
type input "[PERSON_NAME]"
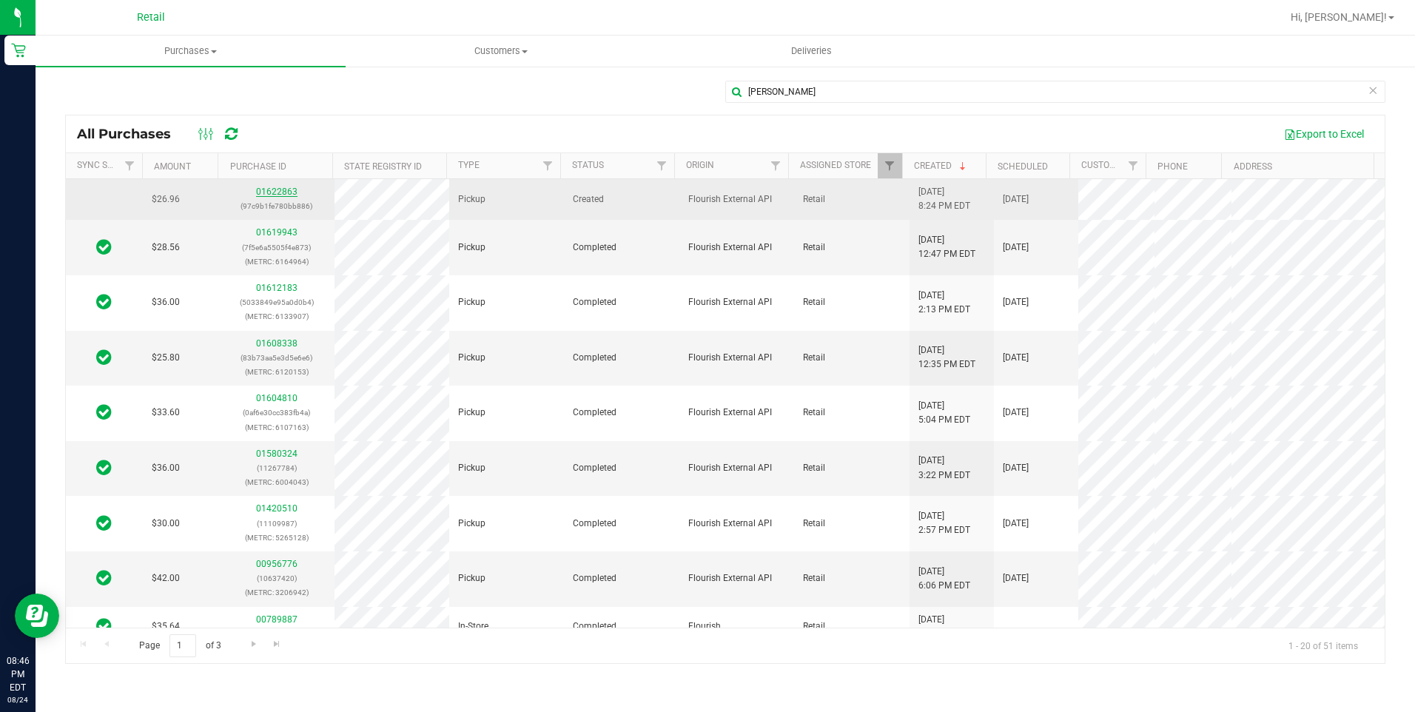
click at [289, 190] on link "01622863" at bounding box center [276, 192] width 41 height 10
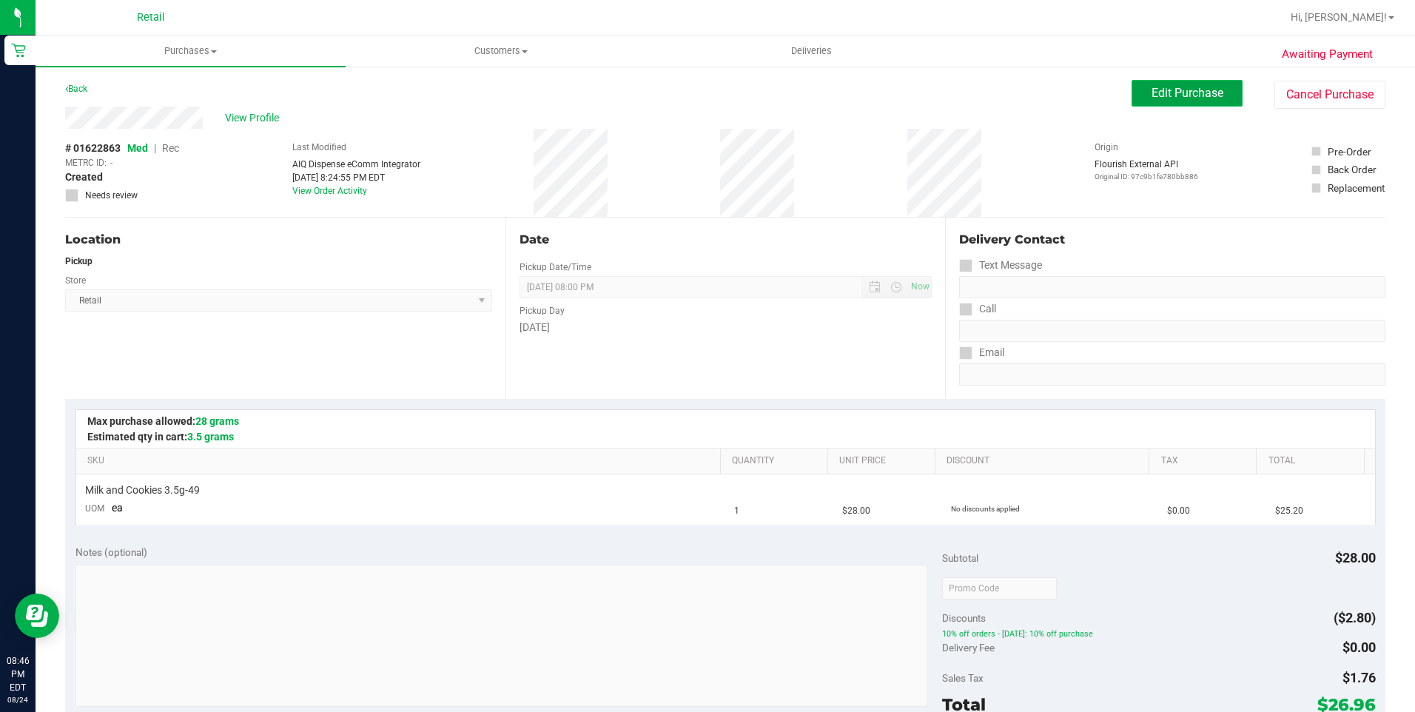
click at [1152, 87] on span "Edit Purchase" at bounding box center [1188, 93] width 72 height 14
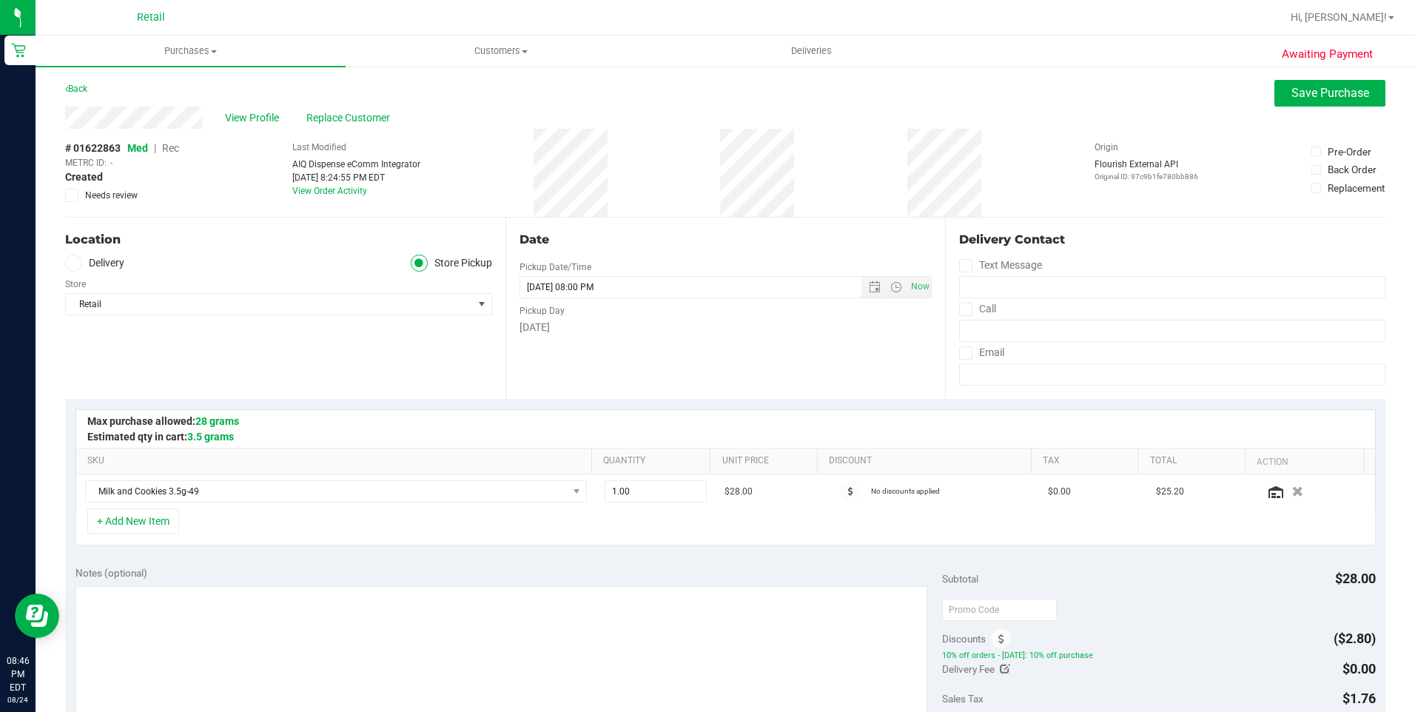
click at [171, 150] on span "Rec" at bounding box center [170, 148] width 17 height 12
click at [1305, 95] on span "Save Purchase" at bounding box center [1331, 93] width 78 height 14
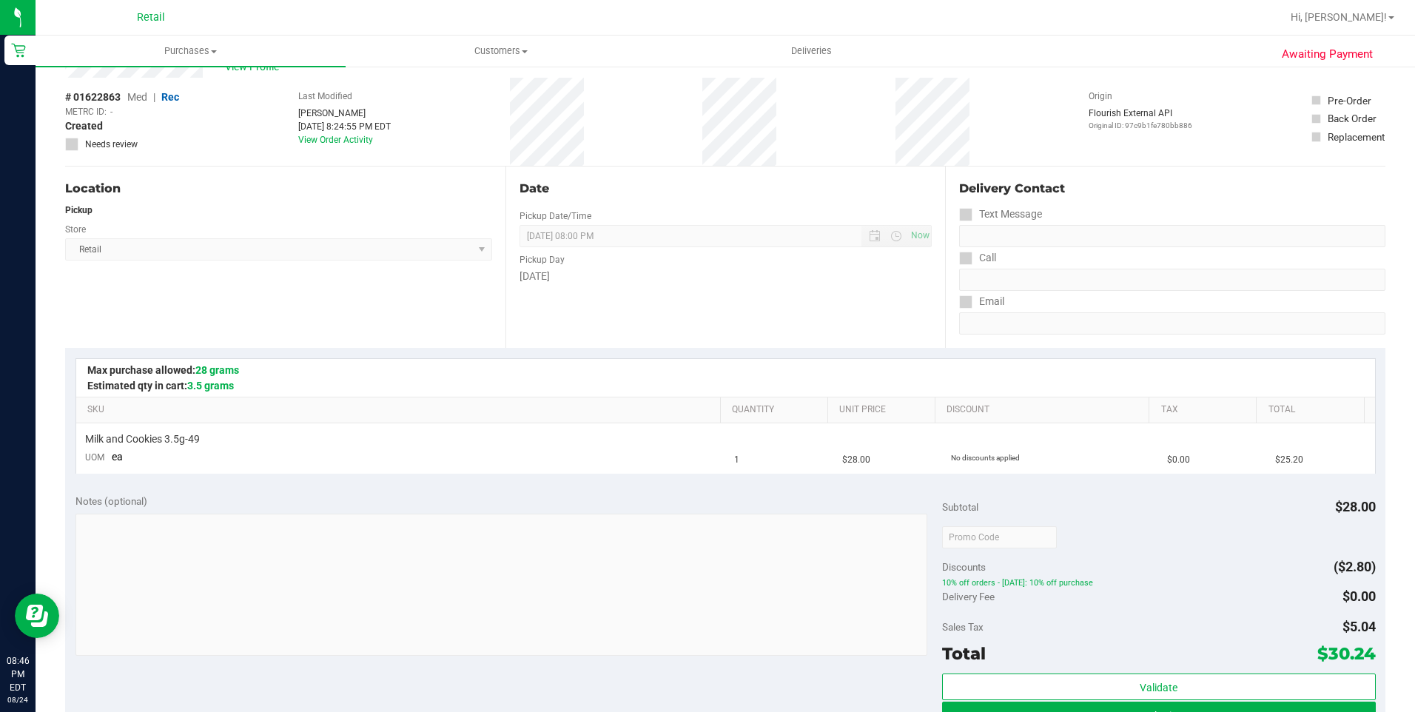
scroll to position [148, 0]
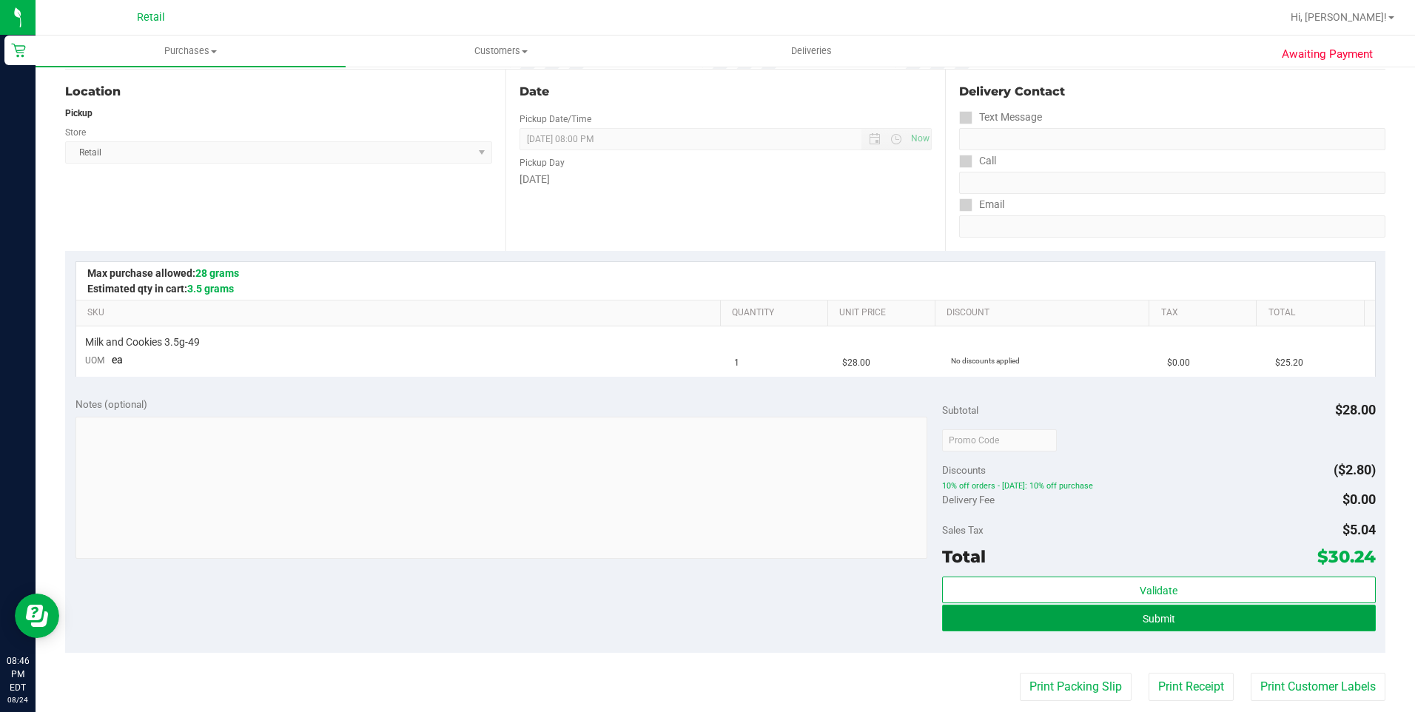
click at [1208, 625] on button "Submit" at bounding box center [1159, 618] width 434 height 27
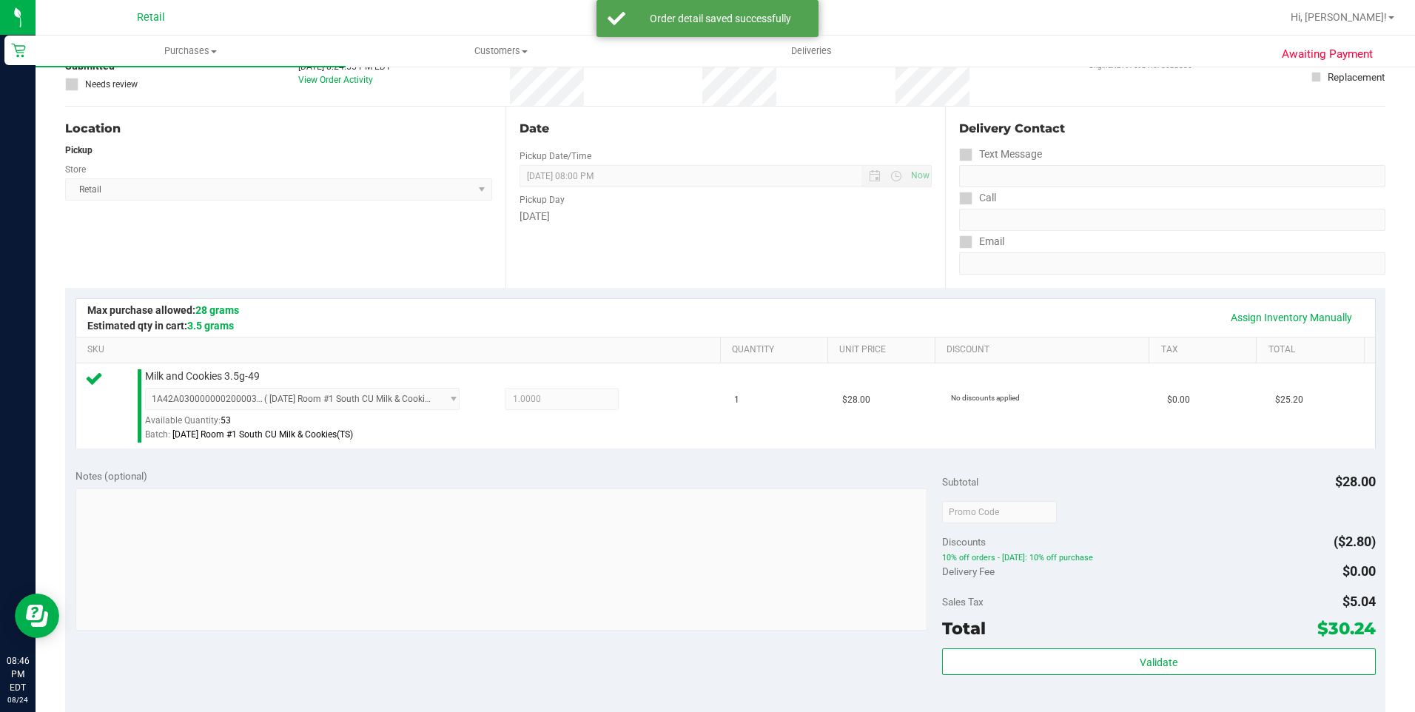
scroll to position [222, 0]
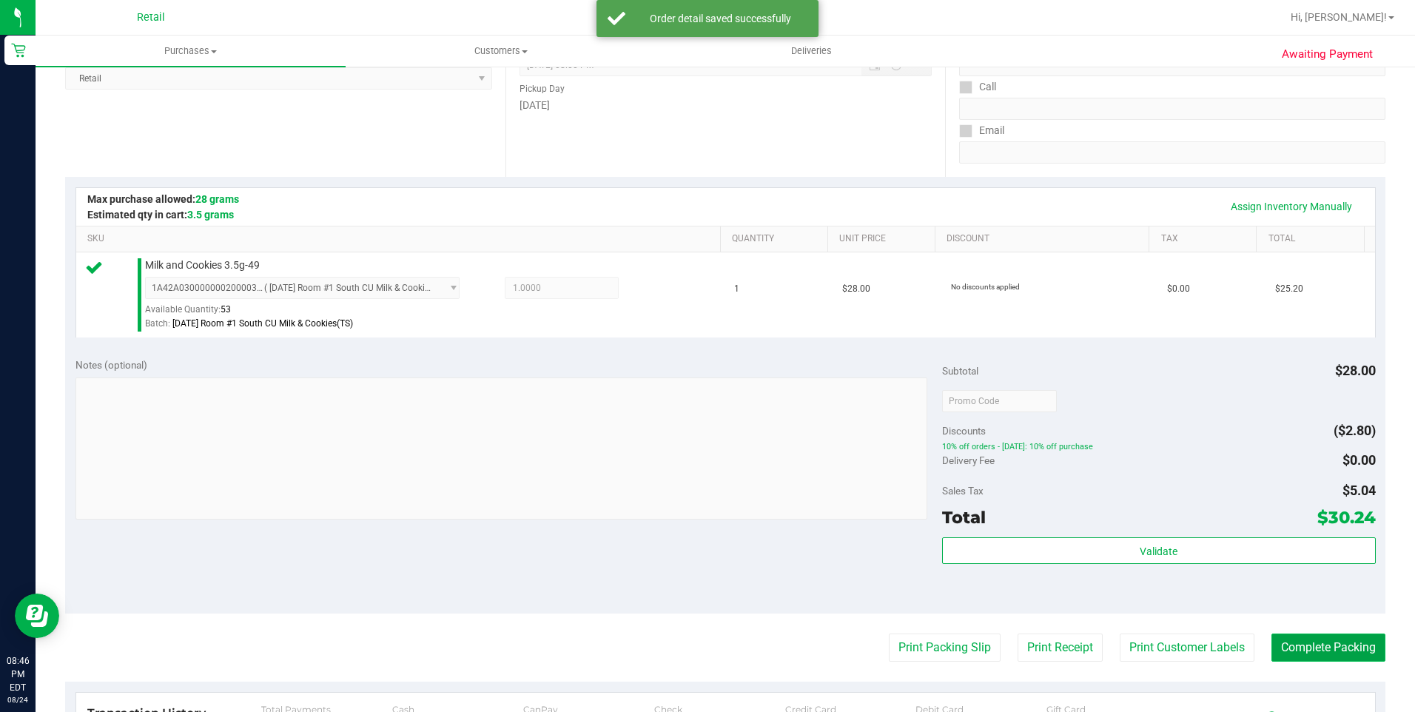
click at [1290, 646] on button "Complete Packing" at bounding box center [1329, 648] width 114 height 28
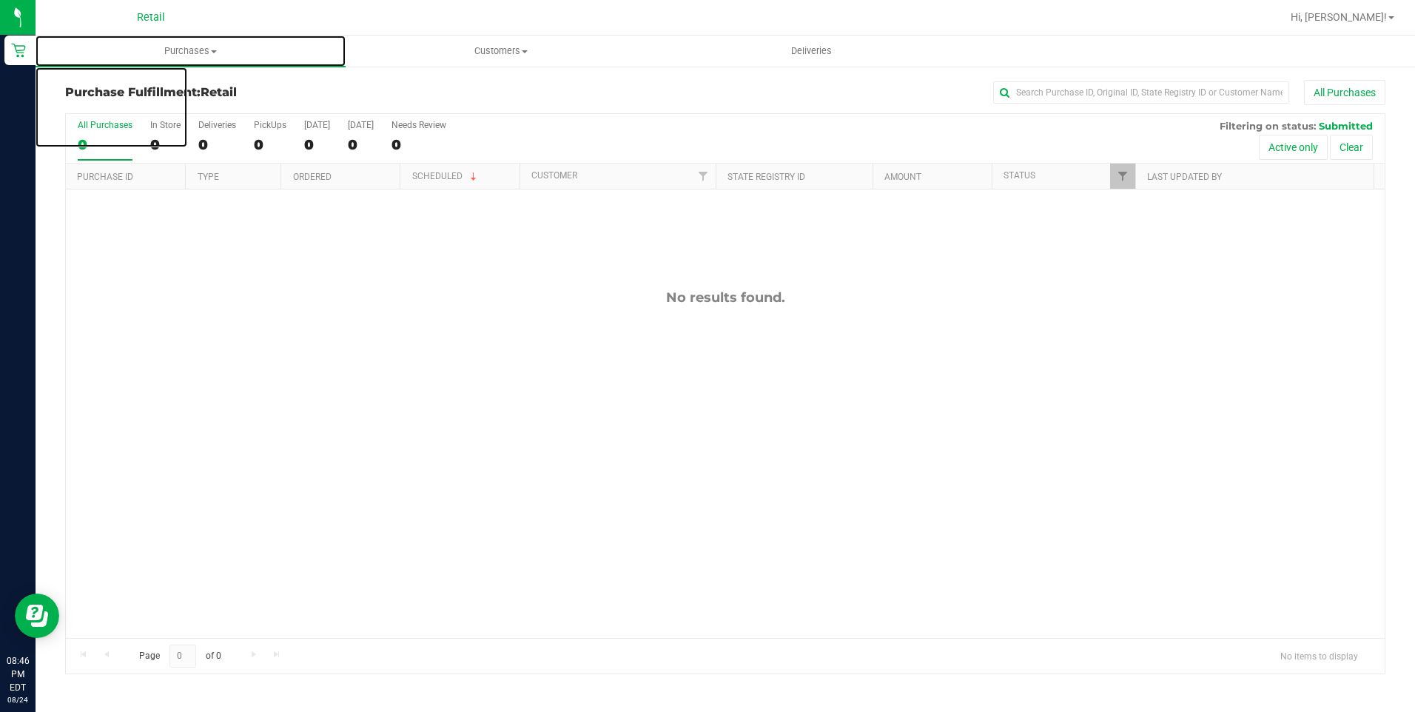
click at [201, 51] on span "Purchases" at bounding box center [191, 50] width 310 height 13
click at [188, 56] on span "Purchases" at bounding box center [191, 50] width 310 height 13
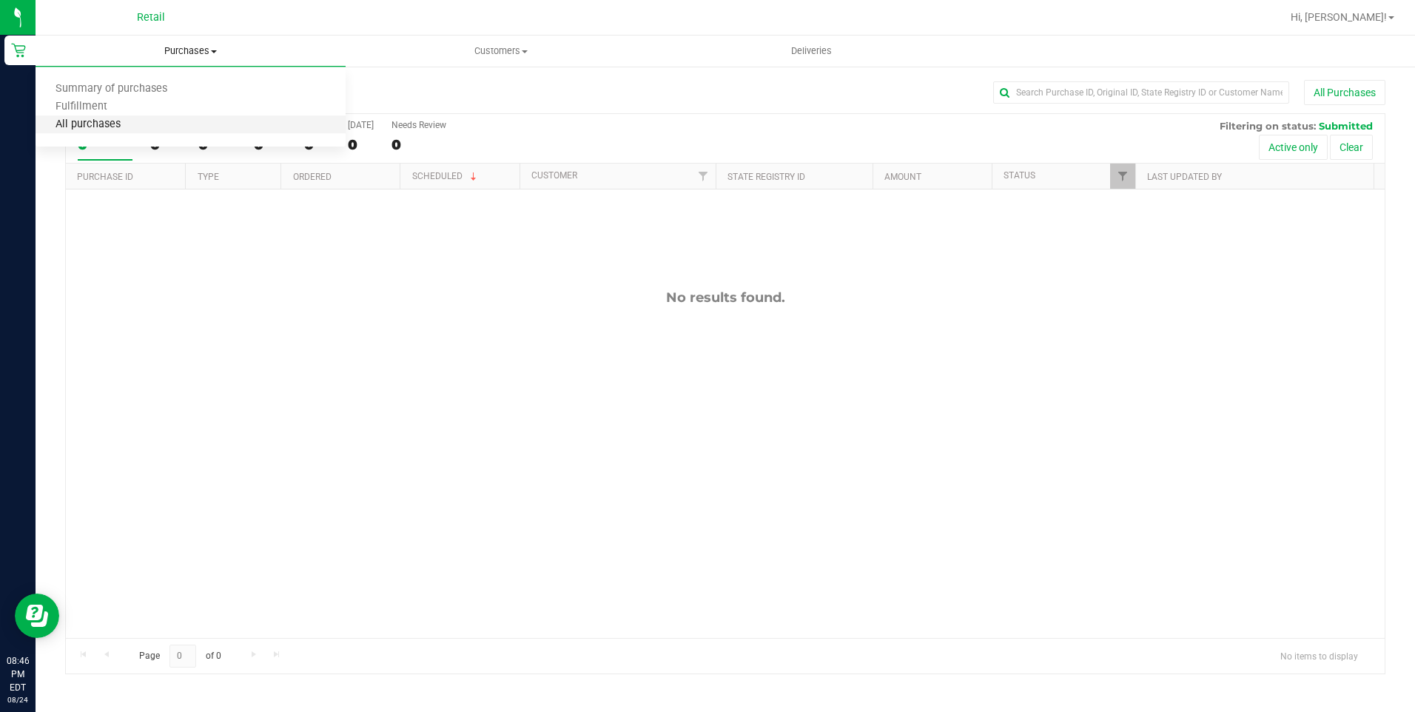
click at [113, 119] on span "All purchases" at bounding box center [88, 124] width 105 height 13
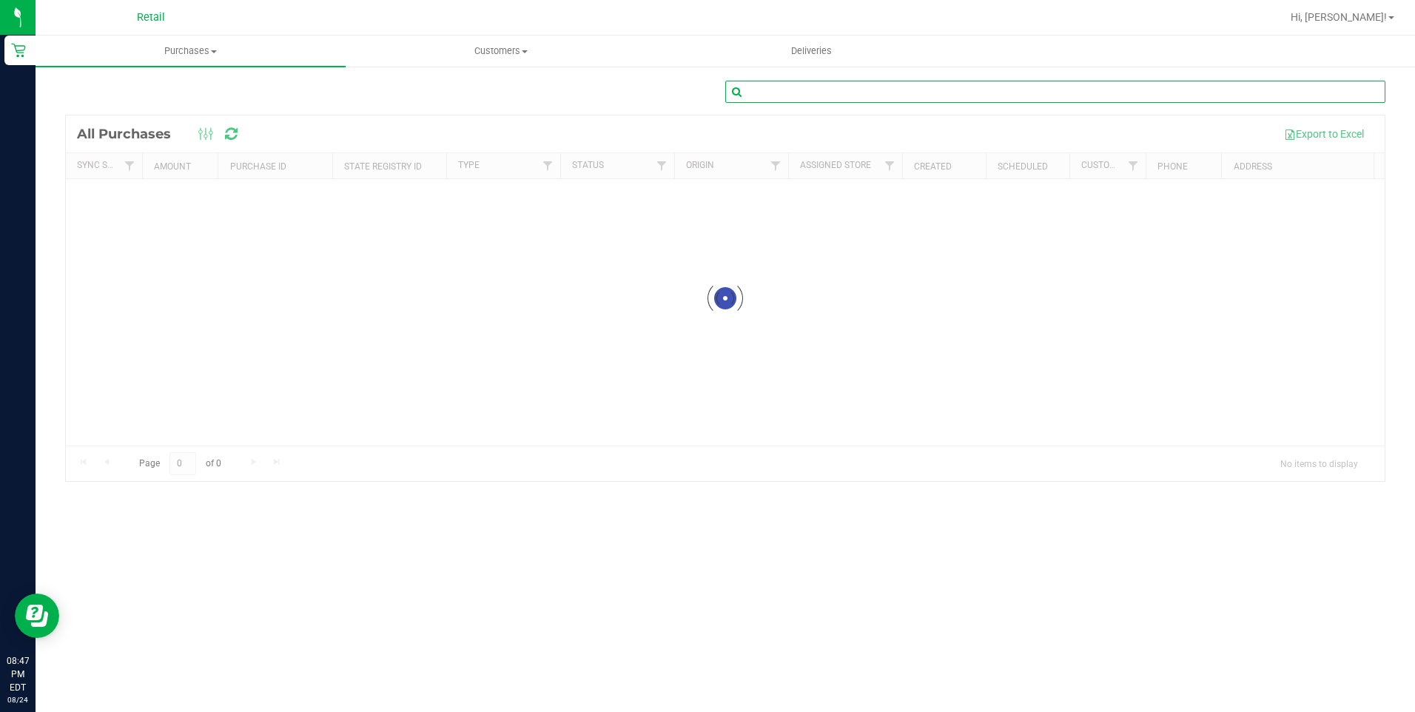
click at [932, 99] on input "text" at bounding box center [1056, 92] width 660 height 22
click at [909, 89] on input "text" at bounding box center [1056, 92] width 660 height 22
type input "[PERSON_NAME]"
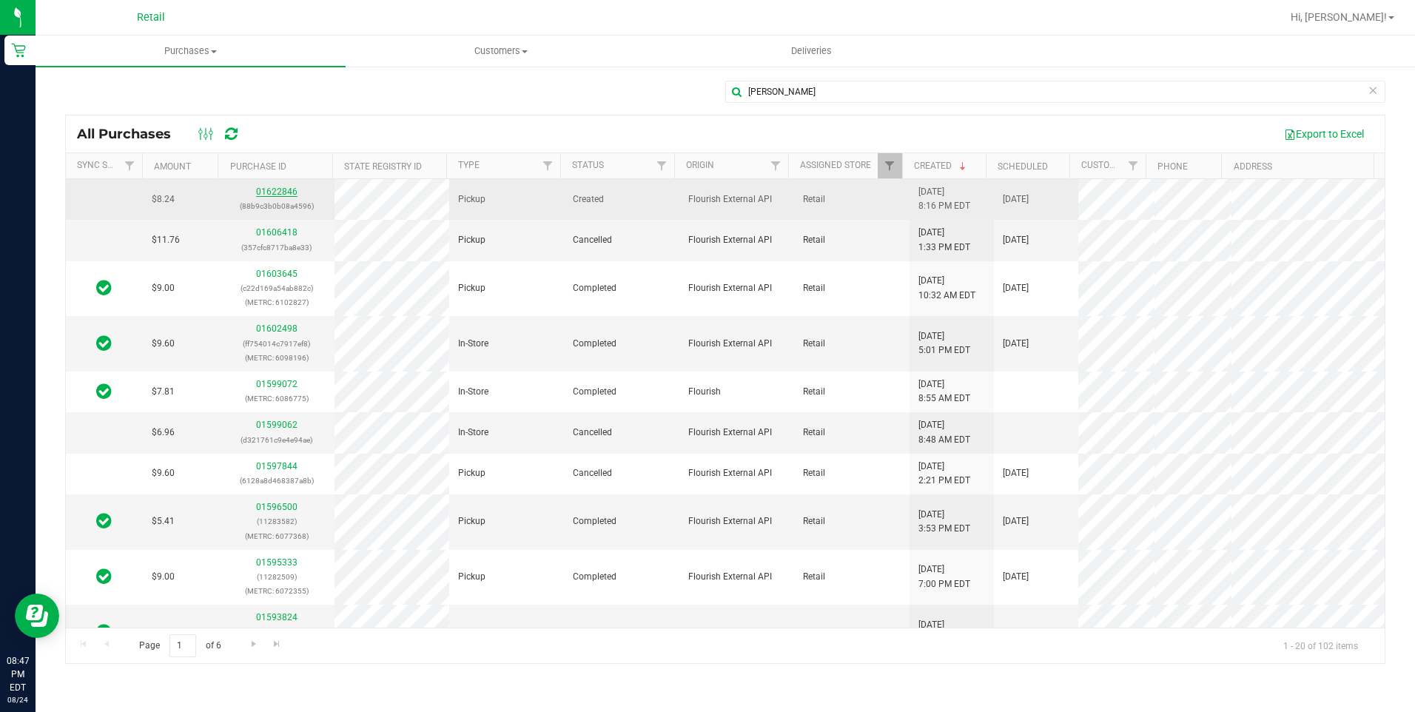
click at [283, 192] on link "01622846" at bounding box center [276, 192] width 41 height 10
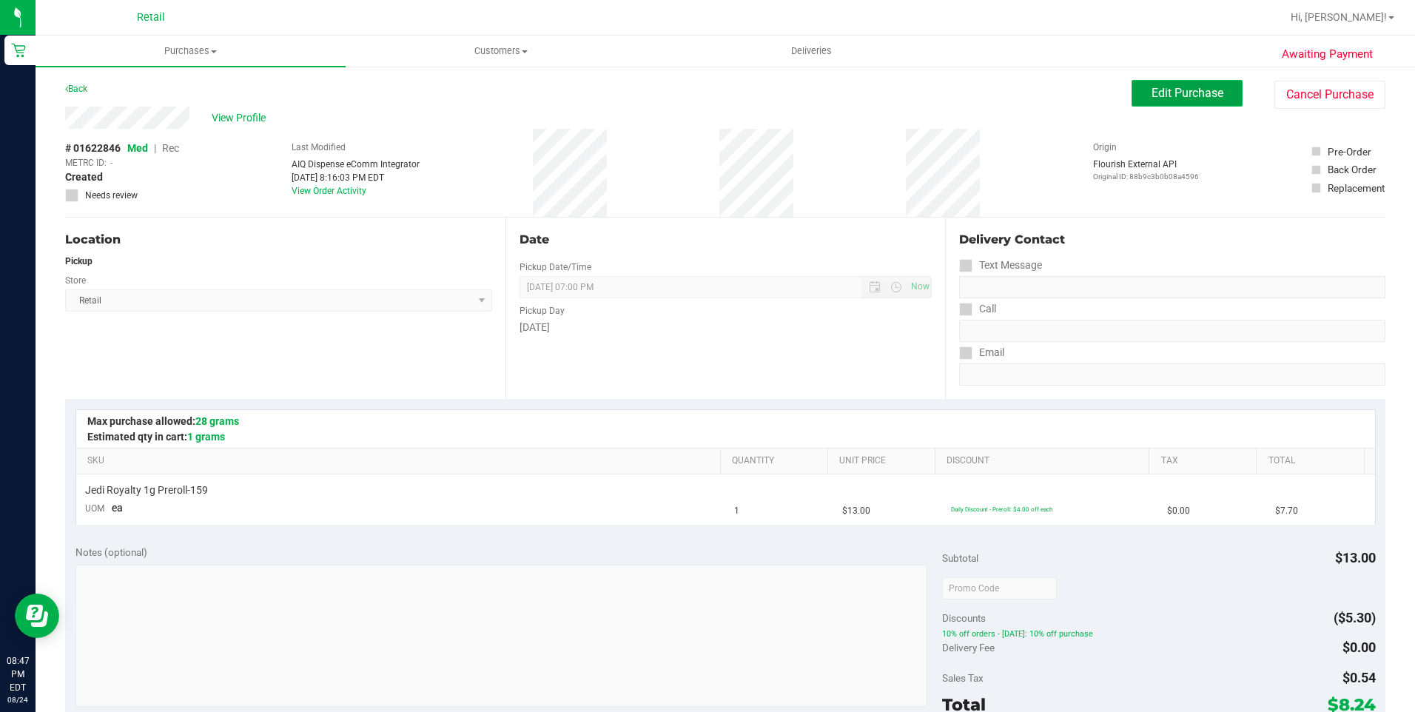
click at [1158, 85] on button "Edit Purchase" at bounding box center [1187, 93] width 111 height 27
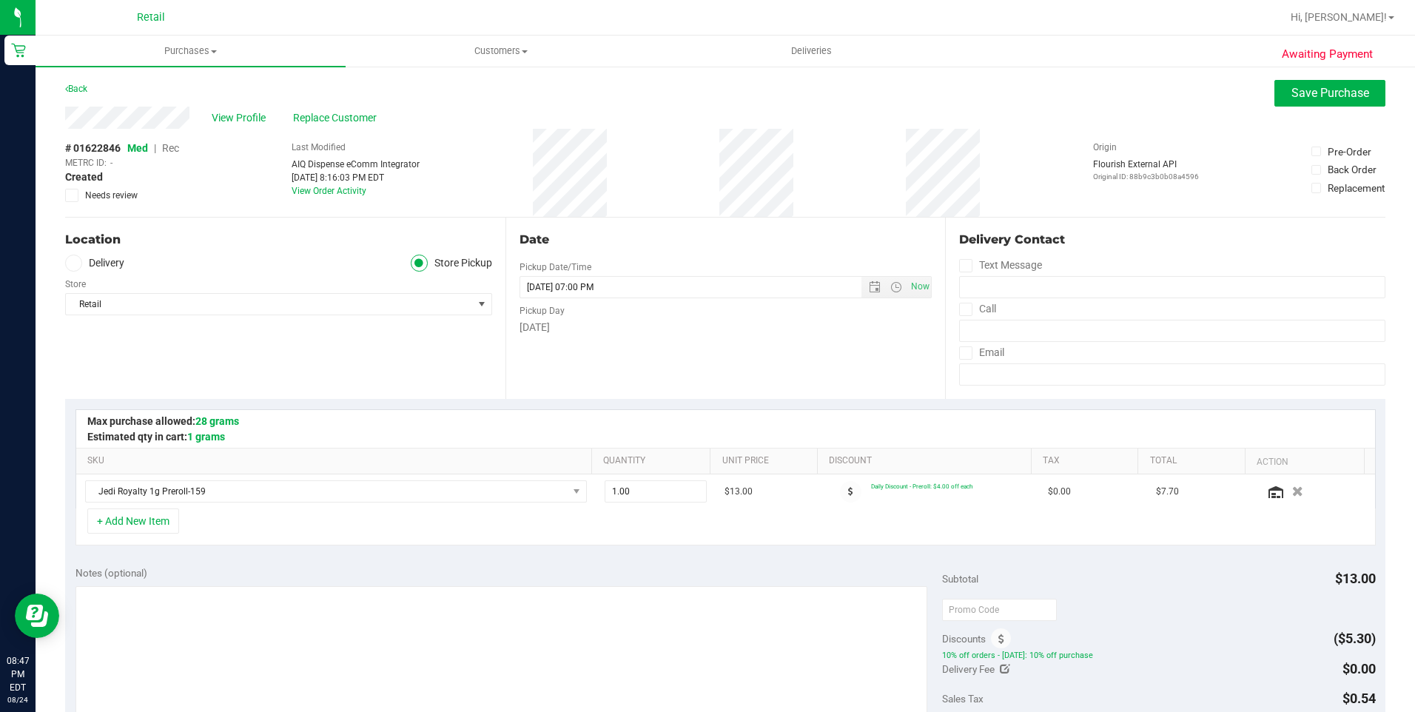
click at [167, 149] on span "Rec" at bounding box center [170, 148] width 17 height 12
click at [1317, 96] on span "Save Purchase" at bounding box center [1331, 93] width 78 height 14
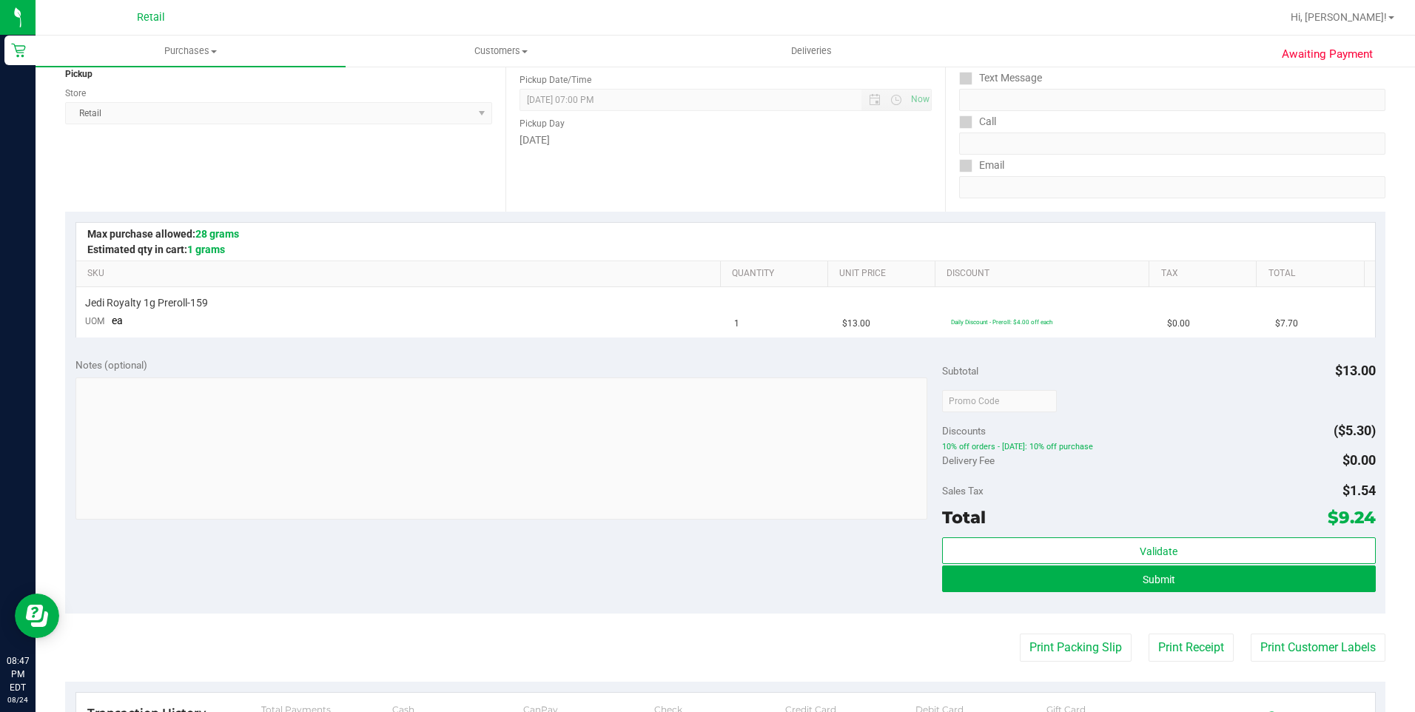
scroll to position [222, 0]
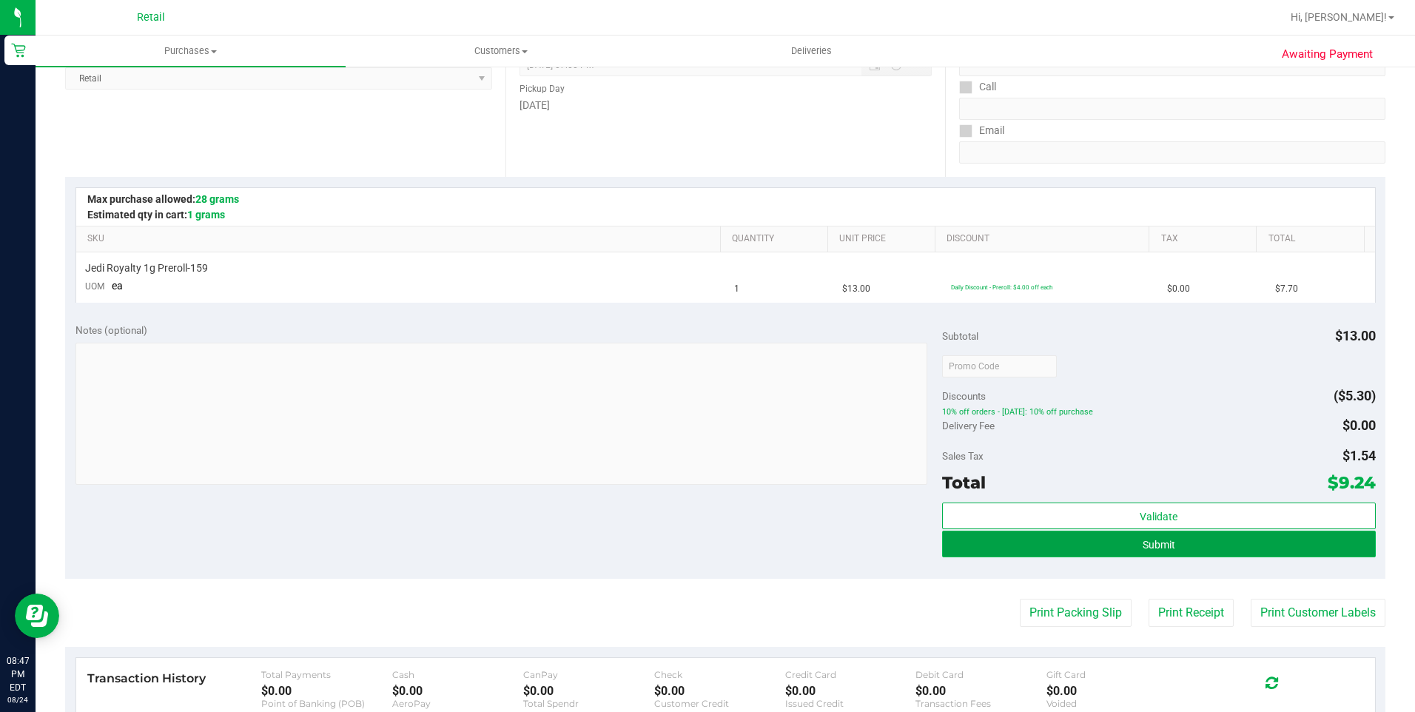
click at [1151, 552] on button "Submit" at bounding box center [1159, 544] width 434 height 27
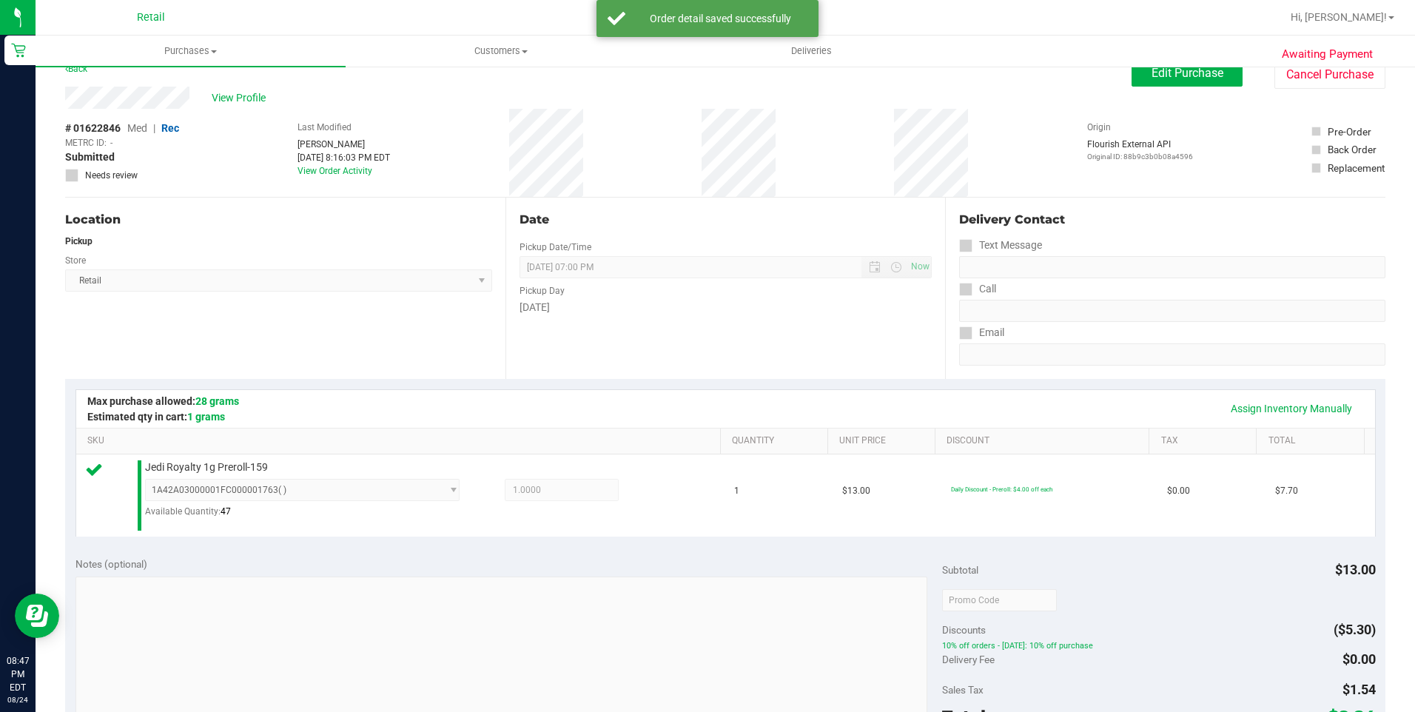
scroll to position [0, 0]
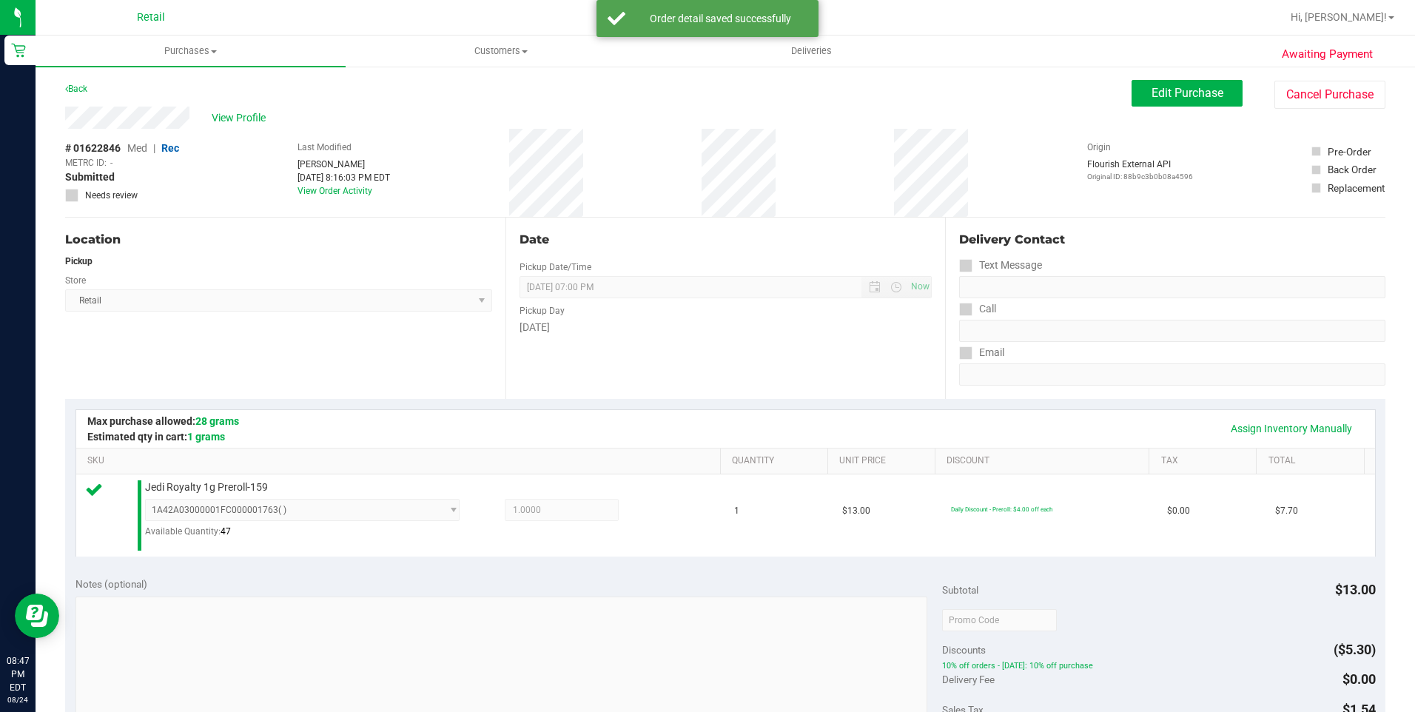
drag, startPoint x: 904, startPoint y: 354, endPoint x: 885, endPoint y: 318, distance: 41.1
click at [886, 318] on div "Pickup Day" at bounding box center [726, 308] width 413 height 21
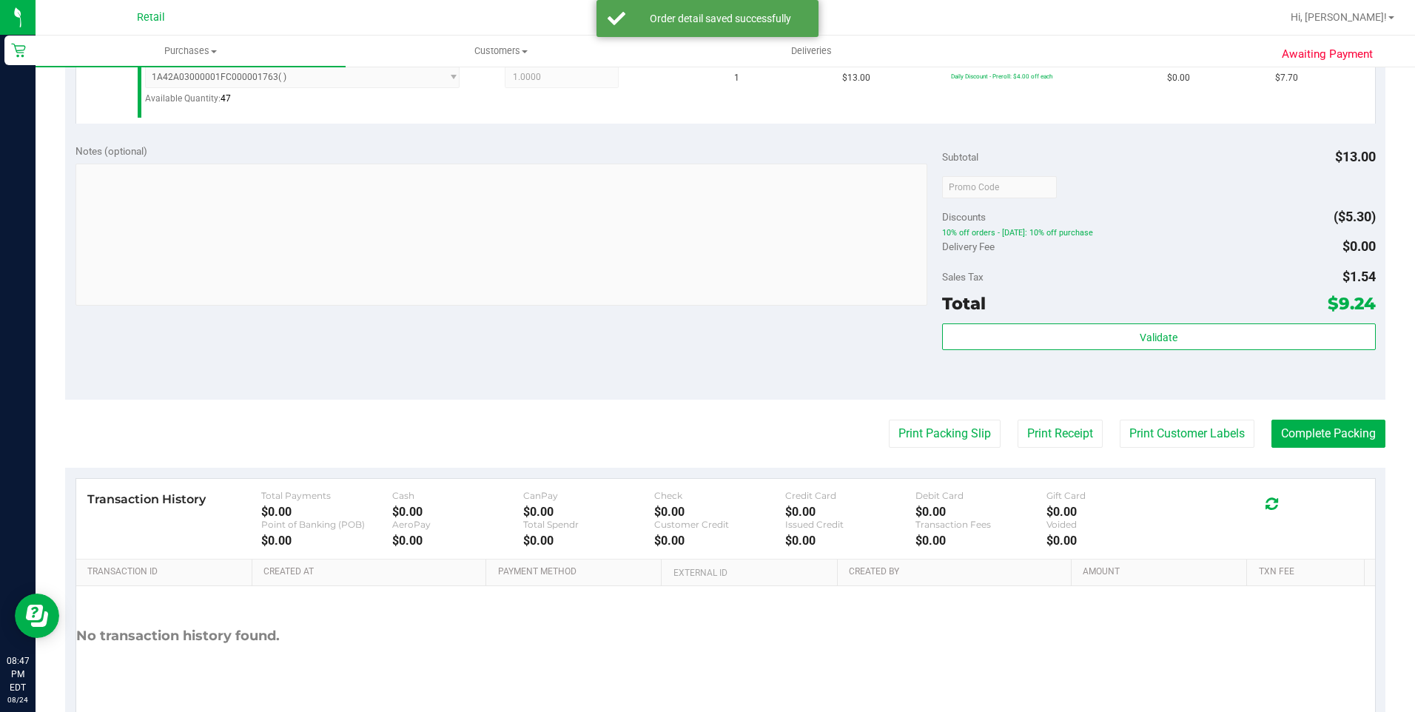
scroll to position [495, 0]
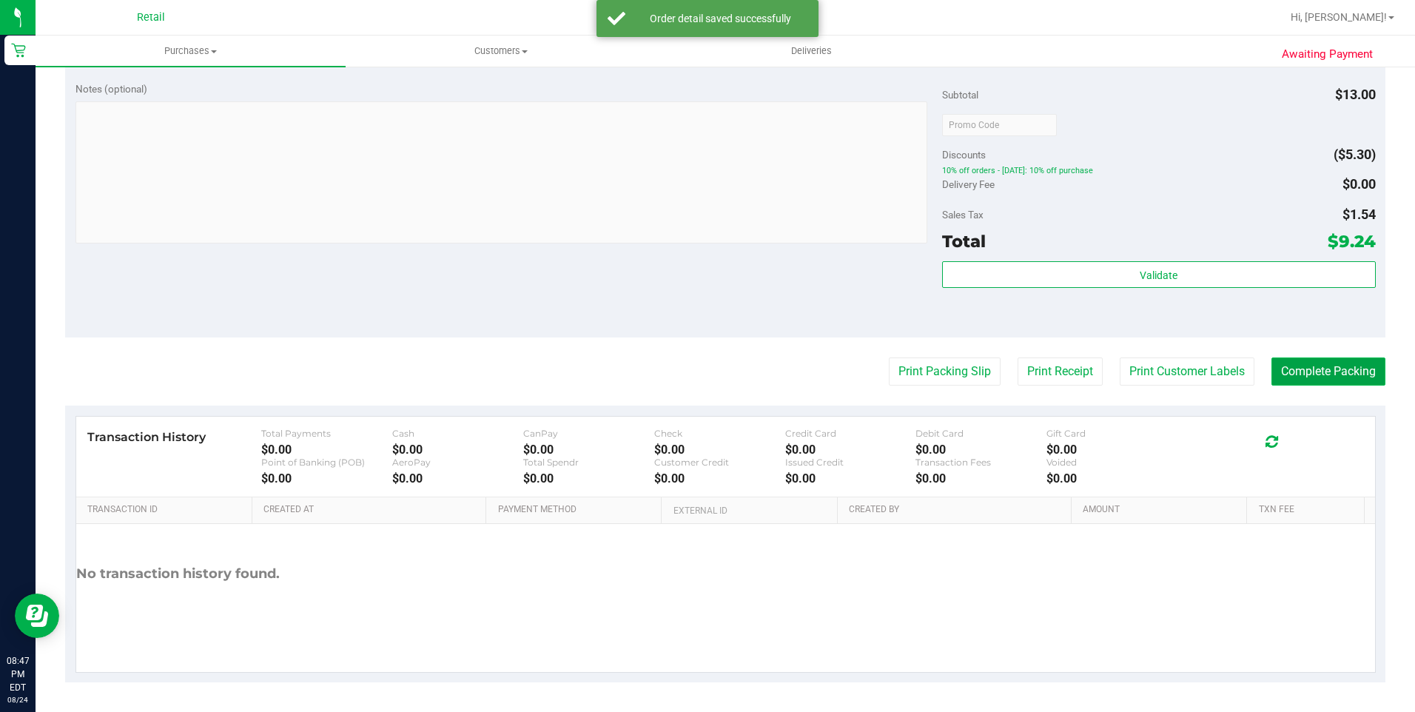
click at [1279, 366] on button "Complete Packing" at bounding box center [1329, 372] width 114 height 28
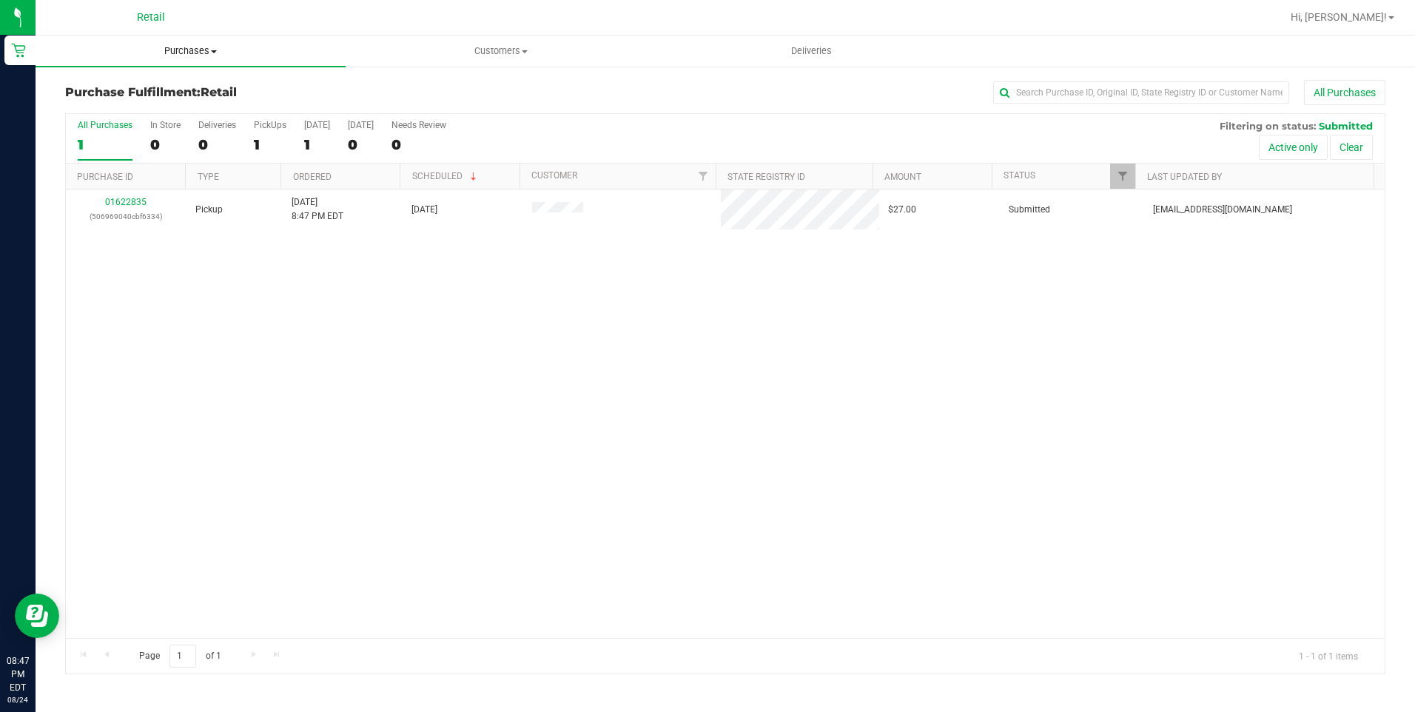
click at [207, 47] on span "Purchases" at bounding box center [191, 50] width 310 height 13
click at [126, 120] on span "All purchases" at bounding box center [88, 124] width 105 height 13
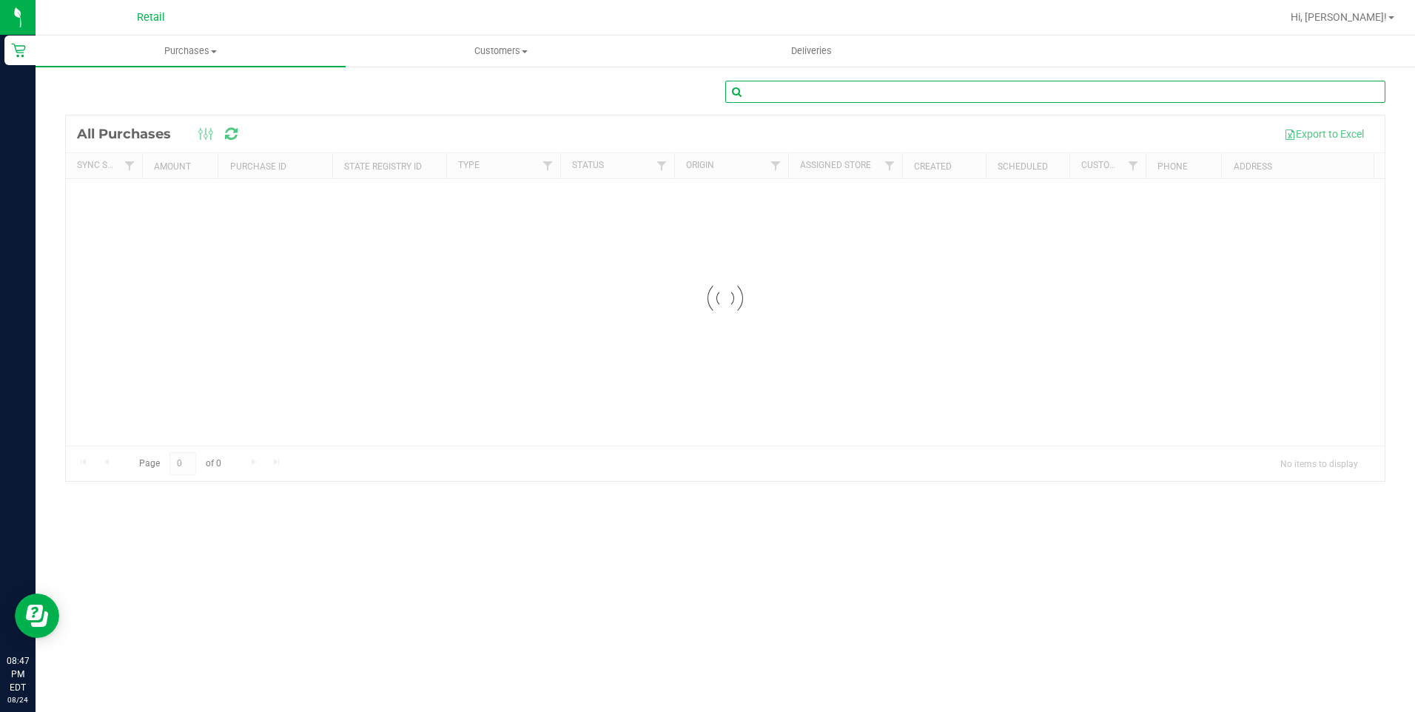
click at [755, 89] on input "text" at bounding box center [1056, 92] width 660 height 22
type input "[PERSON_NAME]"
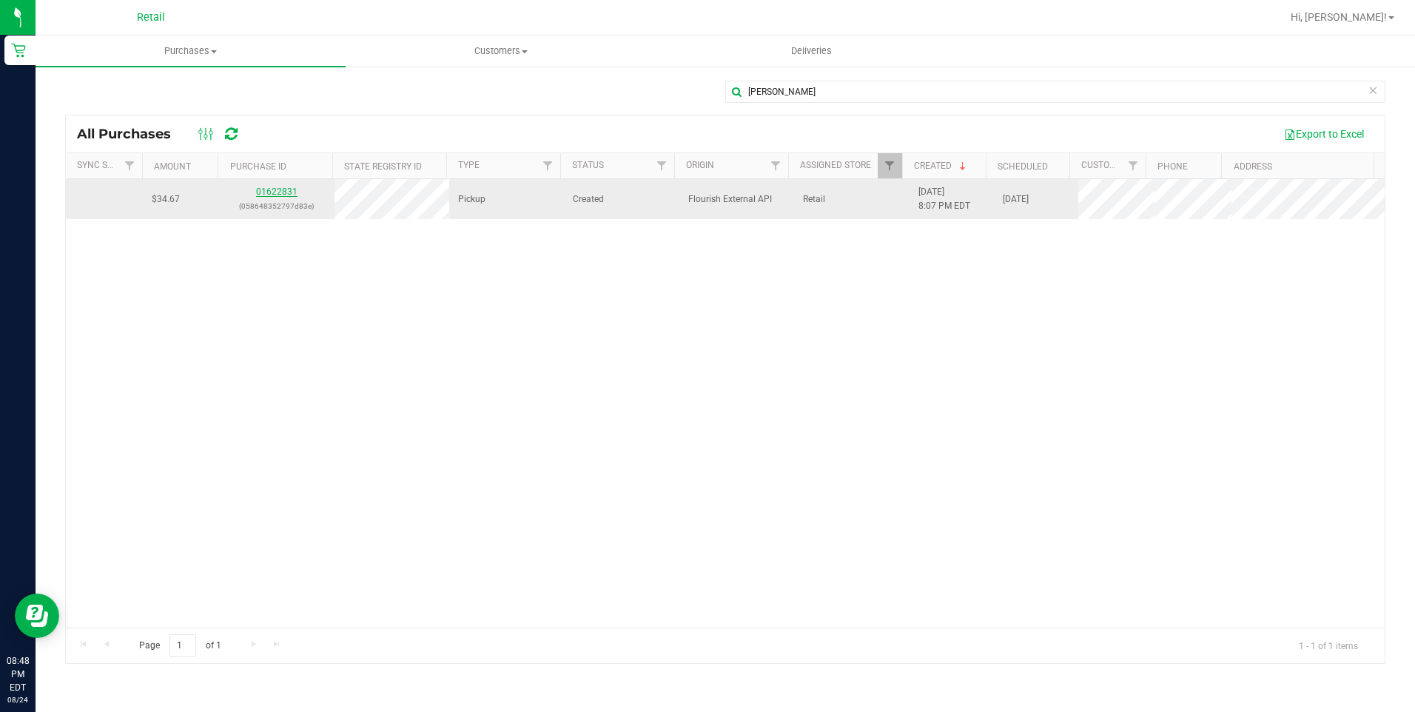
click at [276, 192] on link "01622831" at bounding box center [276, 192] width 41 height 10
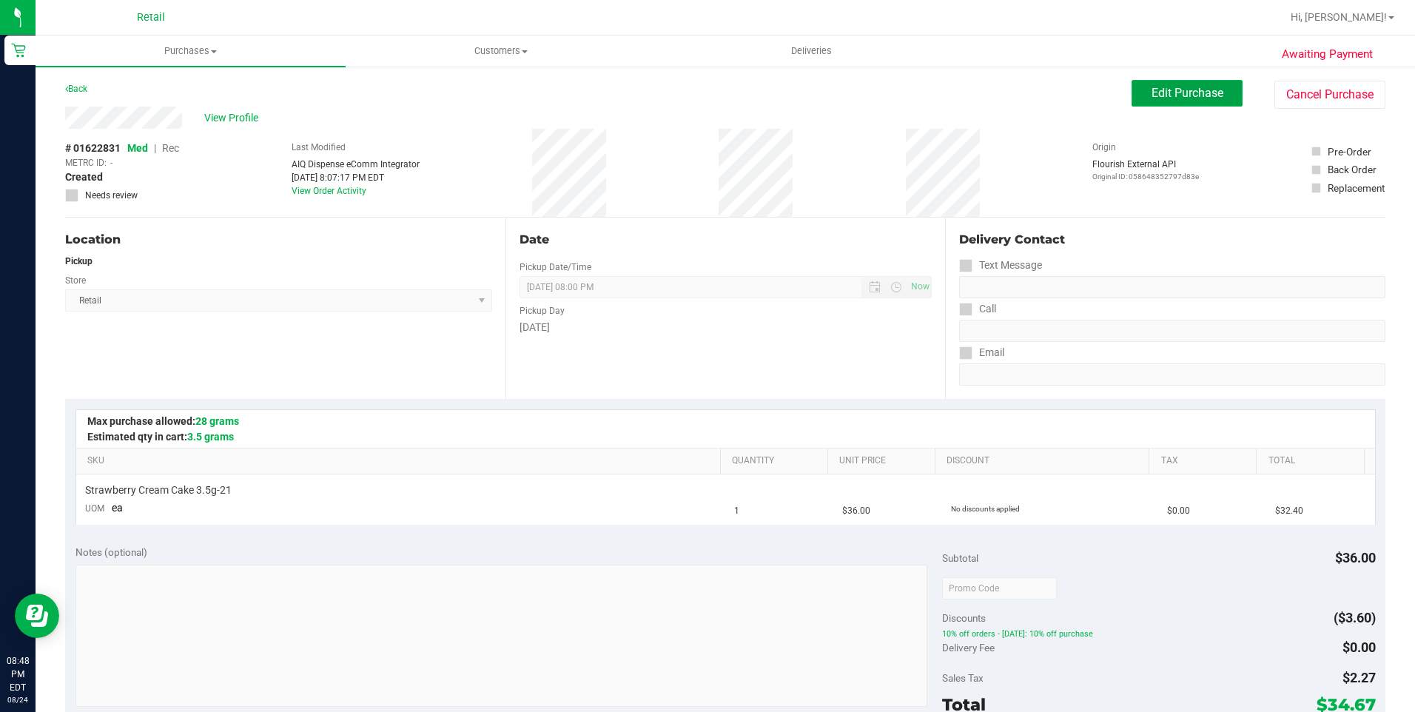
click at [1212, 97] on span "Edit Purchase" at bounding box center [1188, 93] width 72 height 14
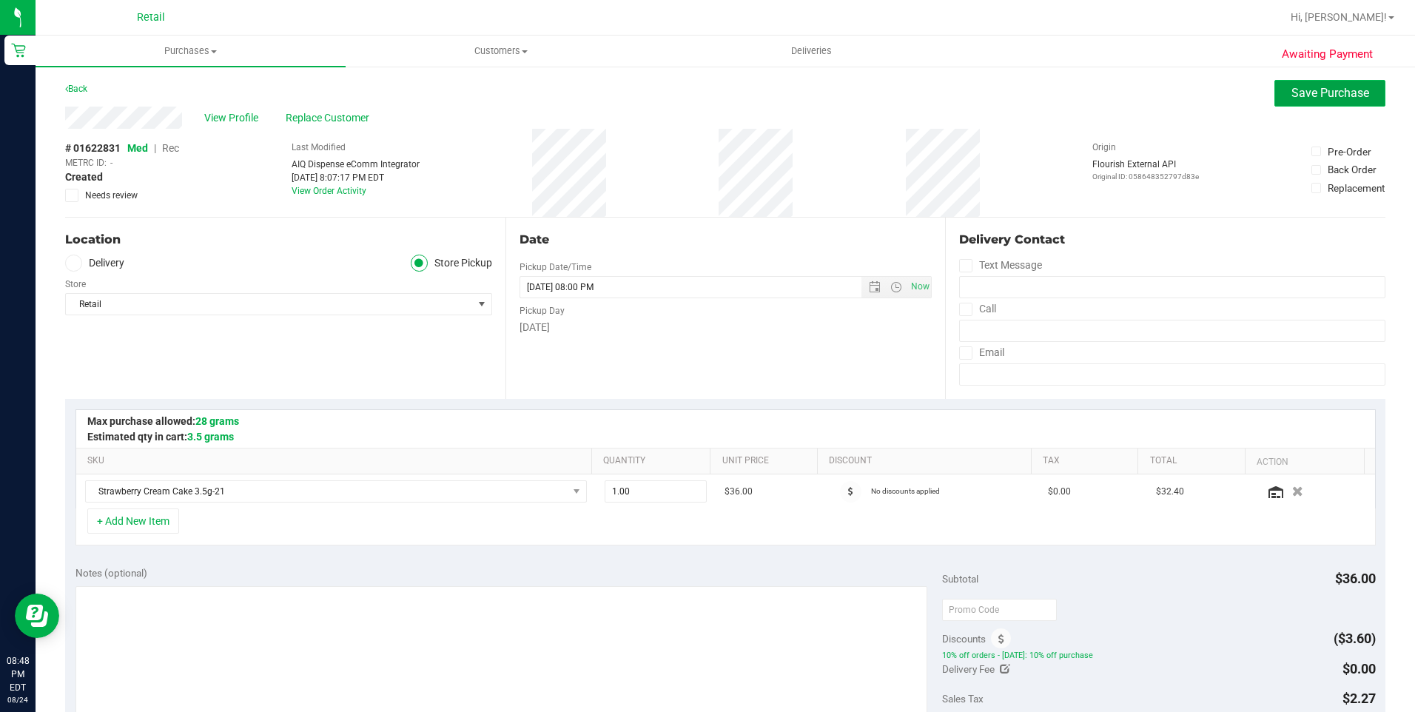
click at [1295, 99] on span "Save Purchase" at bounding box center [1331, 93] width 78 height 14
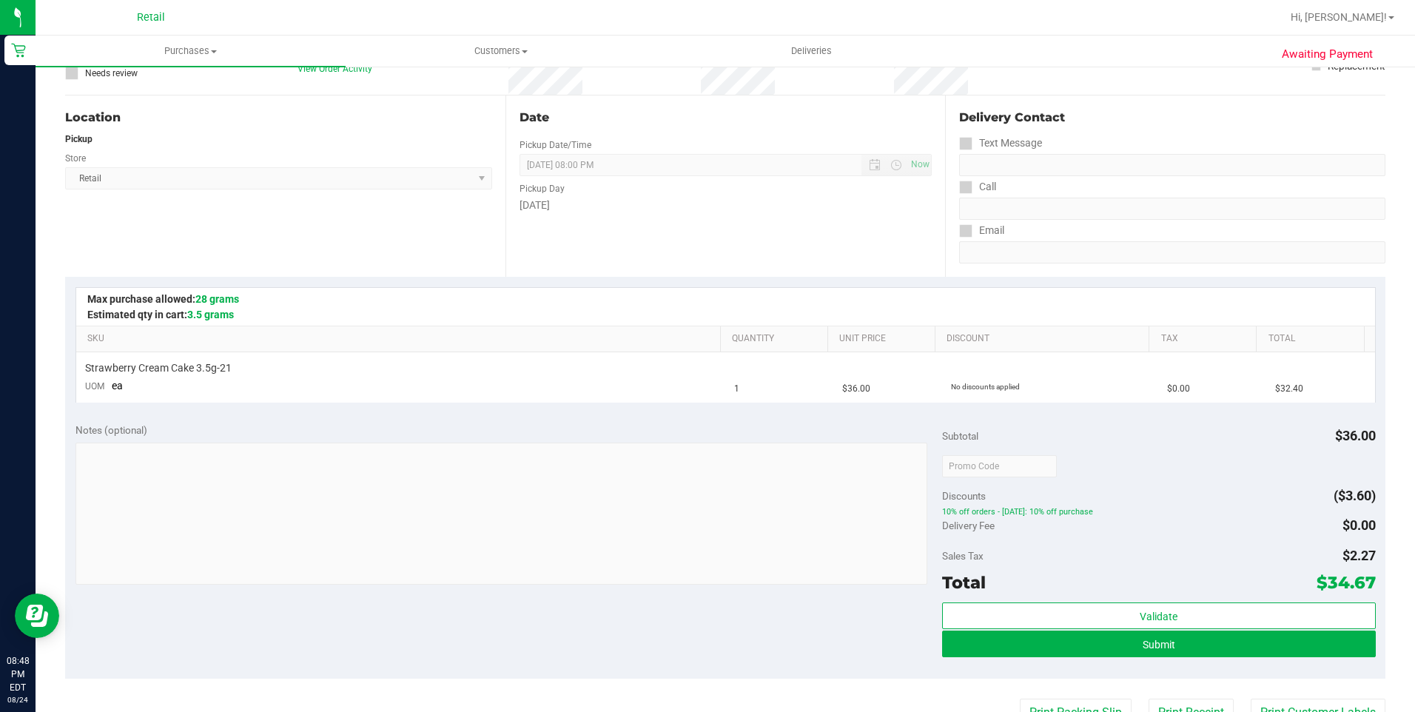
scroll to position [148, 0]
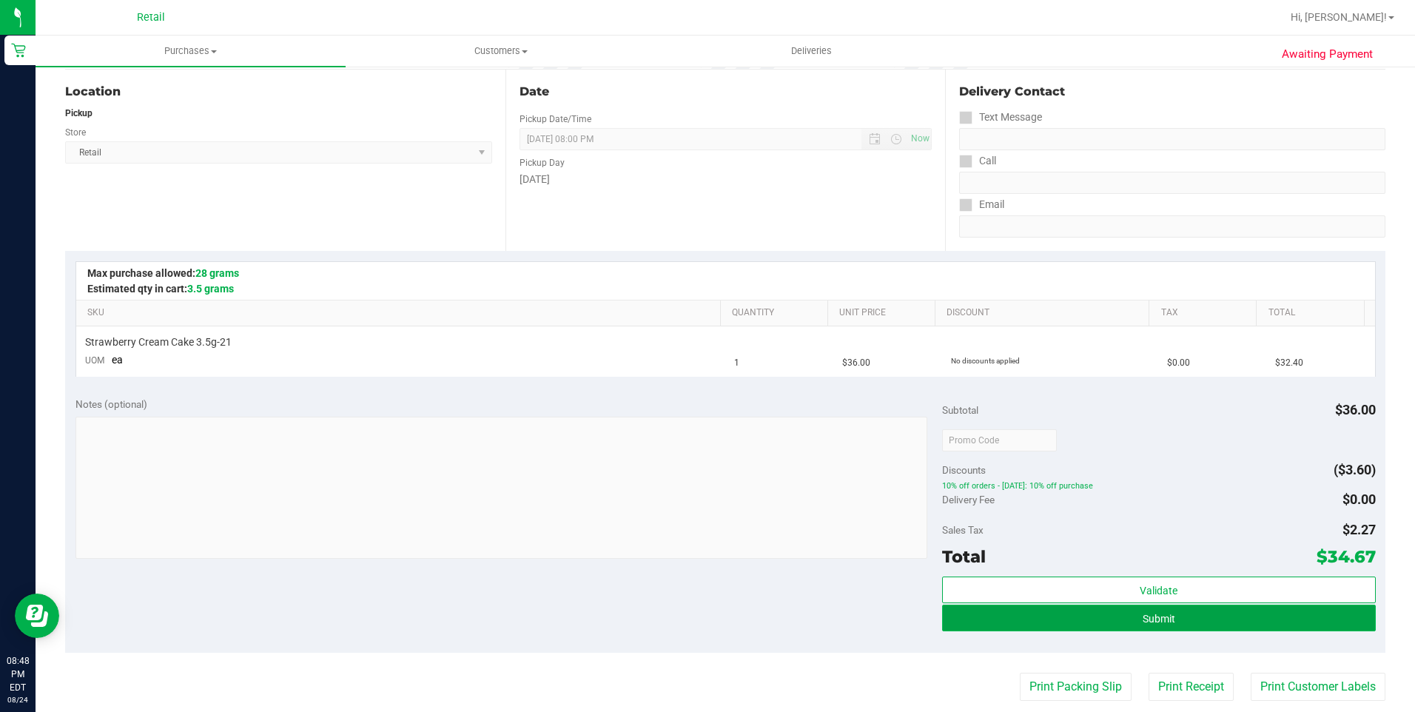
click at [1159, 620] on span "Submit" at bounding box center [1159, 619] width 33 height 12
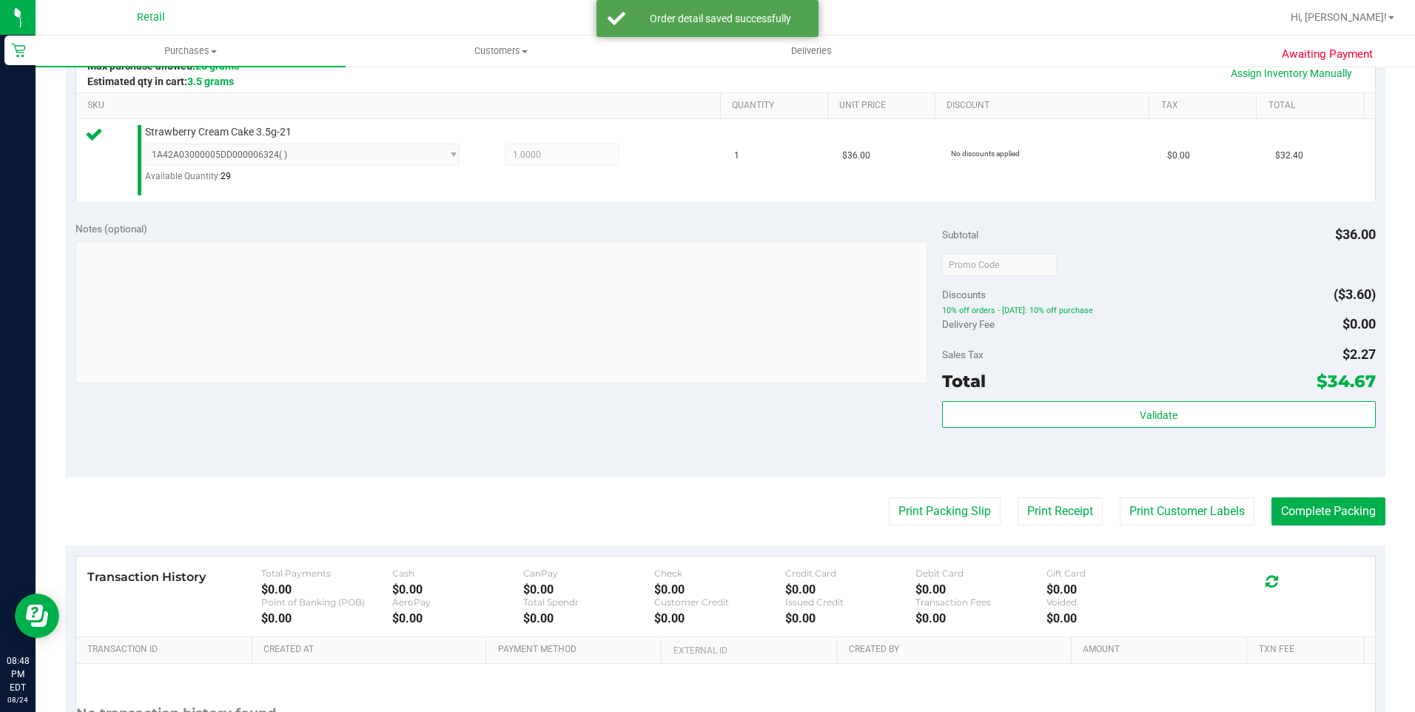
scroll to position [370, 0]
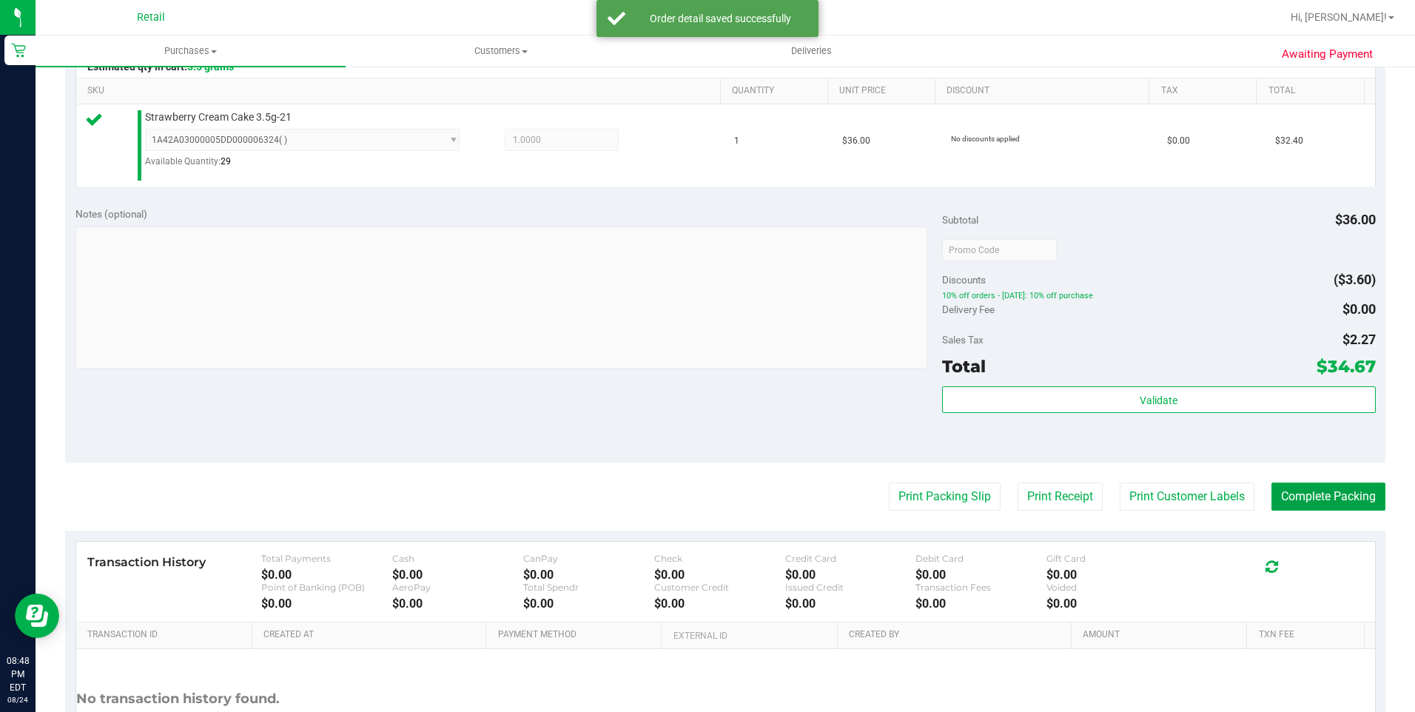
click at [1290, 496] on button "Complete Packing" at bounding box center [1329, 497] width 114 height 28
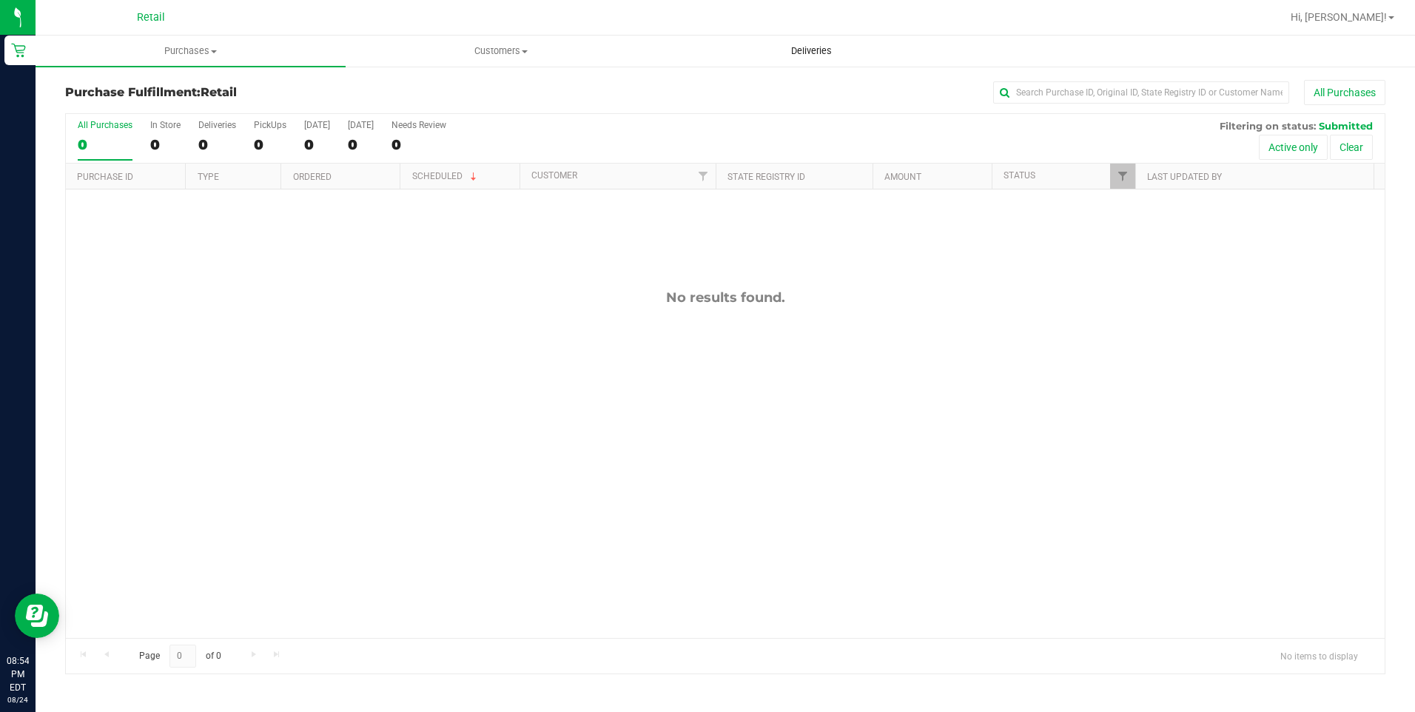
click at [823, 64] on uib-tab-heading "Deliveries" at bounding box center [811, 51] width 309 height 30
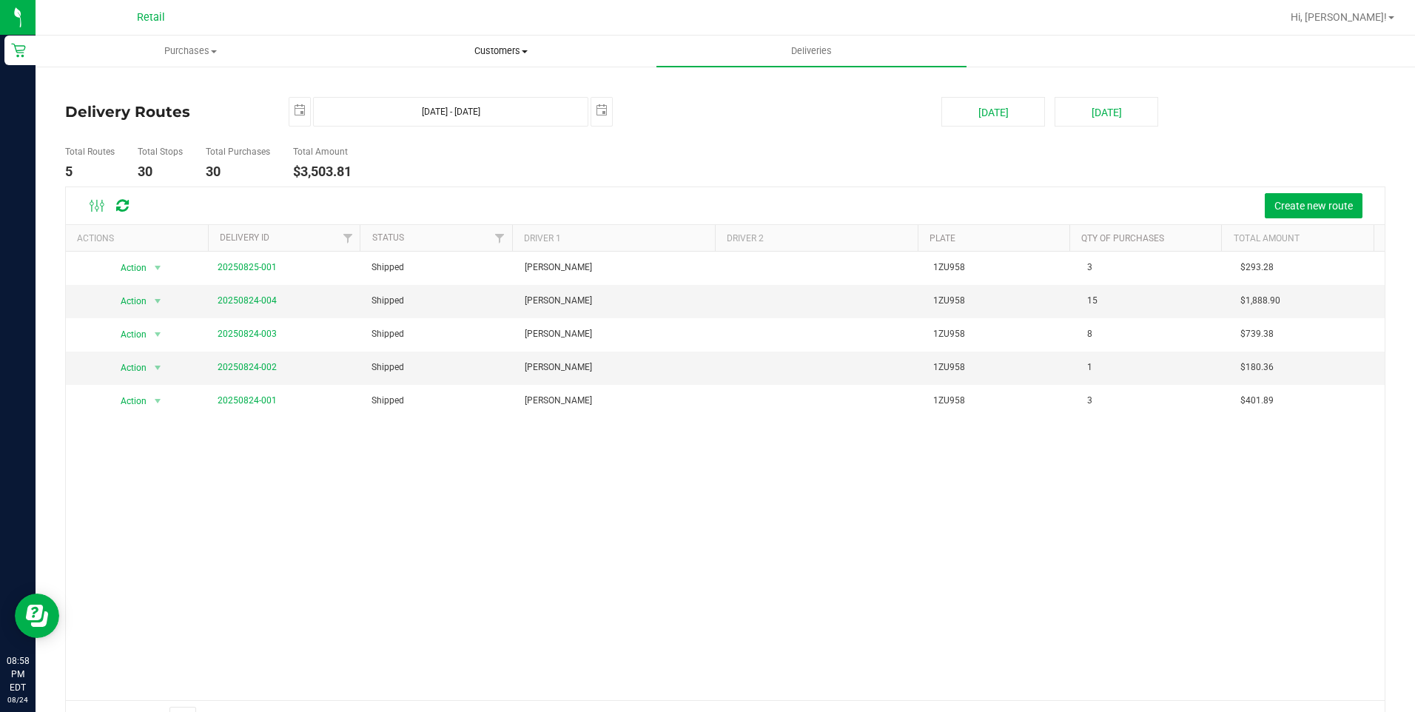
click at [398, 52] on span "Customers" at bounding box center [500, 50] width 309 height 13
click at [367, 16] on div at bounding box center [773, 17] width 1016 height 29
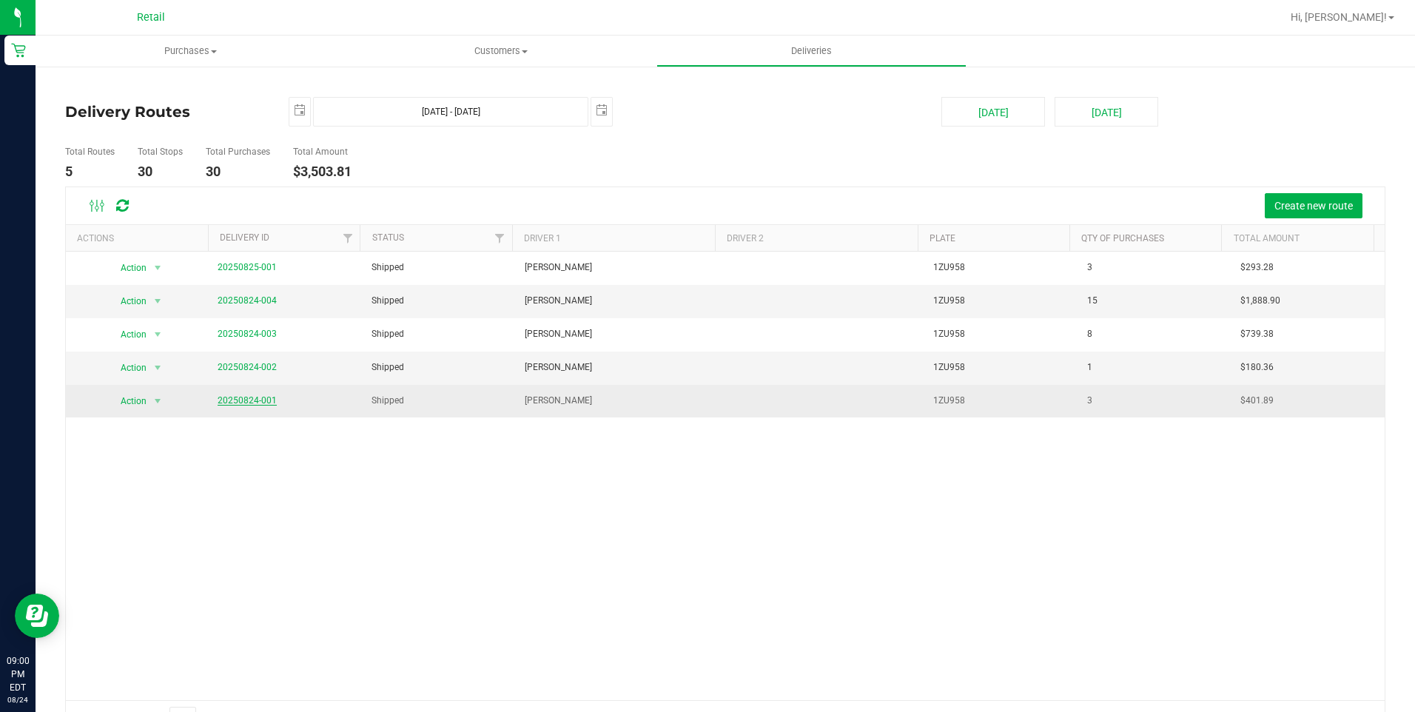
click at [271, 403] on link "20250824-001" at bounding box center [247, 400] width 59 height 10
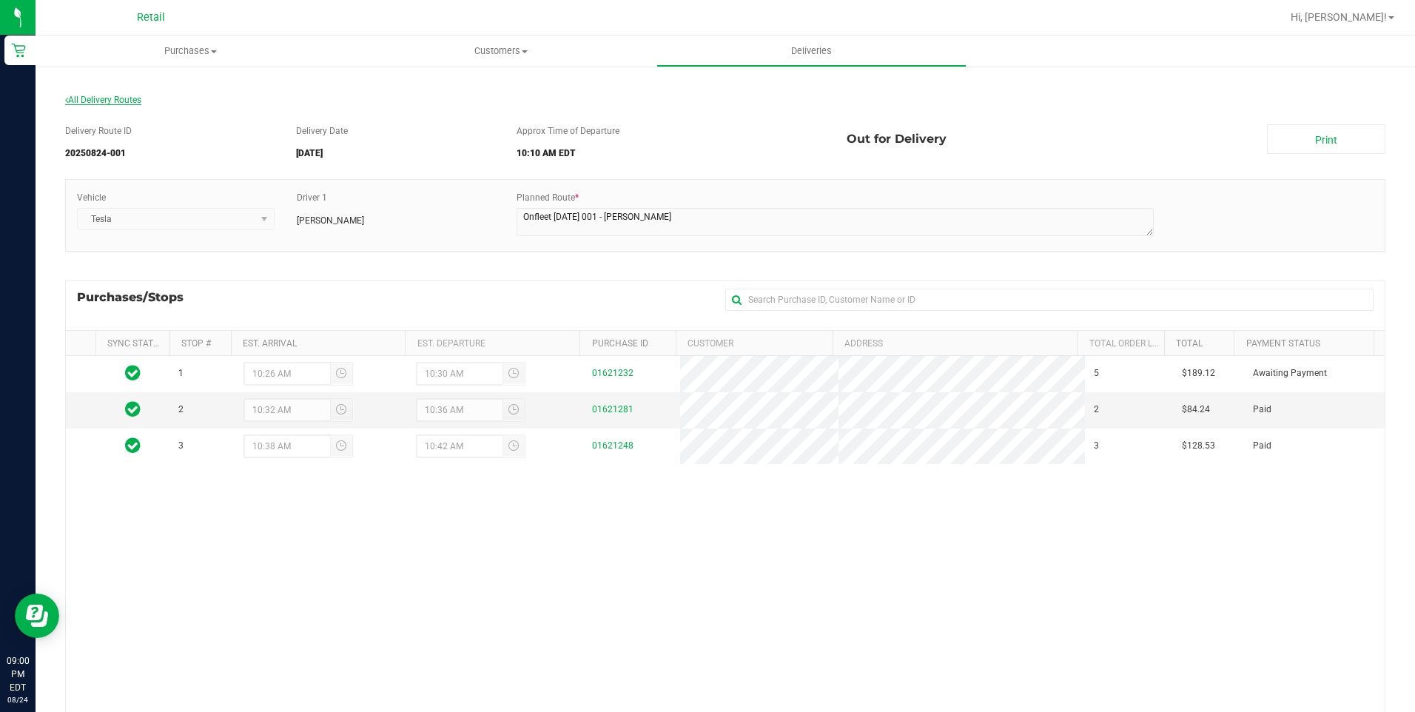
click at [111, 103] on span "All Delivery Routes" at bounding box center [103, 100] width 76 height 10
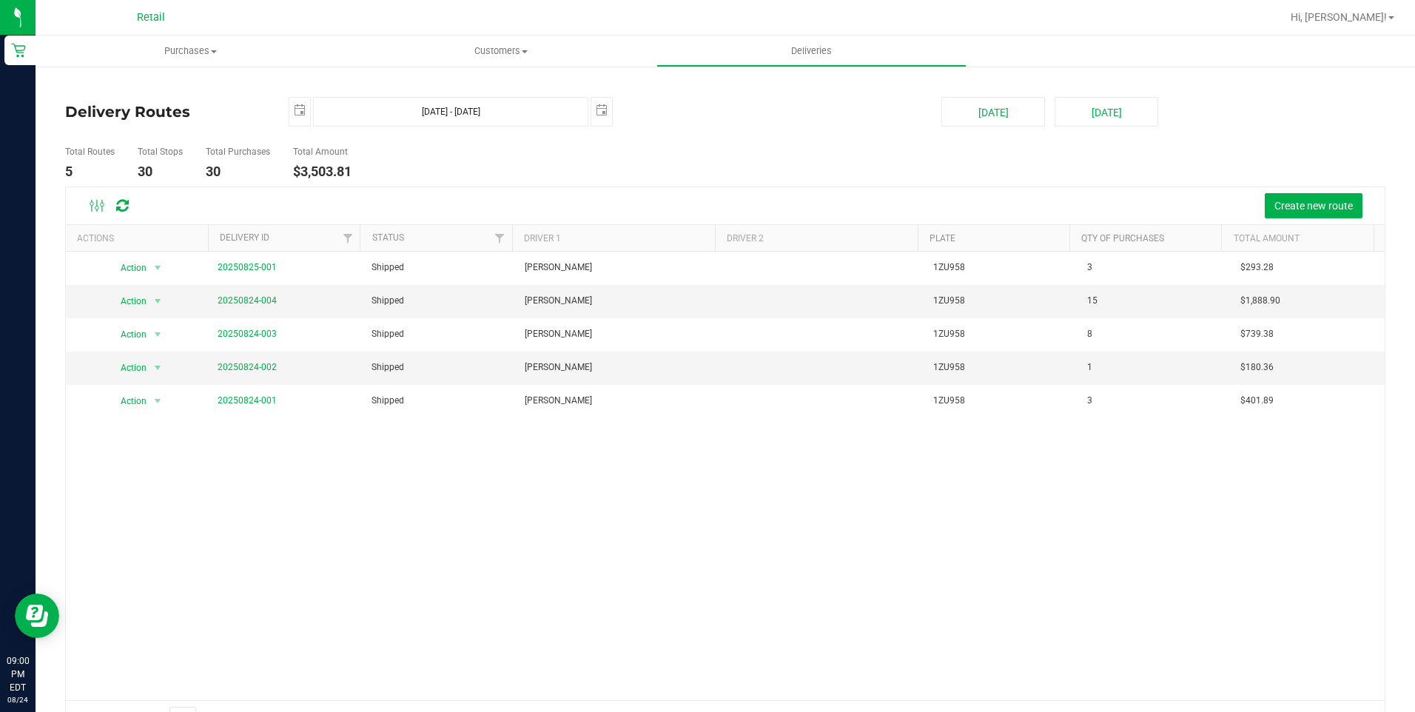
click at [988, 539] on div "Action Action View Delivery 20250825-001 Shipped [PERSON_NAME] 1ZU958 3 $293.28…" at bounding box center [725, 476] width 1319 height 449
click at [739, 512] on div "Action Action View Delivery 20250825-001 Shipped [PERSON_NAME] 1ZU958 3 $293.28…" at bounding box center [725, 476] width 1319 height 449
click at [666, 576] on div "Action Action View Delivery 20250825-001 Shipped [PERSON_NAME] 1ZU958 3 $293.28…" at bounding box center [725, 476] width 1319 height 449
click at [739, 593] on div "Action Action View Delivery 20250825-001 Shipped [PERSON_NAME] 1ZU958 3 $293.28…" at bounding box center [725, 476] width 1319 height 449
click at [789, 526] on div "Action Action View Delivery 20250825-001 Shipped [PERSON_NAME] 1ZU958 3 $293.28…" at bounding box center [725, 476] width 1319 height 449
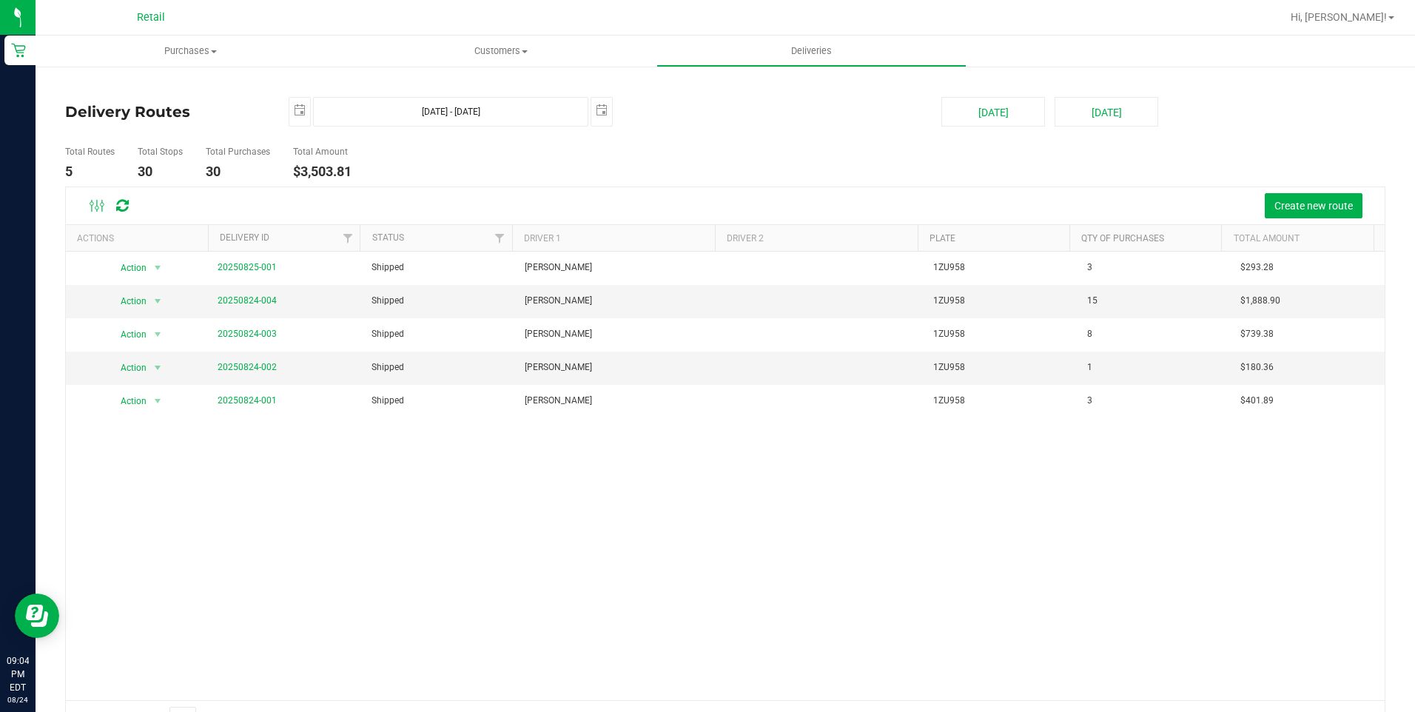
drag, startPoint x: 1221, startPoint y: 531, endPoint x: 1255, endPoint y: 531, distance: 34.1
click at [1221, 531] on div "Action Action View Delivery 20250825-001 Shipped [PERSON_NAME] 1ZU958 3 $293.28…" at bounding box center [725, 476] width 1319 height 449
click at [785, 153] on ul "Total Routes 5 Total Stops 30 Total Purchases 30 Total Amount $3,503.81" at bounding box center [499, 163] width 877 height 47
click at [1020, 597] on div "Action Action View Delivery 20250825-001 Shipped [PERSON_NAME] 1ZU958 3 $293.28…" at bounding box center [725, 476] width 1319 height 449
click at [172, 47] on span "Purchases" at bounding box center [190, 50] width 309 height 13
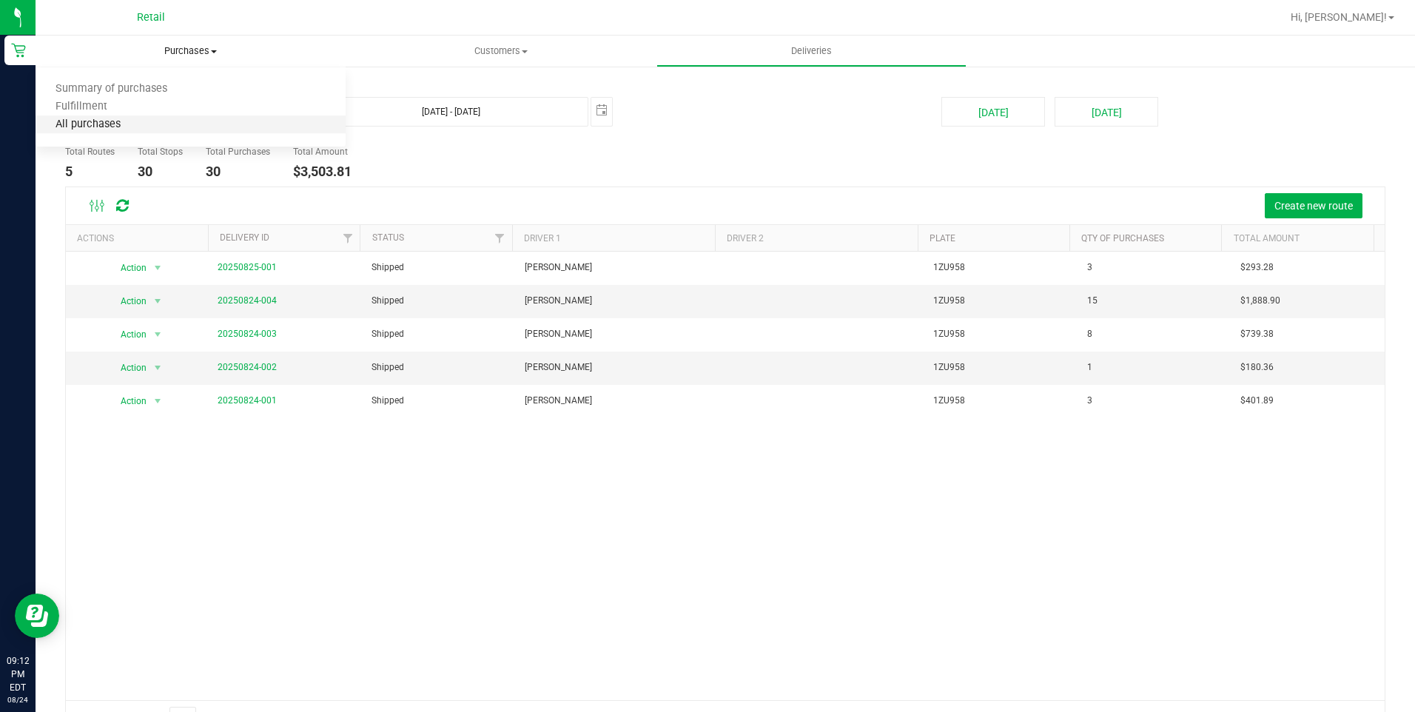
click at [112, 121] on span "All purchases" at bounding box center [88, 124] width 105 height 13
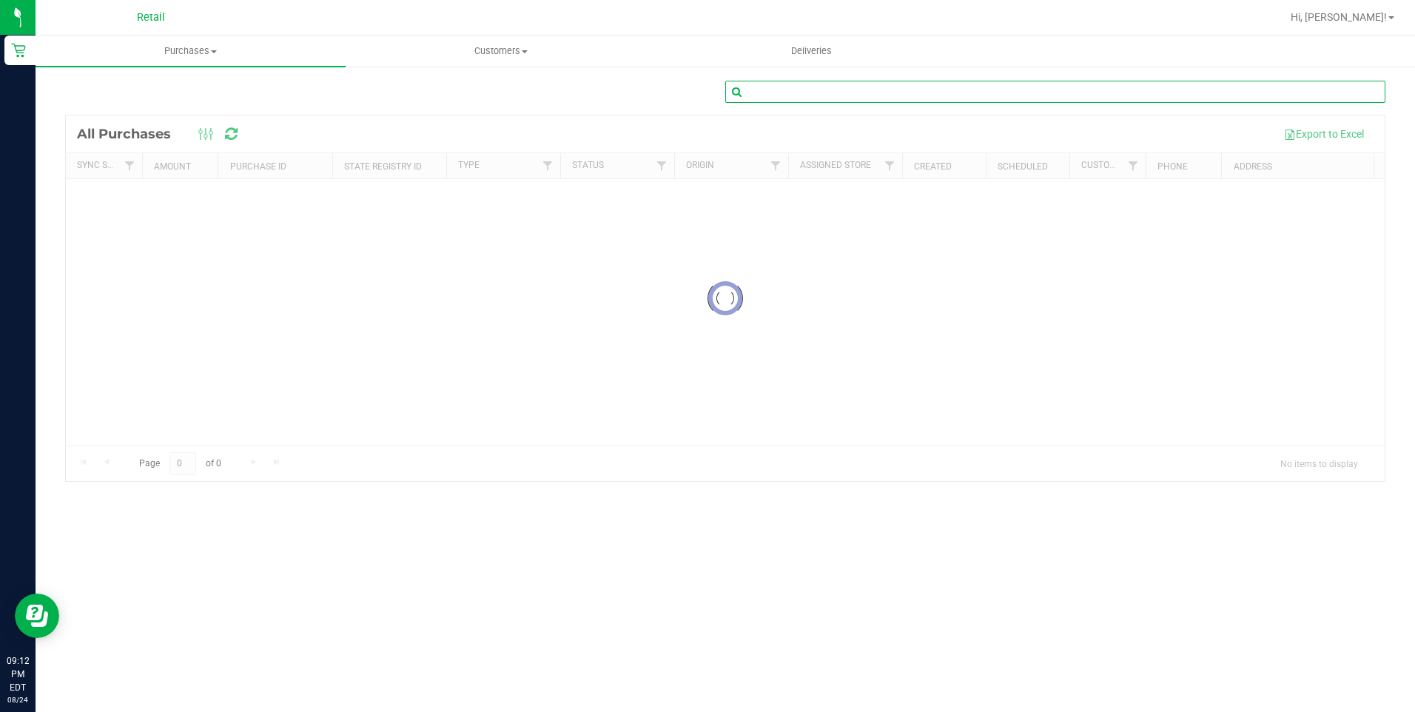
click at [859, 98] on input "text" at bounding box center [1056, 92] width 660 height 22
click at [862, 90] on input "text" at bounding box center [1056, 92] width 660 height 22
type input "[PERSON_NAME]"
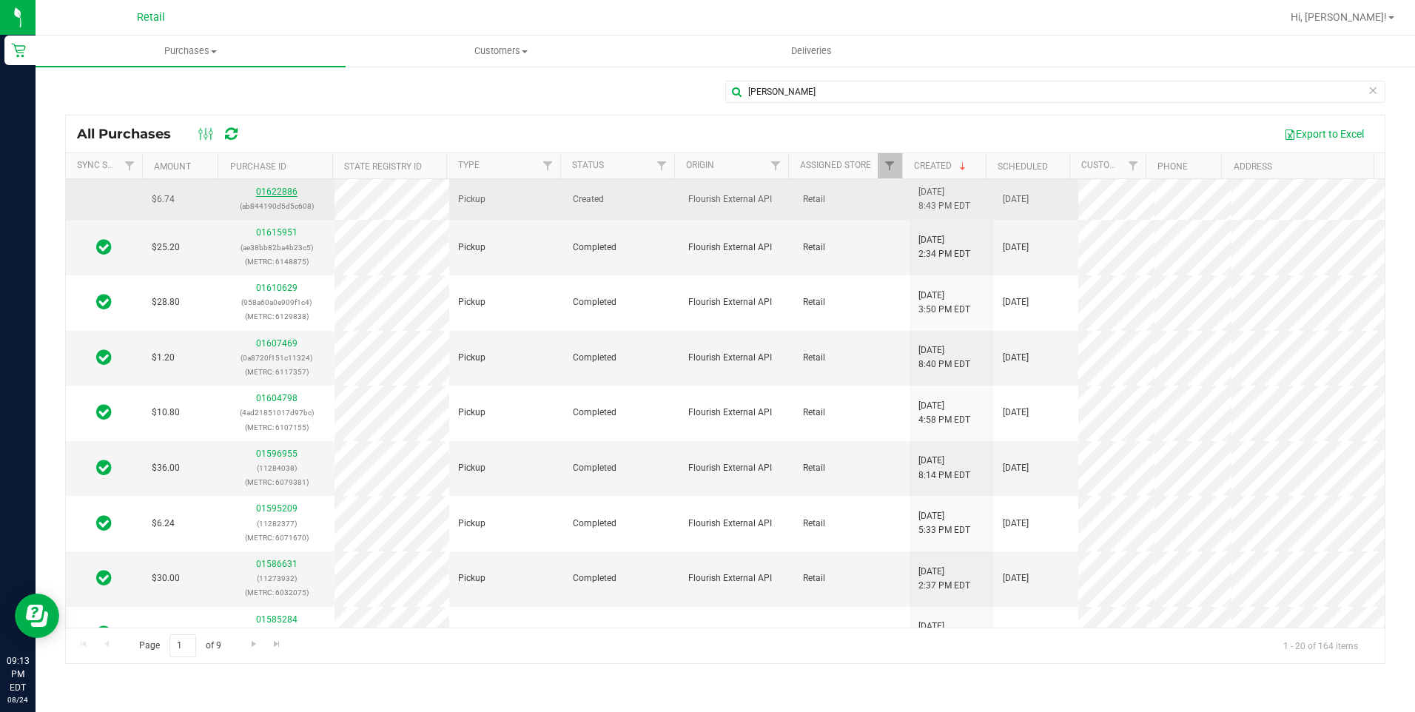
click at [283, 187] on link "01622886" at bounding box center [276, 192] width 41 height 10
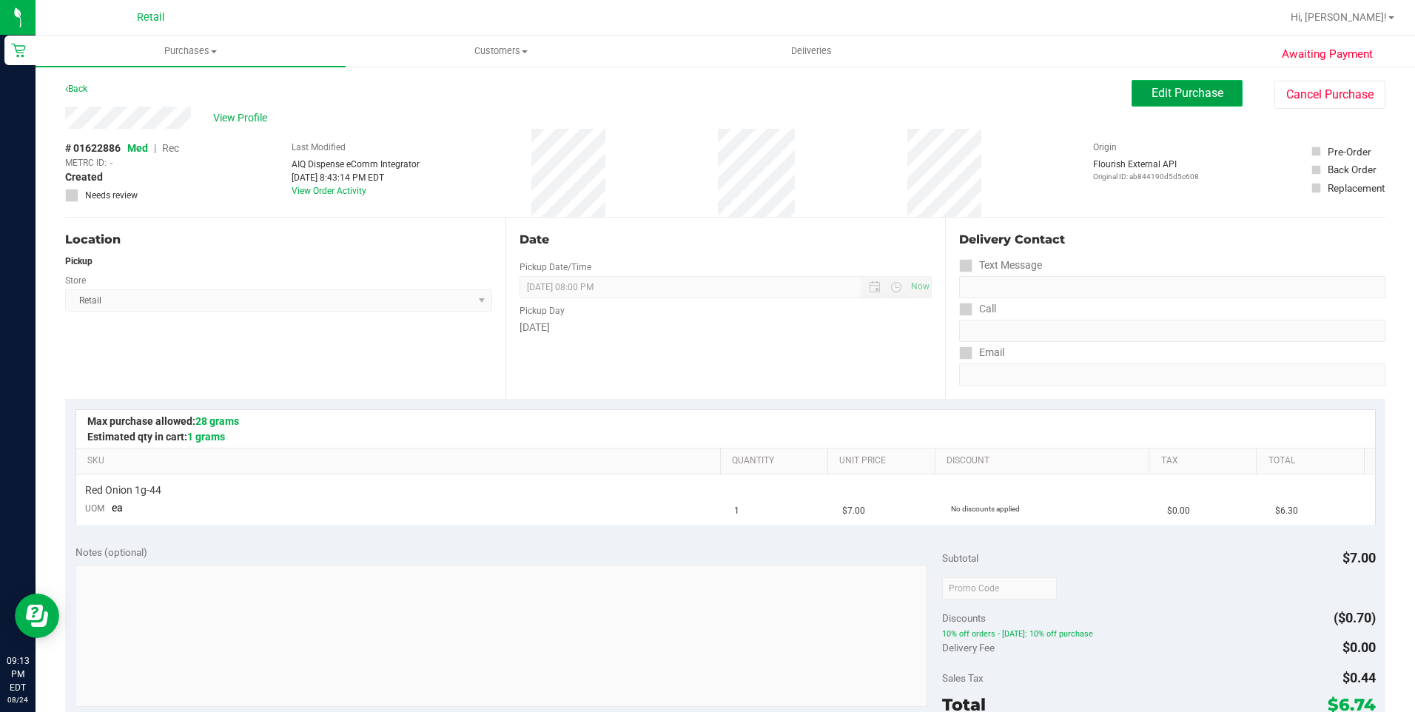
click at [1175, 89] on span "Edit Purchase" at bounding box center [1188, 93] width 72 height 14
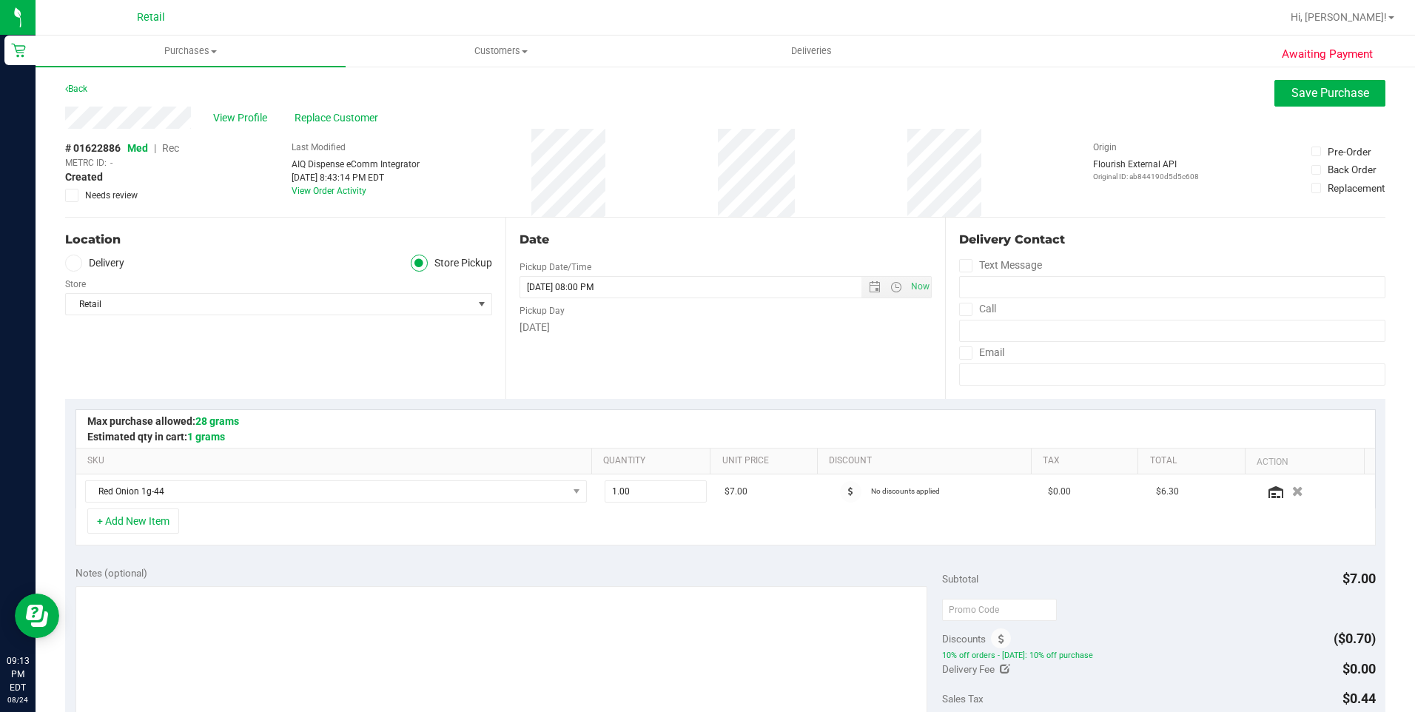
click at [167, 144] on span "Rec" at bounding box center [170, 148] width 17 height 12
click at [1304, 96] on span "Save Purchase" at bounding box center [1331, 93] width 78 height 14
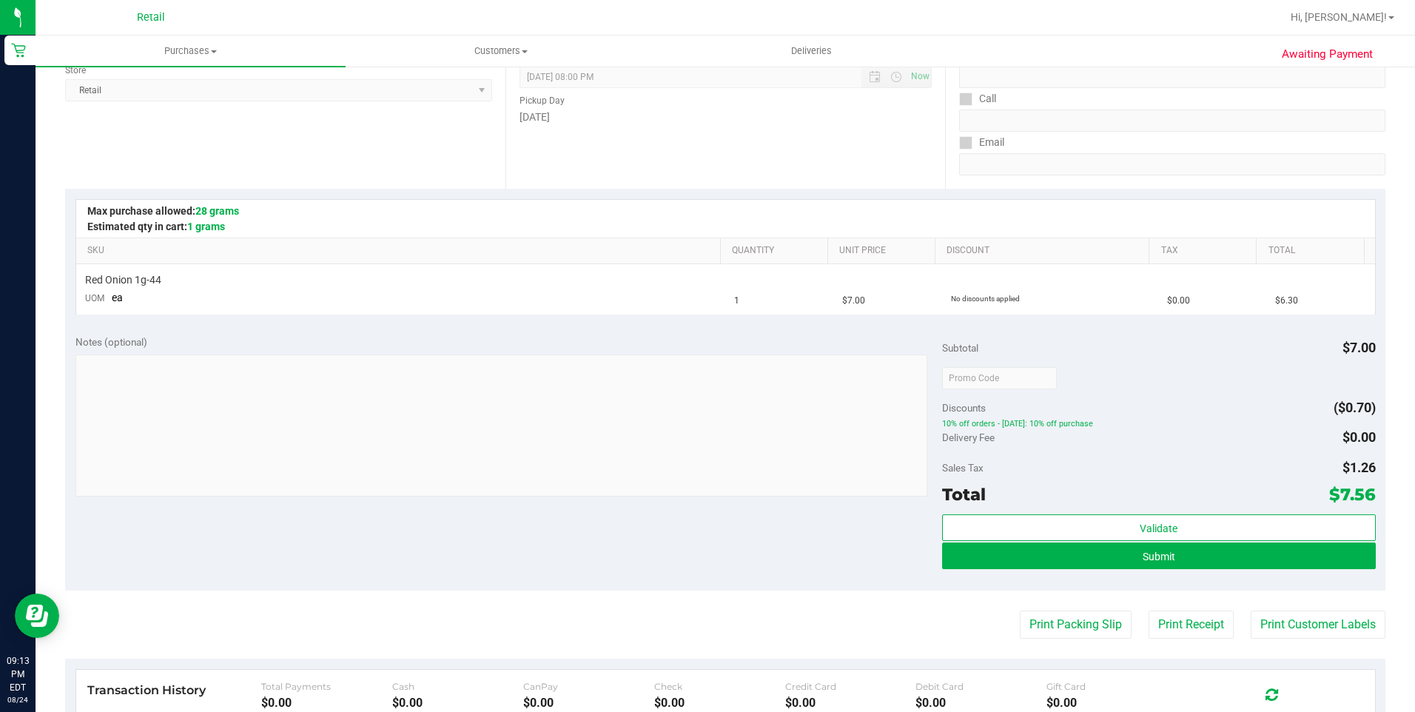
scroll to position [222, 0]
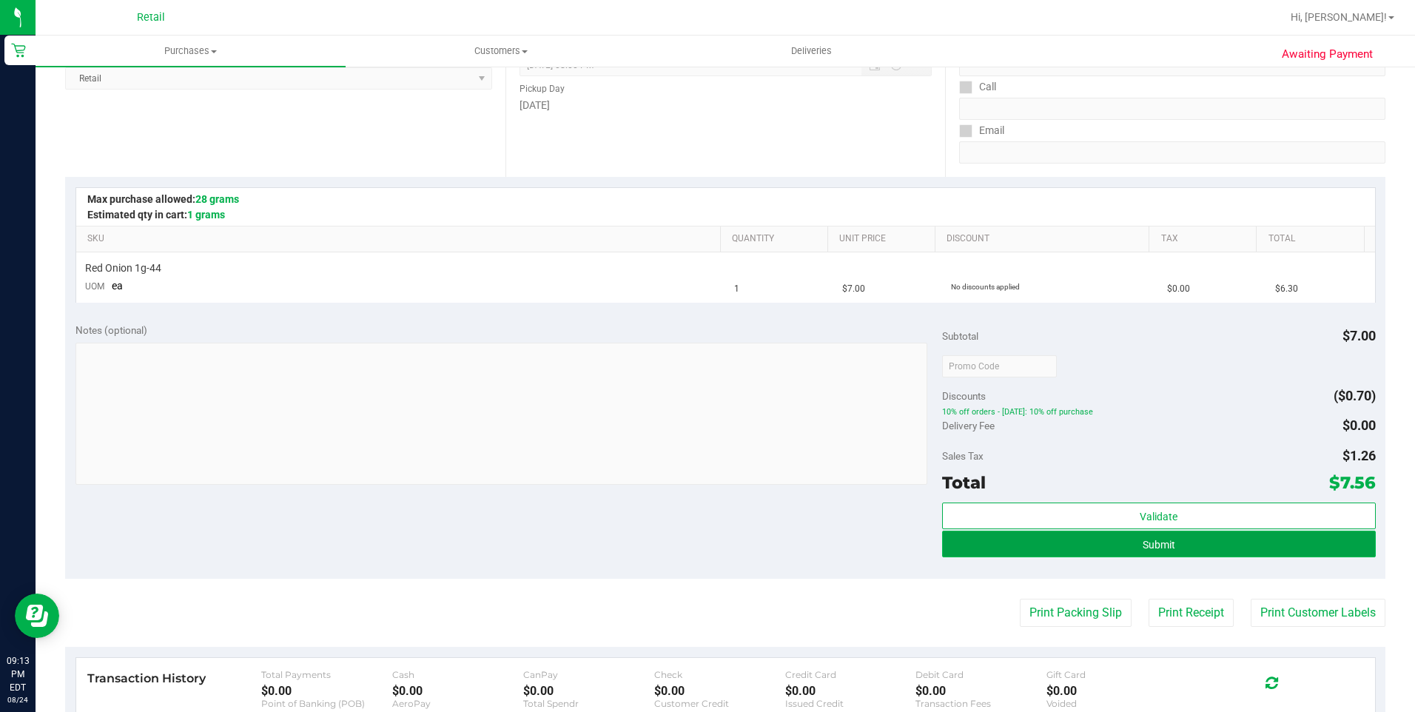
click at [1094, 549] on button "Submit" at bounding box center [1159, 544] width 434 height 27
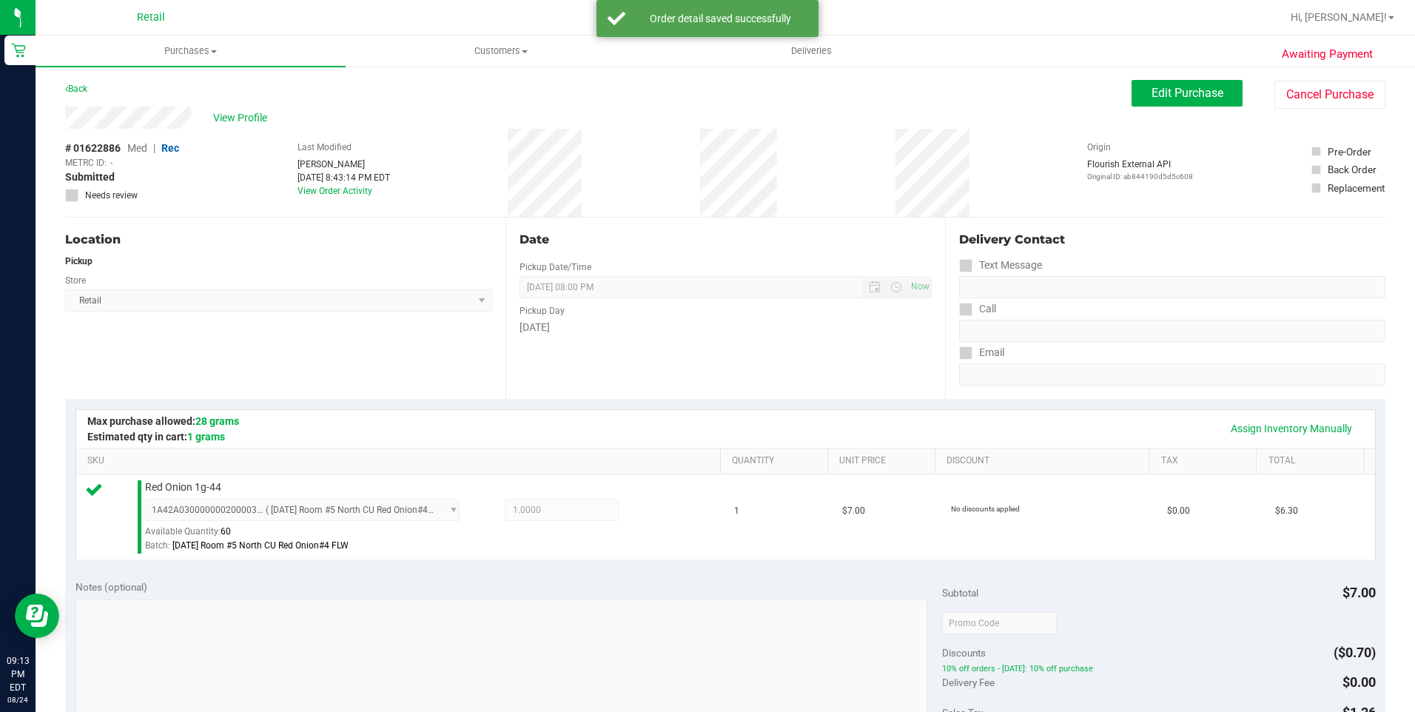
scroll to position [370, 0]
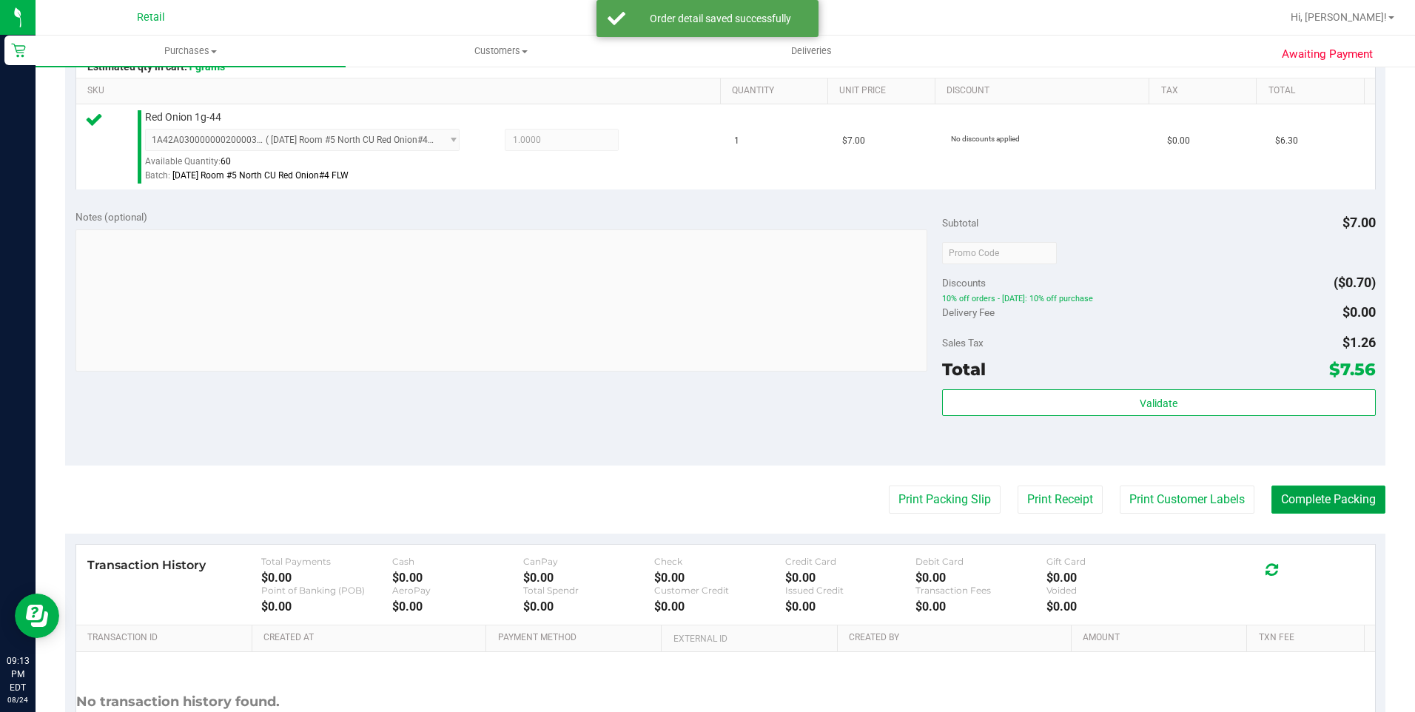
drag, startPoint x: 1302, startPoint y: 509, endPoint x: 1088, endPoint y: 478, distance: 216.9
click at [1308, 506] on button "Complete Packing" at bounding box center [1329, 500] width 114 height 28
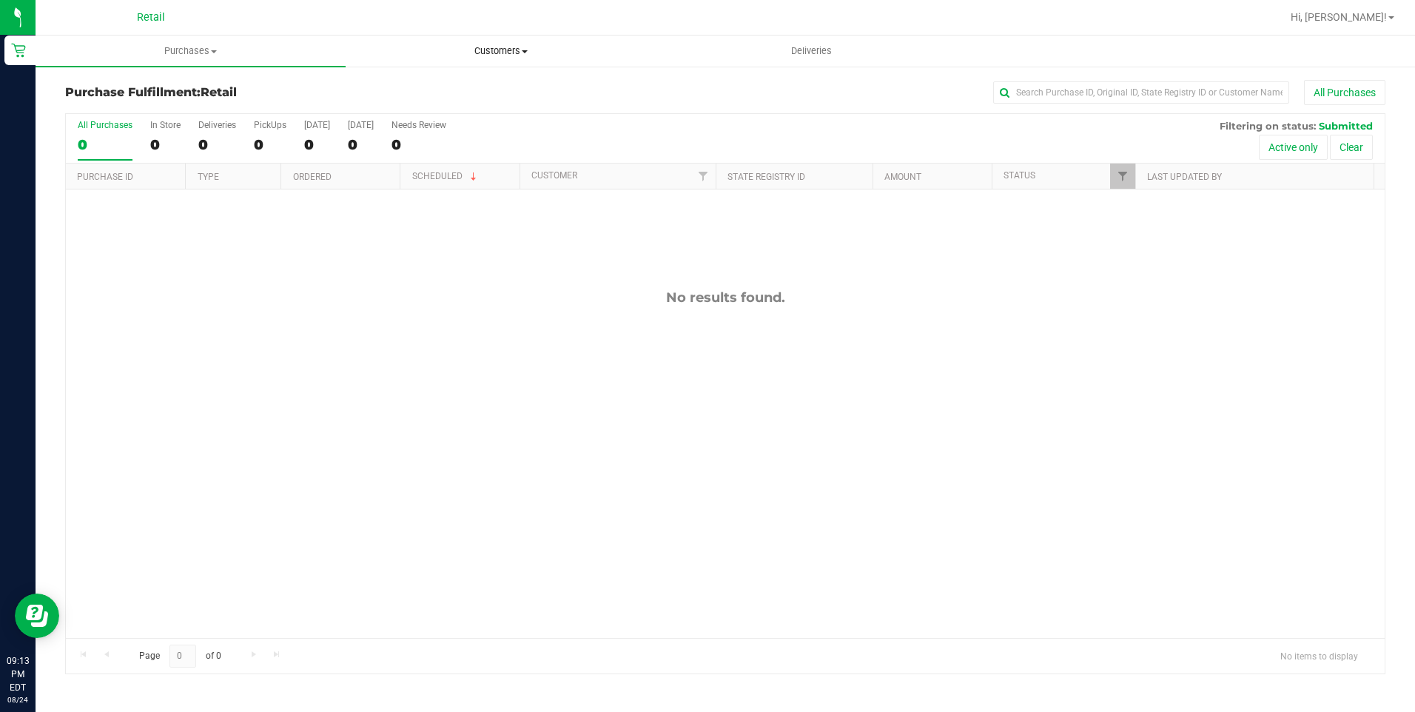
click at [497, 56] on span "Customers" at bounding box center [500, 50] width 309 height 13
click at [401, 93] on span "All customers" at bounding box center [399, 89] width 107 height 13
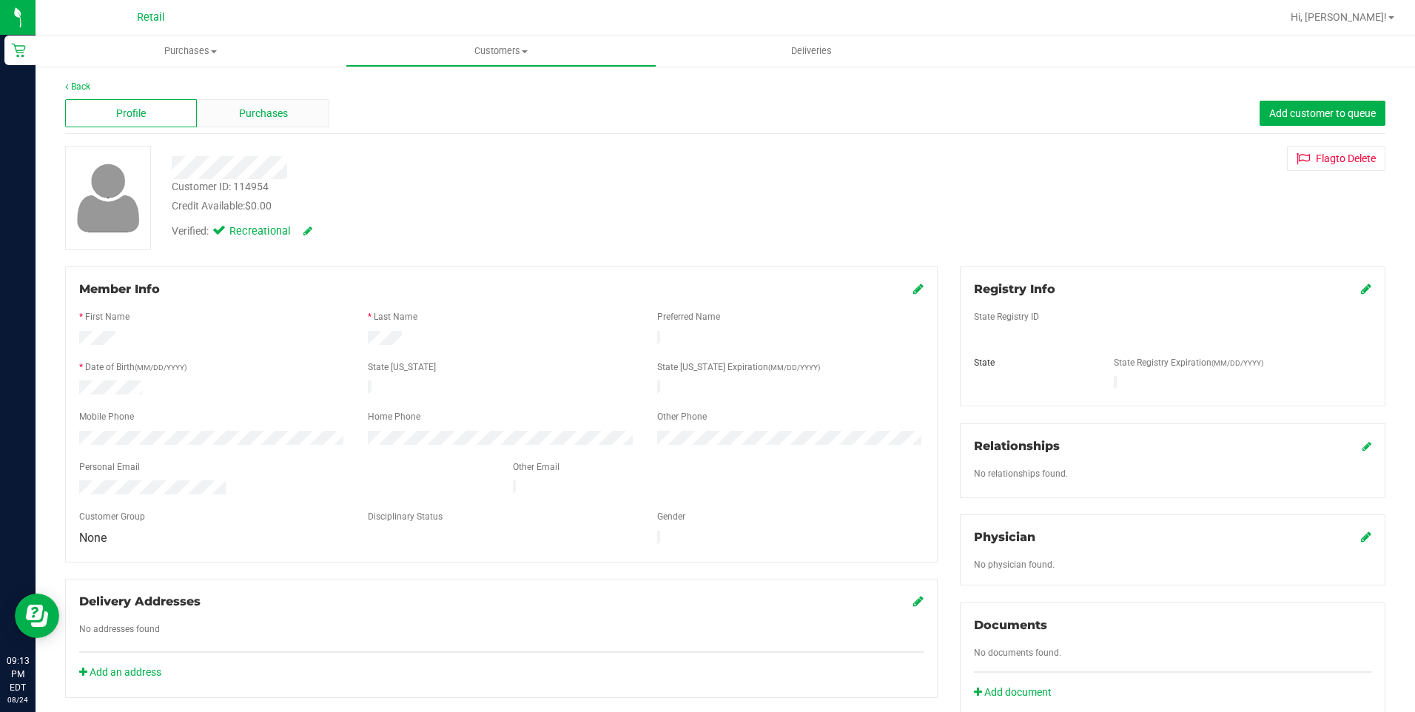
click at [252, 113] on span "Purchases" at bounding box center [263, 114] width 49 height 16
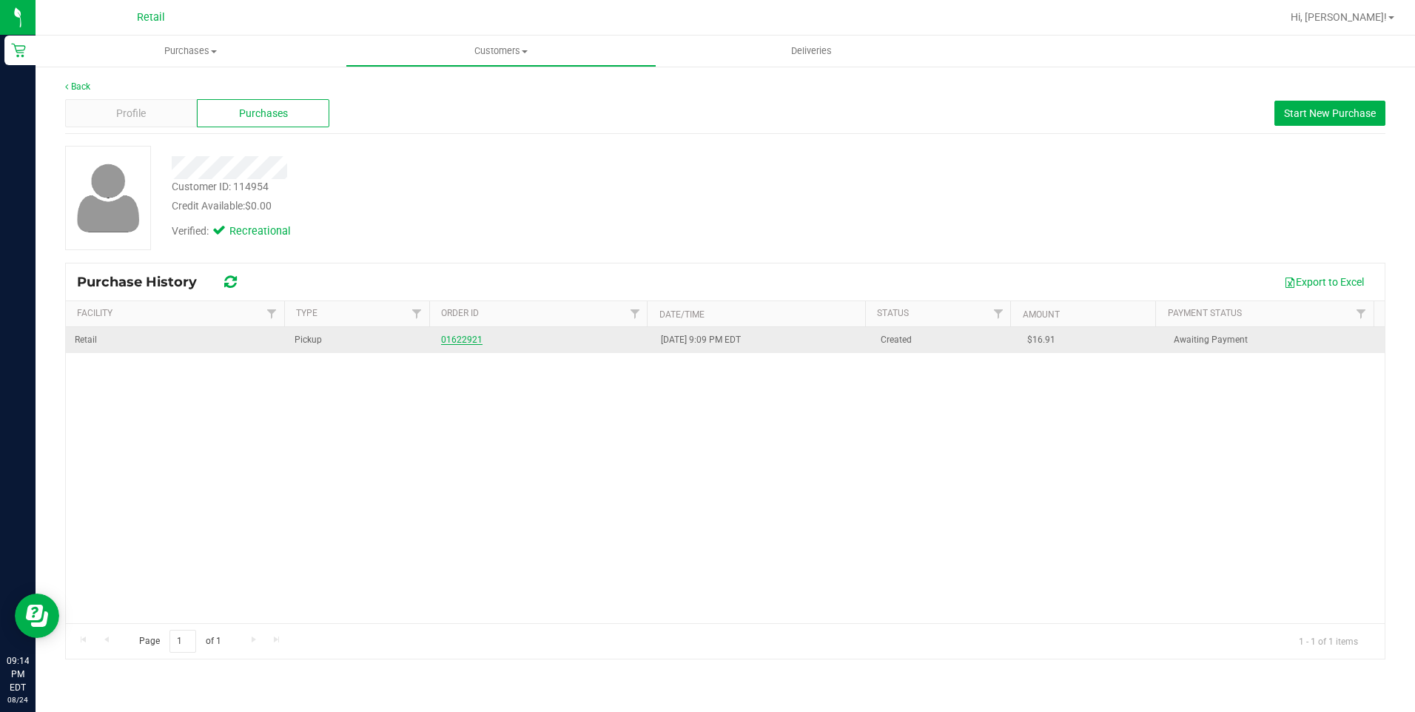
click at [458, 337] on link "01622921" at bounding box center [461, 340] width 41 height 10
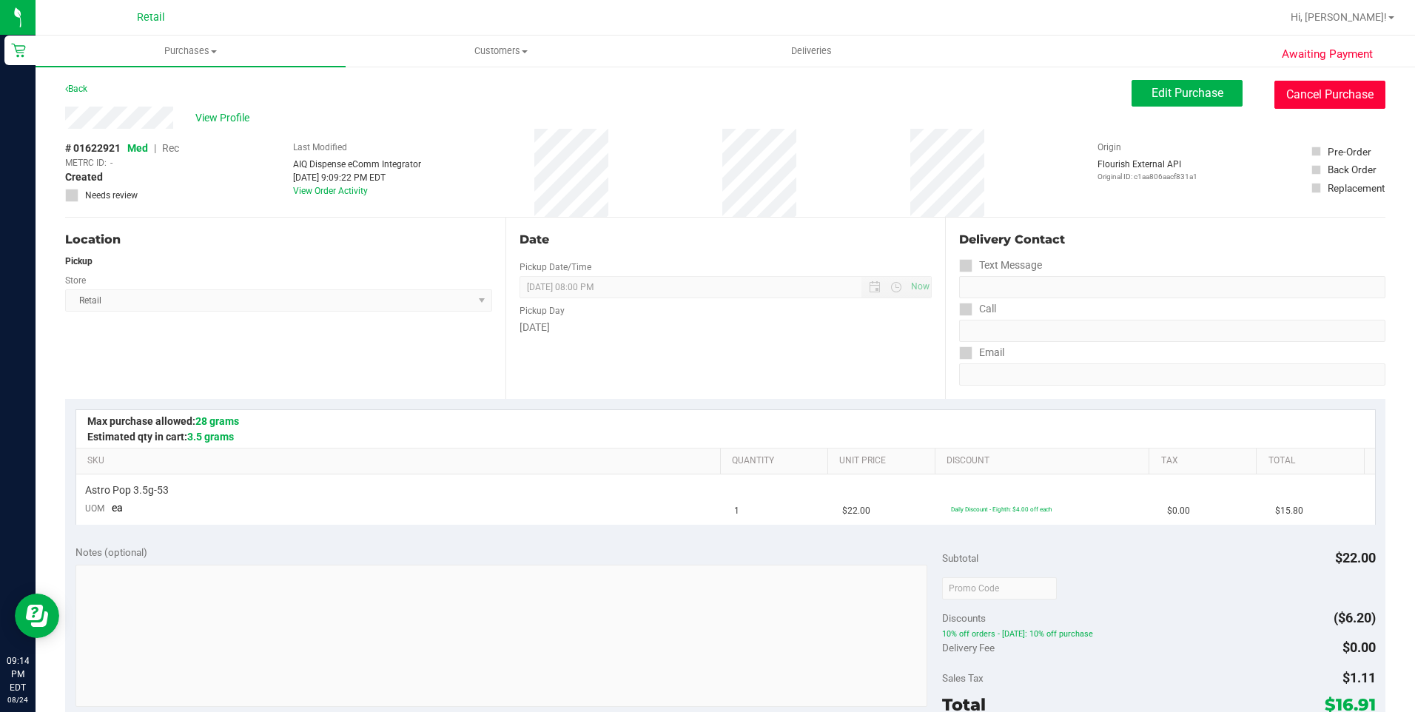
click at [1296, 97] on button "Cancel Purchase" at bounding box center [1330, 95] width 111 height 28
drag, startPoint x: 1313, startPoint y: 84, endPoint x: 784, endPoint y: 102, distance: 529.7
click at [1313, 84] on button "Cancel Purchase" at bounding box center [1330, 95] width 111 height 28
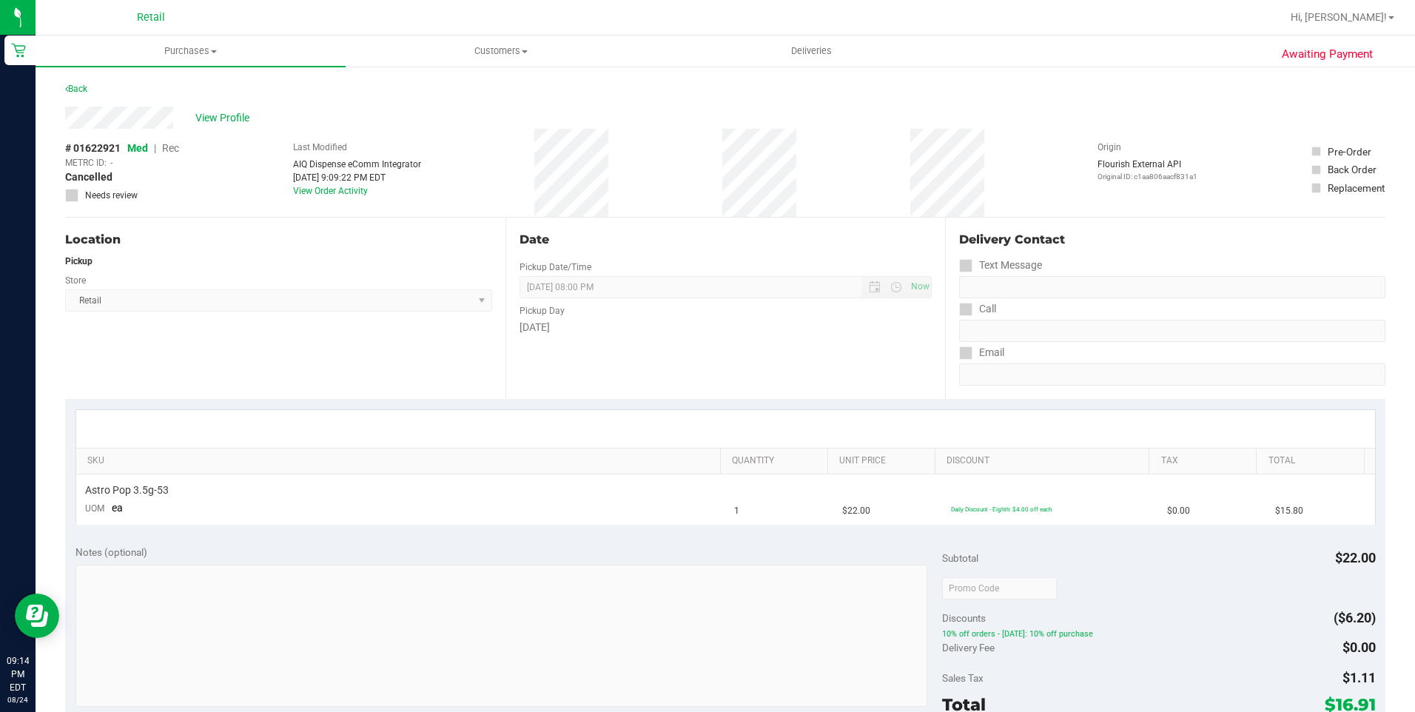
click at [322, 339] on div "Location Pickup Store Retail Select Store Retail" at bounding box center [285, 308] width 440 height 181
click at [195, 51] on span "Purchases" at bounding box center [191, 50] width 310 height 13
click at [120, 123] on span "All purchases" at bounding box center [88, 124] width 105 height 13
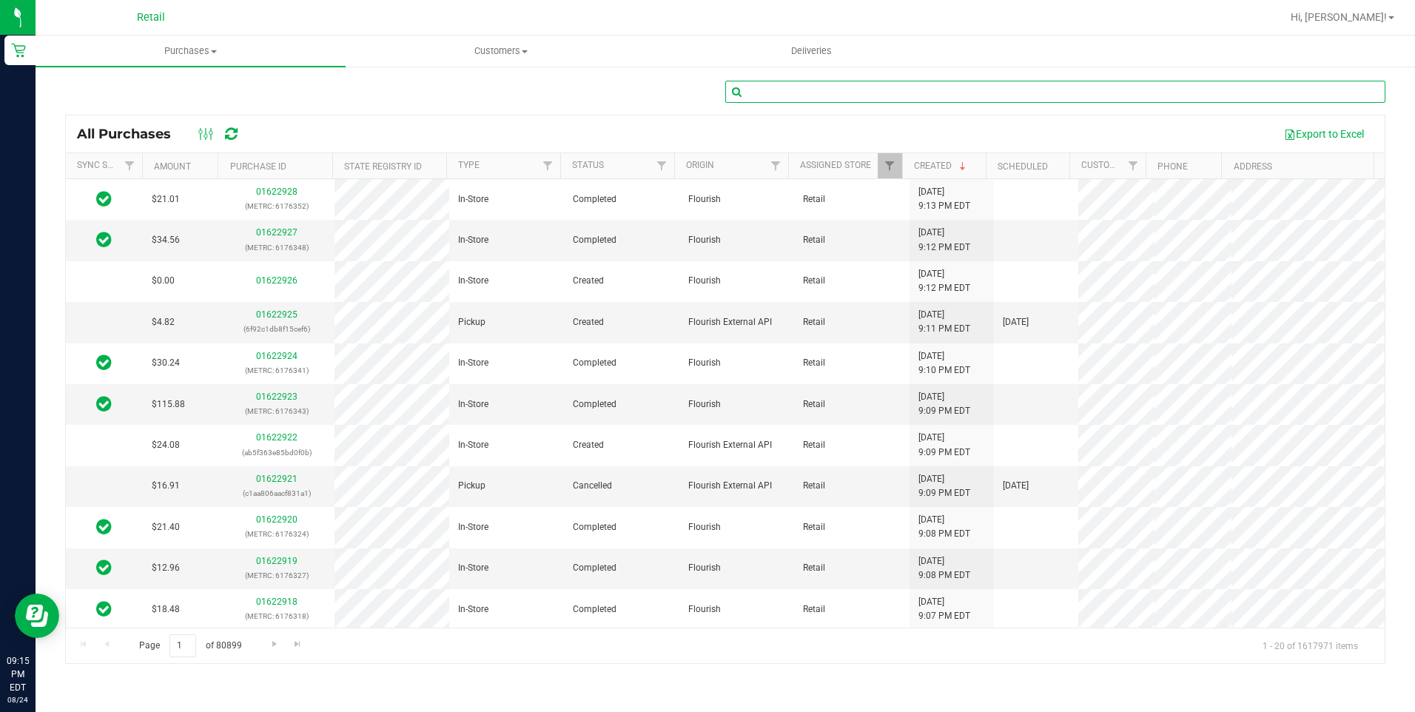
click at [848, 101] on input "text" at bounding box center [1056, 92] width 660 height 22
click at [840, 97] on input "text" at bounding box center [1056, 92] width 660 height 22
type input "[PERSON_NAME]"
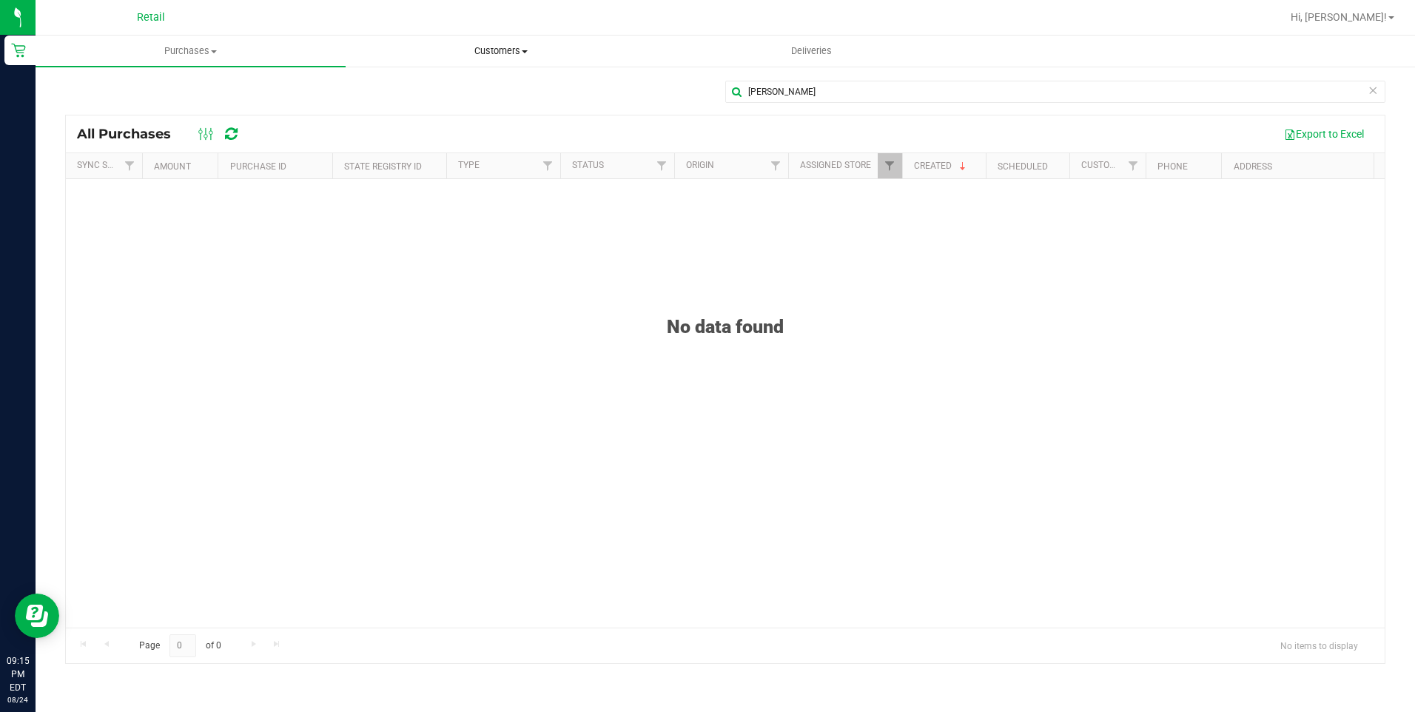
click at [498, 51] on span "Customers" at bounding box center [500, 50] width 309 height 13
click at [433, 90] on span "All customers" at bounding box center [399, 89] width 107 height 13
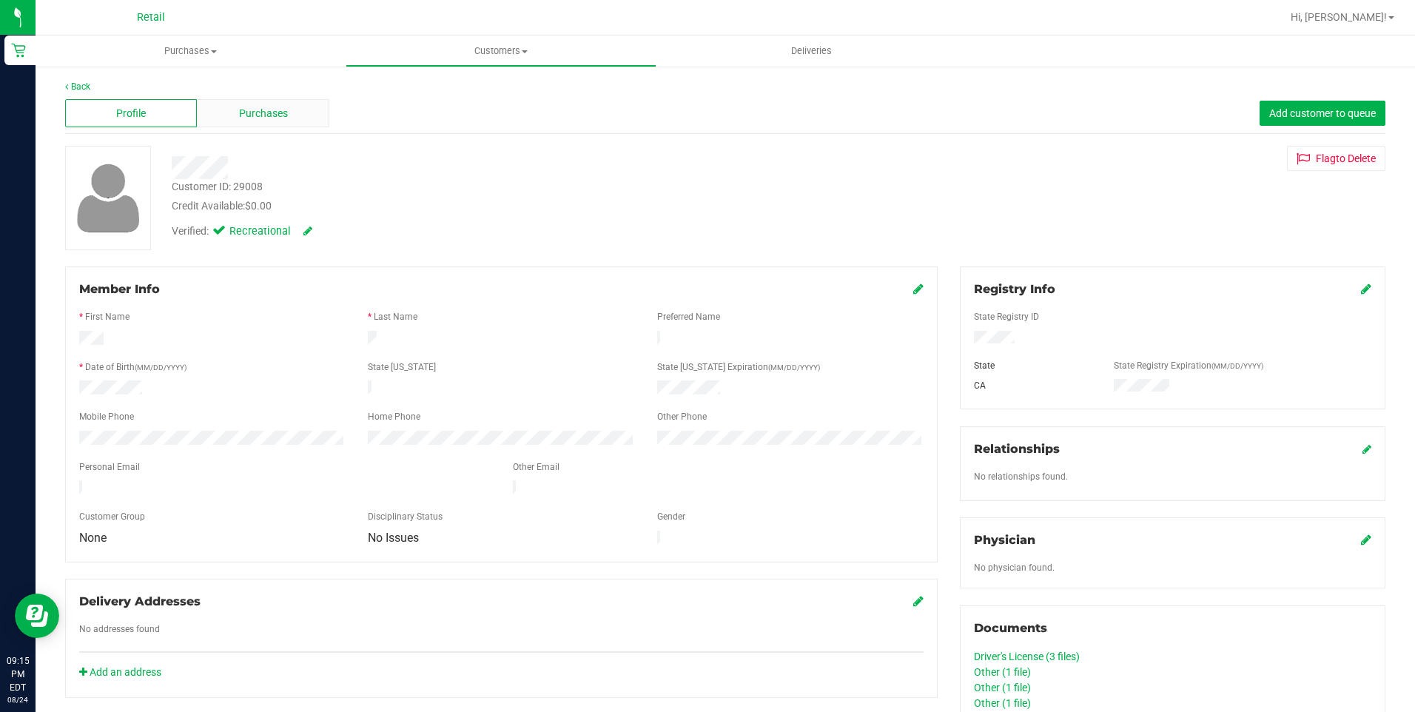
click at [263, 121] on div "Purchases" at bounding box center [263, 113] width 132 height 28
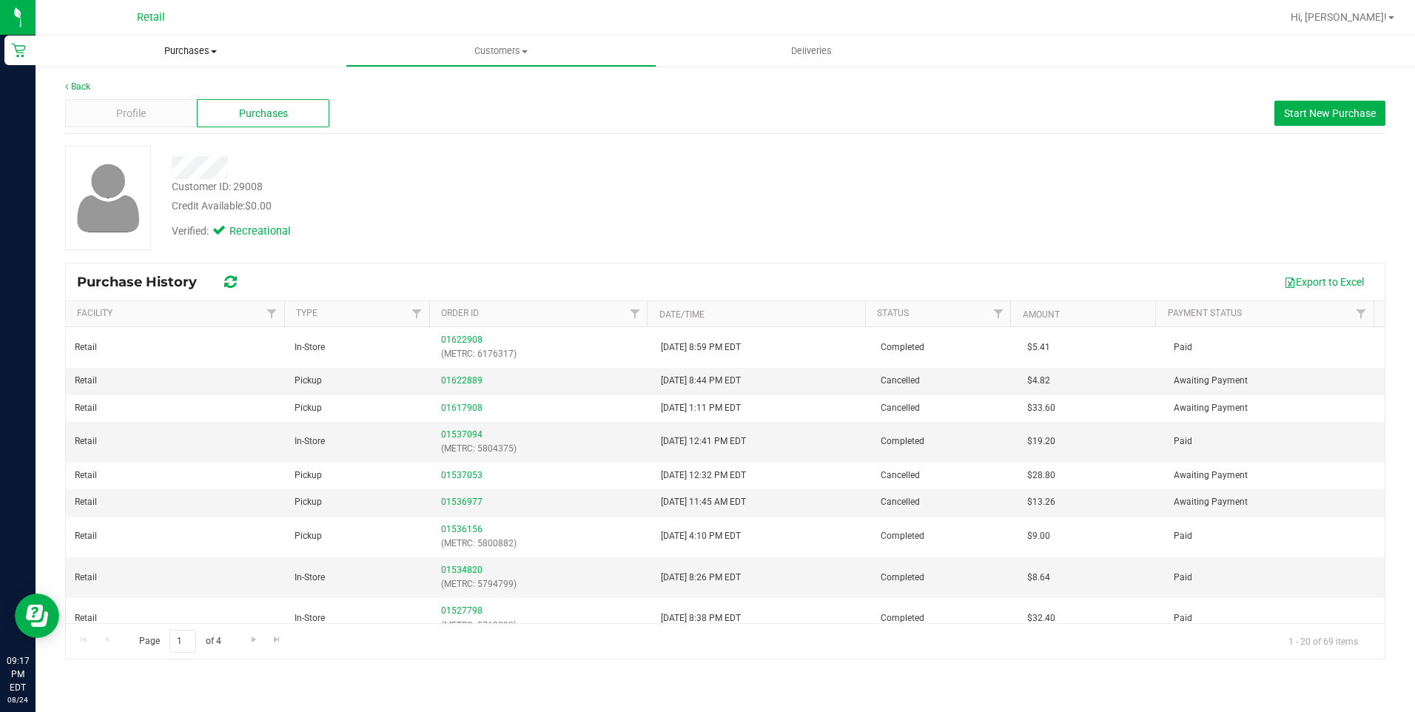
click at [199, 53] on span "Purchases" at bounding box center [191, 50] width 310 height 13
click at [159, 127] on li "All purchases" at bounding box center [191, 125] width 310 height 18
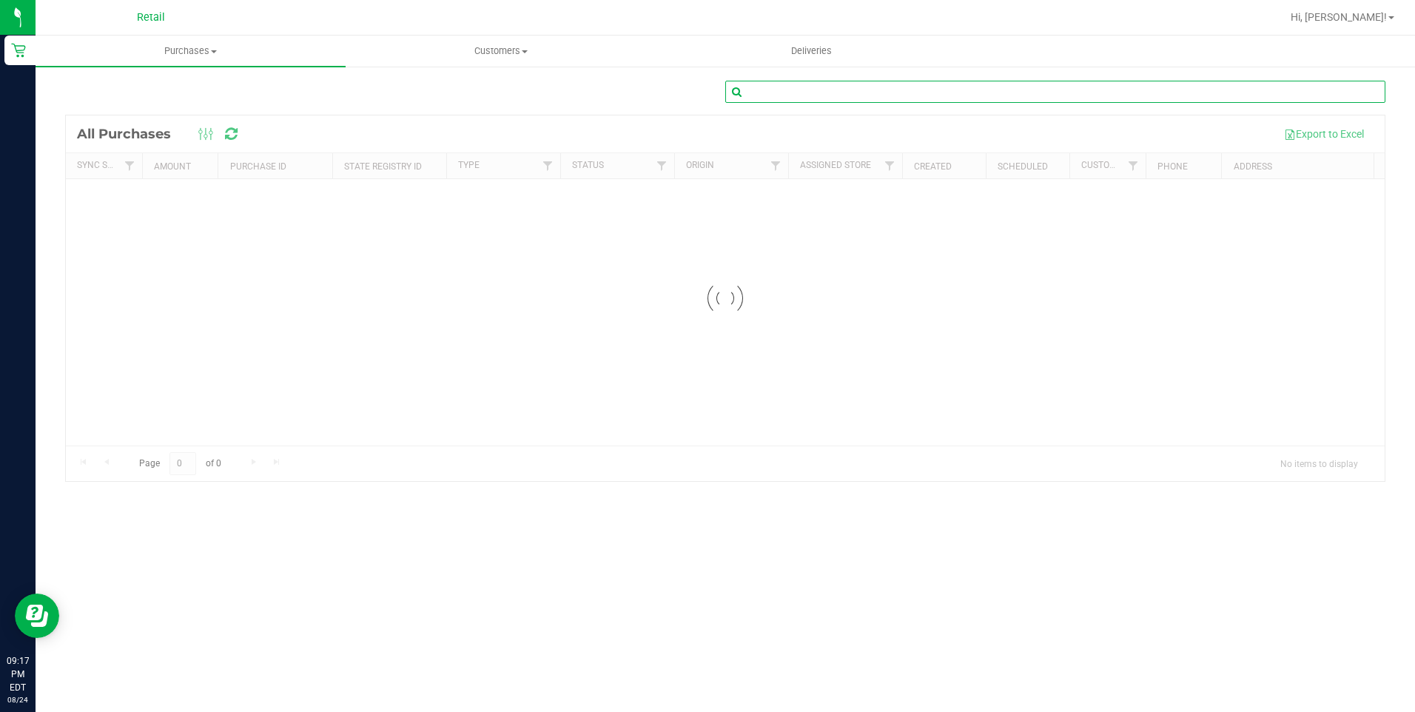
click at [834, 99] on input "text" at bounding box center [1056, 92] width 660 height 22
click at [823, 95] on input "text" at bounding box center [1056, 92] width 660 height 22
type input "[PERSON_NAME]"
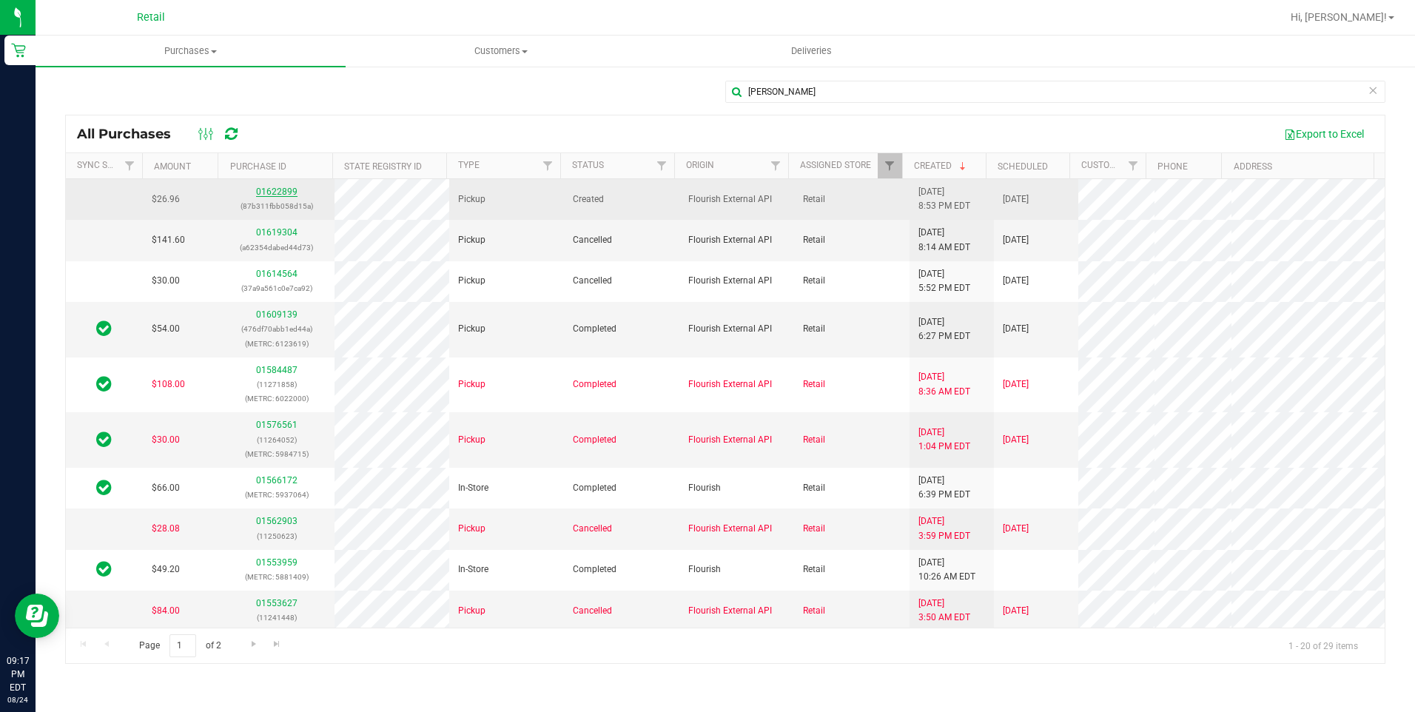
click at [275, 189] on link "01622899" at bounding box center [276, 192] width 41 height 10
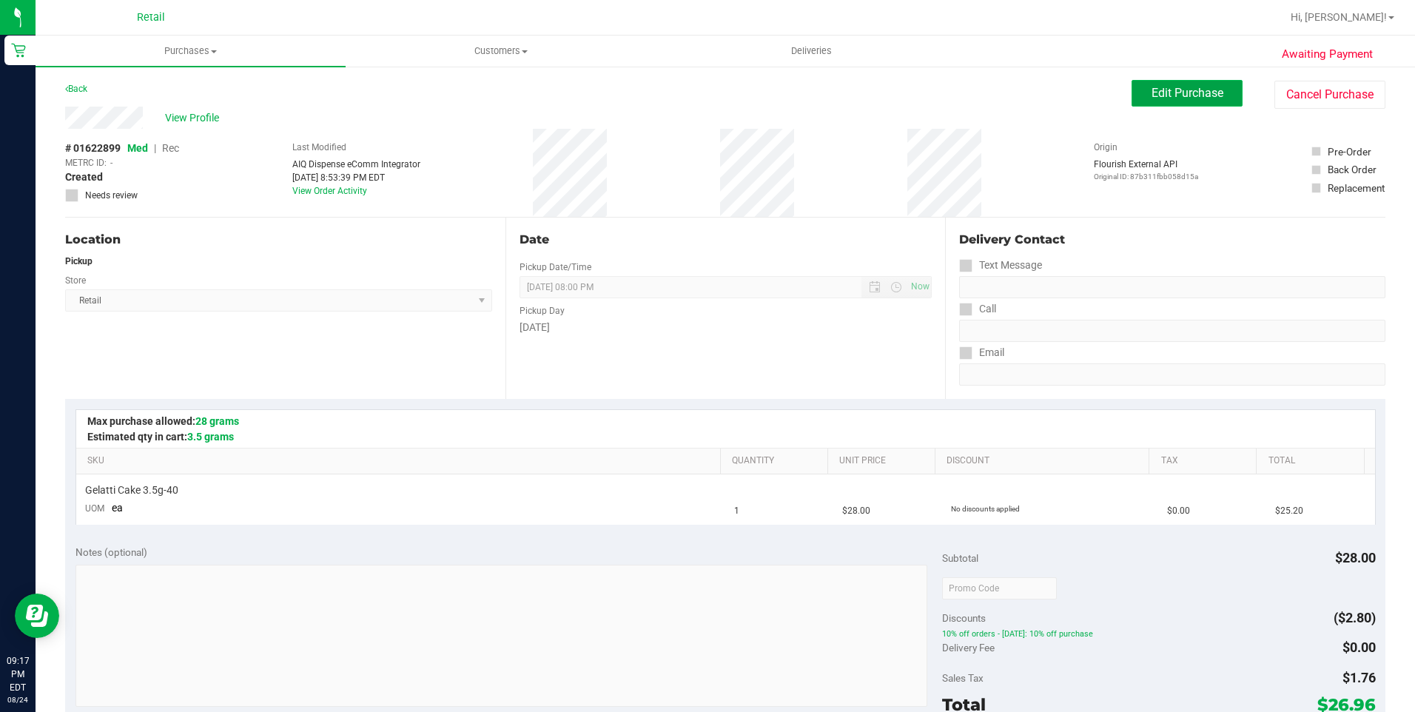
click at [1195, 90] on span "Edit Purchase" at bounding box center [1188, 93] width 72 height 14
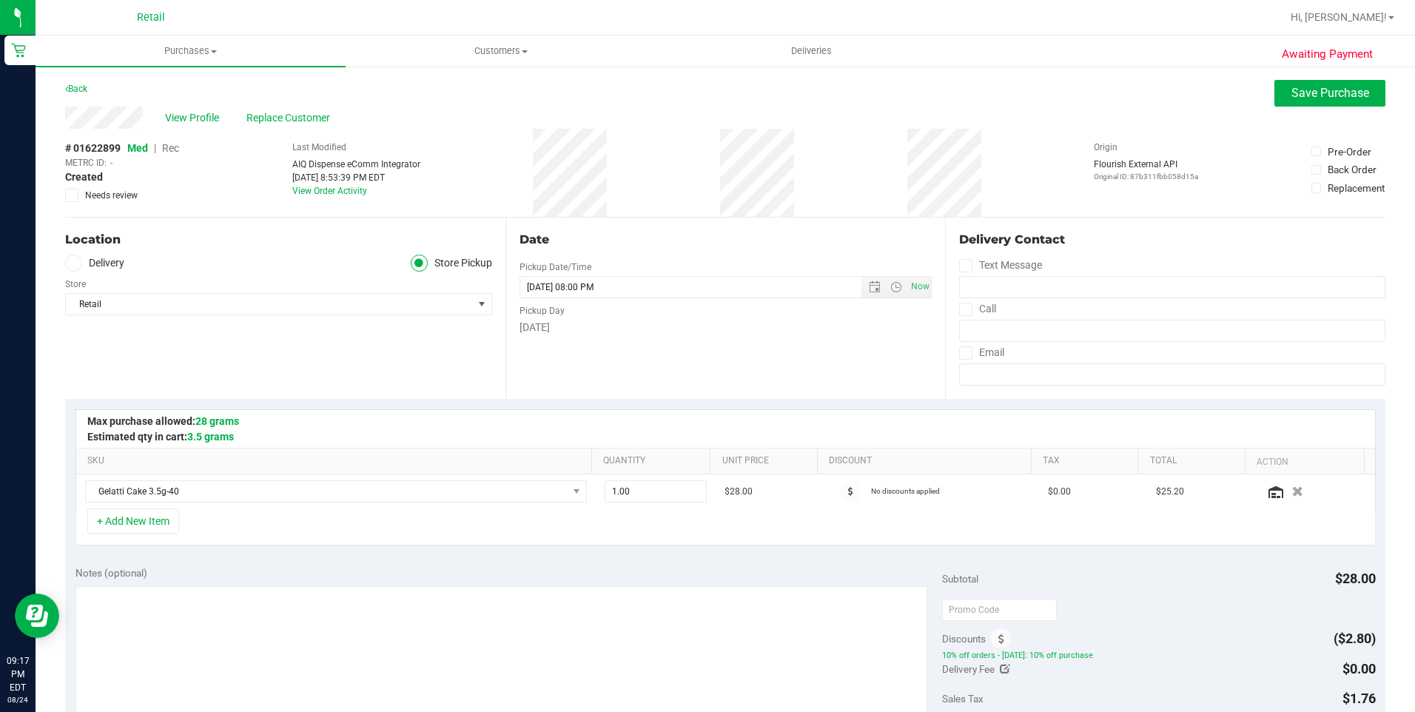
click at [172, 149] on span "Rec" at bounding box center [170, 148] width 17 height 12
click at [1319, 98] on span "Save Purchase" at bounding box center [1331, 93] width 78 height 14
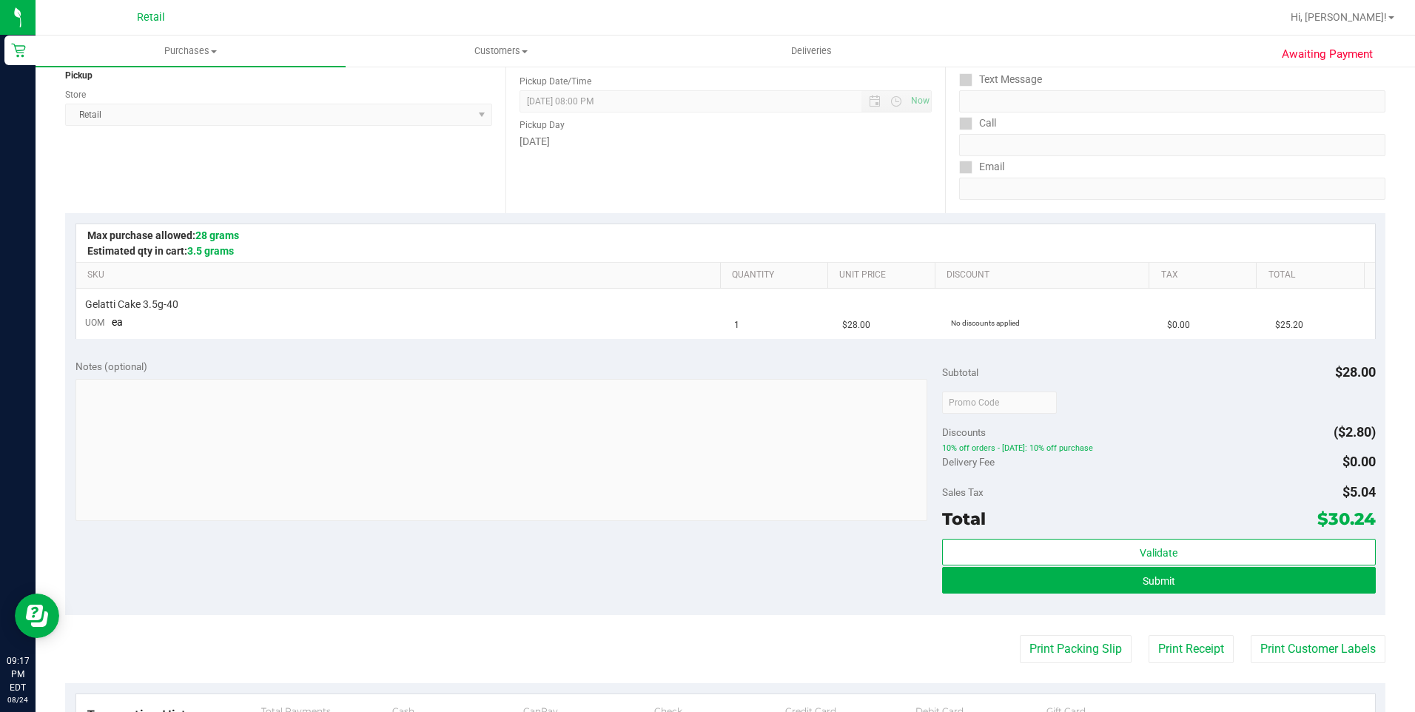
scroll to position [222, 0]
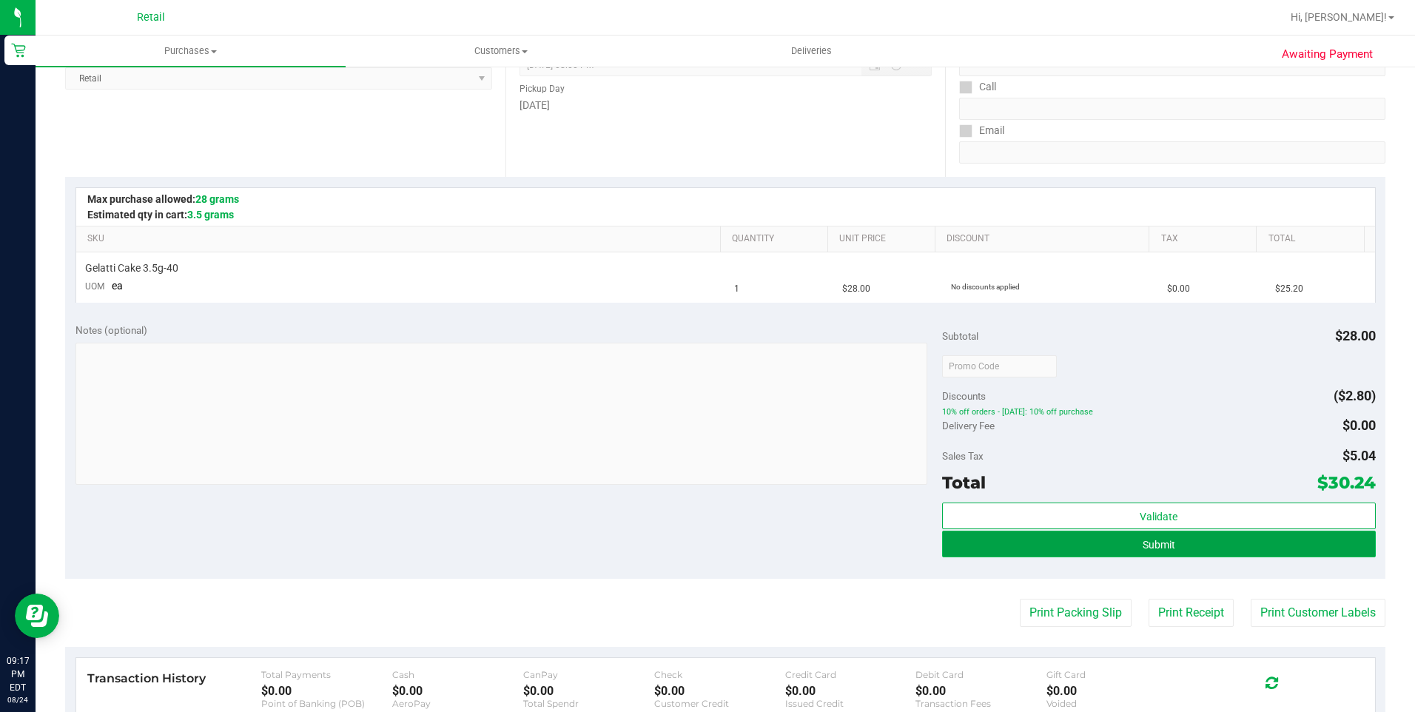
click at [1072, 543] on button "Submit" at bounding box center [1159, 544] width 434 height 27
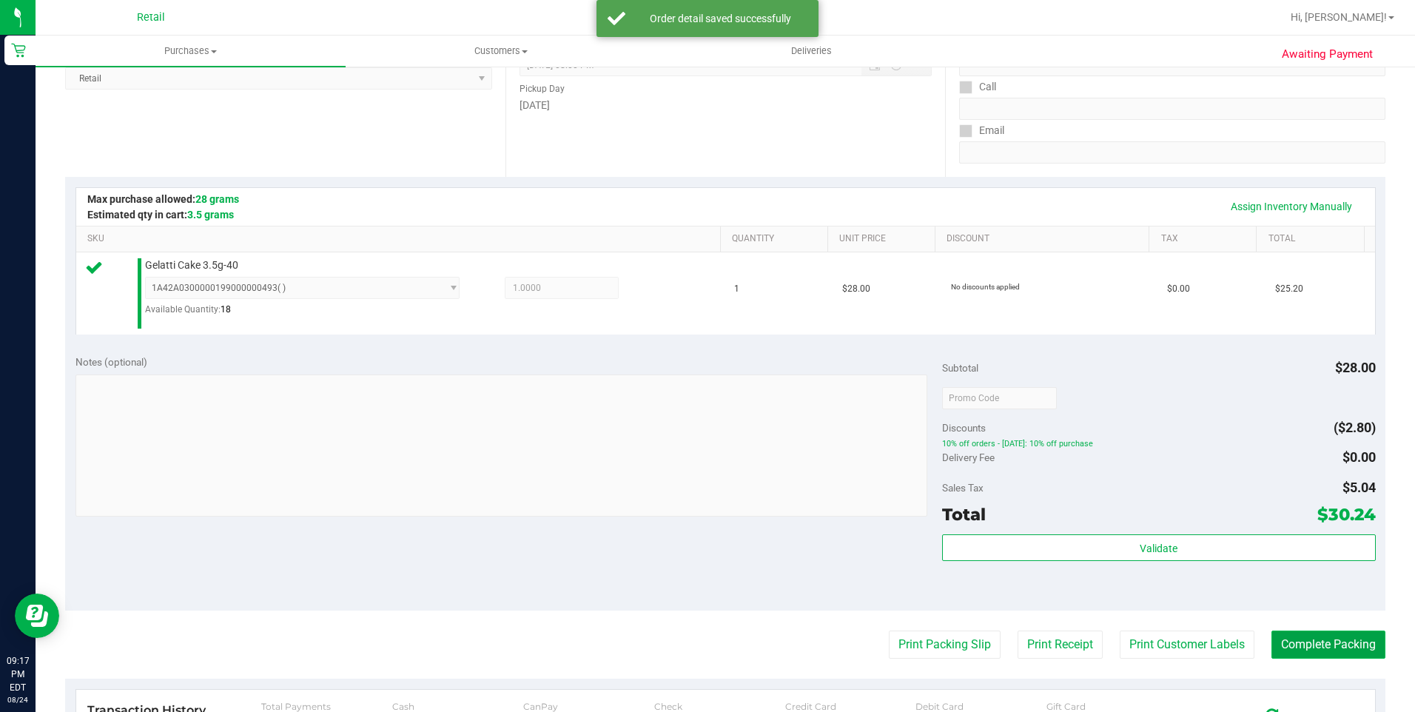
click at [1290, 643] on button "Complete Packing" at bounding box center [1329, 645] width 114 height 28
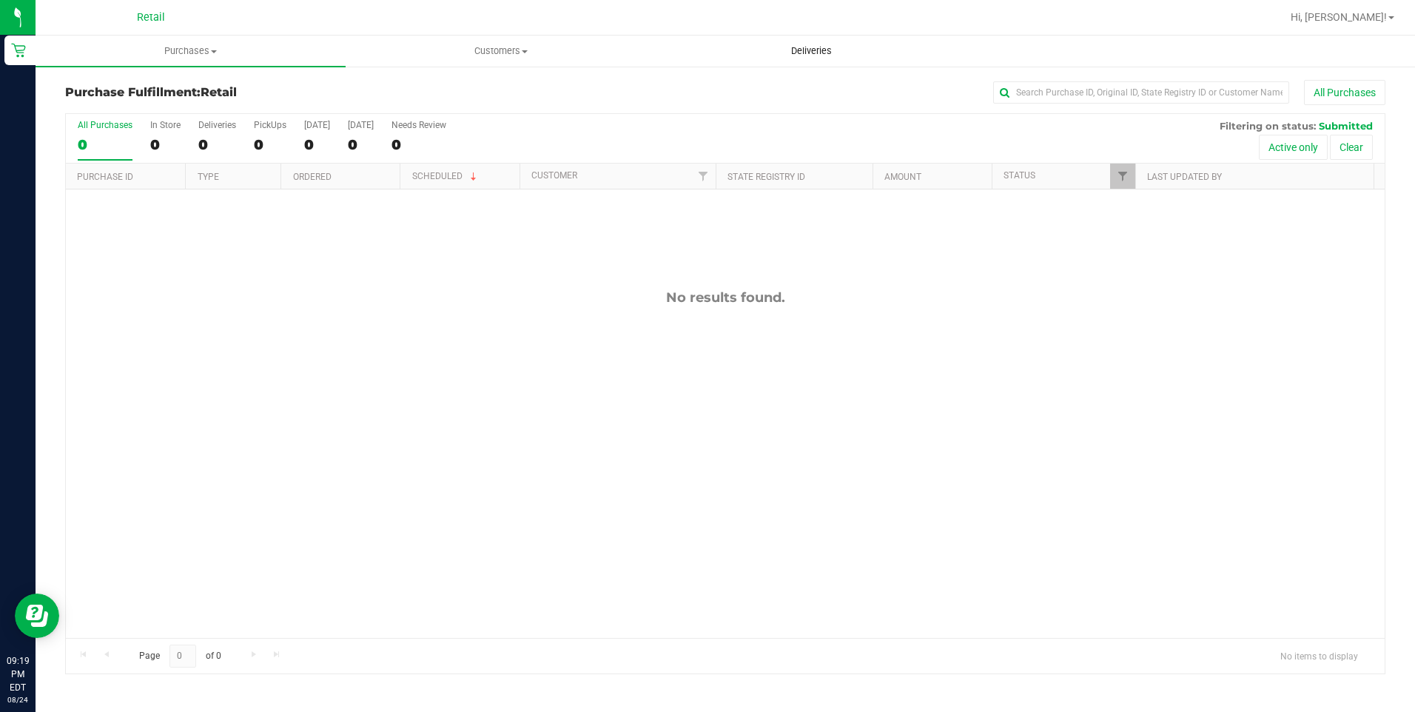
click at [823, 52] on span "Deliveries" at bounding box center [811, 50] width 81 height 13
